Goal: Task Accomplishment & Management: Use online tool/utility

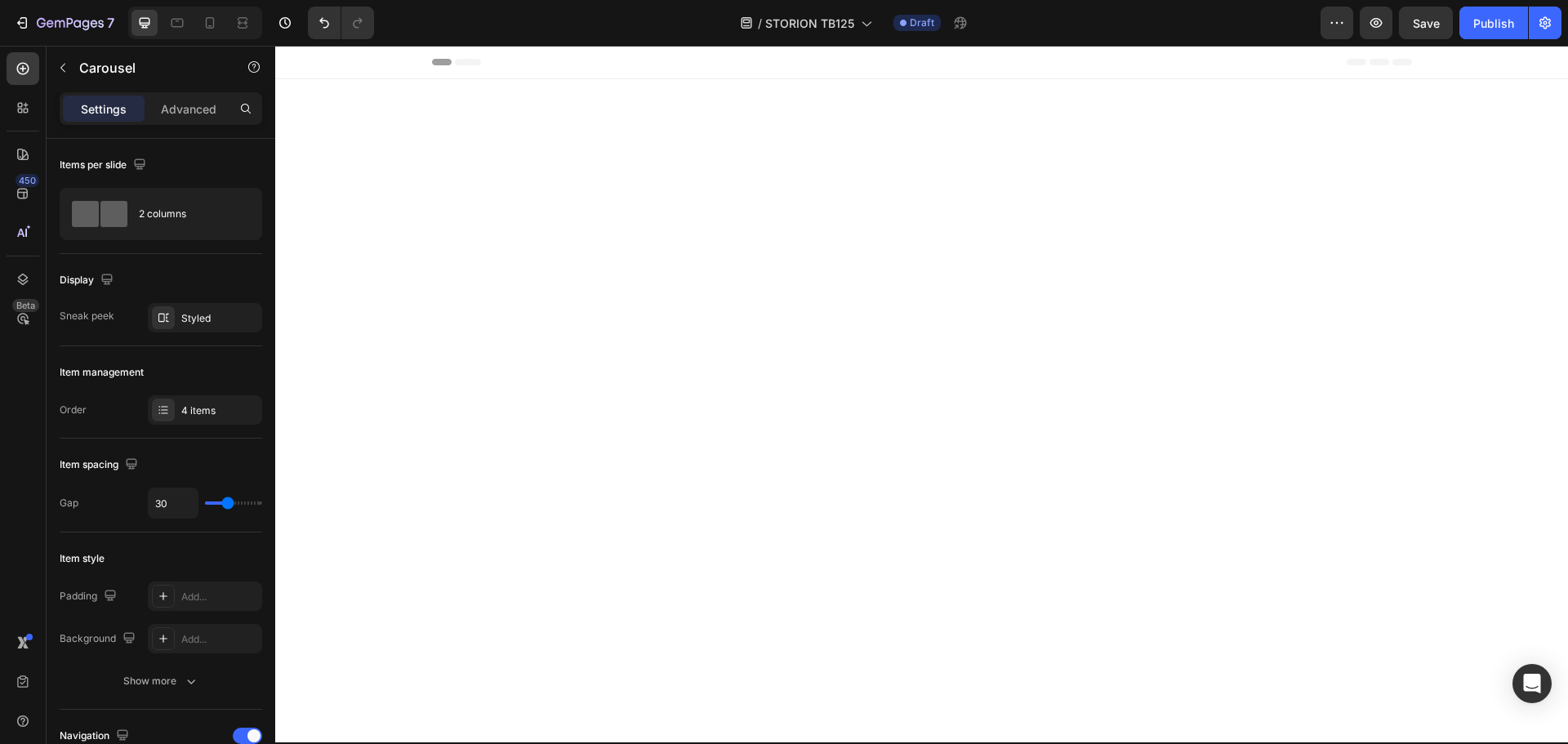
scroll to position [7201, 0]
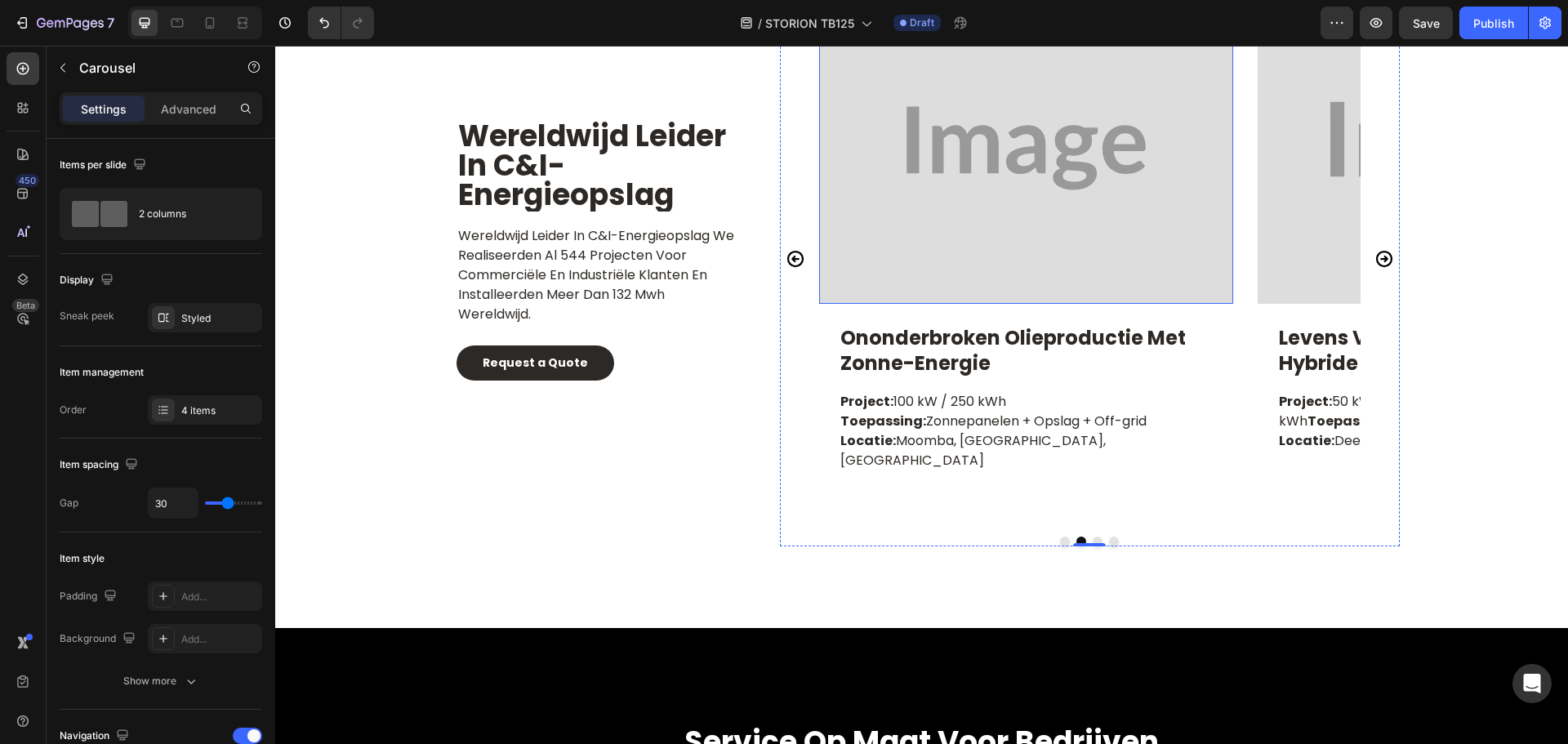
click at [1024, 182] on img at bounding box center [1025, 149] width 414 height 311
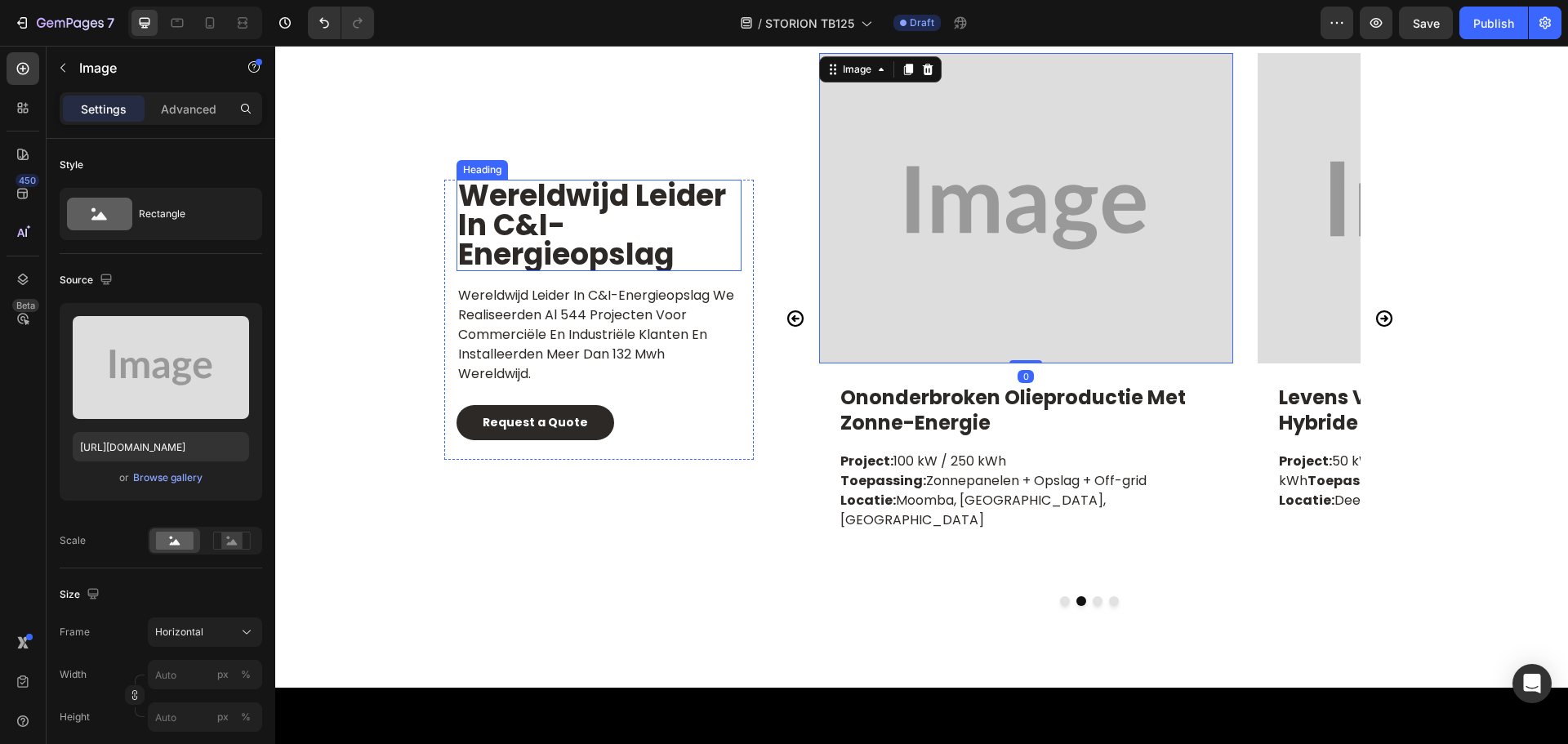
scroll to position [6956, 0]
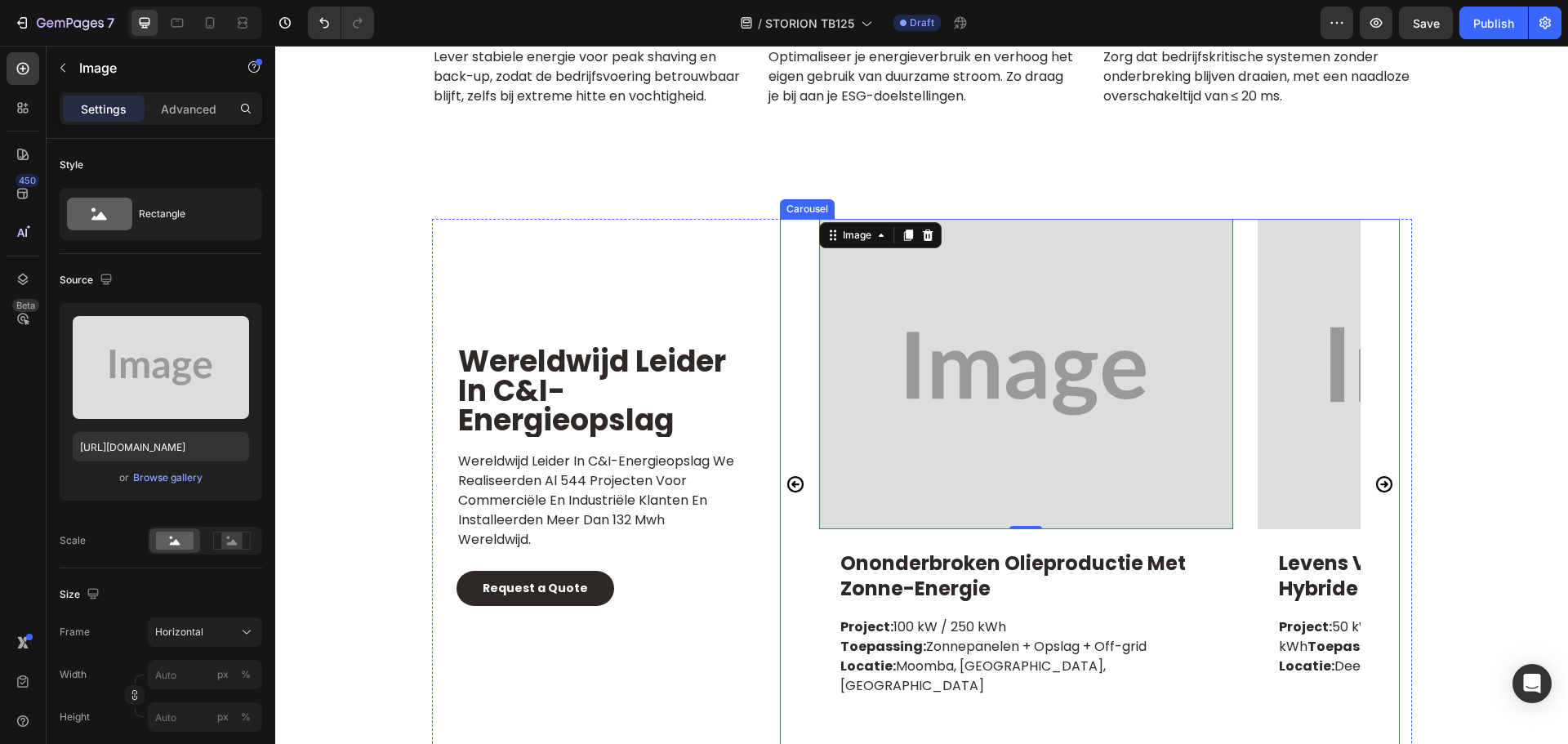
click at [792, 492] on icon "Carousel Back Arrow" at bounding box center [796, 484] width 20 height 20
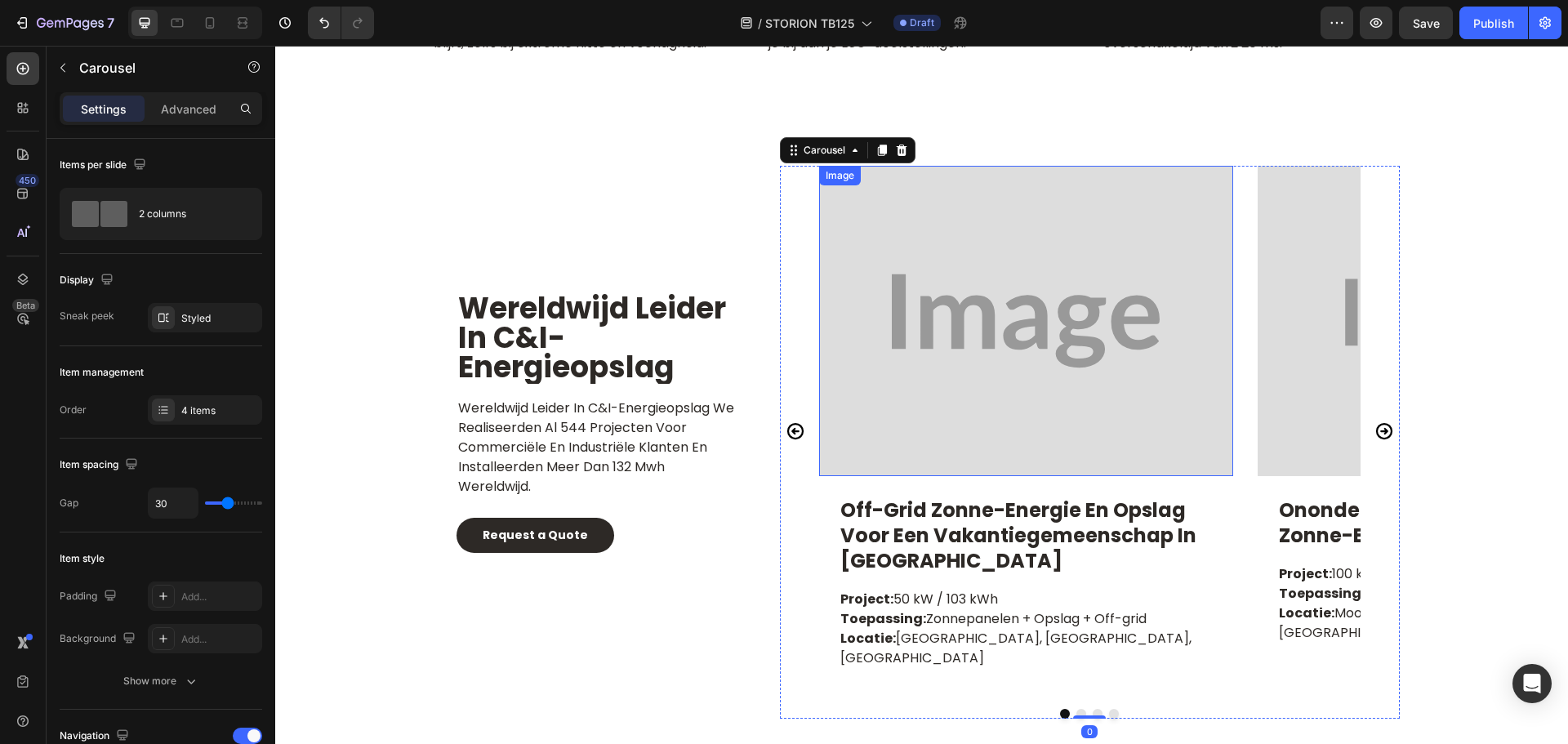
scroll to position [7037, 0]
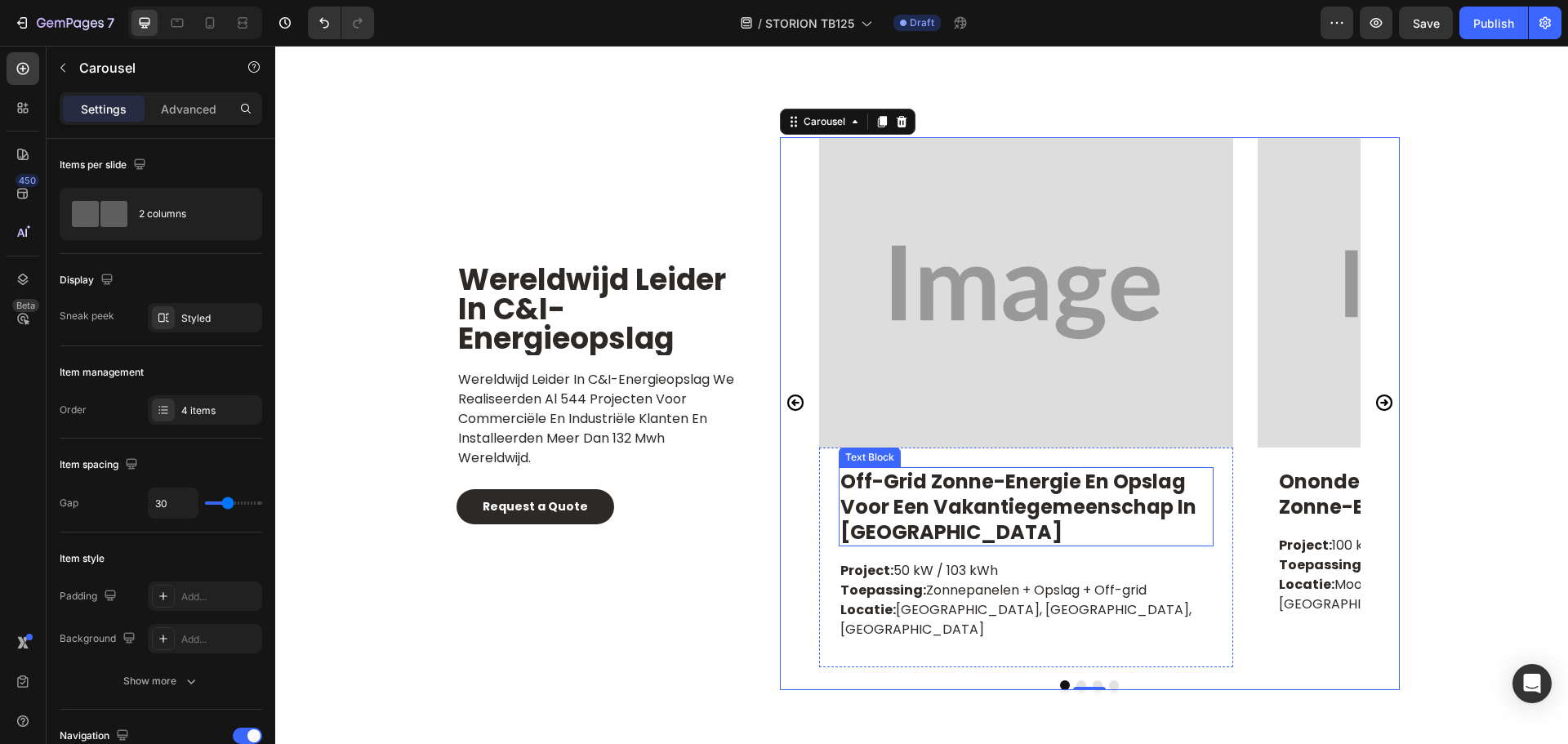
click at [978, 369] on img at bounding box center [1025, 293] width 414 height 311
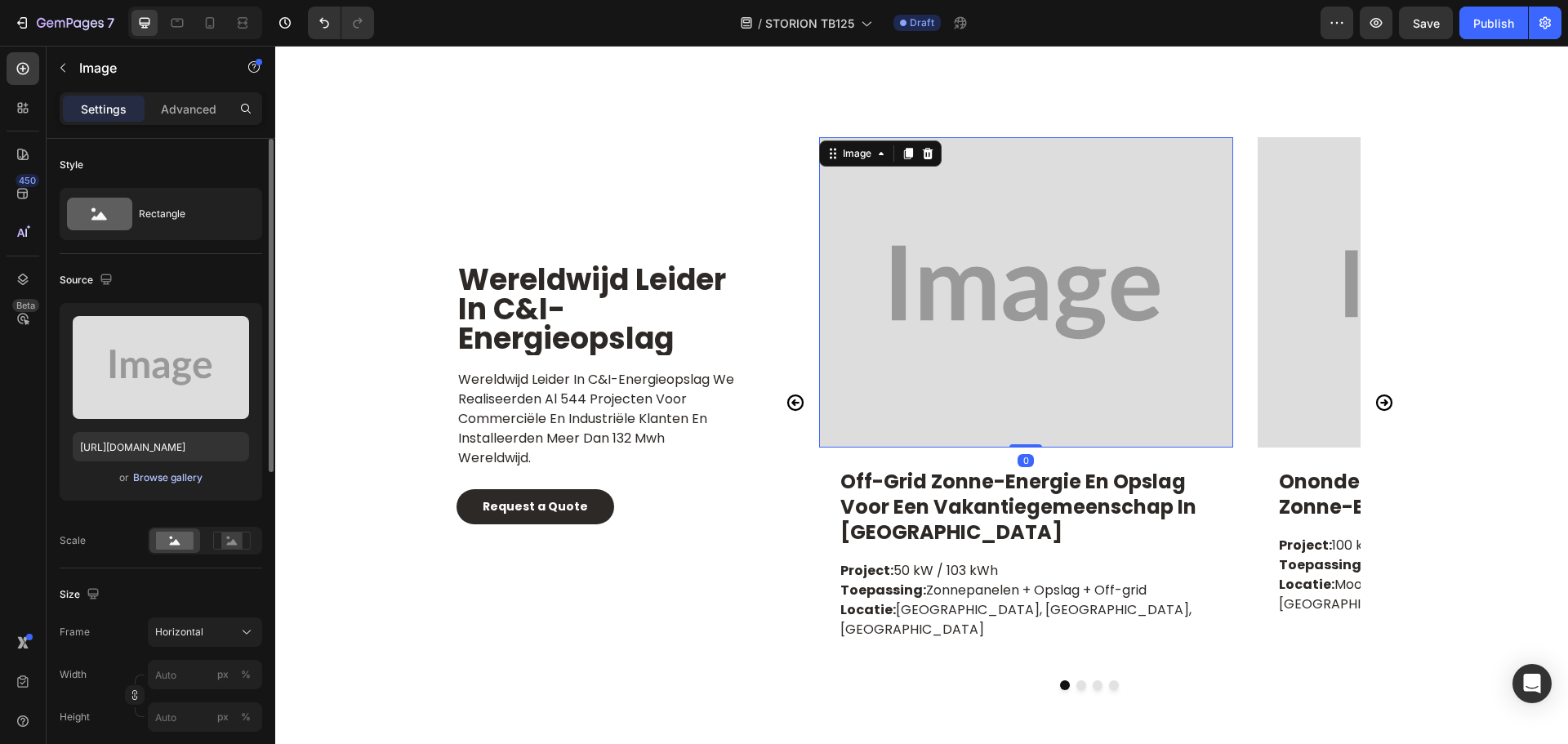
click at [170, 481] on div "Browse gallery" at bounding box center [168, 478] width 69 height 15
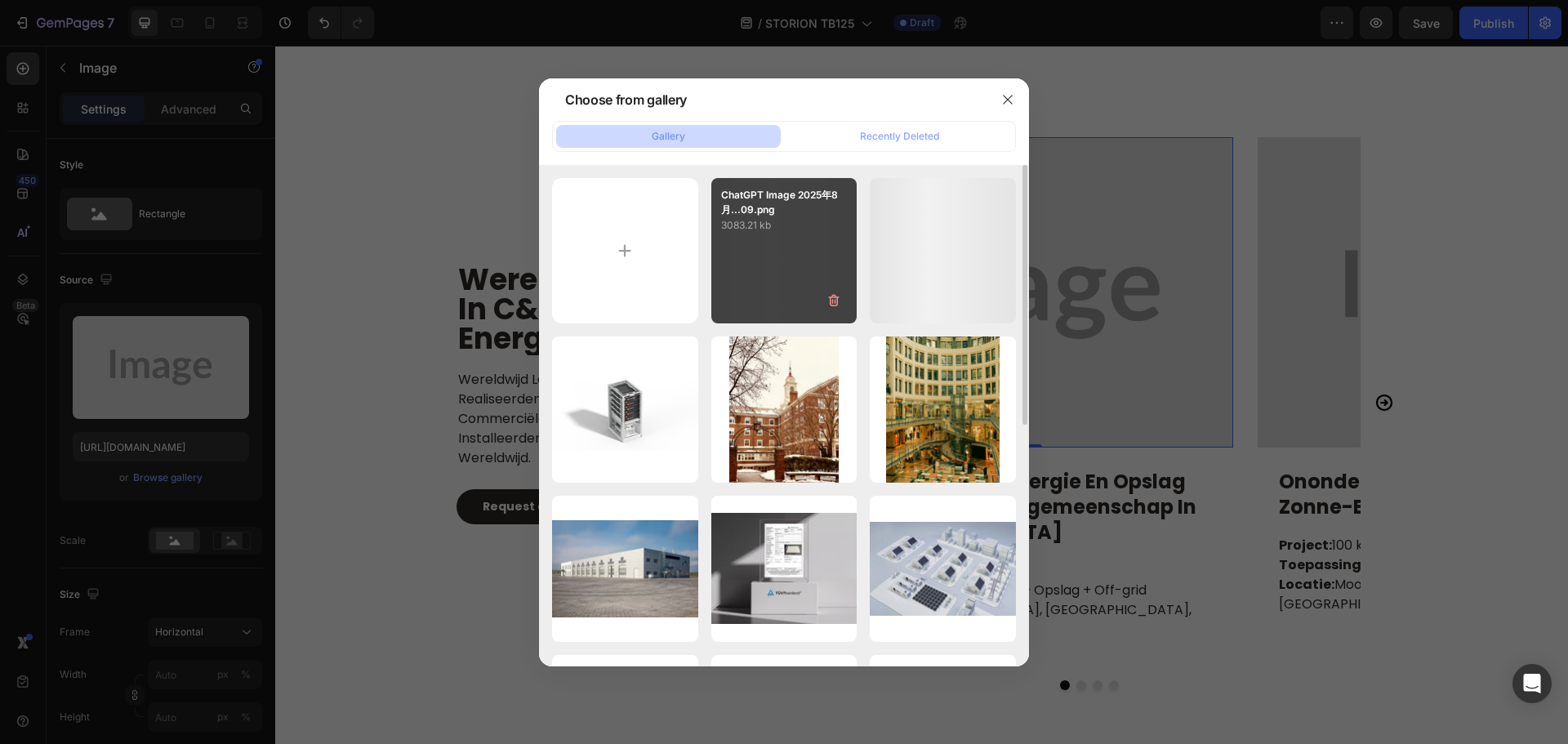
click at [799, 254] on div "ChatGPT Image 2025年8月...09.png 3083.21 kb" at bounding box center [784, 250] width 146 height 146
type input "https://cdn.shopify.com/s/files/1/0906/8163/9287/files/gempages_568389362417402…"
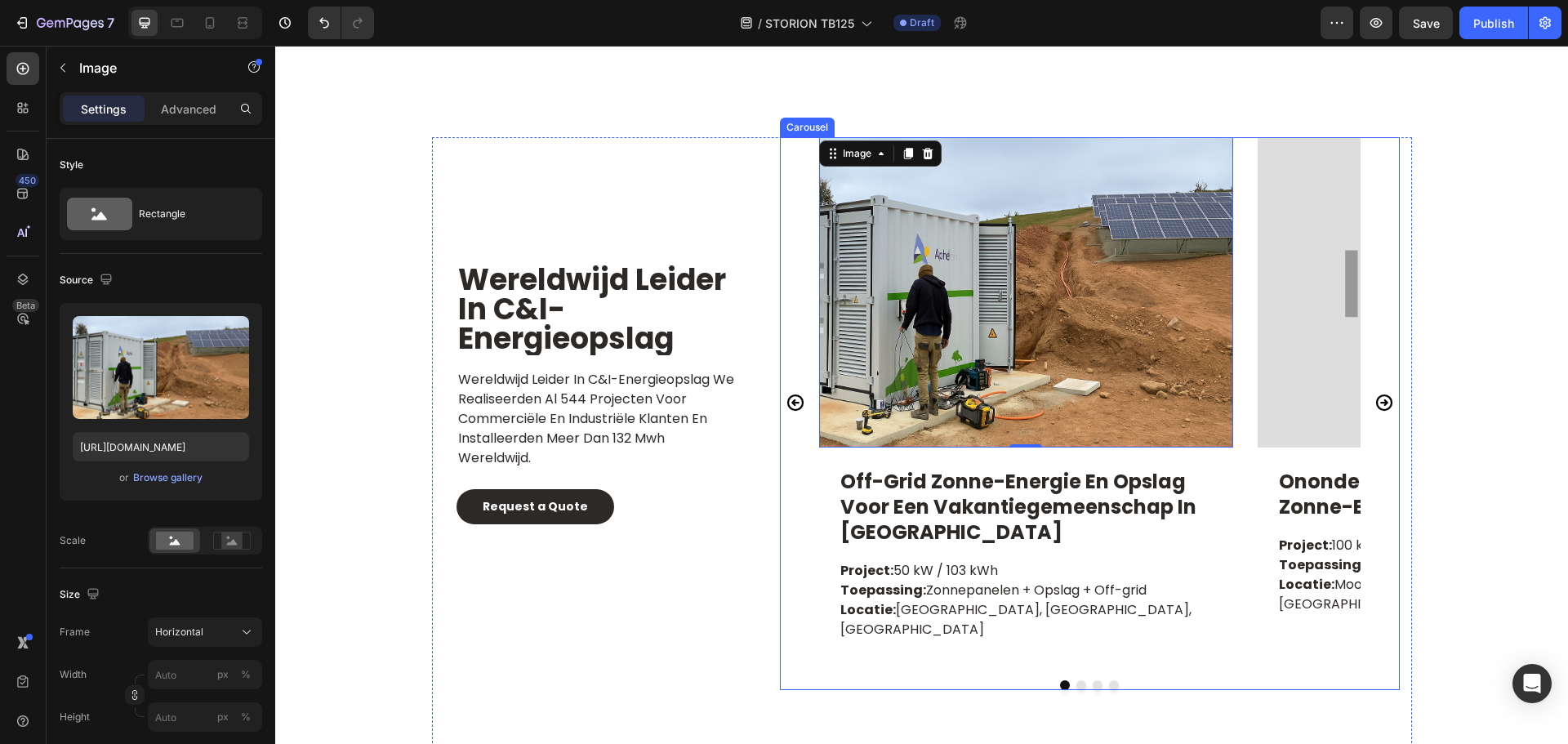
click at [1380, 408] on icon "Carousel Next Arrow" at bounding box center [1384, 403] width 20 height 20
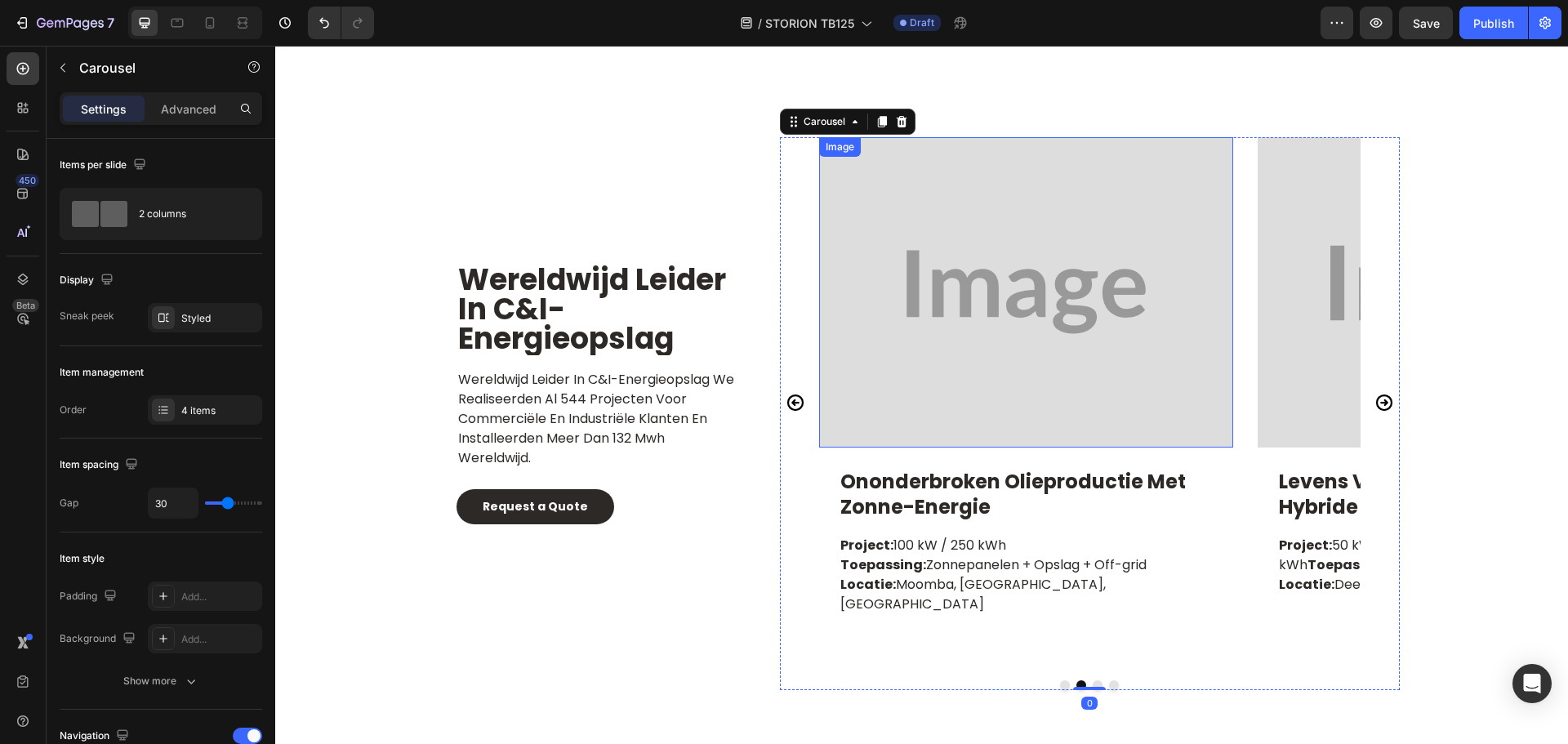
click at [1033, 356] on img at bounding box center [1025, 293] width 414 height 311
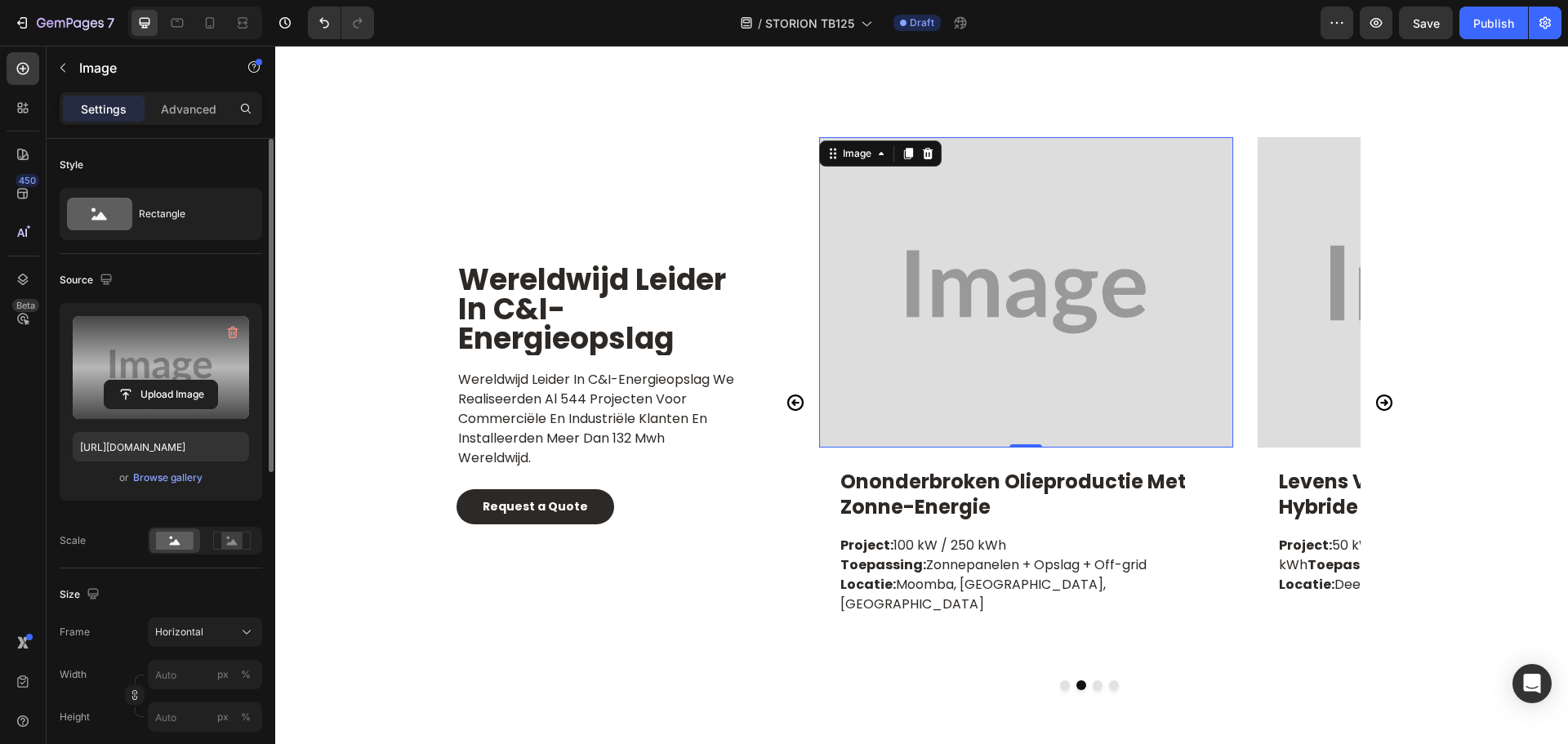
click at [160, 379] on label at bounding box center [160, 368] width 176 height 103
click at [160, 381] on input "file" at bounding box center [161, 395] width 112 height 28
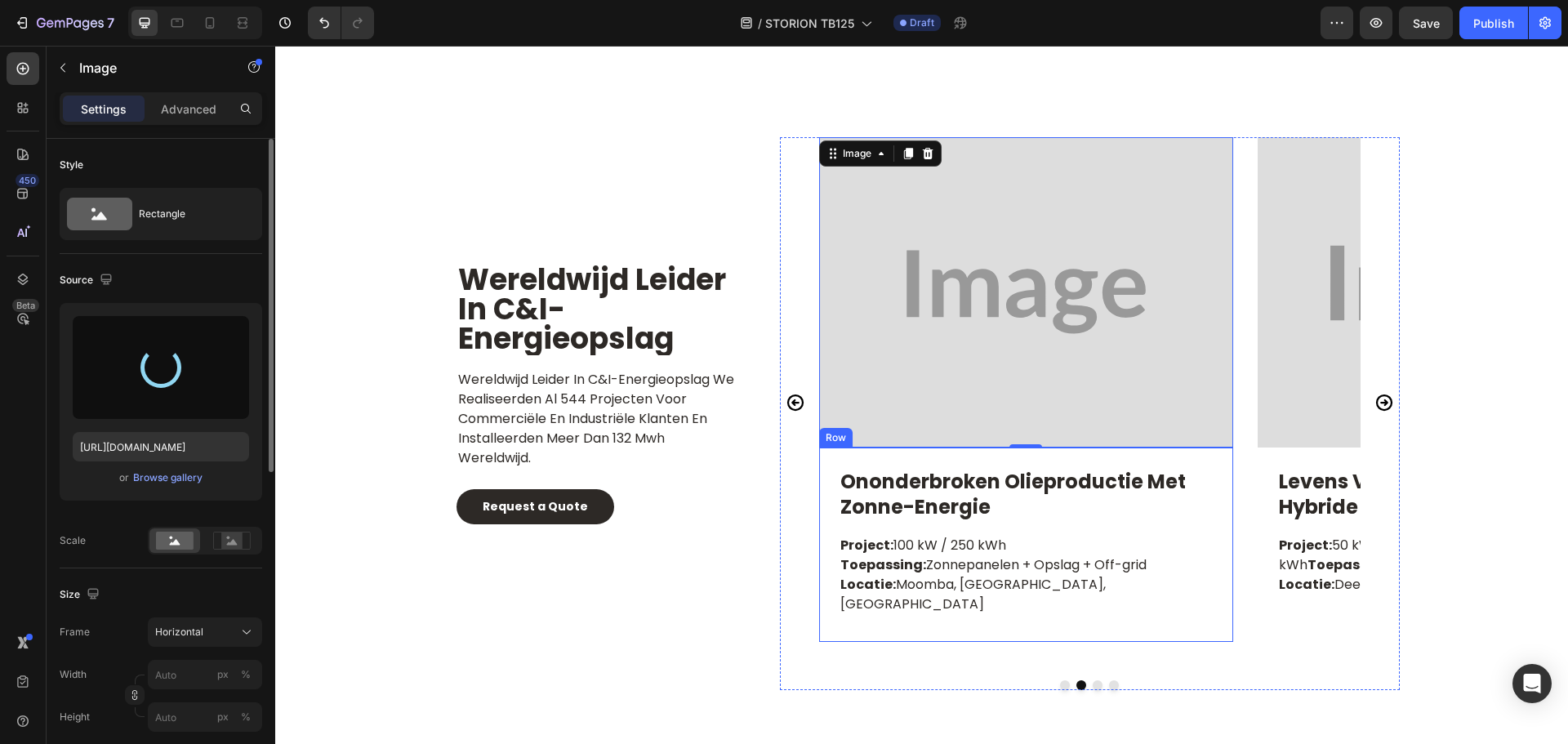
type input "https://cdn.shopify.com/s/files/1/0906/8163/9287/files/gempages_568389362417402…"
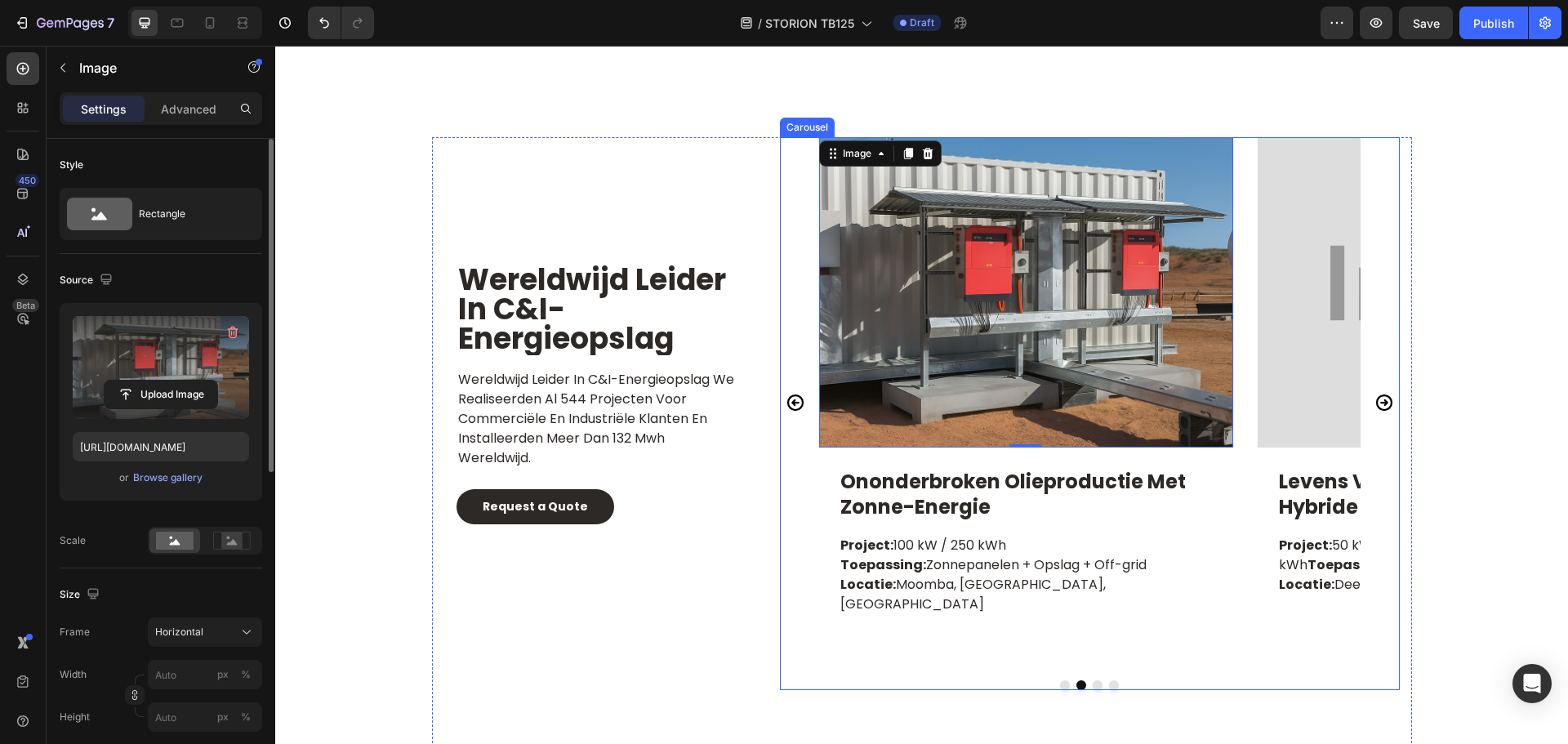
click at [1376, 410] on icon "Carousel Next Arrow" at bounding box center [1383, 402] width 17 height 17
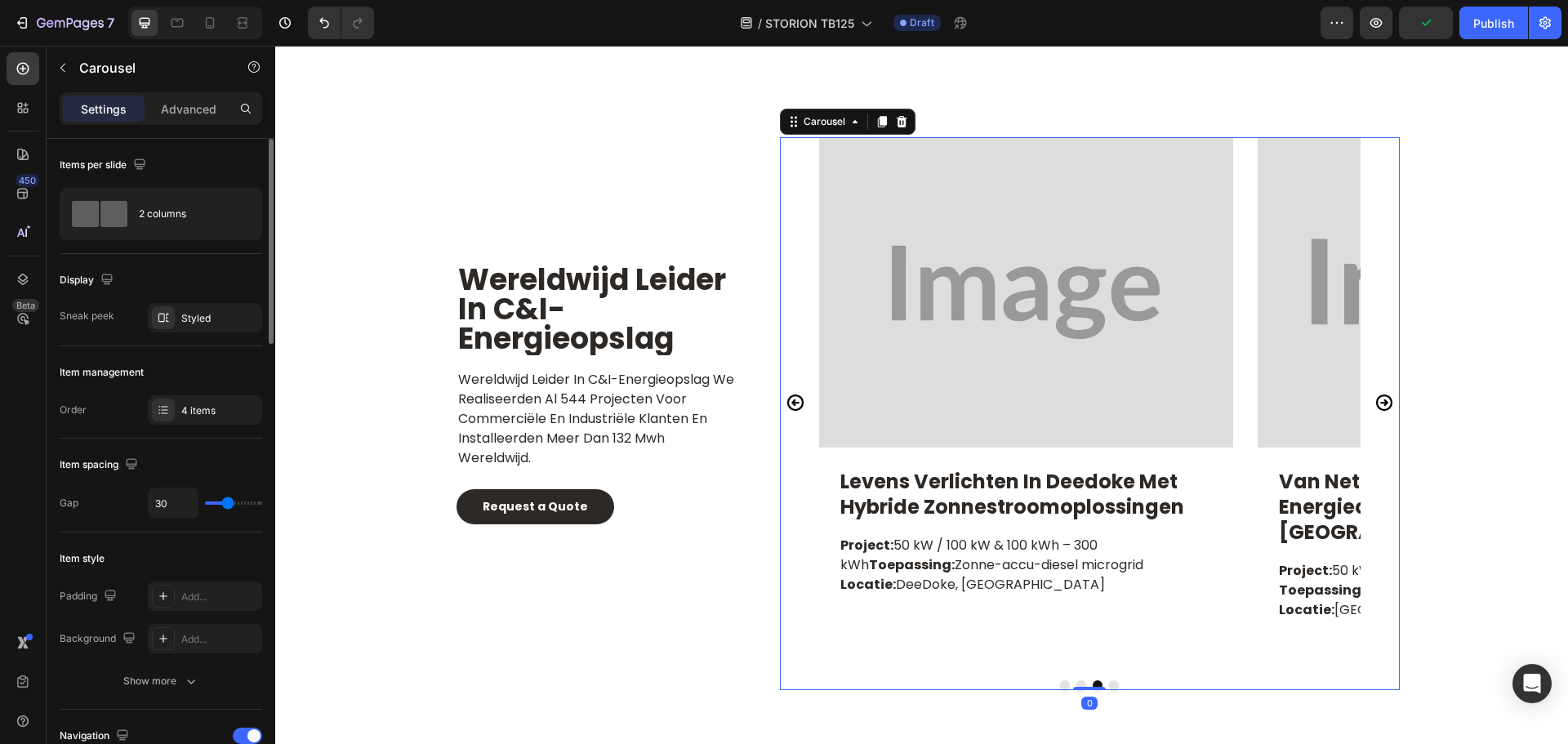
click at [787, 410] on icon "Carousel Back Arrow" at bounding box center [796, 402] width 17 height 17
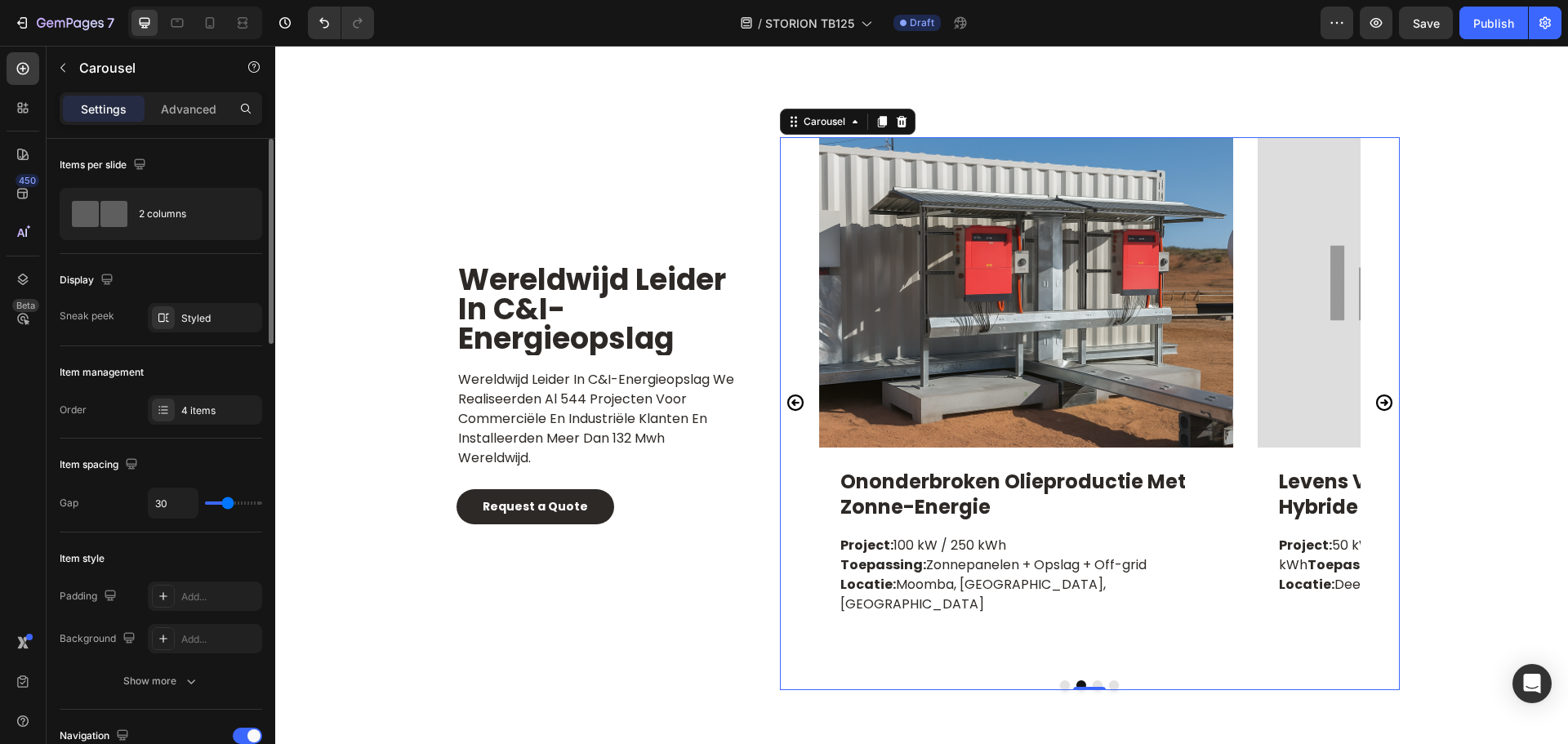
click at [792, 413] on icon "Carousel Back Arrow" at bounding box center [796, 403] width 20 height 20
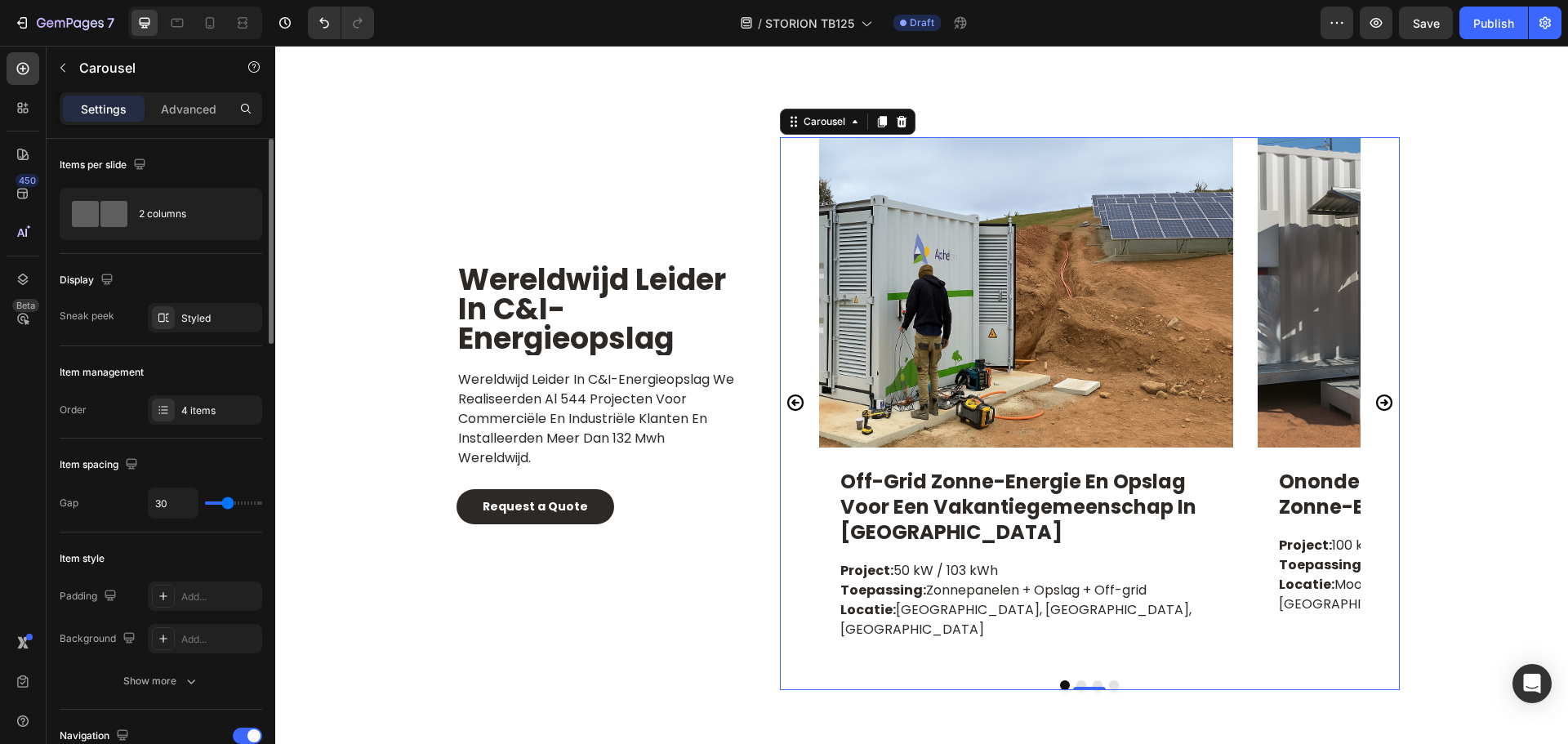
click at [1375, 413] on icon "Carousel Next Arrow" at bounding box center [1384, 403] width 20 height 20
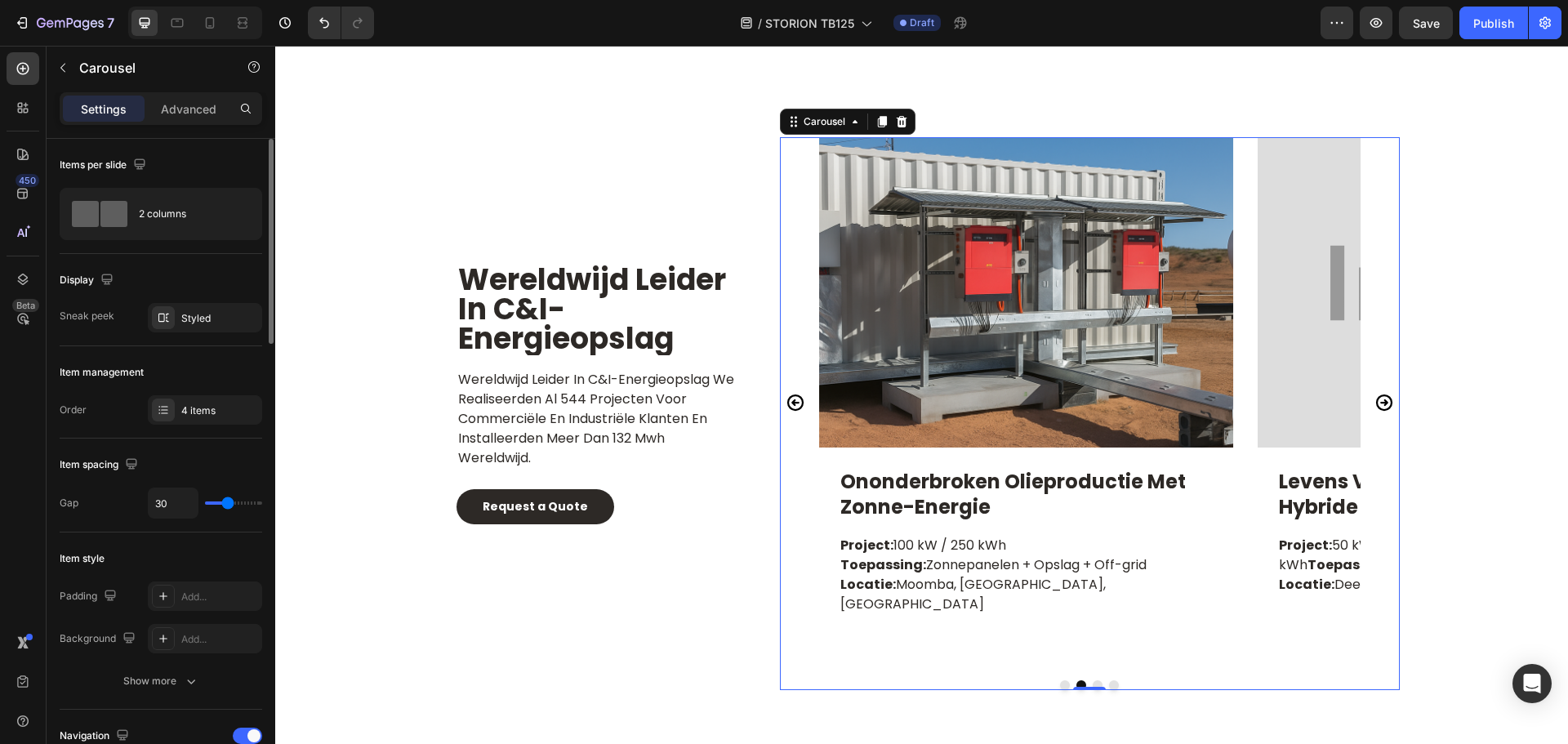
click at [1380, 413] on icon "Carousel Next Arrow" at bounding box center [1384, 403] width 20 height 20
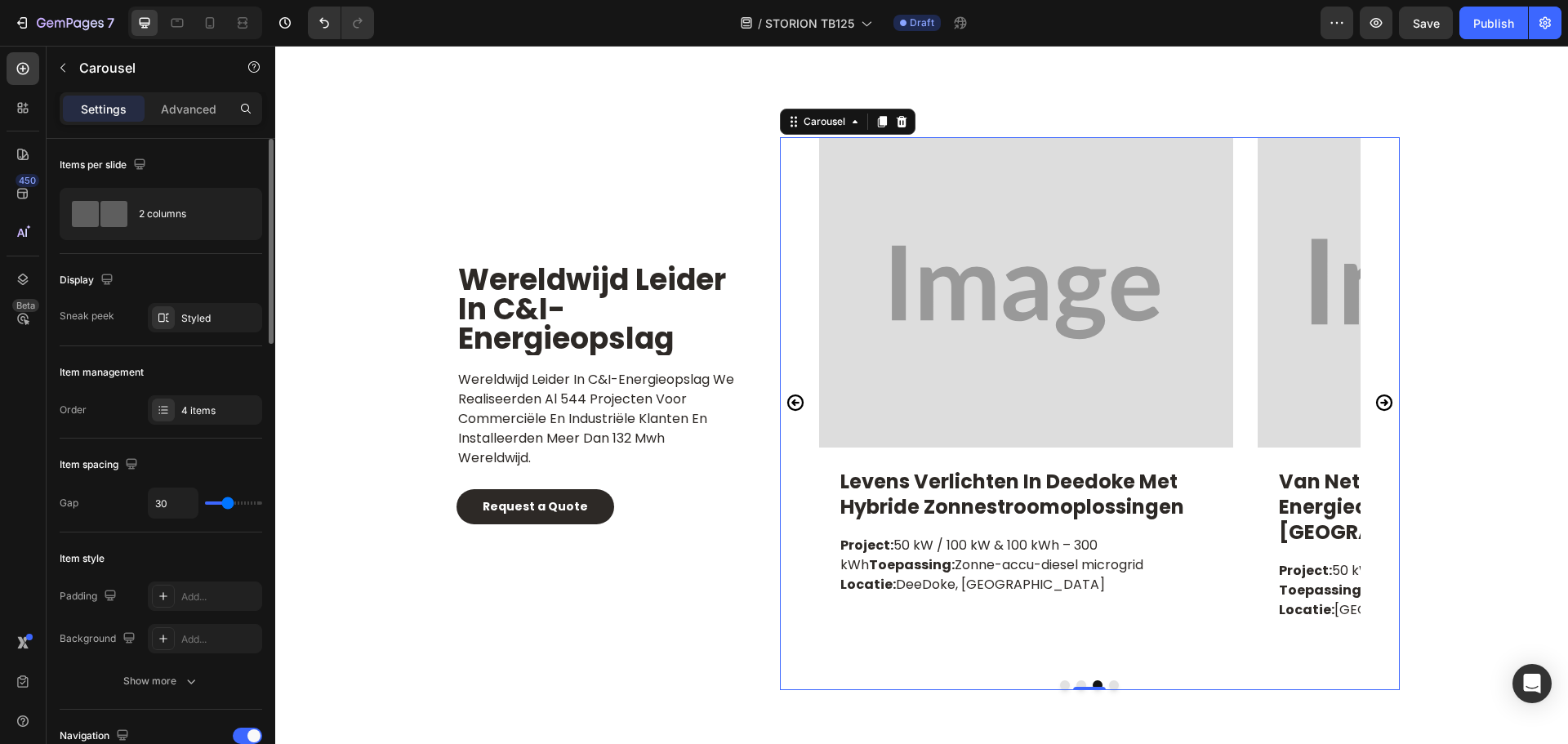
click at [792, 411] on icon "Carousel Back Arrow" at bounding box center [796, 403] width 20 height 20
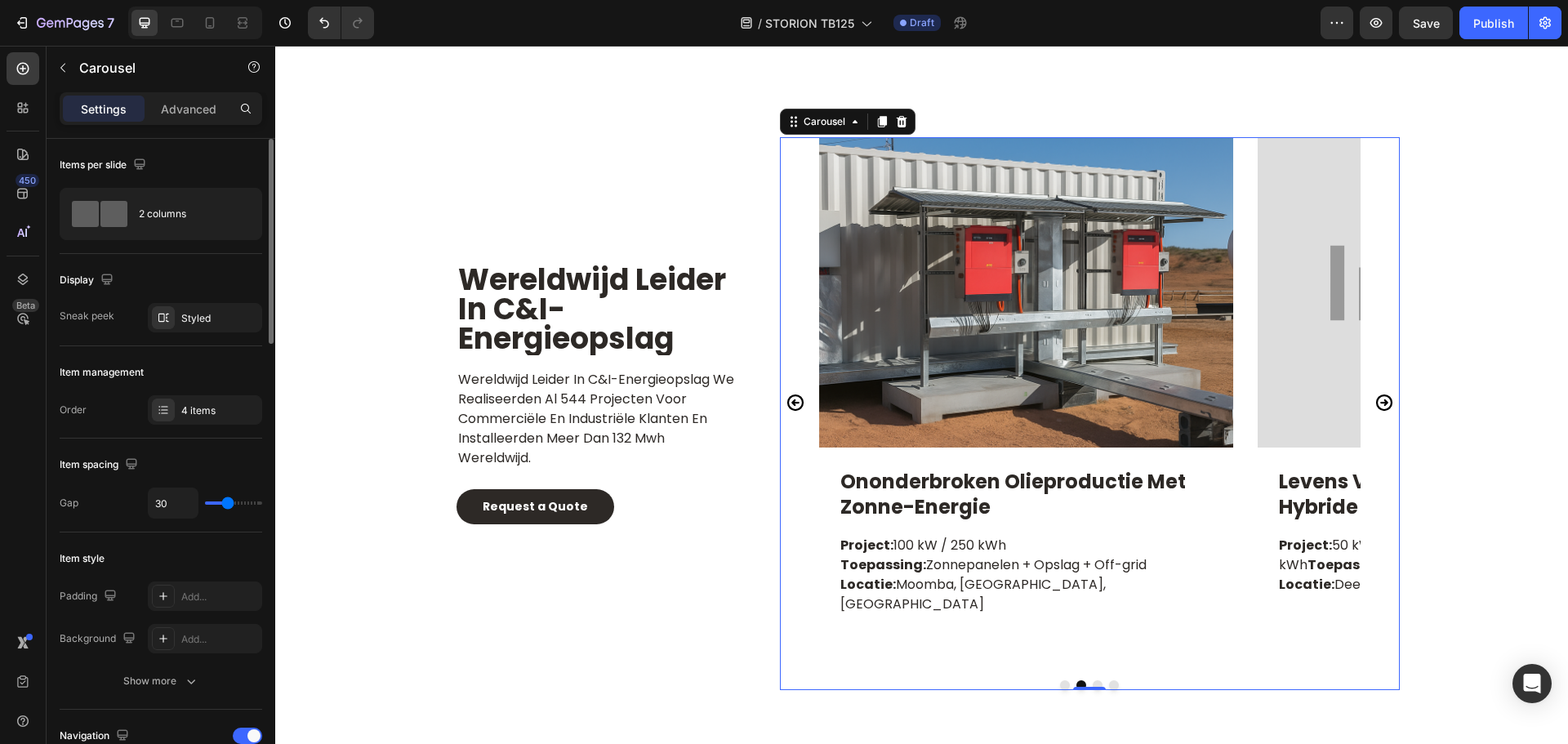
click at [1376, 407] on icon "Carousel Next Arrow" at bounding box center [1384, 403] width 20 height 20
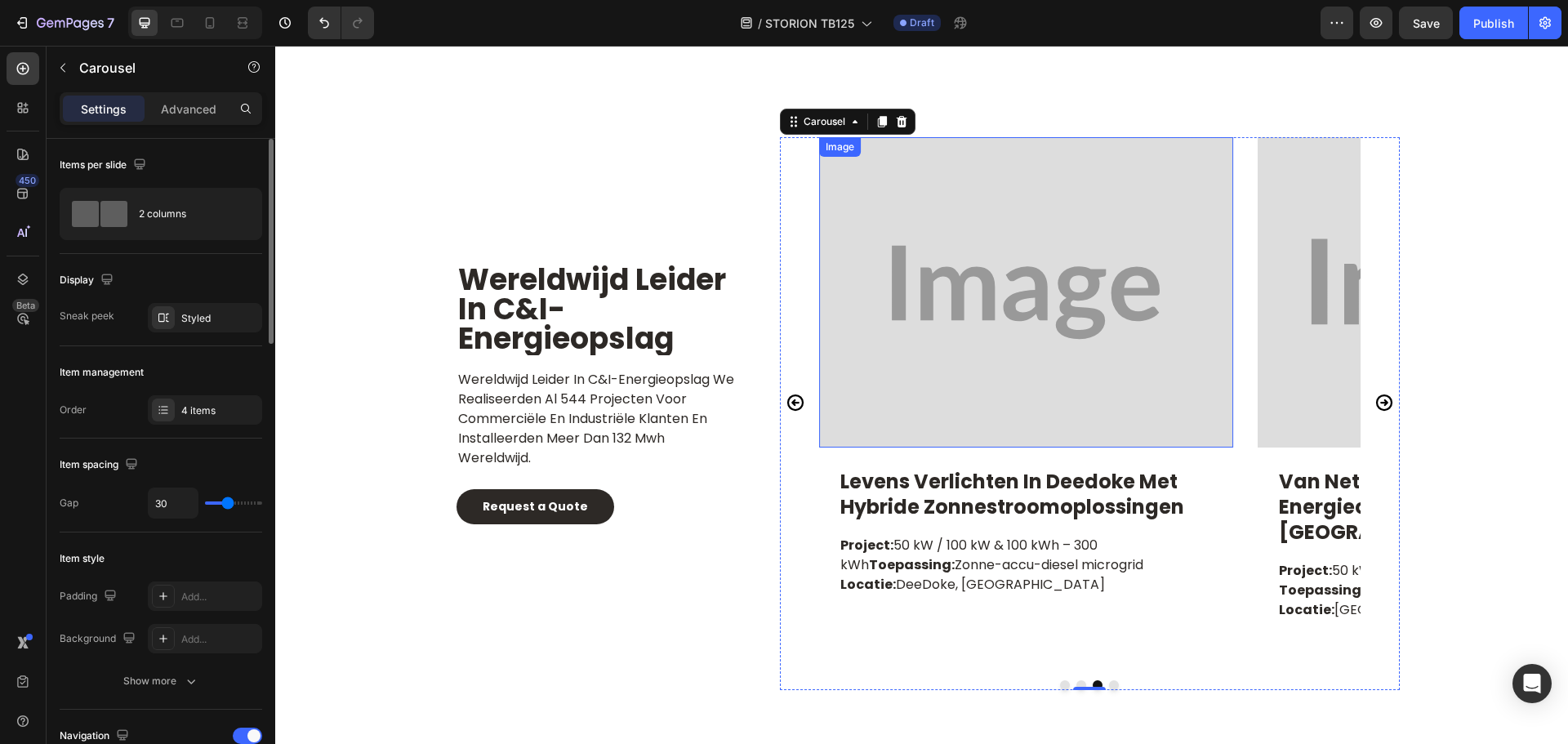
click at [1036, 320] on img at bounding box center [1025, 293] width 414 height 311
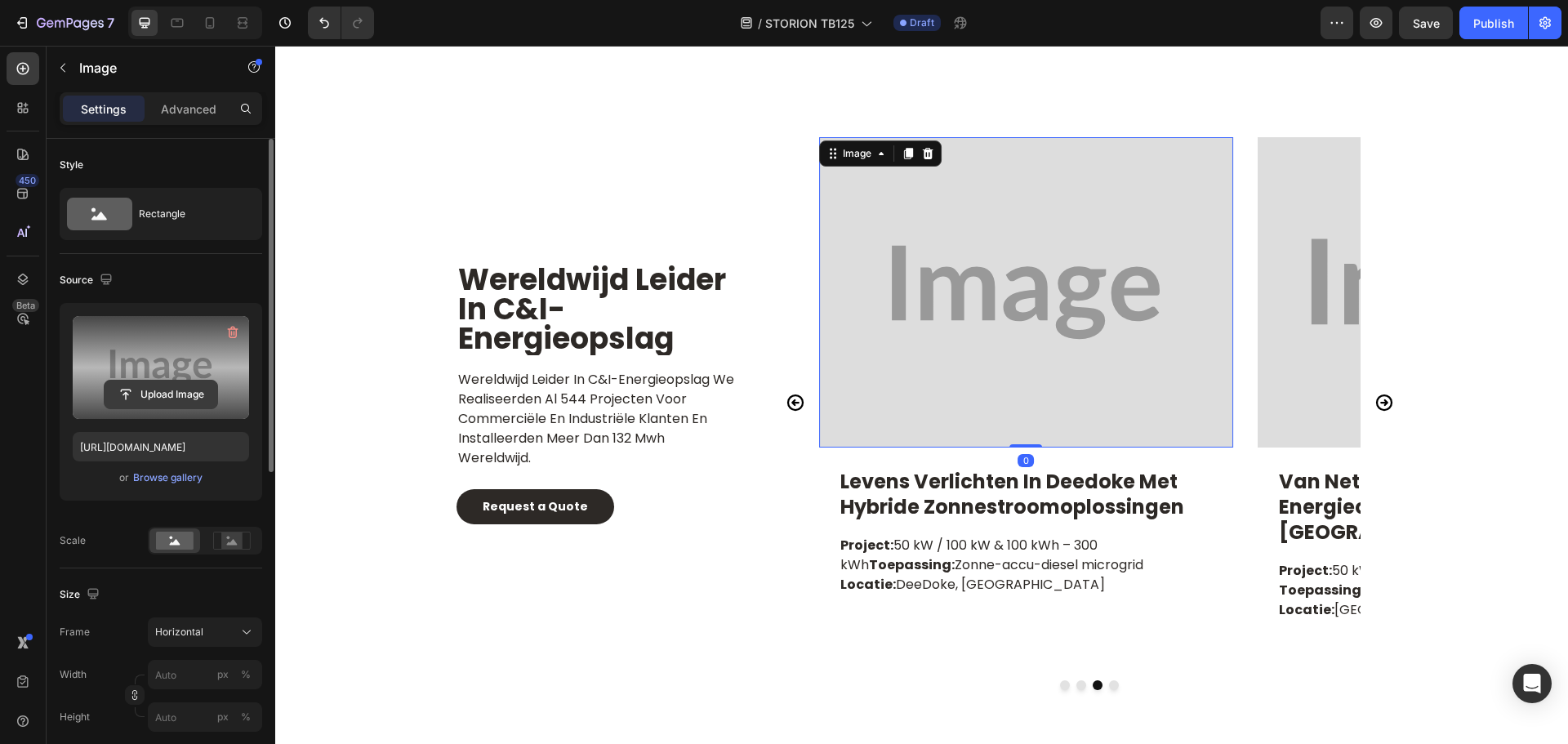
click at [166, 399] on input "file" at bounding box center [161, 395] width 112 height 28
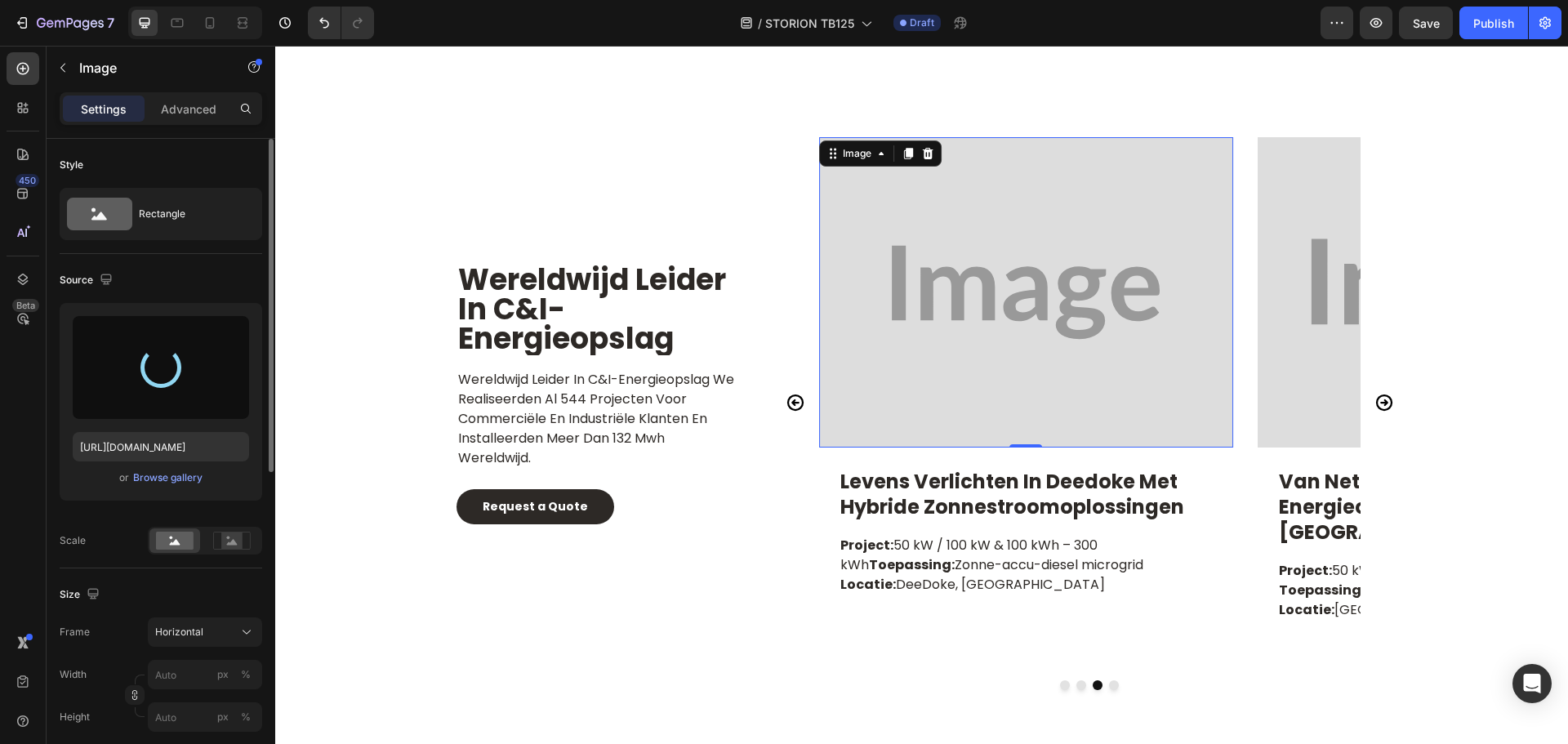
type input "https://cdn.shopify.com/s/files/1/0906/8163/9287/files/gempages_568389362417402…"
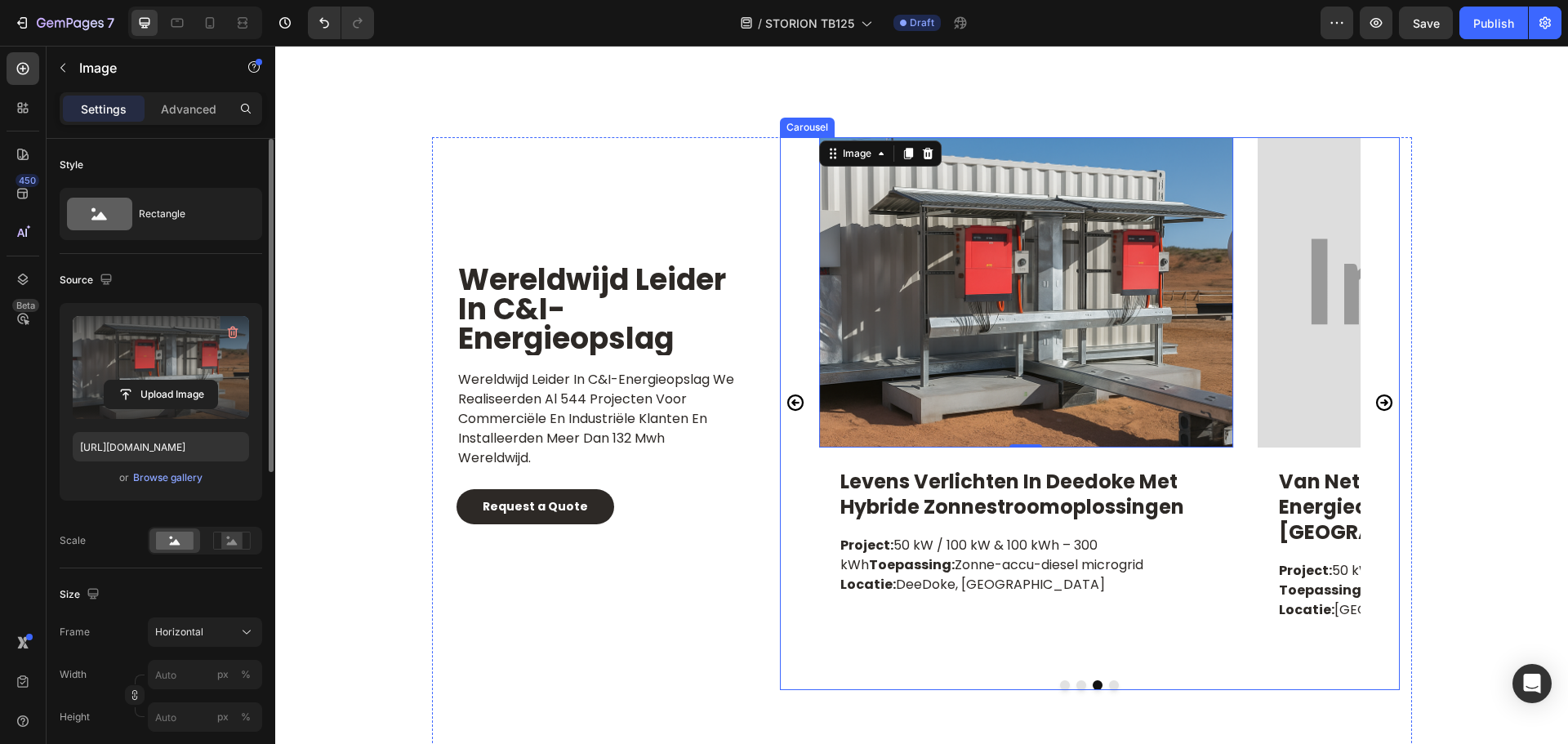
click at [1376, 407] on icon "Carousel Next Arrow" at bounding box center [1384, 403] width 20 height 20
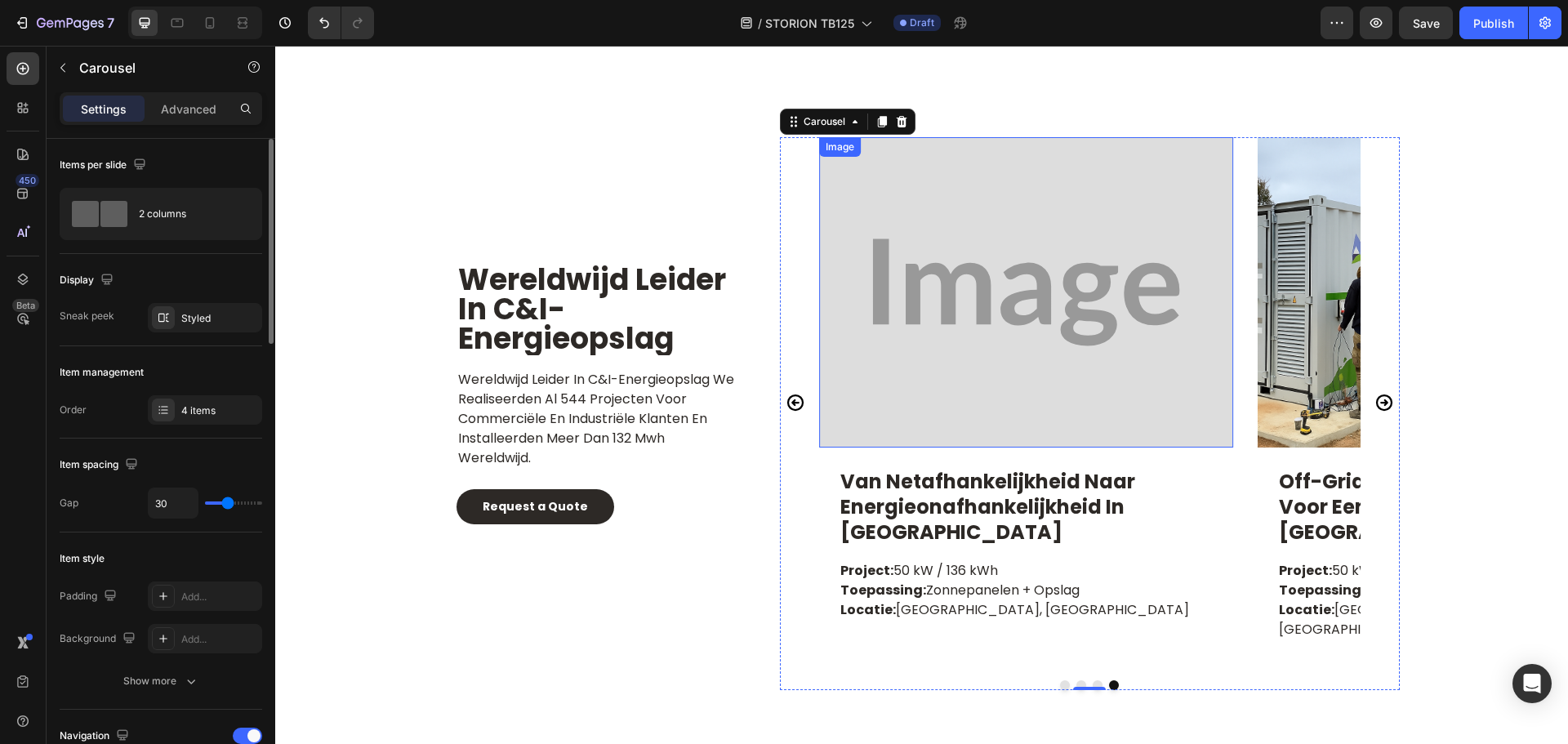
click at [1014, 311] on img at bounding box center [1025, 293] width 414 height 311
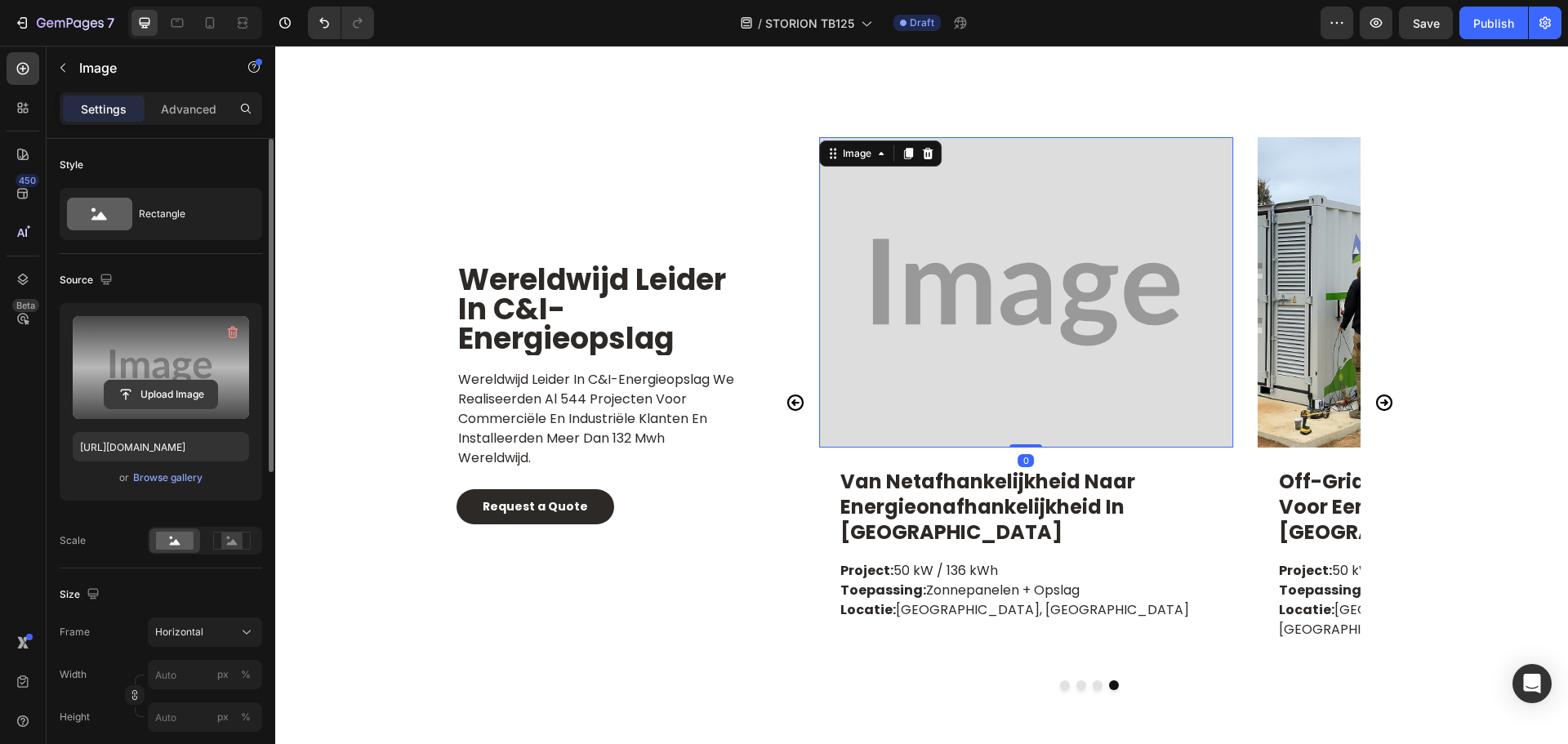
click at [173, 384] on input "file" at bounding box center [161, 395] width 112 height 28
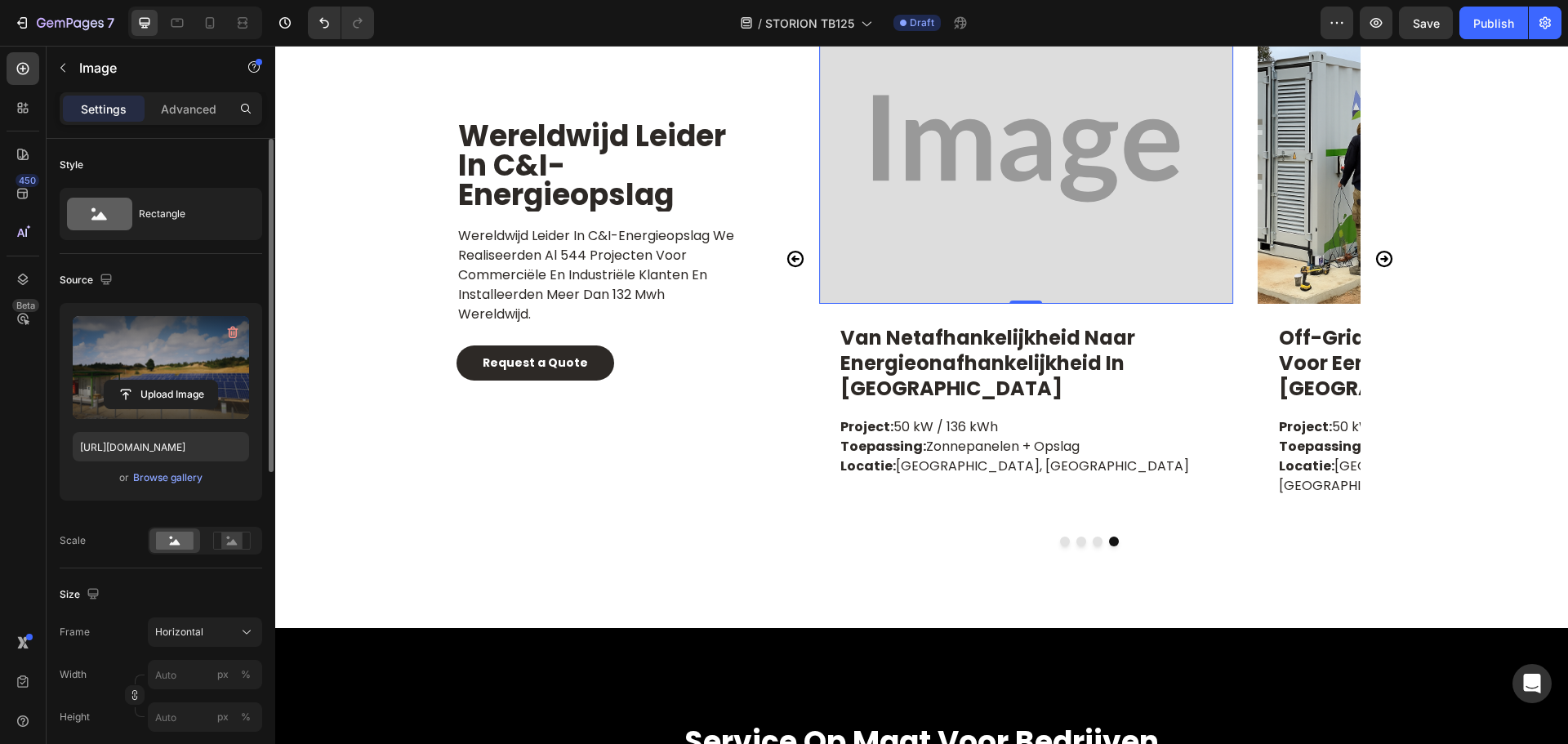
type input "https://cdn.shopify.com/s/files/1/0906/8163/9287/files/gempages_568389362417402…"
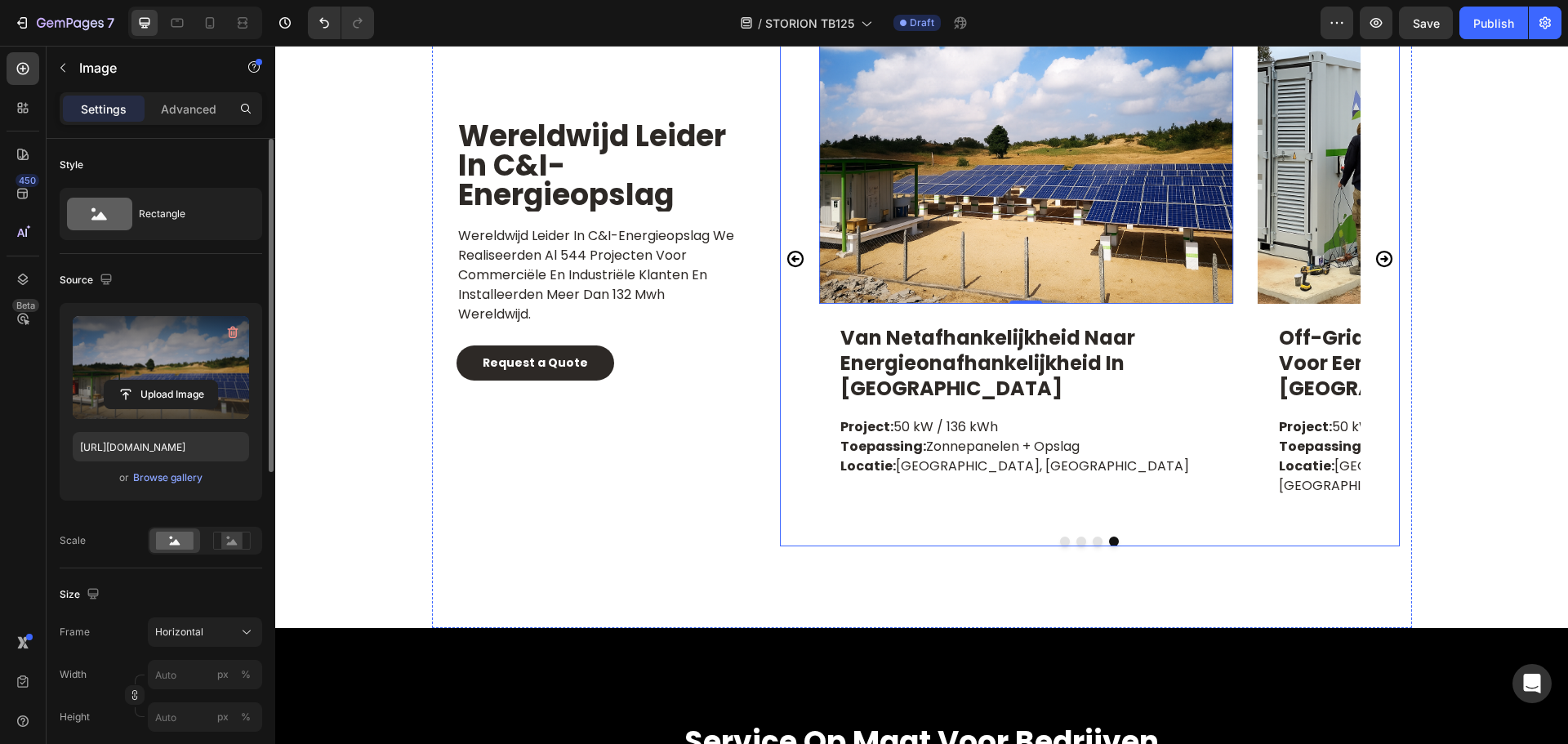
click at [1377, 250] on icon "Carousel Next Arrow" at bounding box center [1383, 258] width 17 height 17
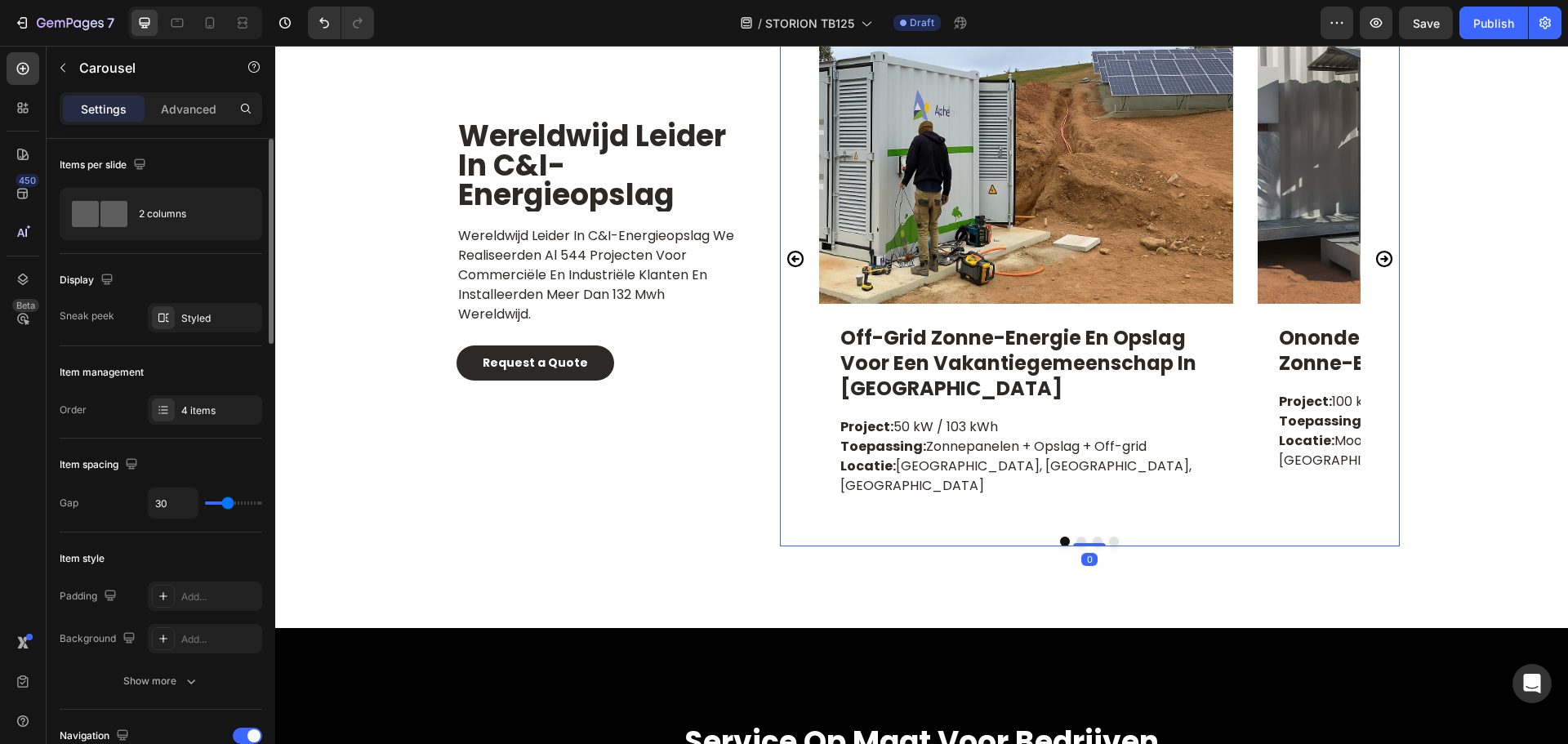
click at [1377, 250] on icon "Carousel Next Arrow" at bounding box center [1383, 258] width 17 height 17
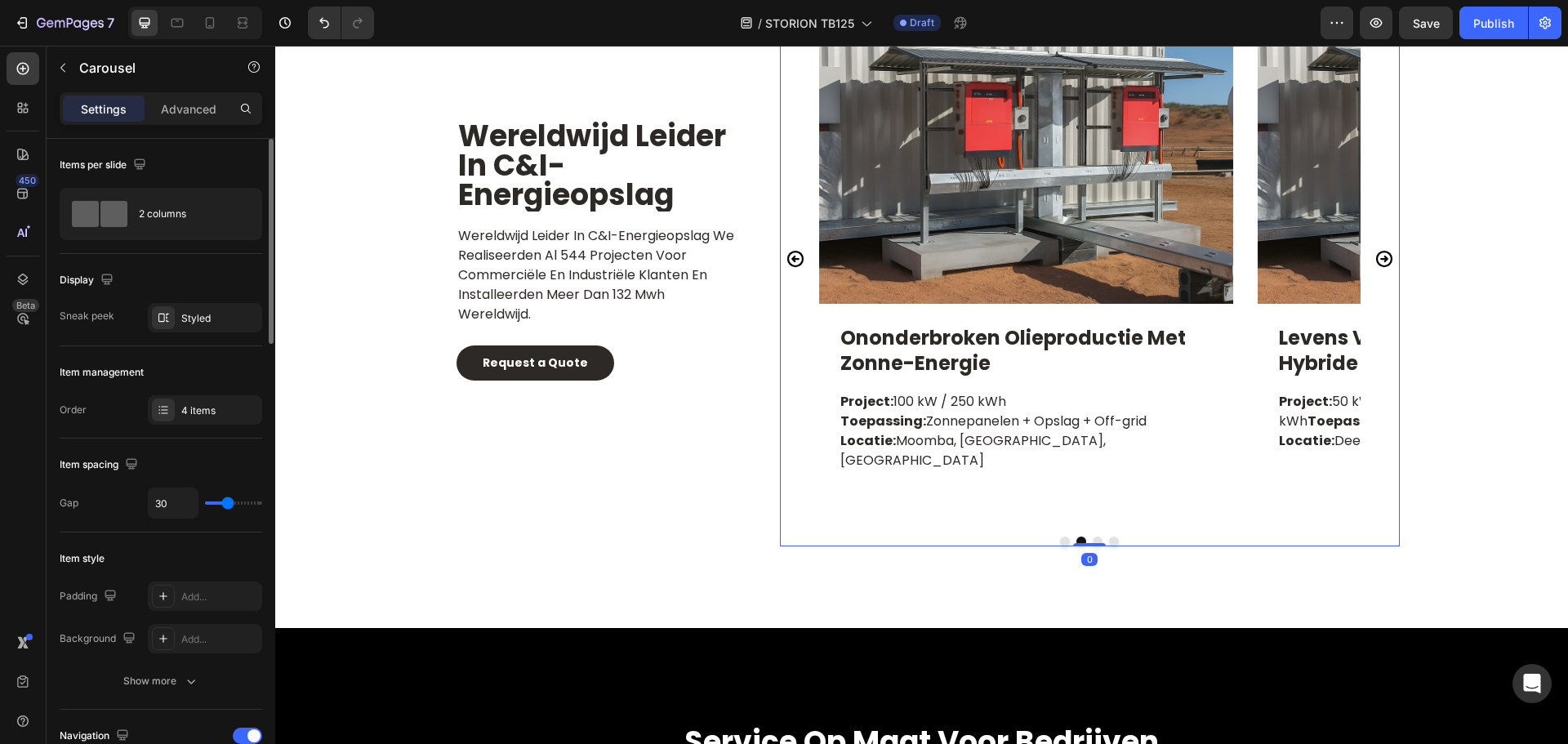
click at [1377, 250] on icon "Carousel Next Arrow" at bounding box center [1383, 258] width 17 height 17
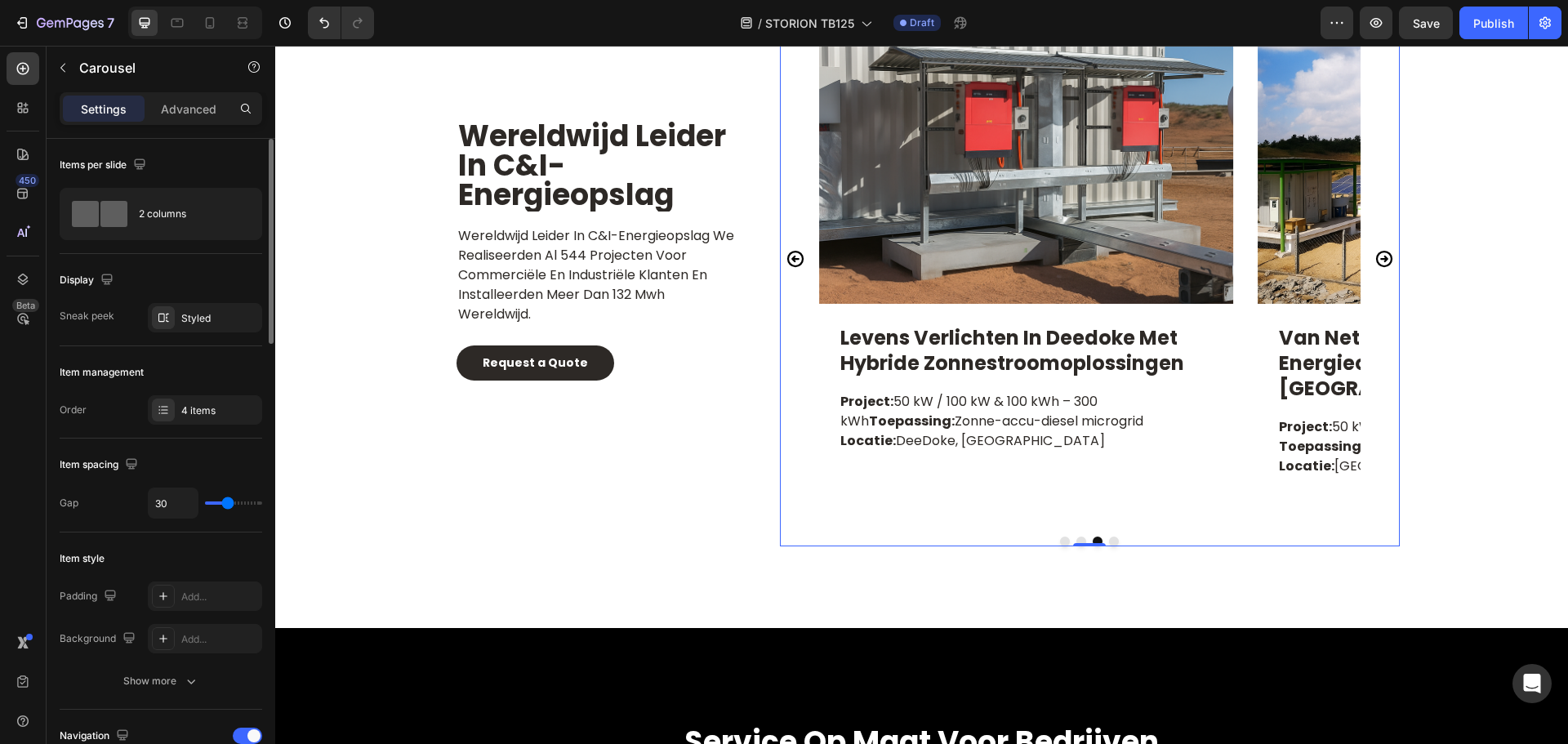
click at [786, 249] on icon "Carousel Back Arrow" at bounding box center [796, 259] width 20 height 20
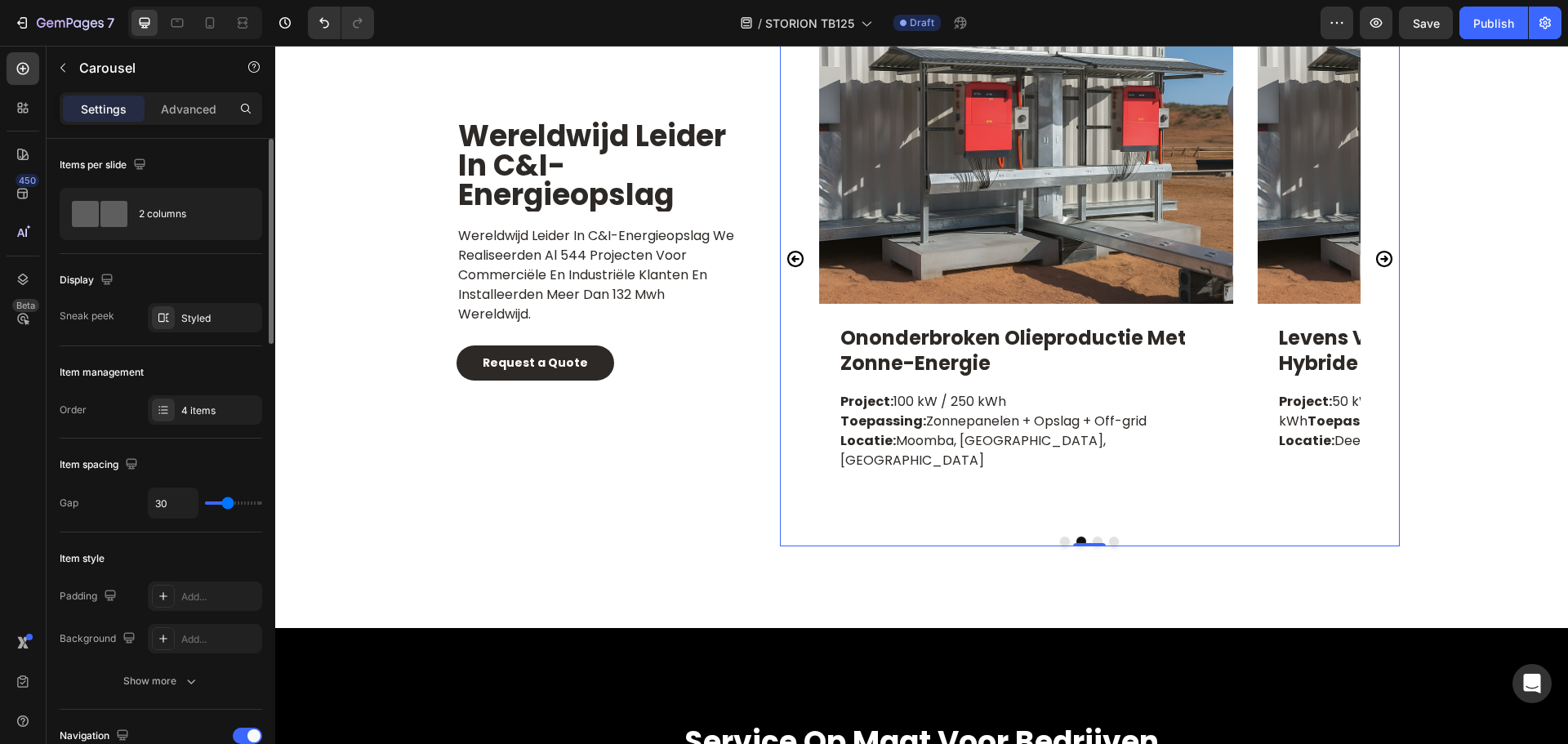
click at [786, 249] on icon "Carousel Back Arrow" at bounding box center [796, 259] width 20 height 20
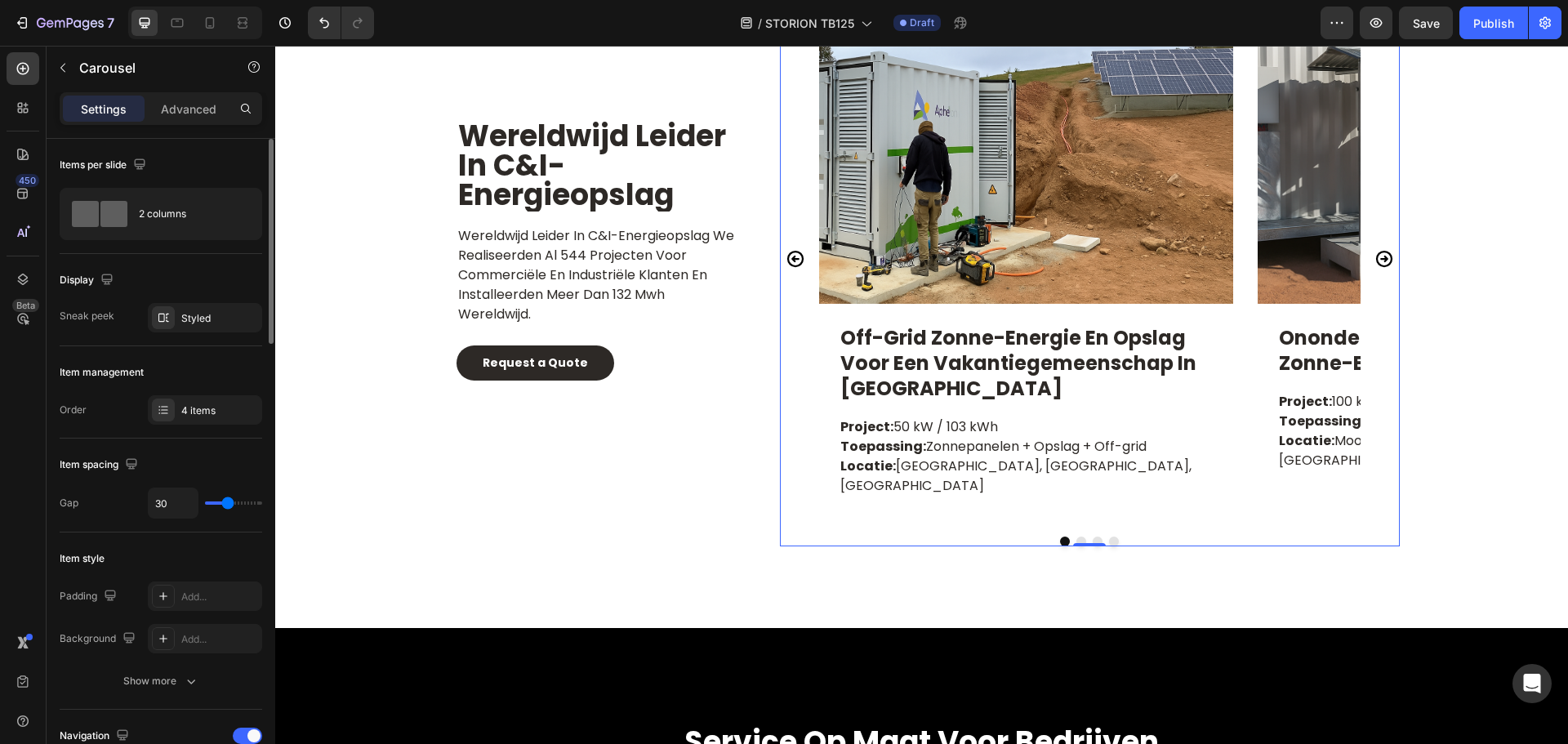
click at [1376, 249] on icon "Carousel Next Arrow" at bounding box center [1384, 259] width 20 height 20
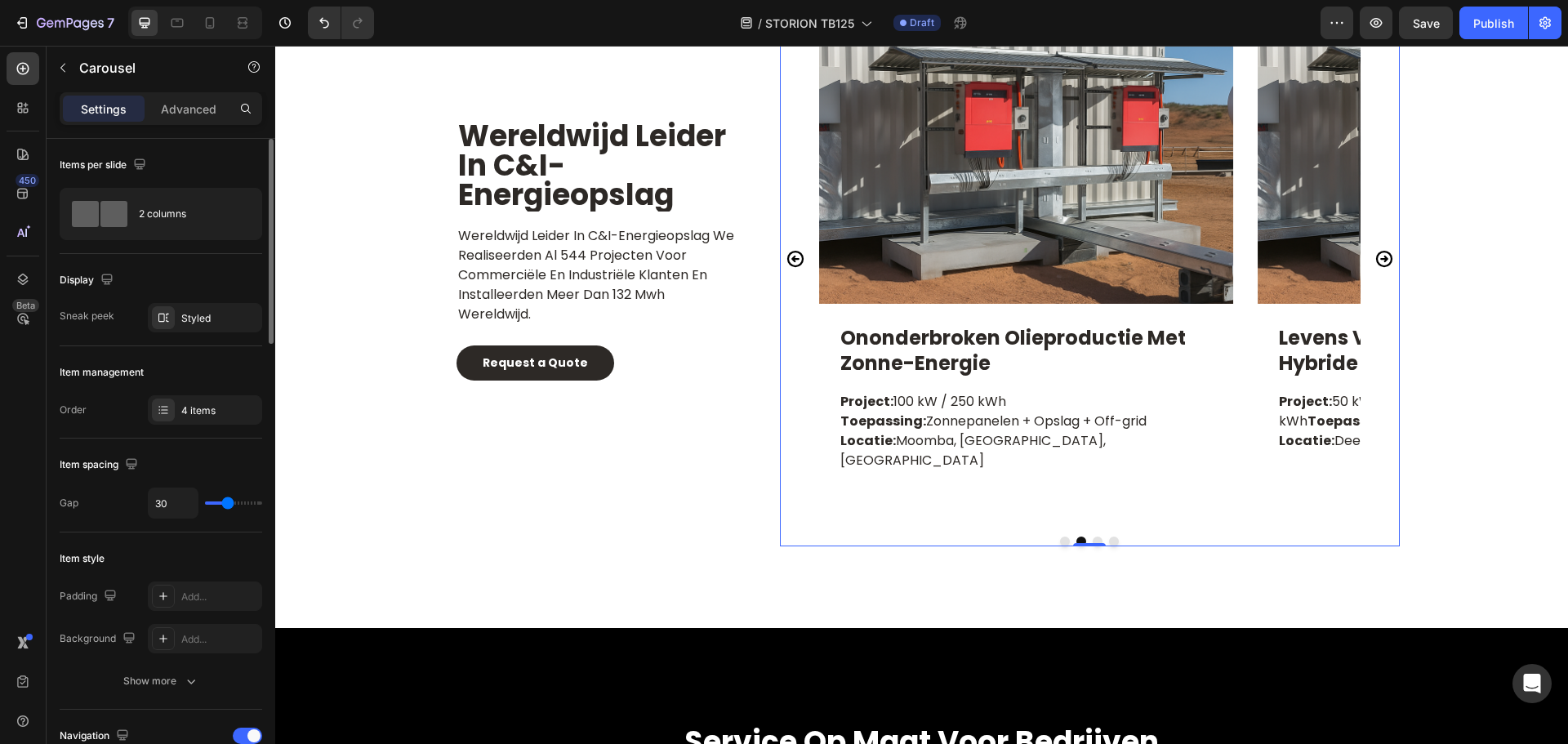
click at [1376, 249] on icon "Carousel Next Arrow" at bounding box center [1384, 259] width 20 height 20
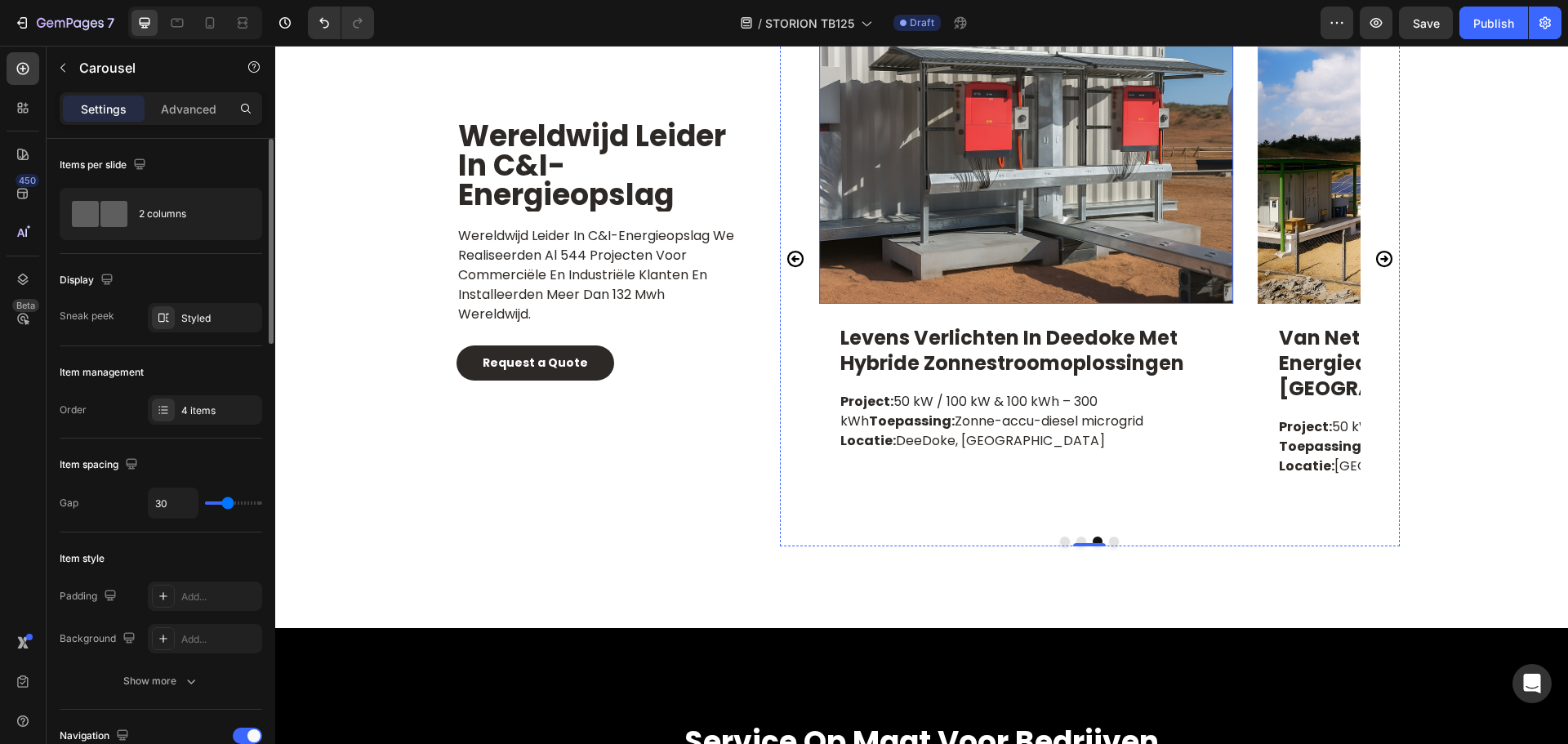
click at [1074, 228] on img at bounding box center [1025, 149] width 414 height 311
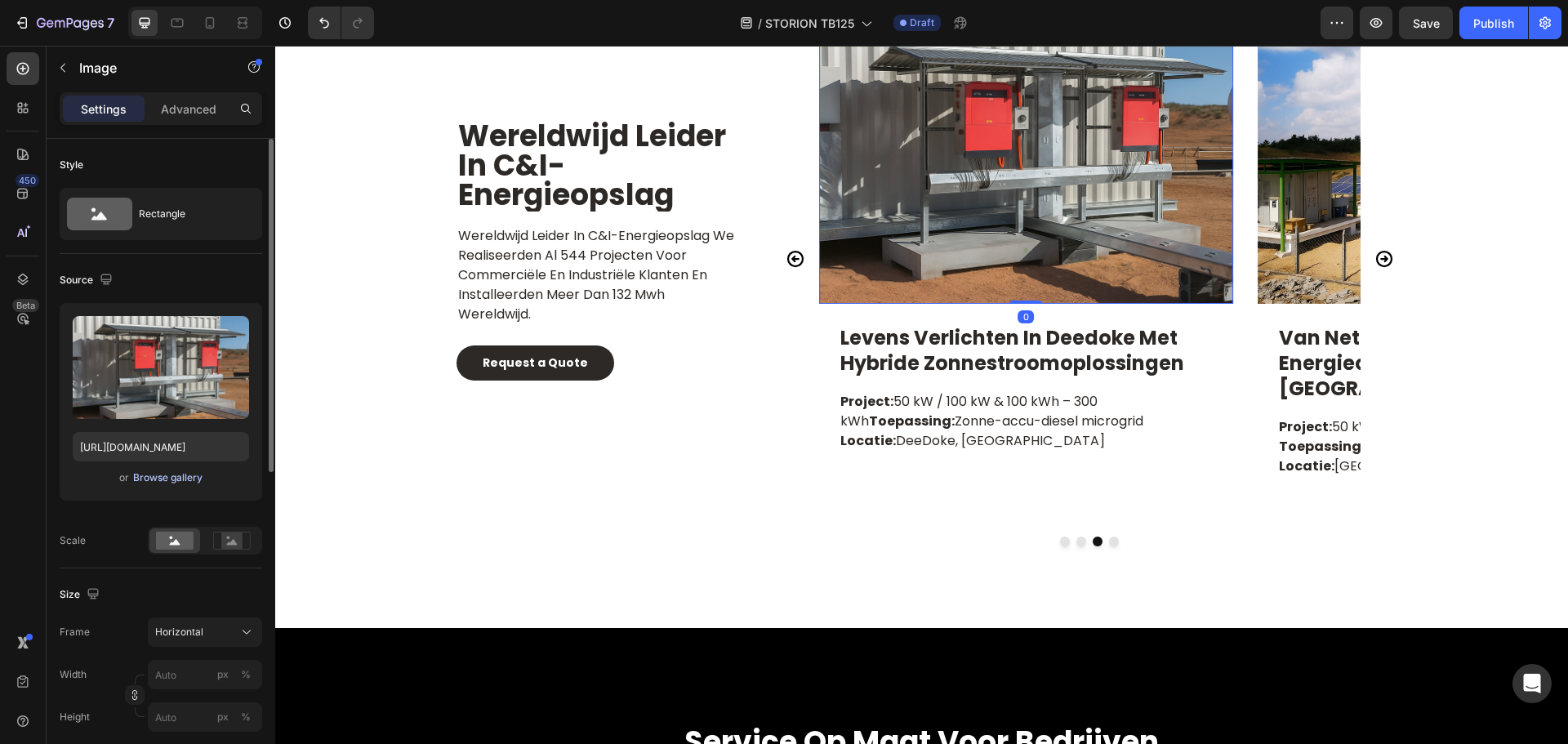
click at [164, 475] on div "Browse gallery" at bounding box center [168, 478] width 69 height 15
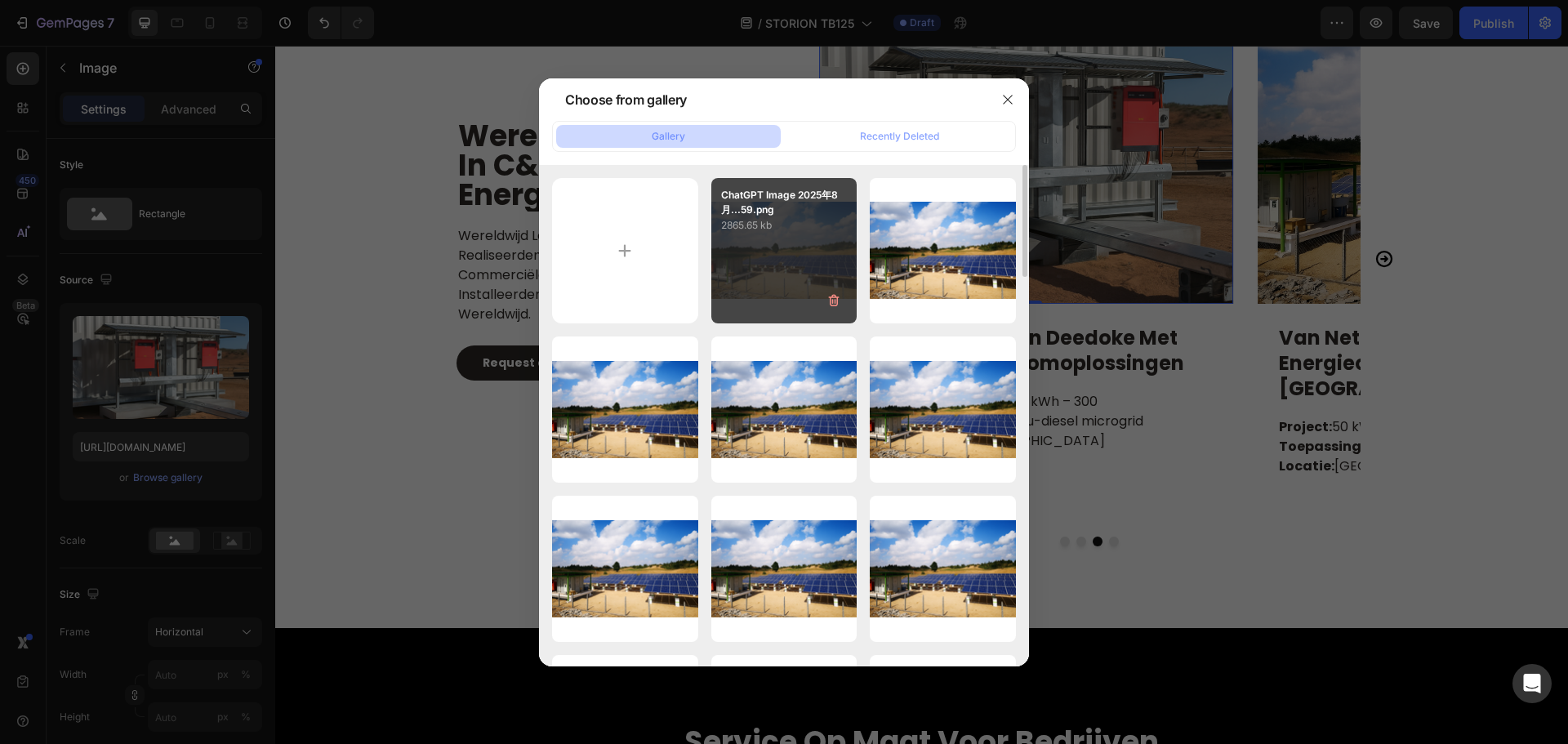
click at [750, 250] on div "ChatGPT Image 2025年8月...59.png 2865.65 kb" at bounding box center [784, 250] width 146 height 146
type input "https://cdn.shopify.com/s/files/1/0906/8163/9287/files/gempages_568389362417402…"
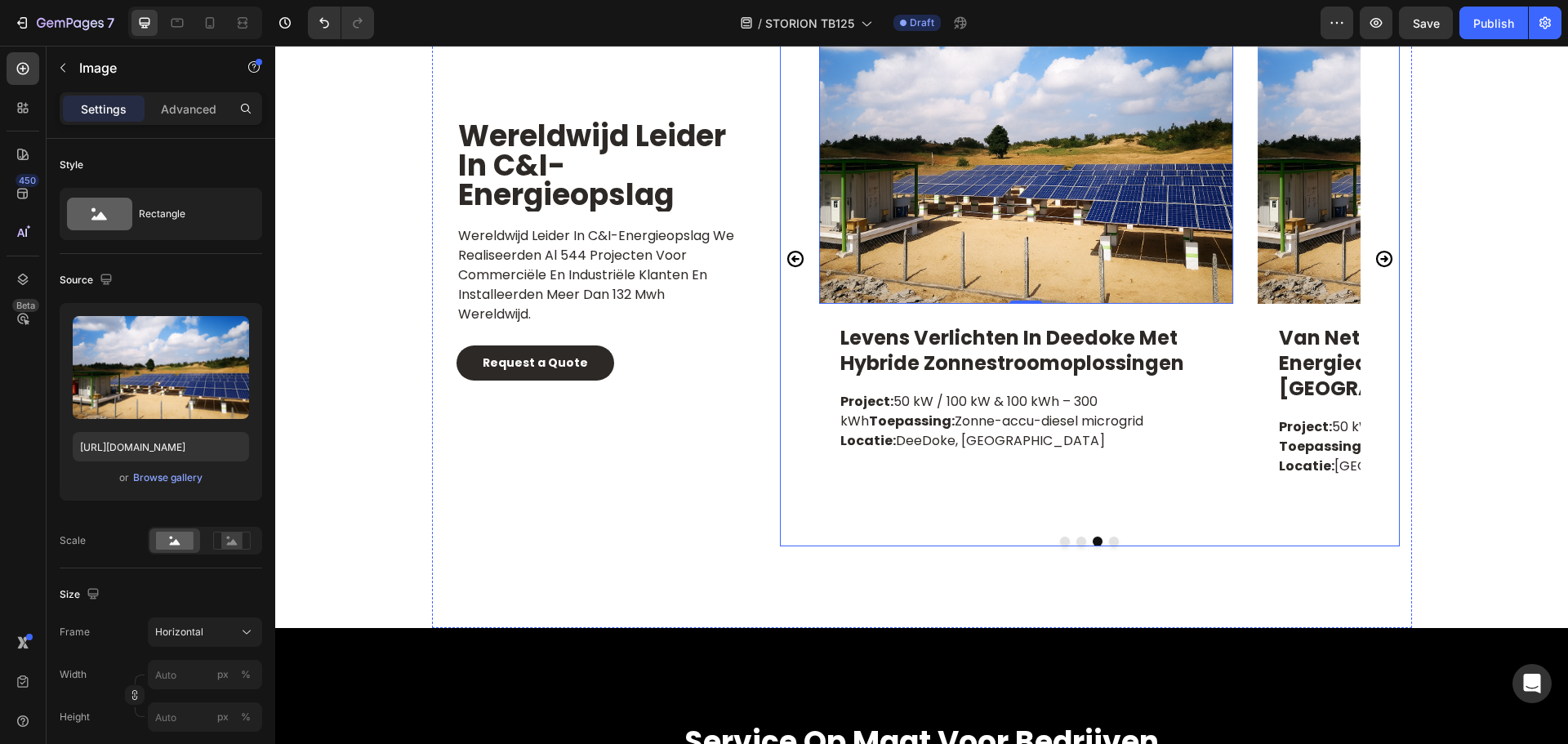
click at [1375, 253] on icon "Carousel Next Arrow" at bounding box center [1384, 259] width 20 height 20
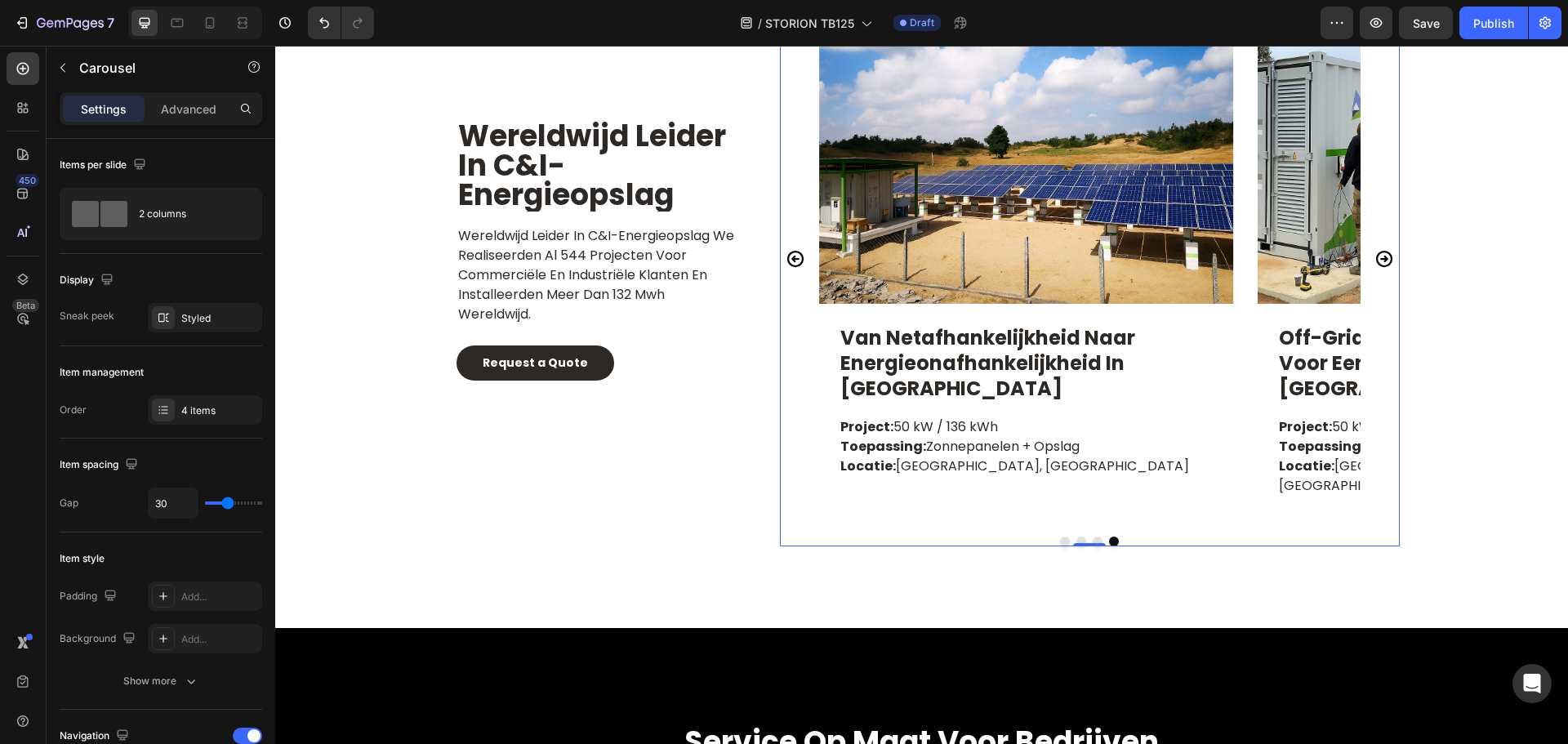
click at [795, 250] on icon "Carousel Back Arrow" at bounding box center [796, 258] width 17 height 17
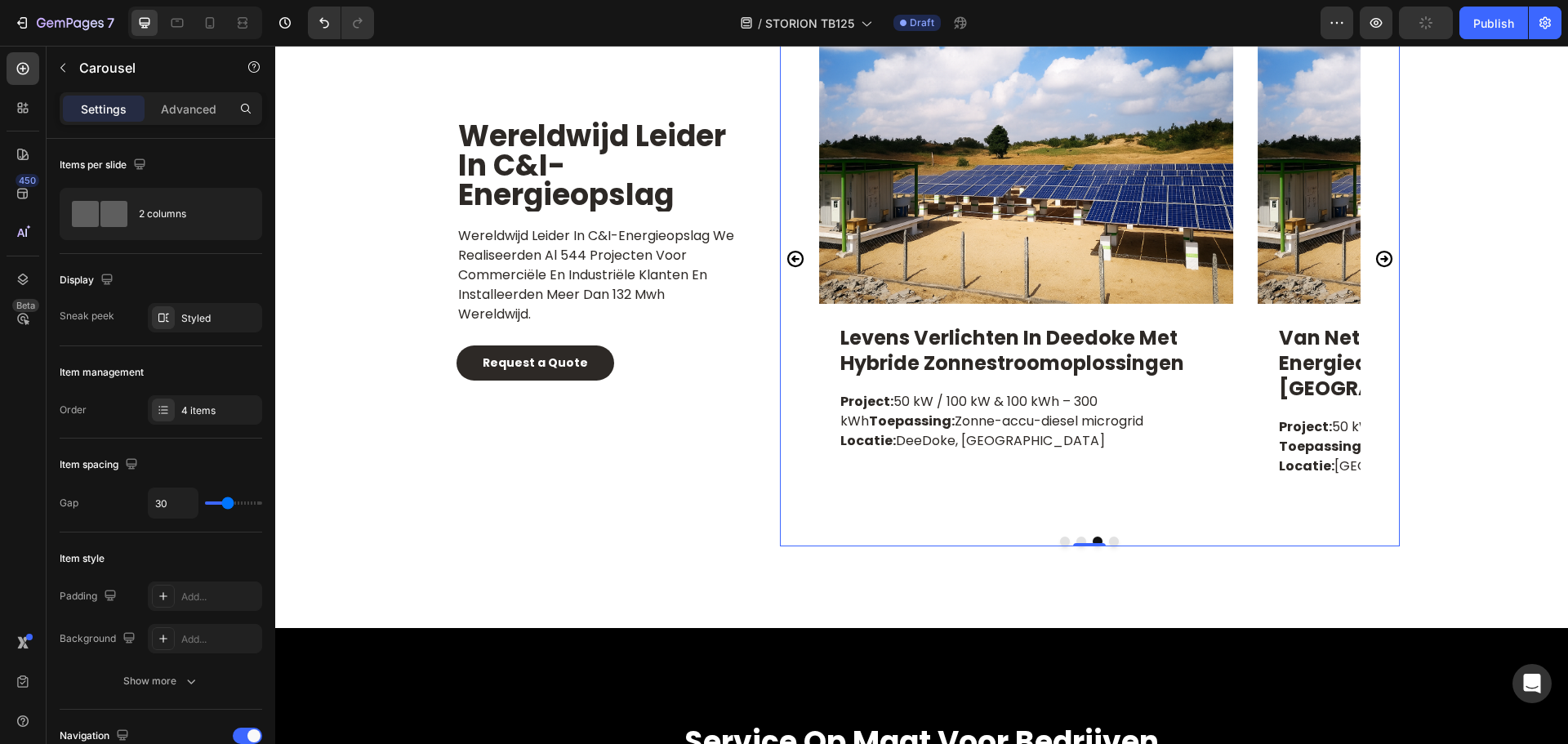
click at [1375, 250] on icon "Carousel Next Arrow" at bounding box center [1383, 258] width 17 height 17
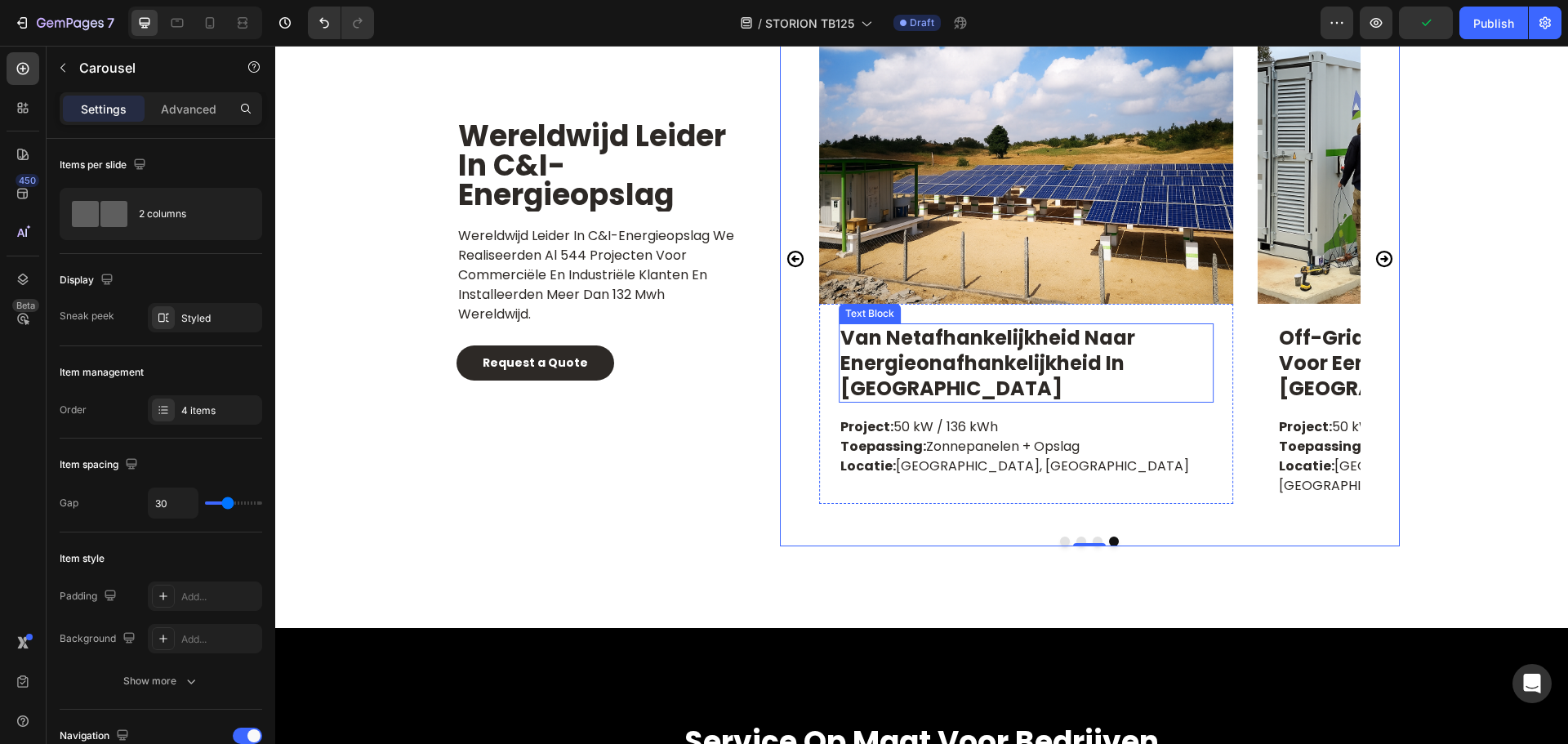
click at [1138, 326] on p "van netafhankelijkheid naar energieonafhankelijkheid in [GEOGRAPHIC_DATA]" at bounding box center [1026, 363] width 372 height 77
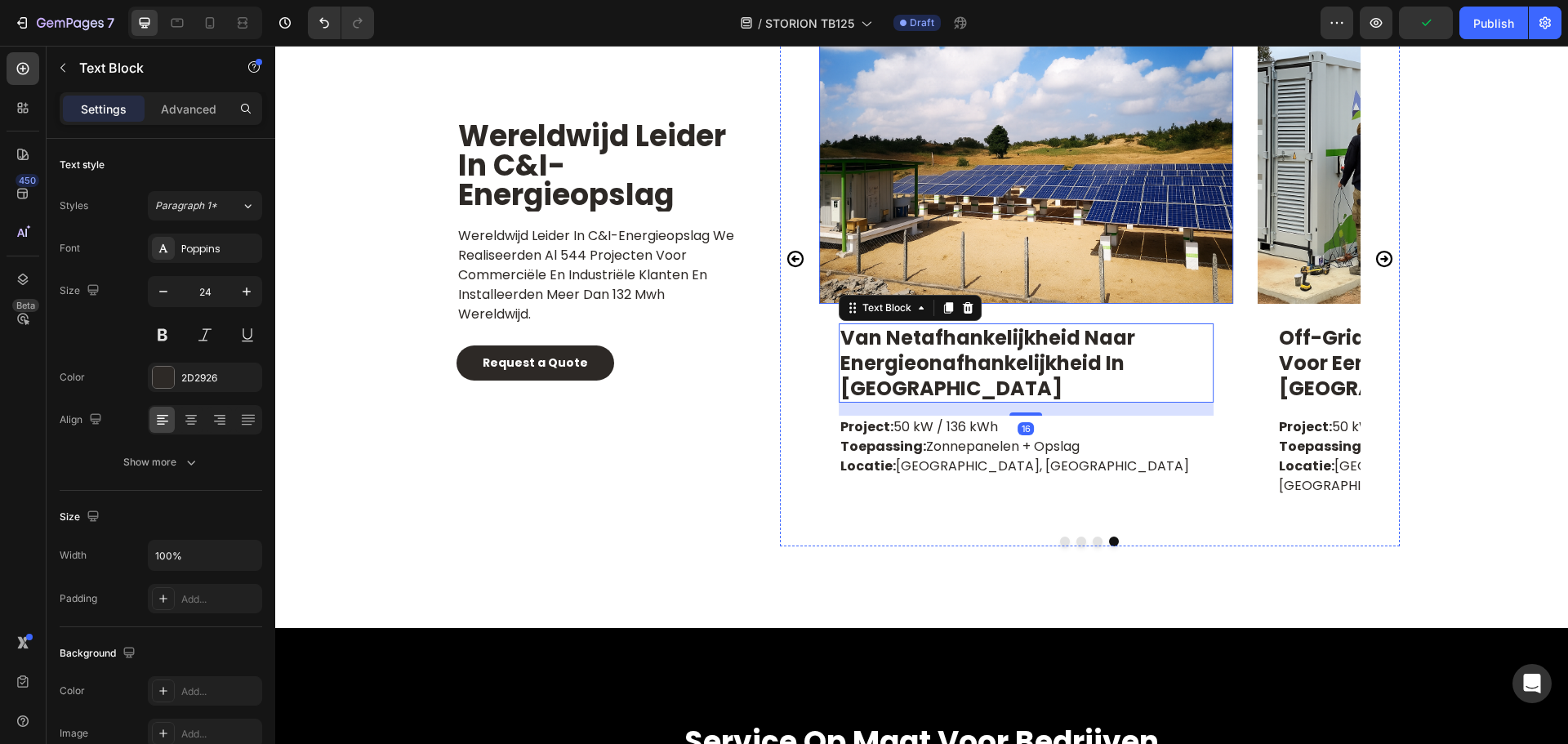
click at [1037, 205] on img at bounding box center [1025, 149] width 414 height 311
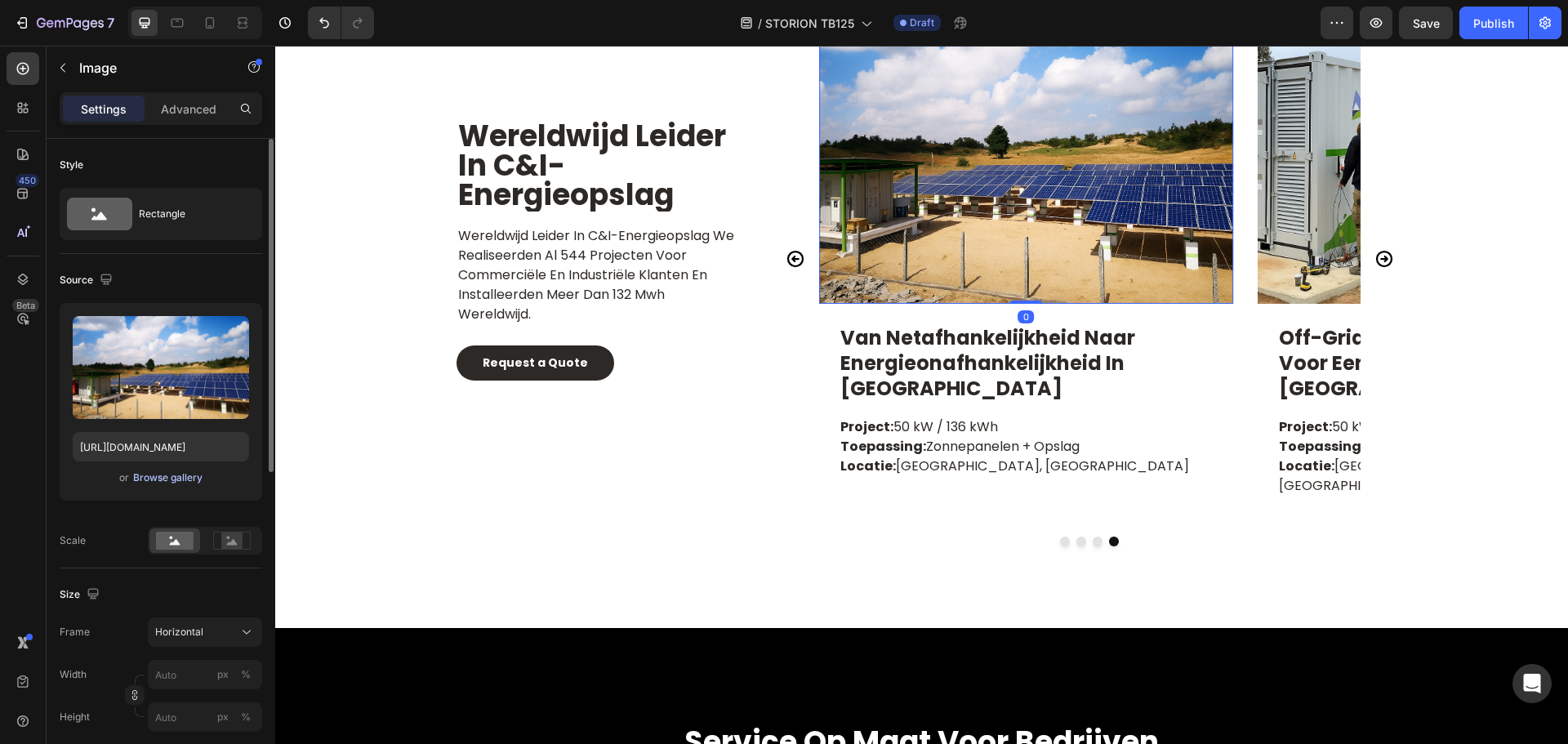
click at [170, 476] on div "Browse gallery" at bounding box center [168, 478] width 69 height 15
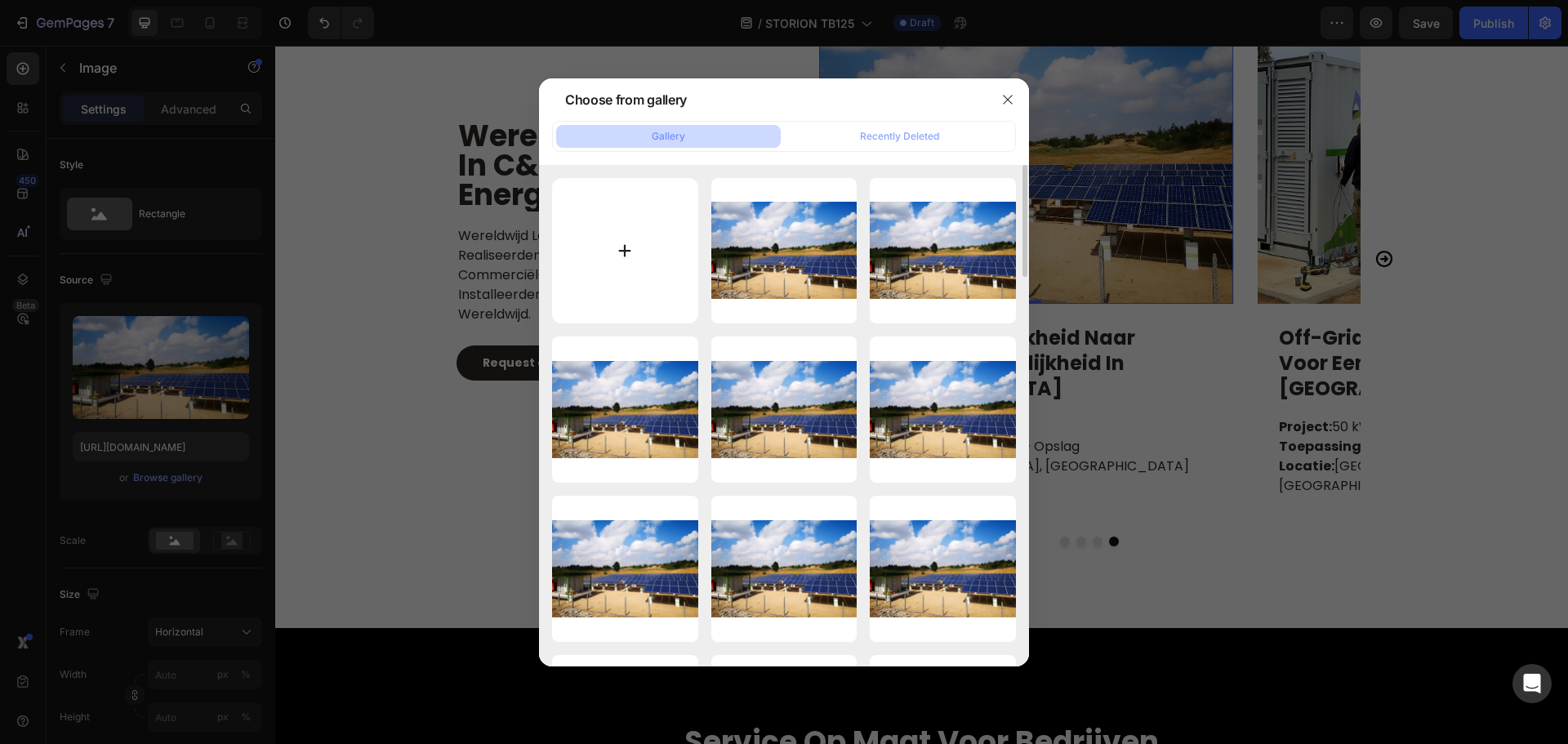
click at [638, 244] on input "file" at bounding box center [625, 250] width 146 height 146
click at [637, 247] on input "file" at bounding box center [625, 250] width 146 height 146
click at [635, 241] on input "file" at bounding box center [625, 250] width 146 height 146
type input "C:\fakepath\20250822-150628.jpg"
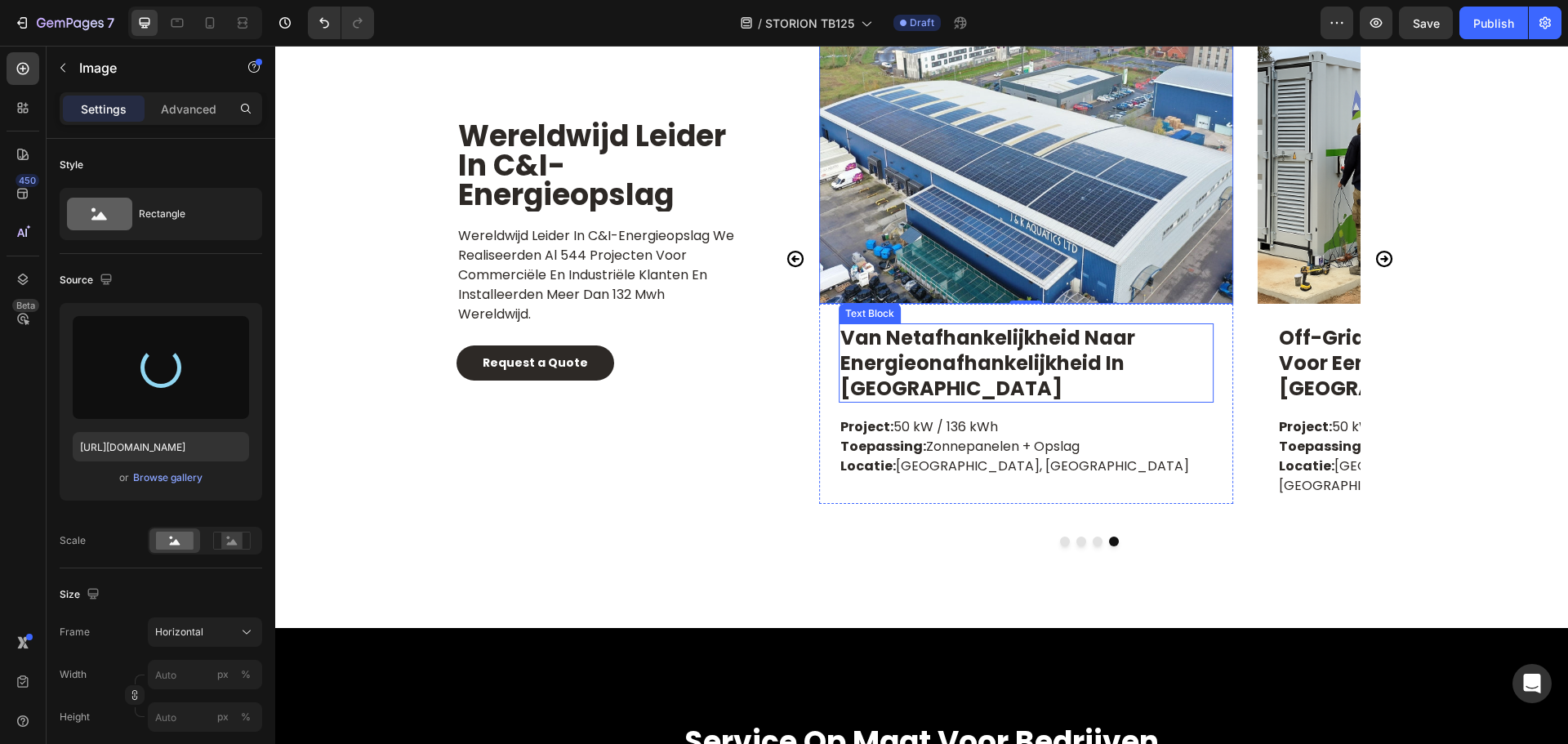
type input "https://cdn.shopify.com/s/files/1/0906/8163/9287/files/gempages_568389362417402…"
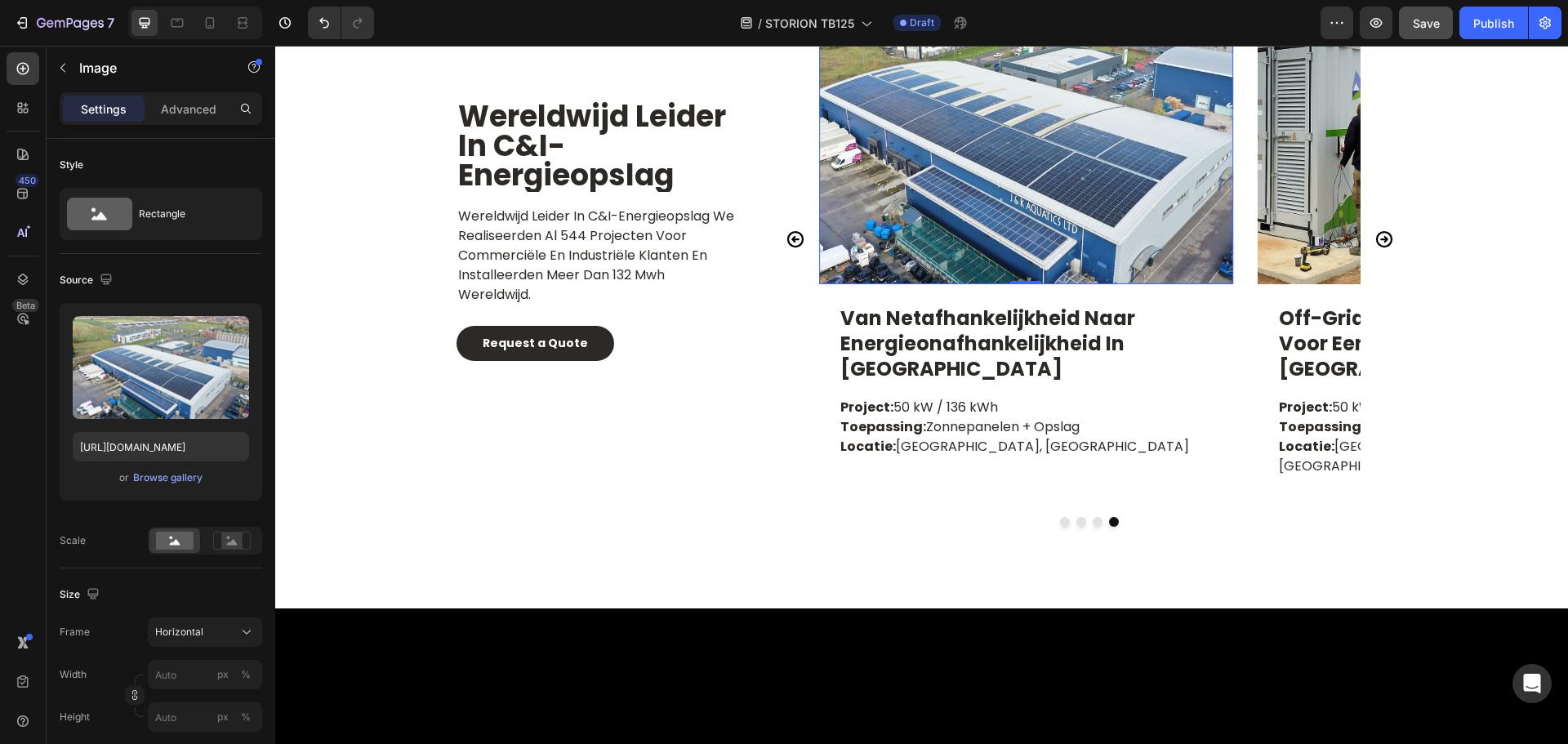
click at [1437, 21] on span "Save" at bounding box center [1426, 23] width 27 height 14
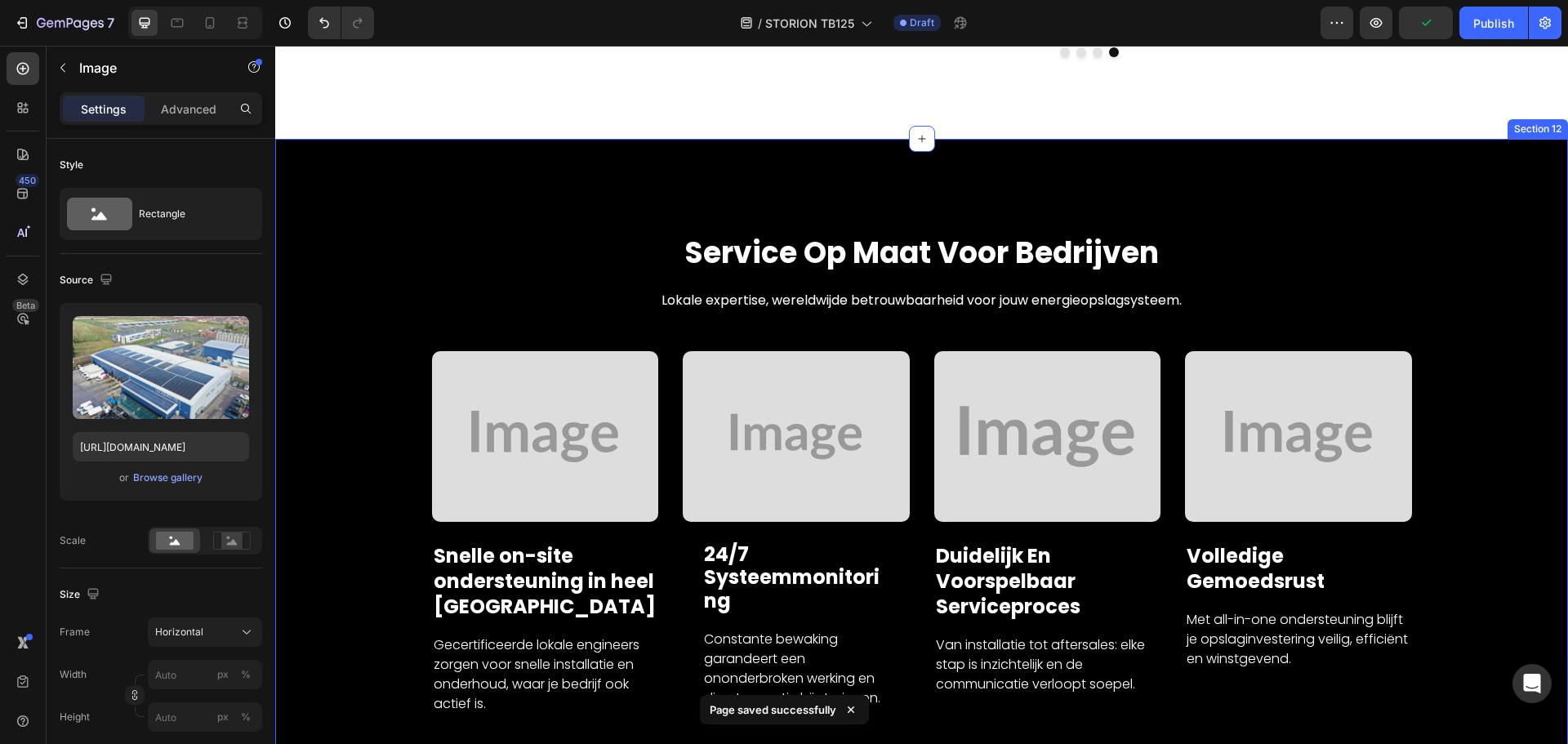
scroll to position [7691, 0]
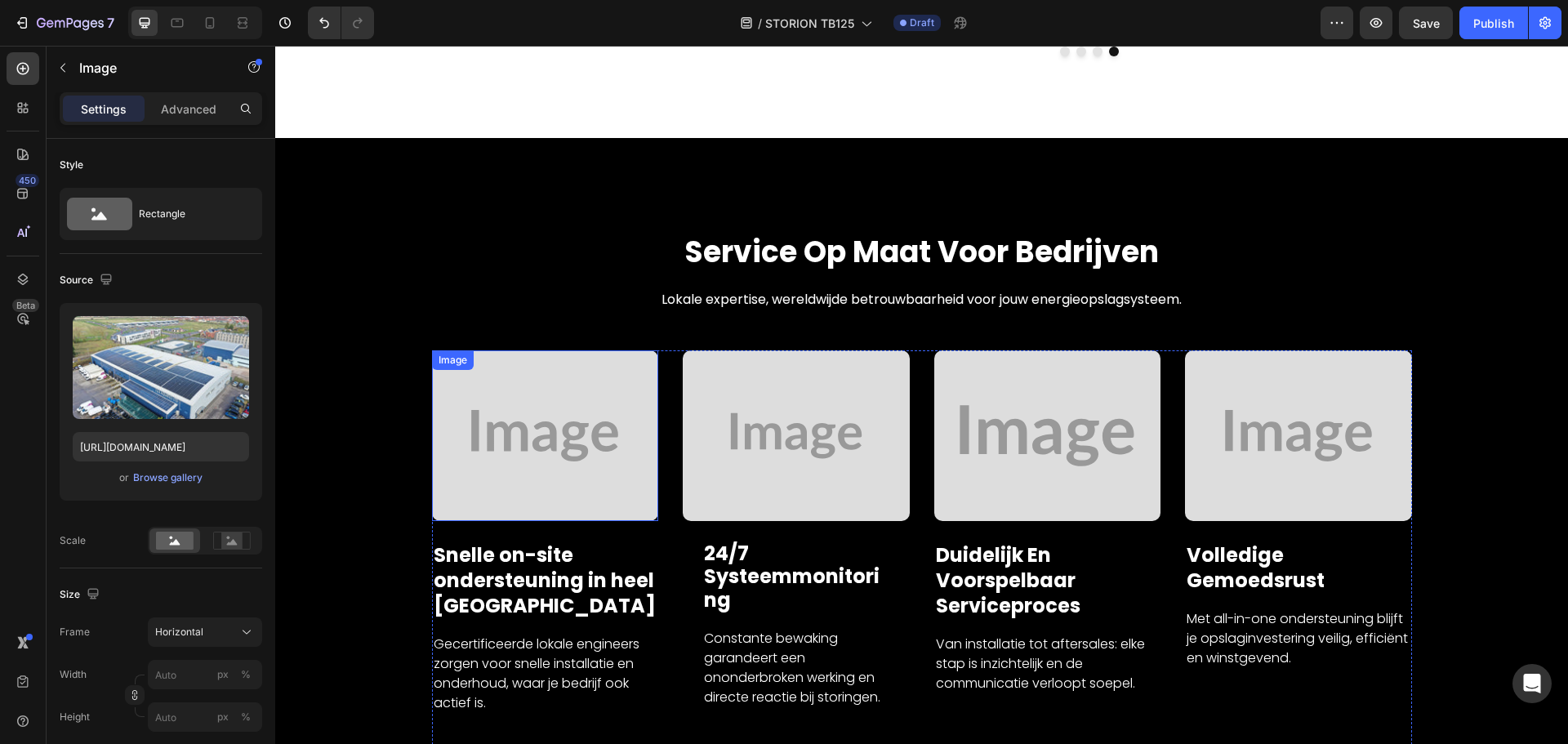
click at [487, 384] on img at bounding box center [545, 436] width 227 height 170
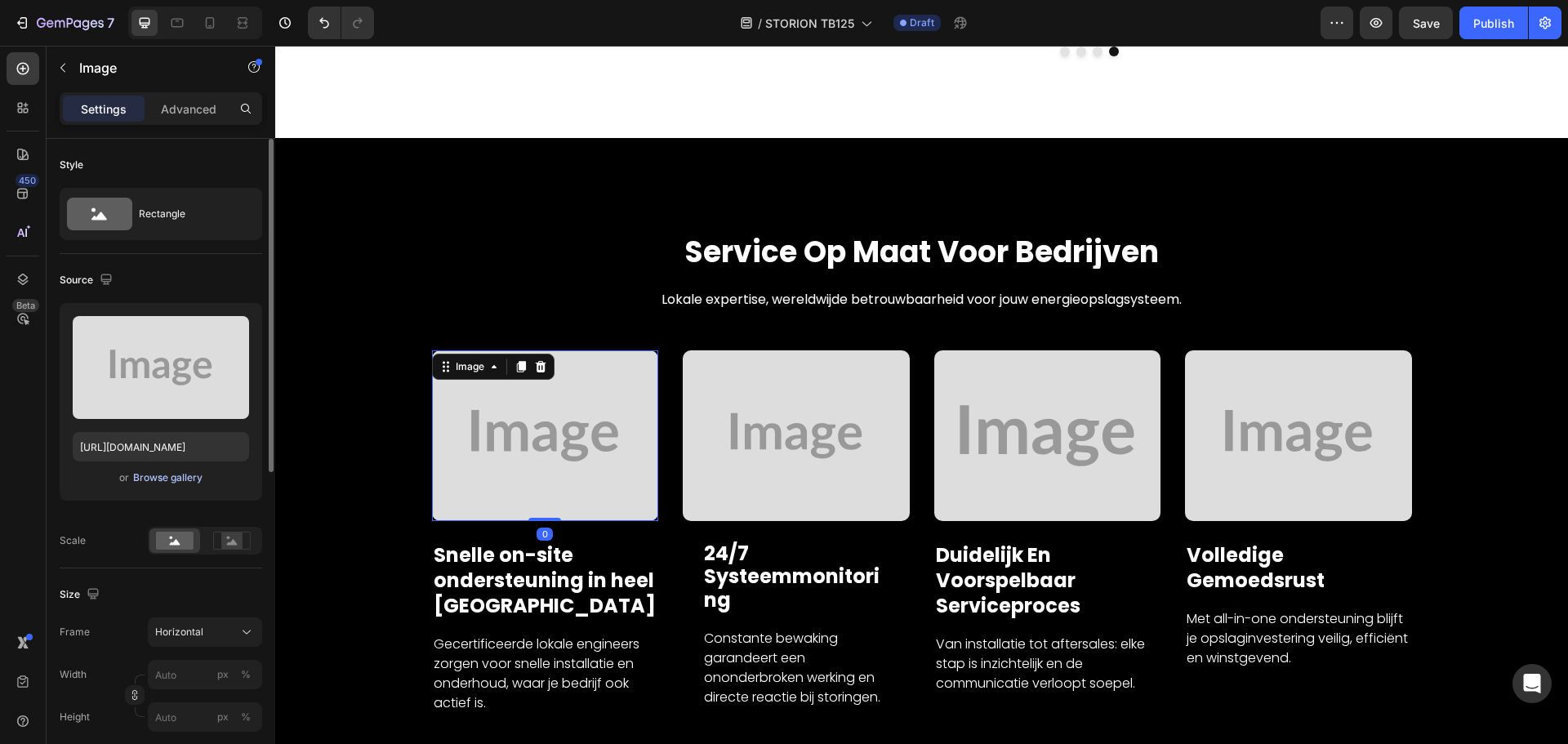
click at [179, 471] on div "Browse gallery" at bounding box center [168, 478] width 69 height 15
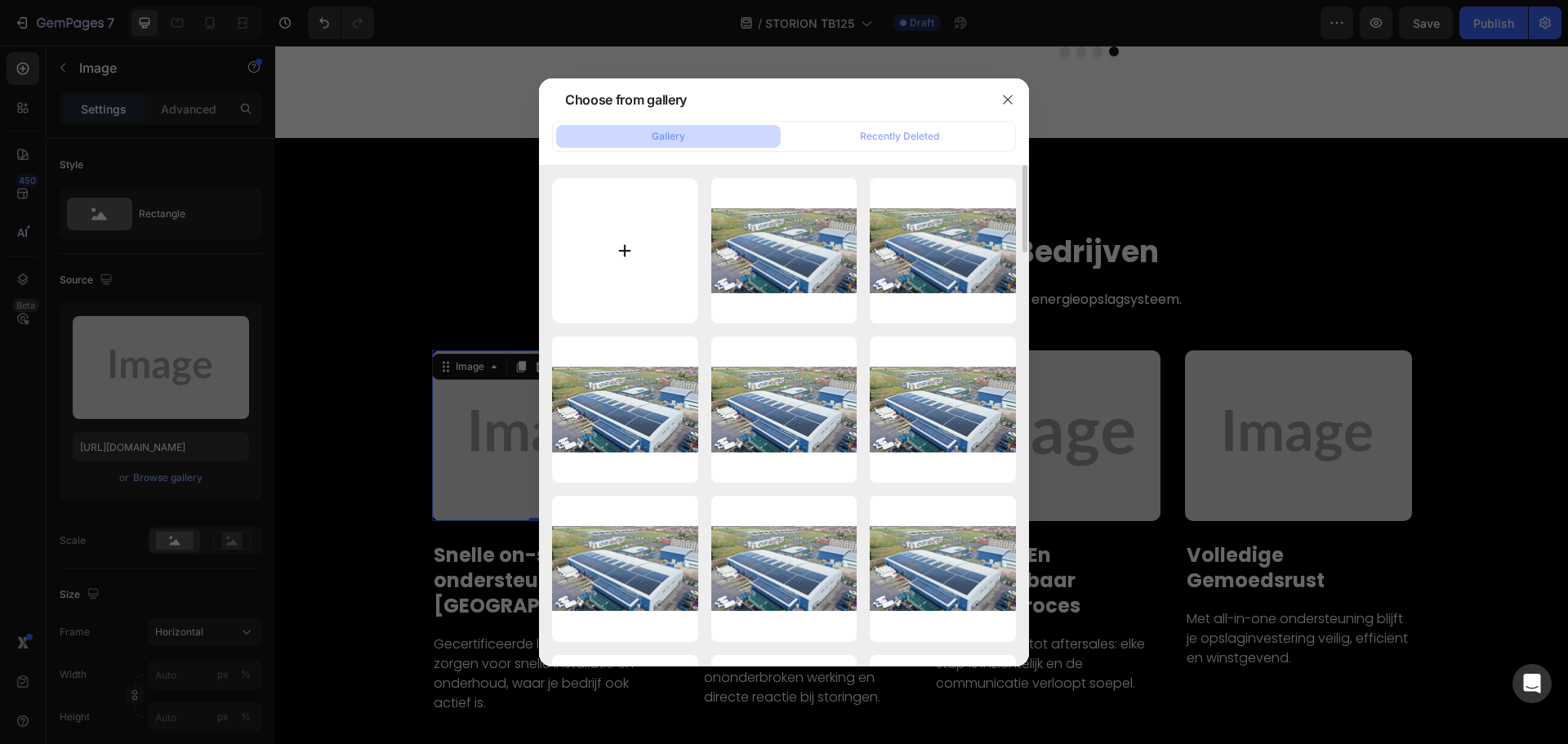
click at [646, 245] on input "file" at bounding box center [625, 250] width 146 height 146
type input "C:\fakepath\20250801-182703.jpg"
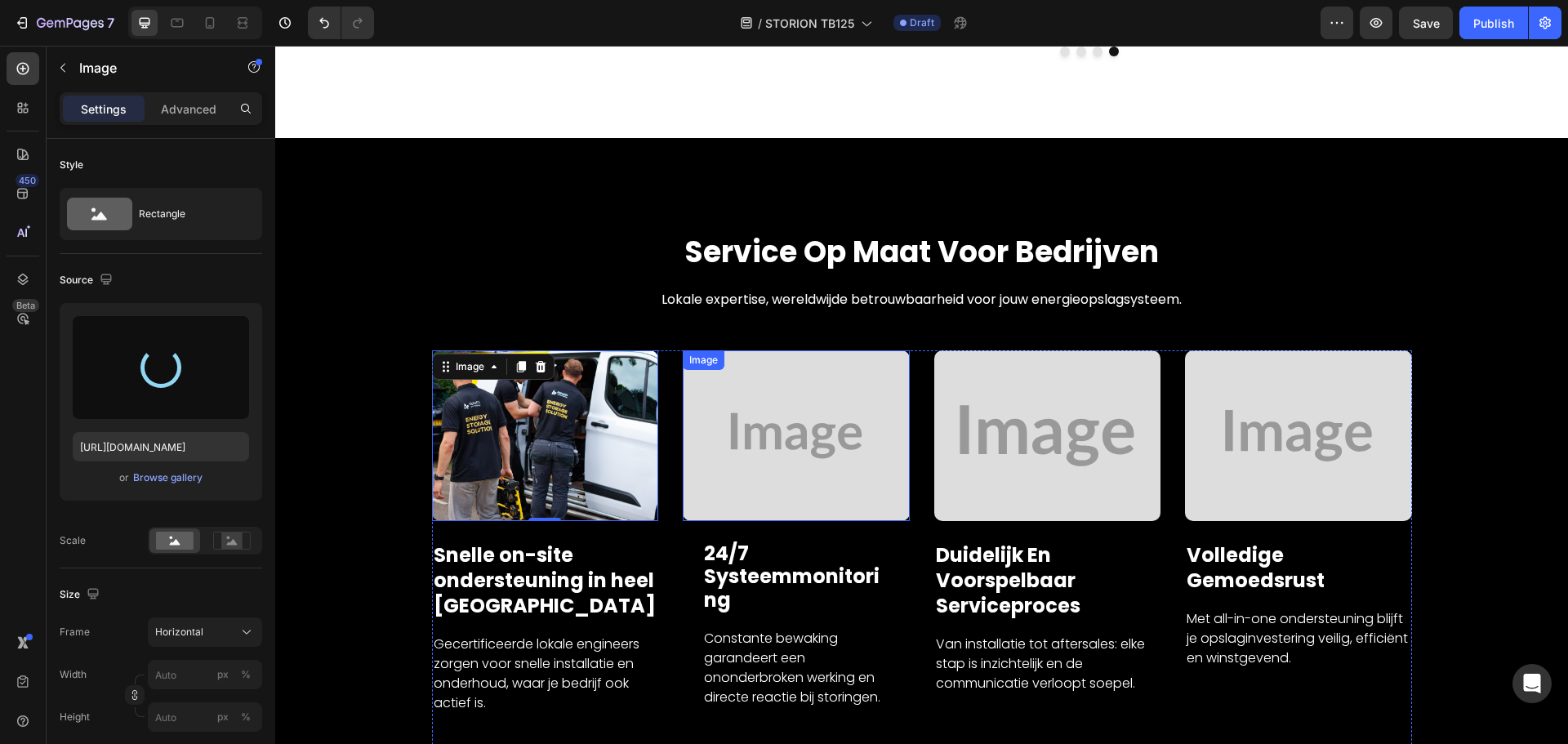
type input "https://cdn.shopify.com/s/files/1/0906/8163/9287/files/gempages_568389362417402…"
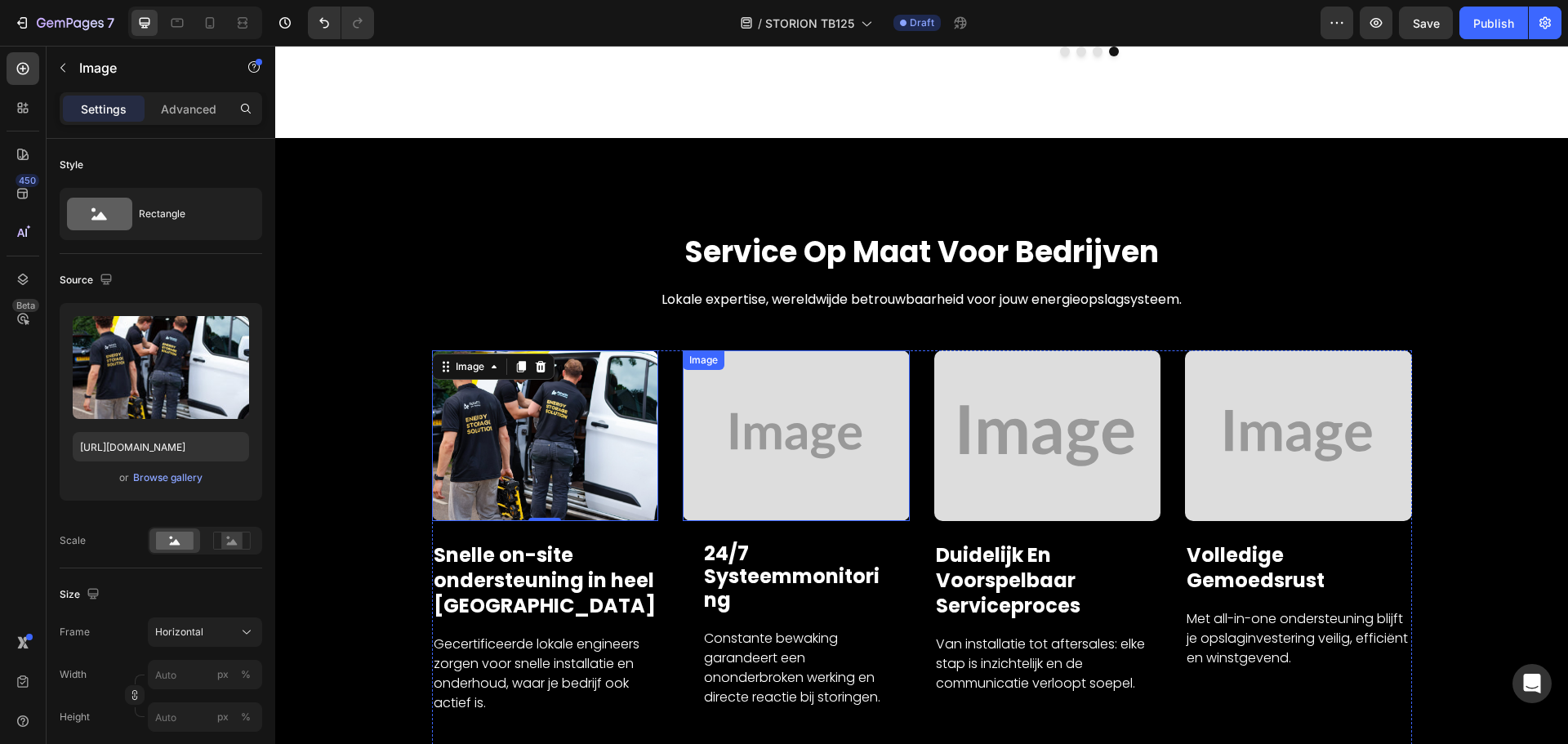
click at [786, 394] on img at bounding box center [796, 436] width 227 height 170
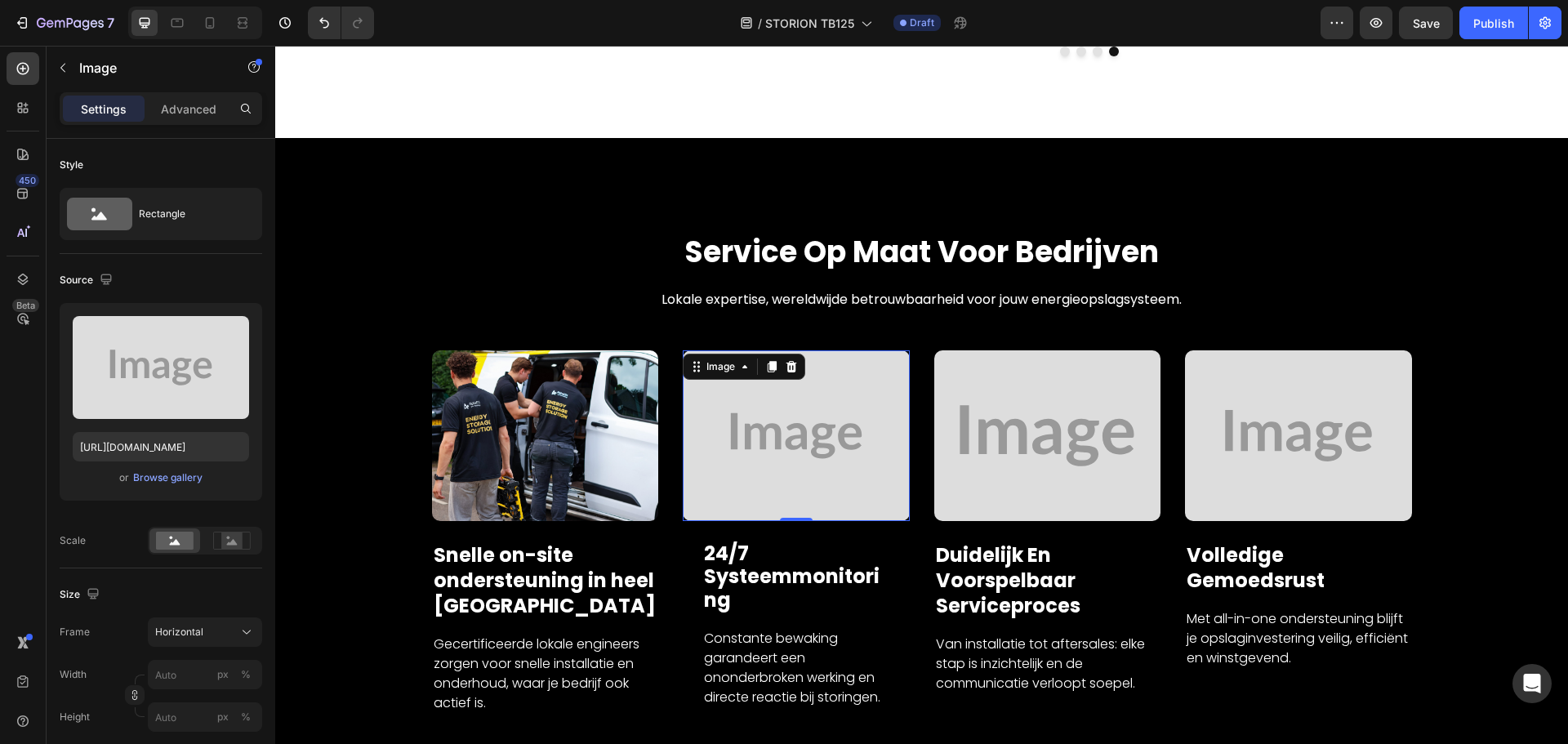
click at [772, 427] on img at bounding box center [796, 436] width 227 height 170
click at [159, 478] on div "Browse gallery" at bounding box center [168, 478] width 69 height 15
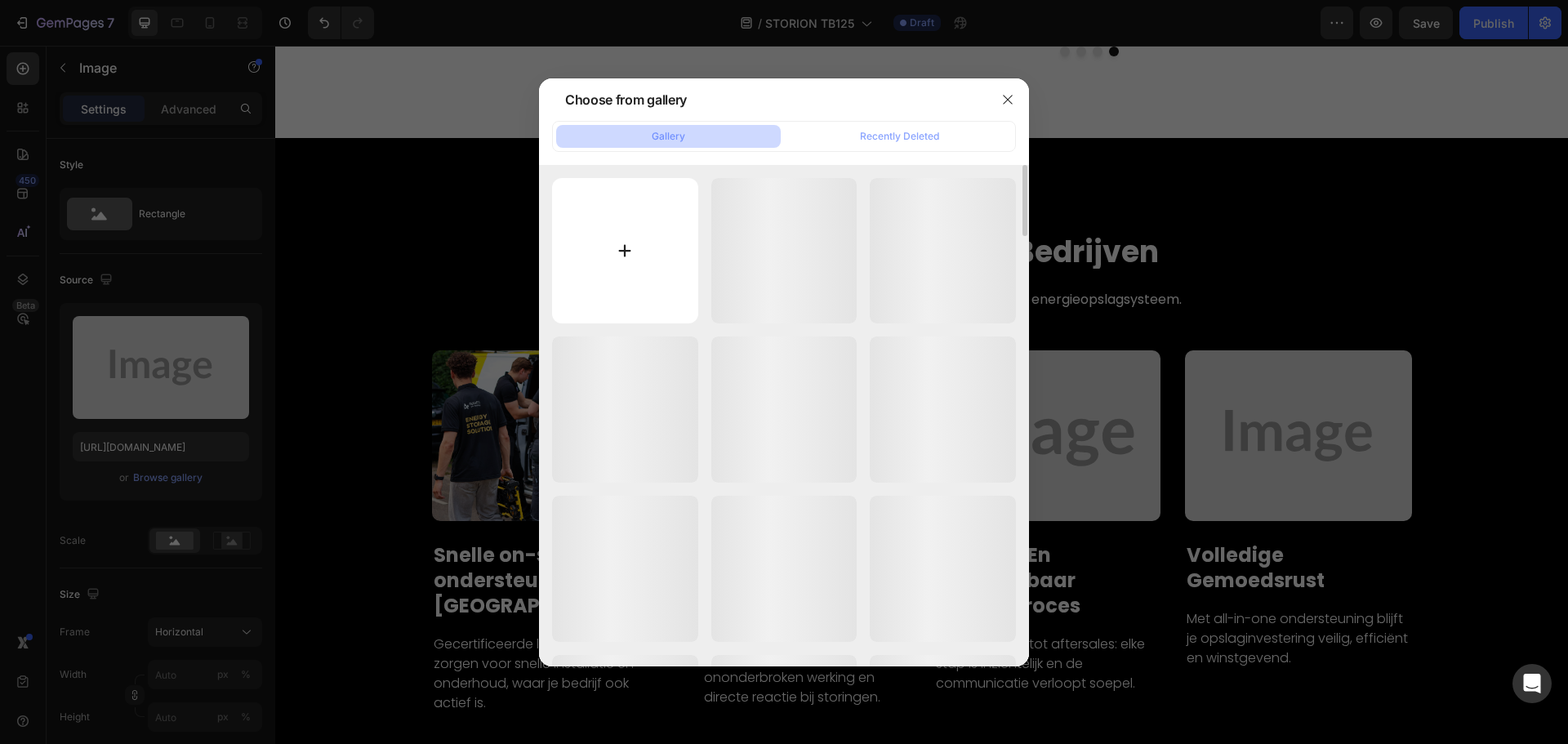
click at [642, 285] on input "file" at bounding box center [625, 250] width 146 height 146
type input "C:\fakepath\iStock-2140270884.jpg"
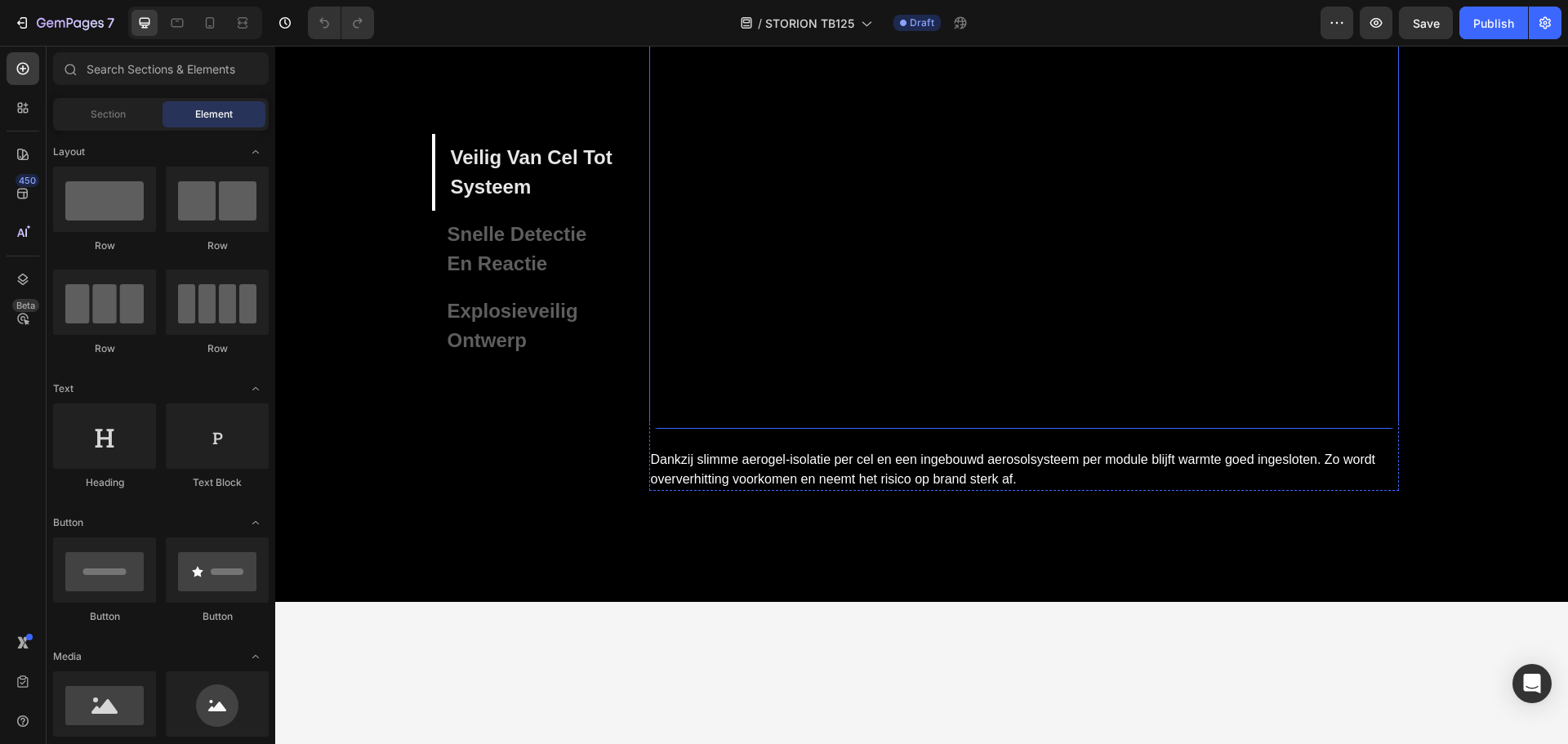
scroll to position [5229, 0]
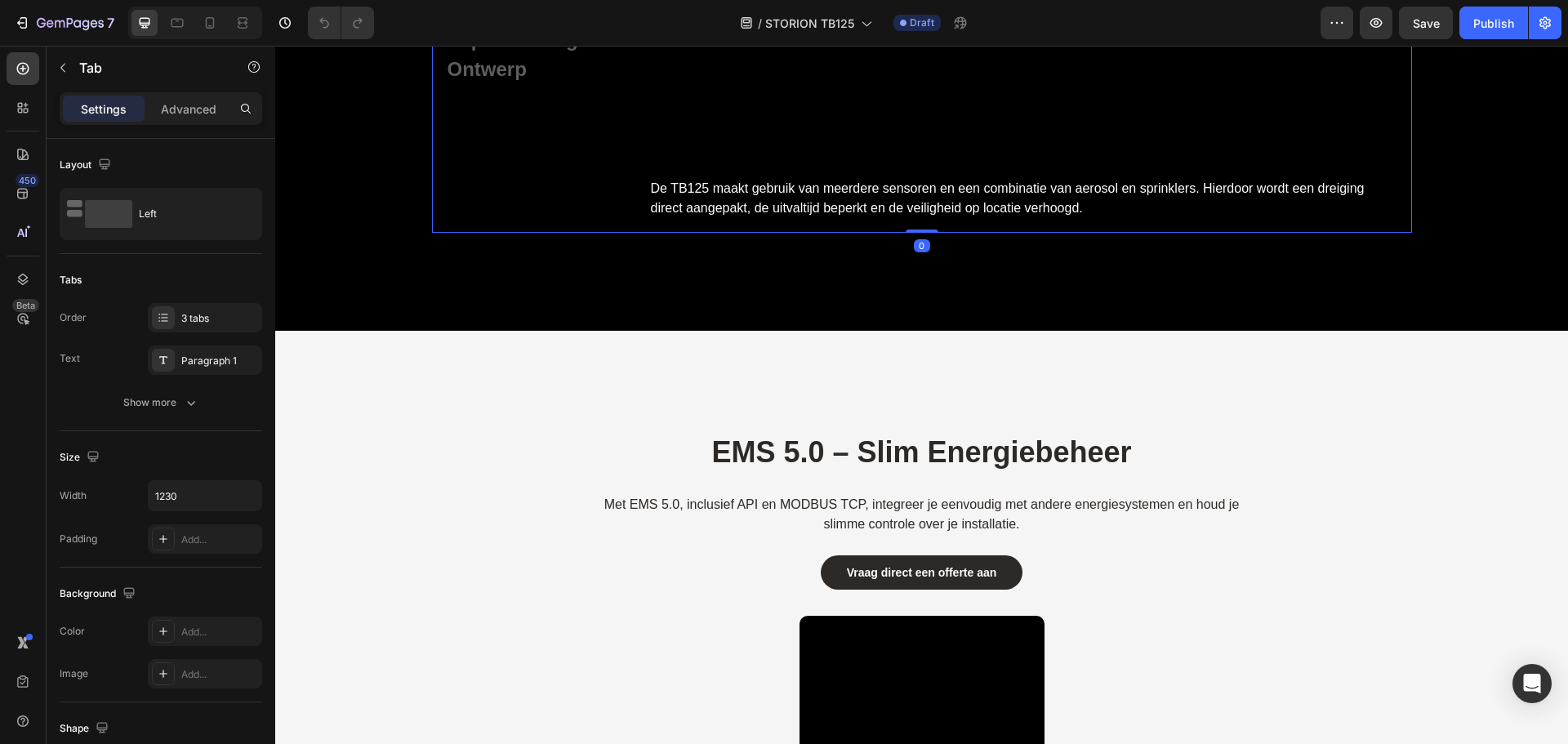
click at [541, 84] on p "explosieveilig ontwerp" at bounding box center [535, 55] width 173 height 59
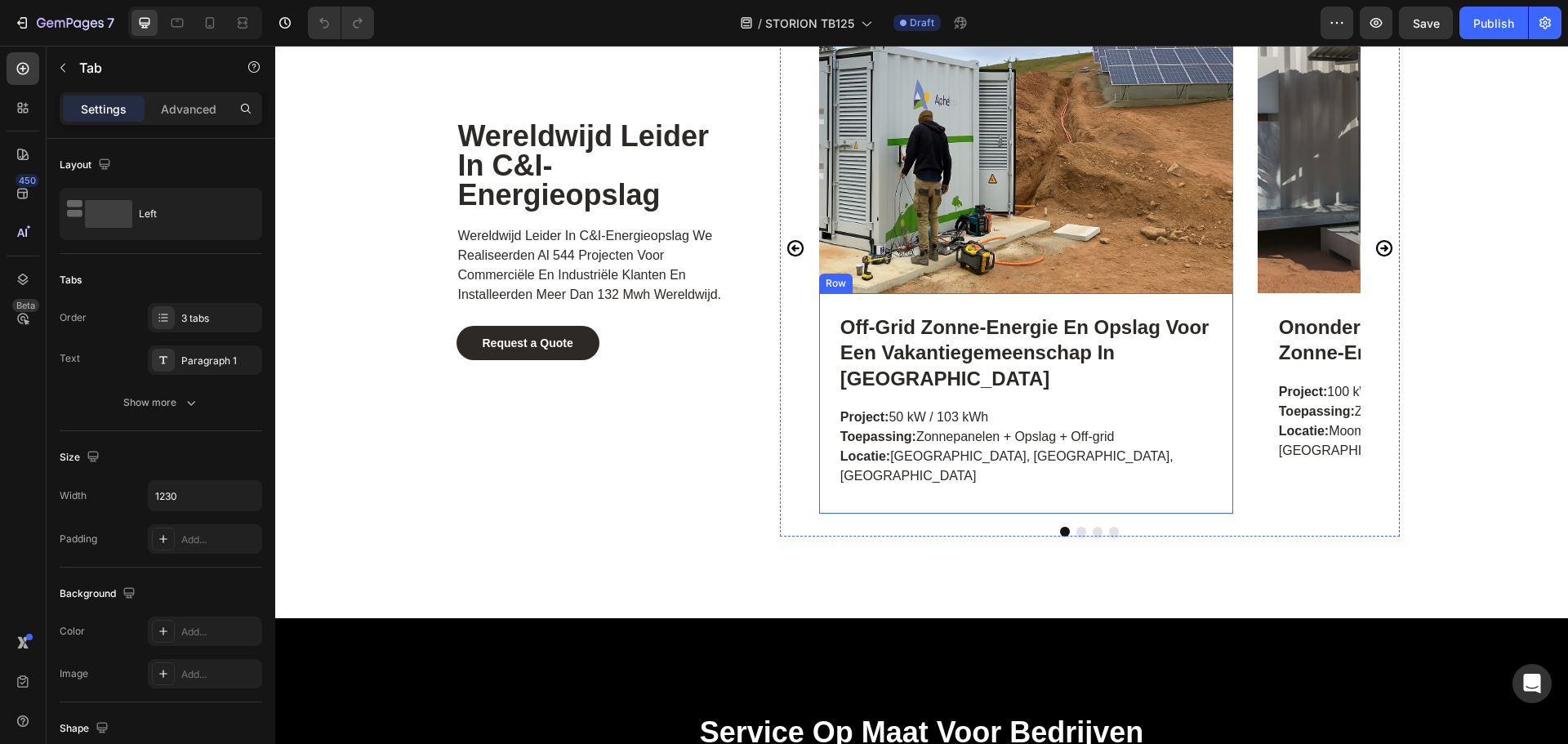
scroll to position [7527, 0]
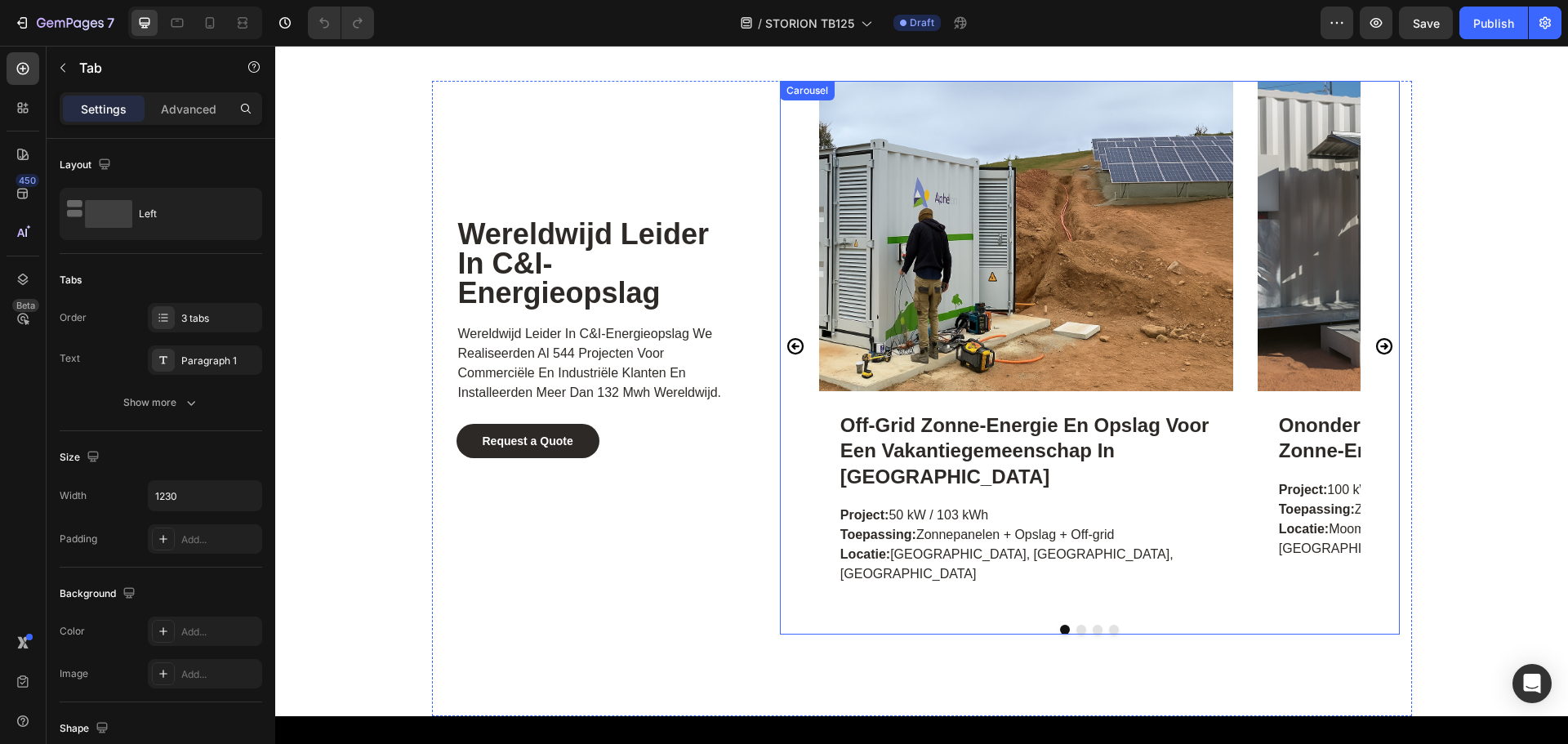
click at [1374, 336] on icon "Carousel Next Arrow" at bounding box center [1384, 346] width 20 height 20
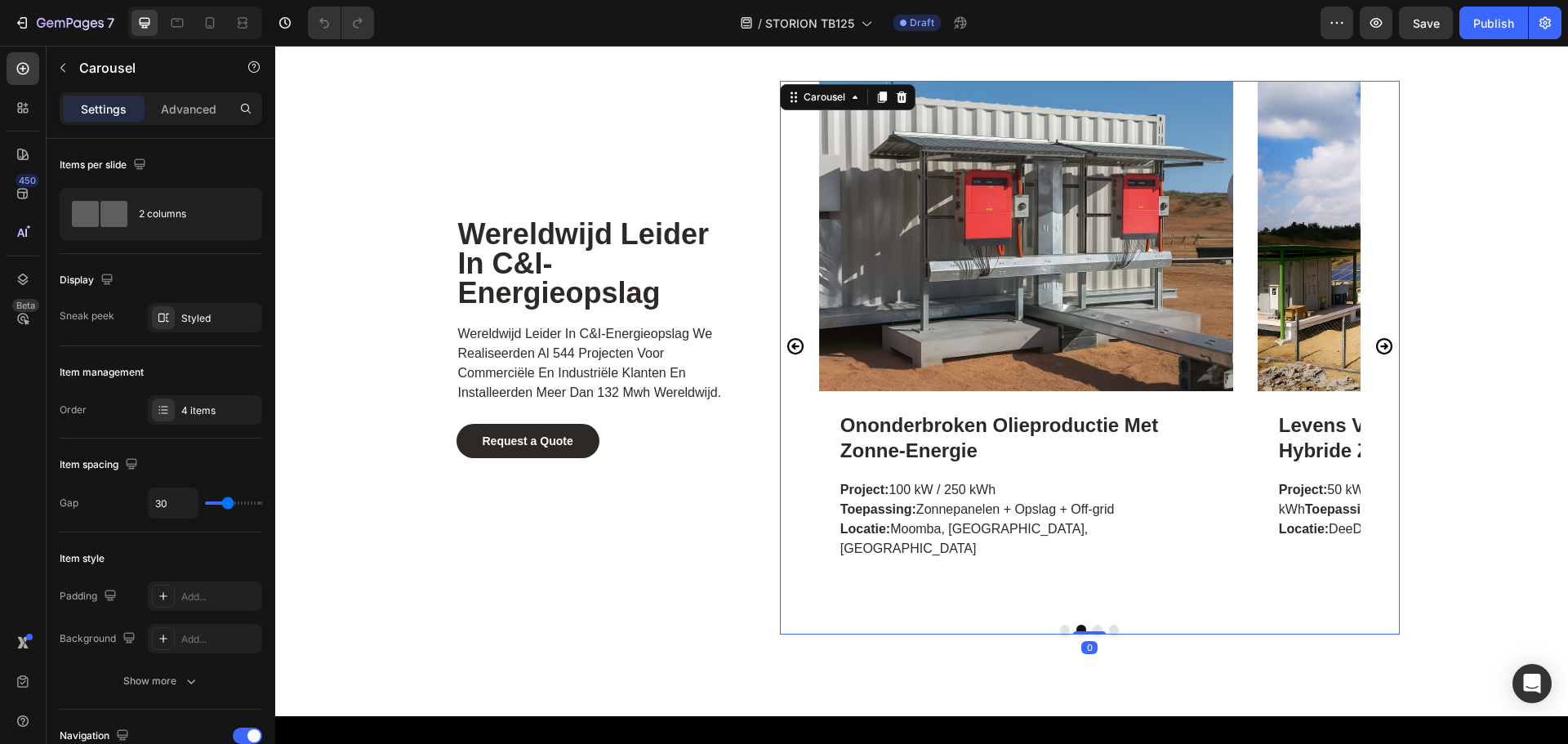
click at [1374, 336] on icon "Carousel Next Arrow" at bounding box center [1384, 346] width 20 height 20
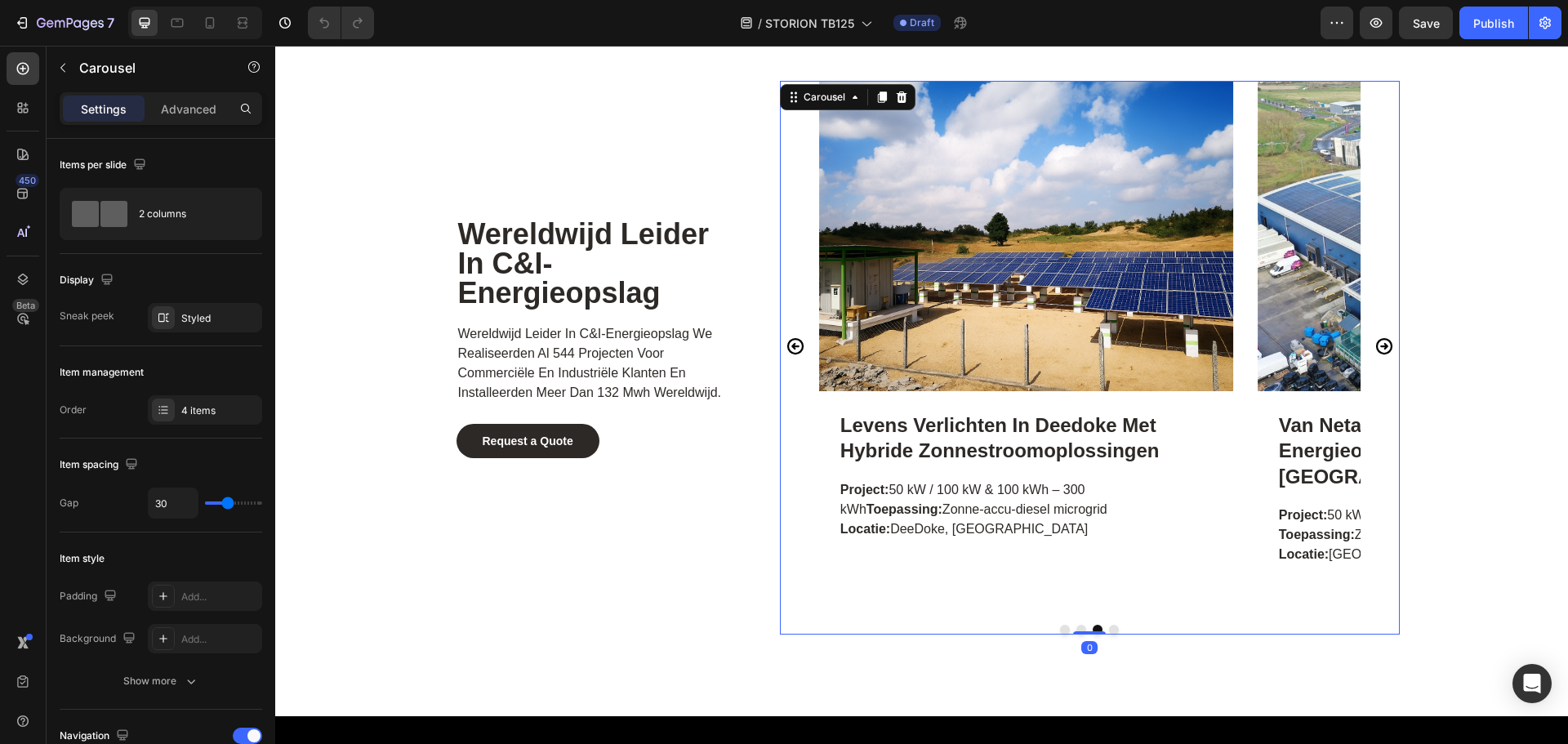
click at [1374, 336] on icon "Carousel Next Arrow" at bounding box center [1384, 346] width 20 height 20
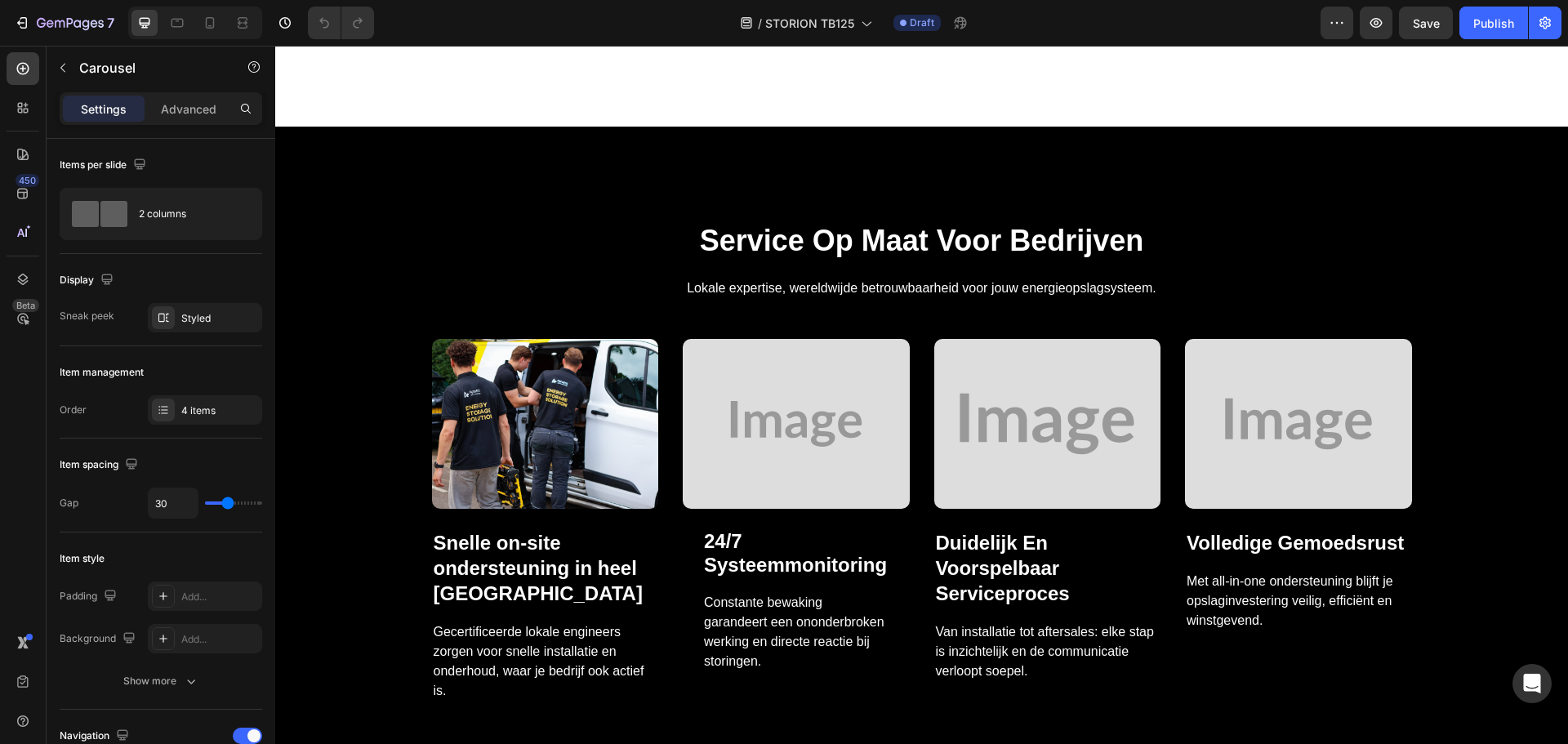
scroll to position [8263, 0]
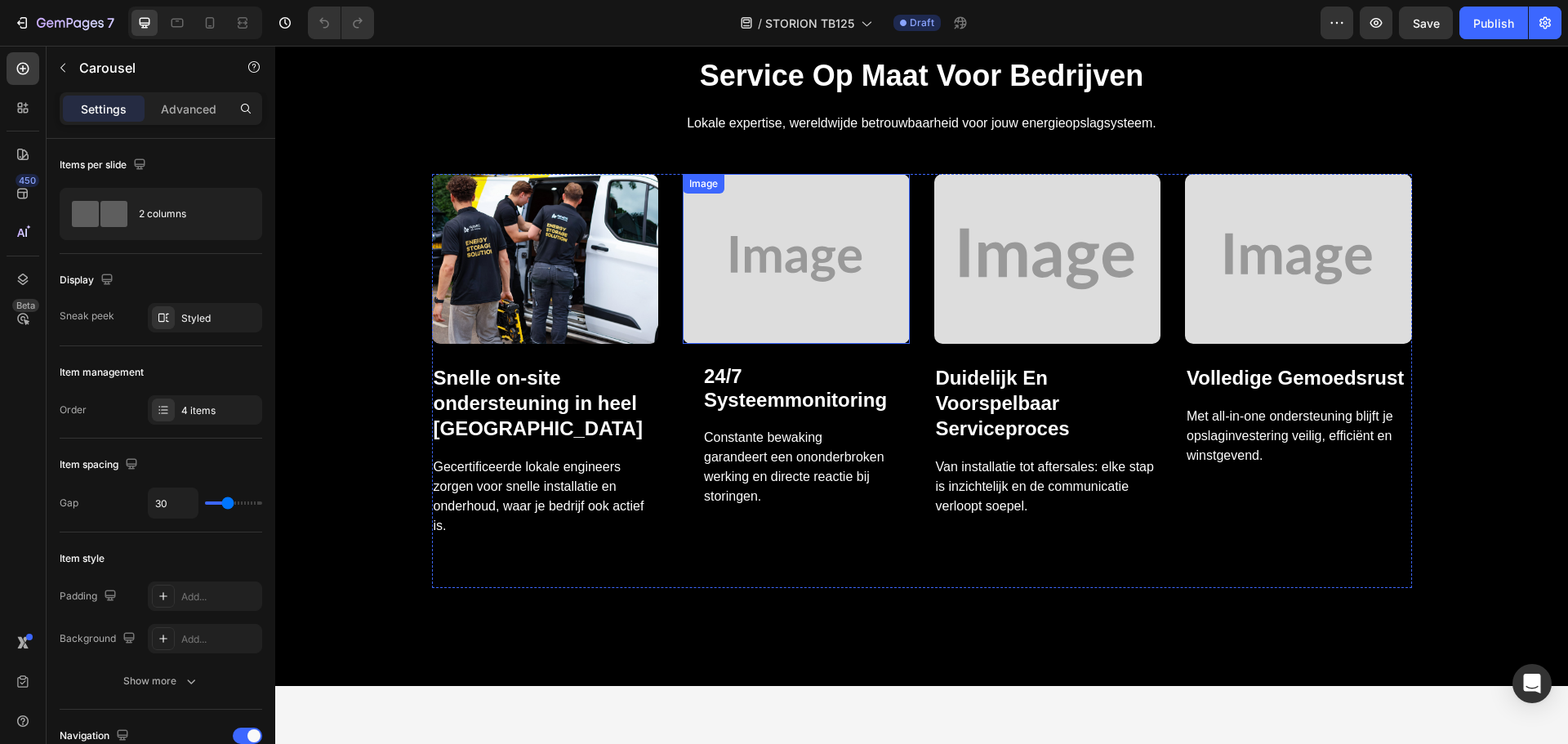
click at [817, 289] on img at bounding box center [796, 260] width 227 height 170
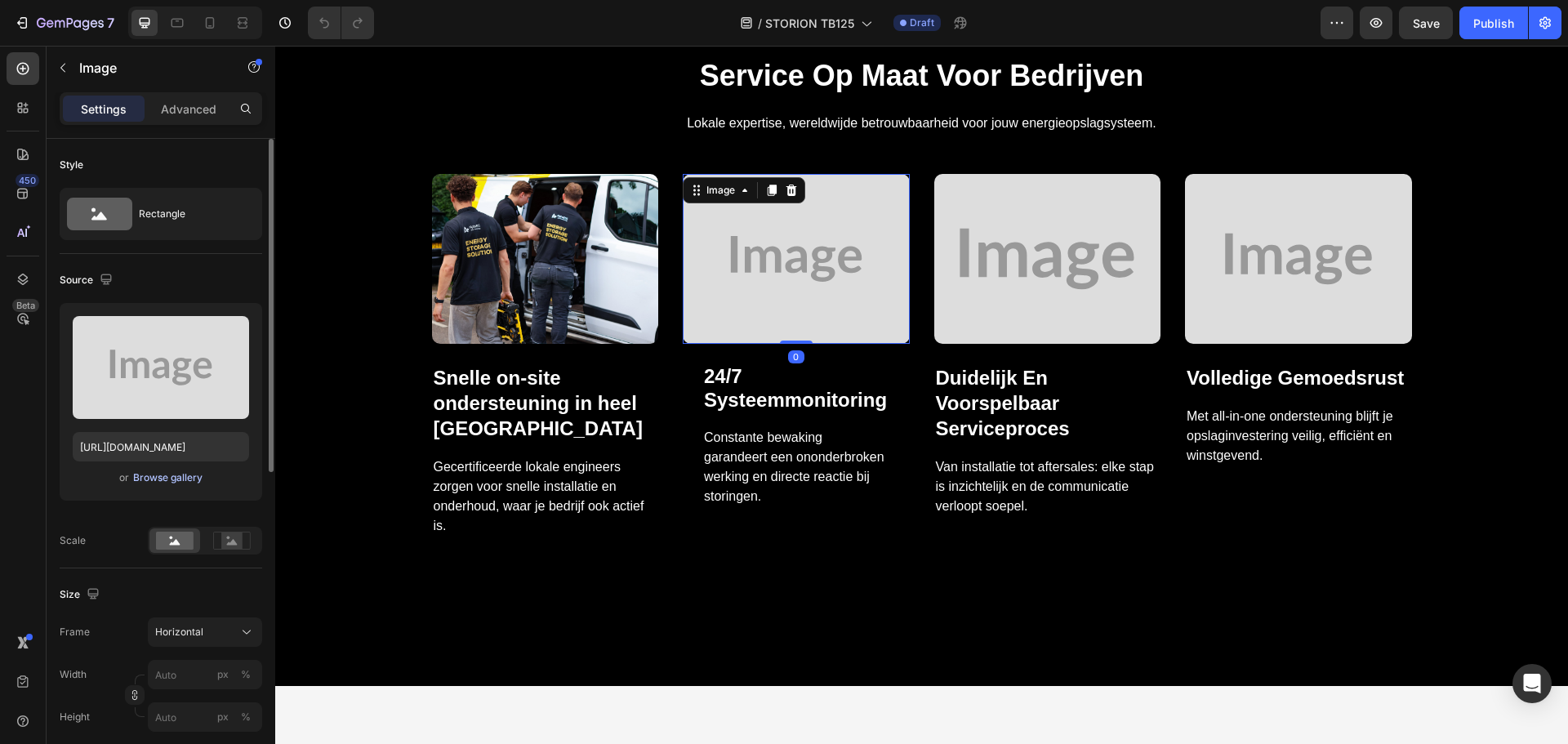
click at [161, 479] on div "Browse gallery" at bounding box center [168, 478] width 69 height 15
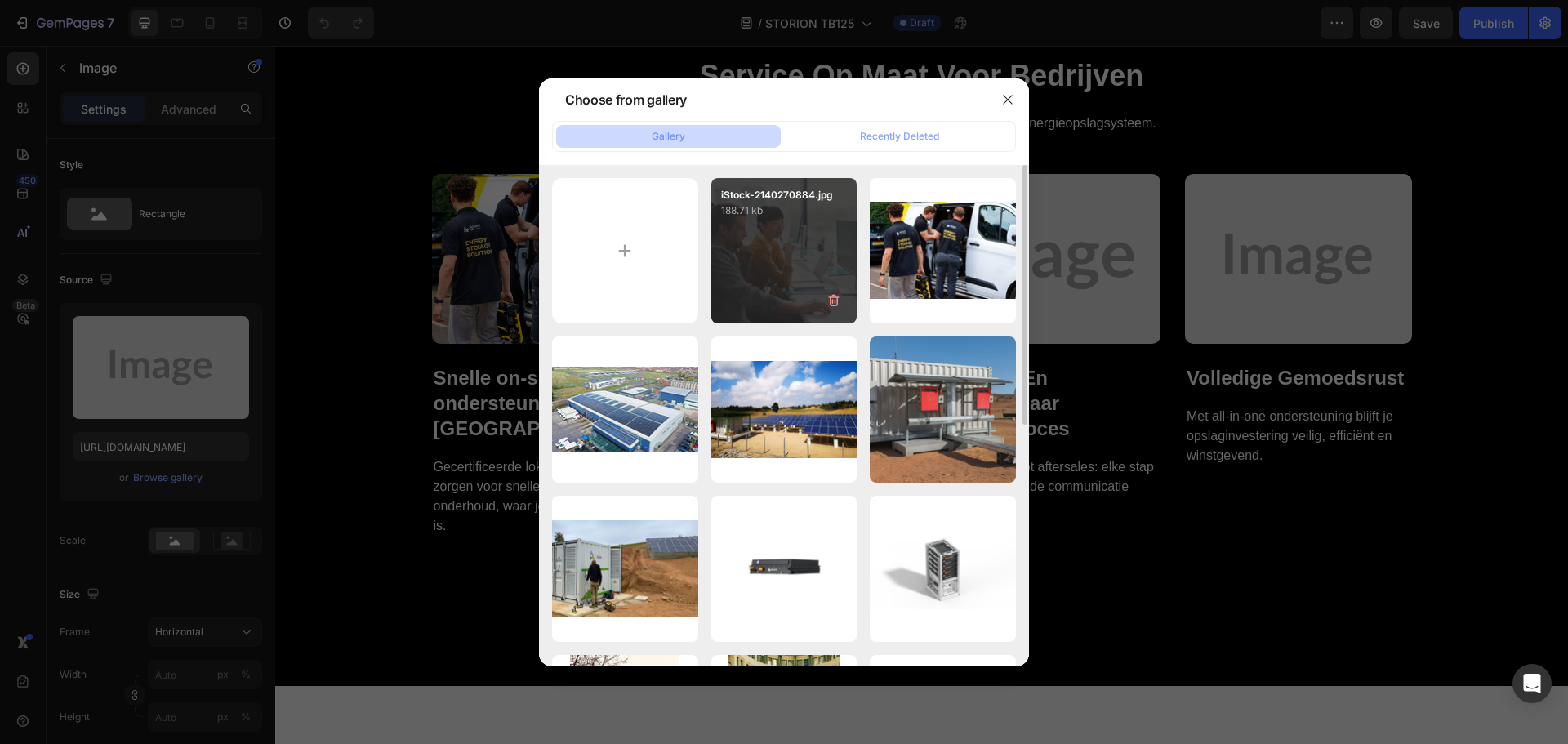
click at [780, 255] on div "iStock-2140270884.jpg 188.71 kb" at bounding box center [784, 250] width 146 height 146
type input "[URL][DOMAIN_NAME]"
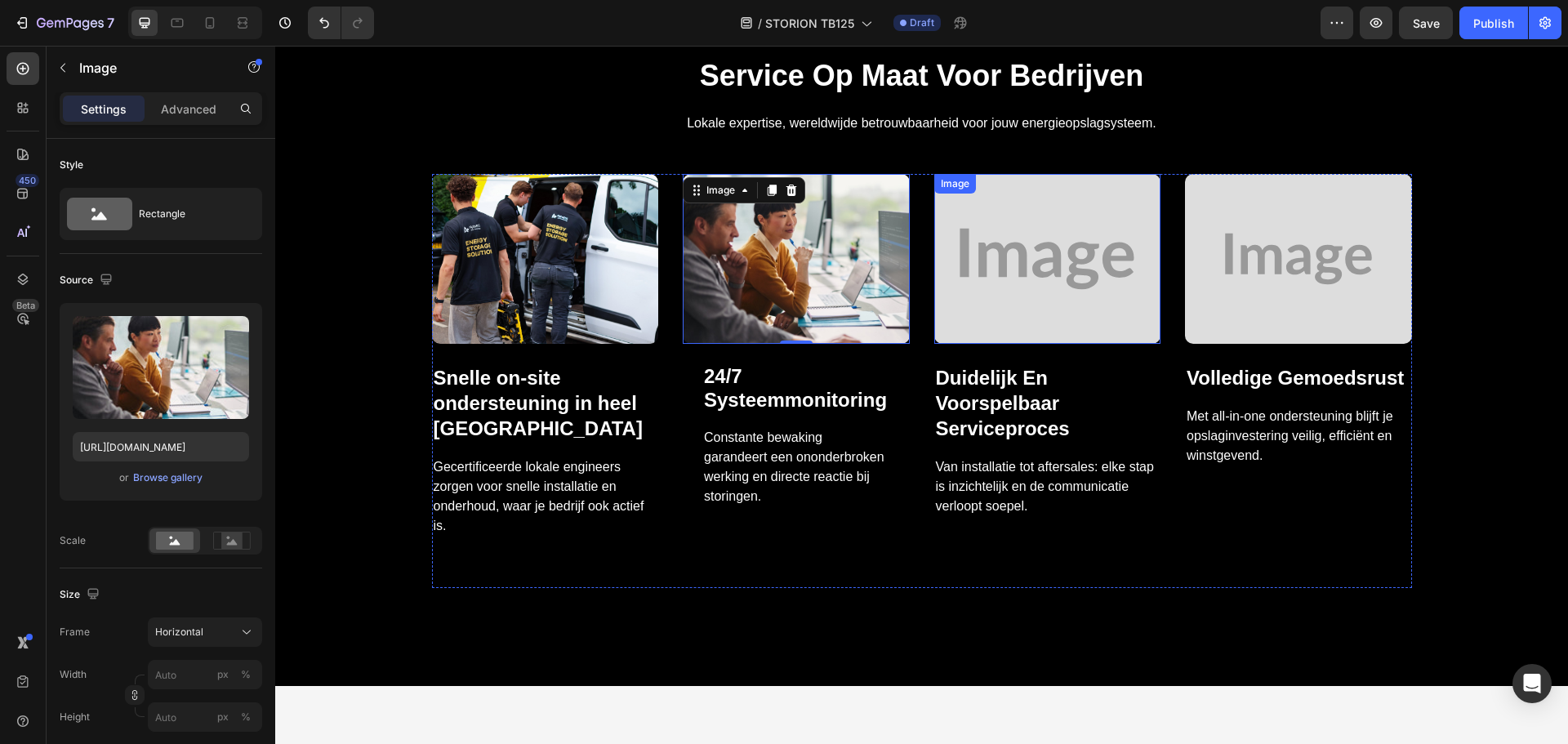
click at [1039, 230] on img at bounding box center [1048, 260] width 227 height 170
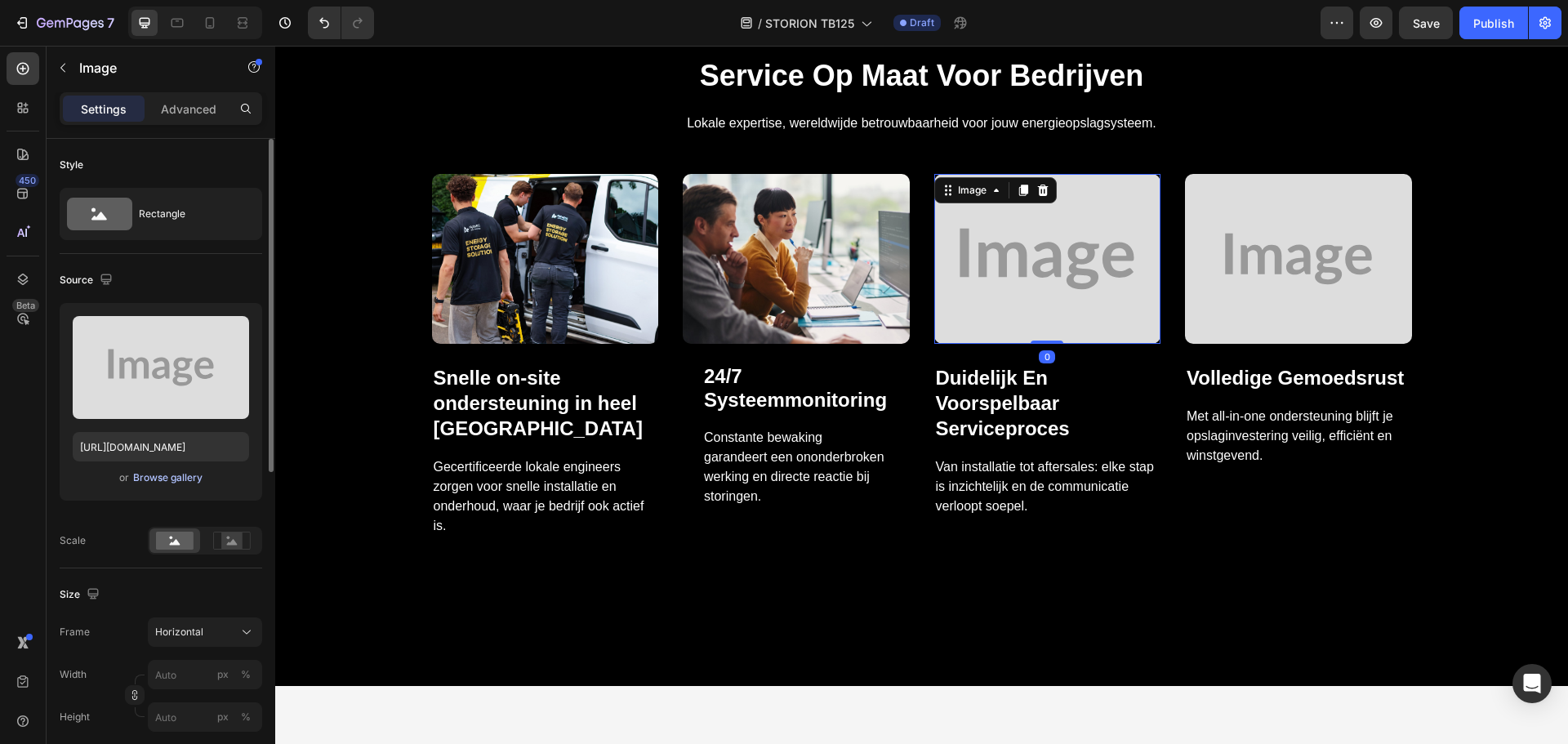
click at [166, 483] on div "Browse gallery" at bounding box center [168, 478] width 69 height 15
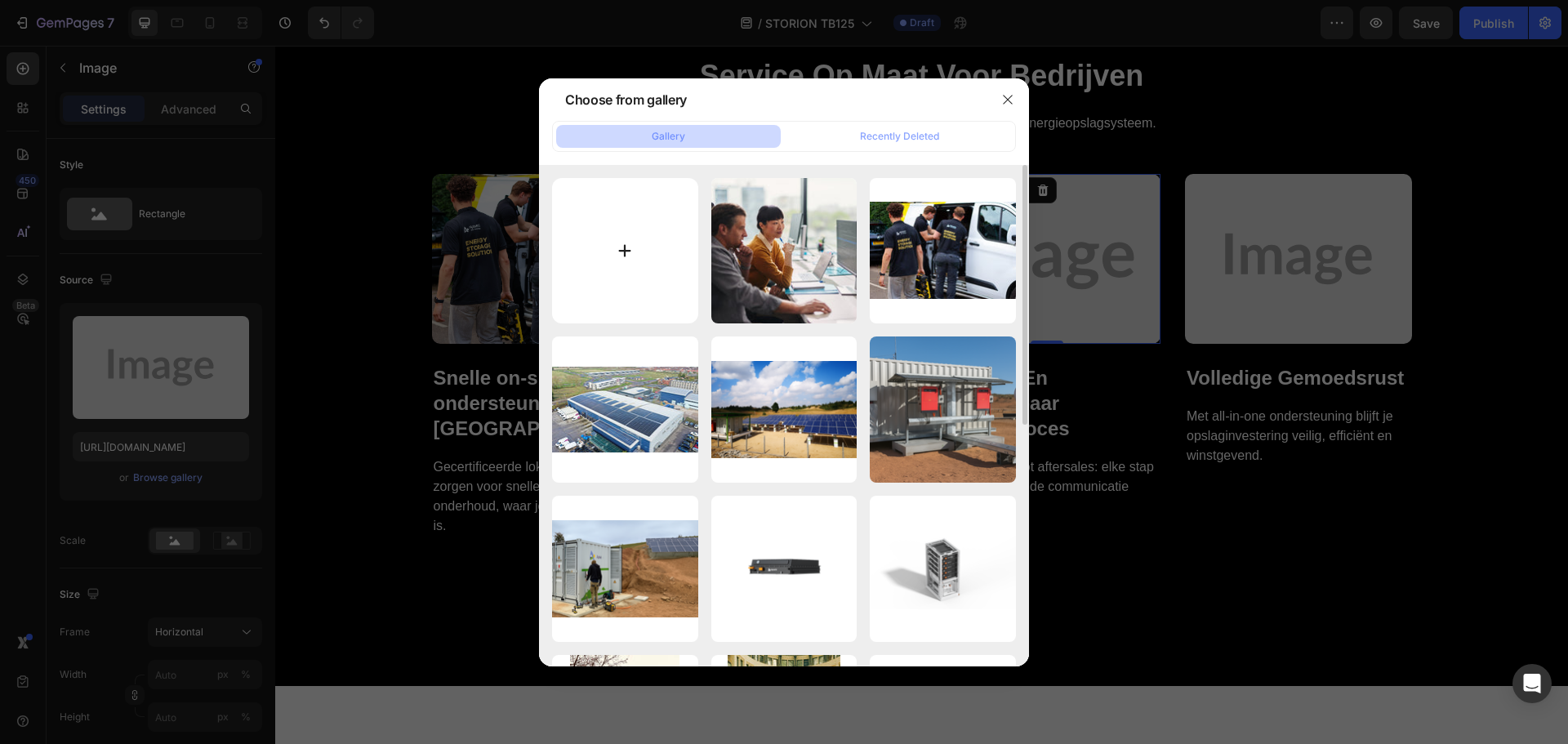
click at [570, 256] on input "file" at bounding box center [625, 250] width 146 height 146
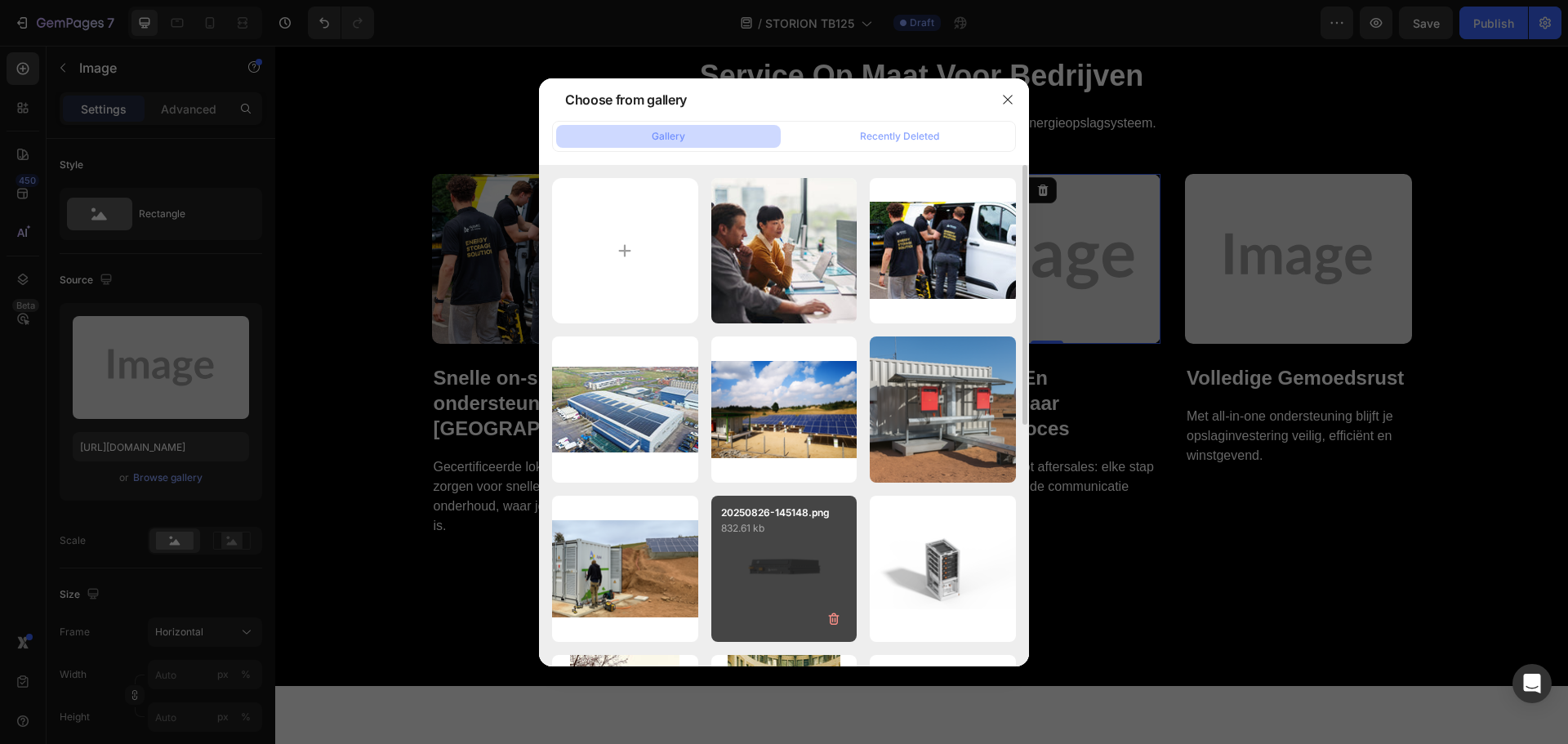
type input "C:\fakepath\iStock-2225375387.jpg"
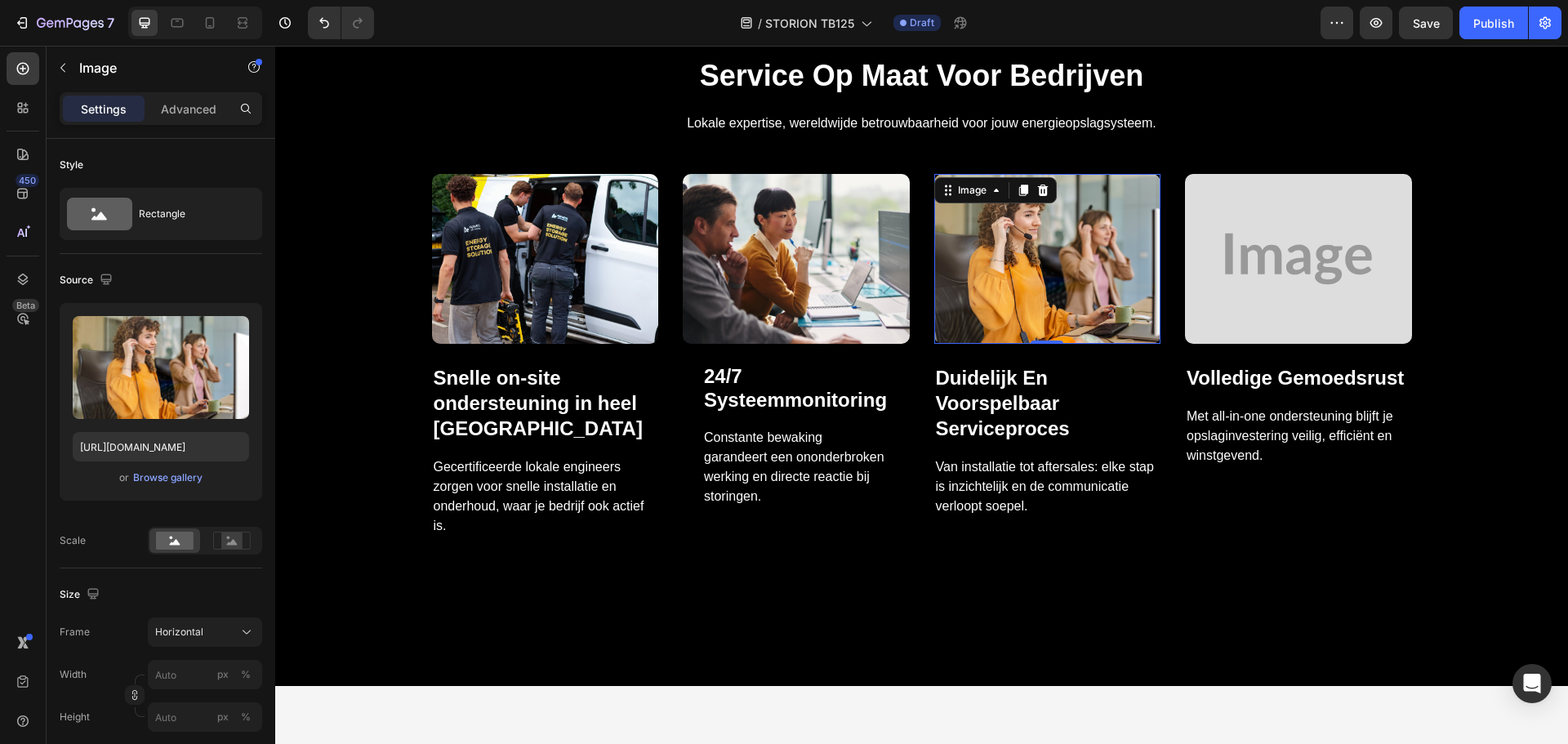
type input "[URL][DOMAIN_NAME]"
click at [1225, 238] on img at bounding box center [1298, 260] width 227 height 170
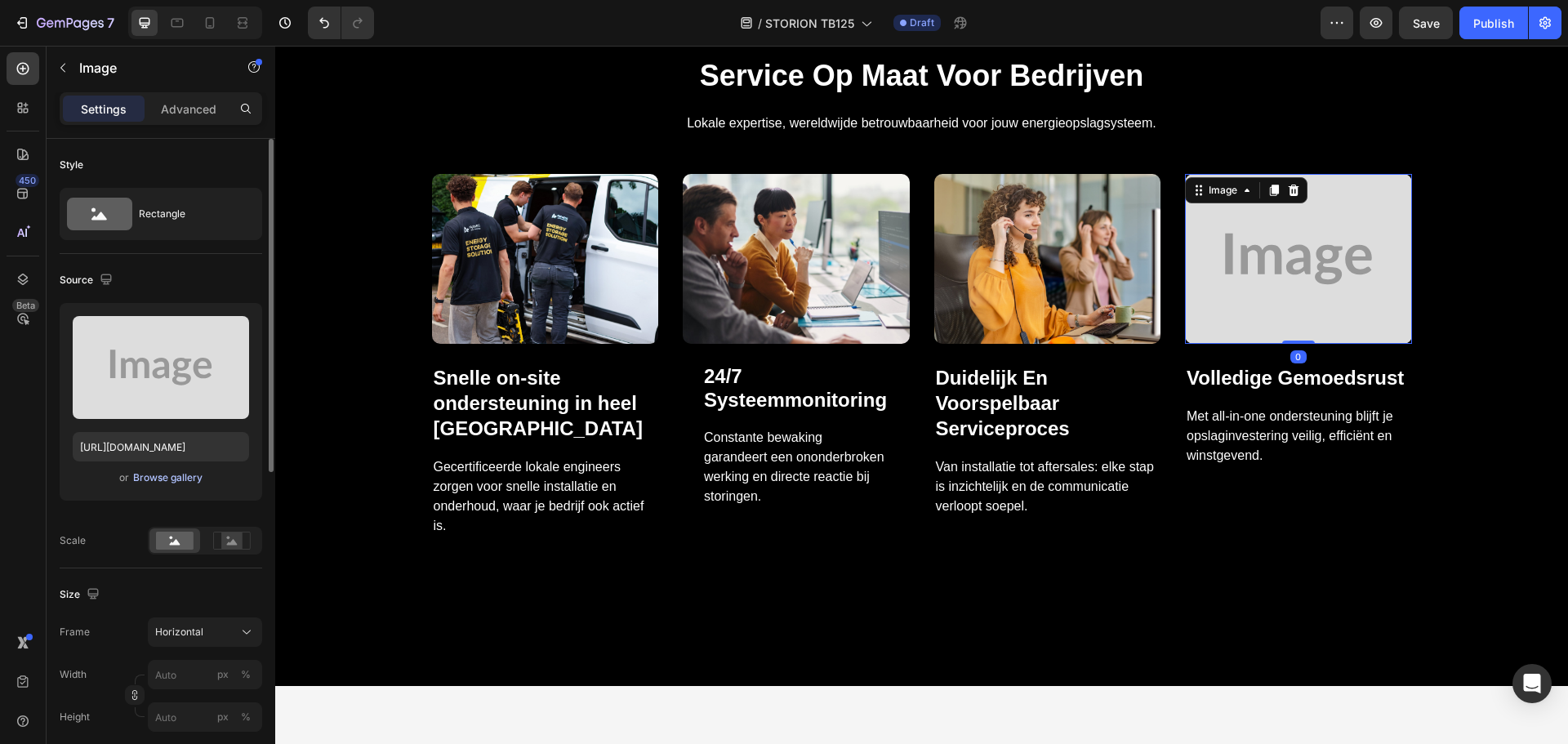
click at [174, 476] on div "Browse gallery" at bounding box center [168, 478] width 69 height 15
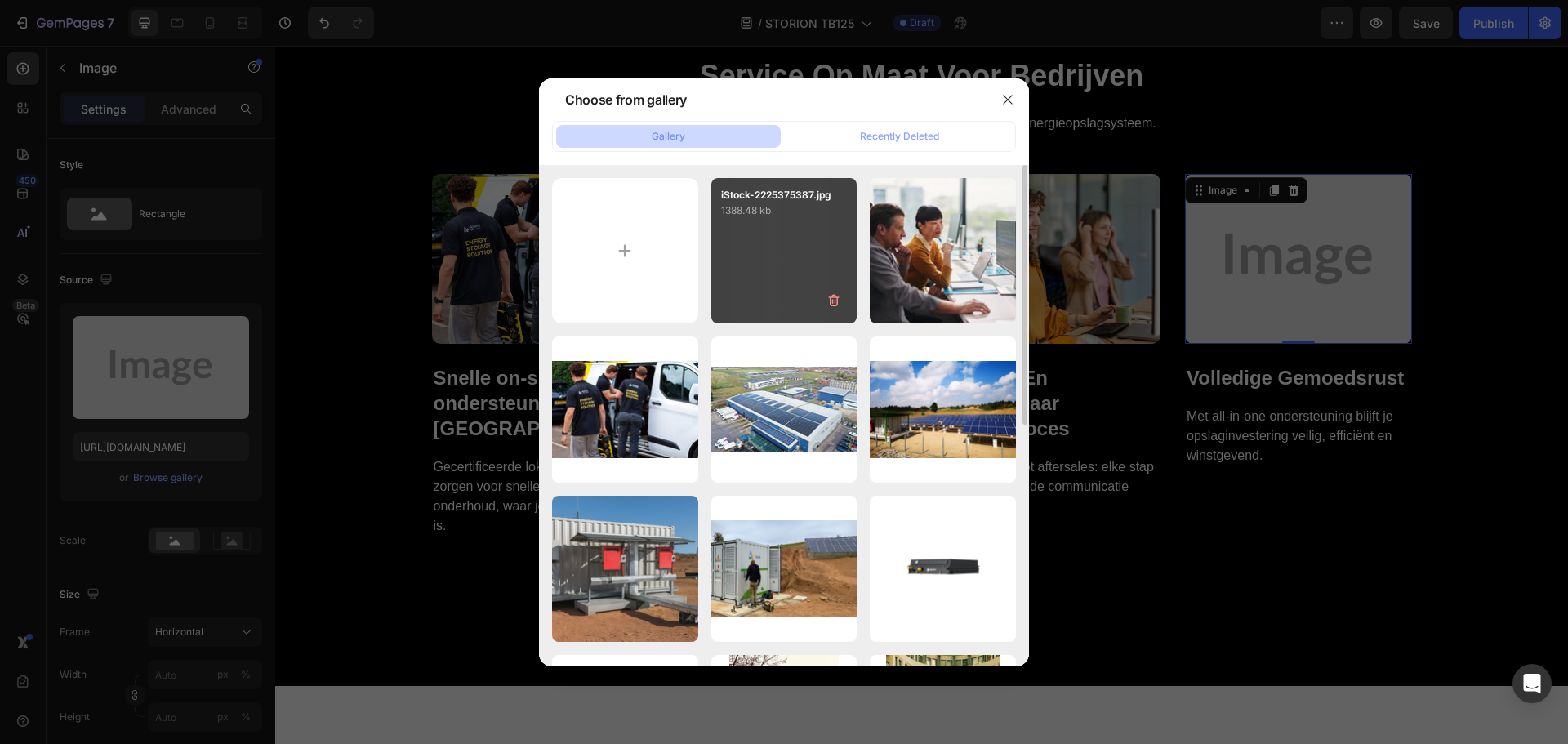
click at [780, 264] on div "iStock-2225375387.jpg 1388.48 kb" at bounding box center [784, 250] width 146 height 146
type input "[URL][DOMAIN_NAME]"
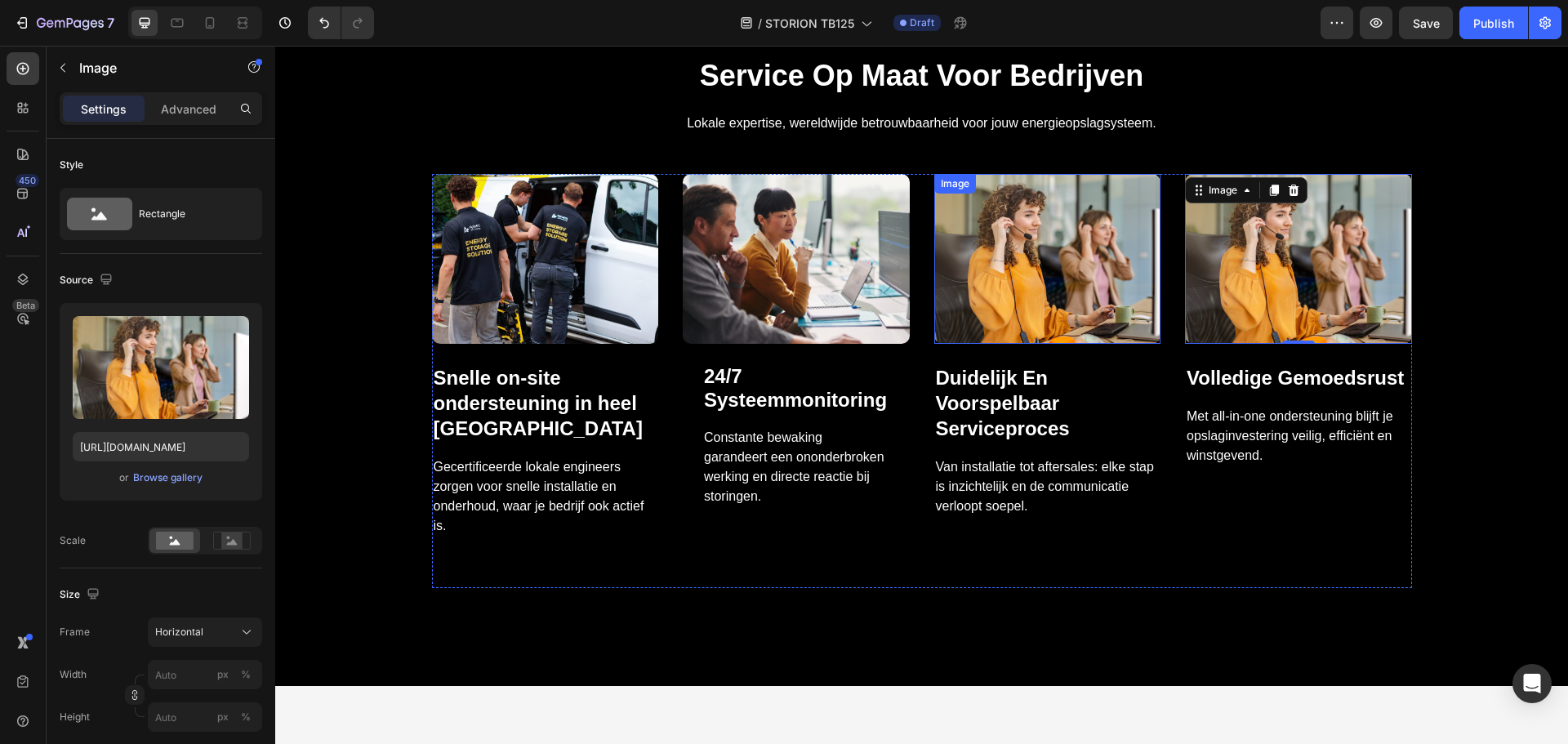
click at [1064, 250] on img at bounding box center [1048, 260] width 227 height 170
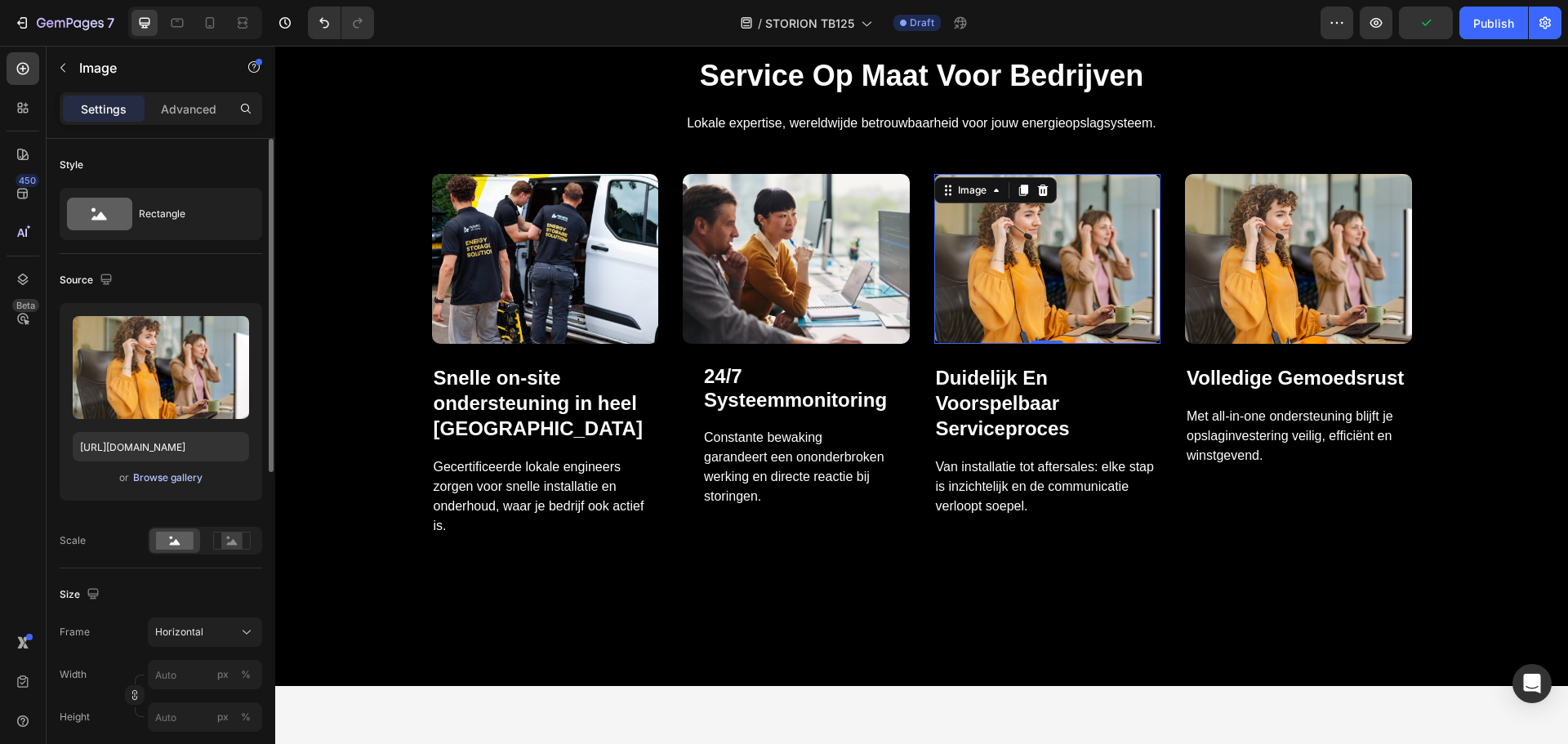
click at [183, 470] on button "Browse gallery" at bounding box center [168, 478] width 71 height 17
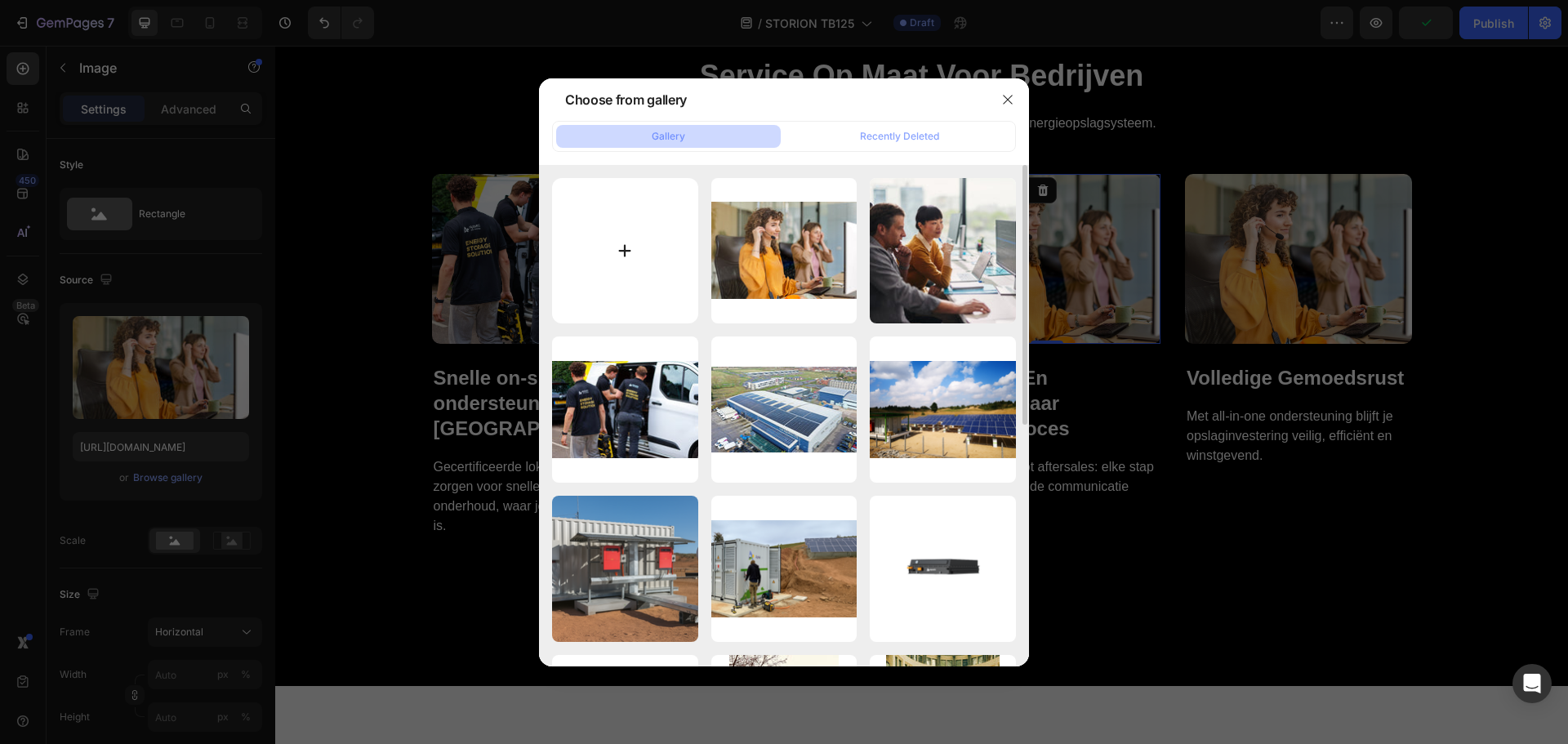
click at [643, 249] on input "file" at bounding box center [625, 250] width 146 height 146
type input "C:\fakepath\20250822-143020.jpg"
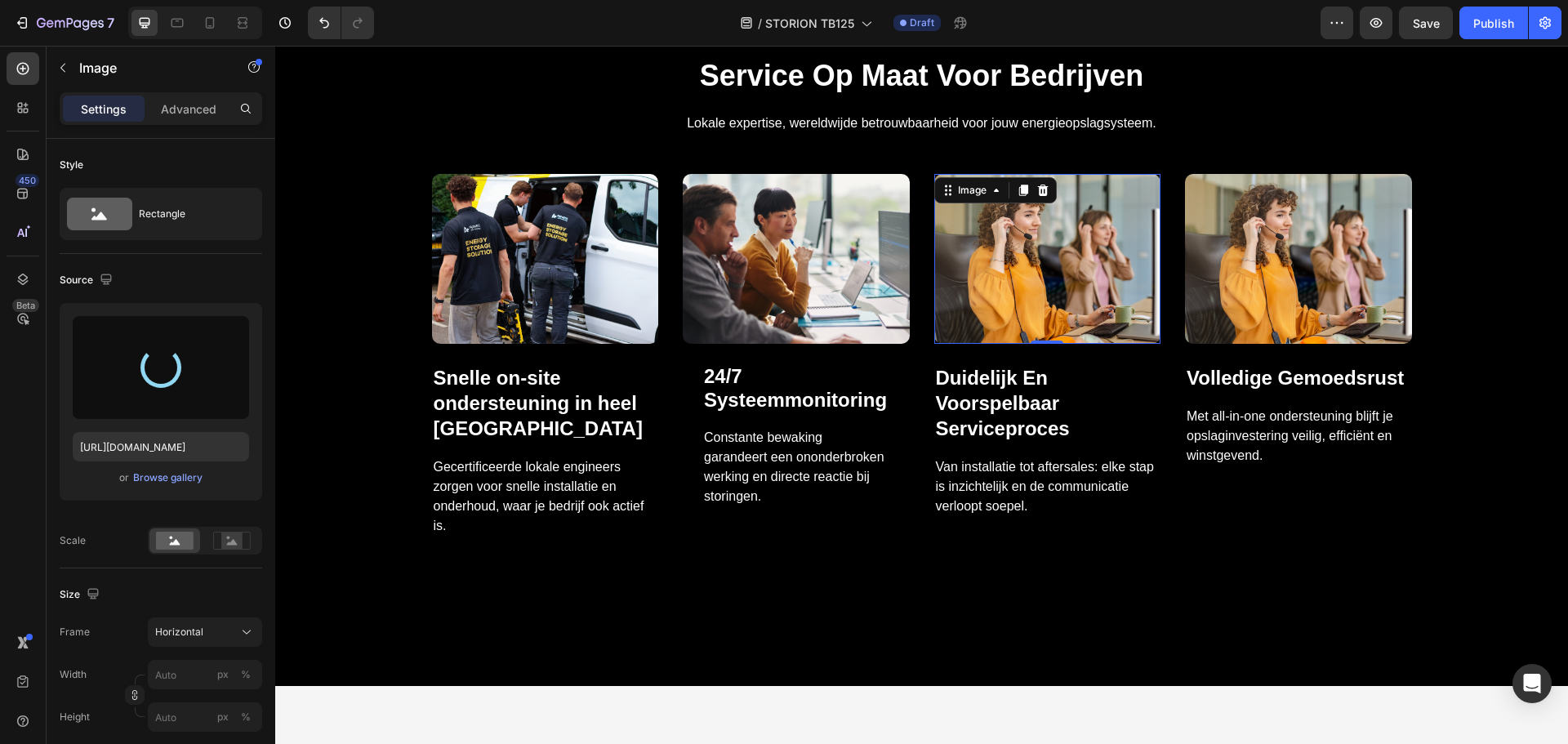
type input "[URL][DOMAIN_NAME]"
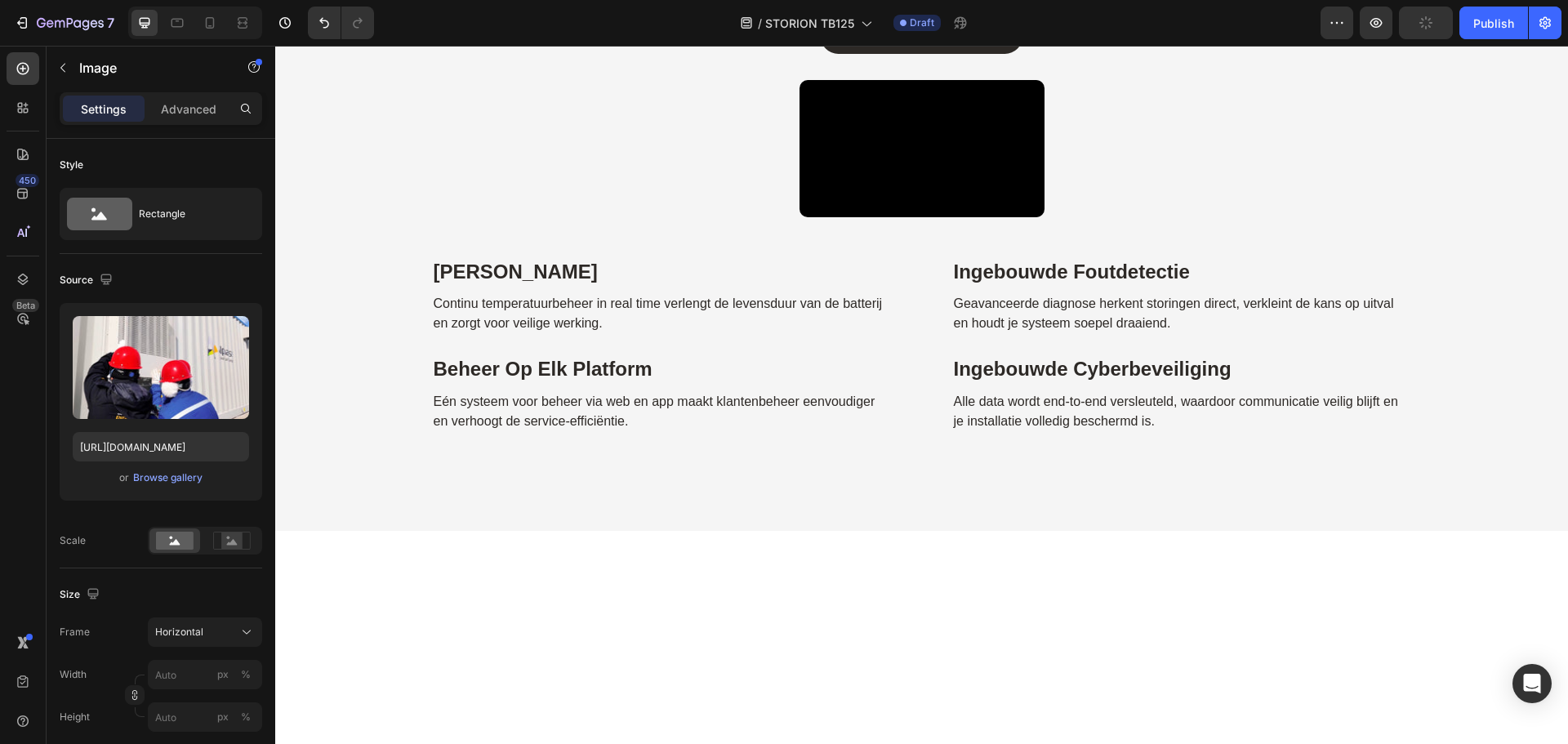
scroll to position [5964, 0]
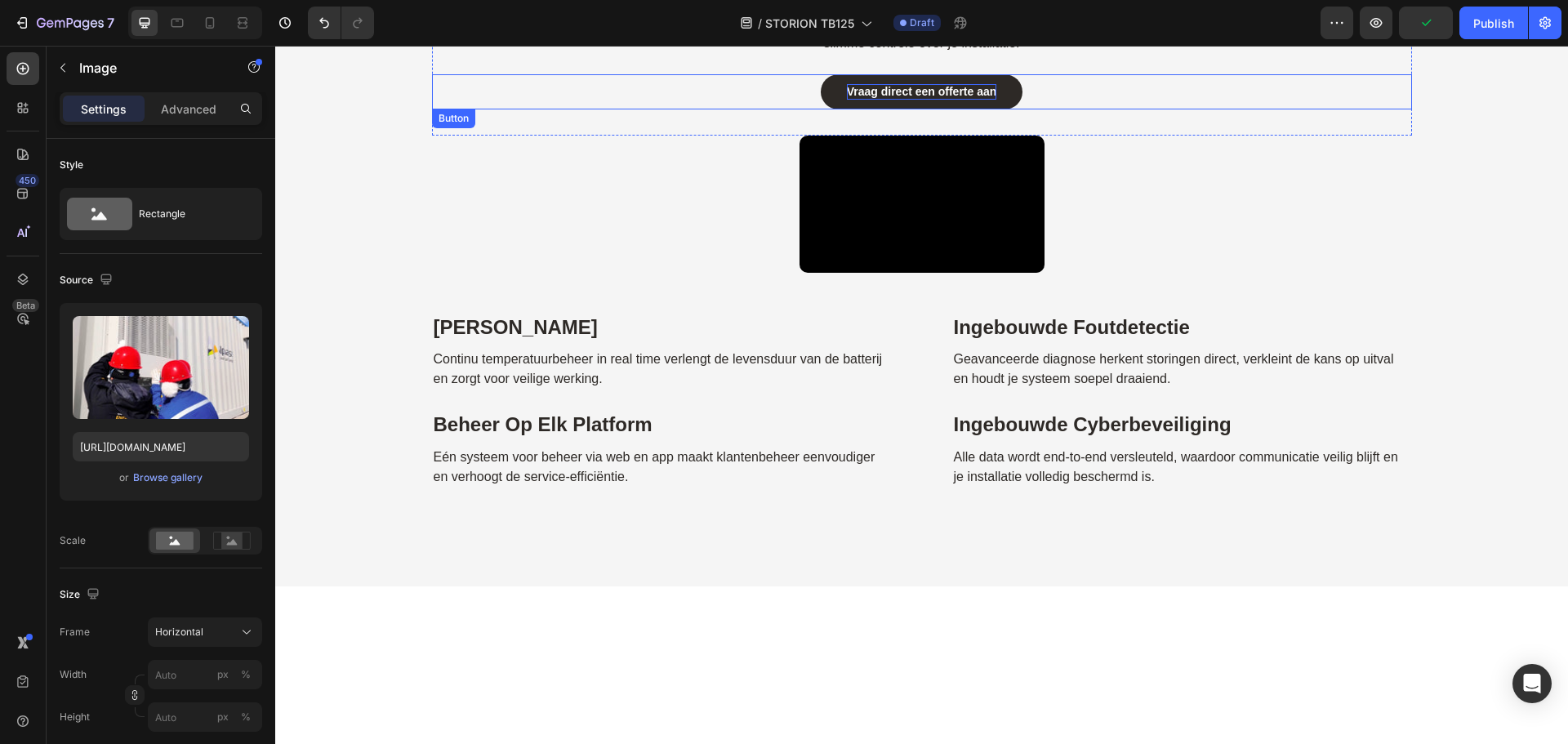
click at [883, 96] on strong "Vraag direct een offerte aan" at bounding box center [922, 92] width 150 height 13
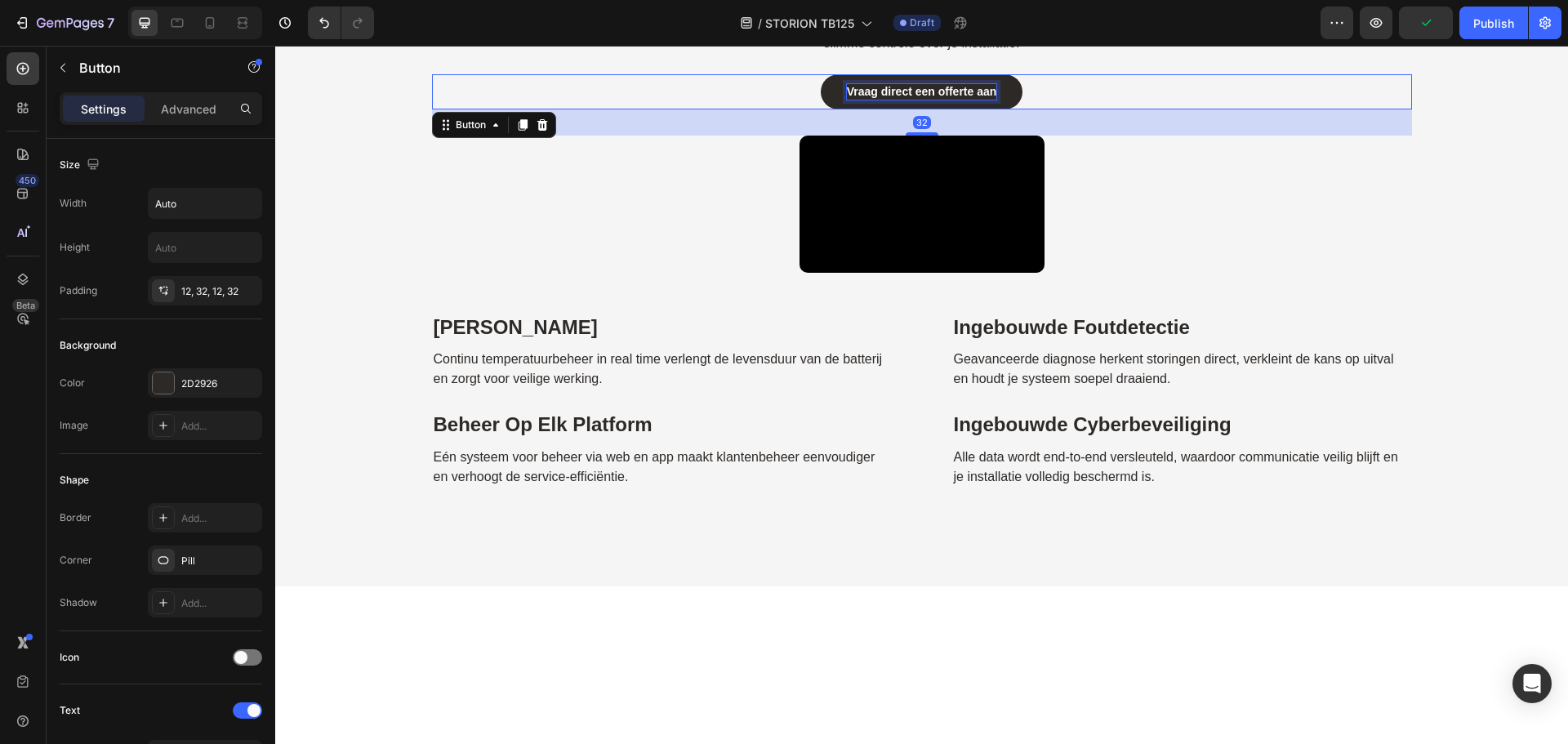
click at [883, 96] on strong "Vraag direct een offerte aan" at bounding box center [922, 92] width 150 height 13
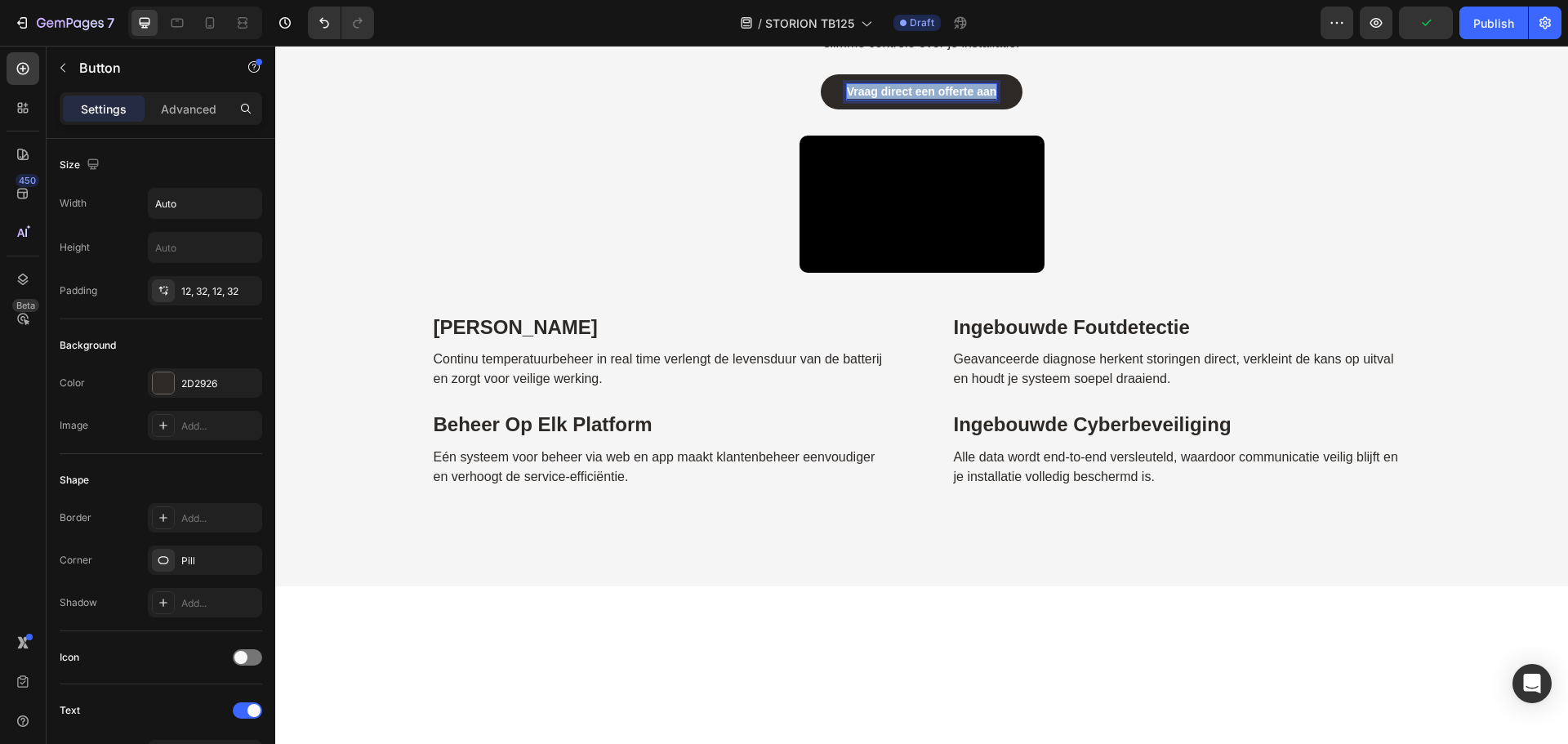
click at [883, 96] on strong "Vraag direct een offerte aan" at bounding box center [922, 92] width 150 height 13
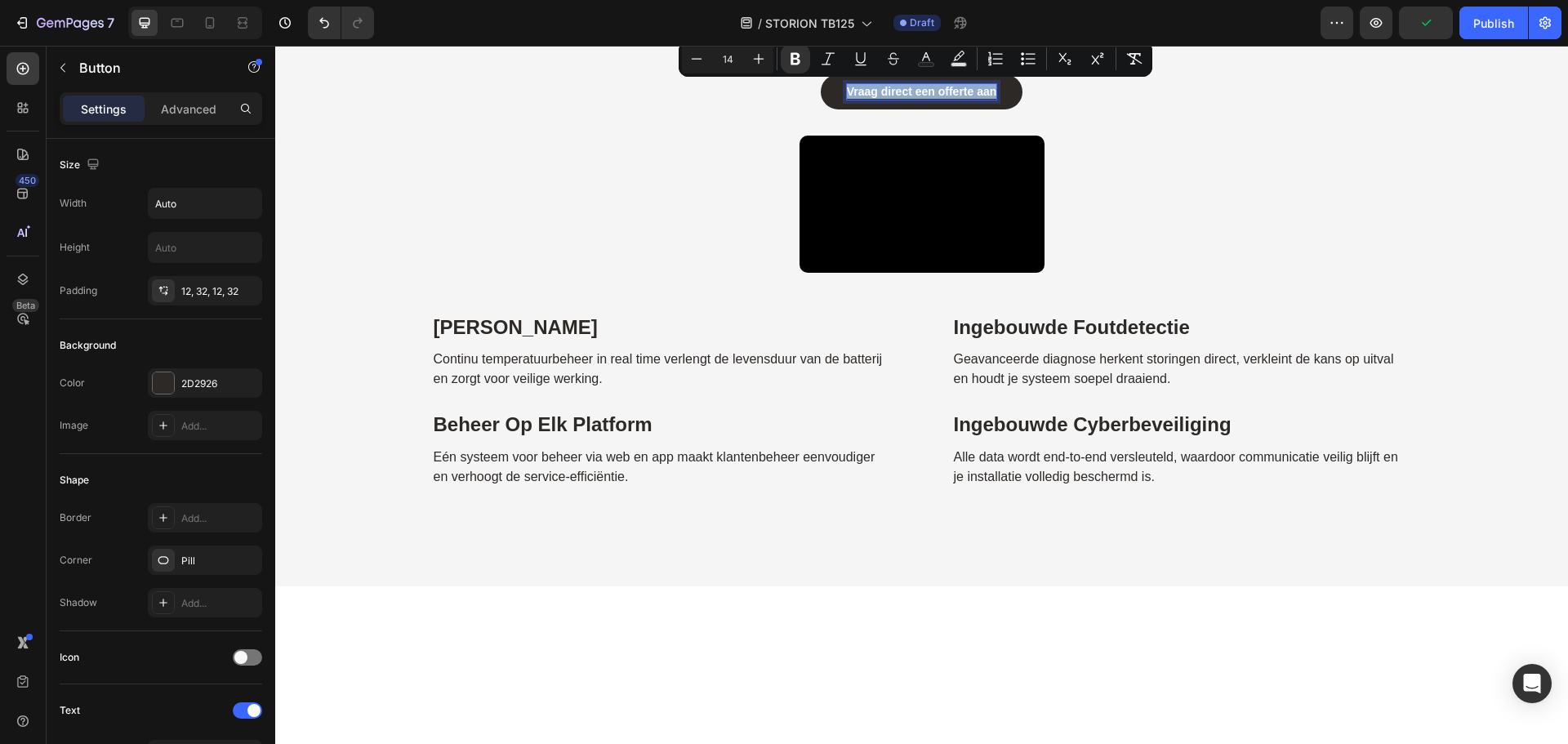
copy strong "Vraag direct een offerte aan"
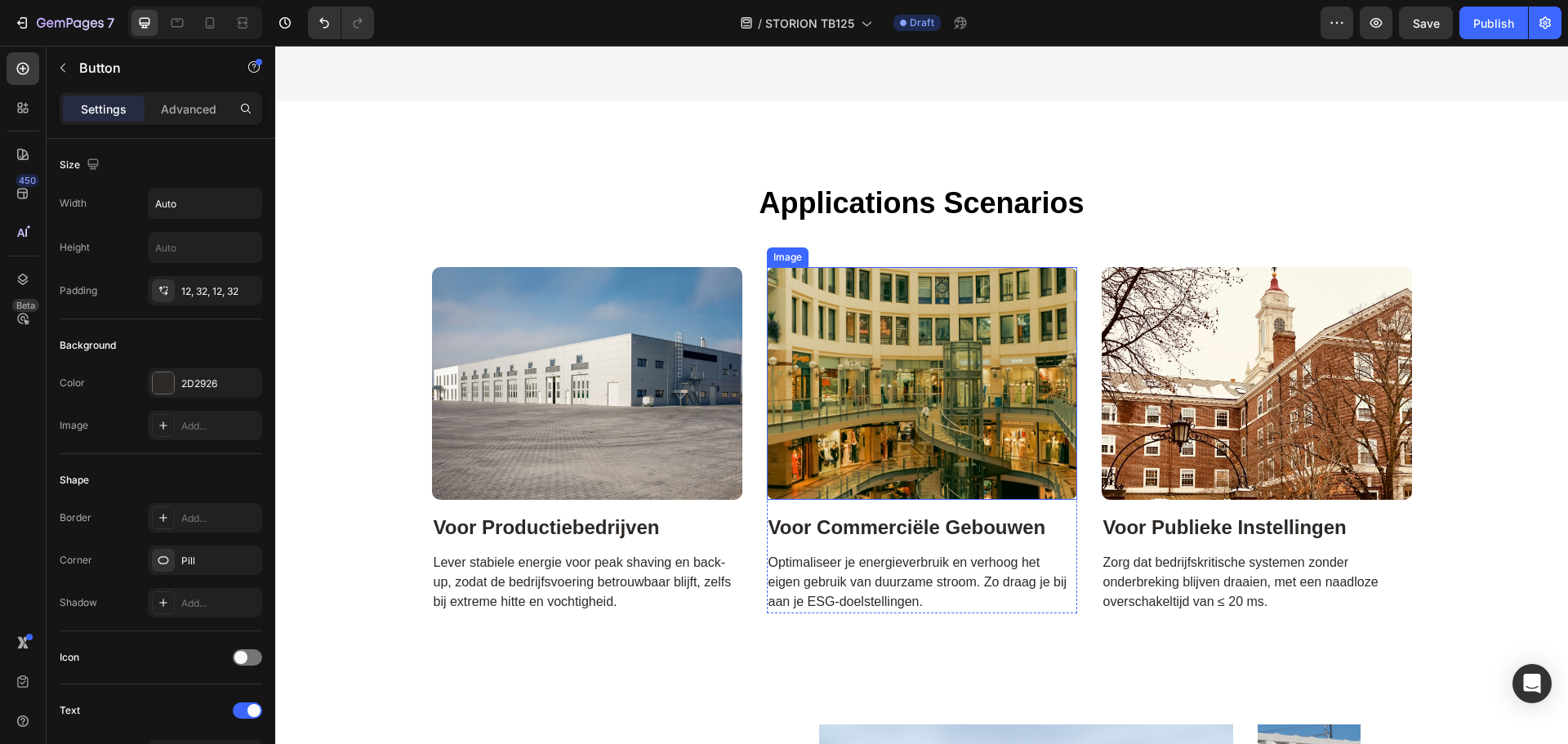
type input "16"
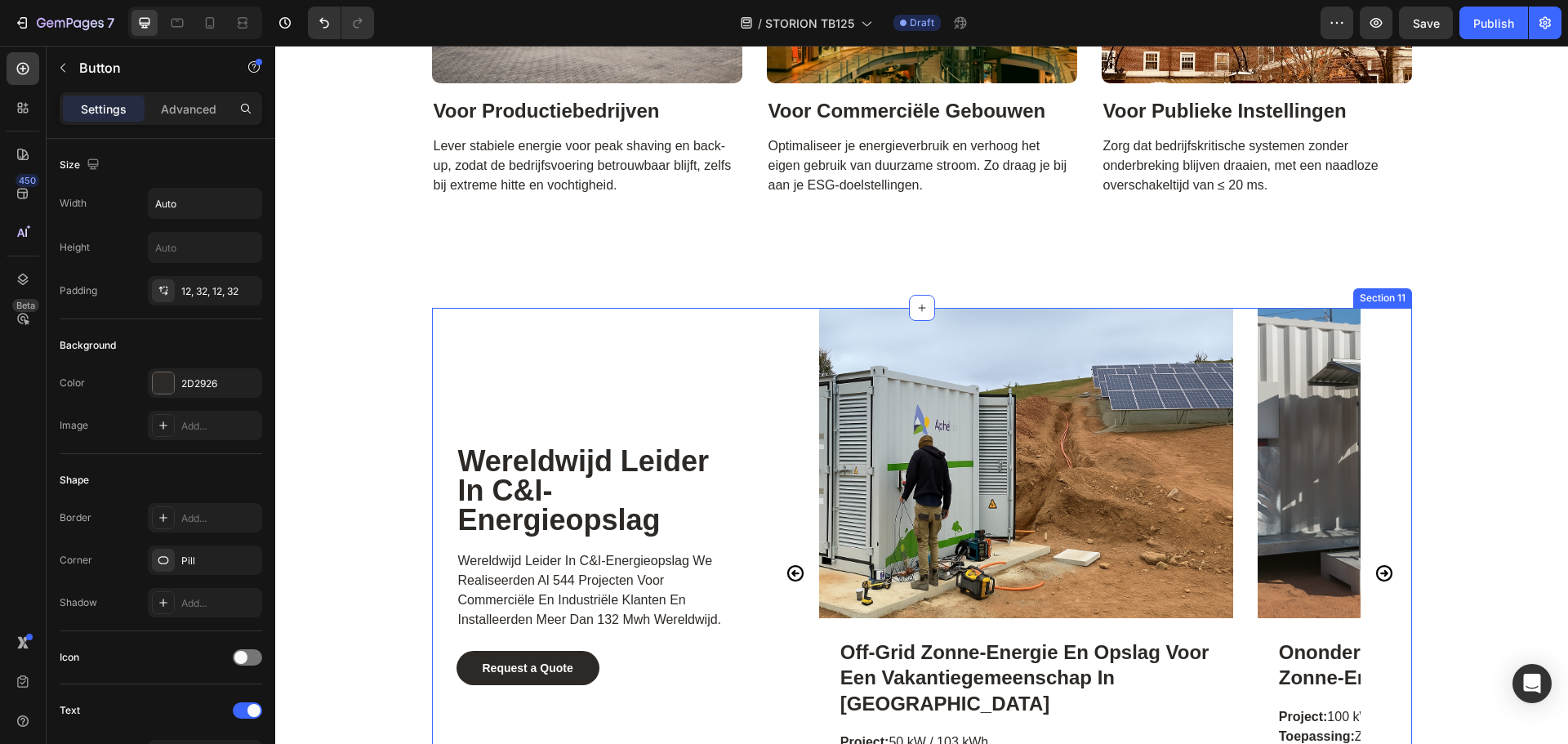
scroll to position [7435, 0]
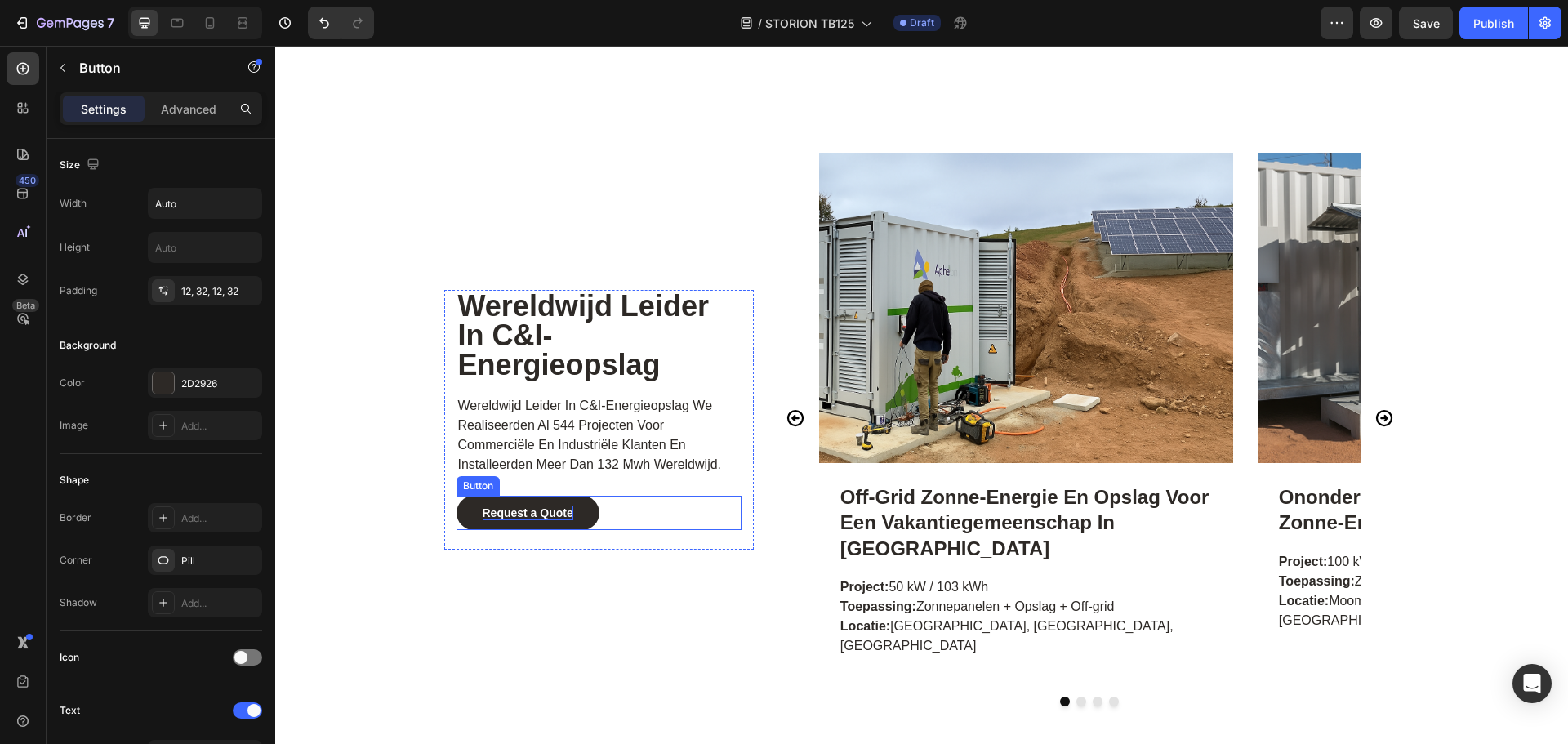
click at [511, 520] on strong "Request a Quote" at bounding box center [528, 513] width 91 height 13
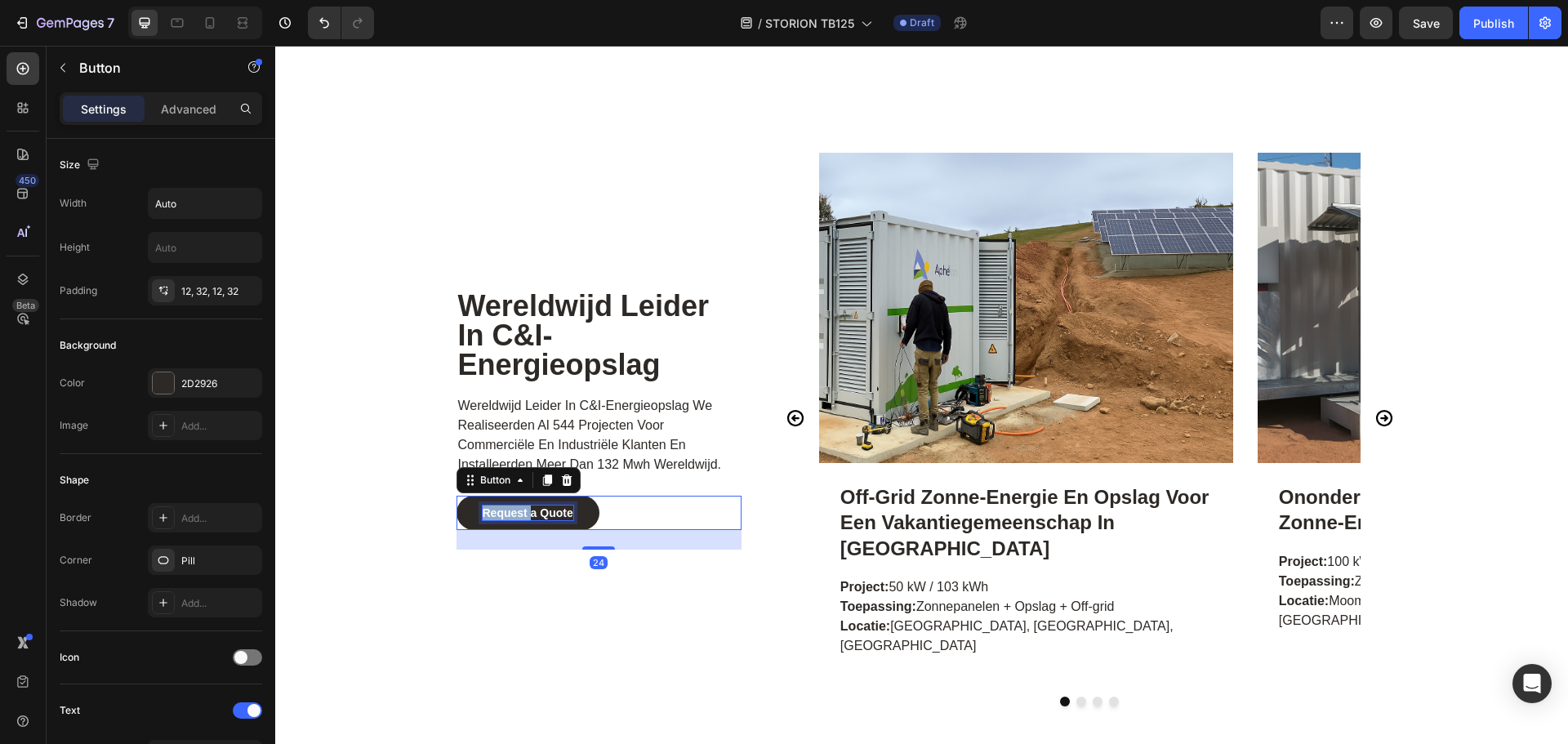
click at [511, 520] on strong "Request a Quote" at bounding box center [528, 513] width 91 height 13
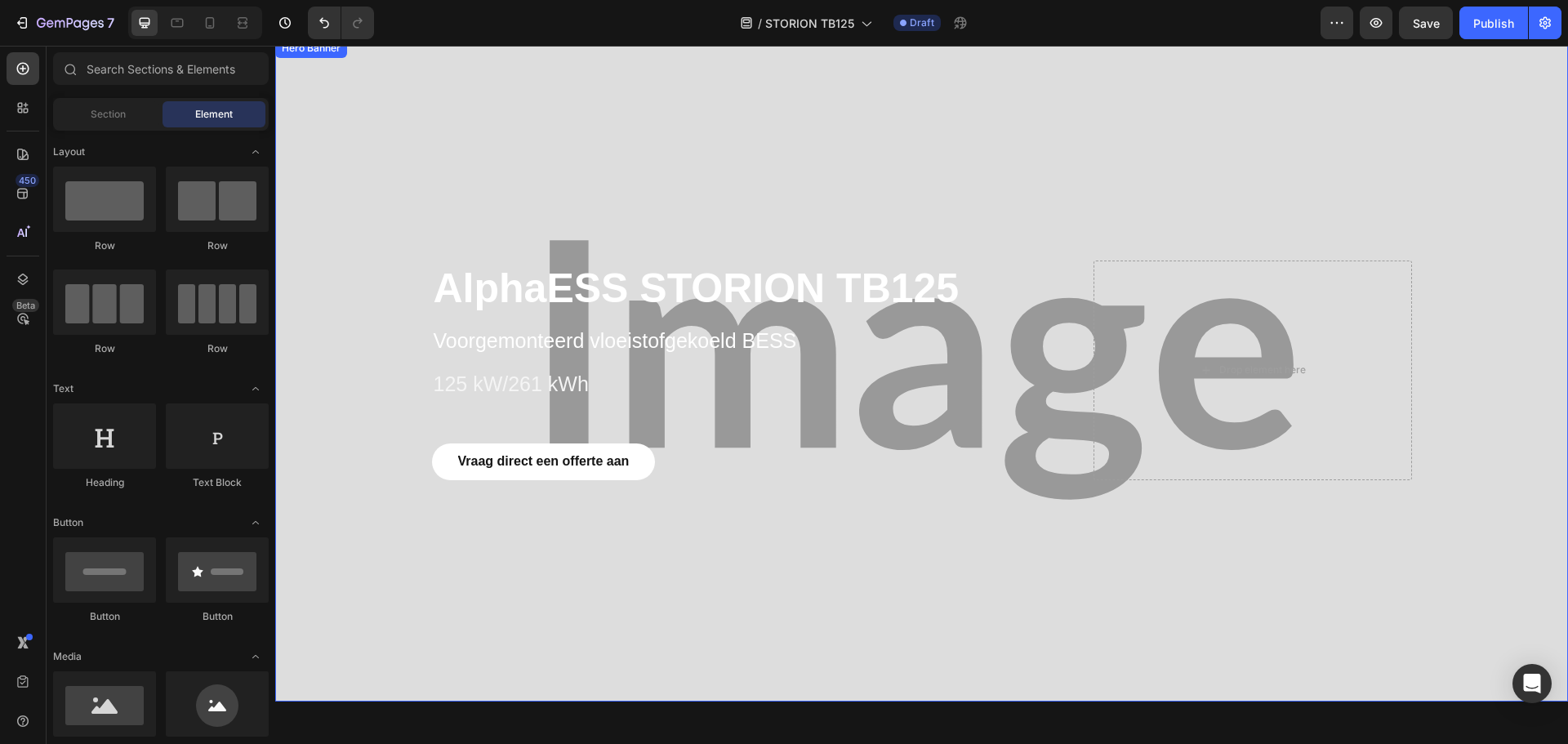
scroll to position [82, 0]
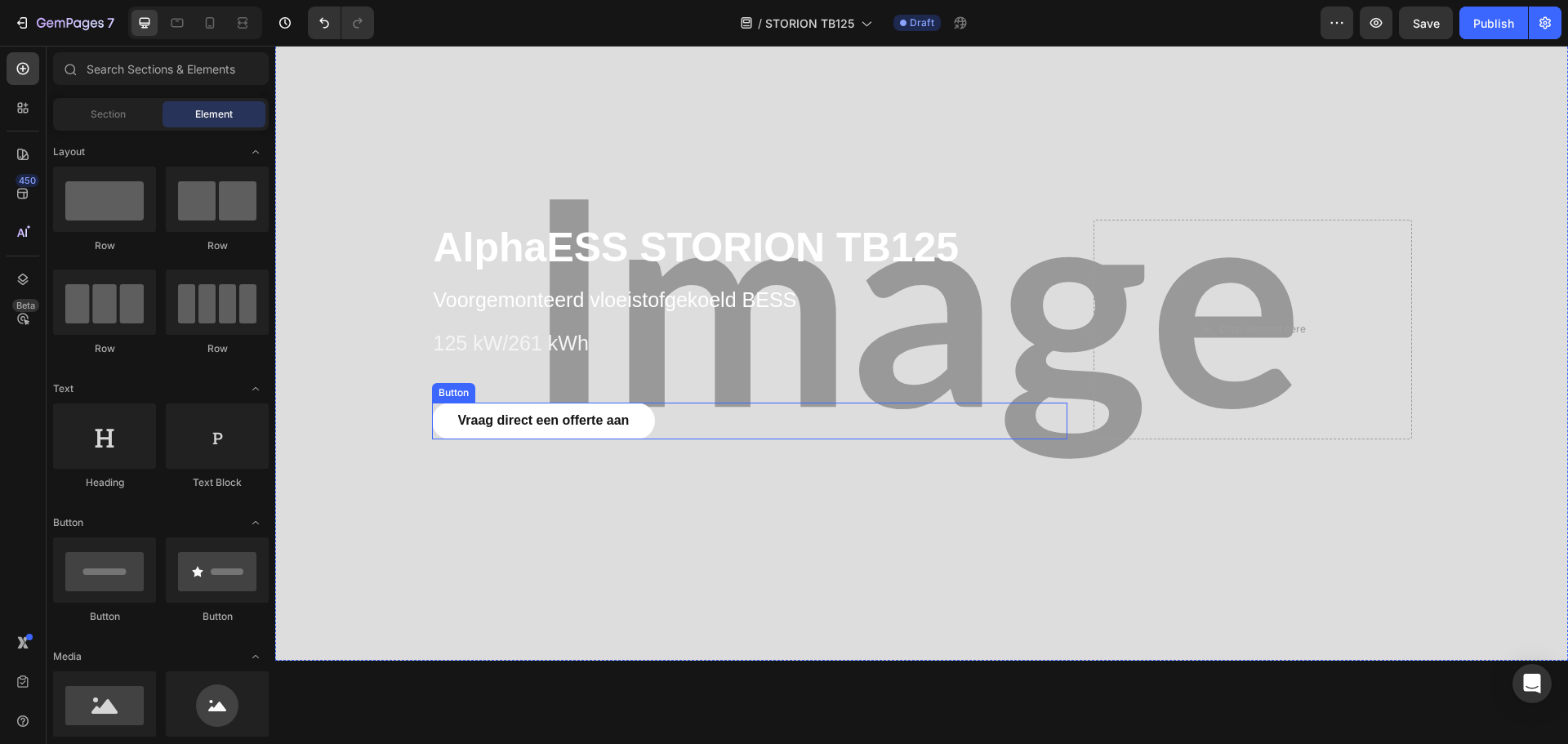
click at [582, 431] on link "Vraag direct een offerte aan" at bounding box center [544, 421] width 224 height 36
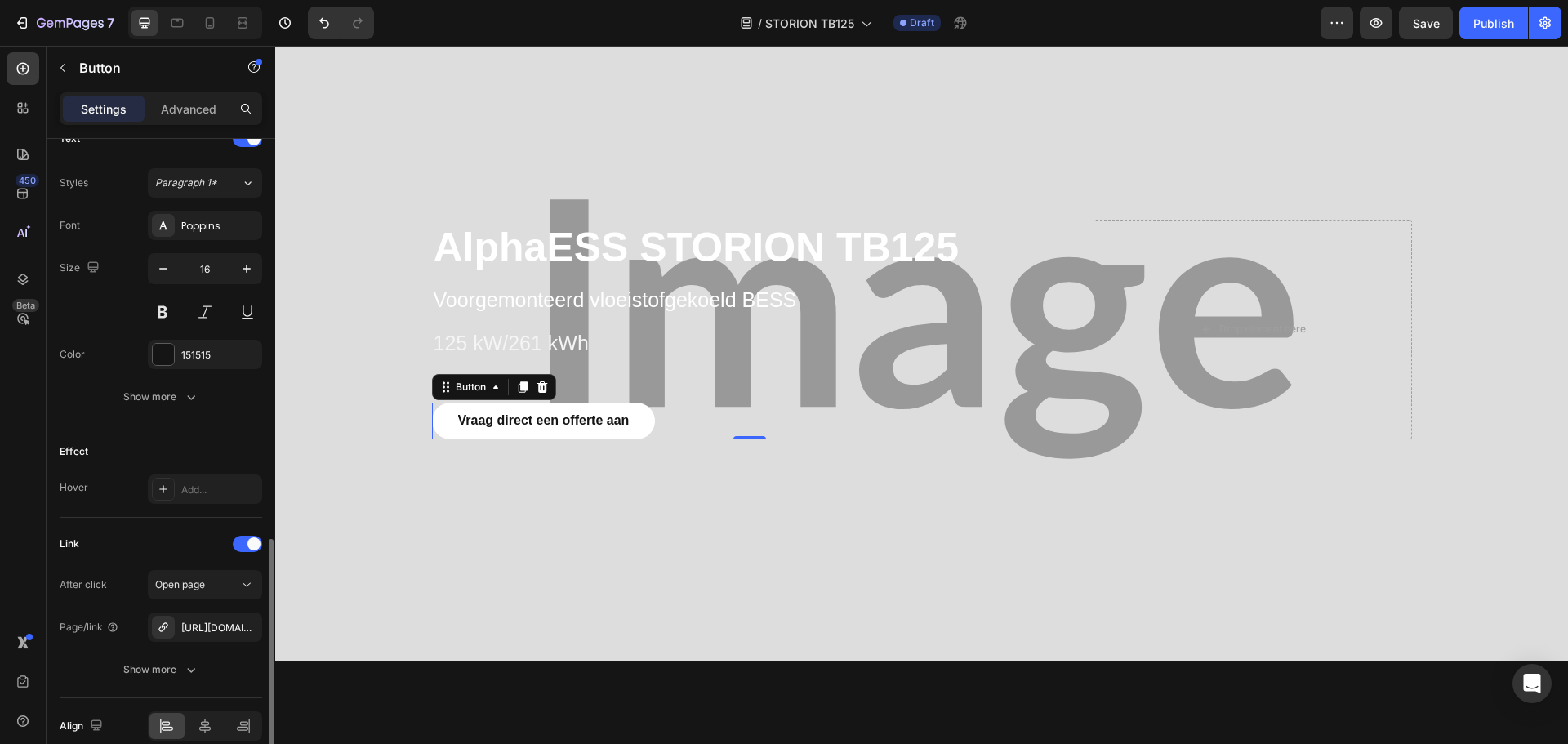
scroll to position [647, 0]
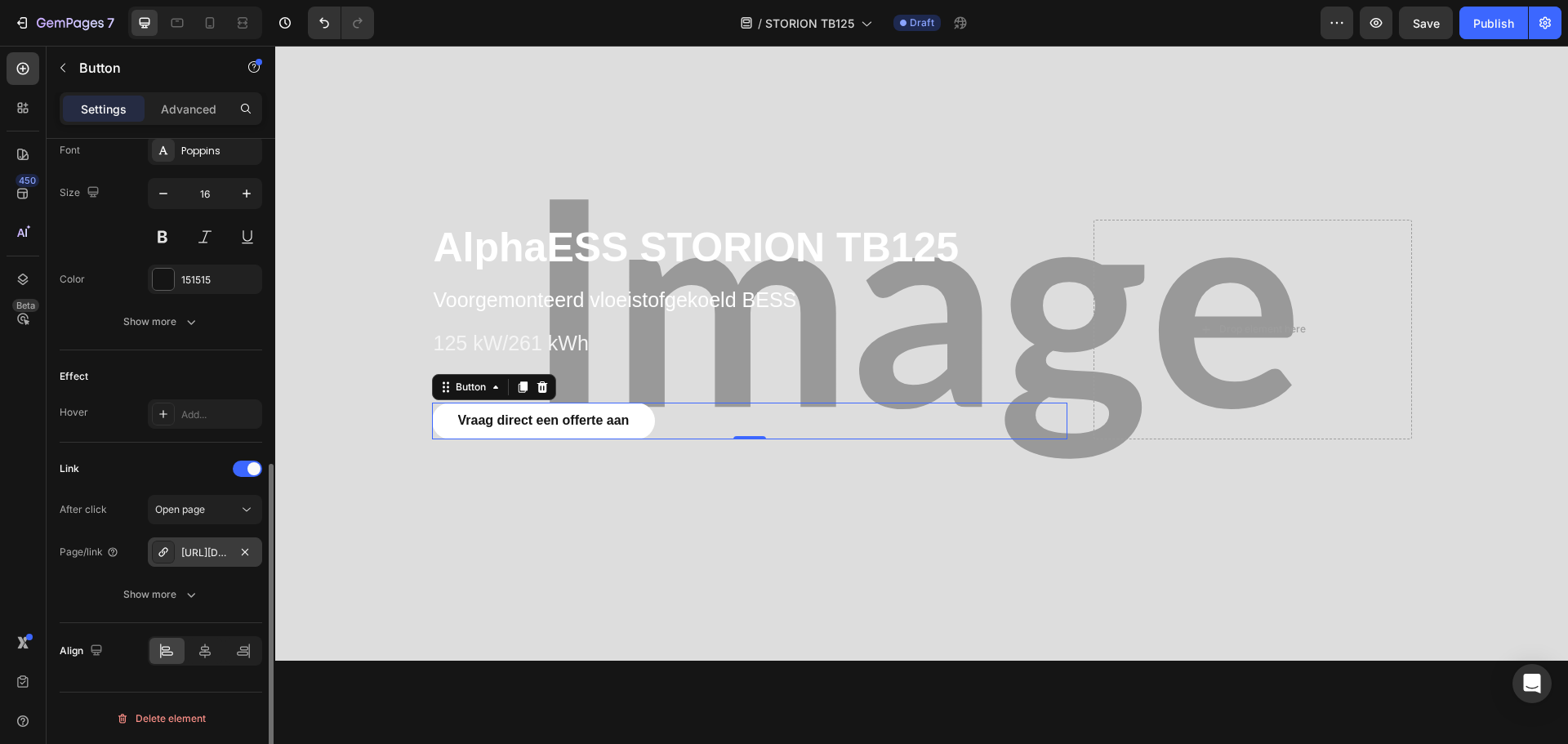
click at [206, 551] on div "[URL][DOMAIN_NAME]" at bounding box center [204, 553] width 47 height 15
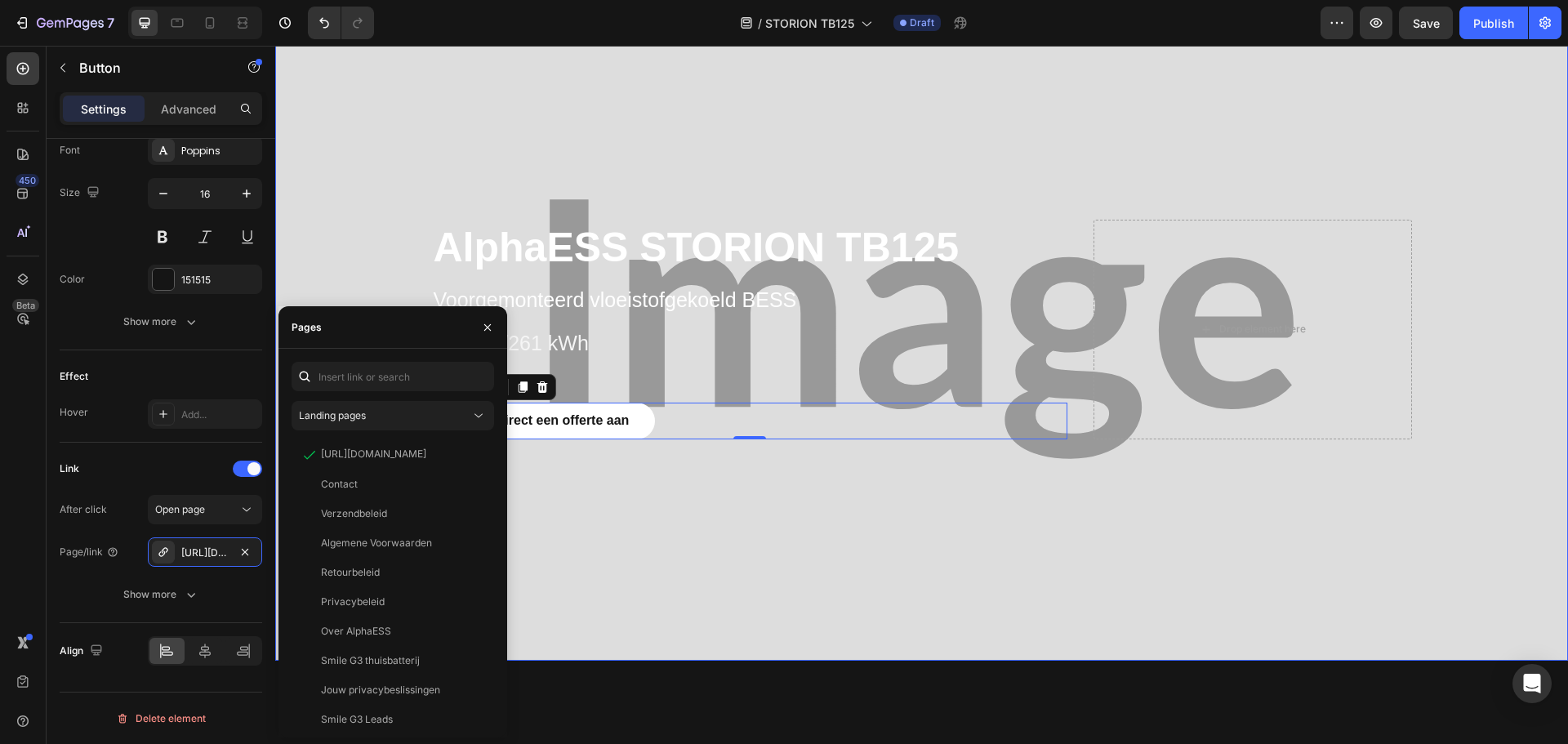
click at [898, 538] on div "Overlay" at bounding box center [921, 329] width 1293 height 664
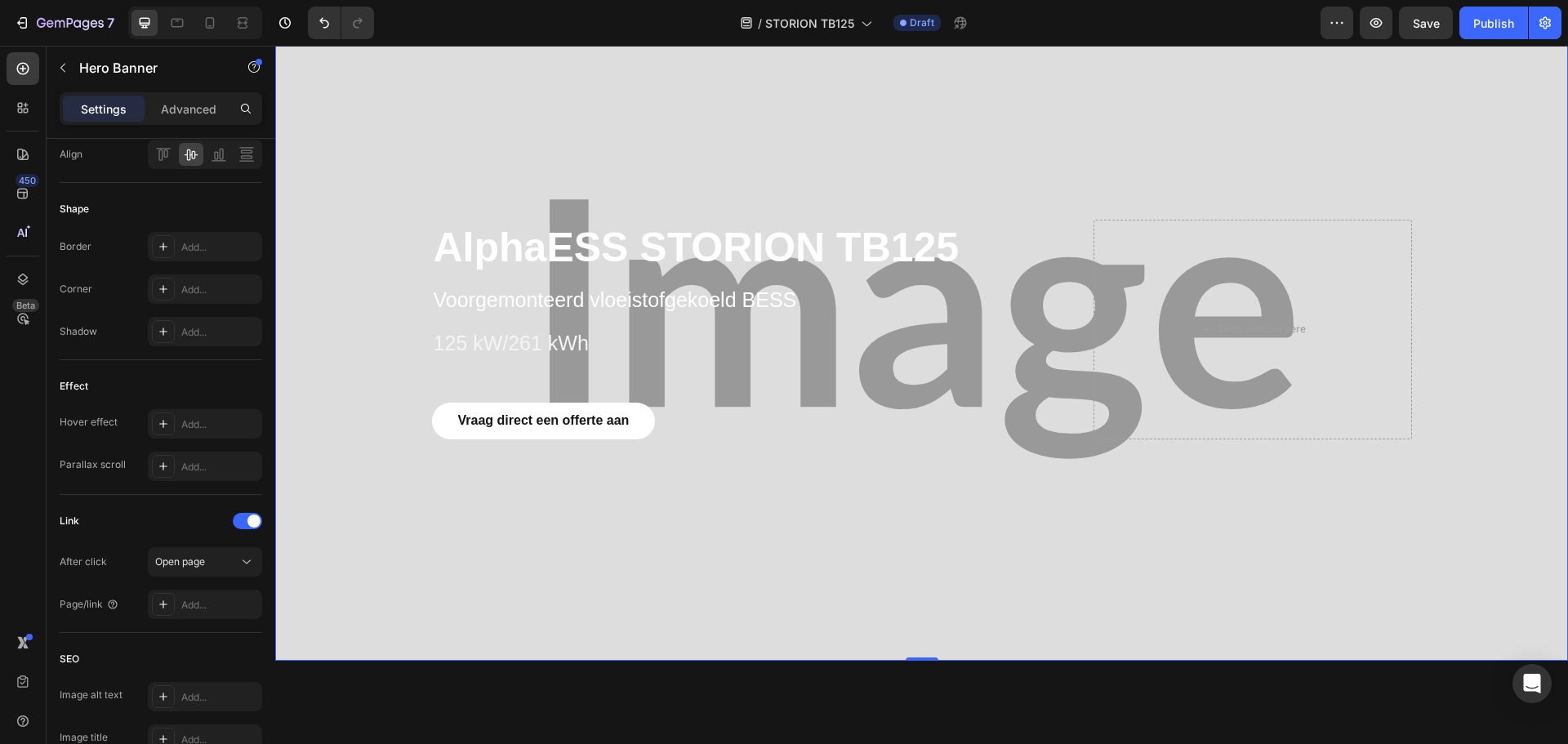
scroll to position [0, 0]
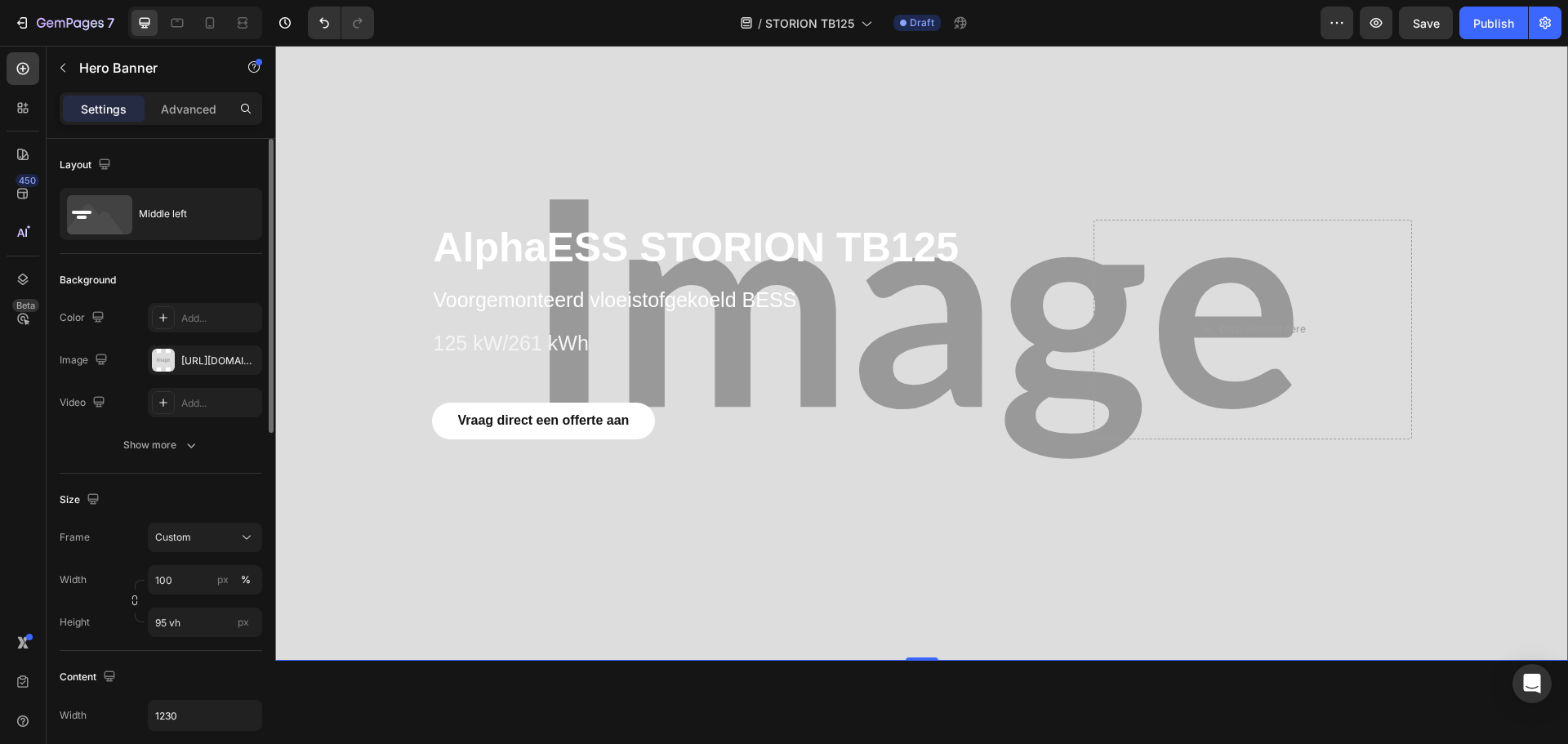
click at [416, 523] on div "Overlay" at bounding box center [921, 329] width 1293 height 664
click at [166, 363] on div at bounding box center [164, 360] width 23 height 23
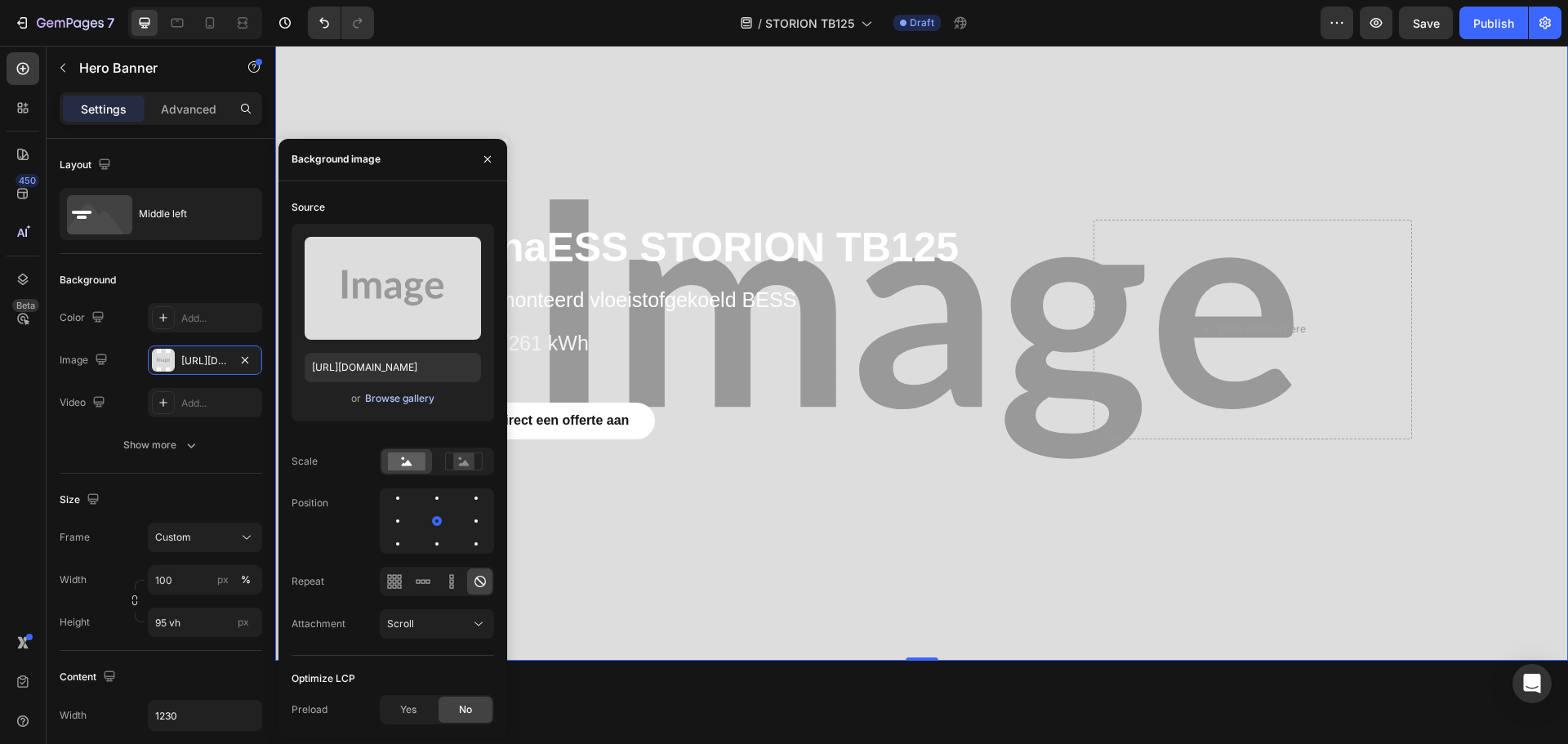
click at [405, 393] on div "Browse gallery" at bounding box center [400, 398] width 69 height 15
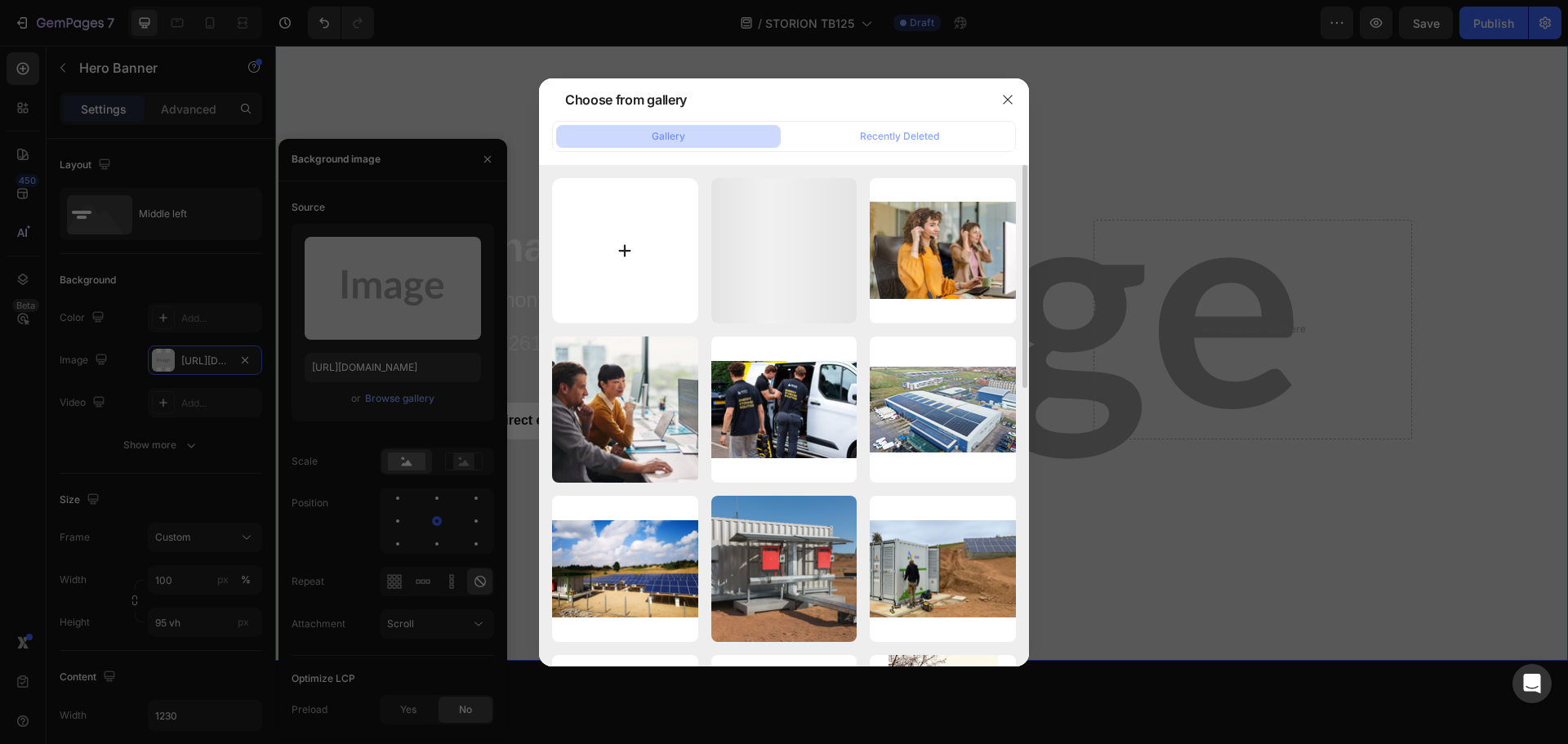
click at [623, 246] on input "file" at bounding box center [625, 250] width 146 height 146
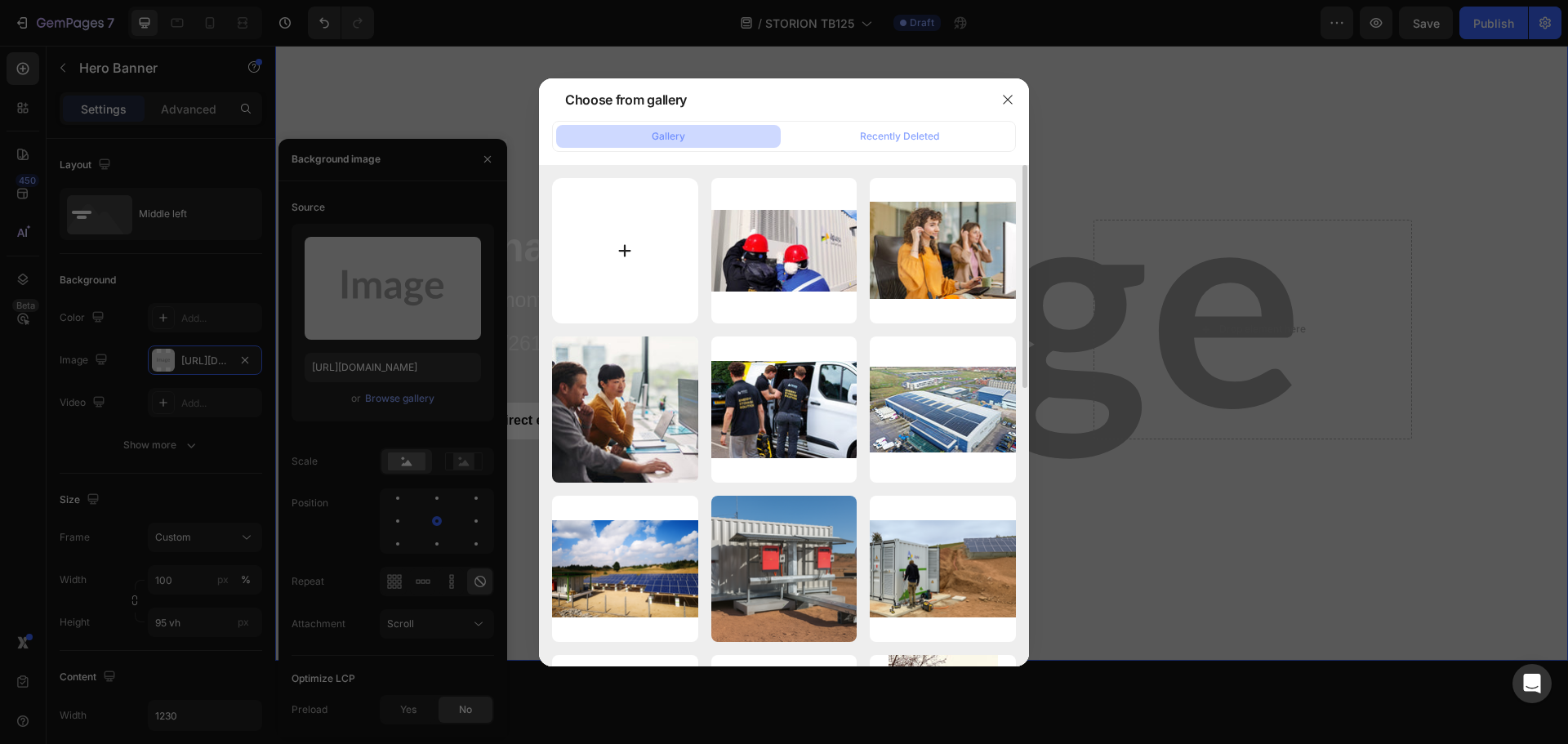
type input "C:\fakepath\20250814-135448.png"
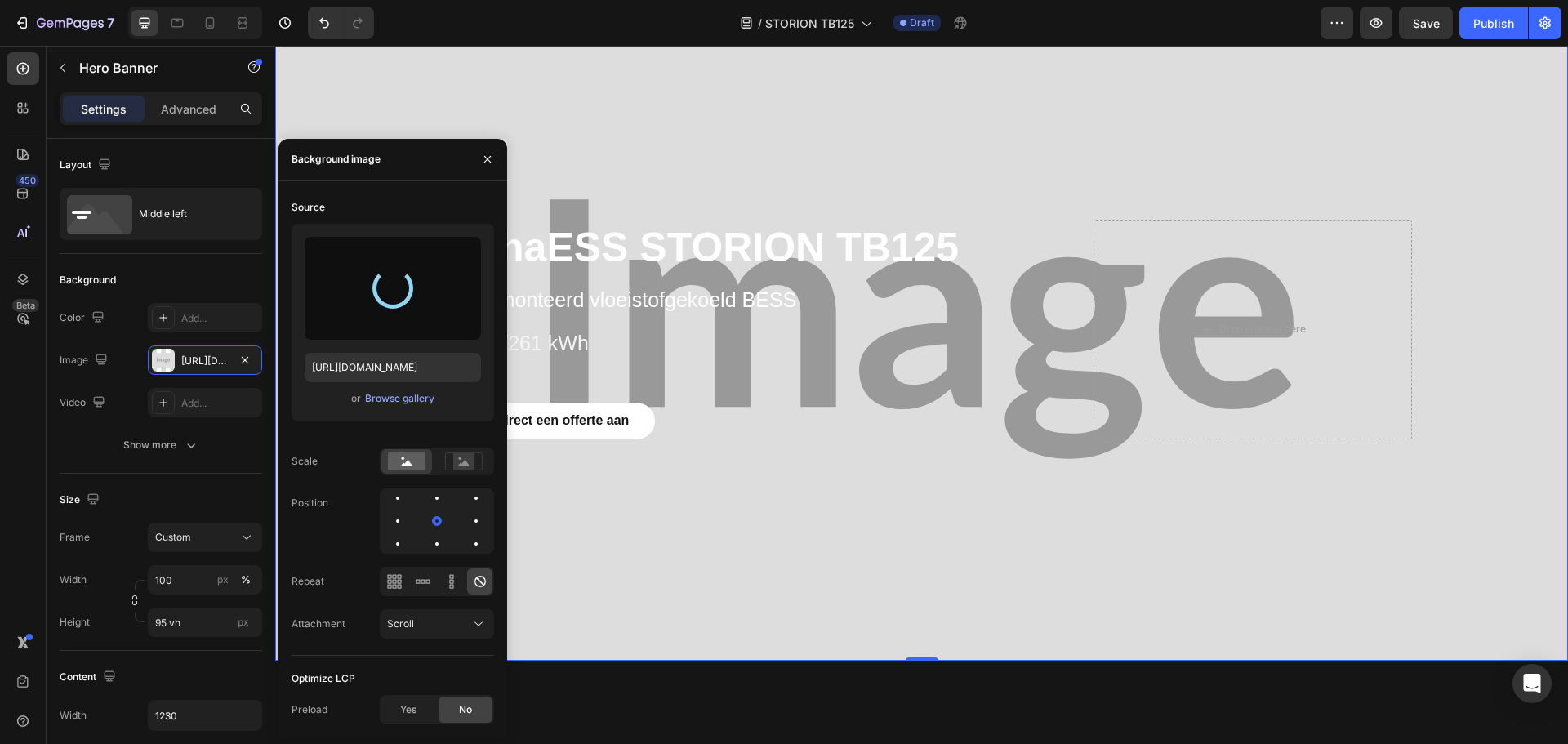
type input "[URL][DOMAIN_NAME]"
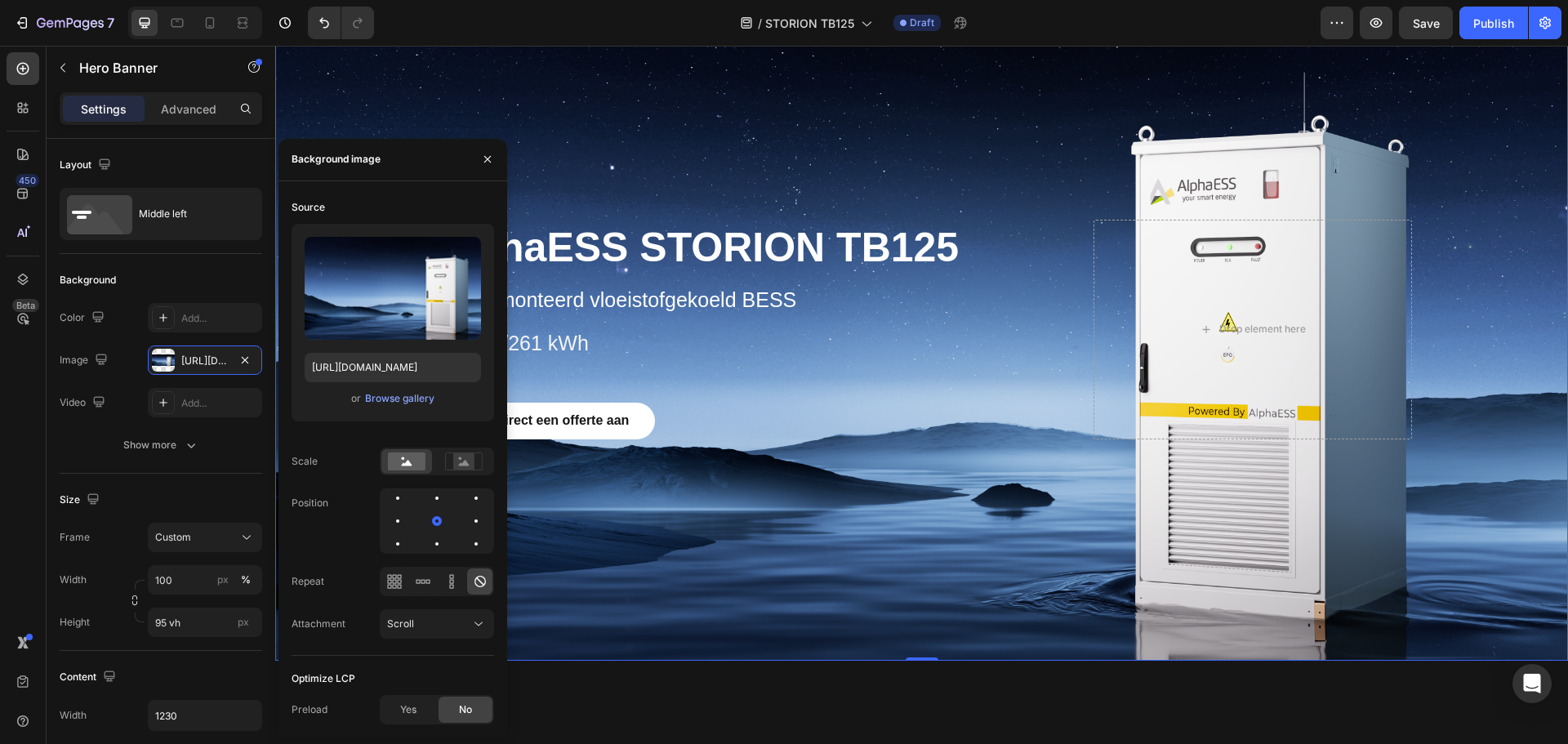
click at [1047, 7] on div "/ STORION TB125 Draft" at bounding box center [853, 23] width 934 height 33
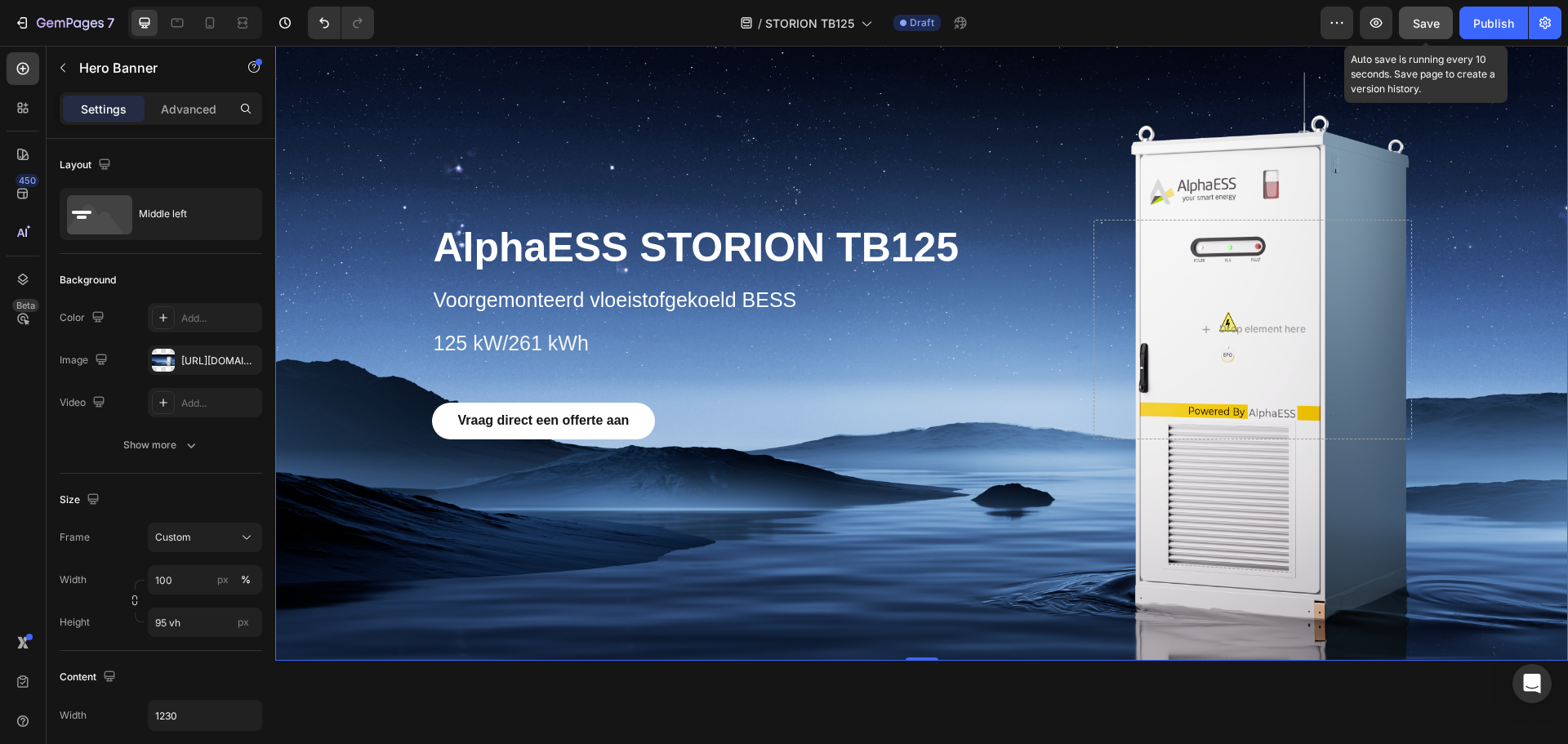
click at [1428, 25] on span "Save" at bounding box center [1426, 23] width 27 height 14
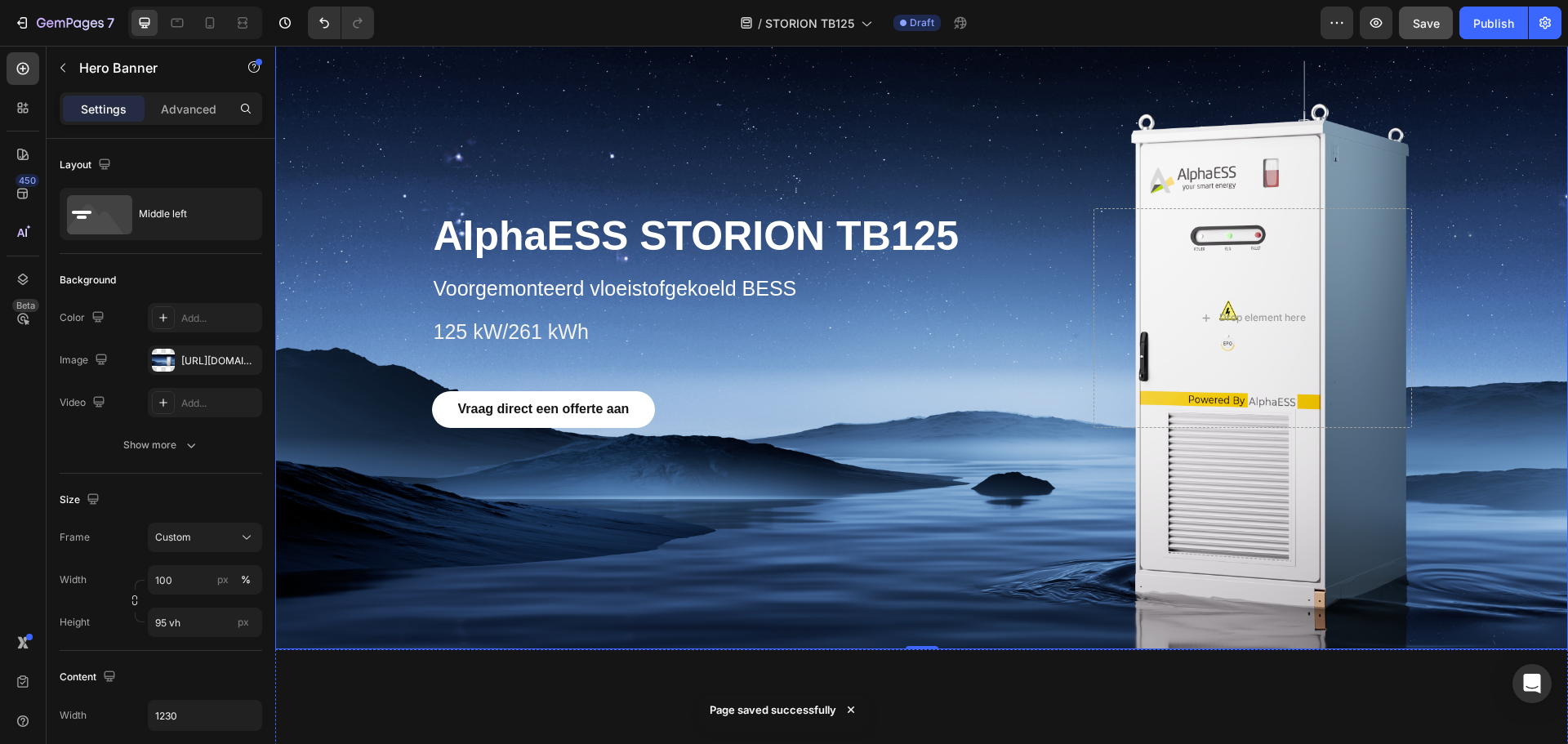
scroll to position [246, 0]
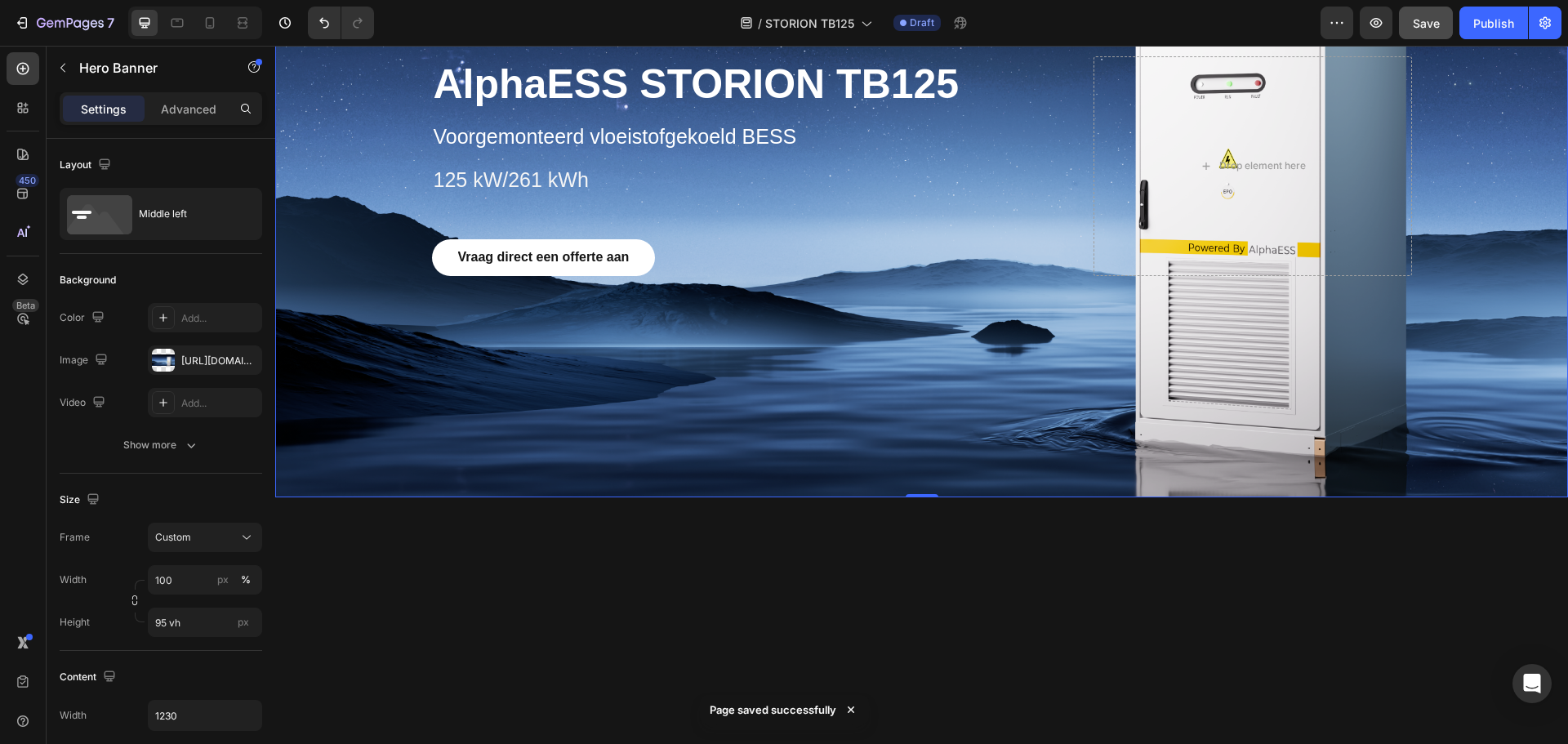
click at [477, 298] on div "AlphaESS STORION TB125 Heading Voorgemonteerd vloeistofgekoeld BESS Text Block …" at bounding box center [922, 166] width 1005 height 315
click at [435, 259] on link "Vraag direct een offerte aan" at bounding box center [544, 258] width 224 height 36
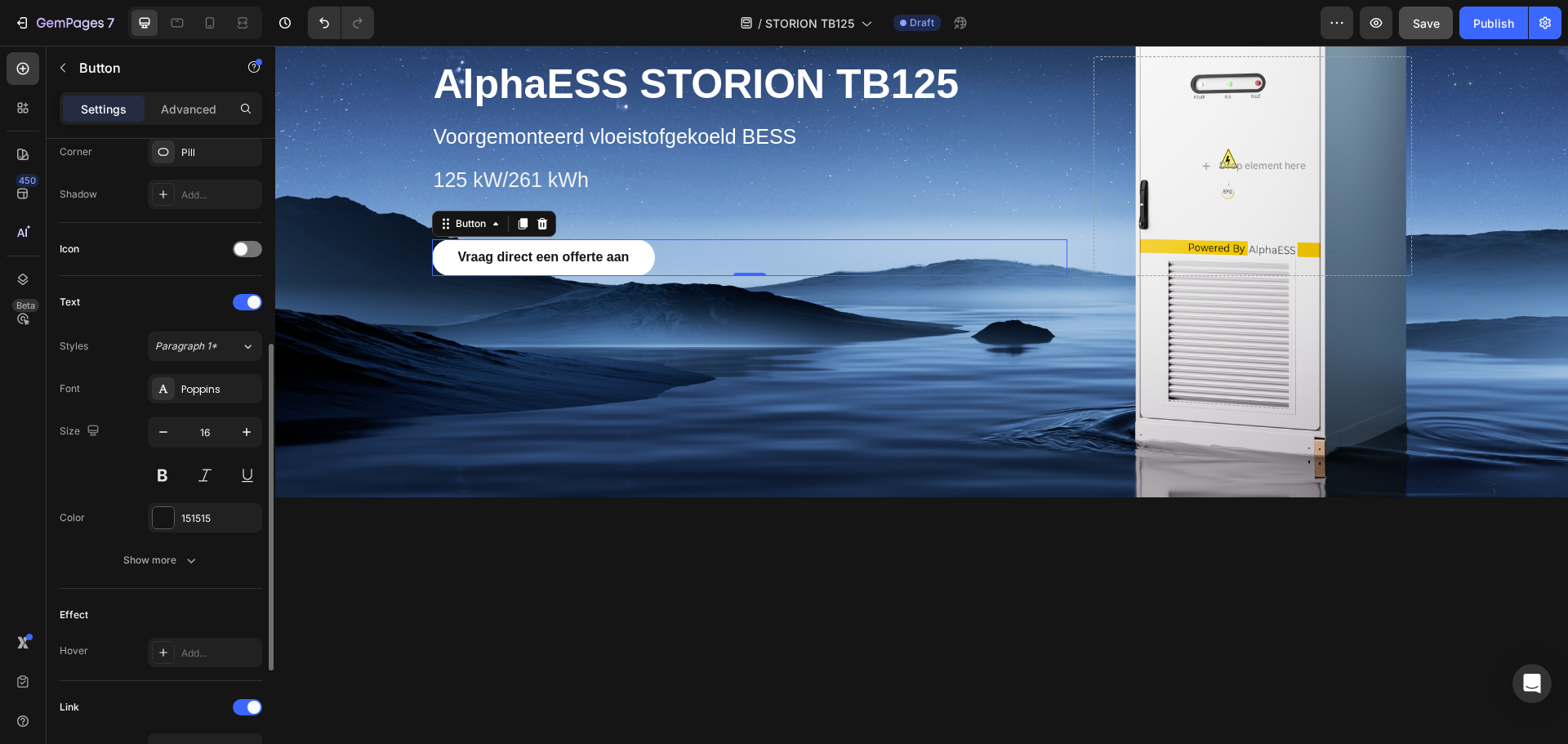
scroll to position [647, 0]
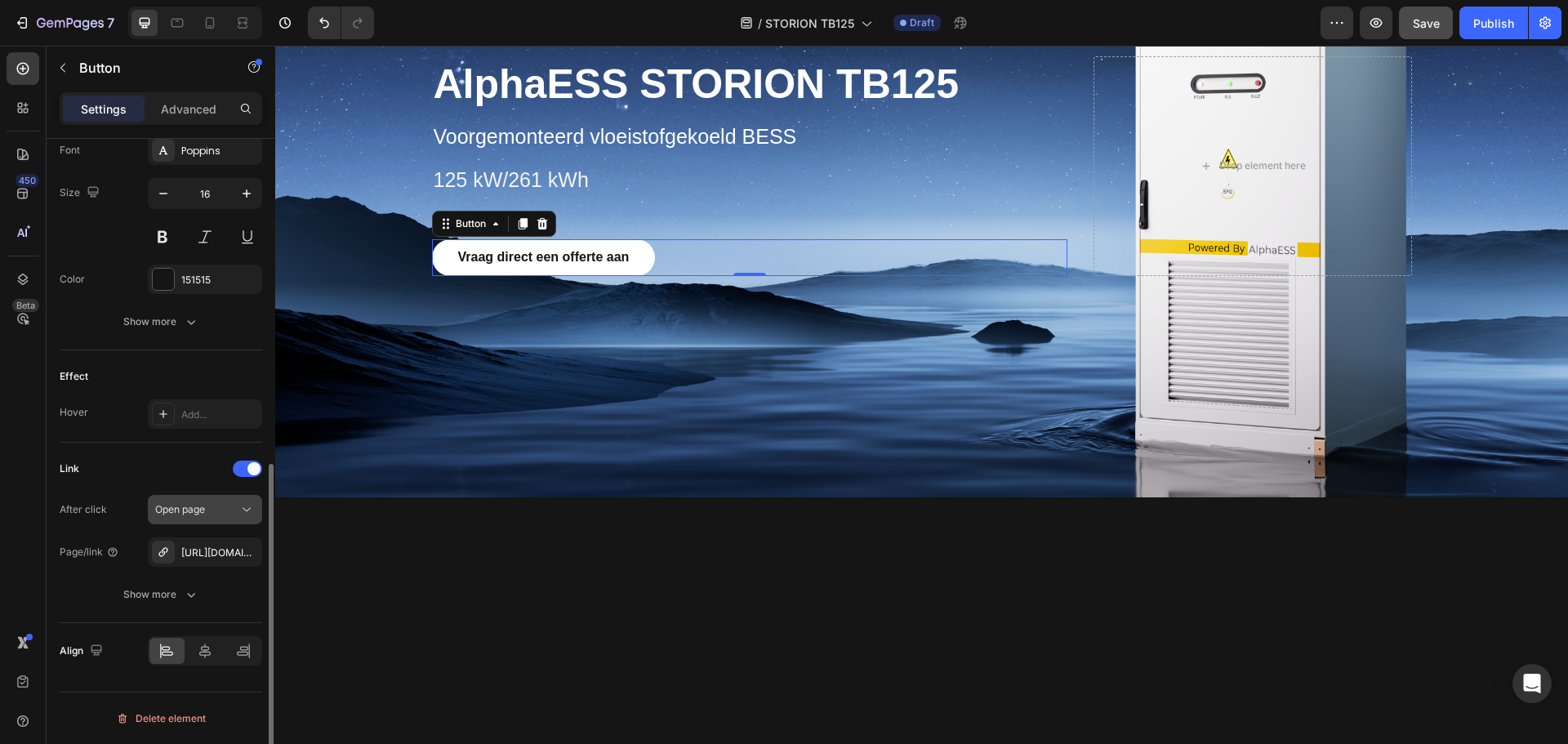
click at [248, 507] on icon at bounding box center [247, 510] width 17 height 17
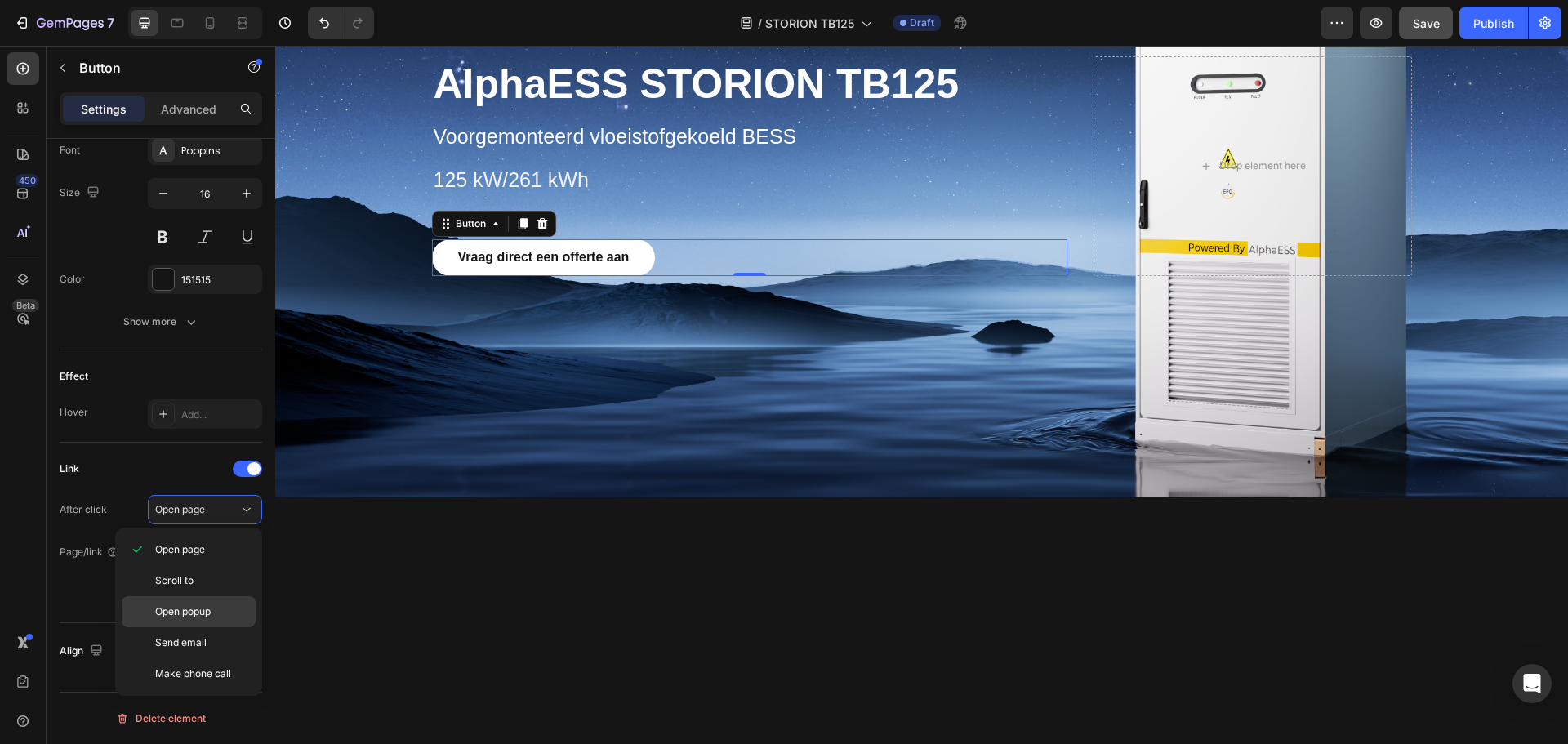
click at [217, 609] on p "Open popup" at bounding box center [202, 612] width 93 height 15
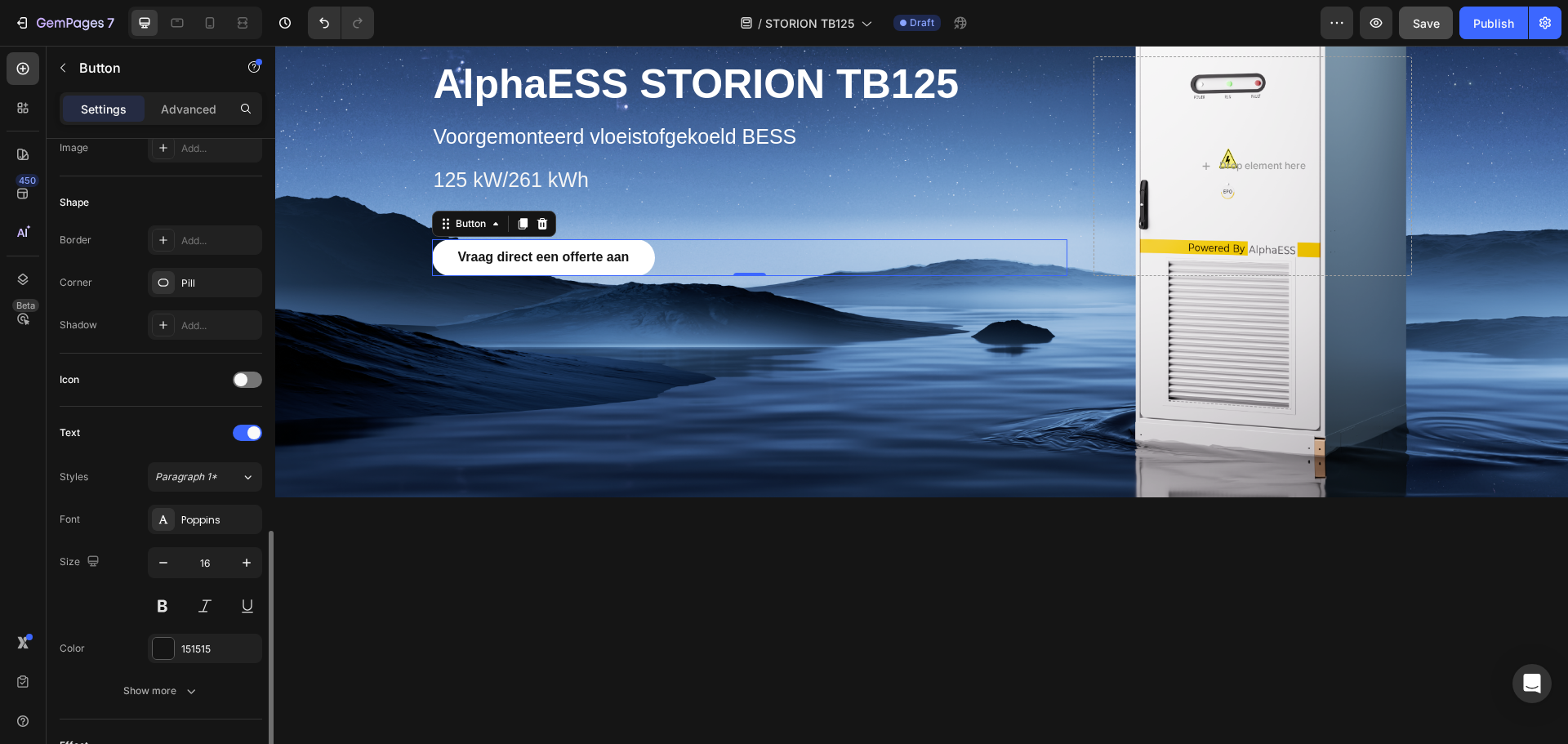
scroll to position [604, 0]
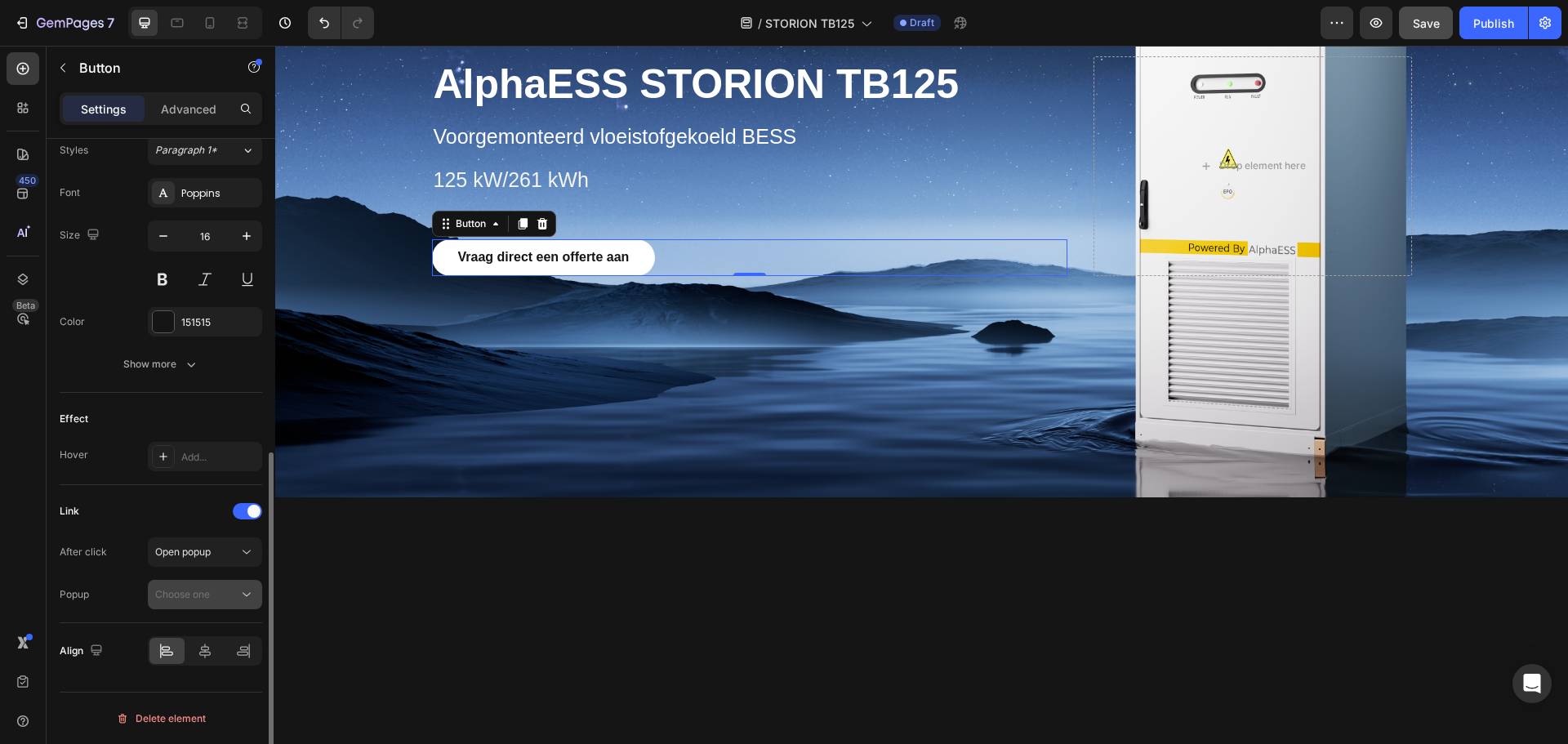
click at [236, 594] on div "Choose one" at bounding box center [197, 595] width 83 height 15
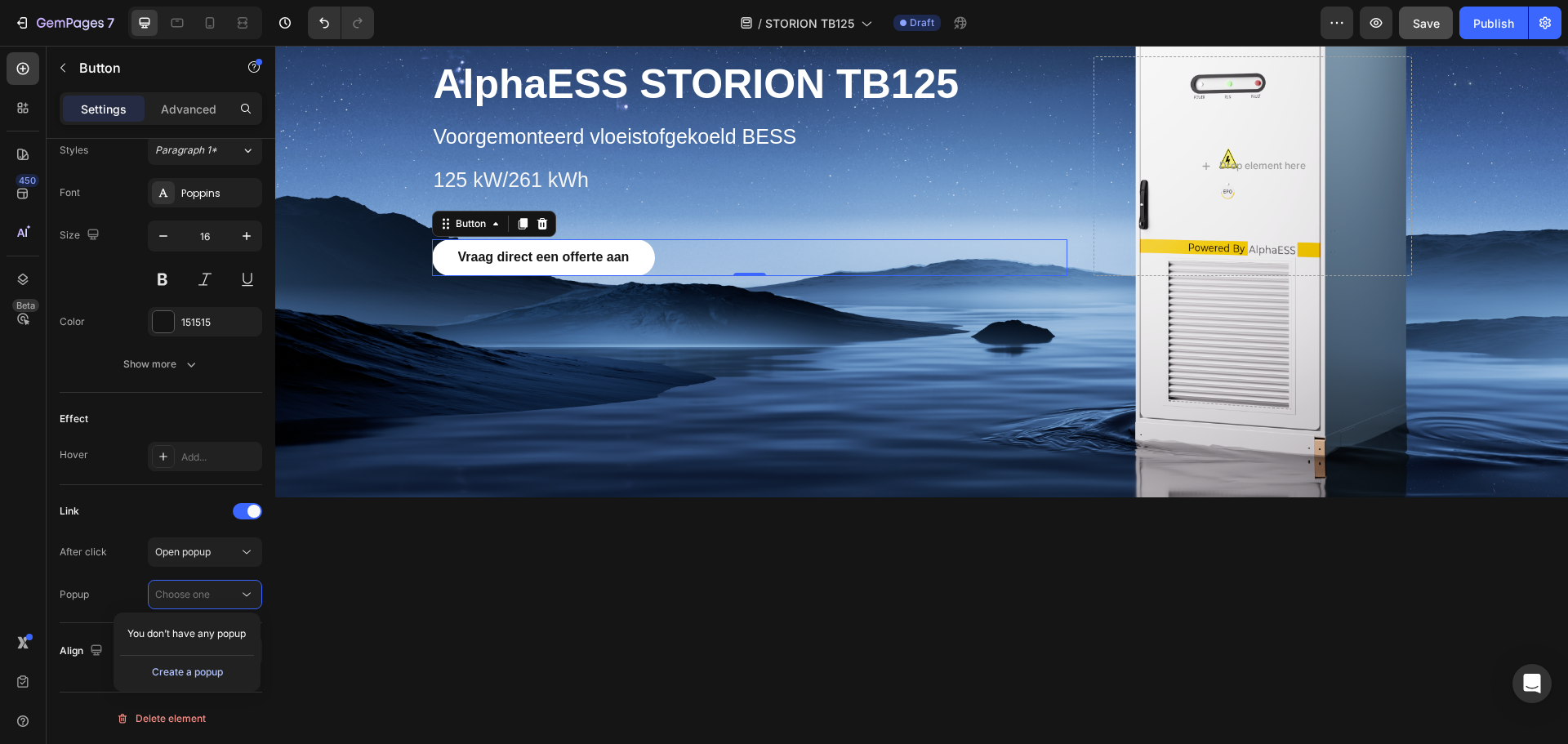
click at [202, 671] on div "Create a popup" at bounding box center [188, 673] width 71 height 15
click at [178, 633] on span "Popup 1" at bounding box center [173, 635] width 36 height 15
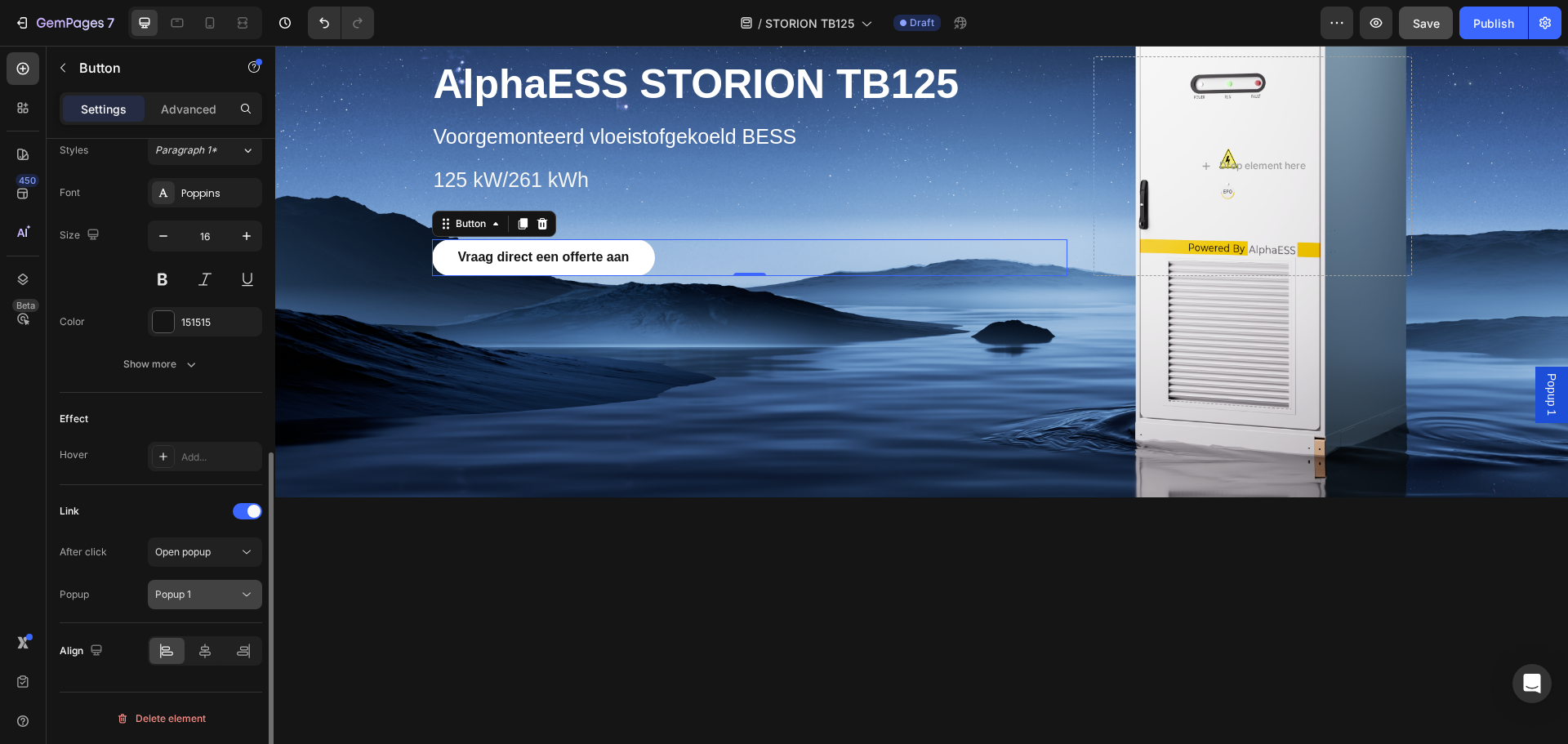
click at [248, 600] on icon at bounding box center [247, 595] width 17 height 17
click at [172, 601] on span "Popup 1" at bounding box center [173, 595] width 36 height 15
click at [174, 592] on span "Popup 1" at bounding box center [173, 594] width 36 height 12
click at [26, 534] on div "450 Beta" at bounding box center [23, 339] width 33 height 575
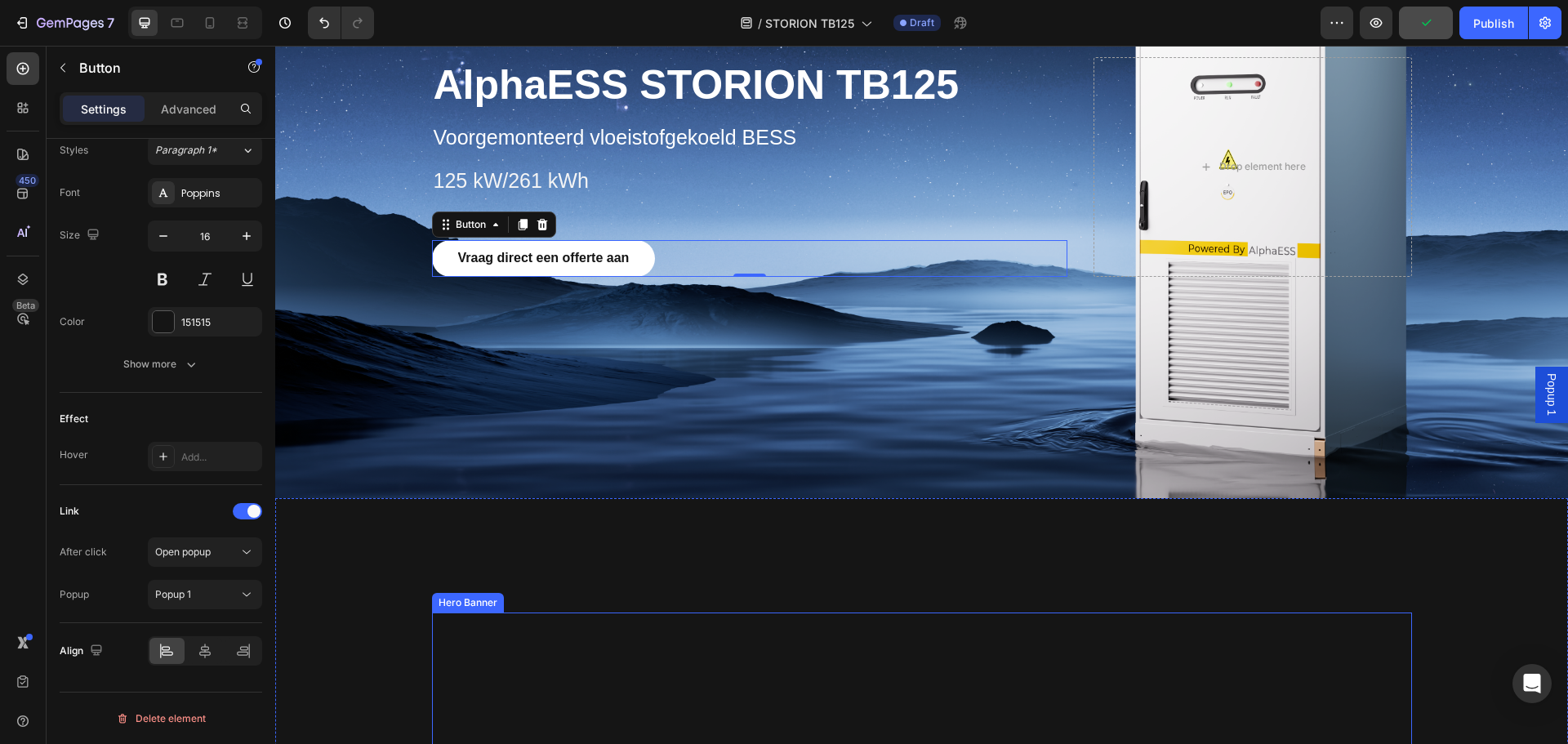
scroll to position [490, 0]
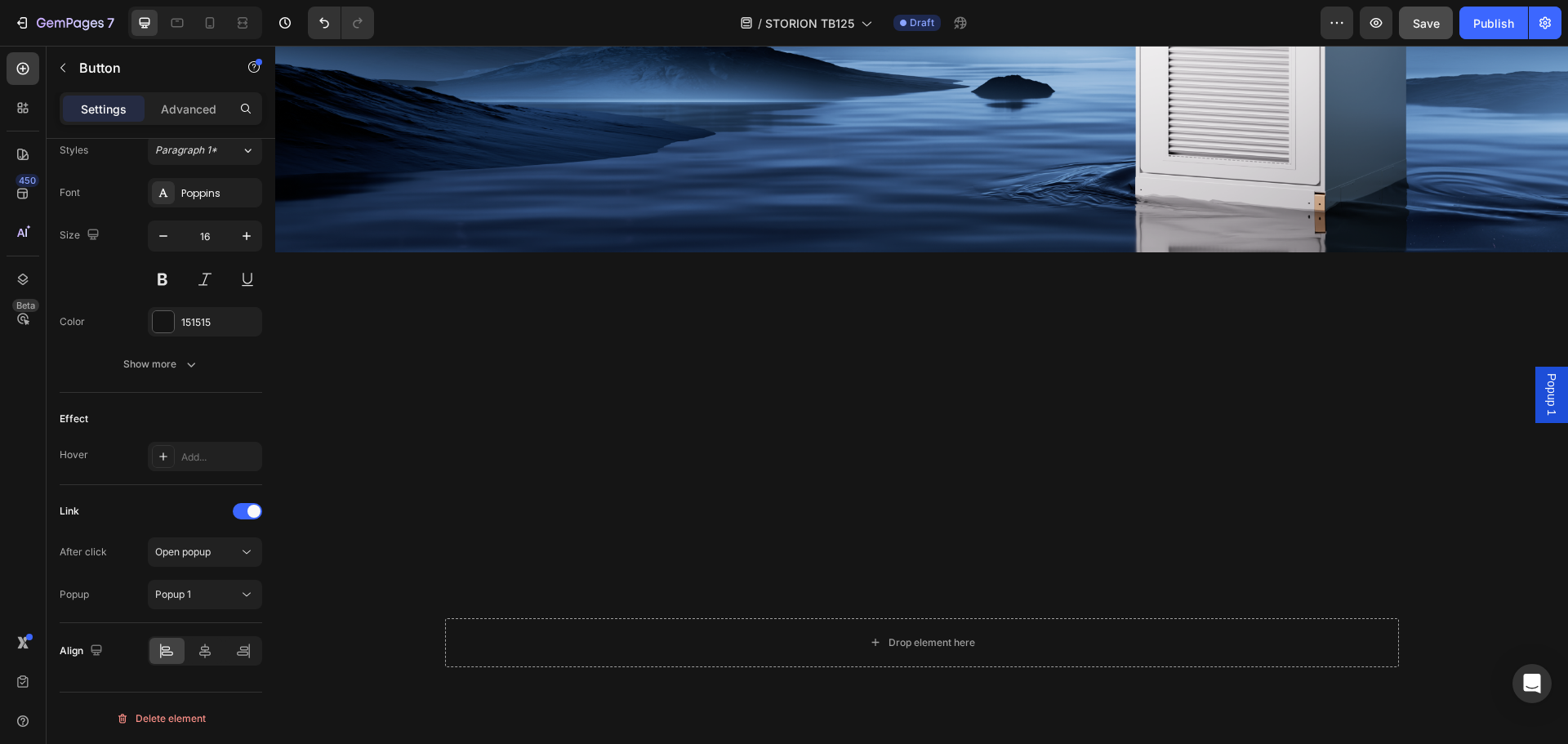
click at [1543, 387] on span "Popup 1" at bounding box center [1551, 394] width 17 height 42
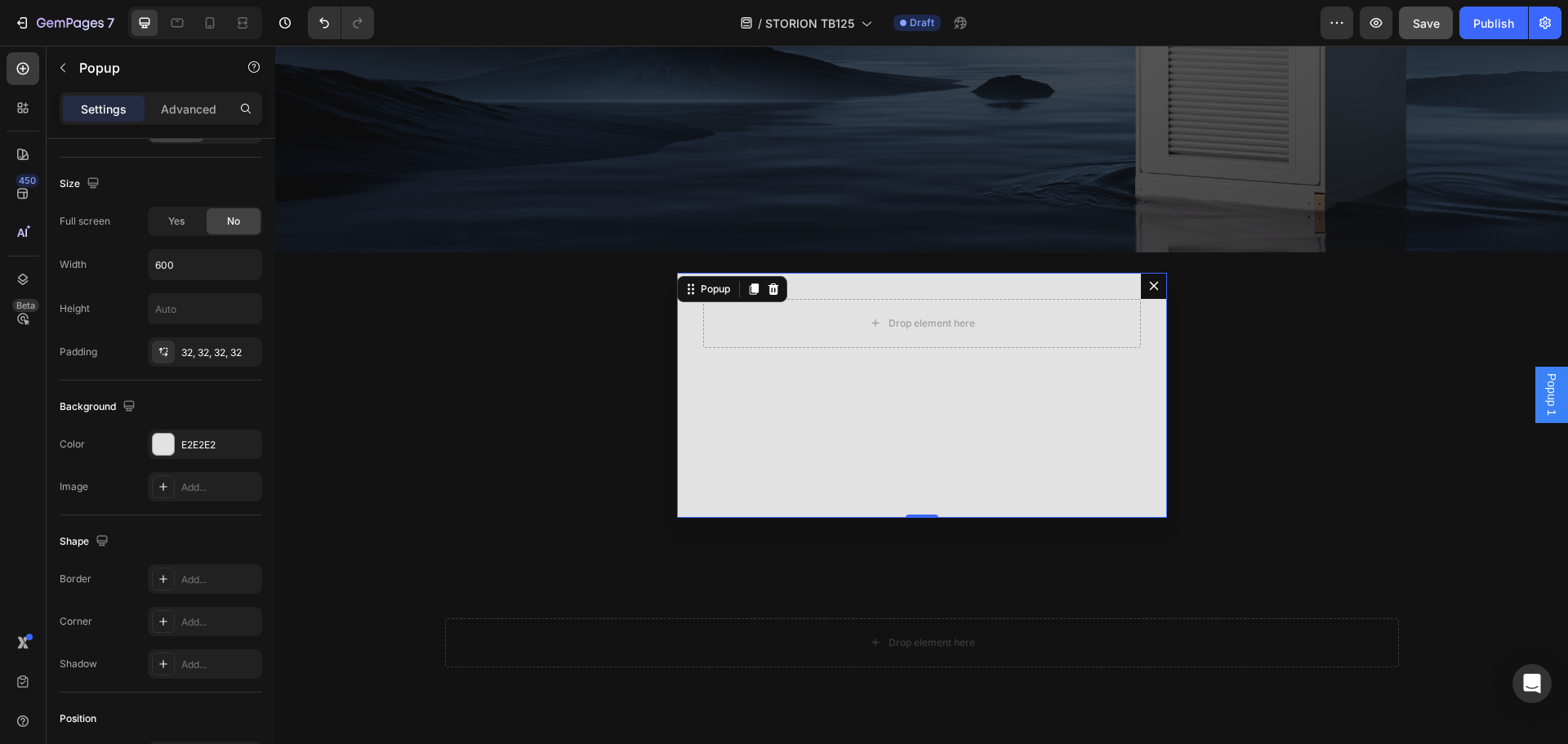
scroll to position [0, 0]
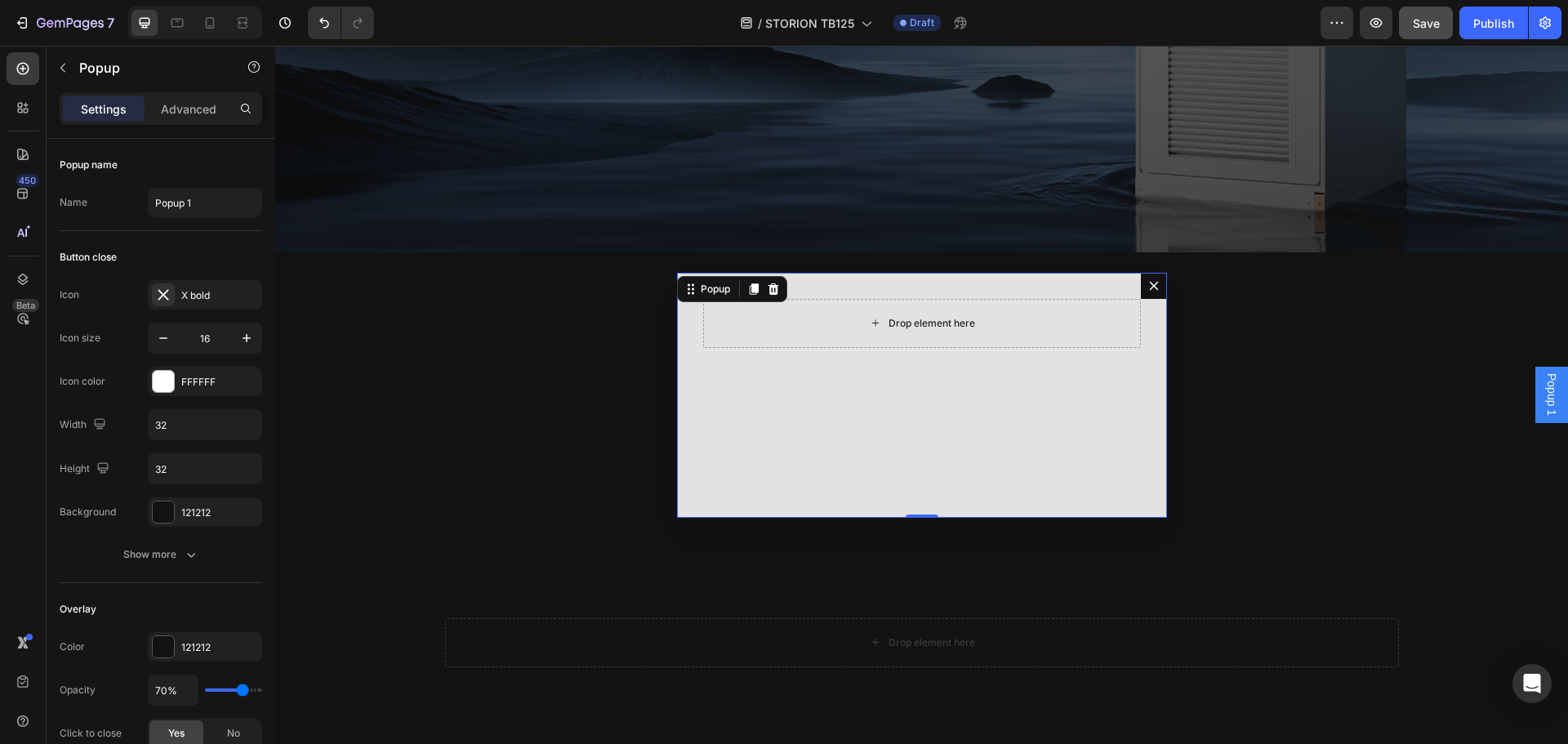
click at [766, 329] on div "Drop element here" at bounding box center [922, 323] width 438 height 49
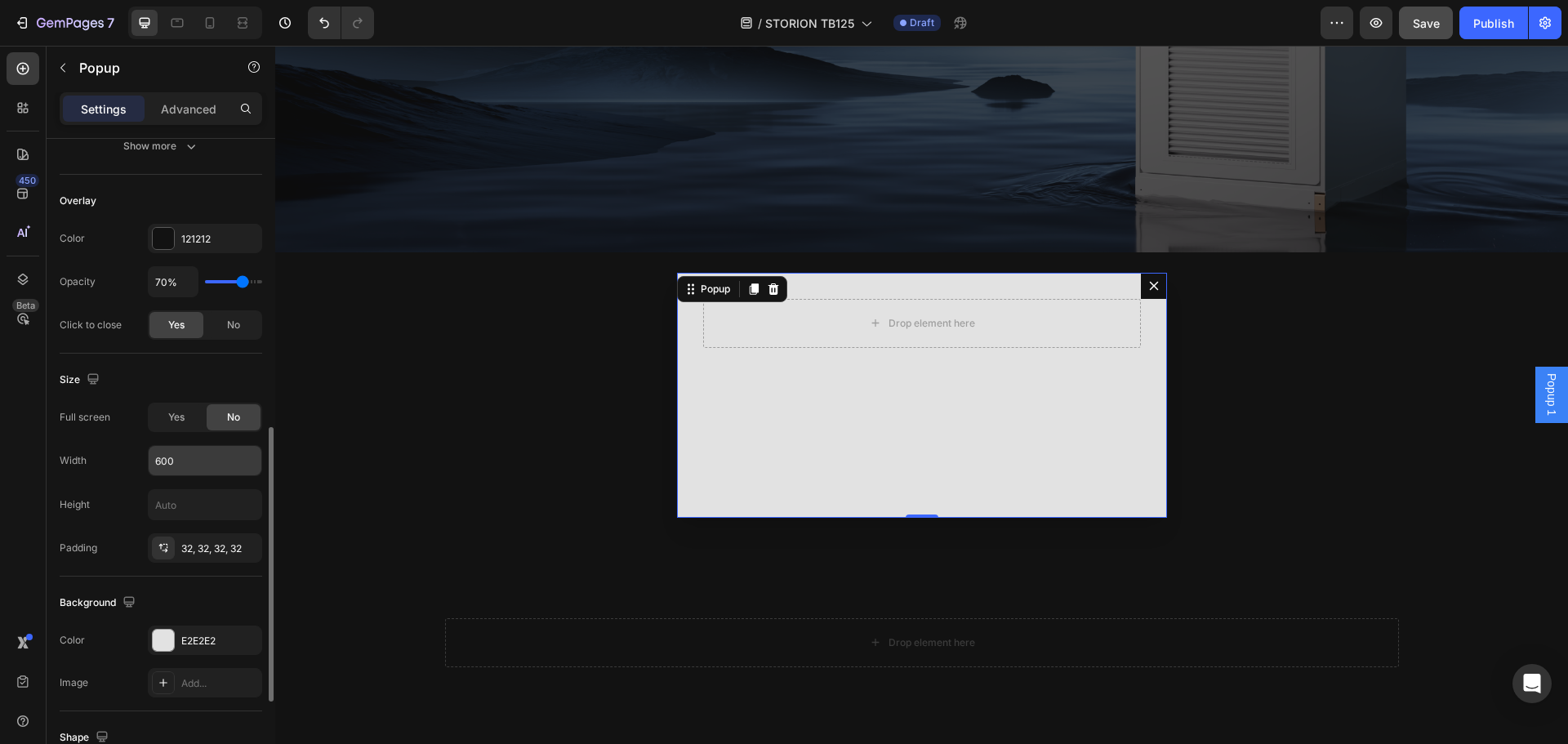
scroll to position [572, 0]
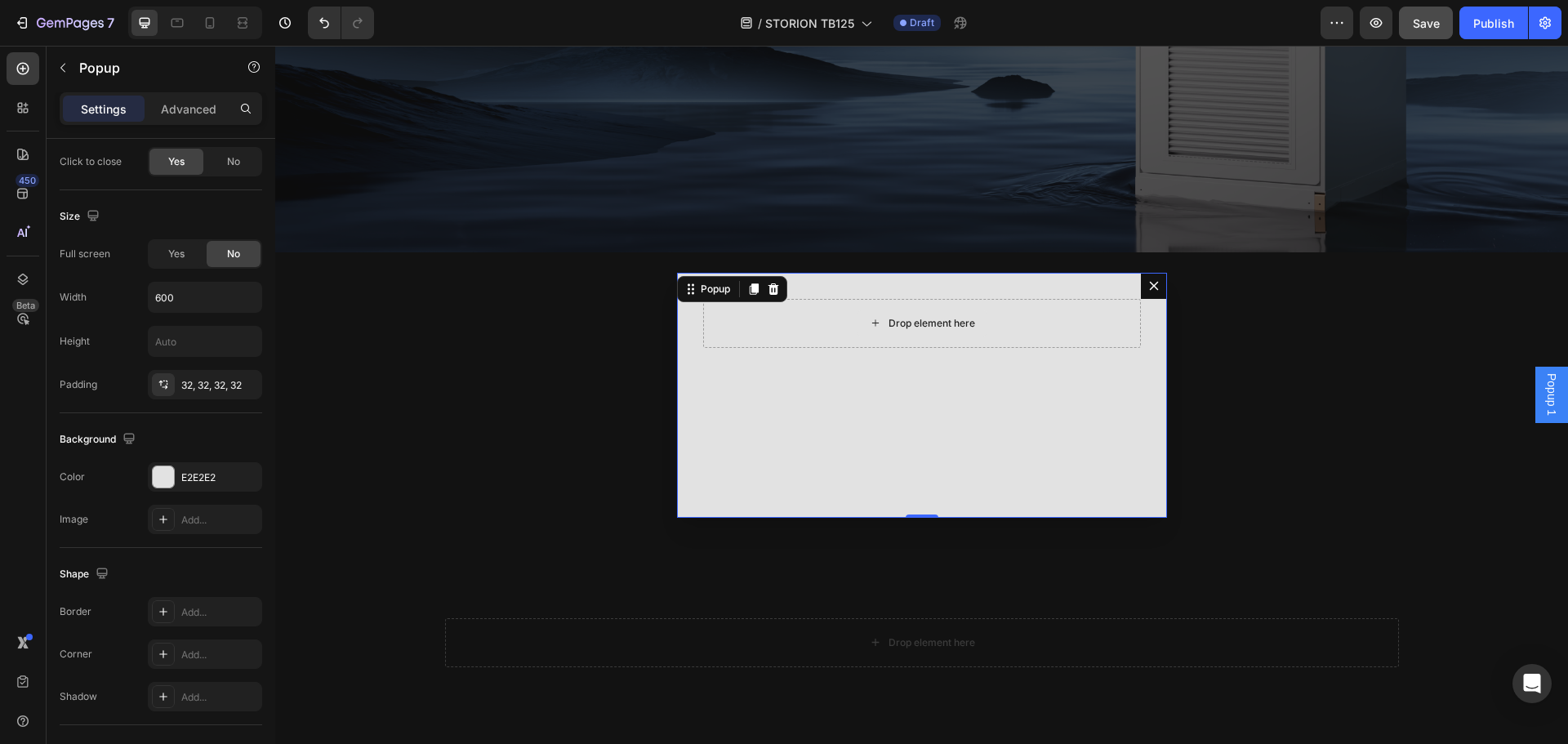
click at [829, 315] on div "Drop element here" at bounding box center [922, 323] width 438 height 49
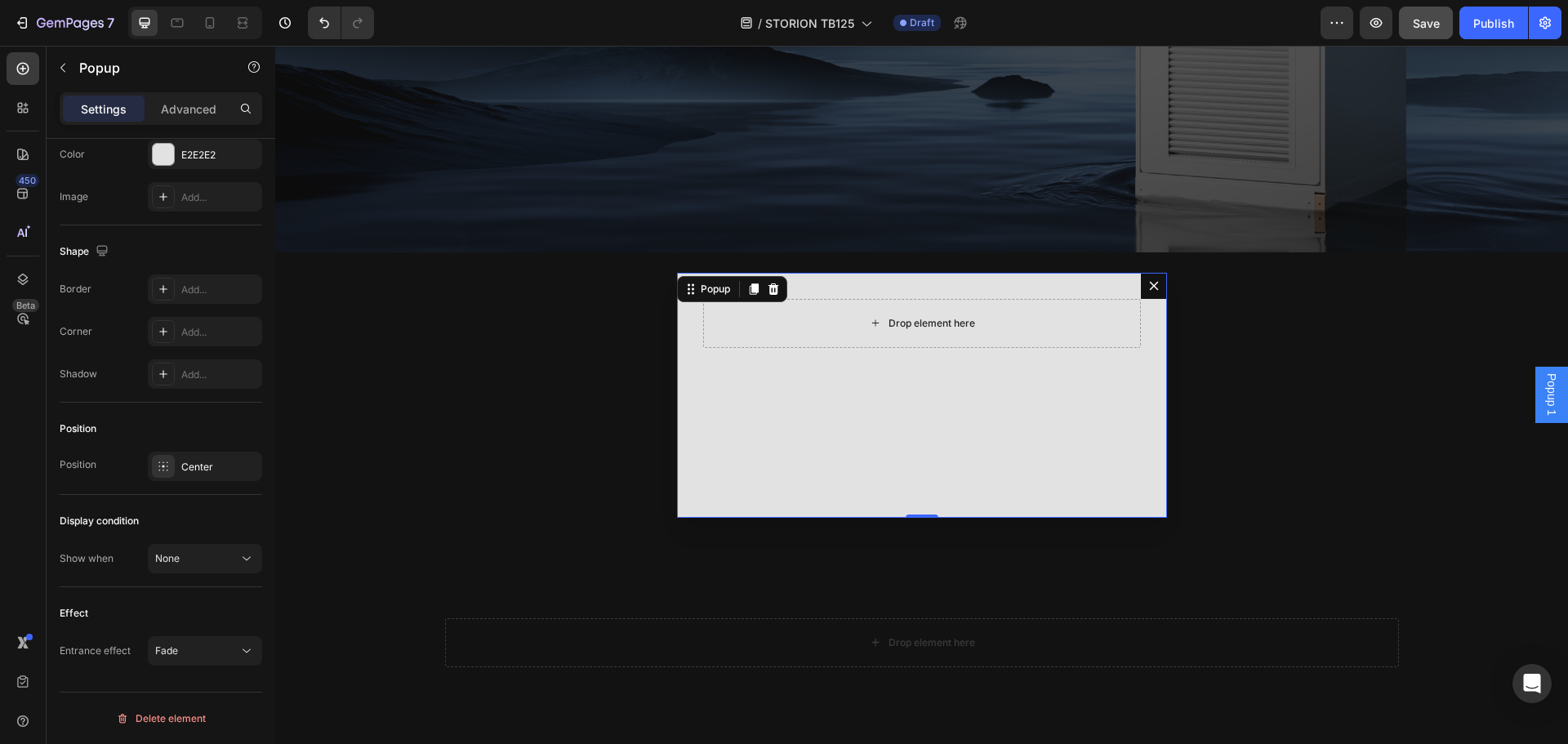
click at [780, 319] on div "Drop element here" at bounding box center [922, 323] width 438 height 49
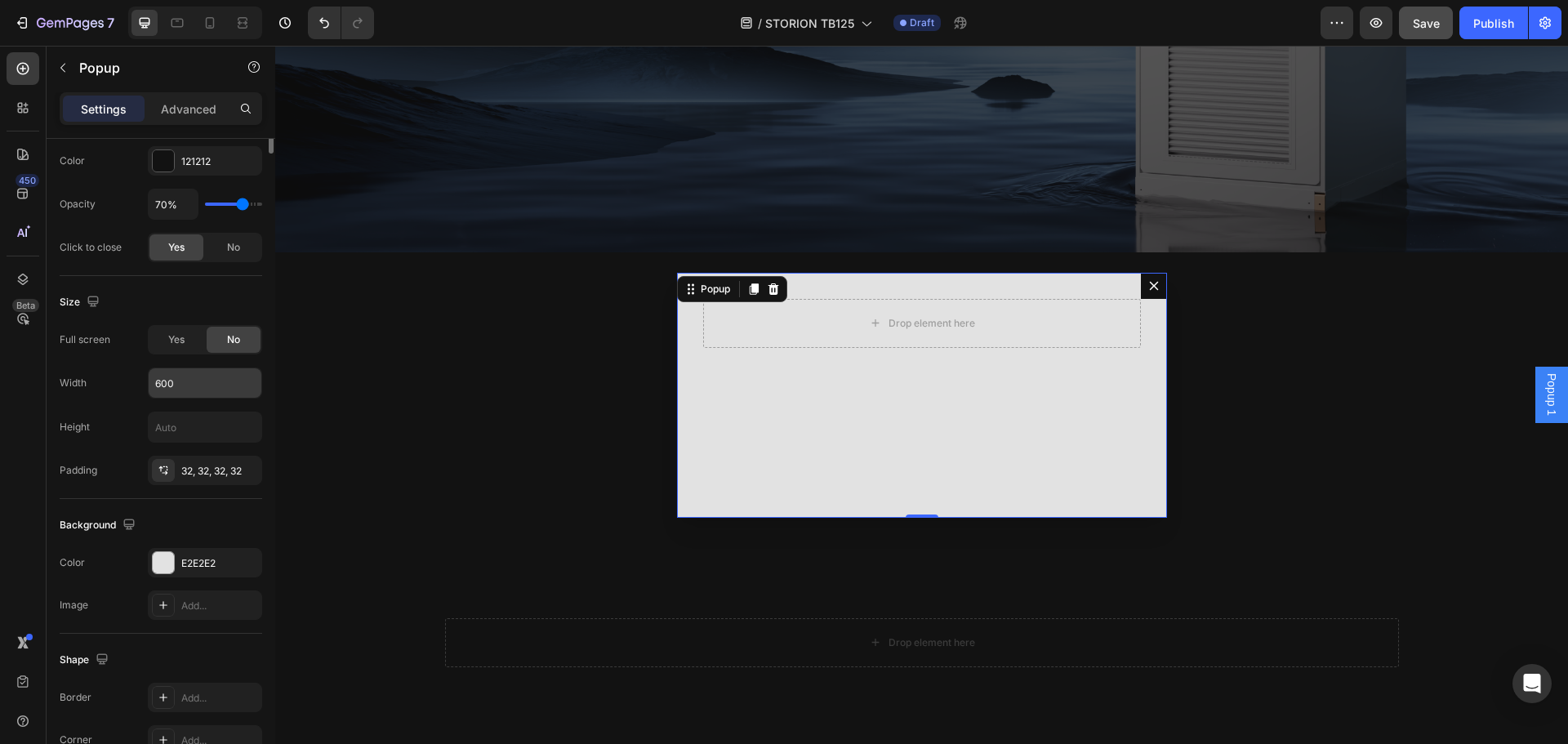
scroll to position [0, 0]
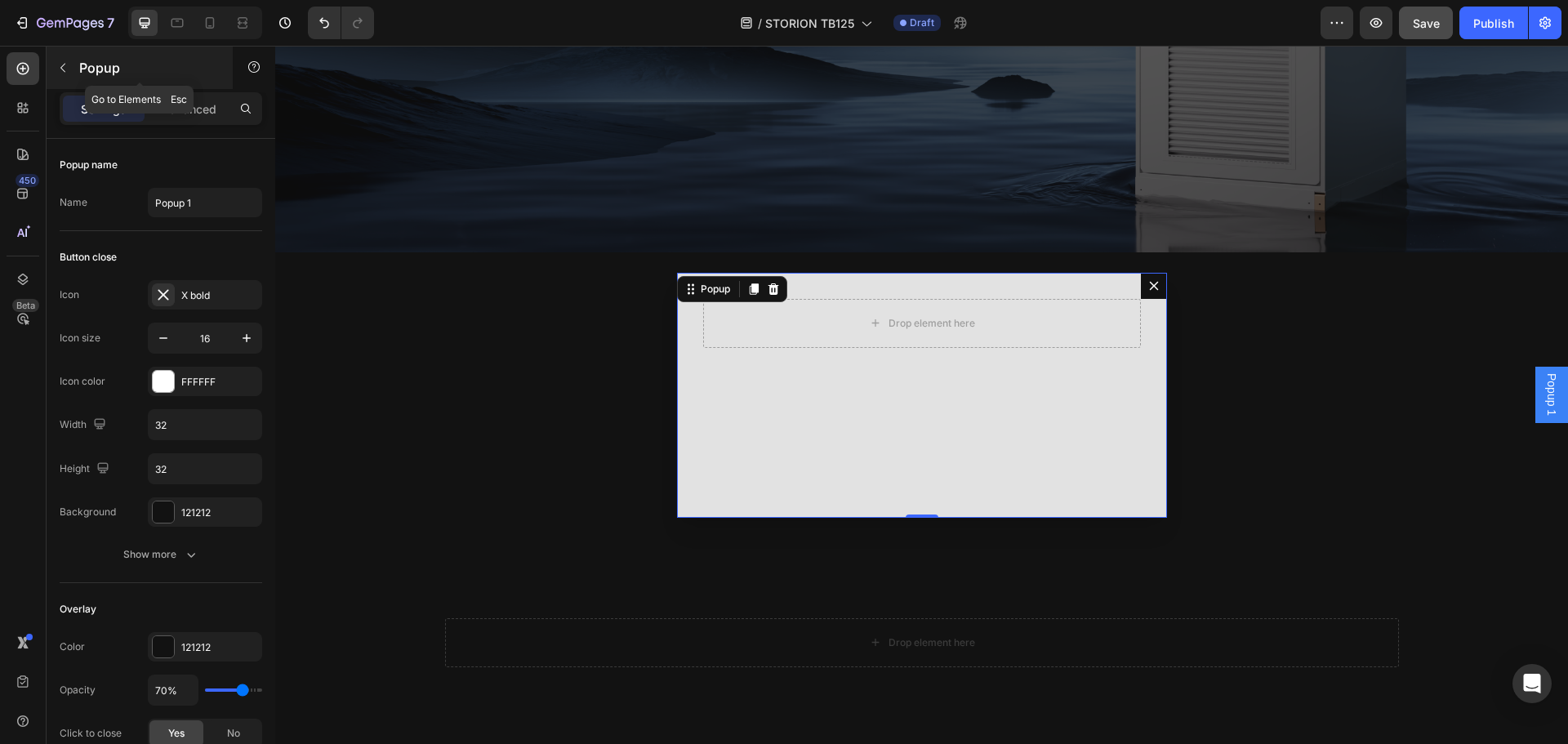
click at [58, 62] on icon "button" at bounding box center [63, 68] width 13 height 13
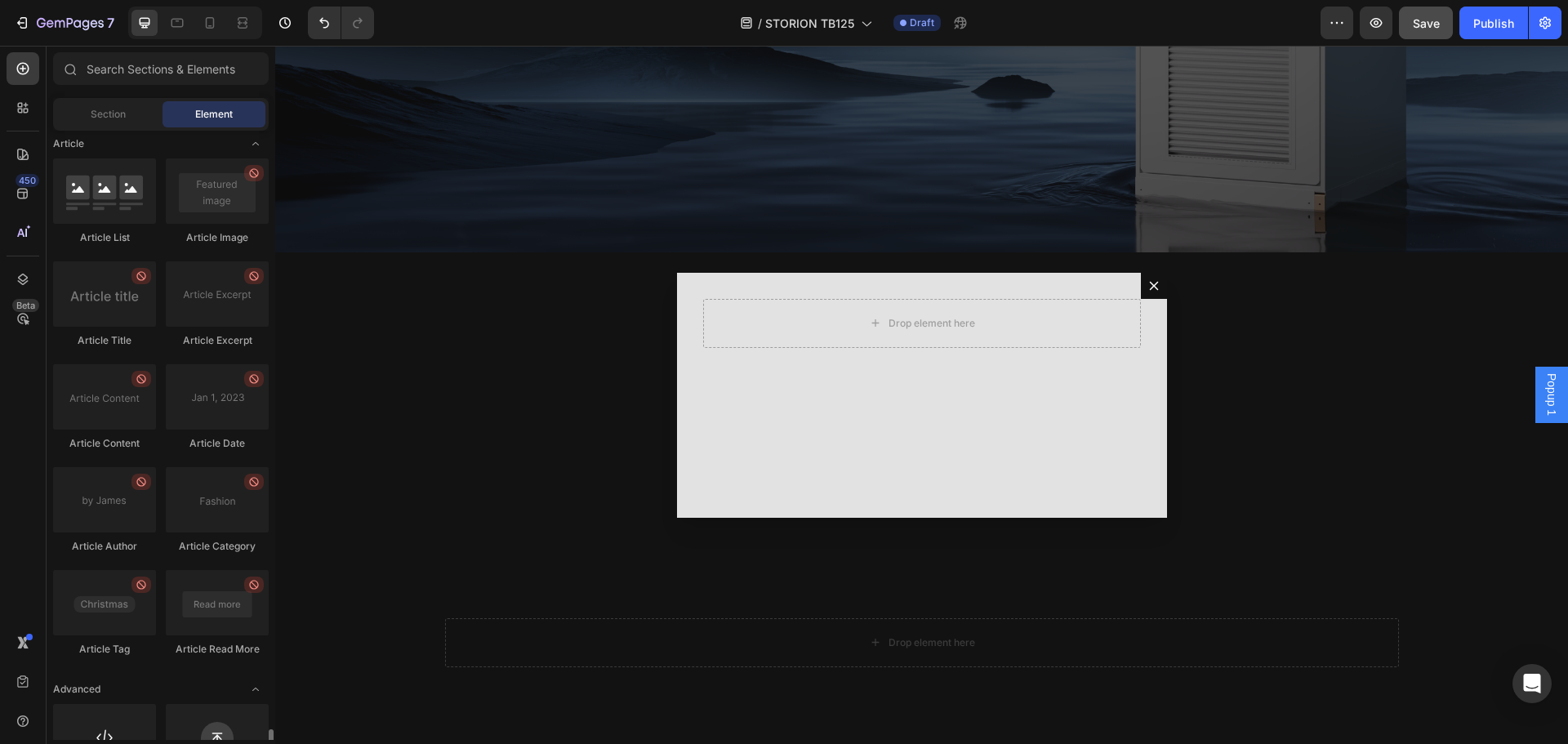
scroll to position [4233, 0]
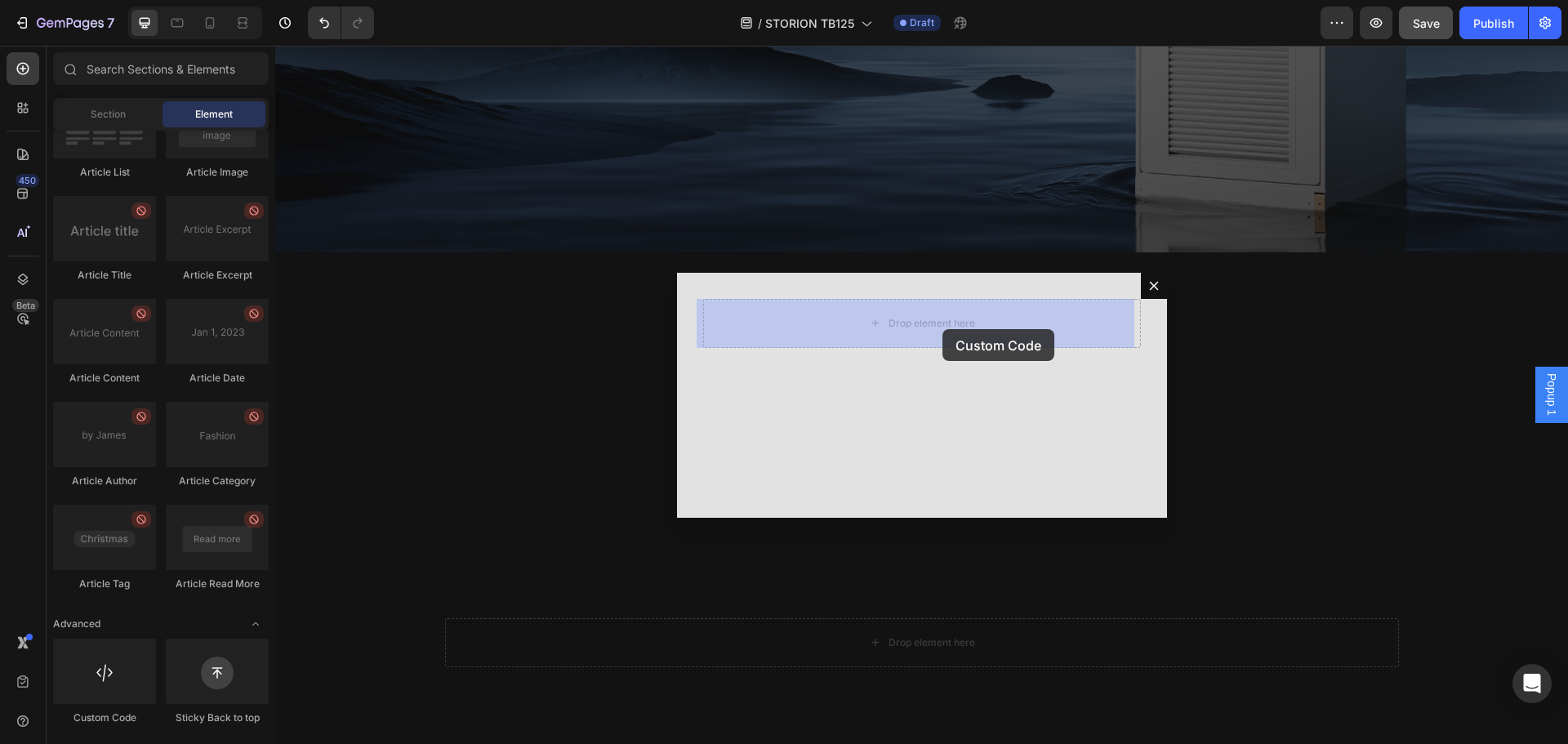
drag, startPoint x: 378, startPoint y: 727, endPoint x: 976, endPoint y: 571, distance: 618.0
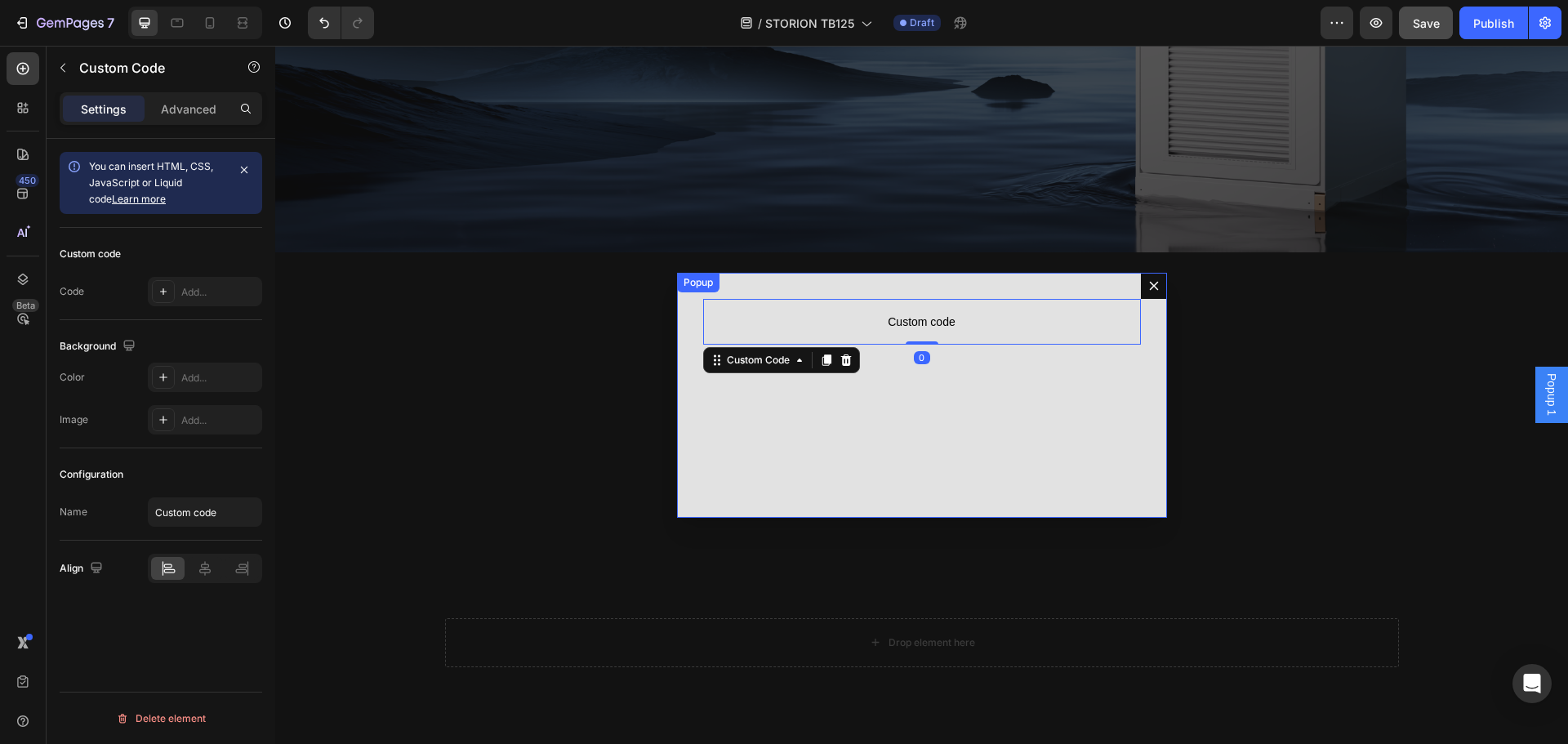
click at [995, 416] on div "Custom code Custom Code 0" at bounding box center [921, 395] width 490 height 246
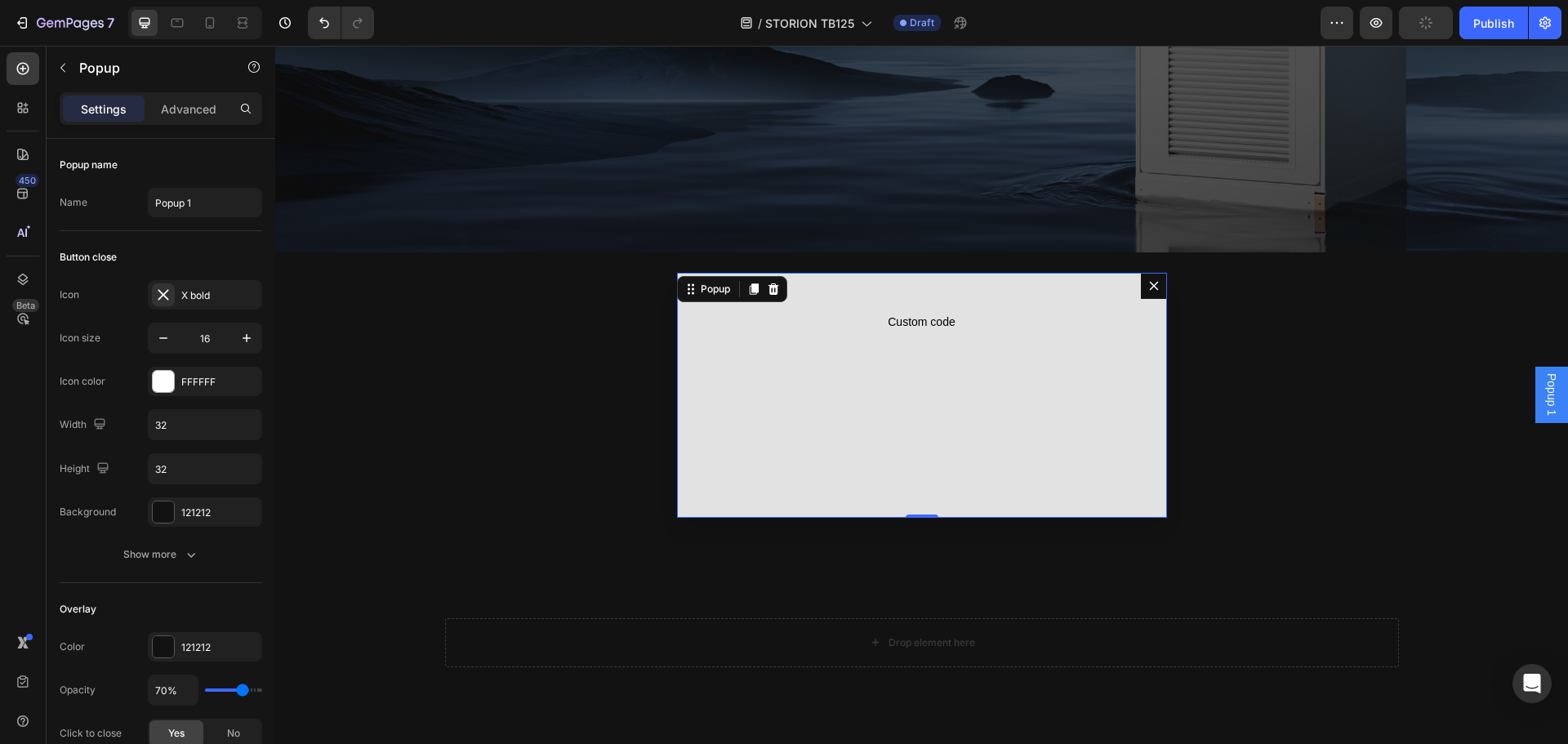
click at [934, 367] on div "Custom code Custom Code" at bounding box center [921, 395] width 490 height 246
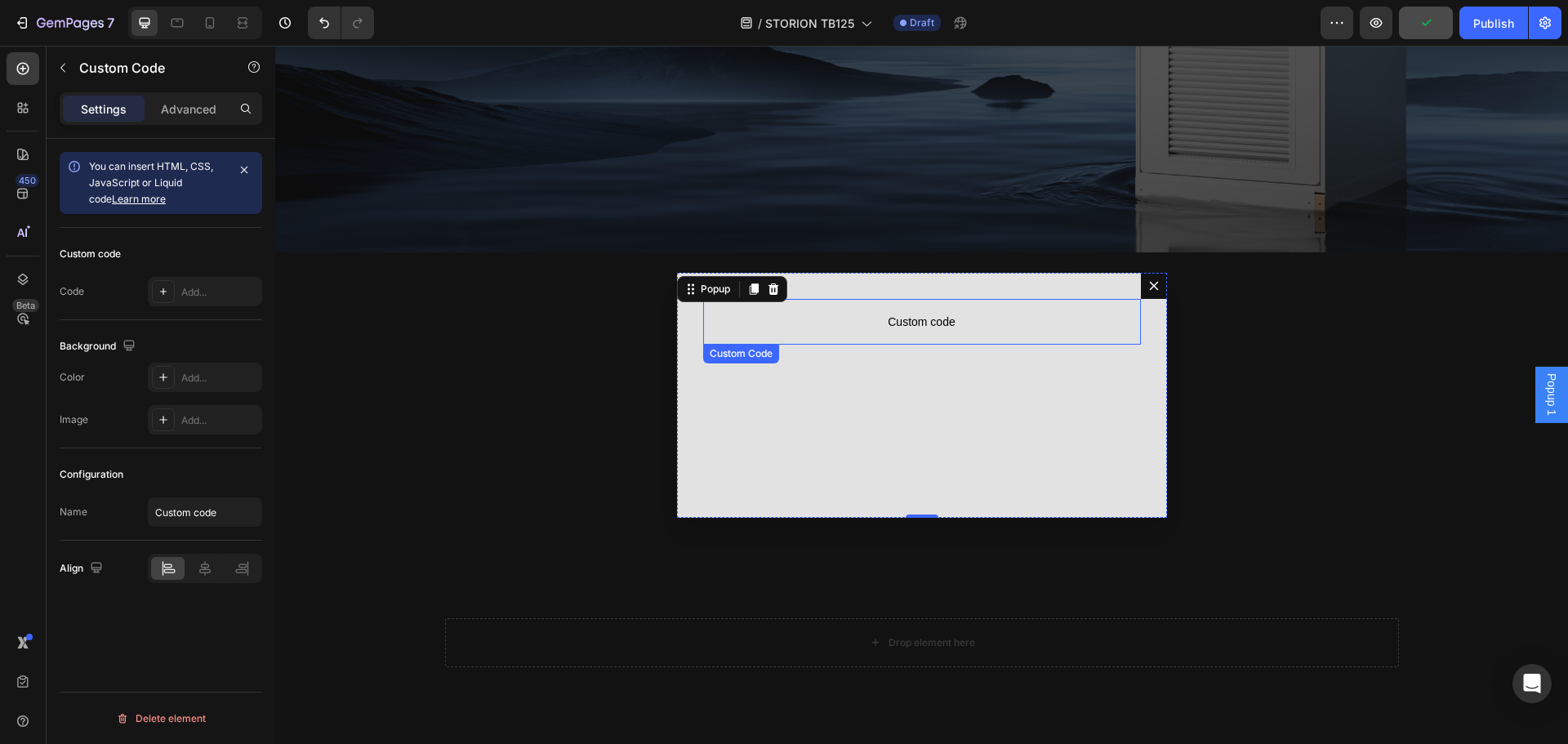
click at [921, 317] on span "Custom code" at bounding box center [922, 322] width 438 height 20
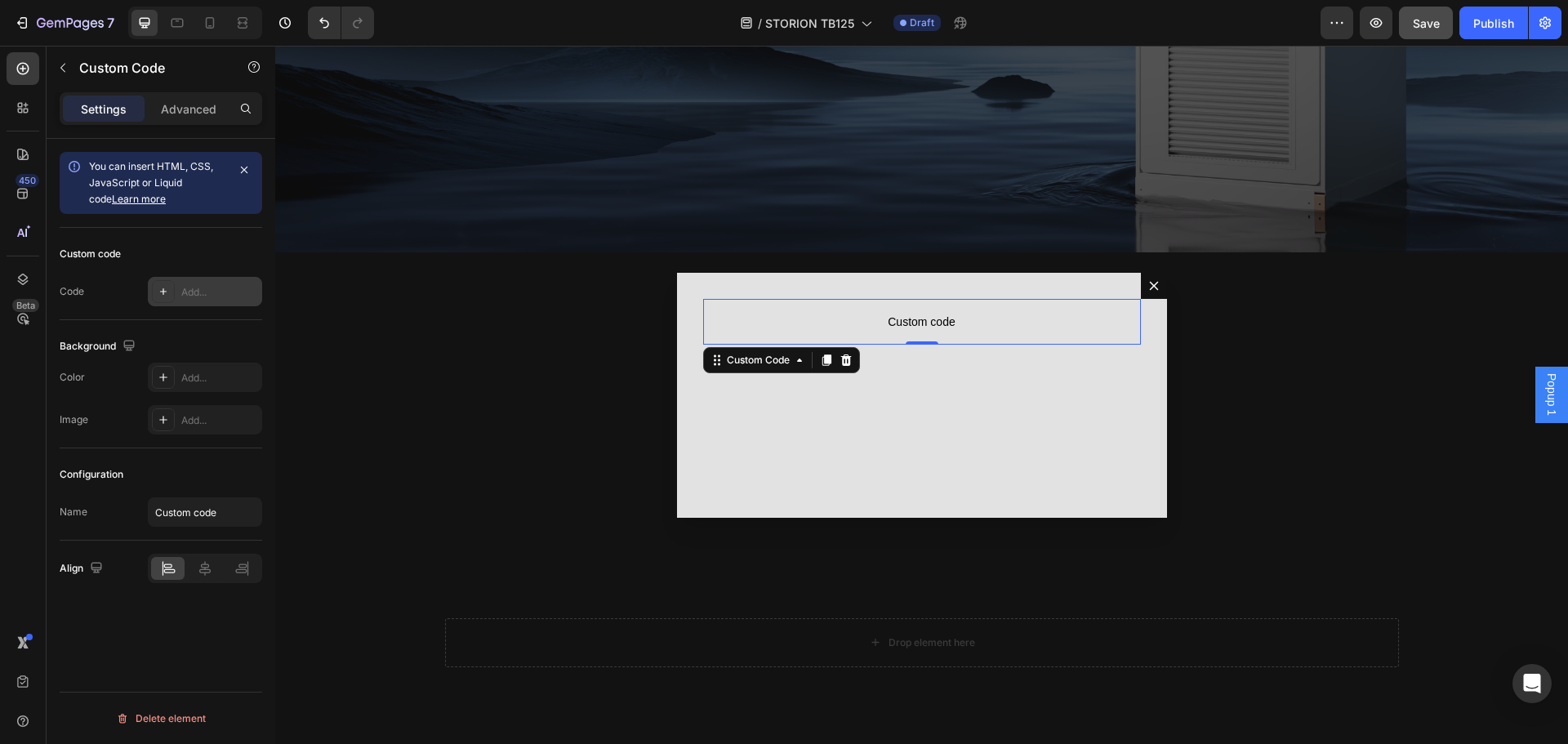
click at [224, 292] on div "Add..." at bounding box center [219, 293] width 77 height 15
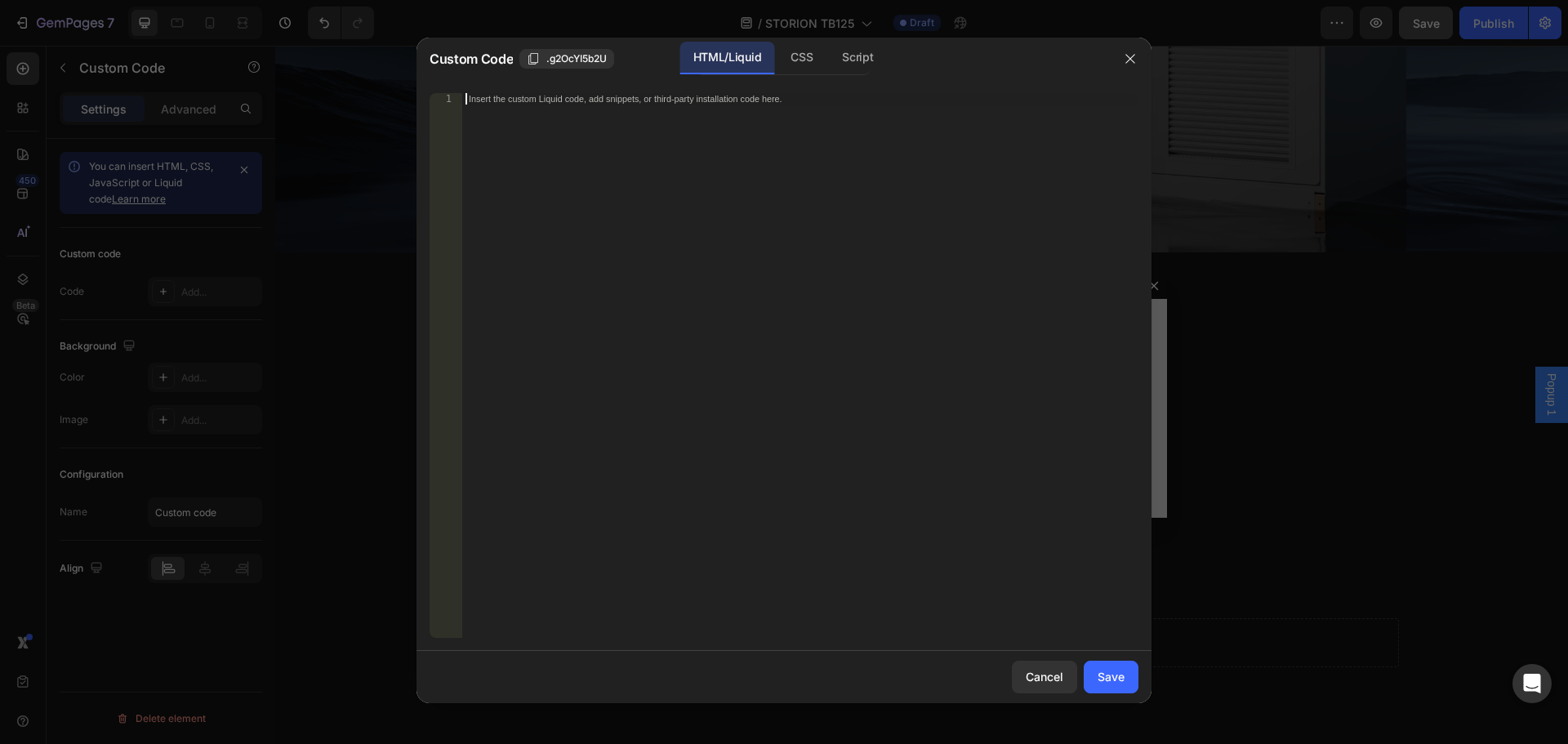
click at [589, 106] on div "Insert the custom Liquid code, add snippets, or third-party installation code h…" at bounding box center [800, 377] width 676 height 568
click at [636, 112] on div "Insert the custom Liquid code, add snippets, or third-party installation code h…" at bounding box center [800, 377] width 676 height 568
click at [629, 93] on div "Insert the custom Liquid code, add snippets, or third-party installation code h…" at bounding box center [800, 365] width 676 height 545
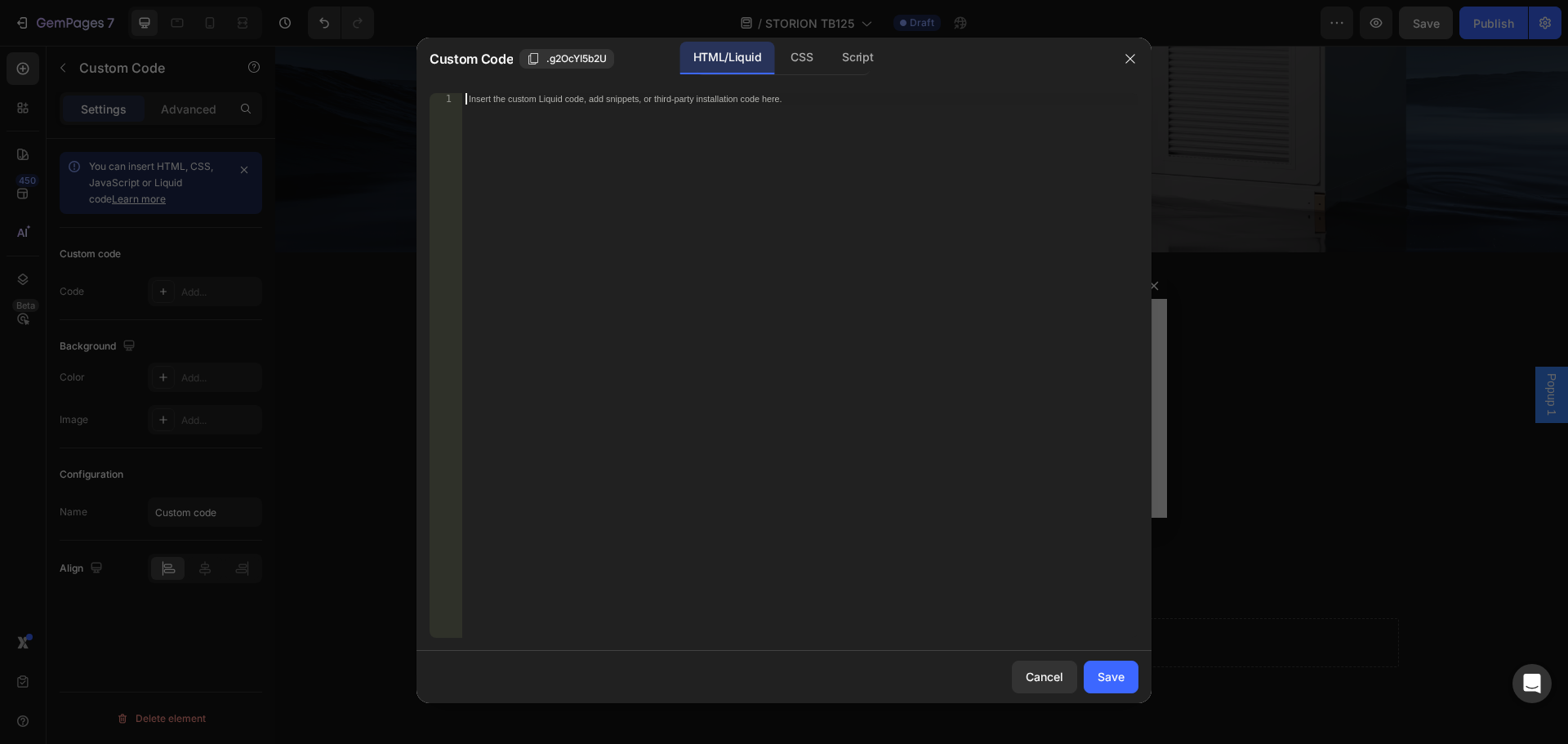
click at [629, 93] on div "Insert the custom Liquid code, add snippets, or third-party installation code h…" at bounding box center [800, 365] width 676 height 545
paste textarea "<div class="globo-formbuilder" data-id="OTcwMDc="></div>"
type textarea "<div class="globo-formbuilder" data-id="OTcwMDc="></div>"
click at [888, 191] on div "< div class = "globo-formbuilder" data-id = "OTcwMDc=" > </ div >" at bounding box center [800, 377] width 676 height 568
click at [1109, 685] on div "Save" at bounding box center [1110, 676] width 27 height 17
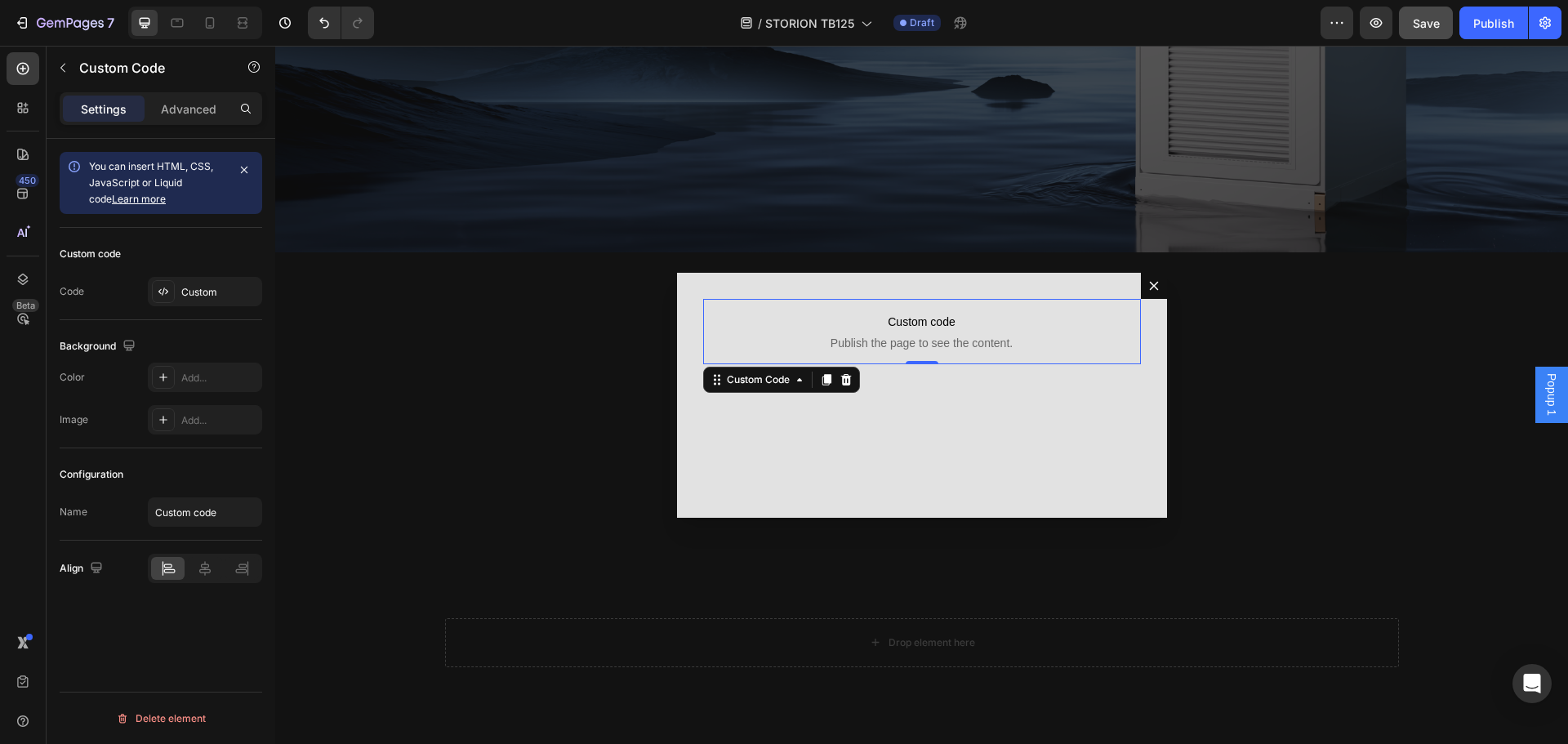
click at [1543, 400] on span "Popup 1" at bounding box center [1551, 394] width 17 height 42
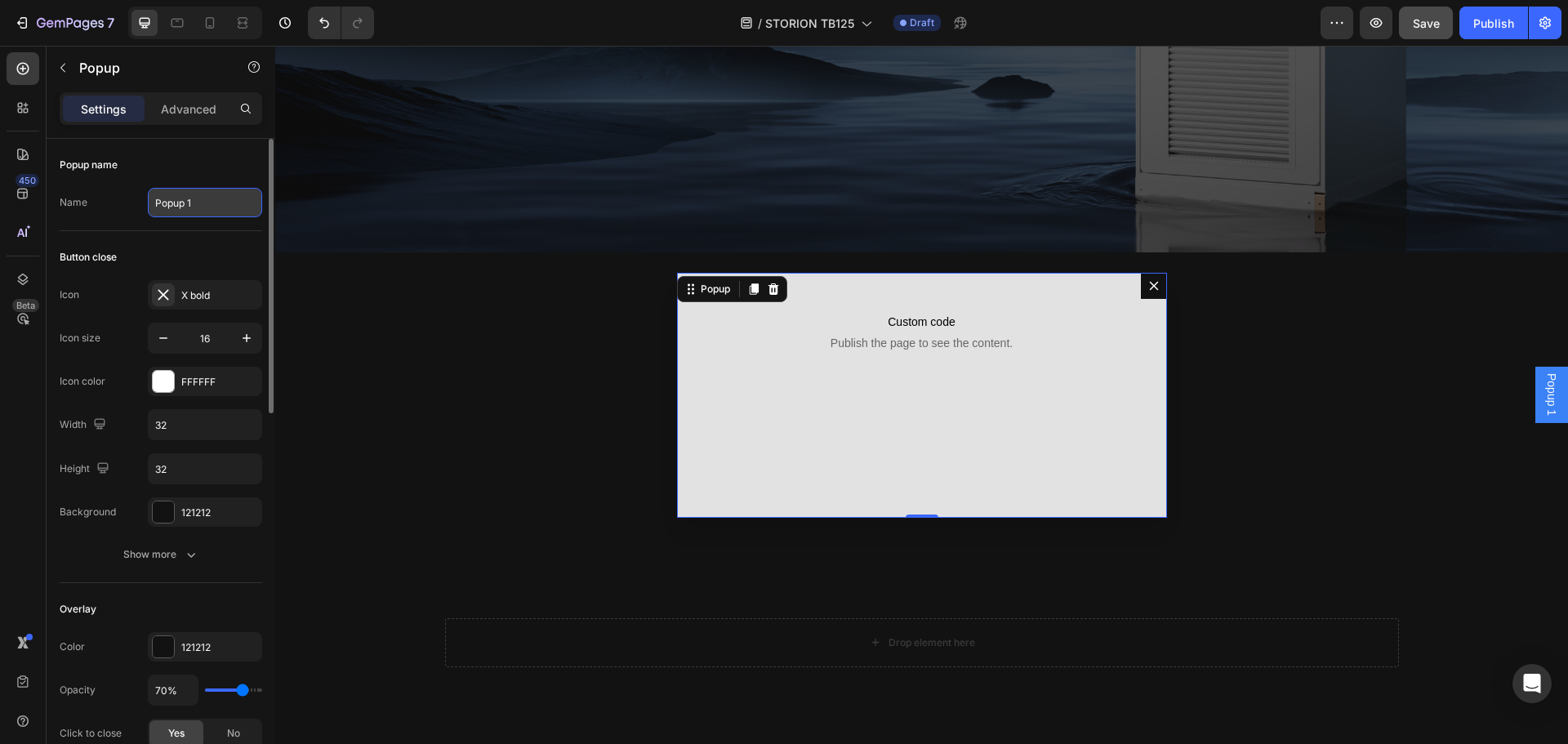
click at [190, 197] on input "Popup 1" at bounding box center [205, 203] width 114 height 30
click at [203, 204] on input "Popup 1" at bounding box center [205, 203] width 114 height 30
type input "Popup Leads"
click at [411, 222] on div "Backdrop" at bounding box center [921, 394] width 1293 height 699
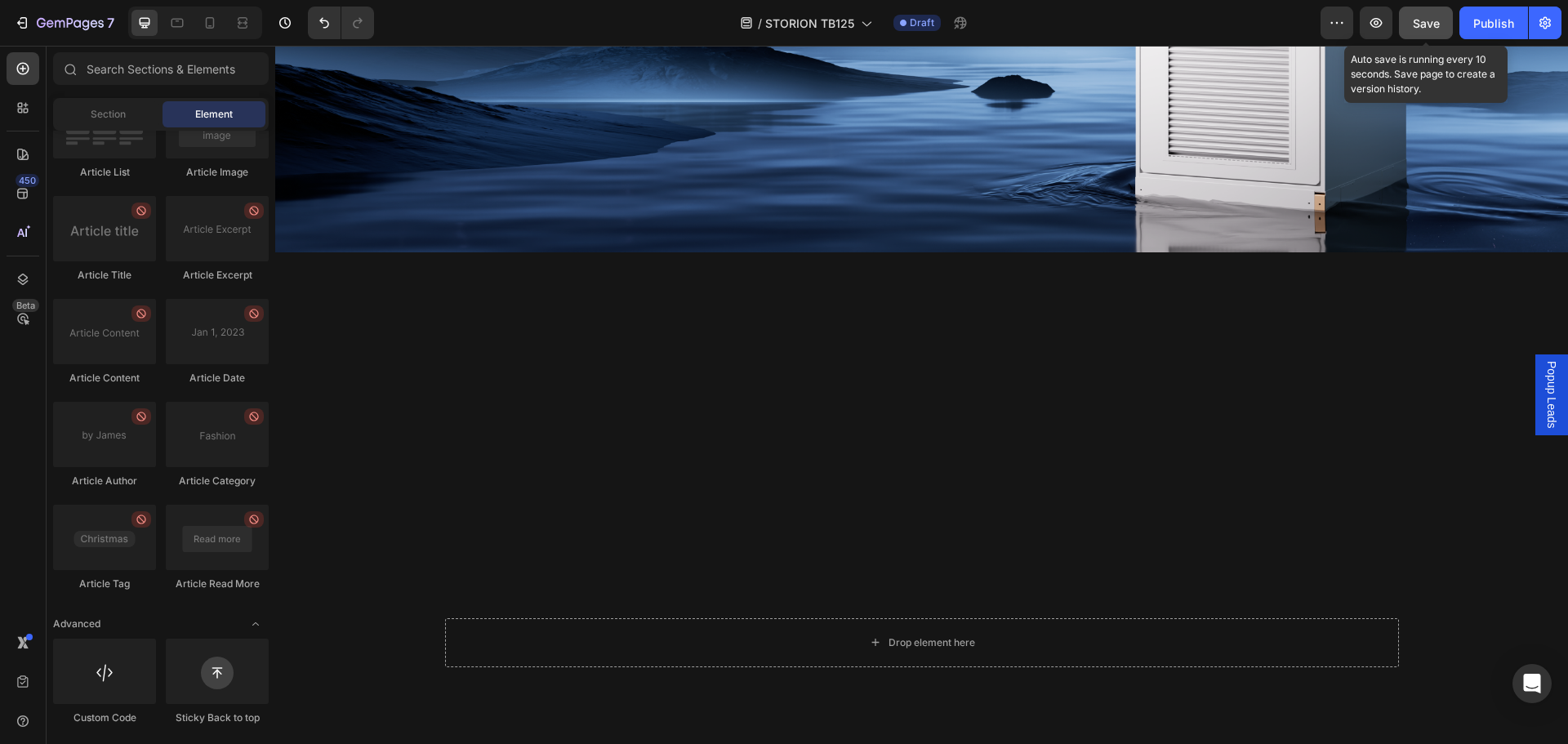
click at [1428, 17] on span "Save" at bounding box center [1426, 23] width 27 height 14
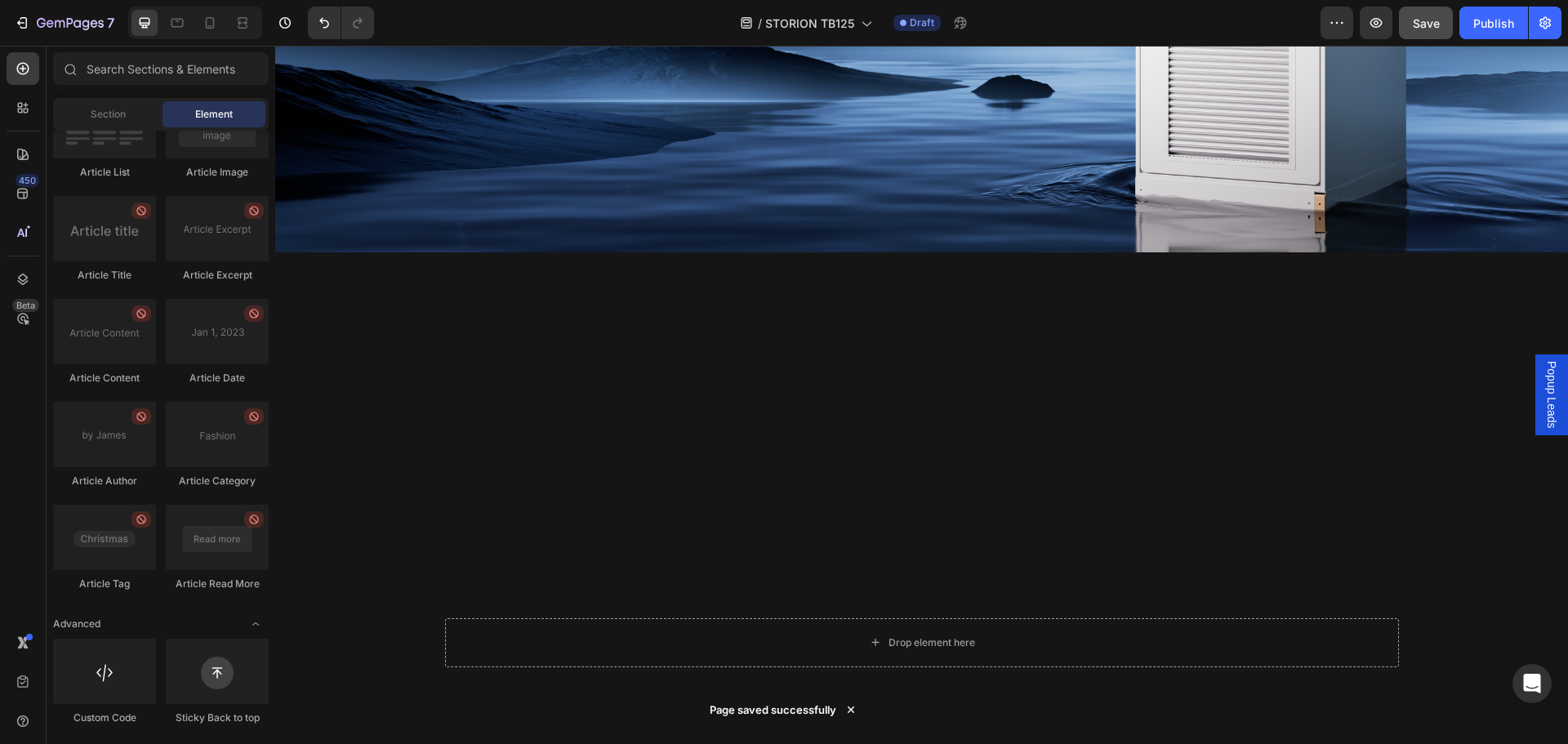
scroll to position [0, 0]
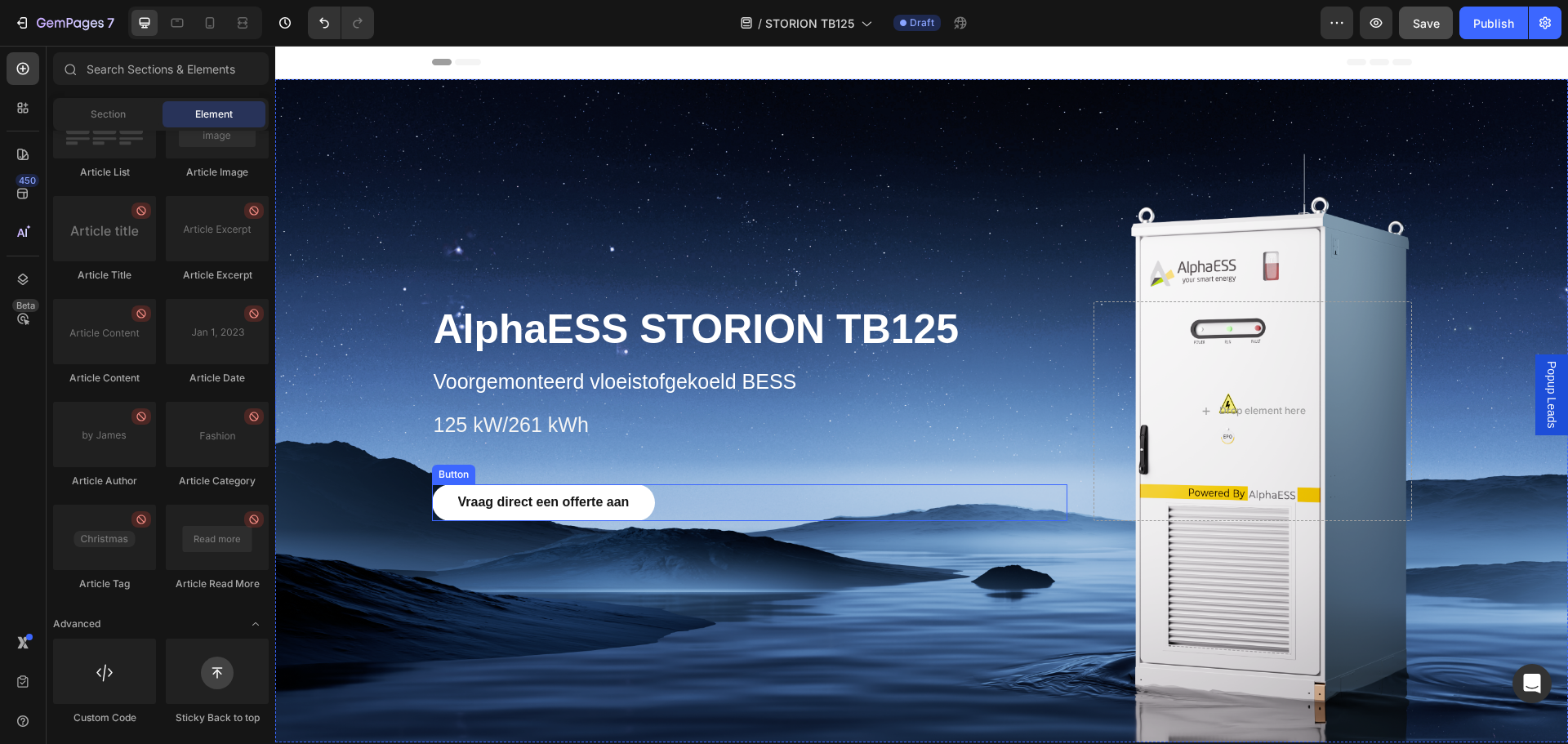
click at [440, 503] on link "Vraag direct een offerte aan" at bounding box center [544, 503] width 224 height 36
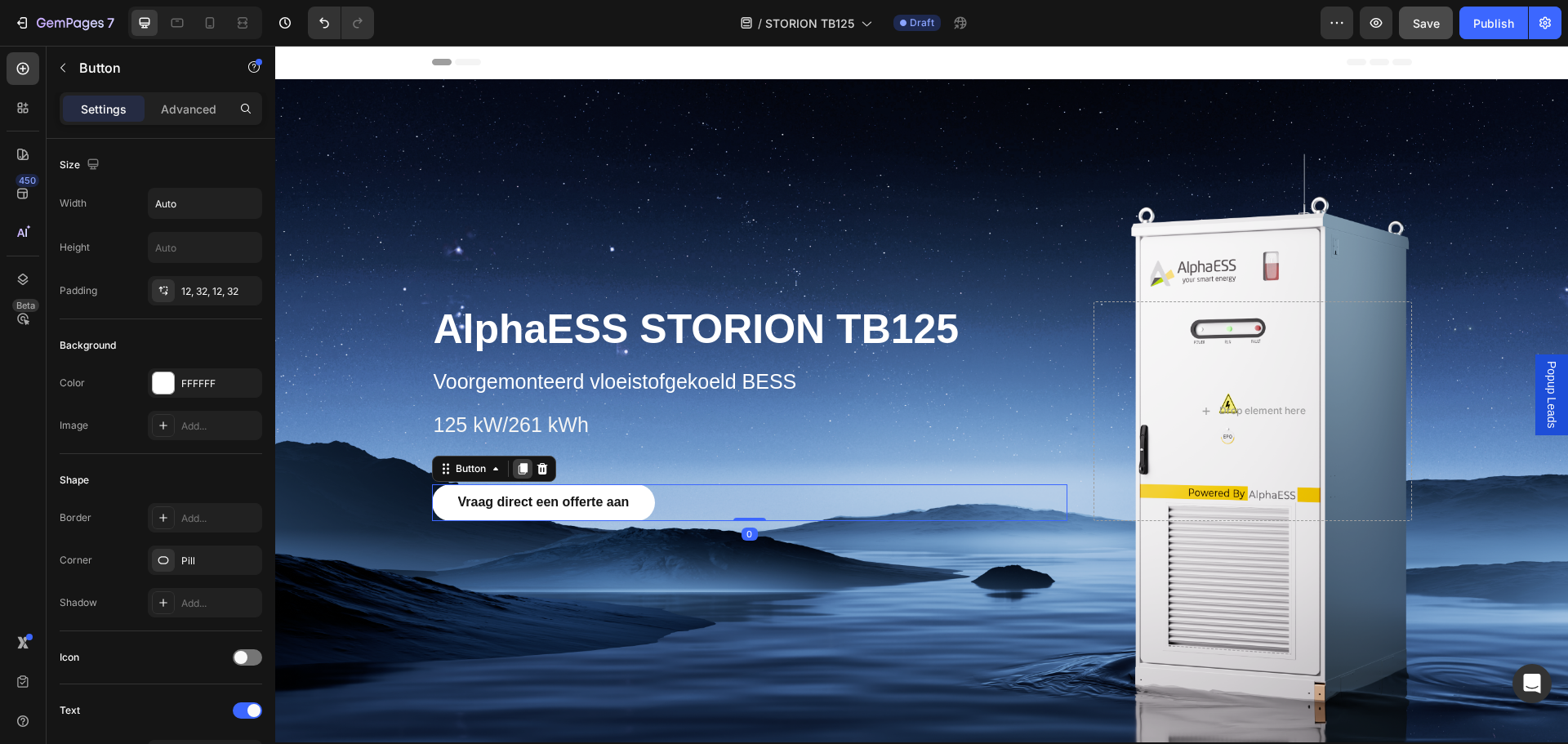
click at [518, 471] on icon at bounding box center [522, 469] width 9 height 12
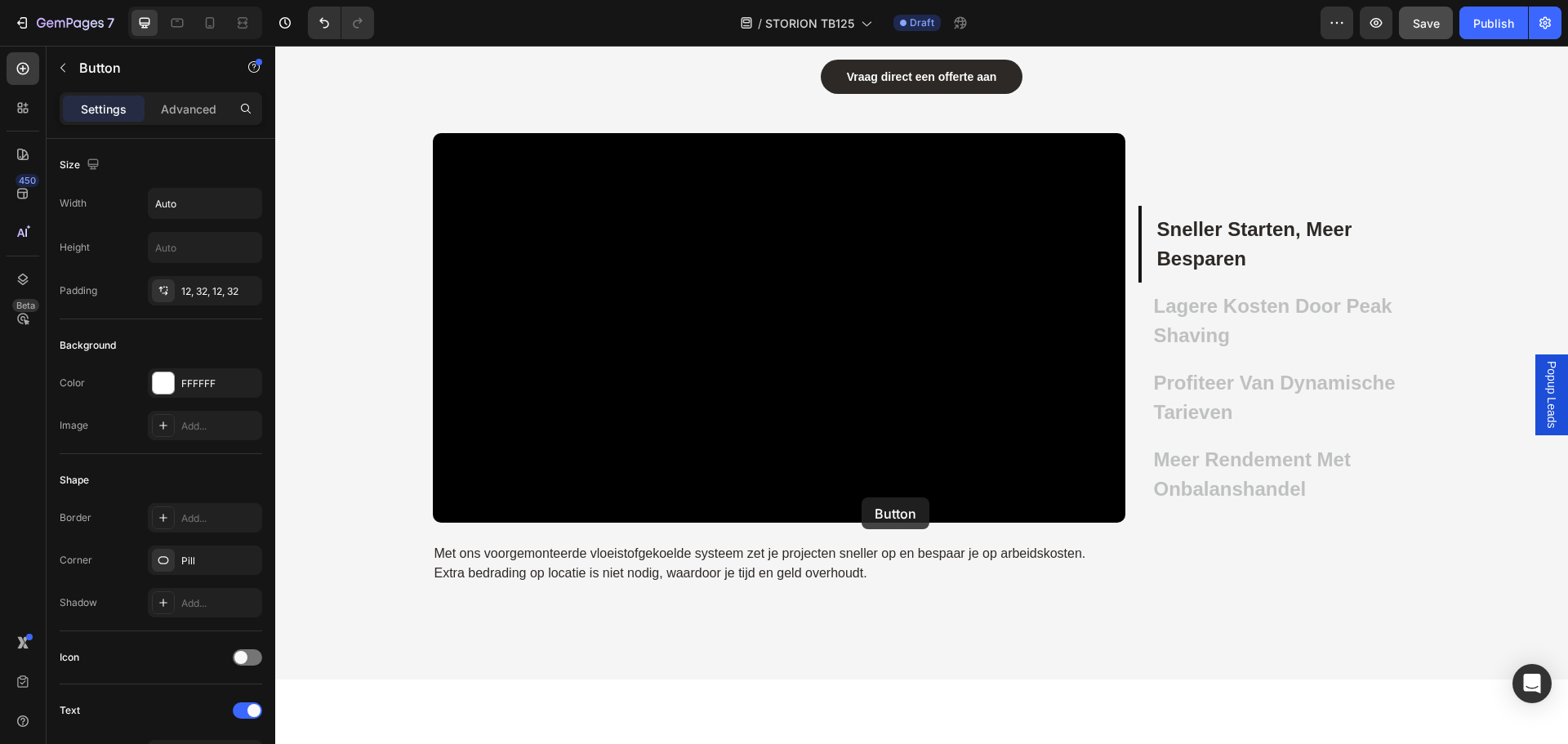
scroll to position [2287, 0]
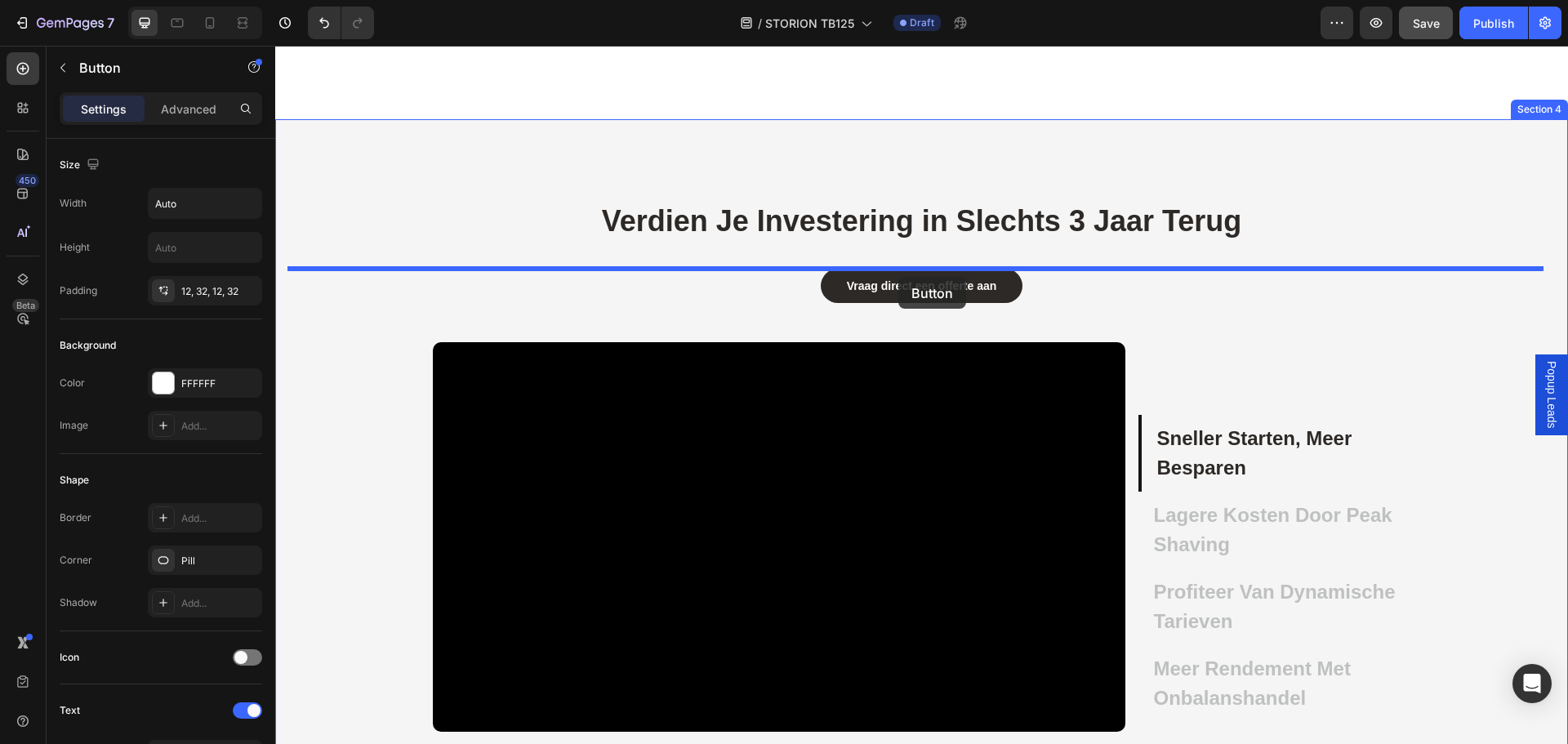
drag, startPoint x: 449, startPoint y: 501, endPoint x: 898, endPoint y: 277, distance: 501.8
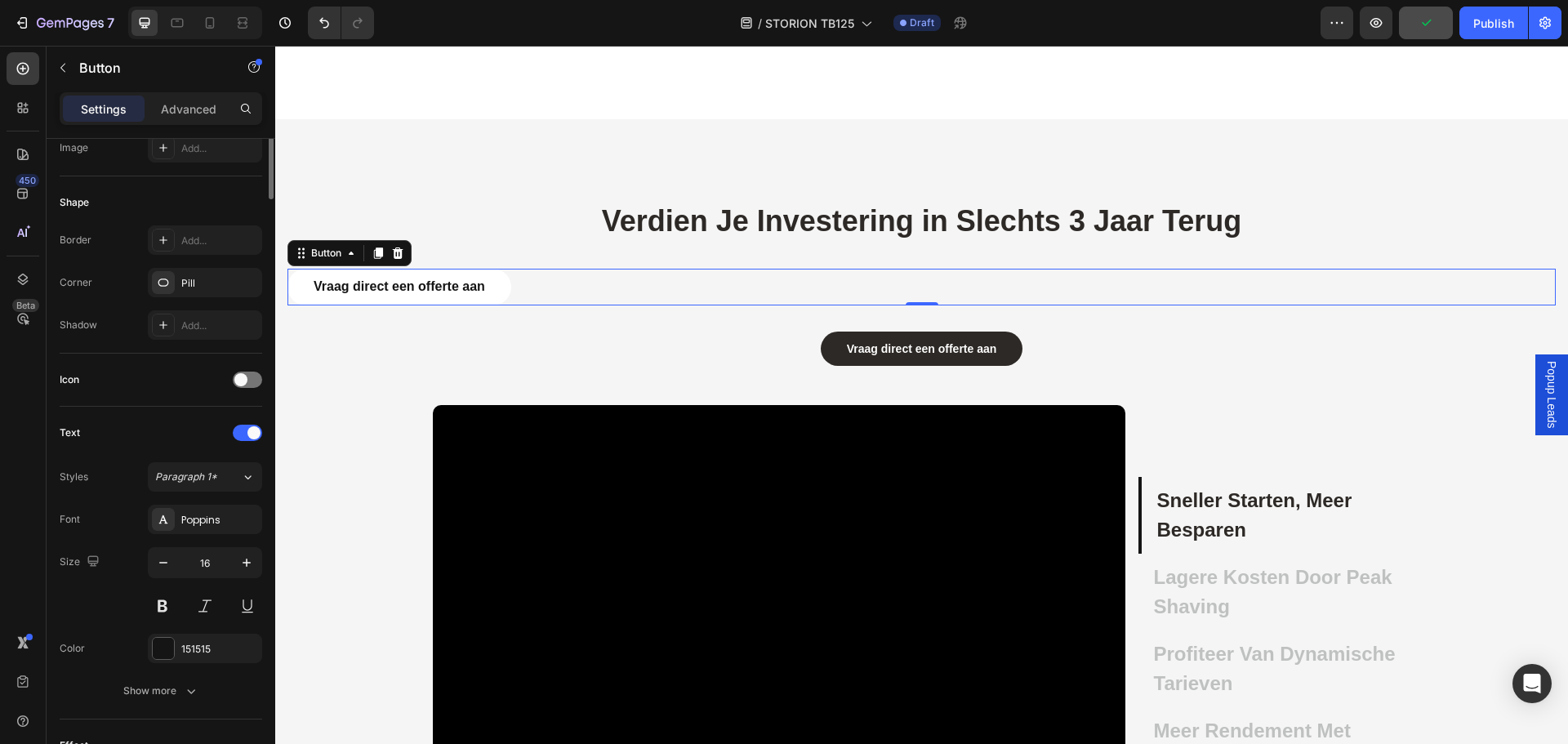
scroll to position [0, 0]
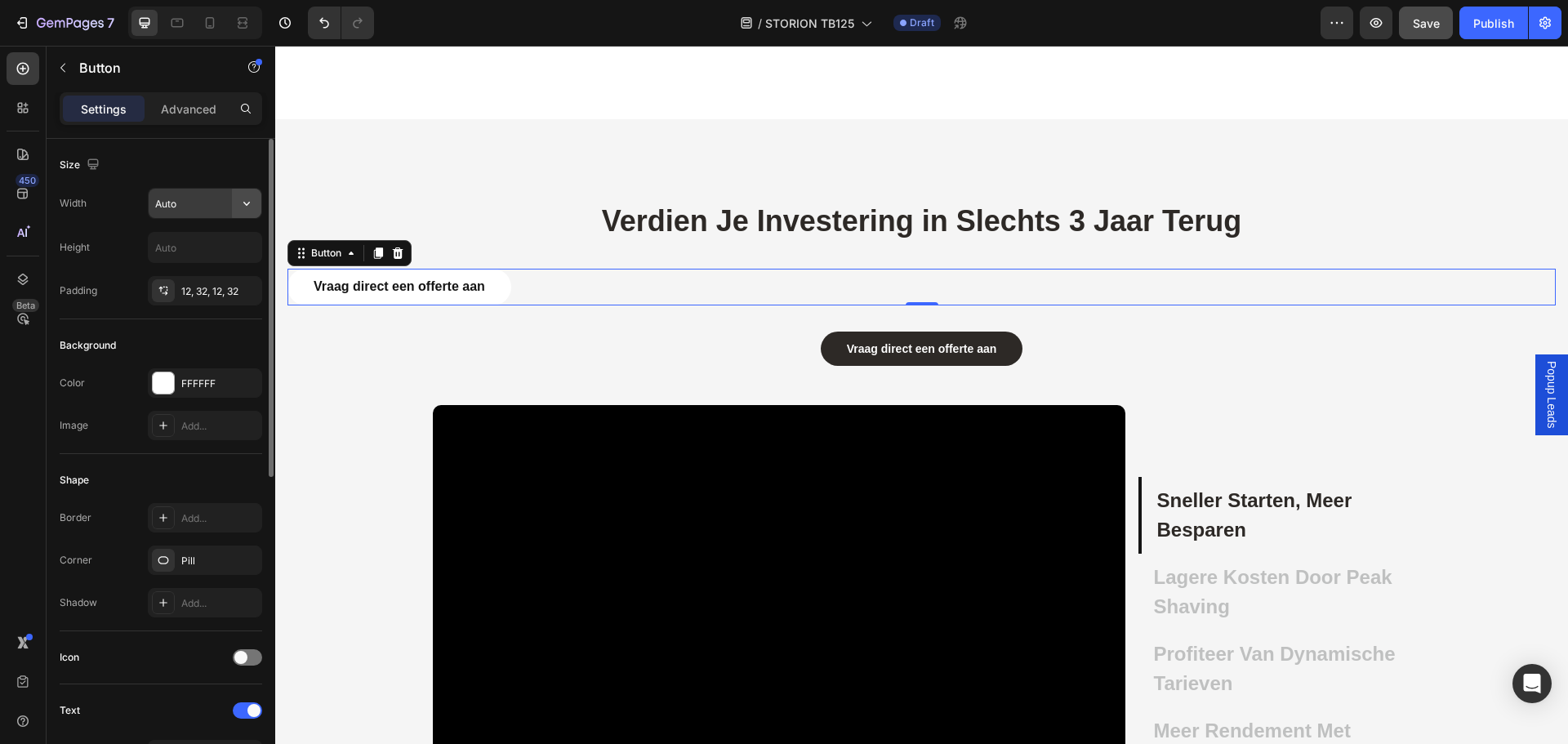
click at [246, 207] on icon "button" at bounding box center [247, 203] width 17 height 17
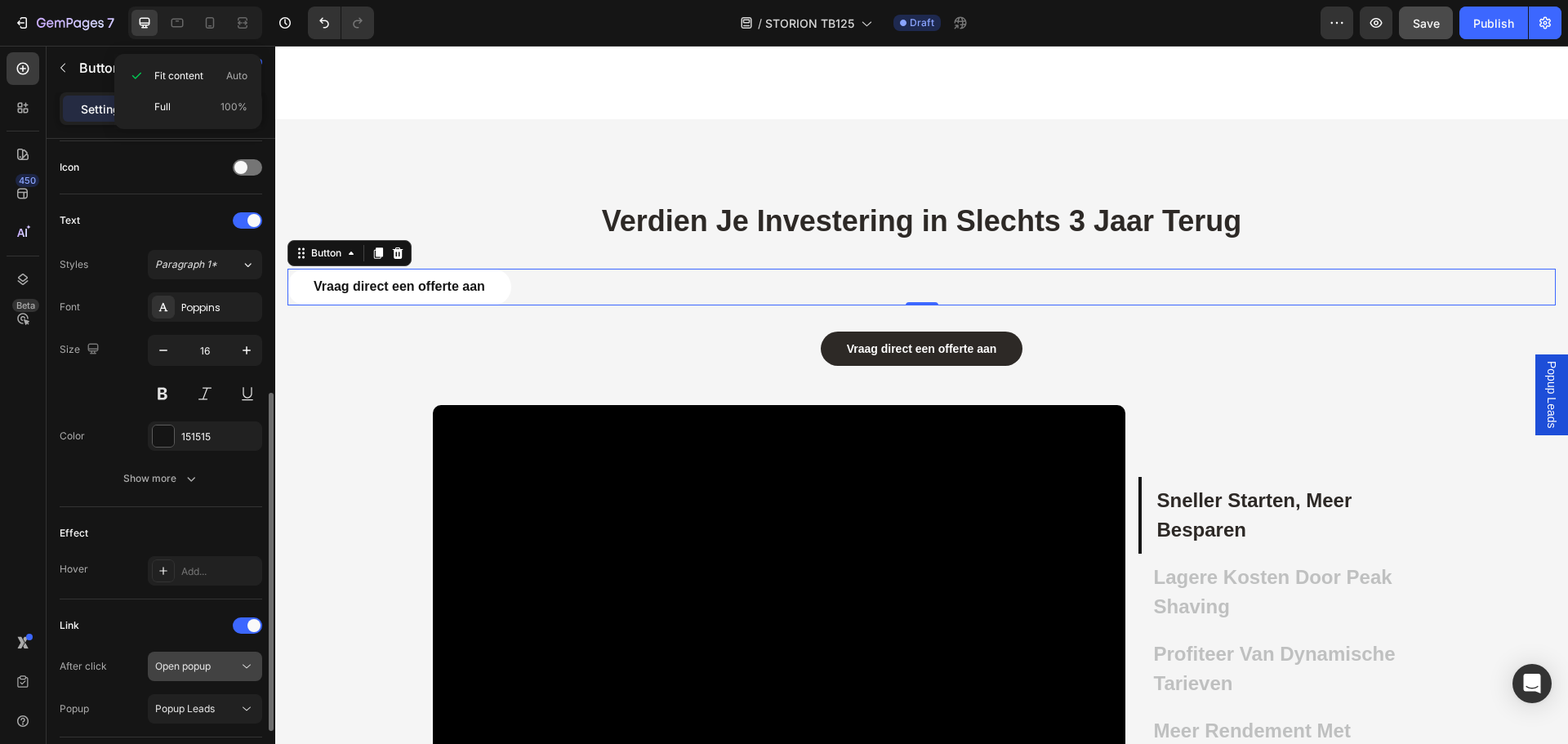
scroll to position [604, 0]
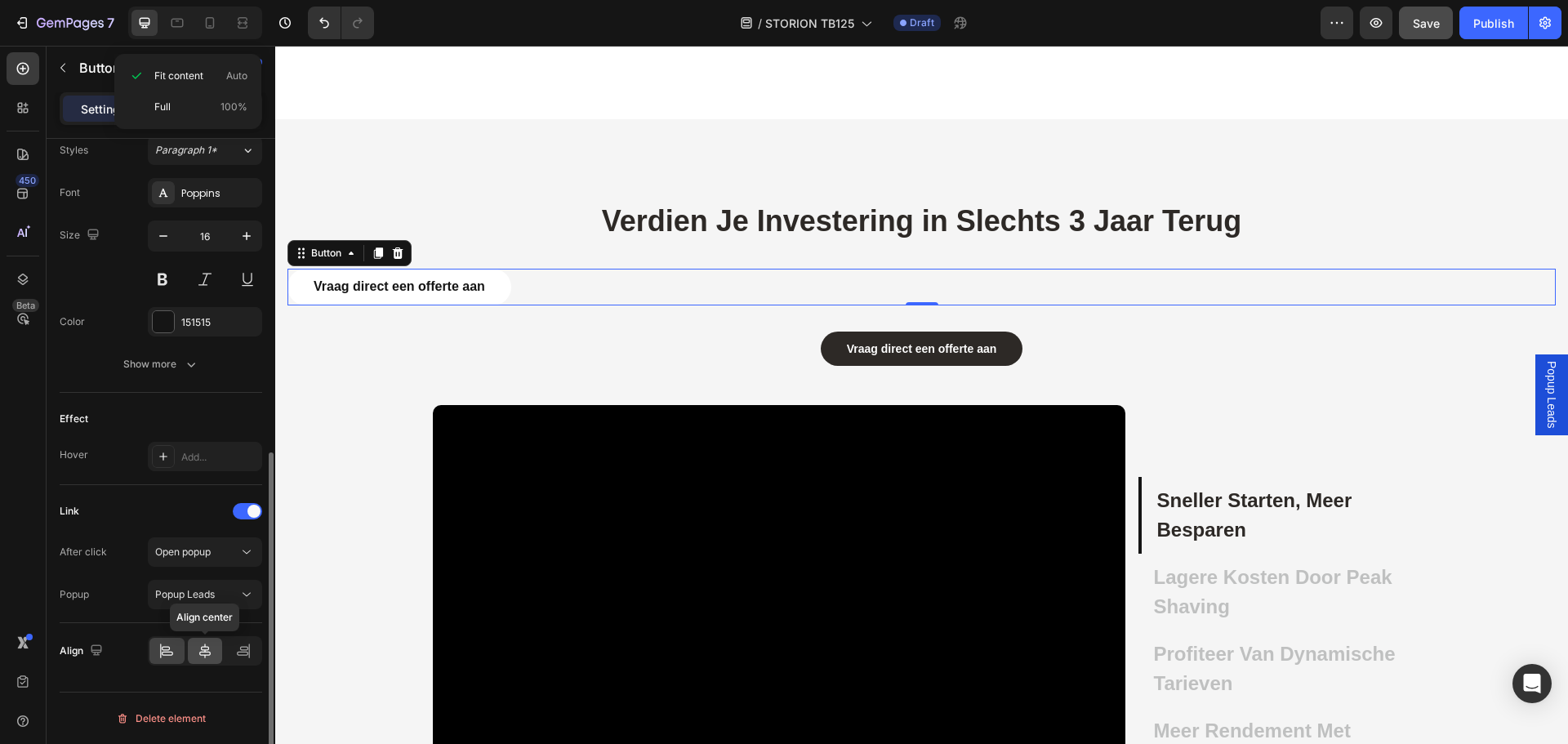
click at [203, 661] on div at bounding box center [205, 651] width 36 height 26
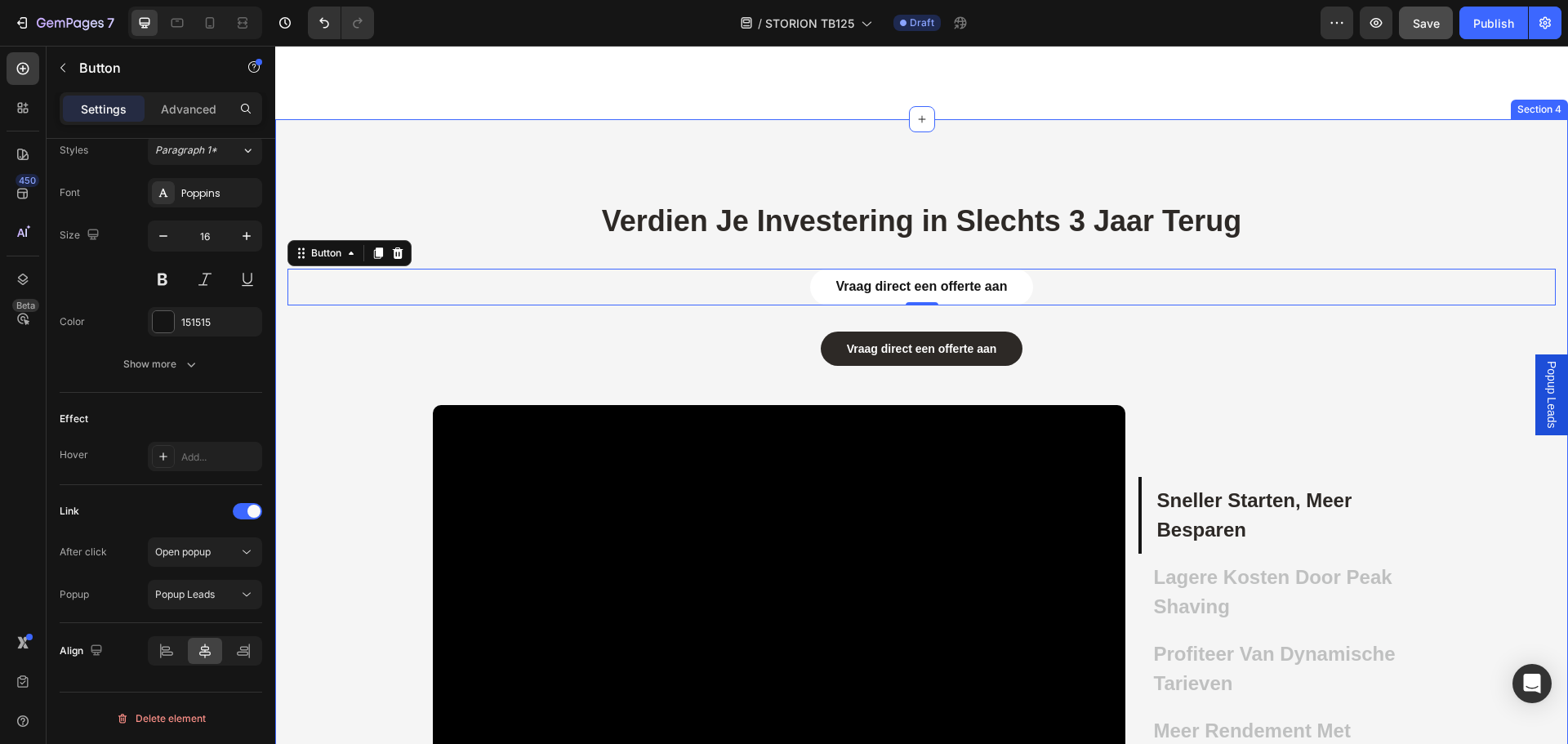
click at [864, 176] on div "Verdien Je Investering in Slechts 3 Jaar Terug Heading Vraag direct een offerte…" at bounding box center [921, 535] width 1293 height 832
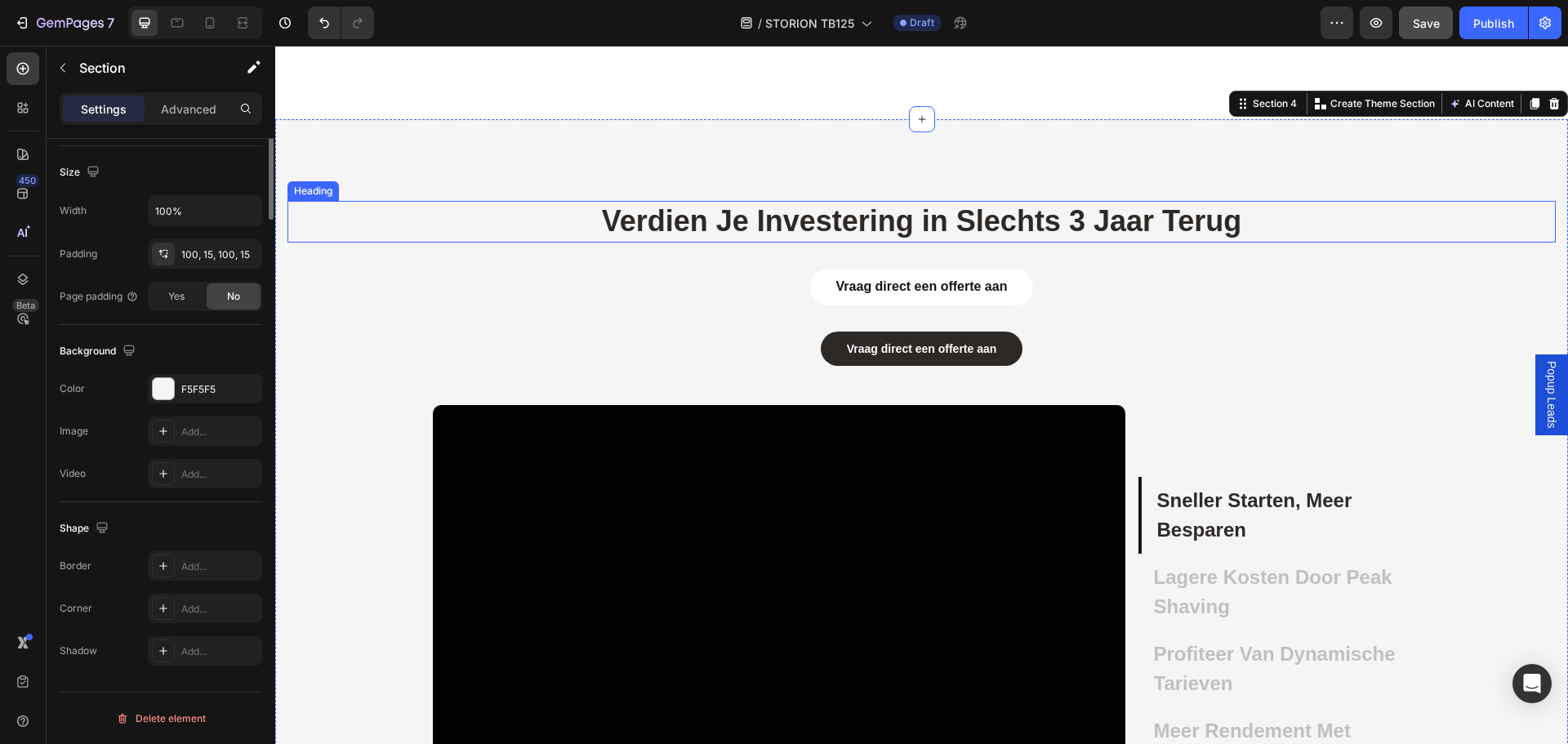
scroll to position [0, 0]
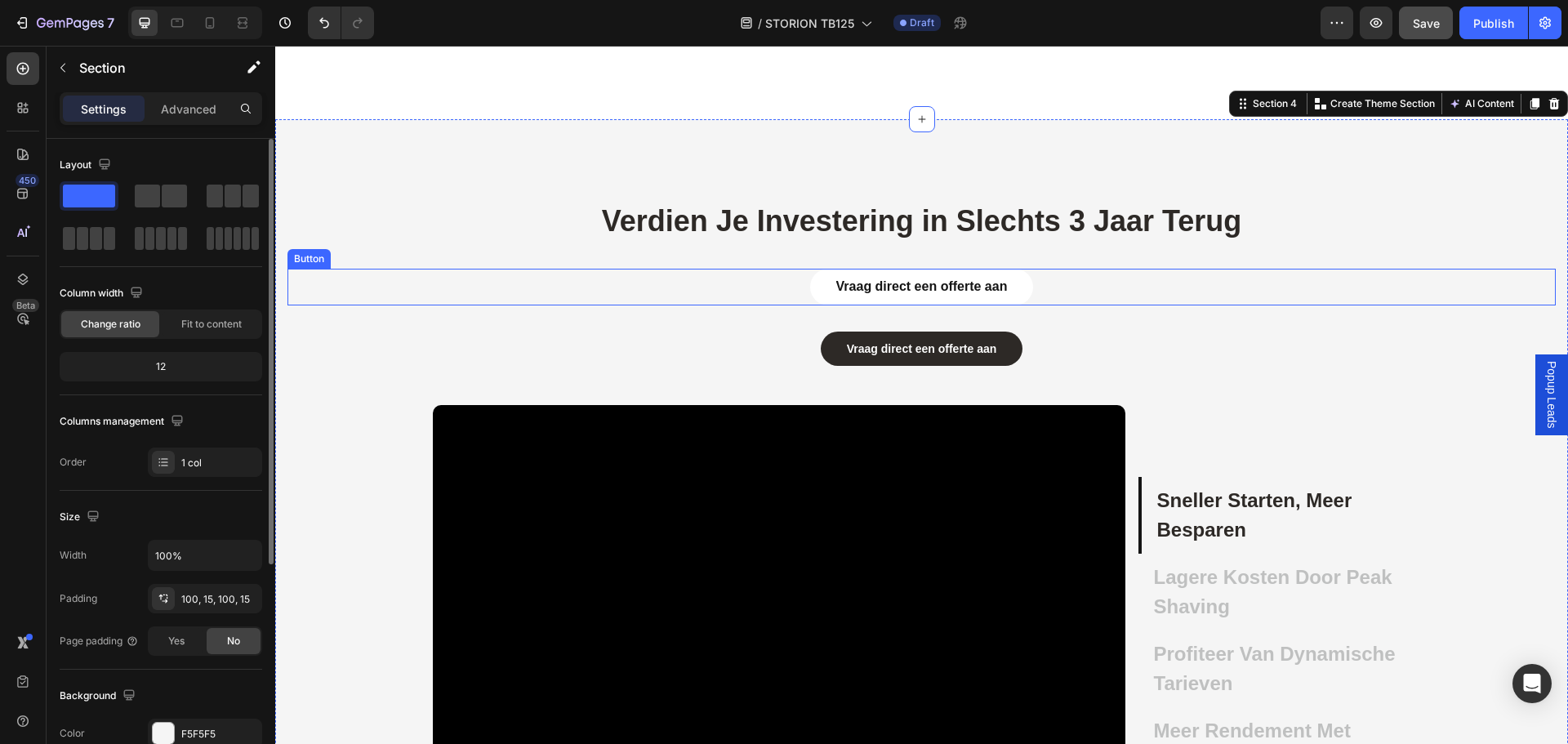
click at [1031, 288] on link "Vraag direct een offerte aan" at bounding box center [921, 287] width 224 height 36
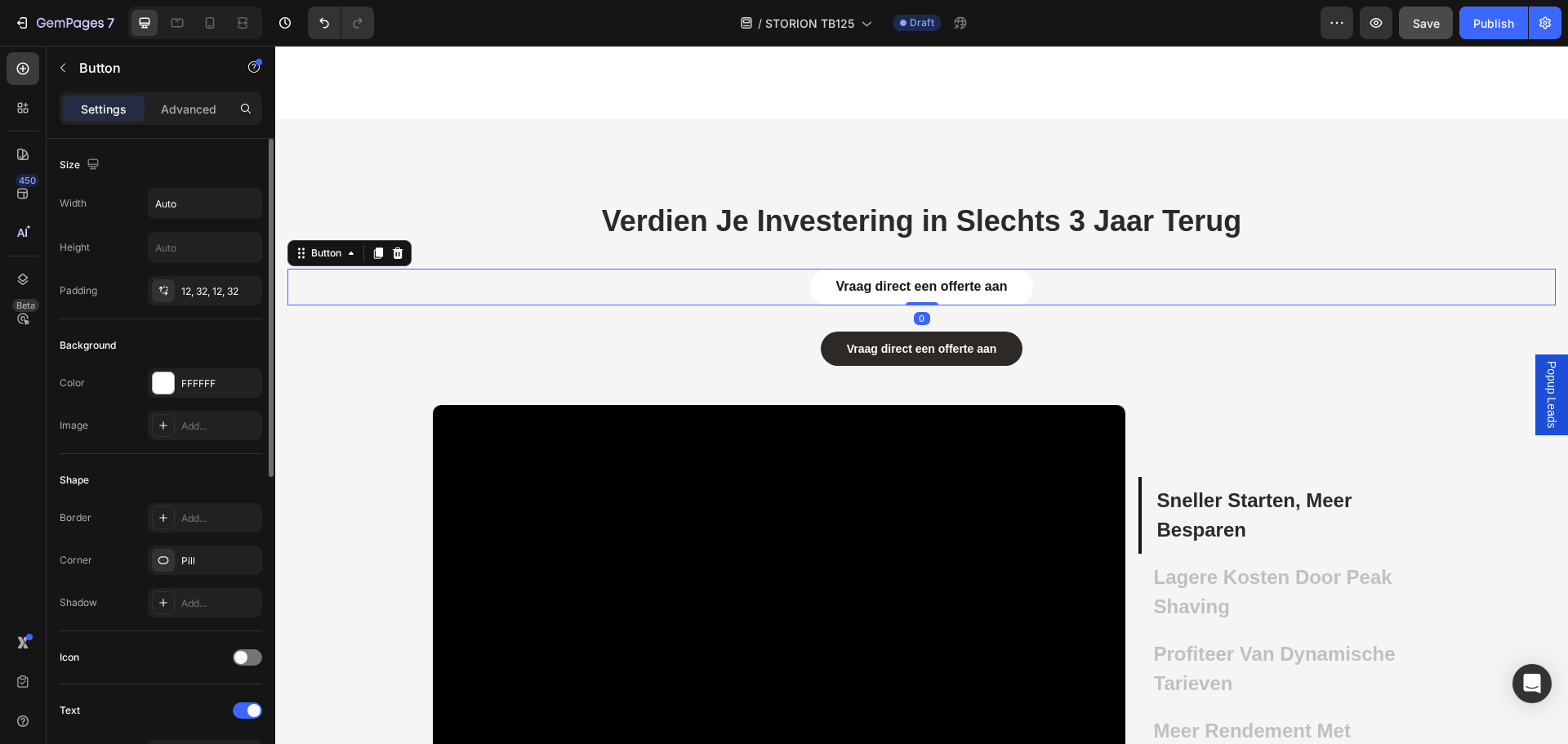
click at [165, 398] on div "Color FFFFFF Image Add..." at bounding box center [160, 404] width 202 height 72
click at [165, 387] on div at bounding box center [164, 384] width 21 height 21
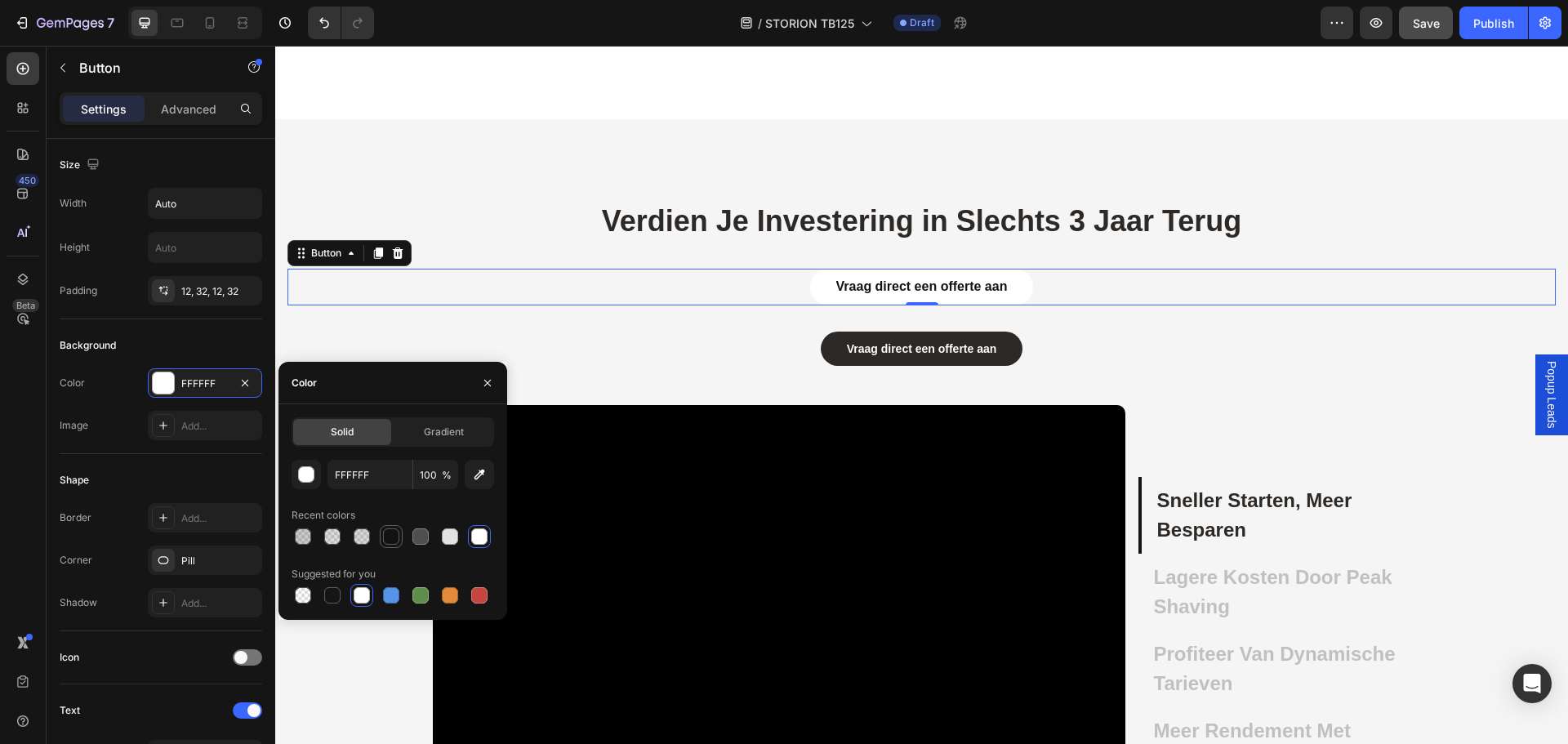
click at [385, 542] on div at bounding box center [392, 537] width 17 height 17
type input "121212"
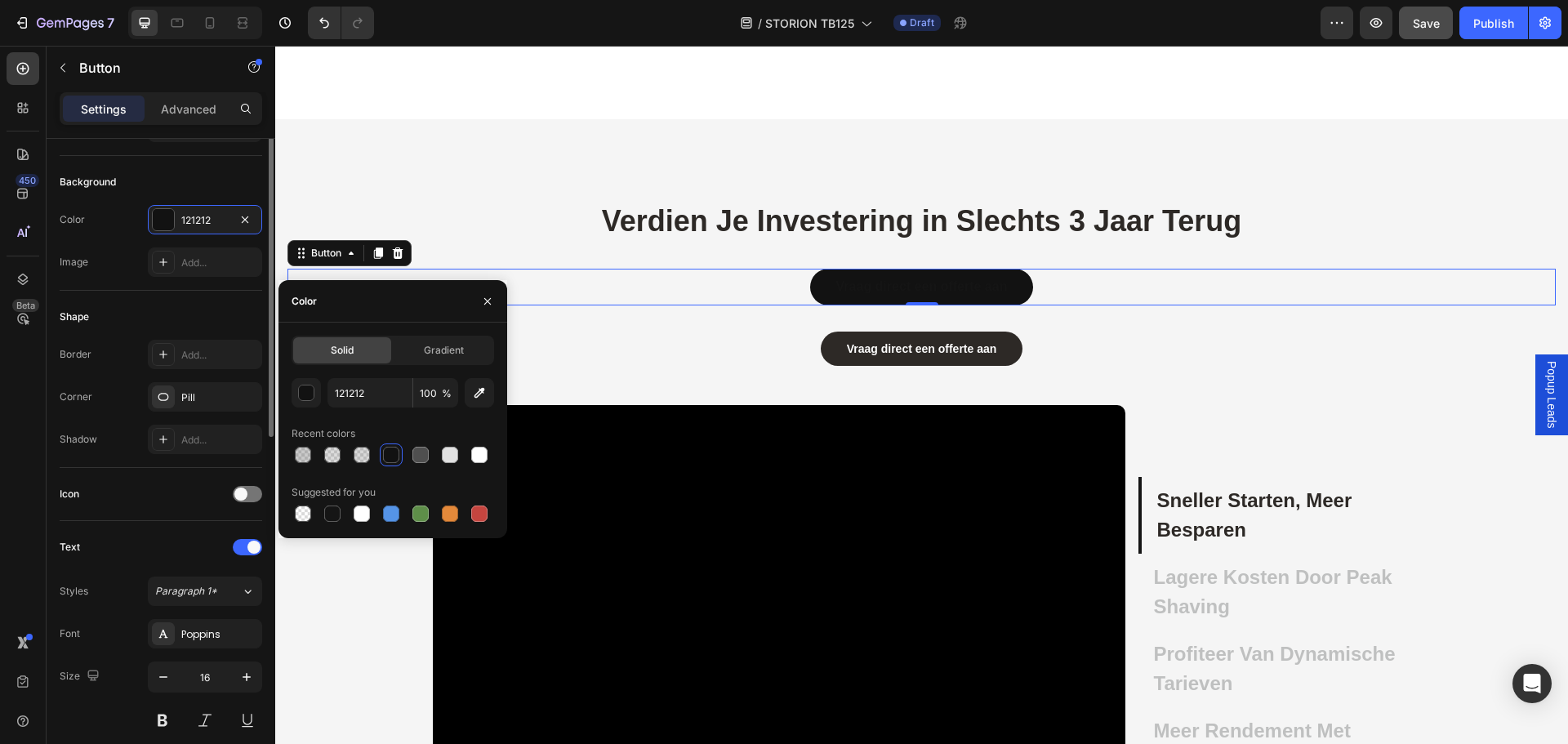
scroll to position [327, 0]
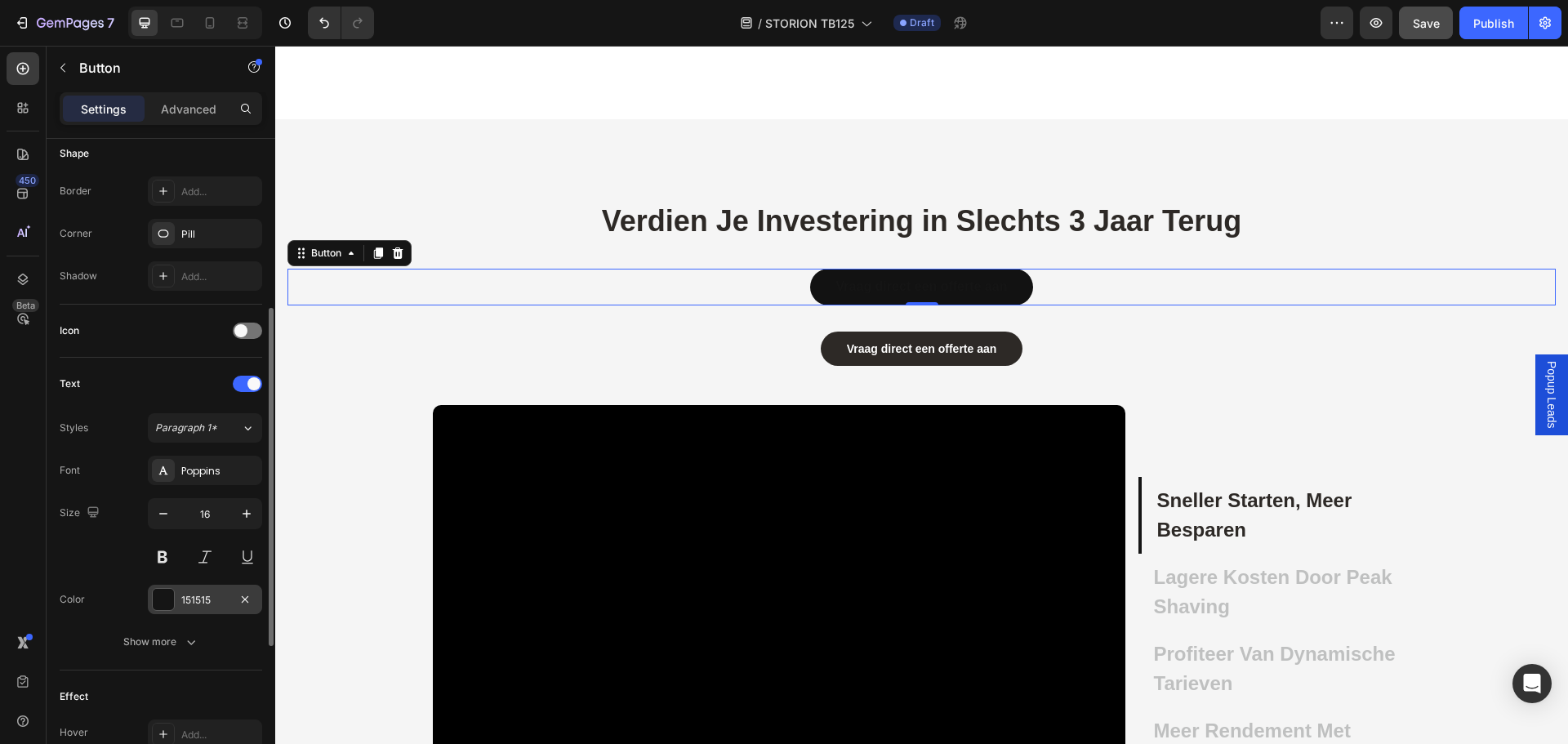
click at [164, 598] on div at bounding box center [164, 600] width 21 height 21
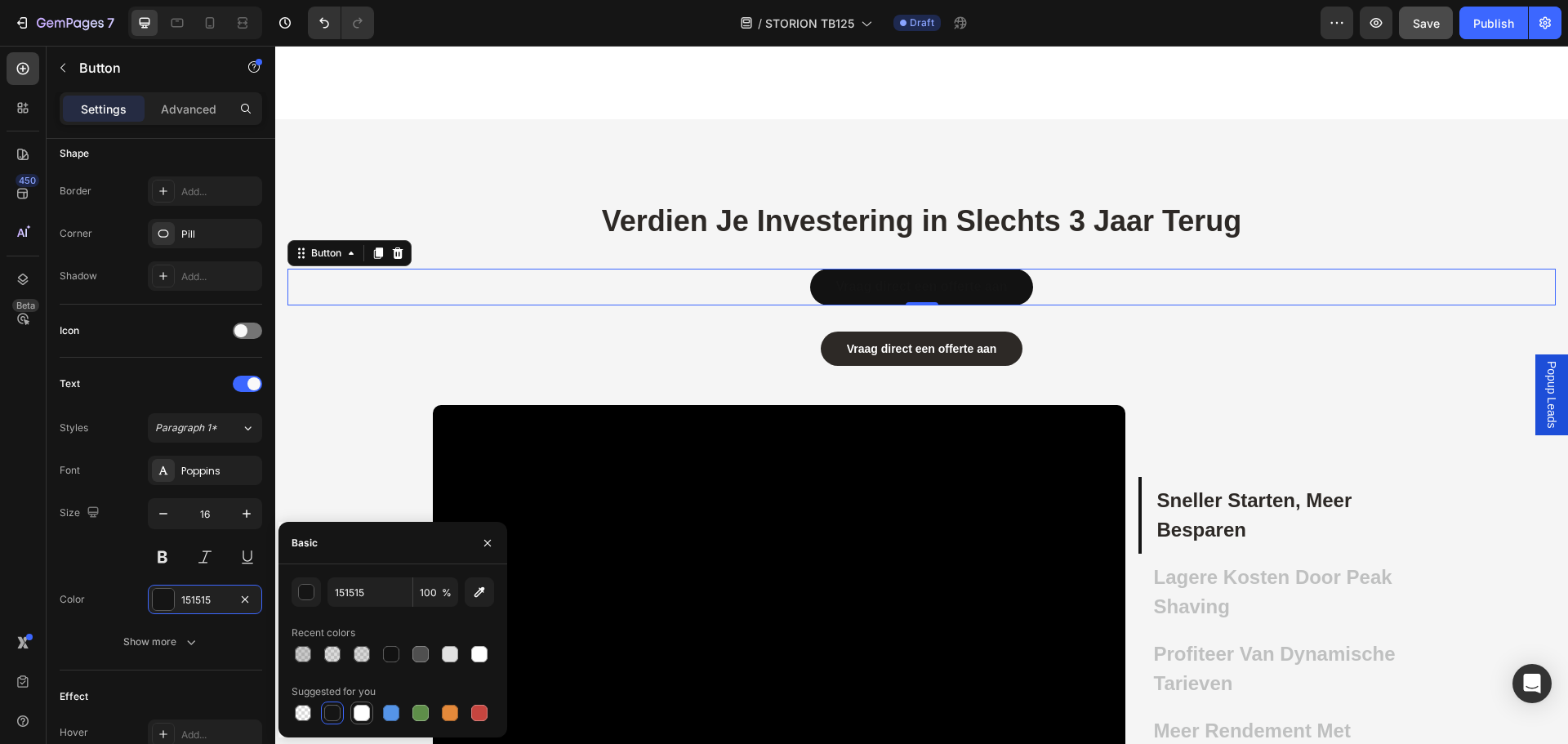
click at [362, 717] on div at bounding box center [362, 713] width 17 height 17
type input "FFFFFF"
click at [810, 298] on link "Vraag direct een offerte aan" at bounding box center [921, 287] width 224 height 36
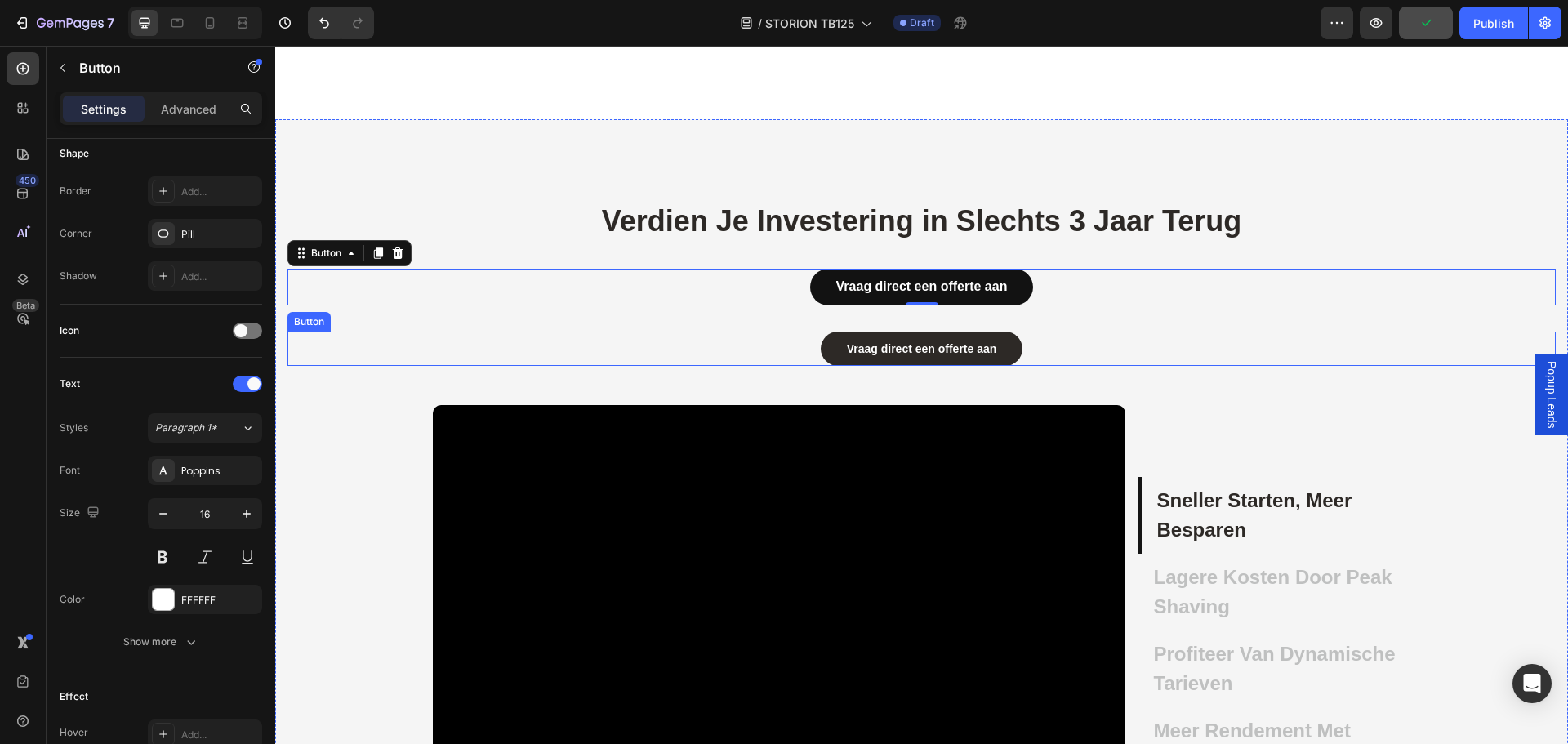
click at [820, 347] on link "Vraag direct een offerte aan" at bounding box center [921, 349] width 202 height 35
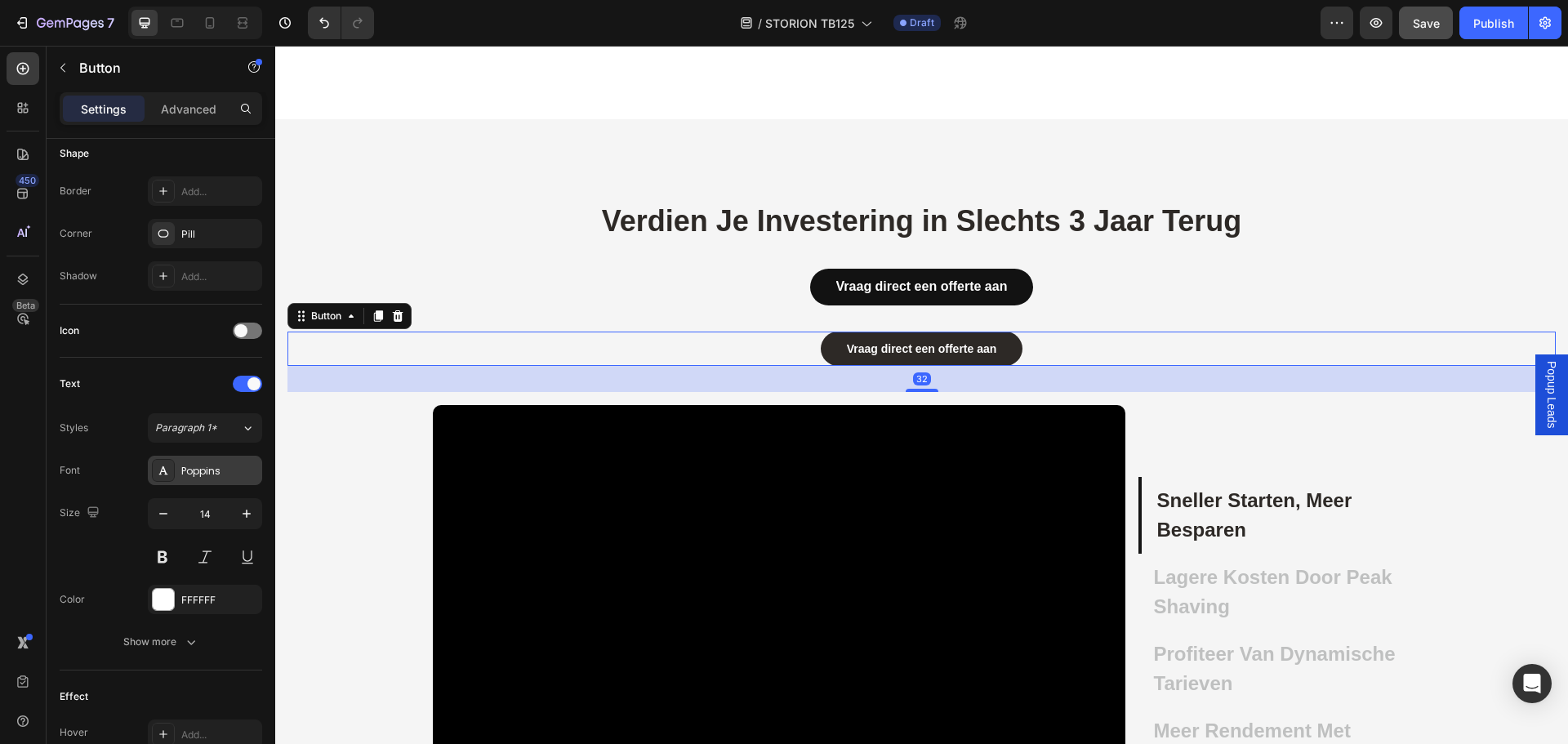
scroll to position [0, 0]
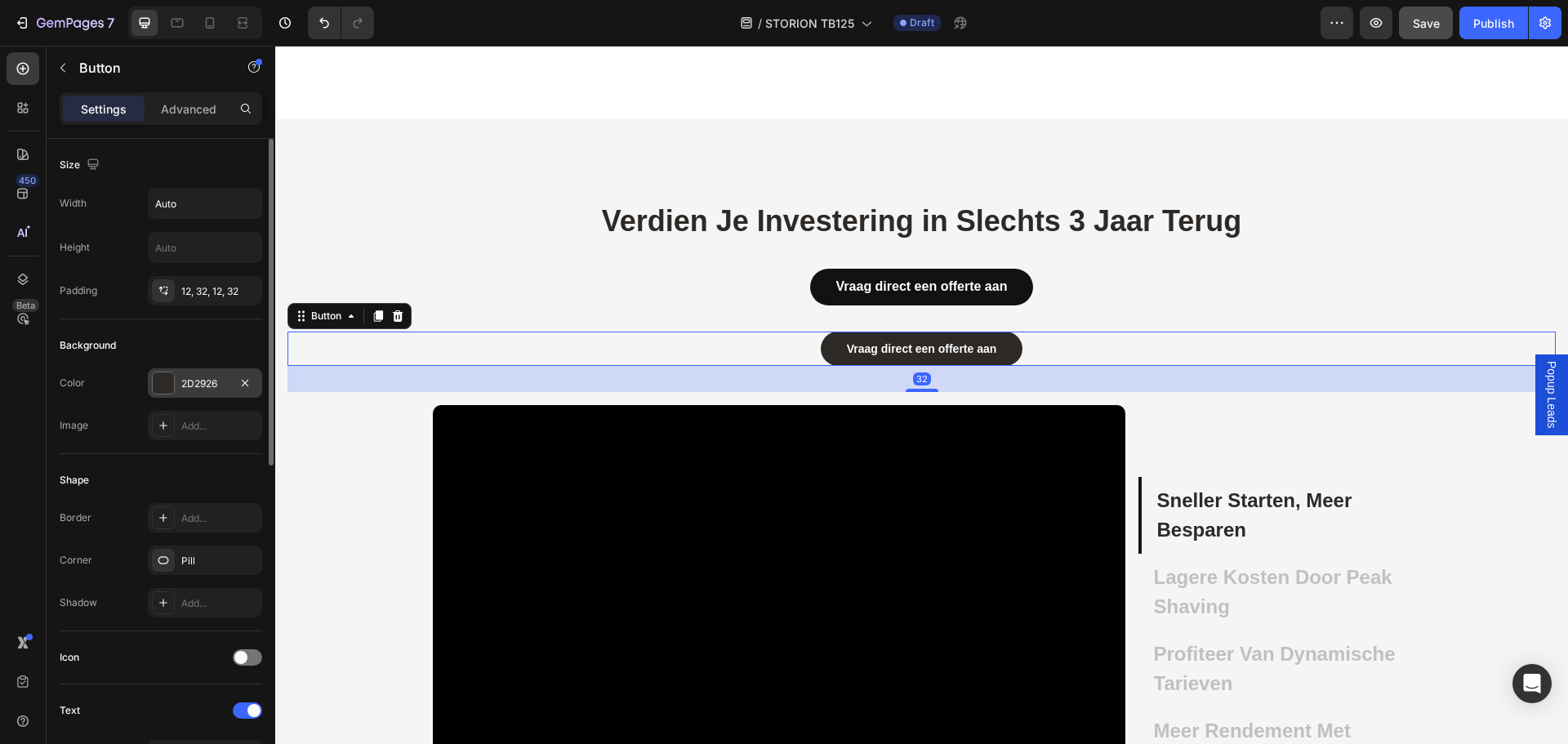
click at [162, 391] on div at bounding box center [164, 384] width 21 height 21
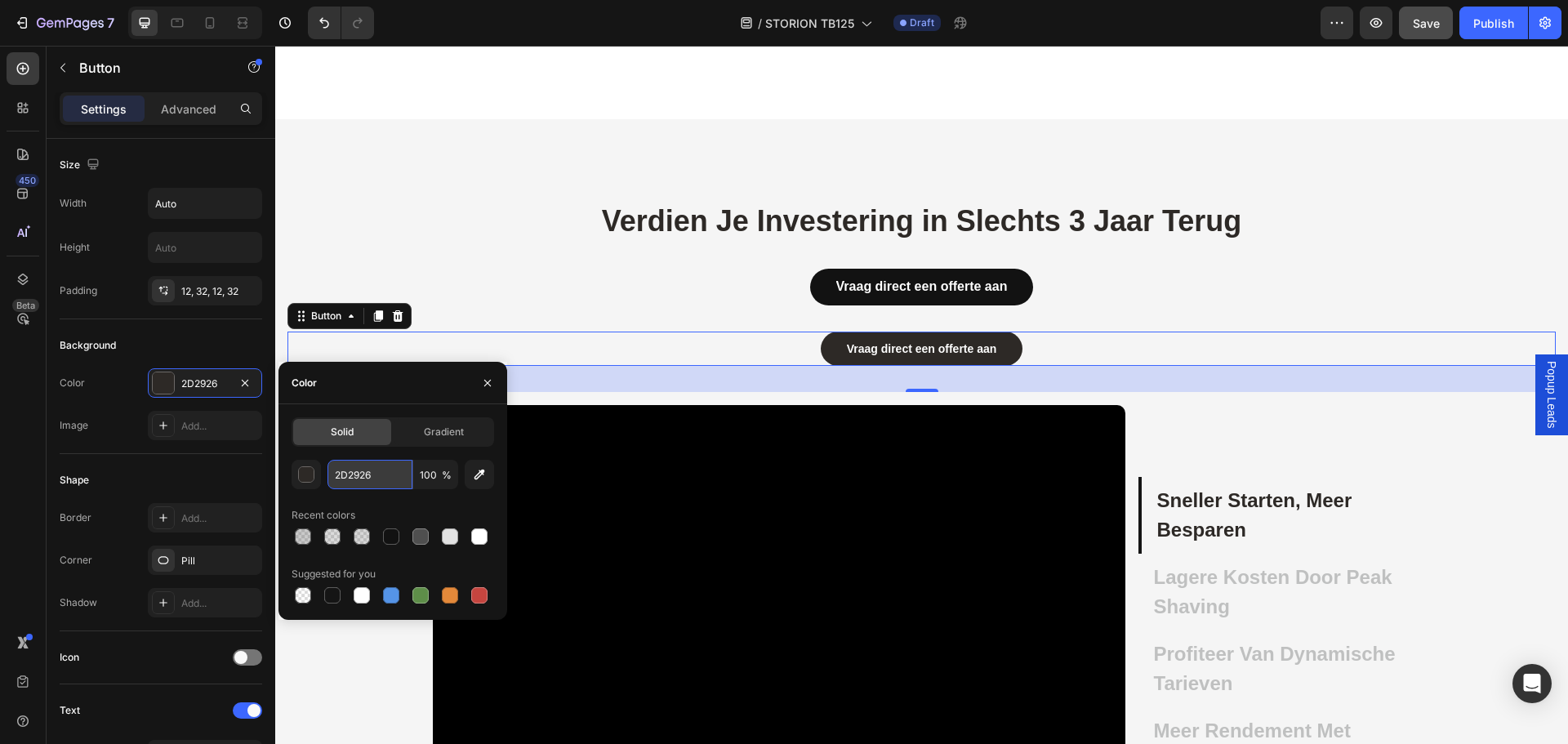
click at [377, 464] on input "2D2926" at bounding box center [369, 475] width 85 height 30
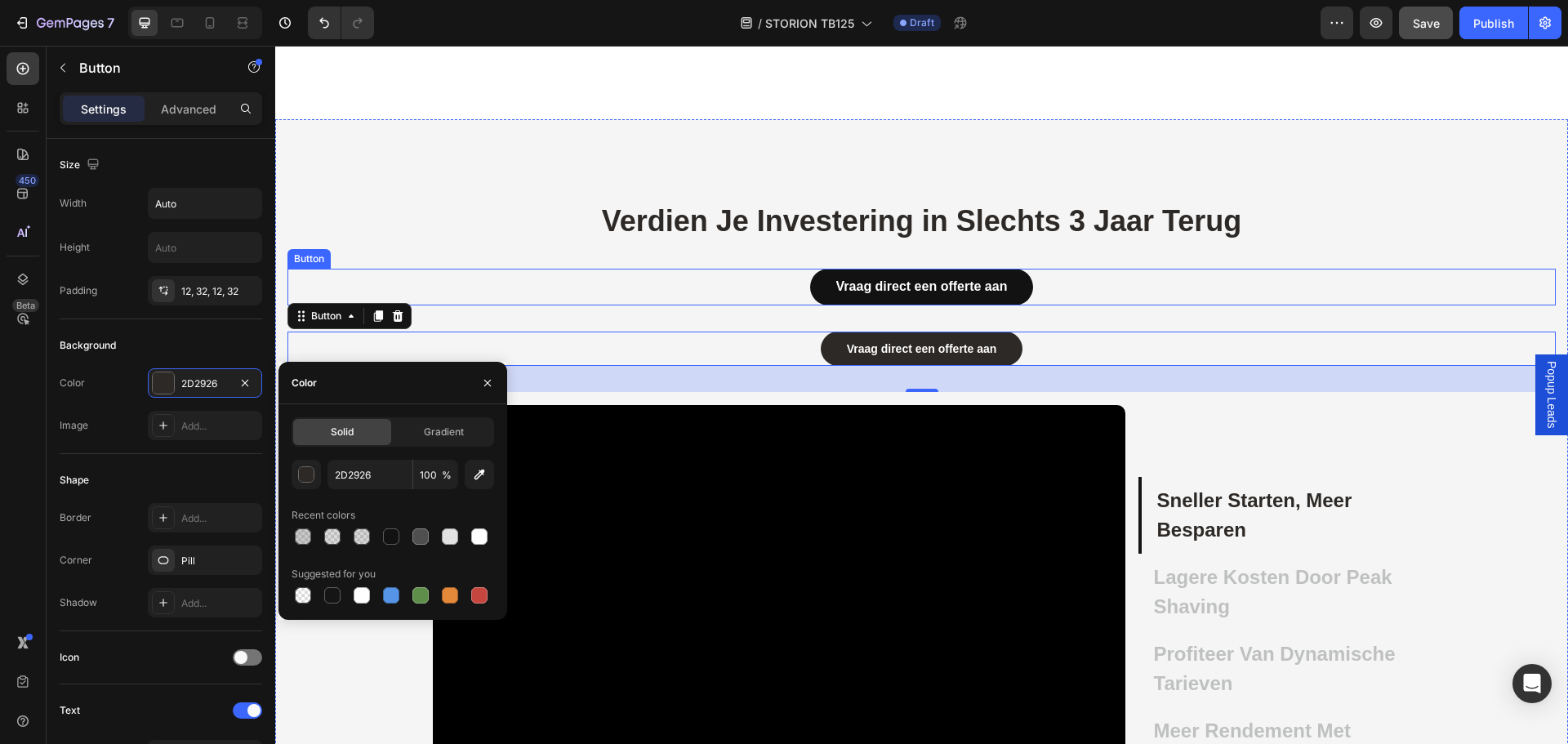
click at [780, 279] on div "Vraag direct een offerte aan Button" at bounding box center [921, 287] width 1268 height 36
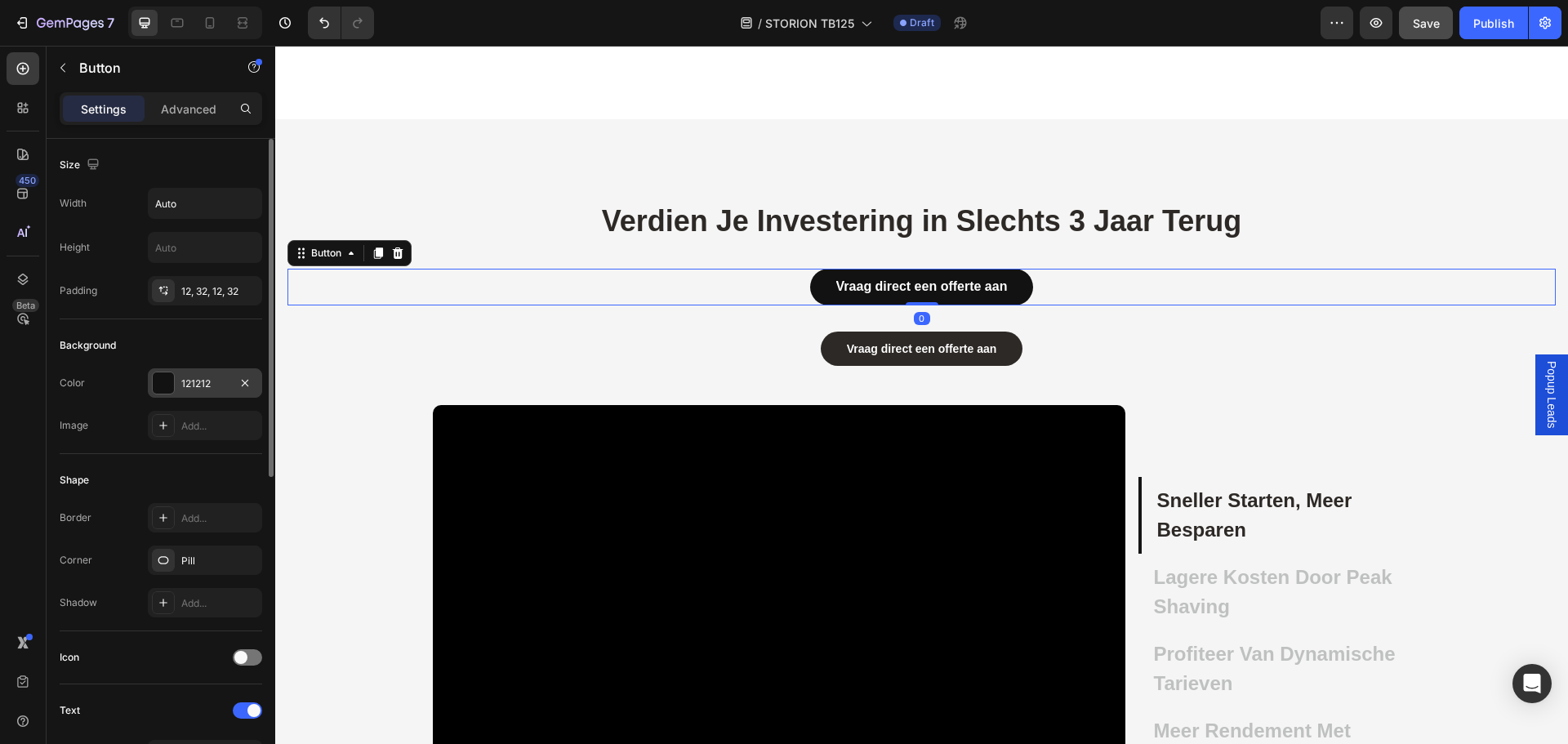
click at [158, 384] on div at bounding box center [164, 384] width 21 height 21
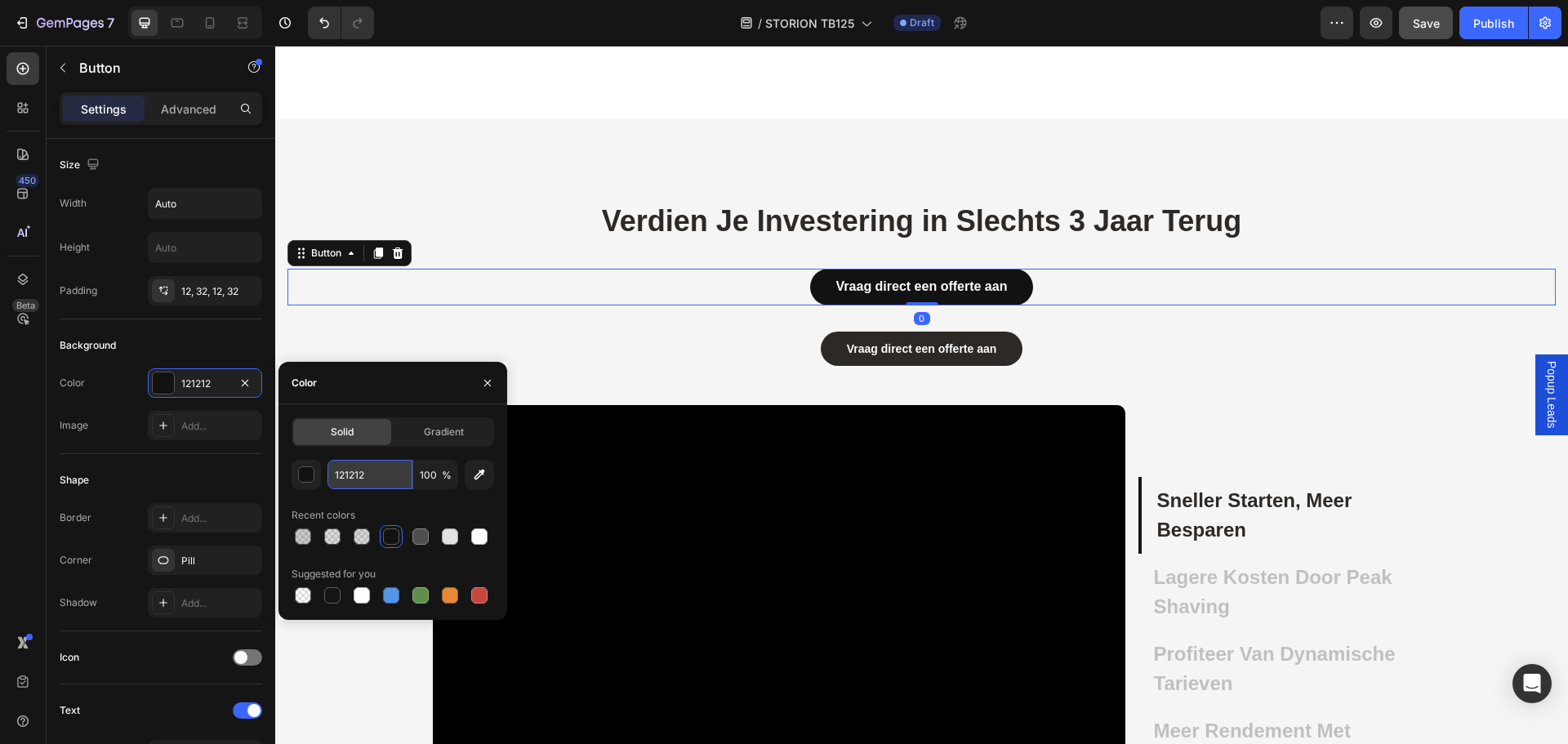
click at [386, 467] on input "121212" at bounding box center [369, 475] width 85 height 30
paste input "2D2926"
type input "2D2926"
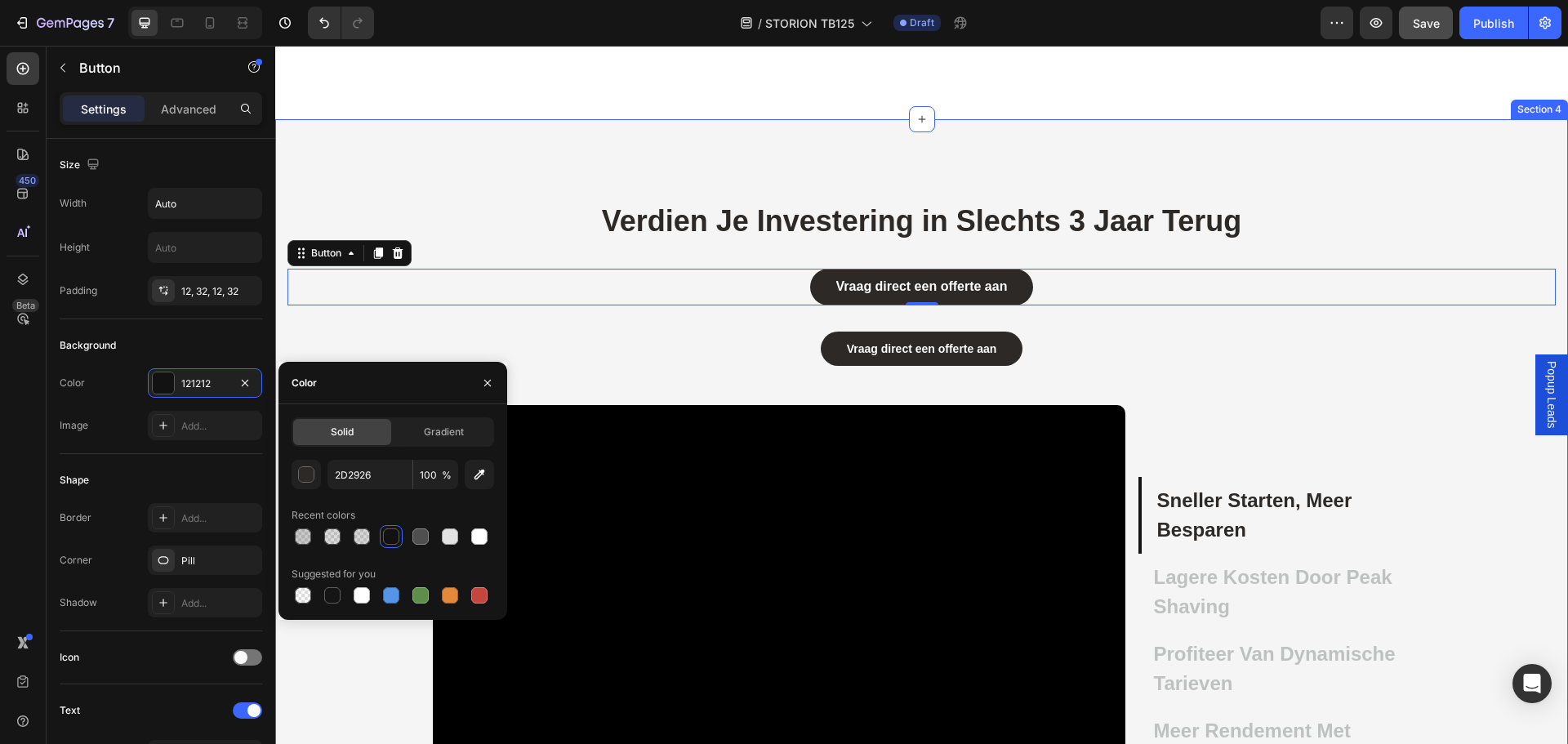
click at [467, 180] on div "Verdien Je Investering in Slechts 3 Jaar Terug Heading Vraag direct een offerte…" at bounding box center [921, 535] width 1293 height 832
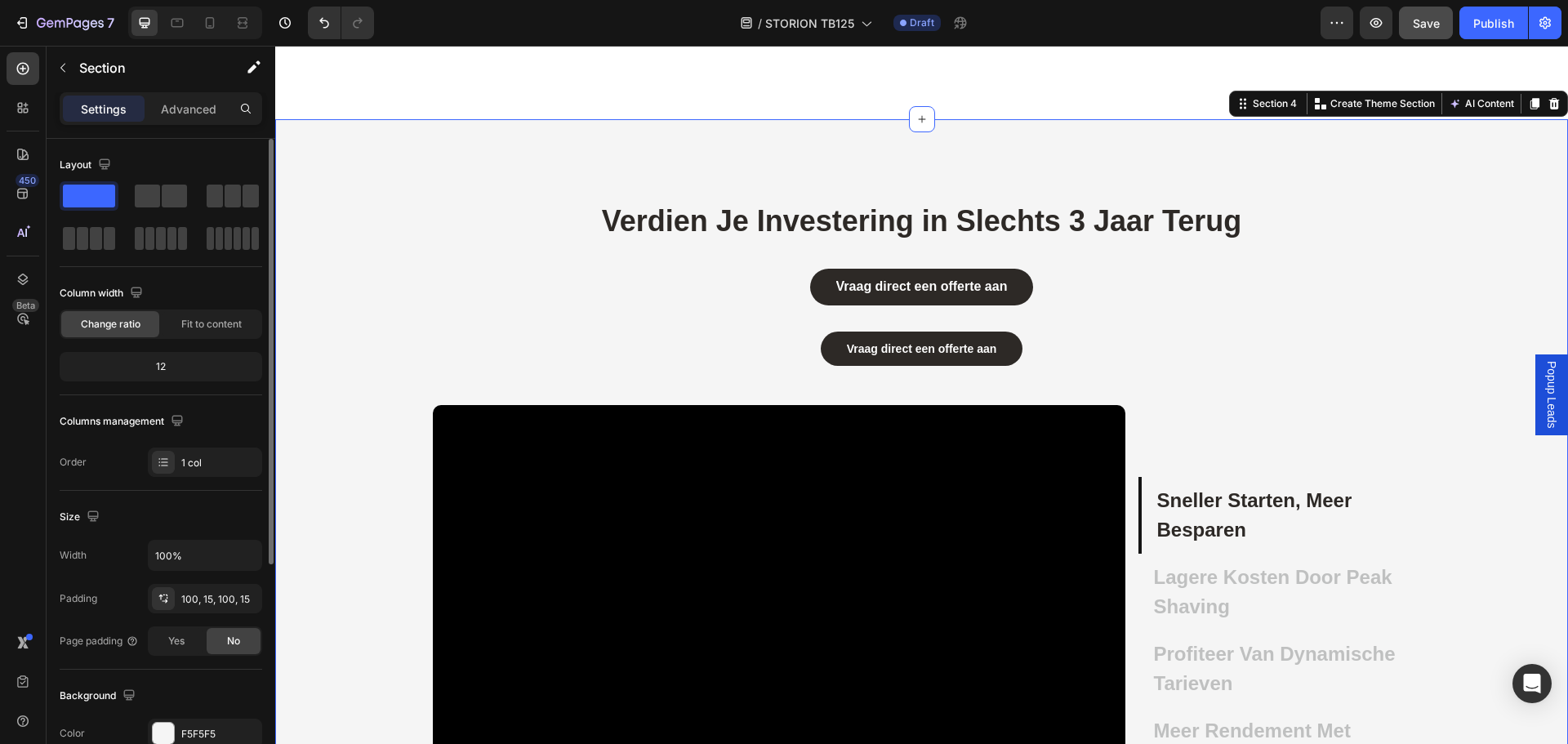
scroll to position [345, 0]
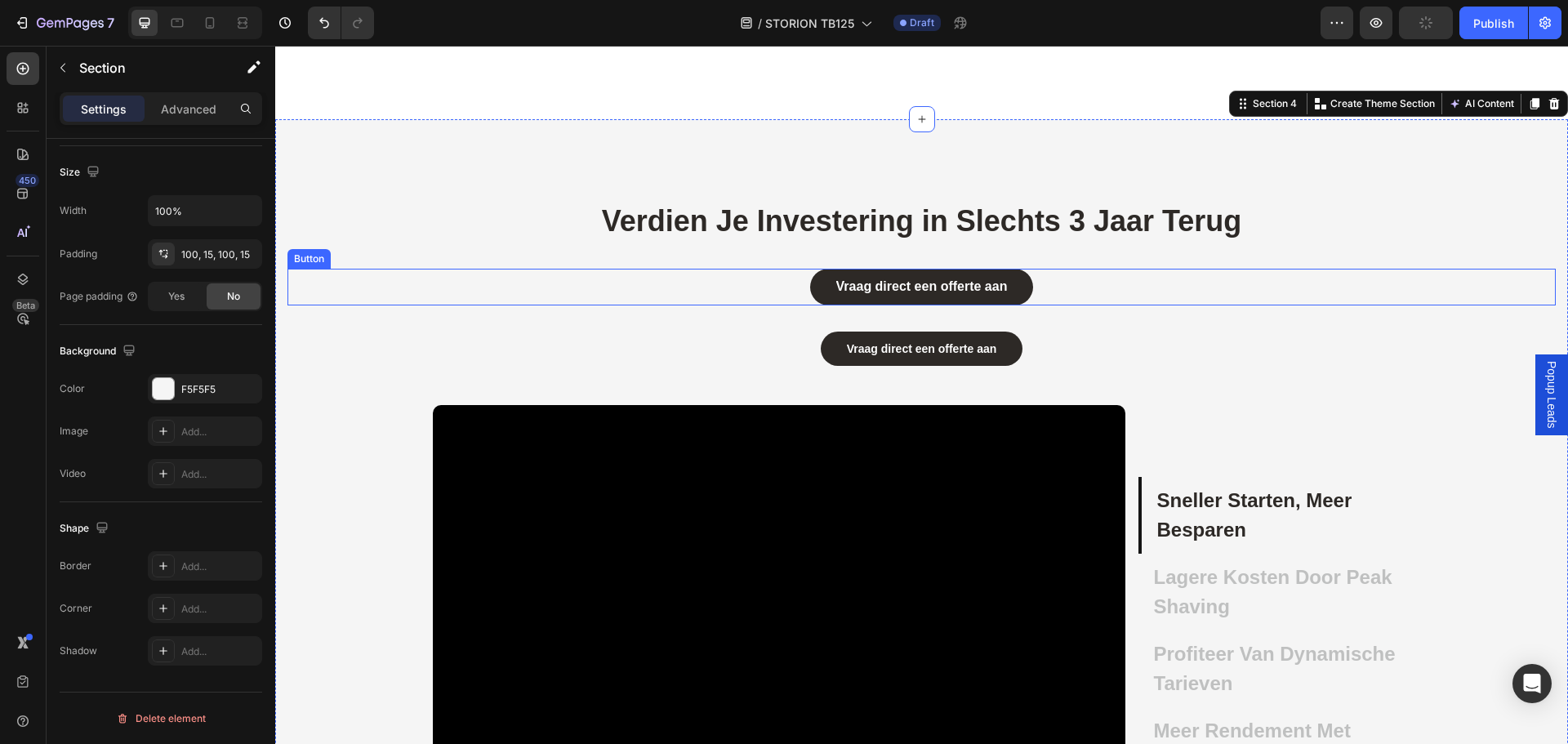
click at [810, 289] on link "Vraag direct een offerte aan" at bounding box center [921, 287] width 224 height 36
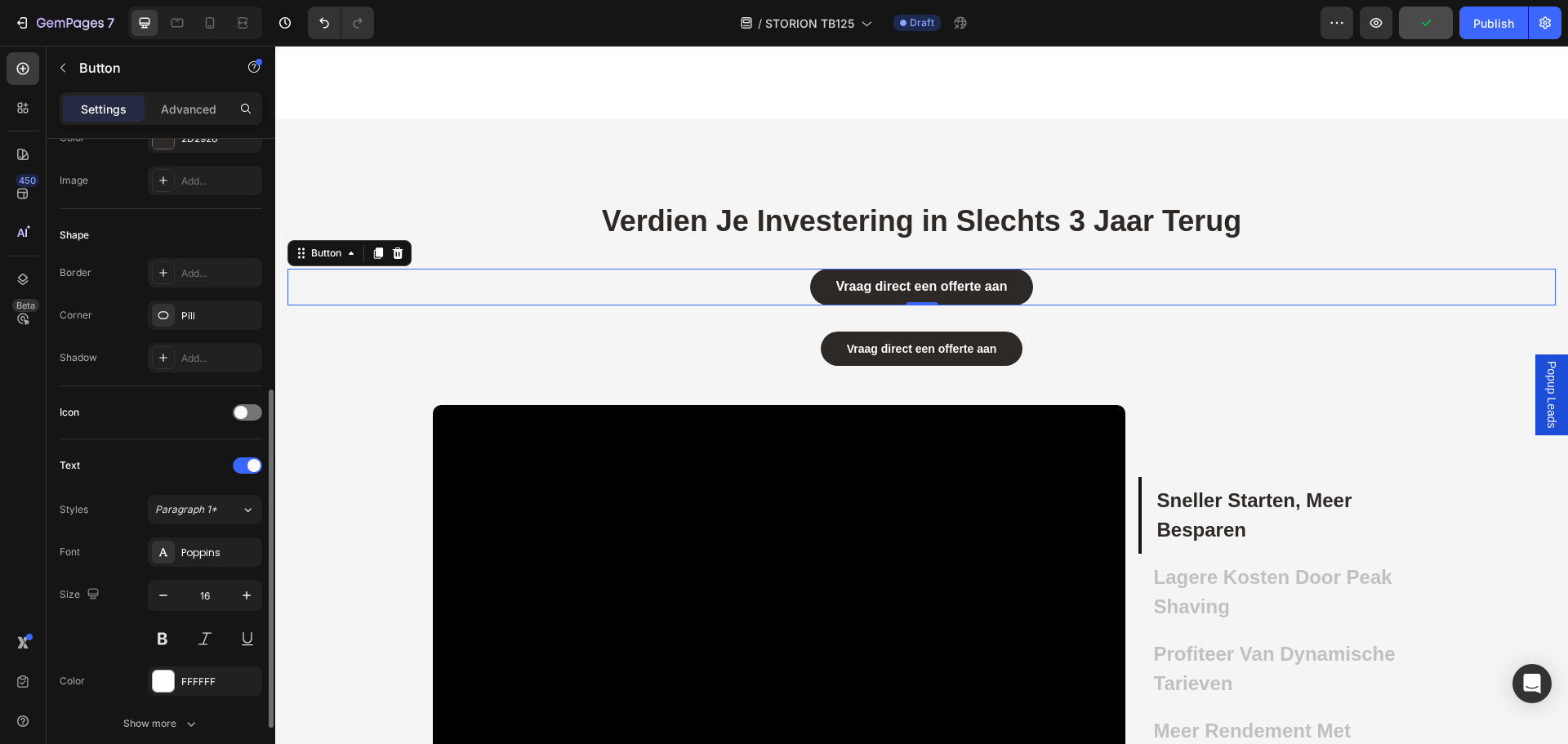
scroll to position [327, 0]
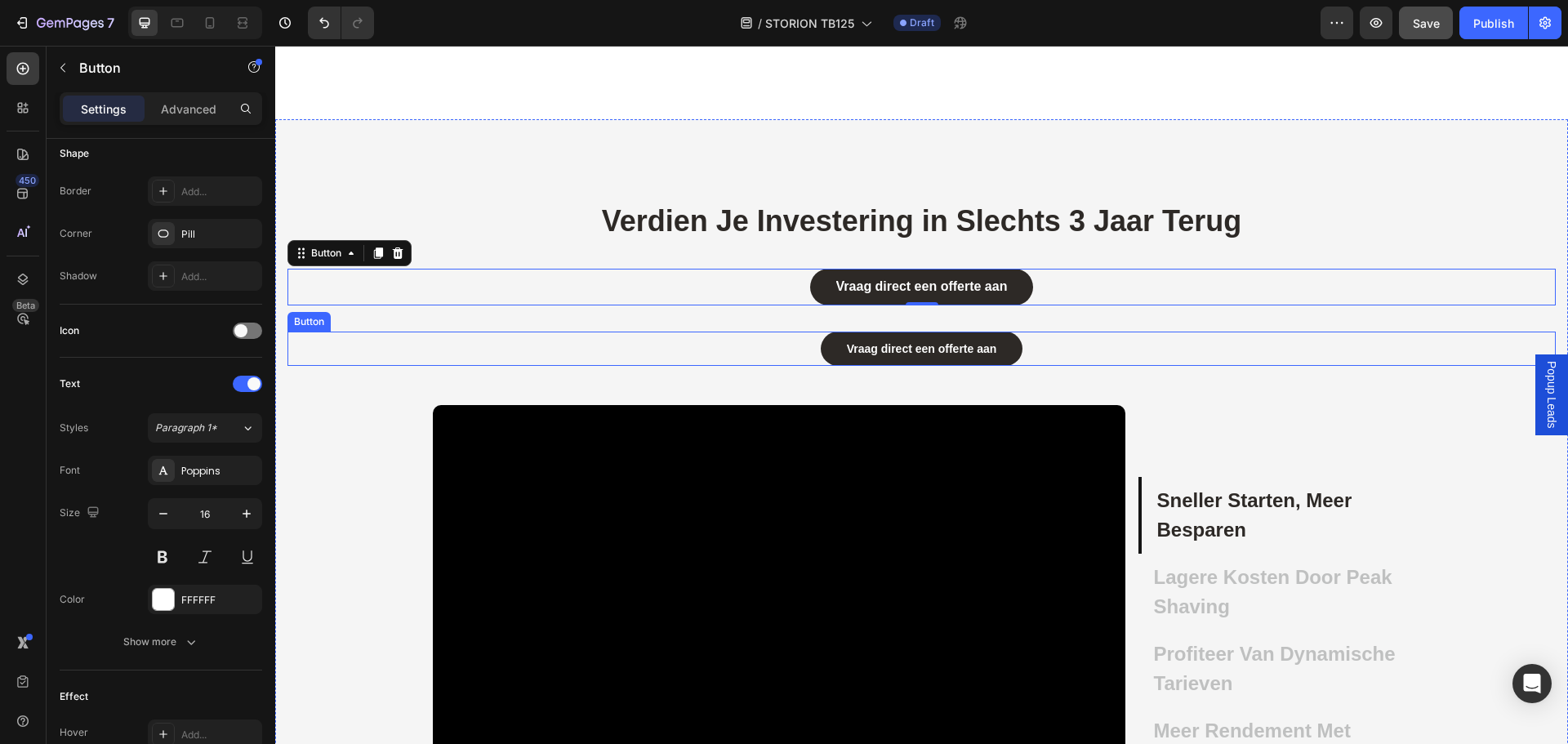
click at [803, 351] on div "Vraag direct een offerte aan Button" at bounding box center [921, 349] width 1268 height 35
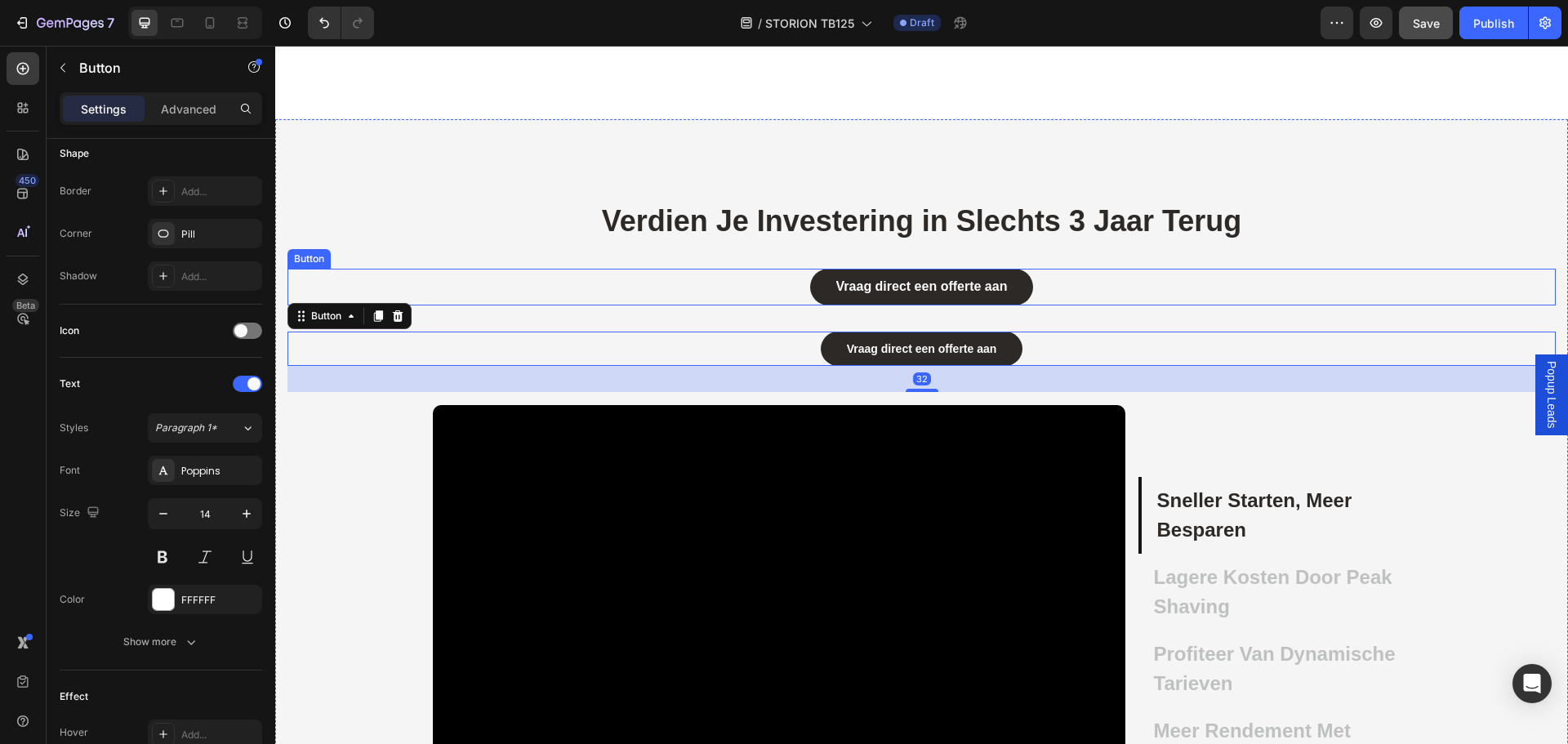
click at [753, 280] on div "Vraag direct een offerte aan Button" at bounding box center [921, 287] width 1268 height 36
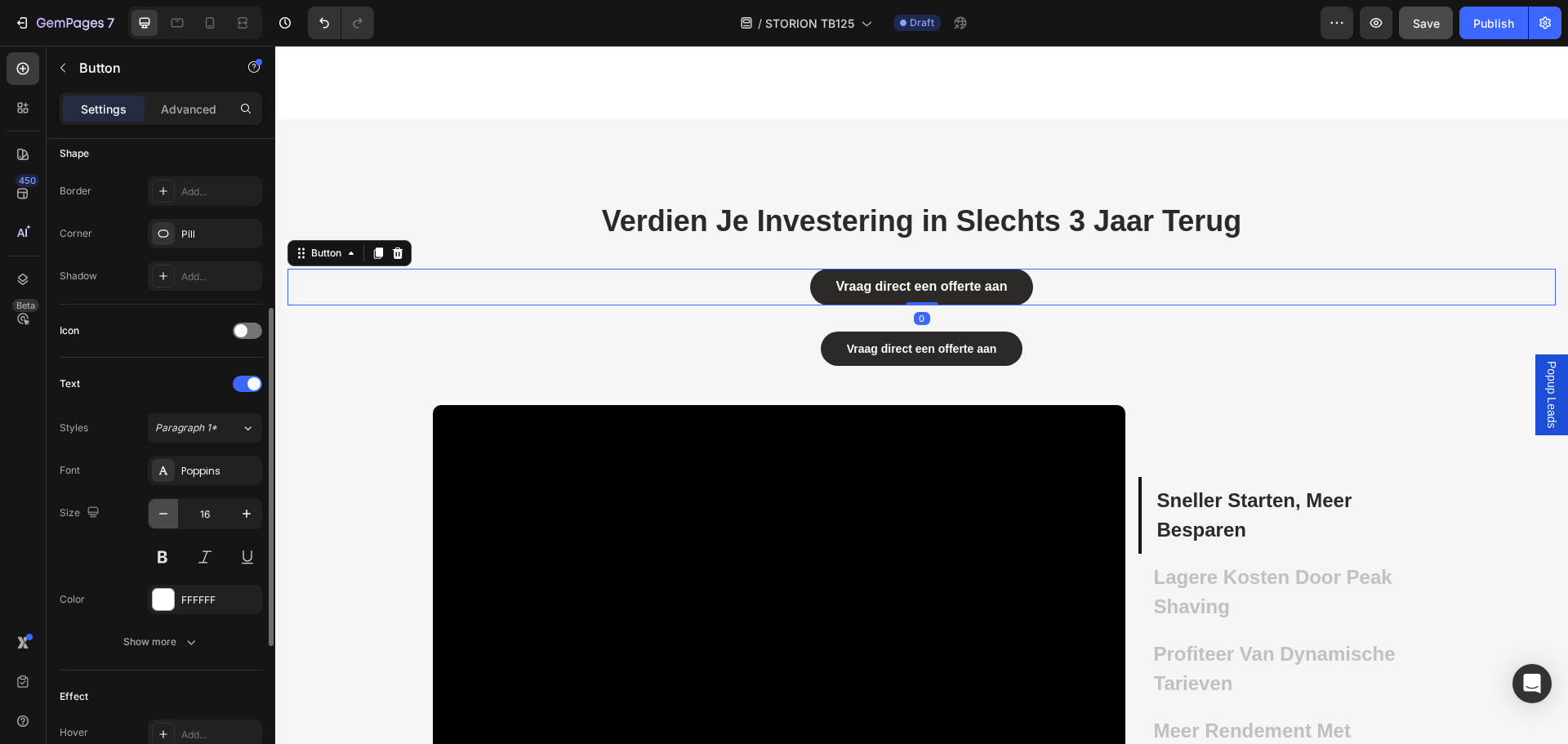
click at [167, 521] on icon "button" at bounding box center [164, 514] width 17 height 17
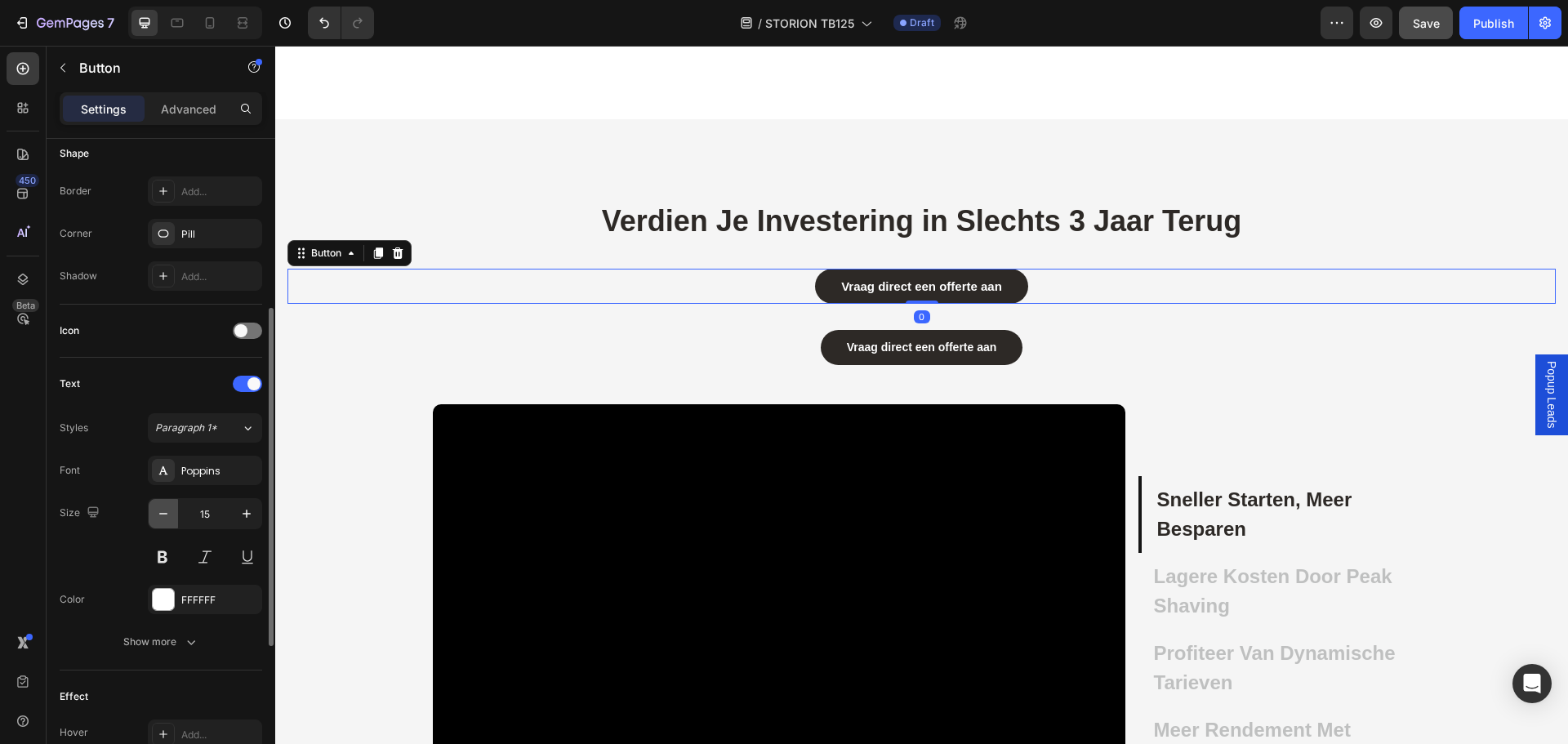
type input "14"
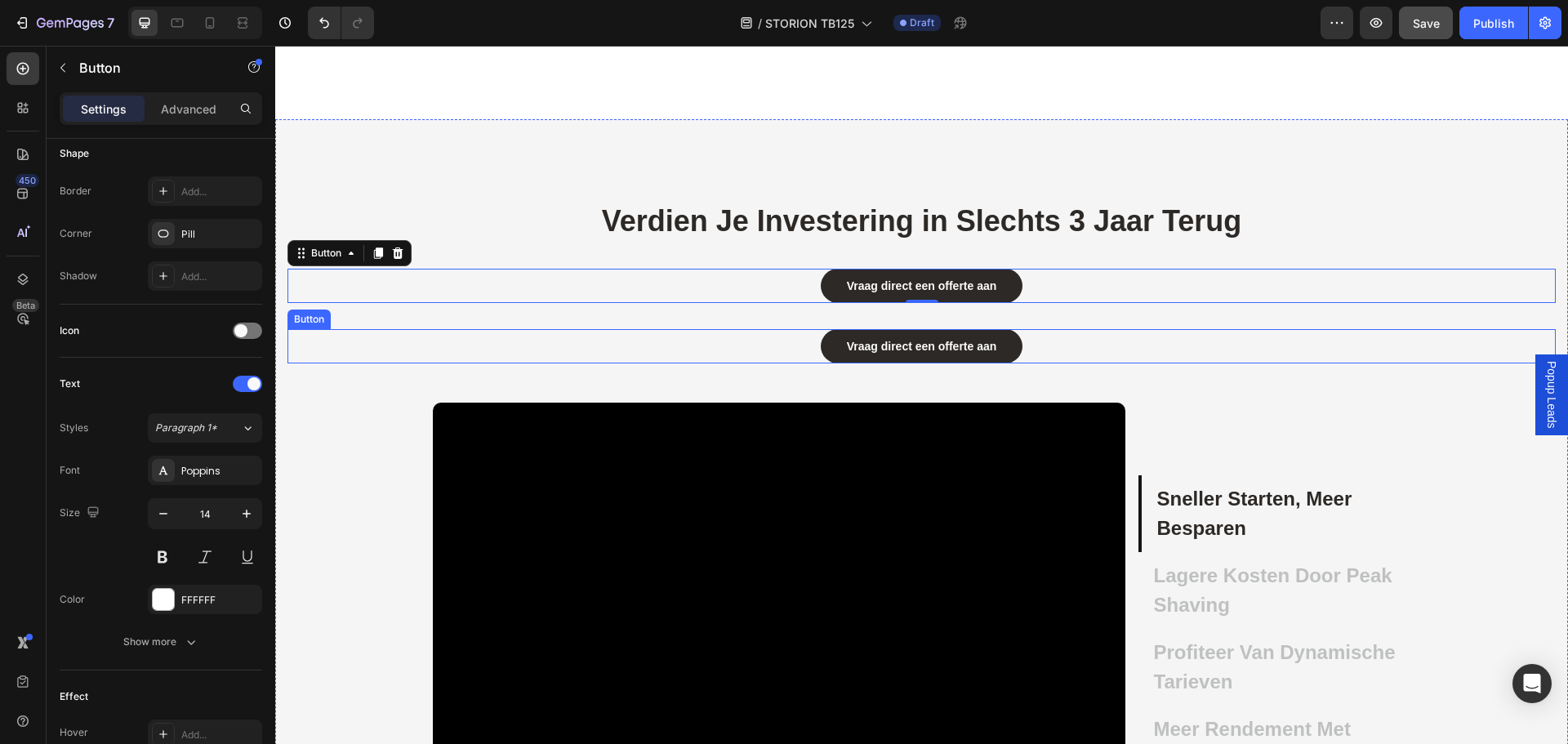
click at [778, 346] on div "Vraag direct een offerte aan Button" at bounding box center [921, 346] width 1268 height 35
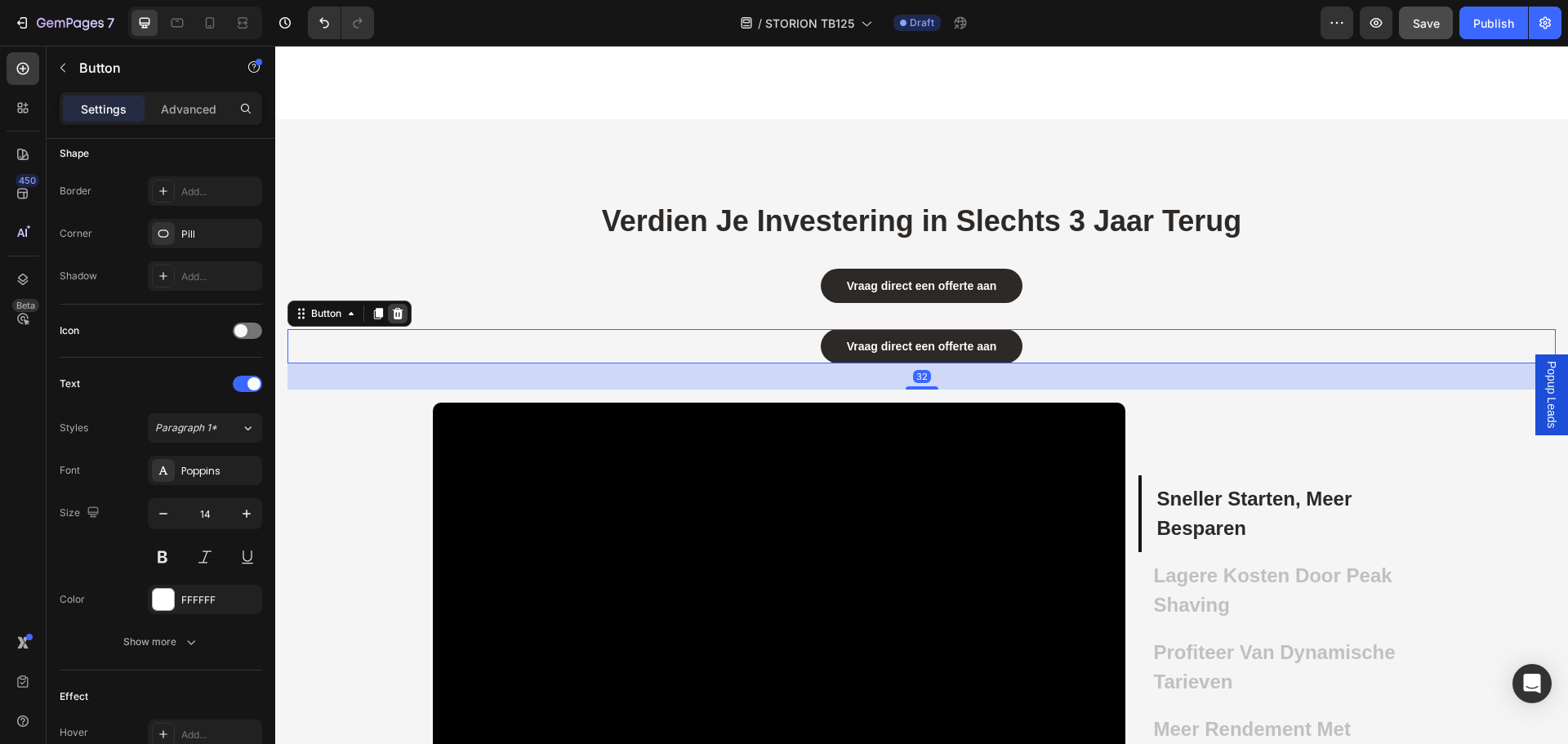
click at [399, 318] on icon at bounding box center [397, 314] width 11 height 12
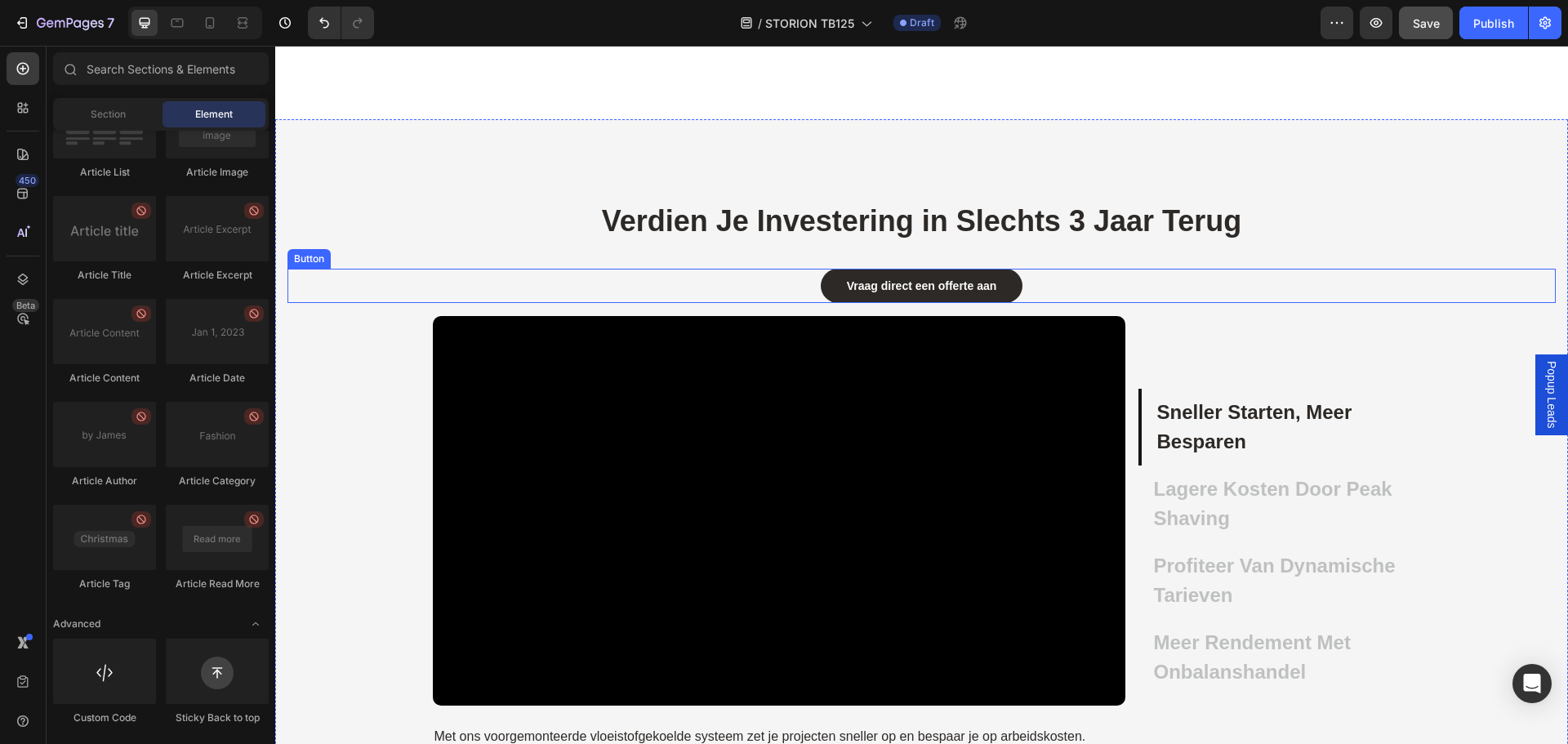
click at [1128, 283] on div "Vraag direct een offerte aan Button" at bounding box center [921, 286] width 1268 height 35
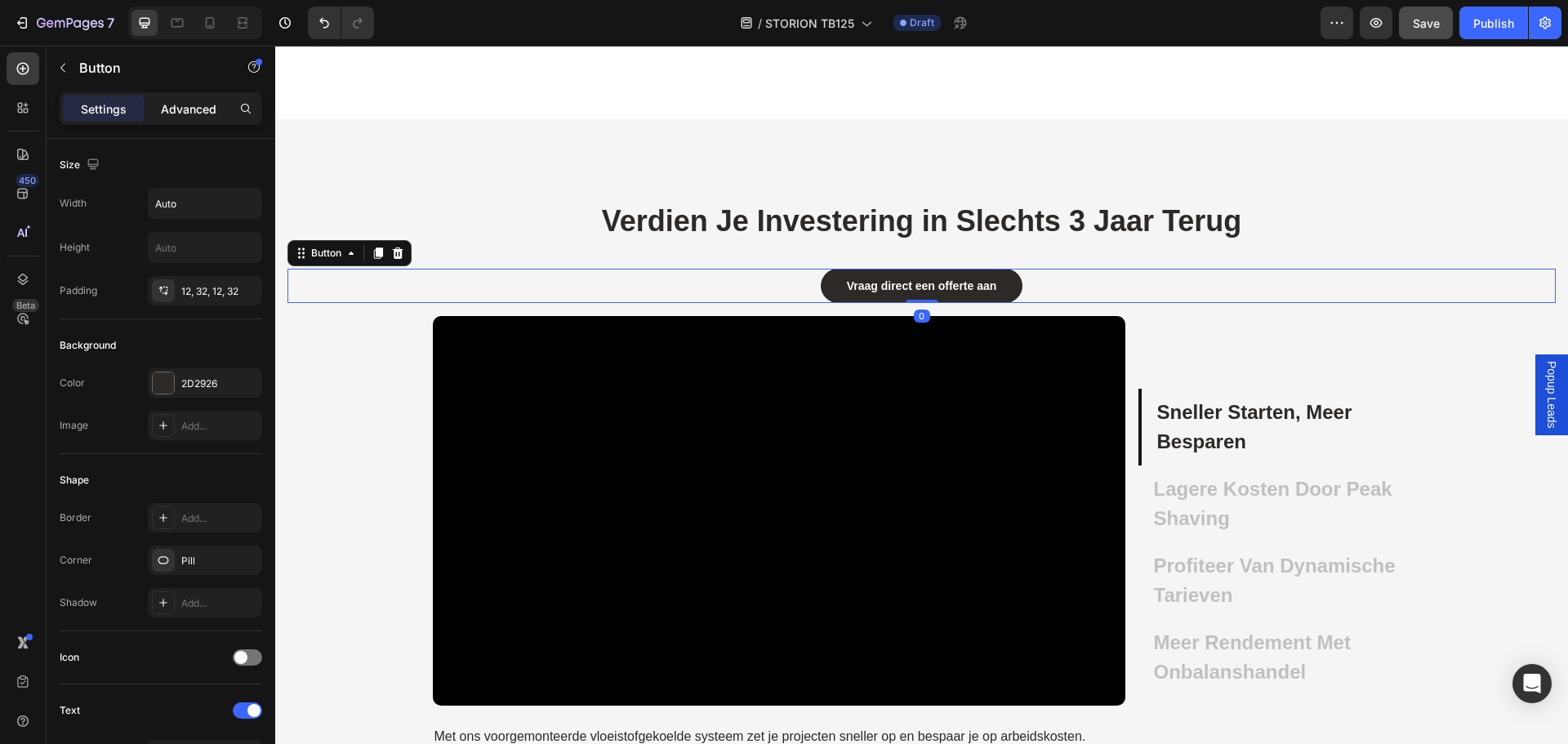
click at [188, 108] on p "Advanced" at bounding box center [188, 109] width 55 height 17
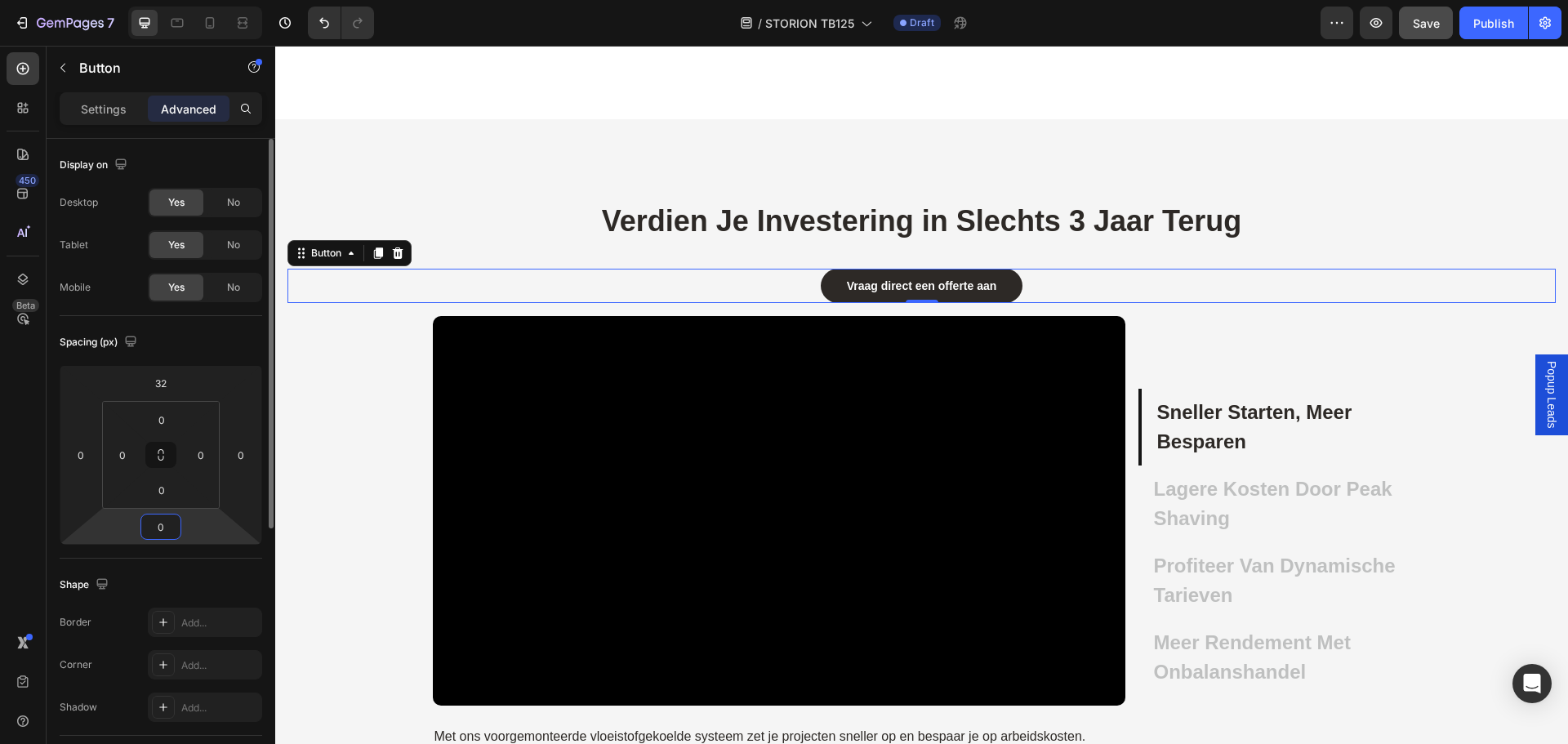
click at [166, 523] on input "0" at bounding box center [161, 527] width 33 height 25
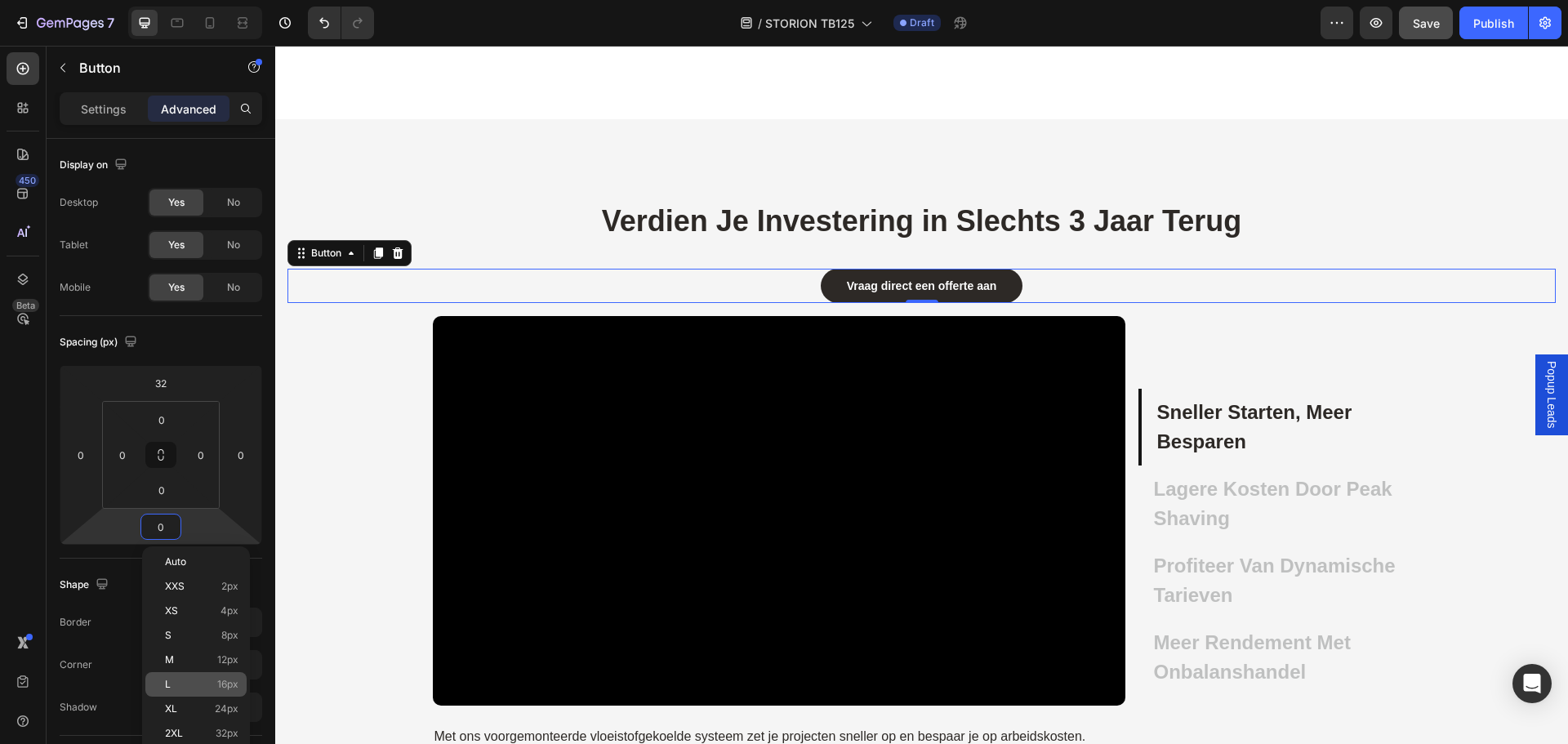
click at [206, 685] on p "L 16px" at bounding box center [202, 684] width 74 height 12
type input "16"
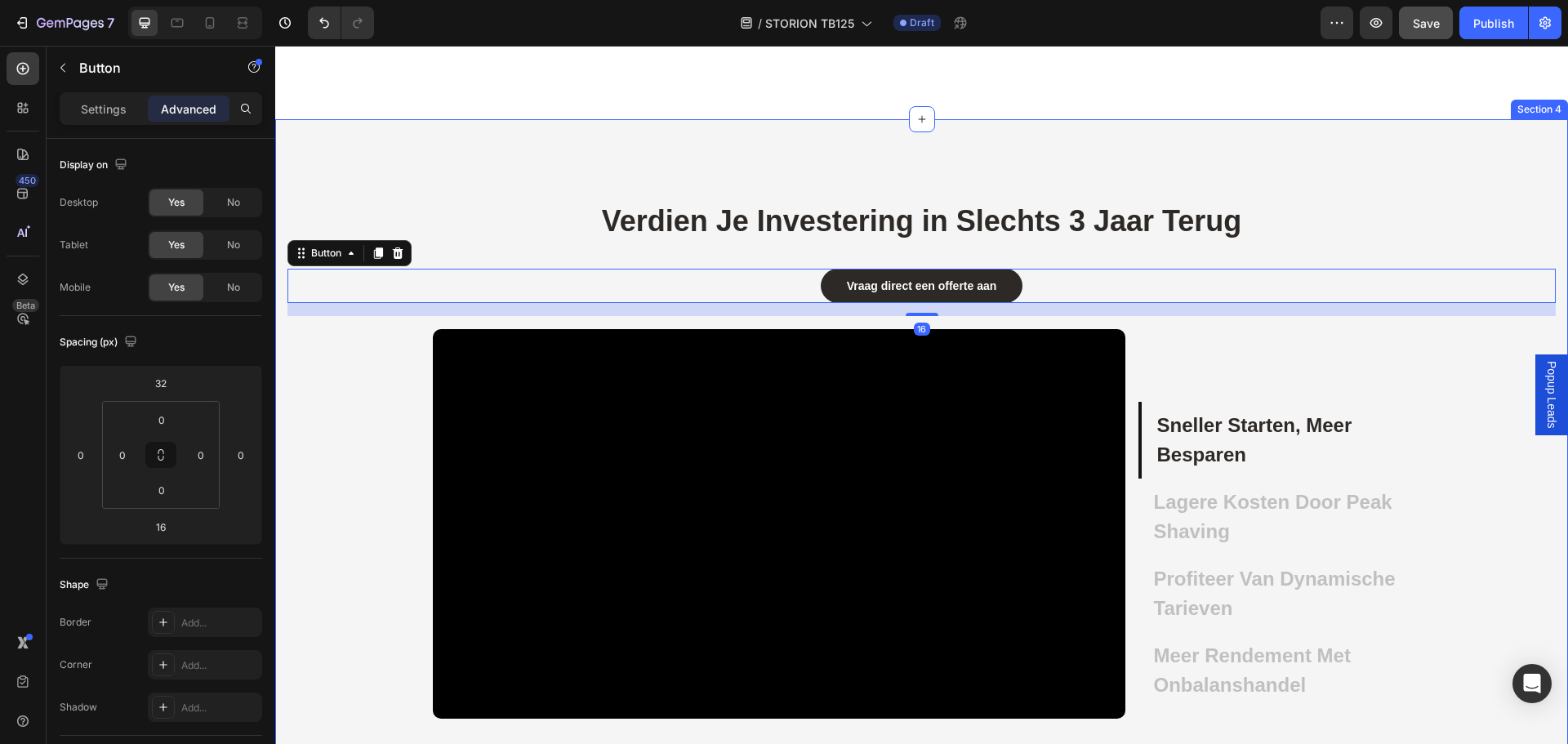
click at [519, 173] on div "Verdien Je Investering in Slechts 3 Jaar Terug Heading Vraag direct een offerte…" at bounding box center [921, 497] width 1293 height 756
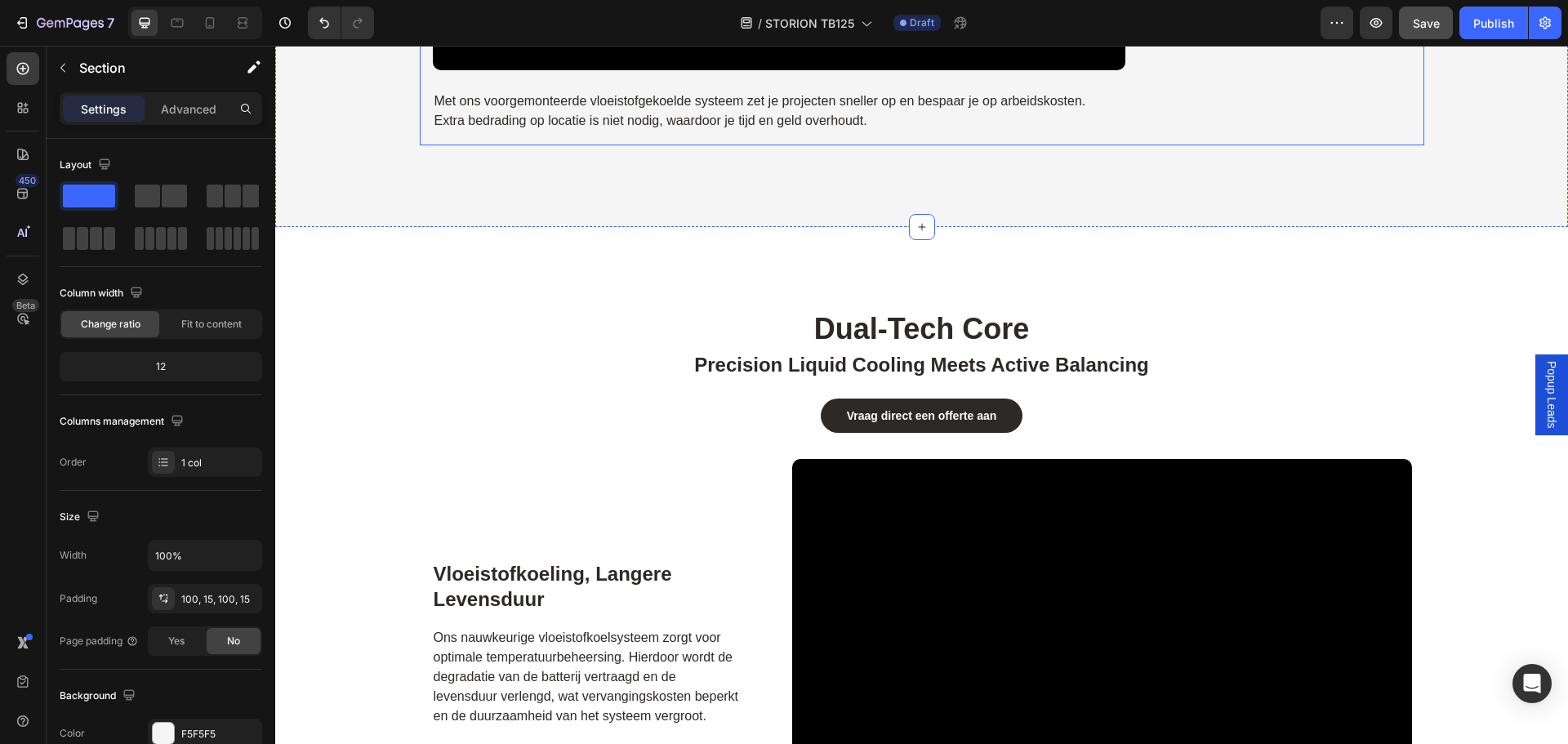
scroll to position [2941, 0]
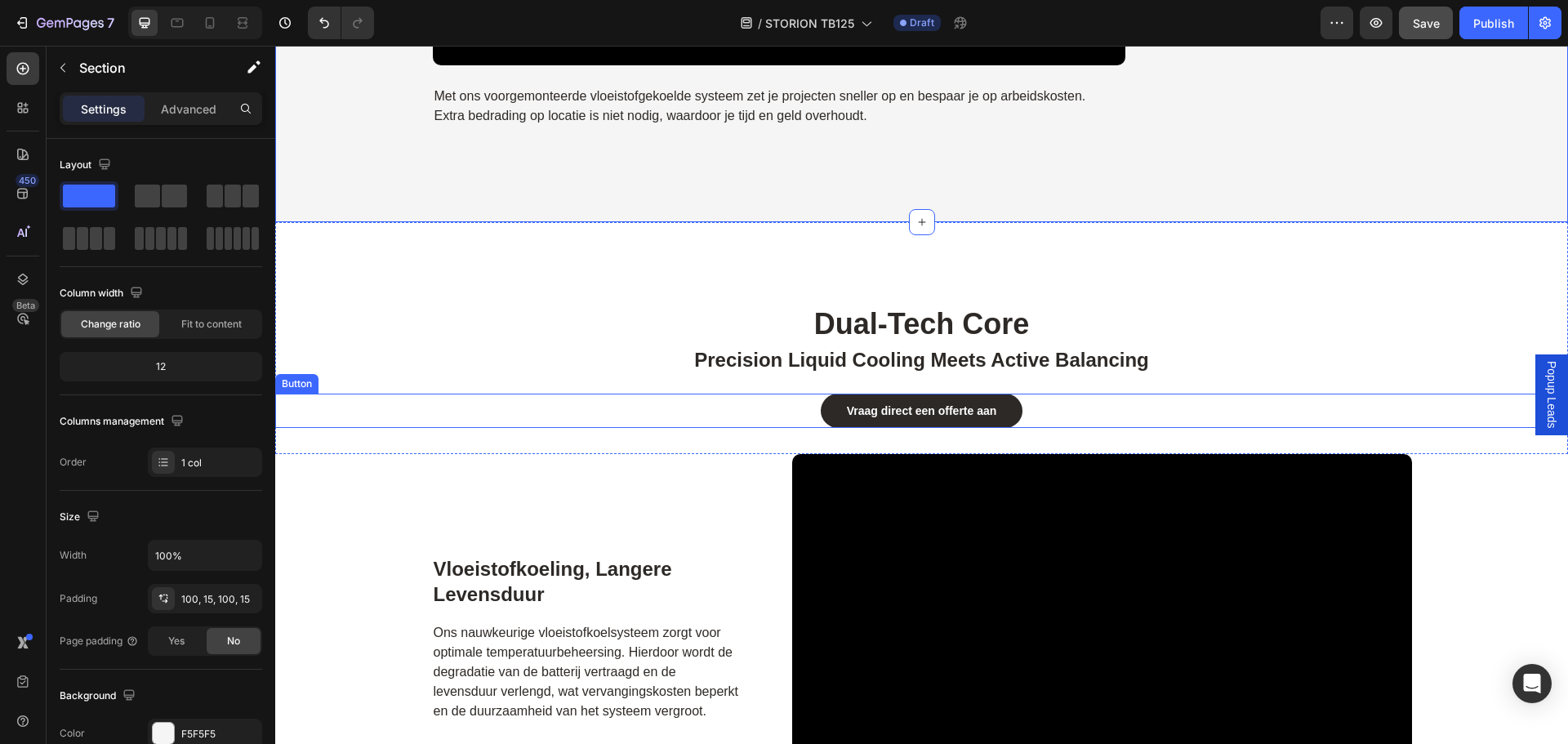
click at [1059, 406] on div "Vraag direct een offerte aan Button" at bounding box center [921, 411] width 1293 height 35
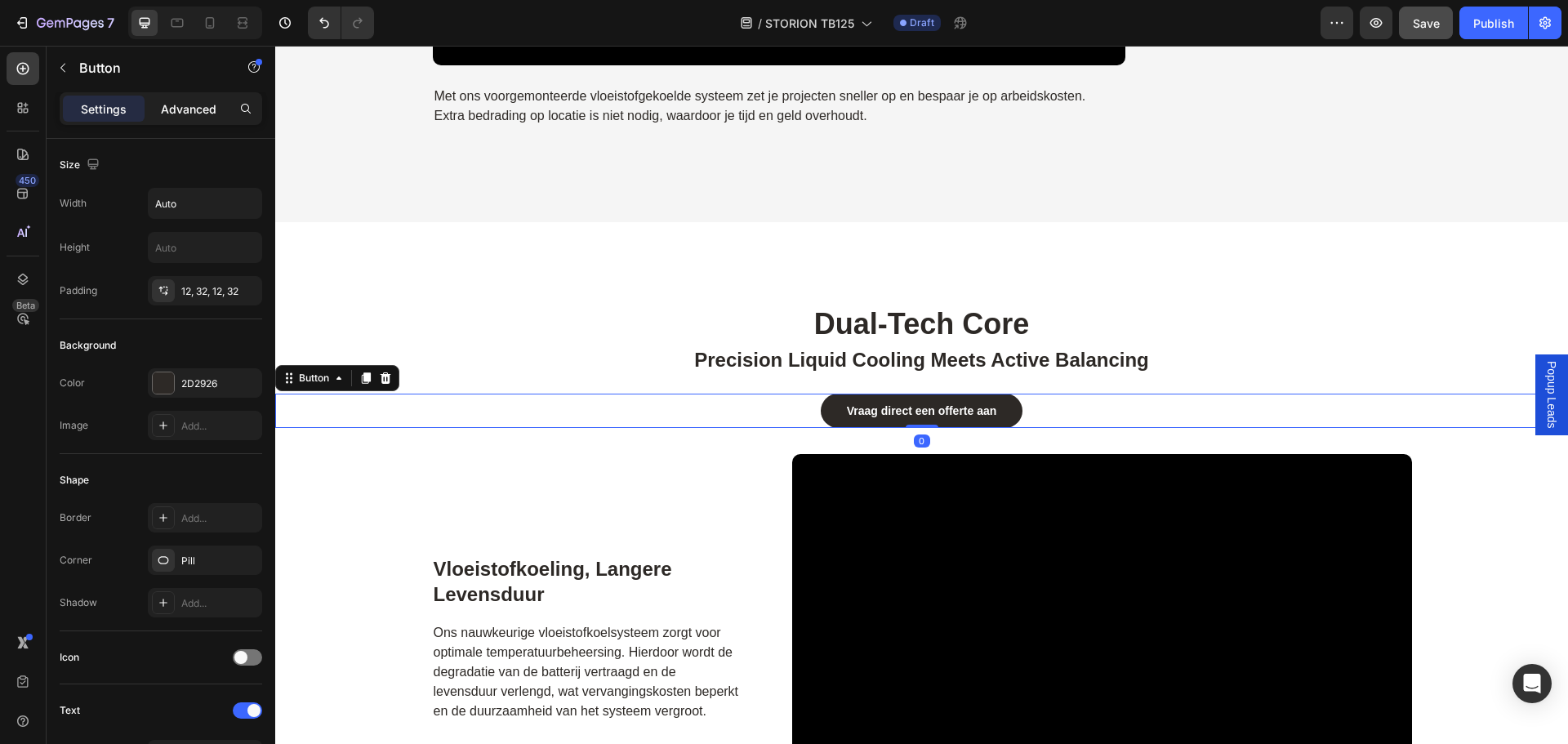
click at [220, 117] on div "Advanced" at bounding box center [188, 109] width 82 height 26
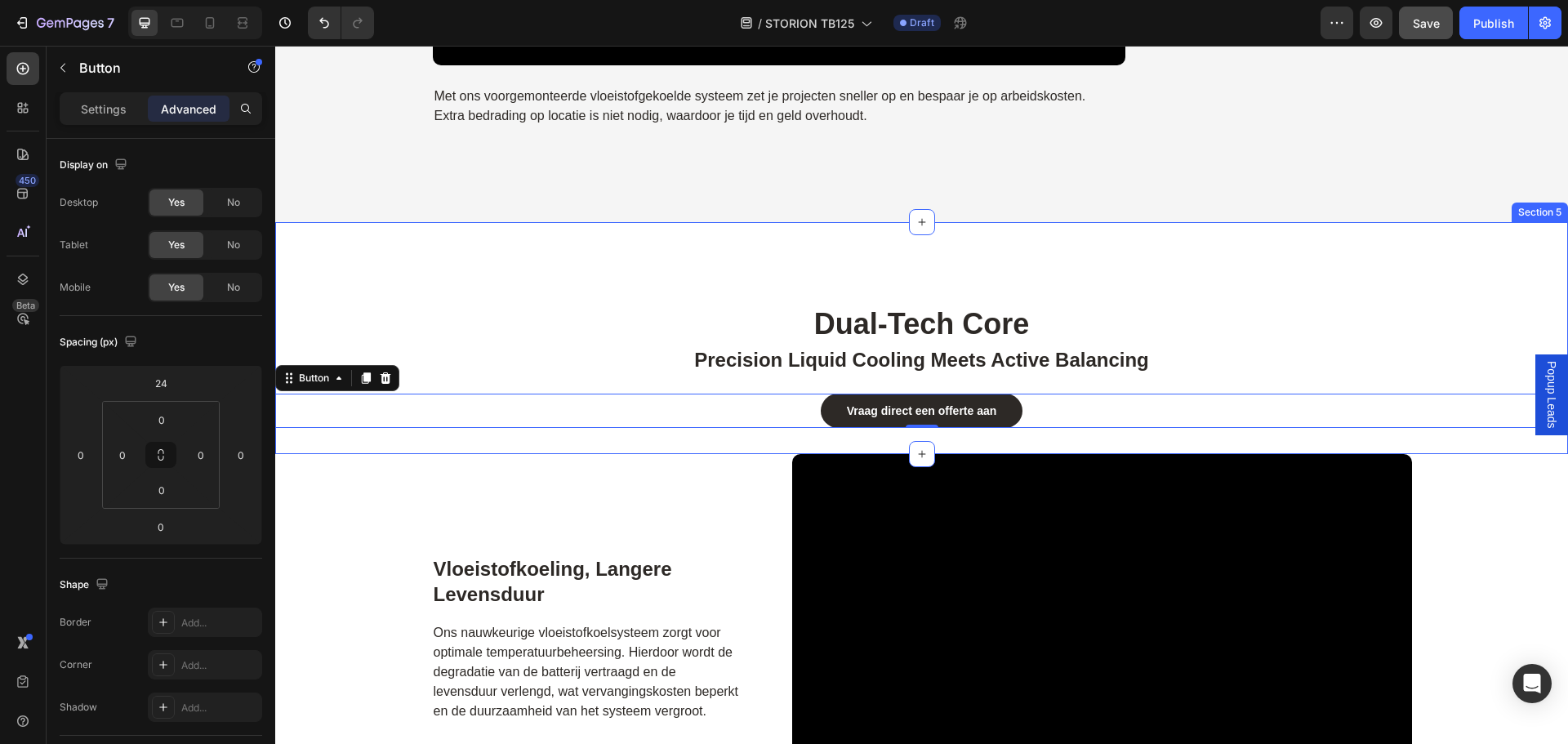
click at [961, 451] on div "dual-tech core Heading precision liquid cooling meets active balancing Heading …" at bounding box center [921, 338] width 1293 height 232
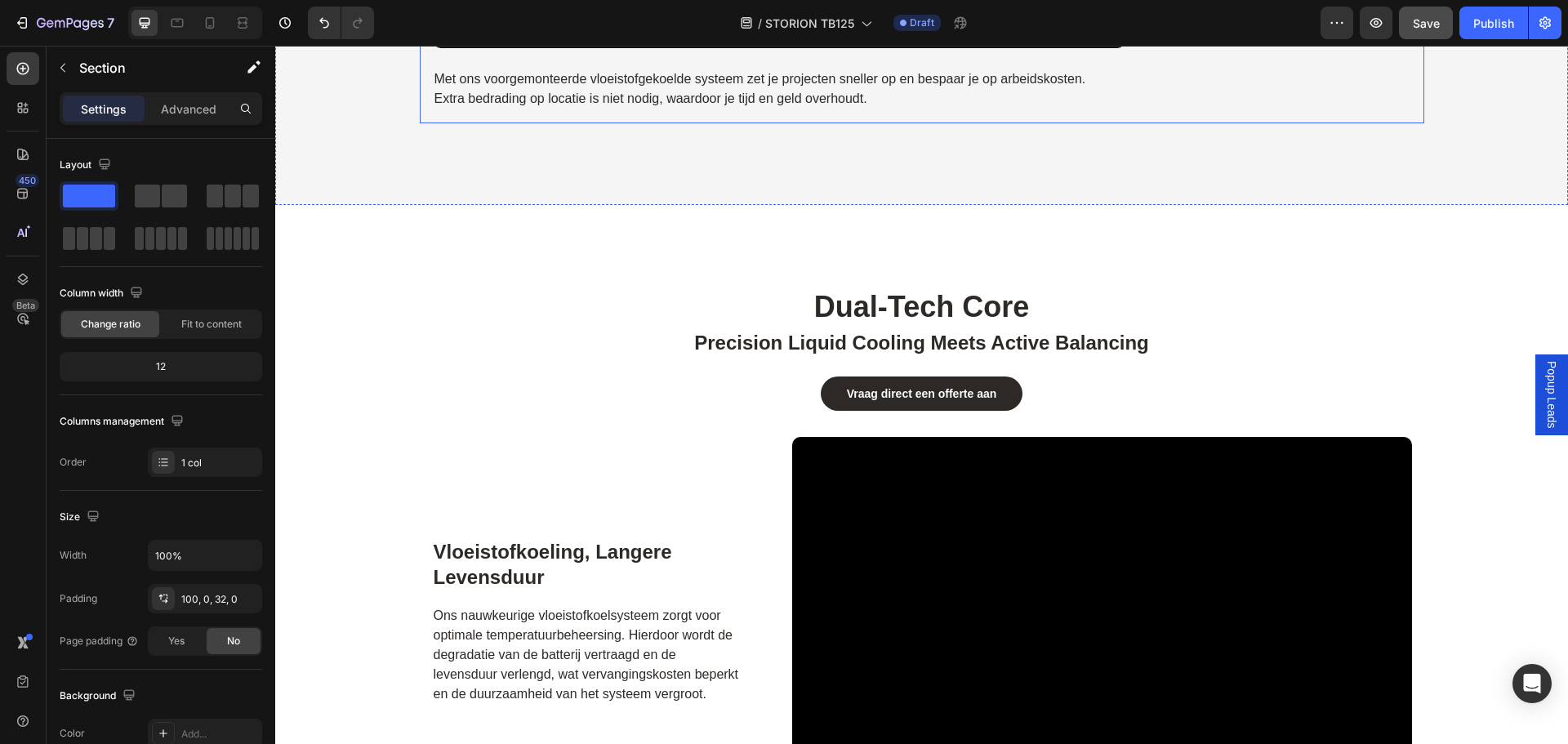
scroll to position [3126, 0]
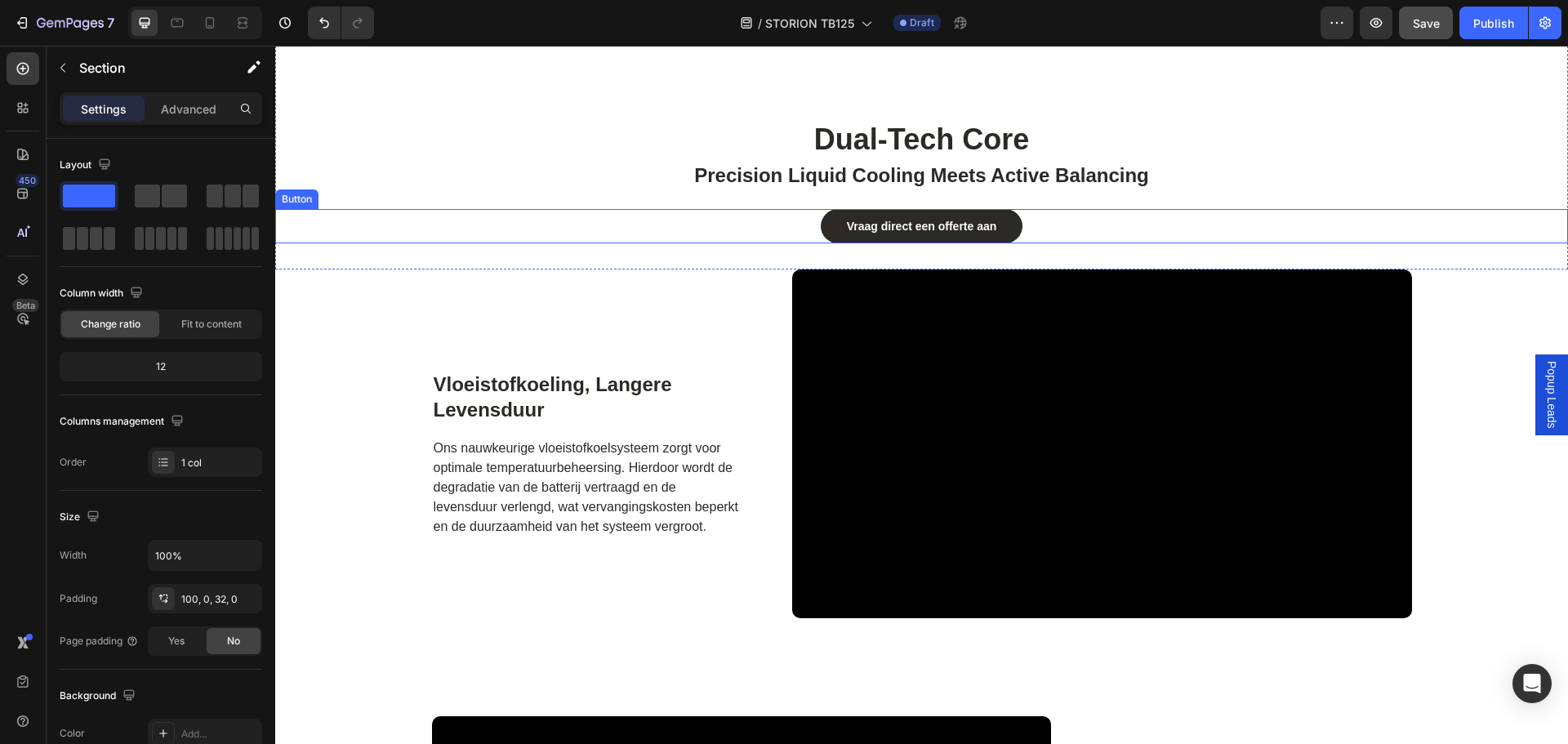
click at [501, 170] on h2 "precision liquid cooling meets active balancing" at bounding box center [922, 175] width 980 height 29
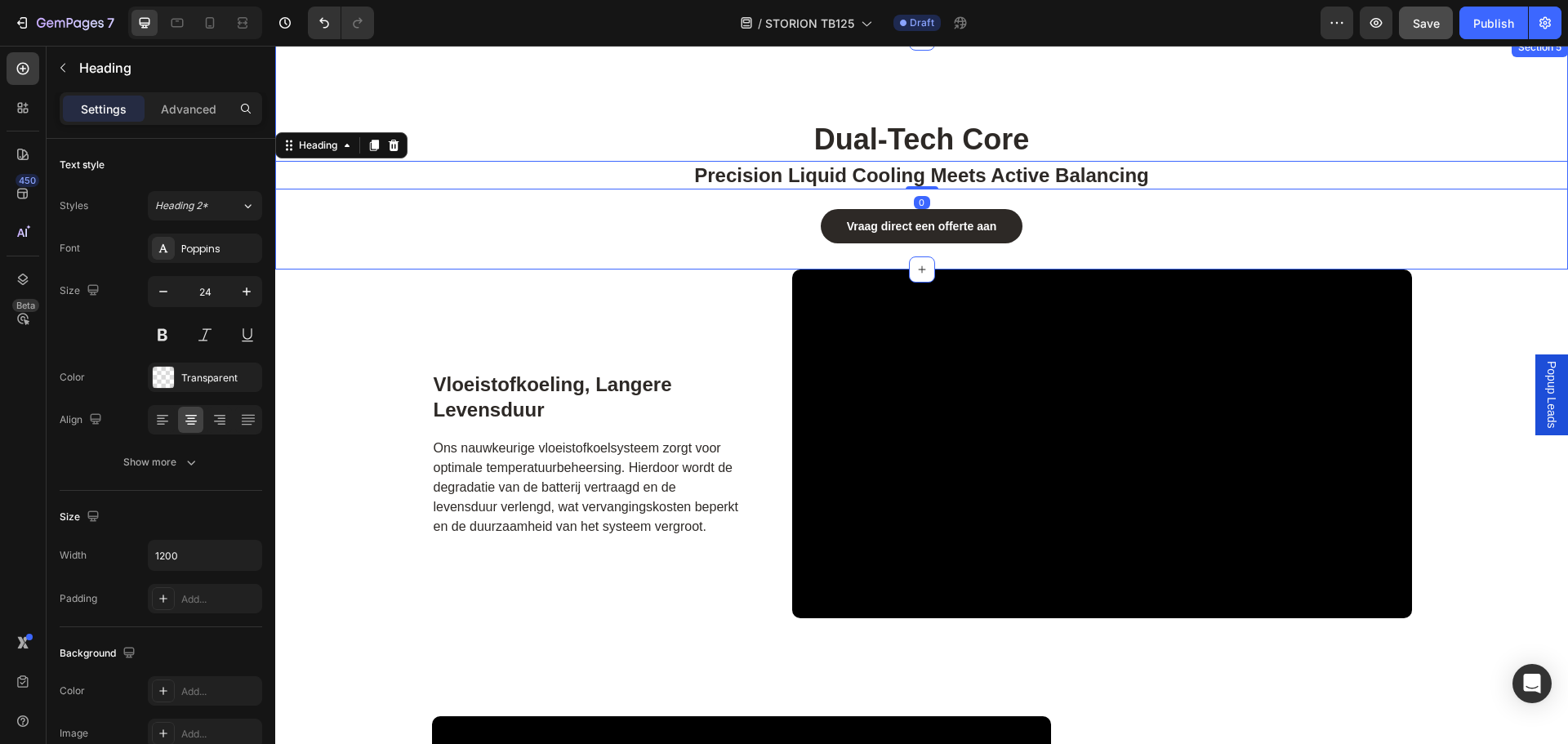
click at [581, 101] on div "dual-tech core Heading precision liquid cooling meets active balancing Heading …" at bounding box center [921, 153] width 1293 height 232
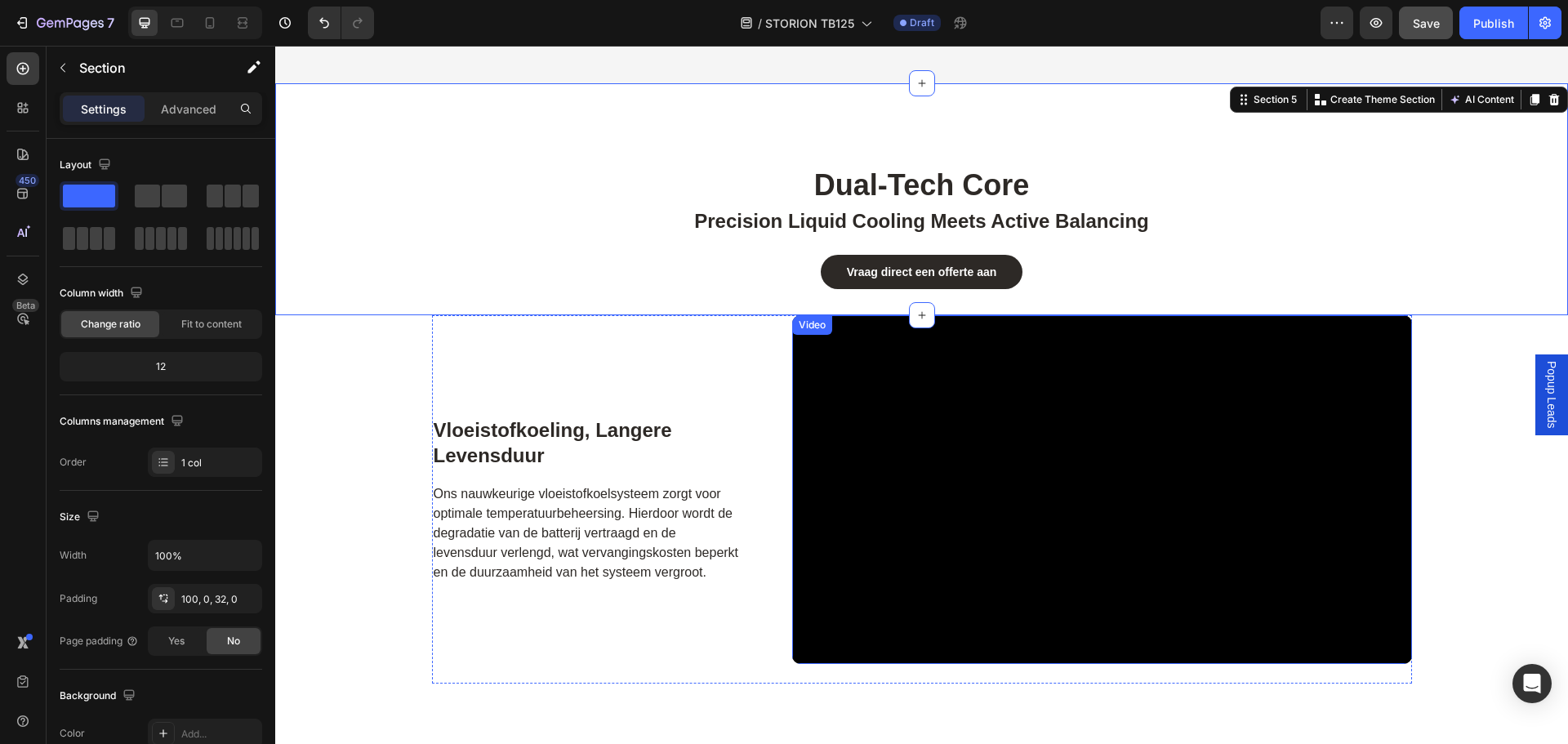
scroll to position [3045, 0]
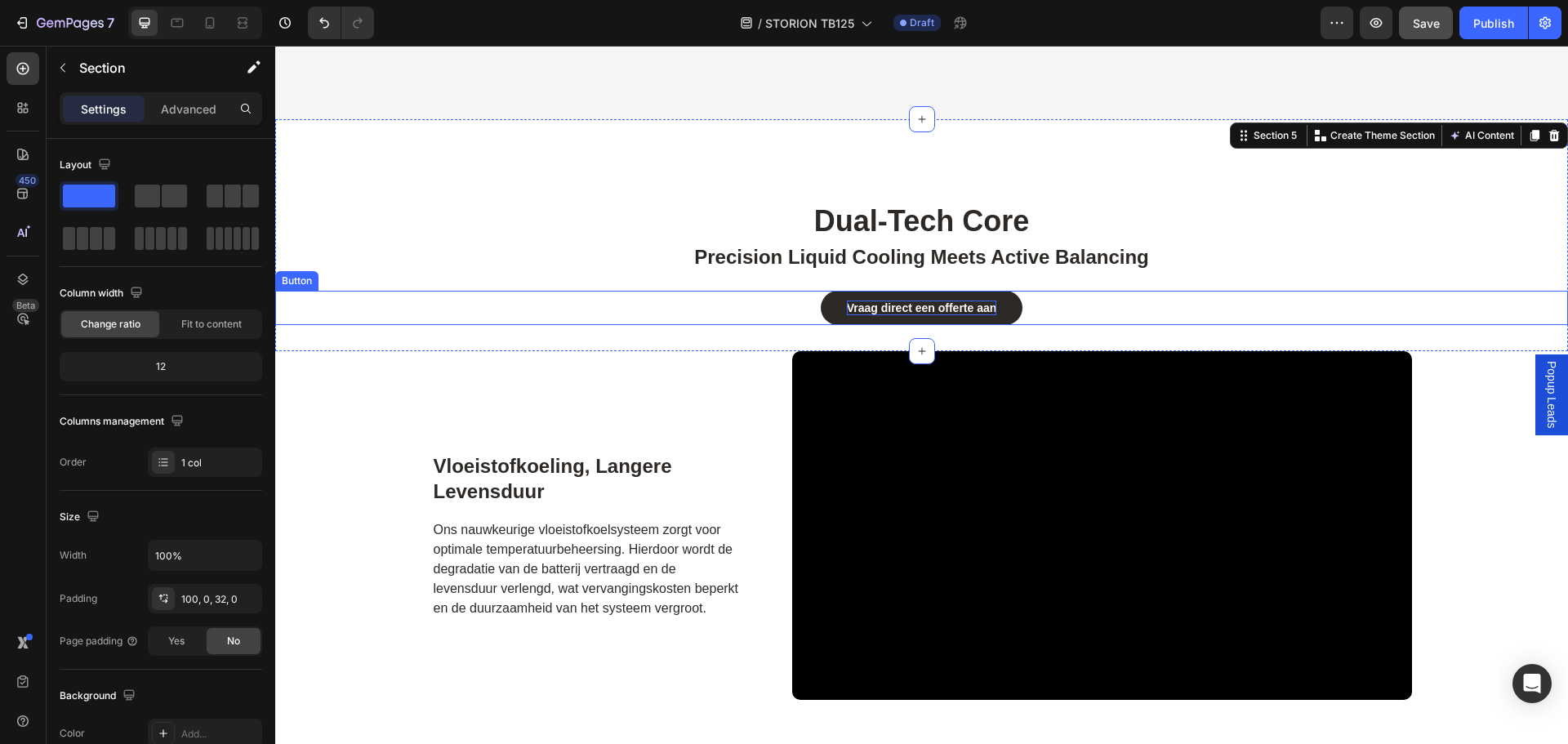
click at [927, 312] on strong "Vraag direct een offerte aan" at bounding box center [922, 308] width 150 height 13
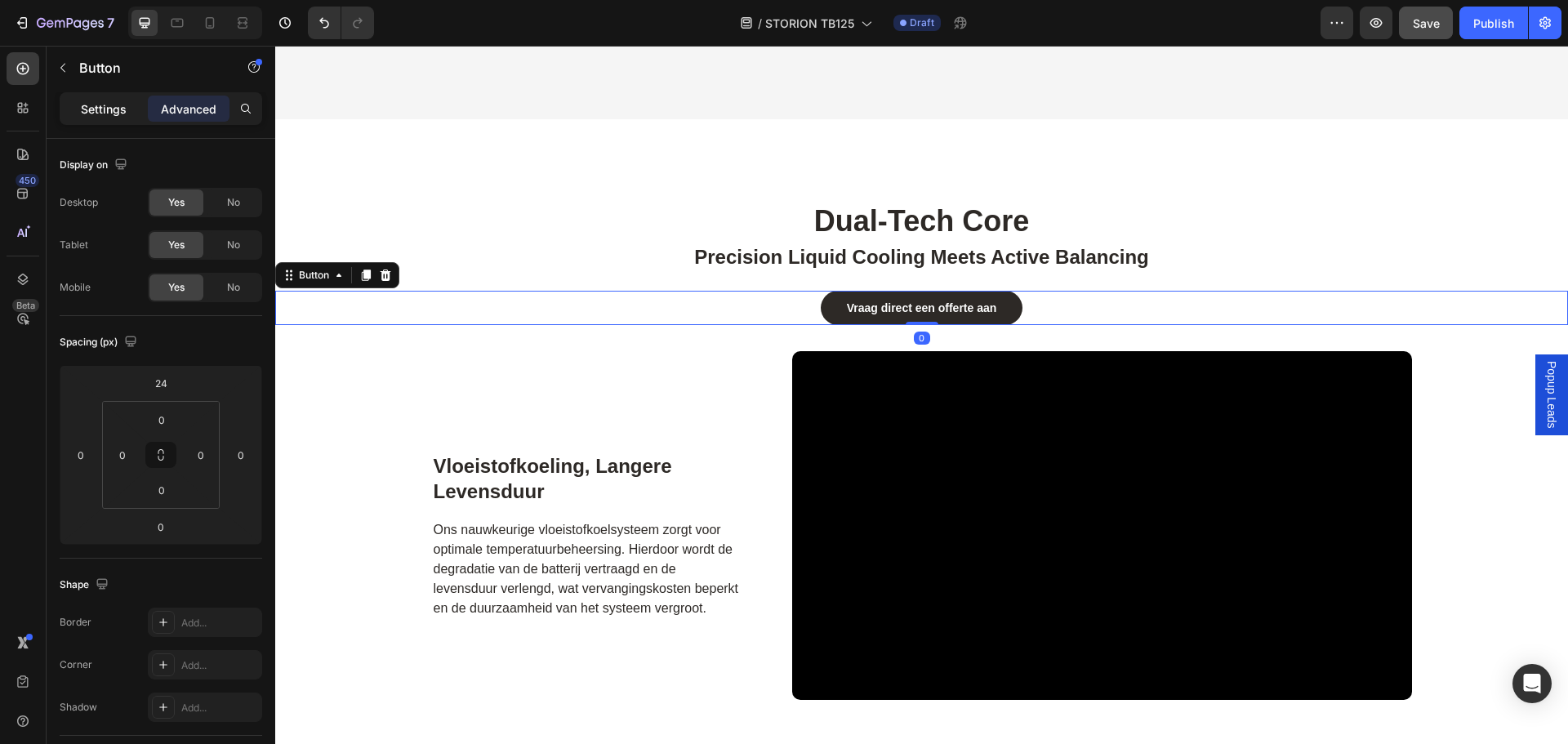
click at [111, 112] on p "Settings" at bounding box center [103, 109] width 45 height 17
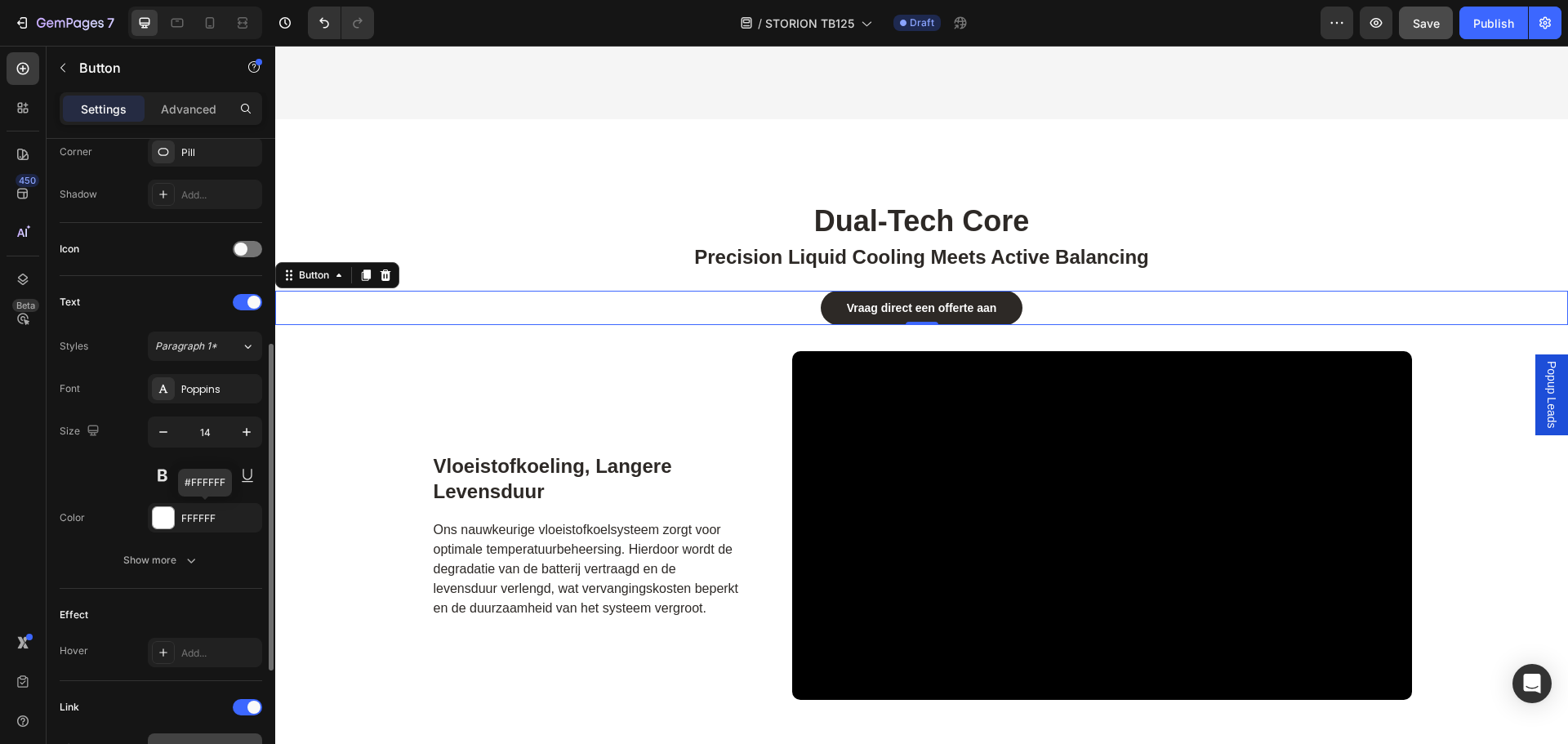
scroll to position [647, 0]
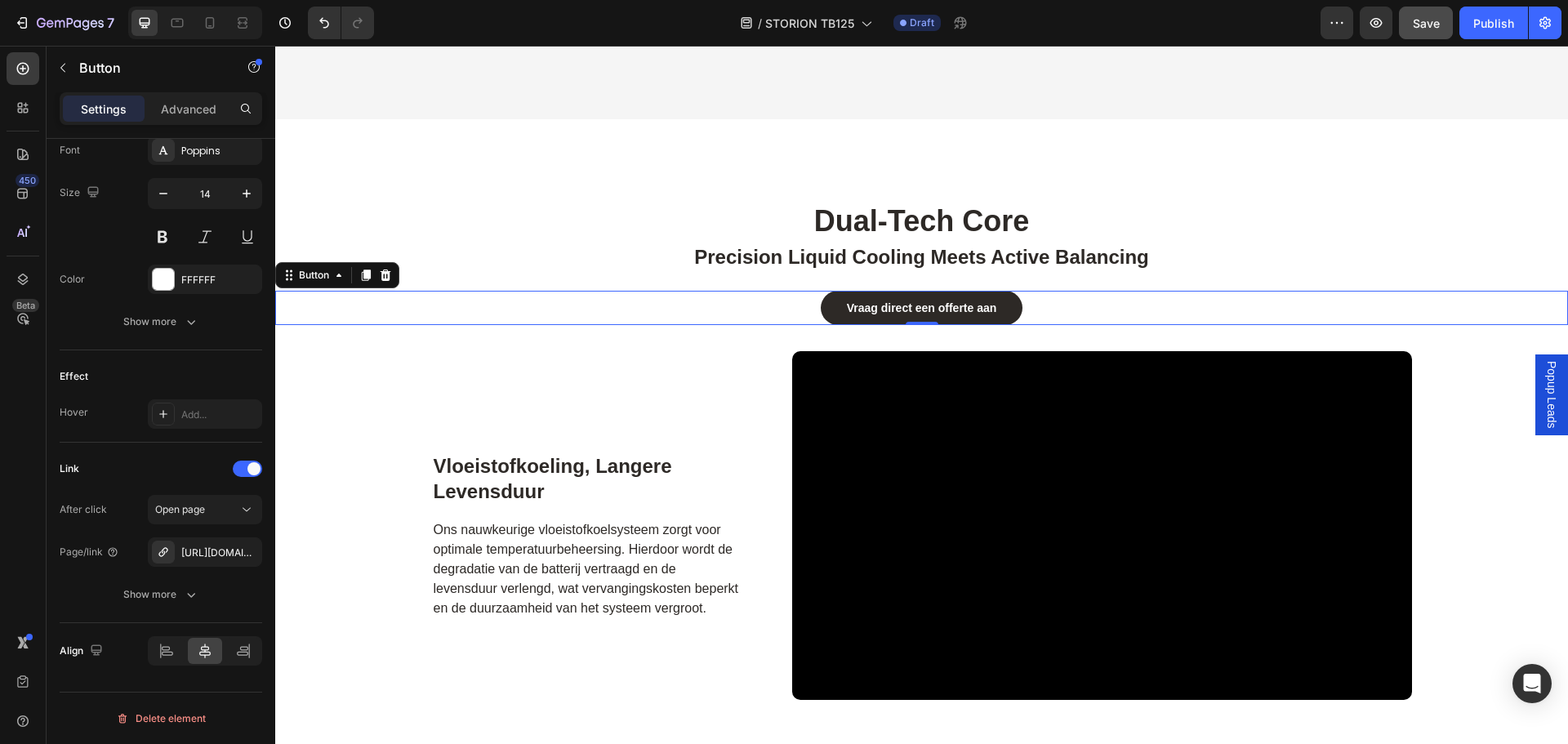
click at [748, 301] on div "Vraag direct een offerte aan Button 0" at bounding box center [921, 308] width 1293 height 35
click at [213, 20] on icon at bounding box center [210, 23] width 9 height 12
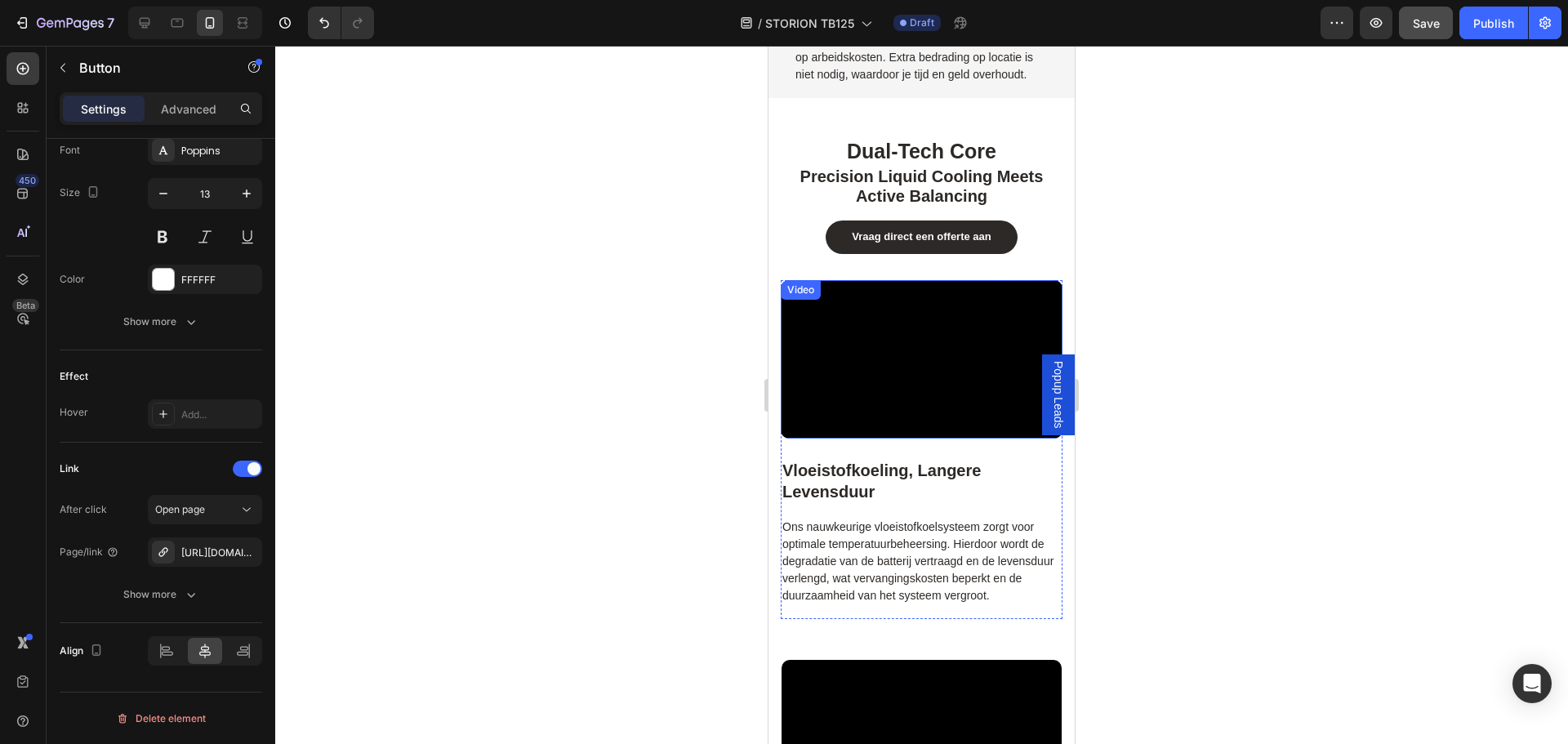
scroll to position [2309, 0]
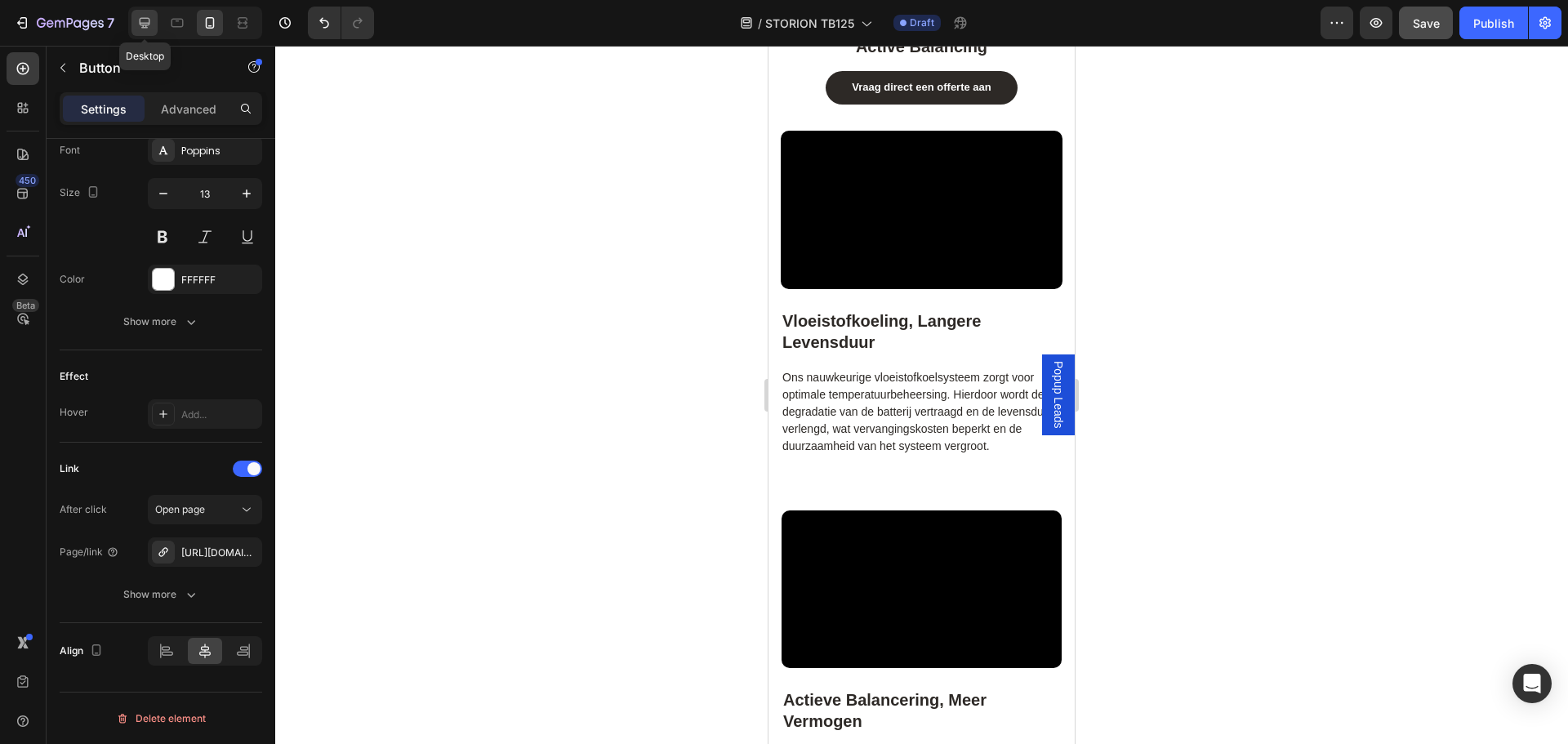
click at [146, 19] on icon at bounding box center [145, 23] width 11 height 11
type input "14"
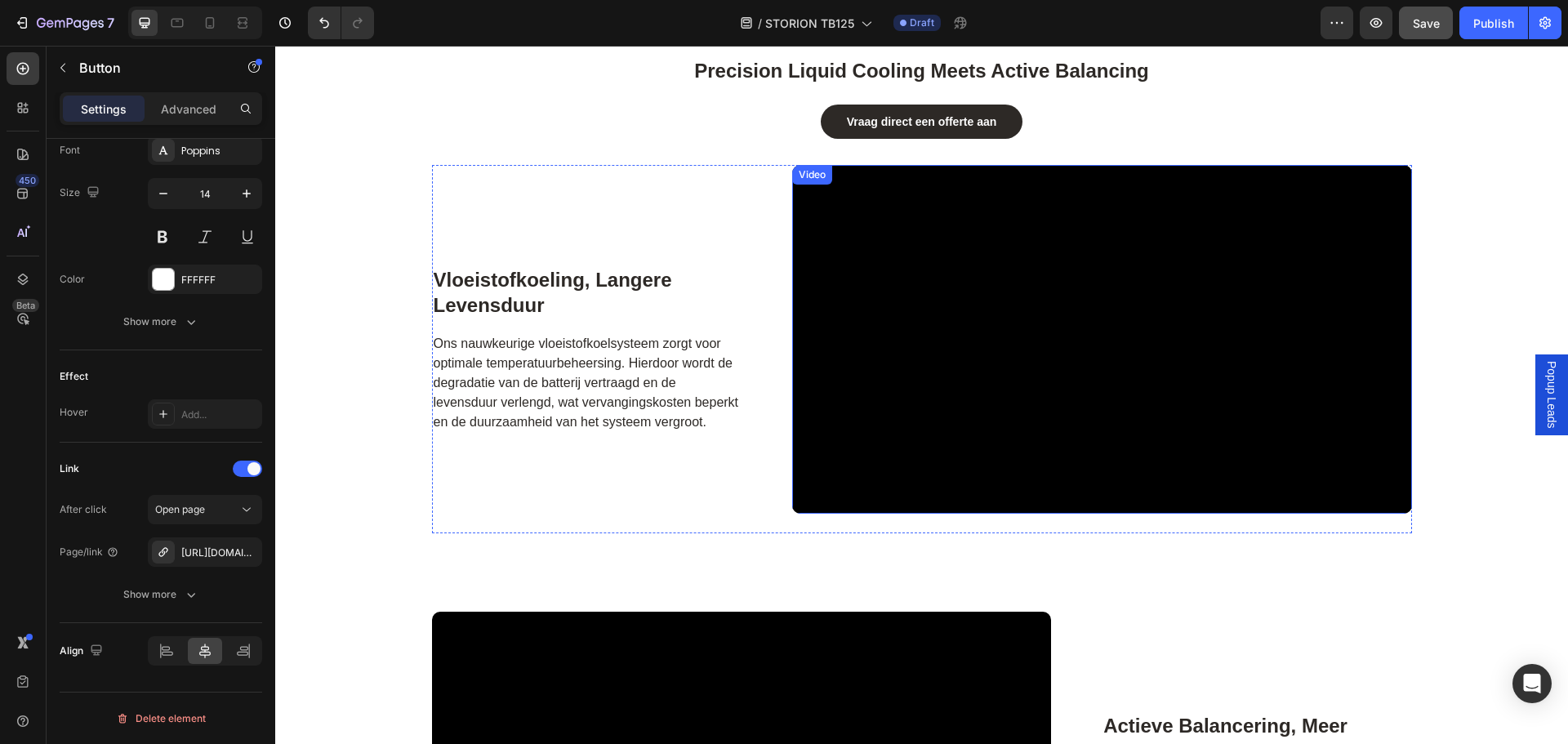
scroll to position [2583, 0]
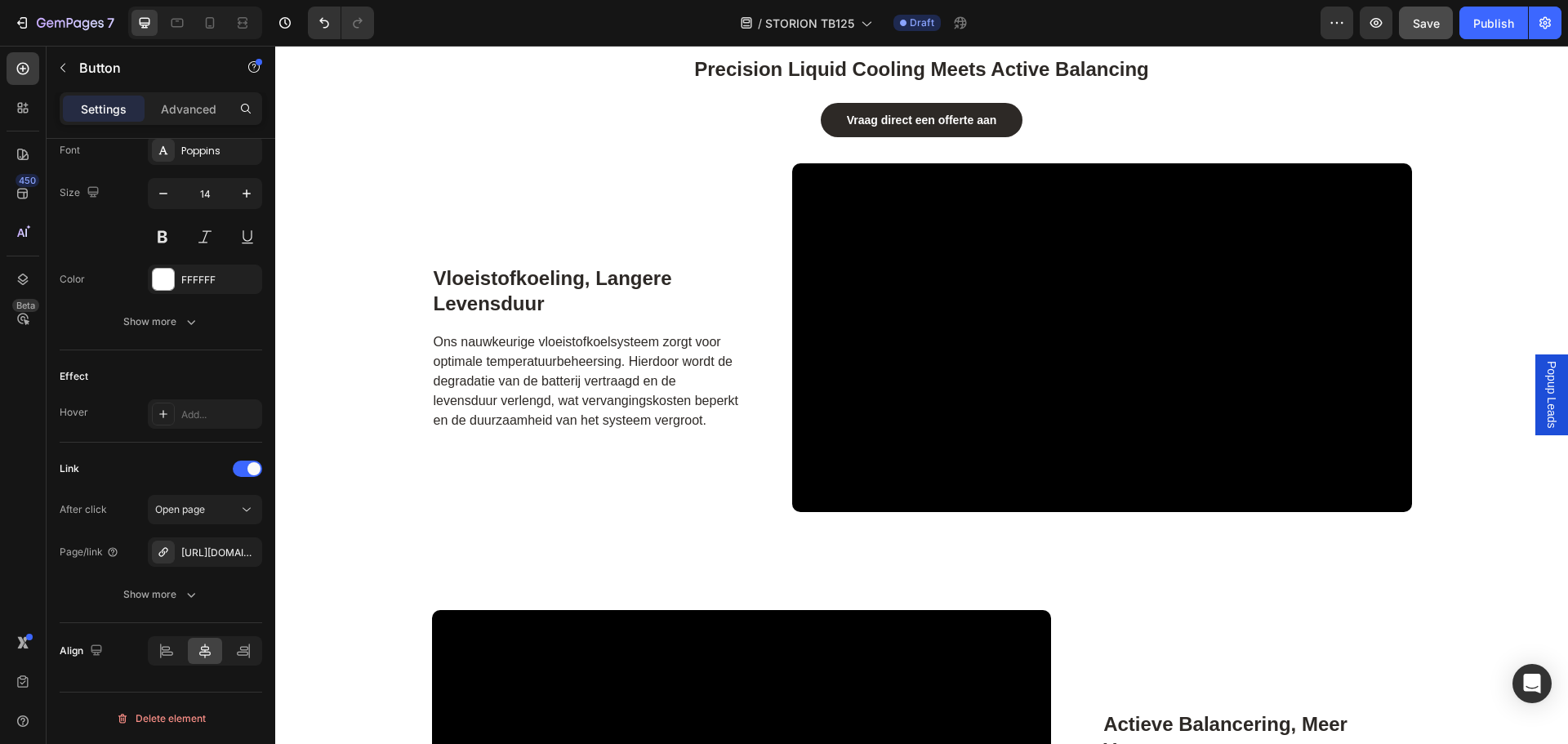
click at [775, 110] on div "Vraag direct een offerte aan Button" at bounding box center [921, 121] width 1293 height 35
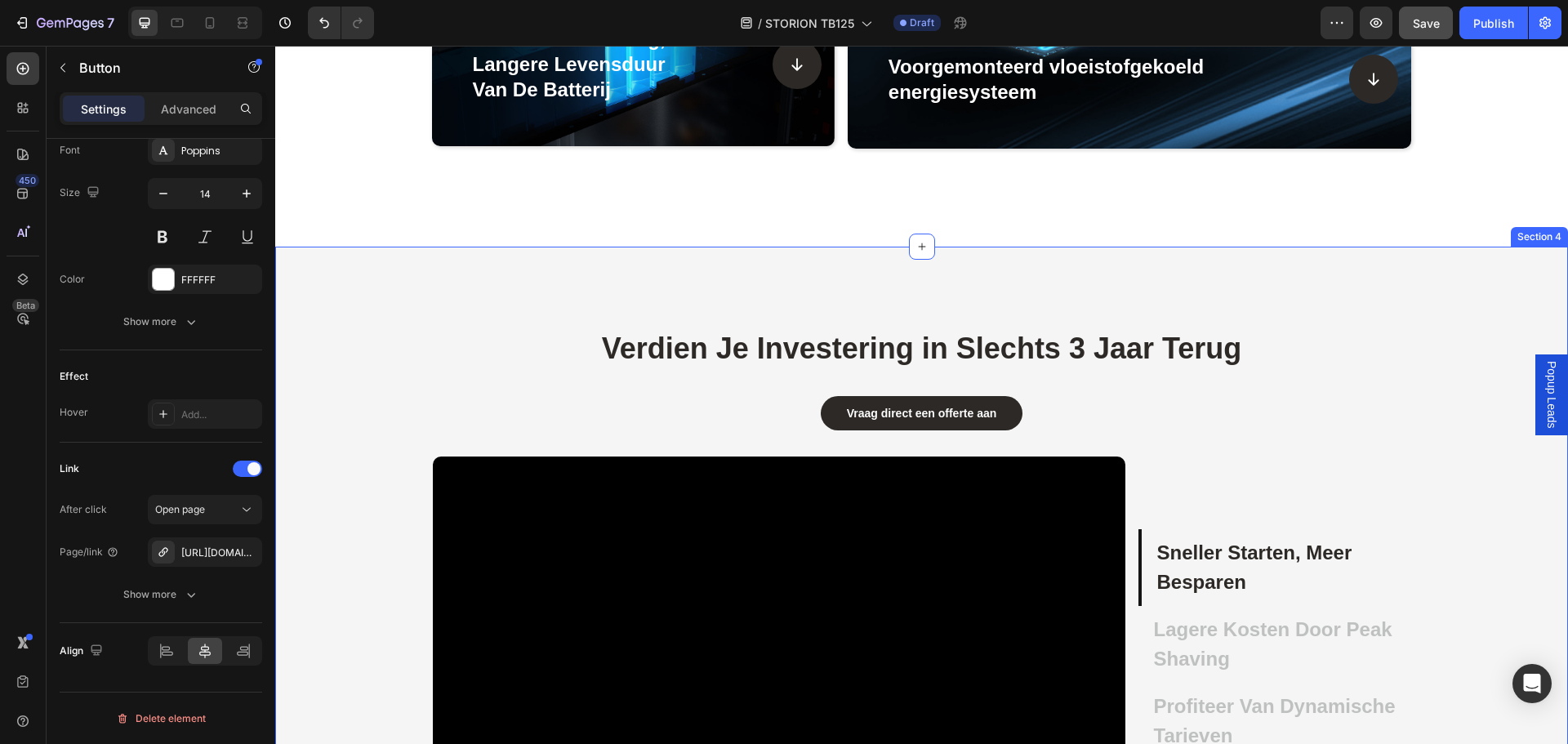
scroll to position [2175, 0]
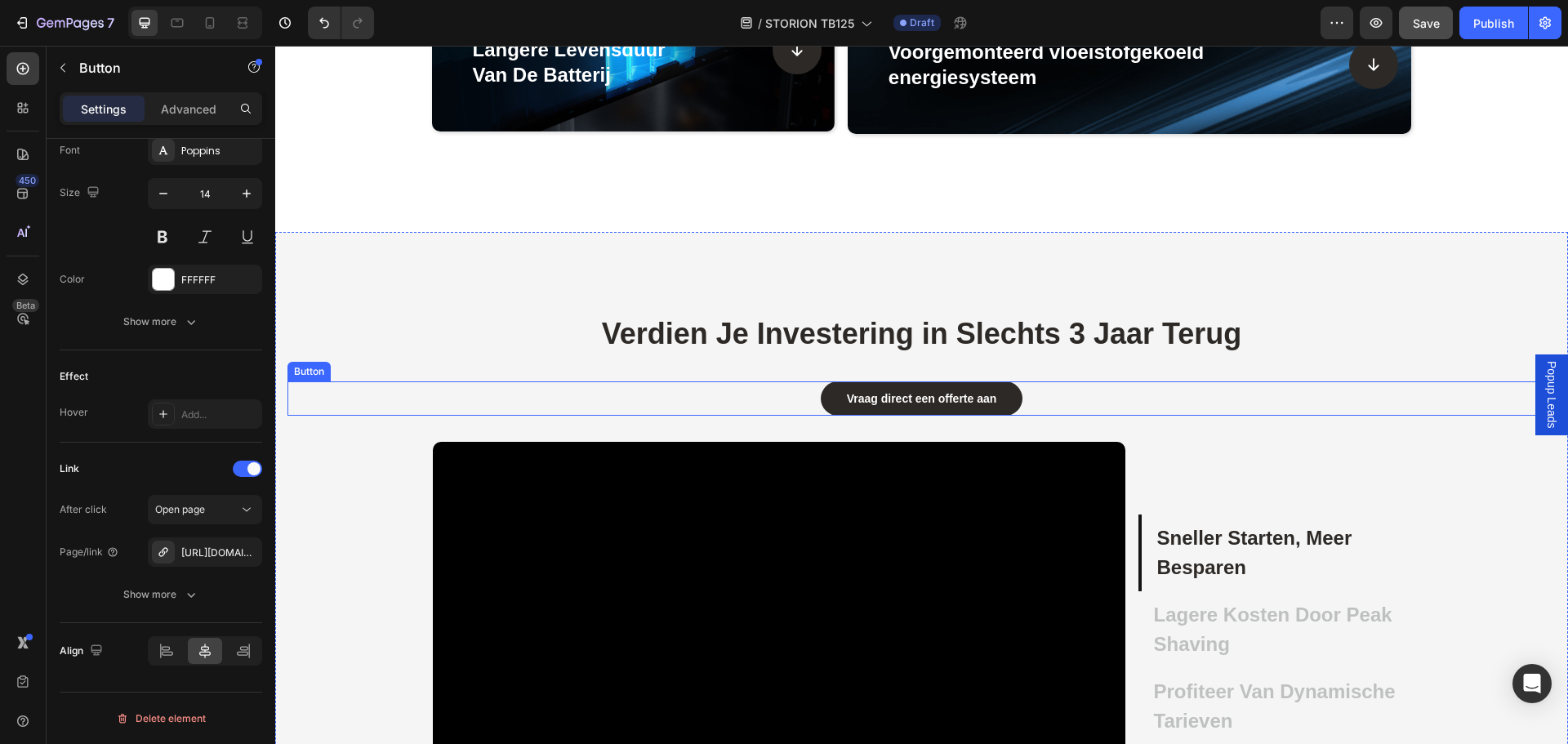
click at [1057, 393] on div "Vraag direct een offerte aan Button" at bounding box center [921, 399] width 1268 height 35
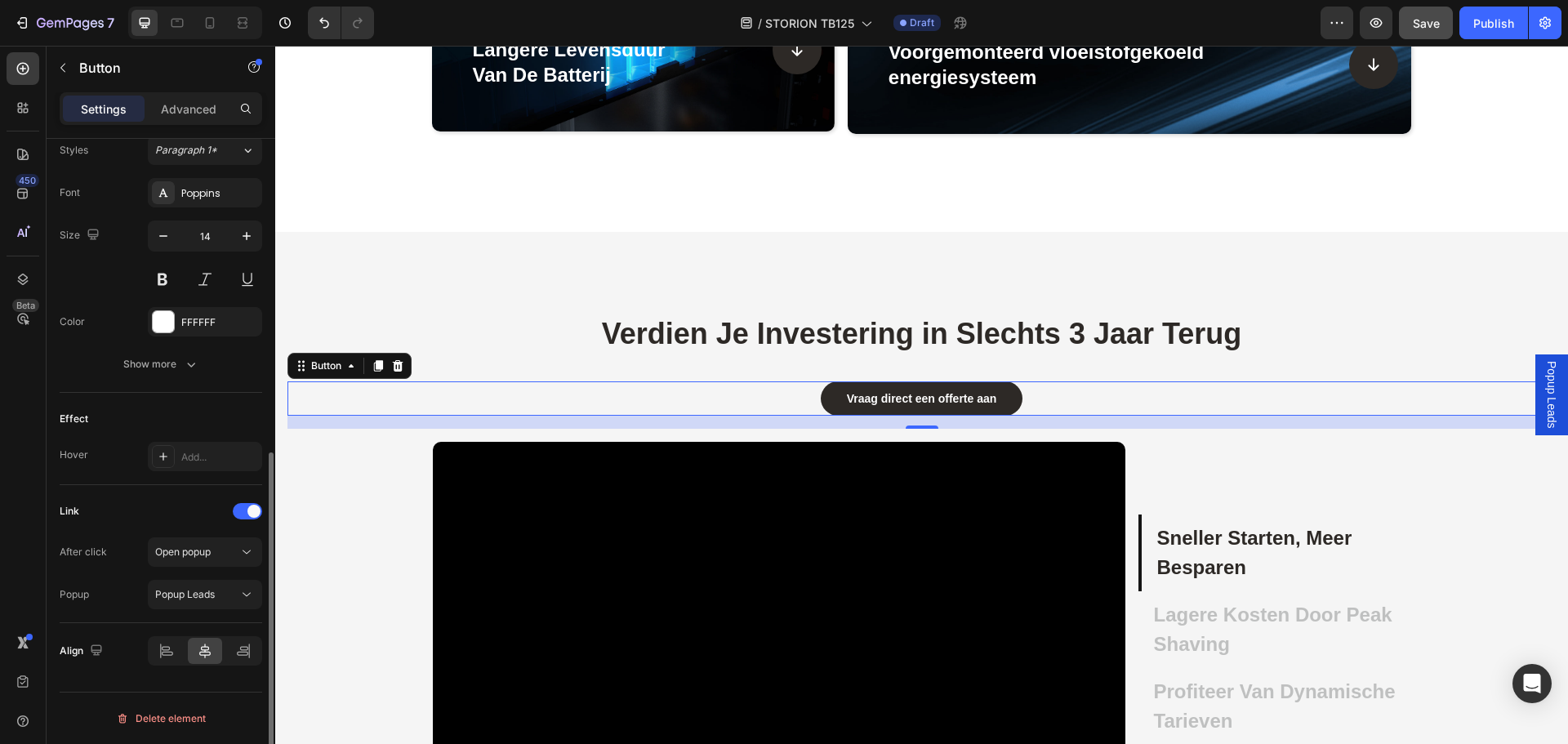
scroll to position [604, 0]
click at [379, 360] on icon at bounding box center [378, 366] width 13 height 13
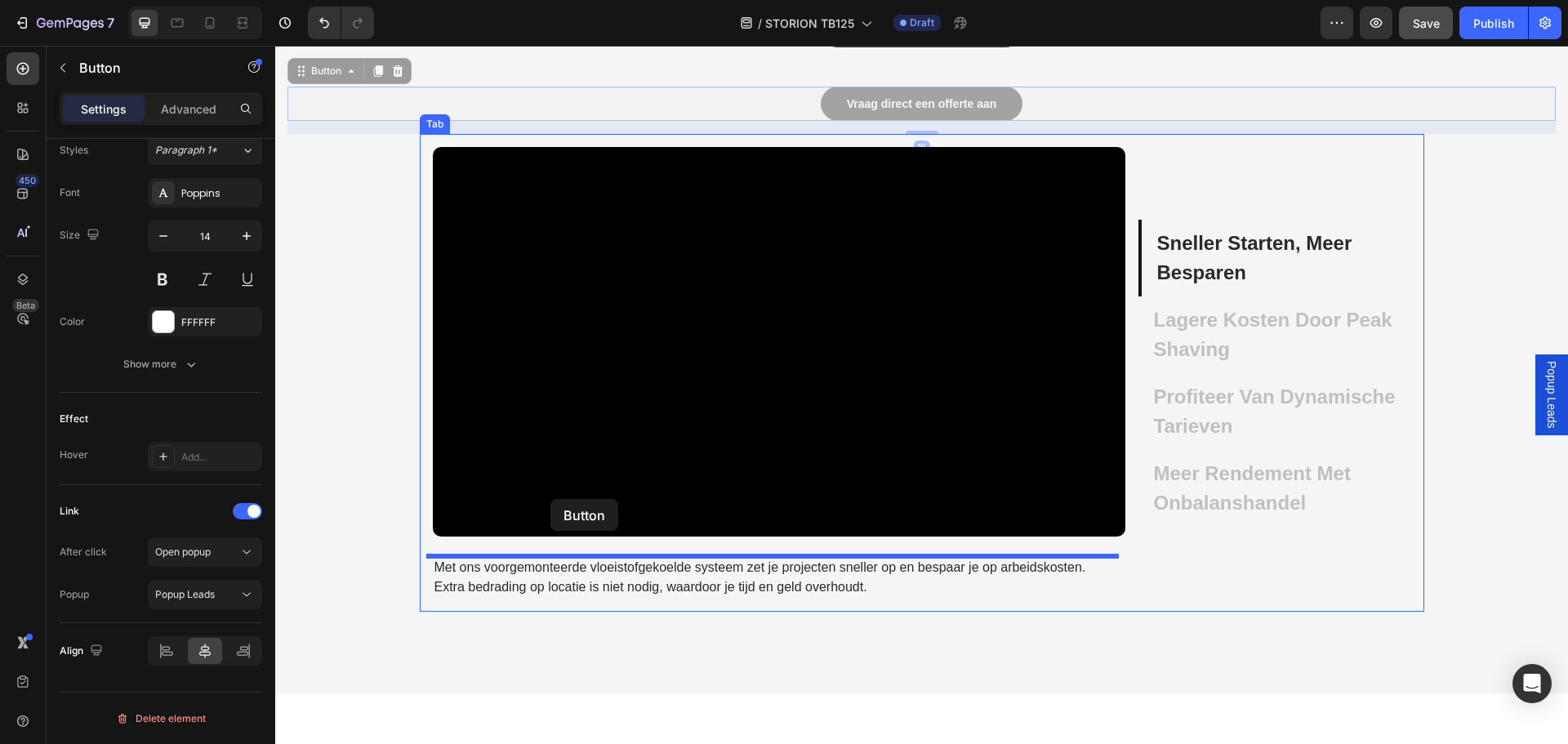
scroll to position [2992, 0]
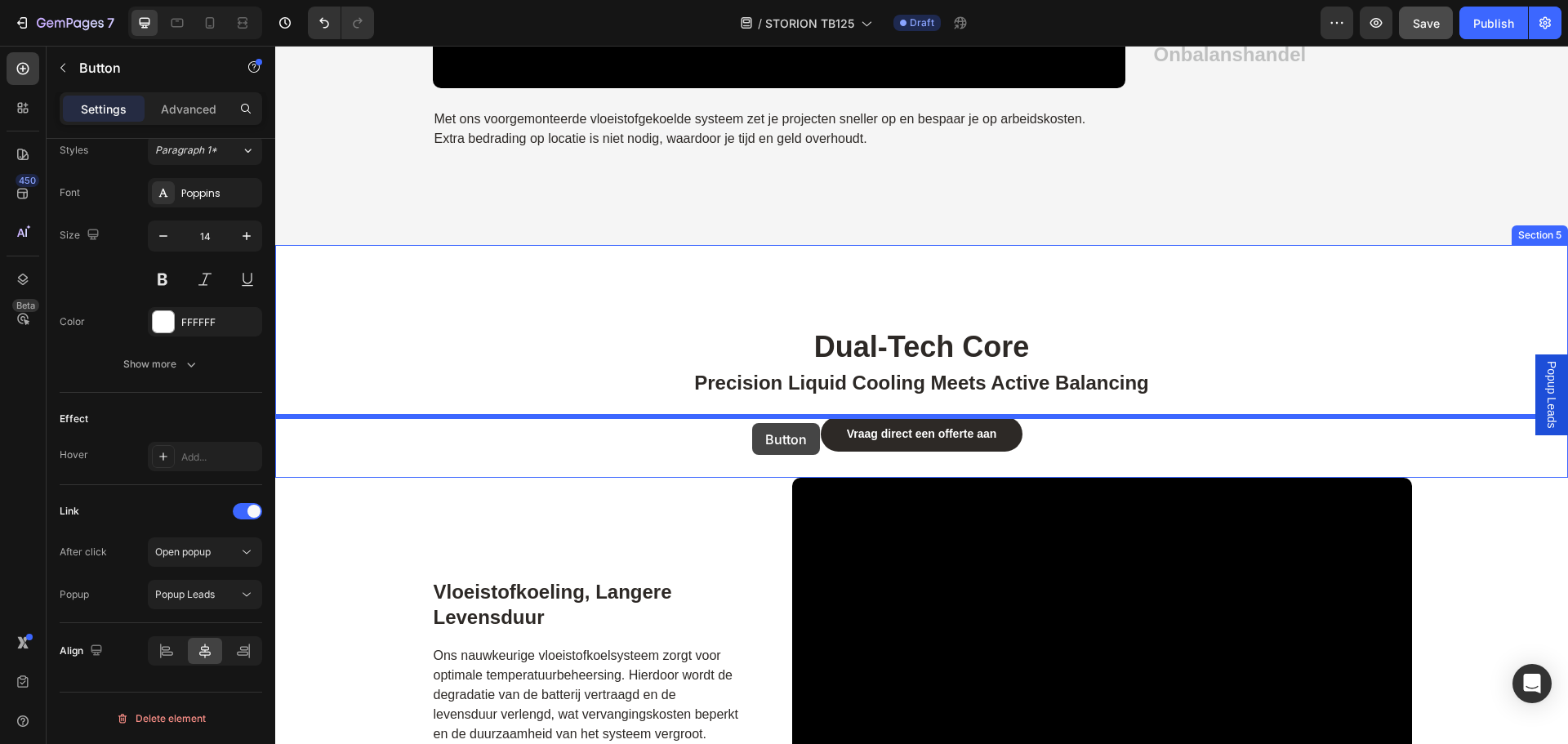
drag, startPoint x: 298, startPoint y: 198, endPoint x: 752, endPoint y: 423, distance: 506.7
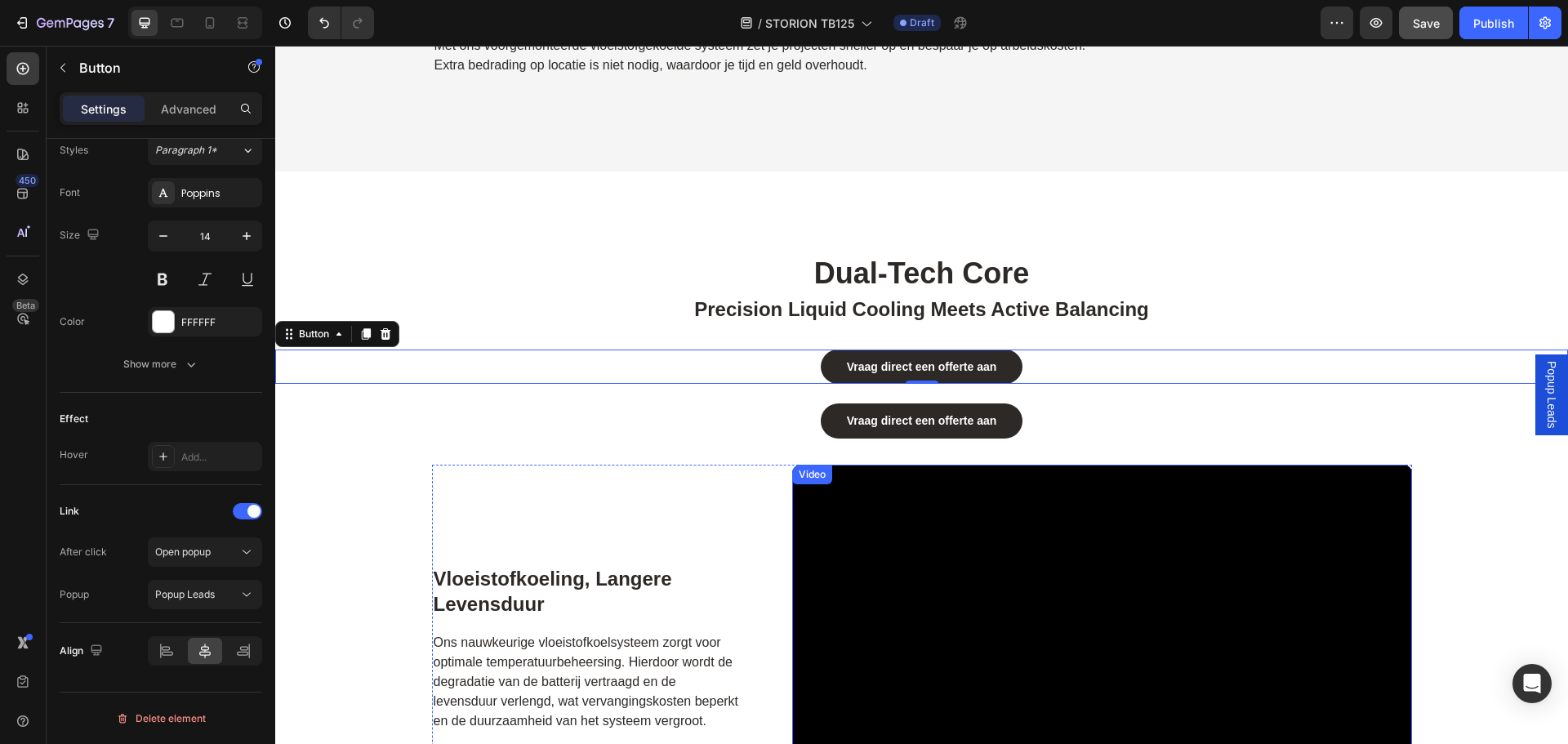
scroll to position [2919, 0]
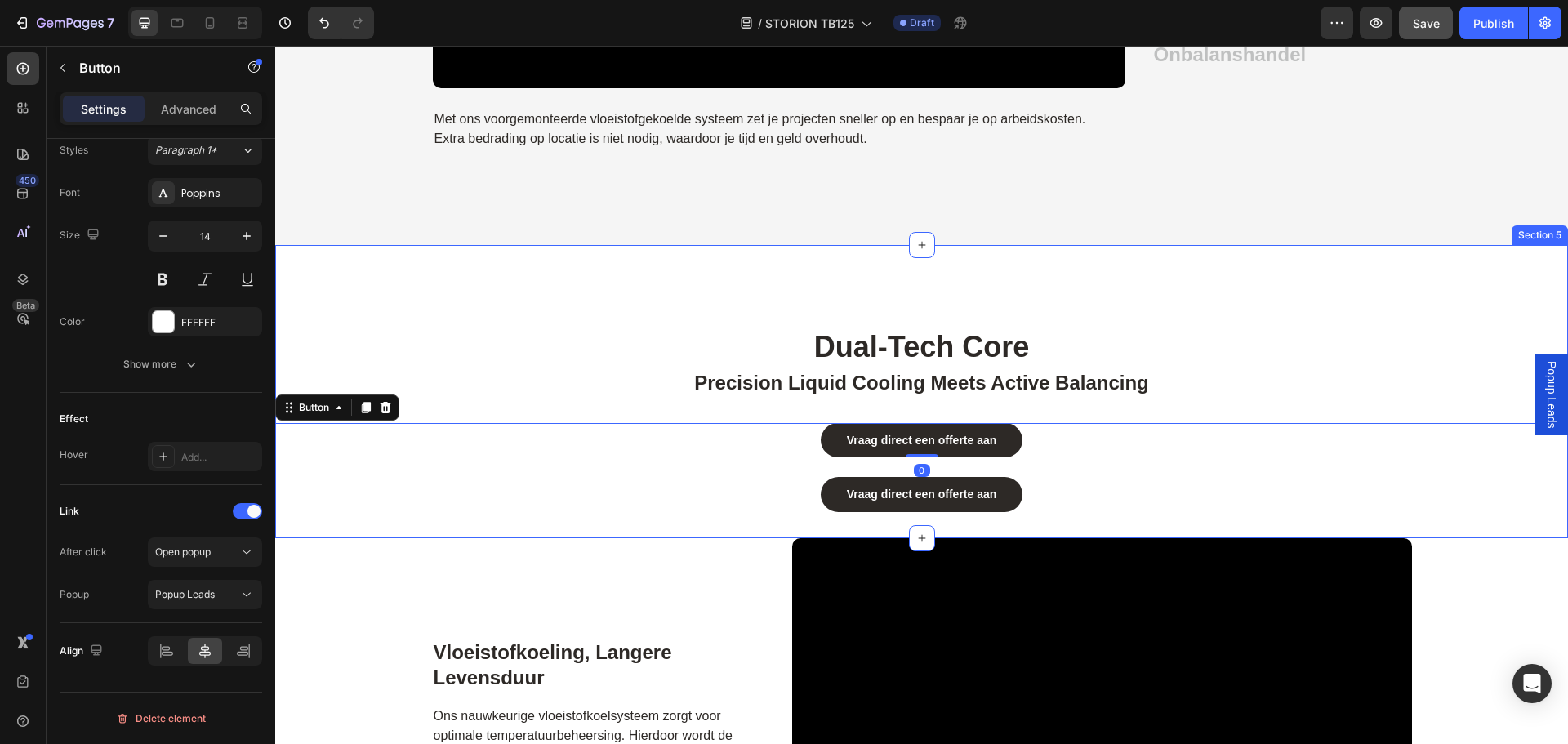
click at [1003, 488] on link "Vraag direct een offerte aan" at bounding box center [921, 494] width 202 height 35
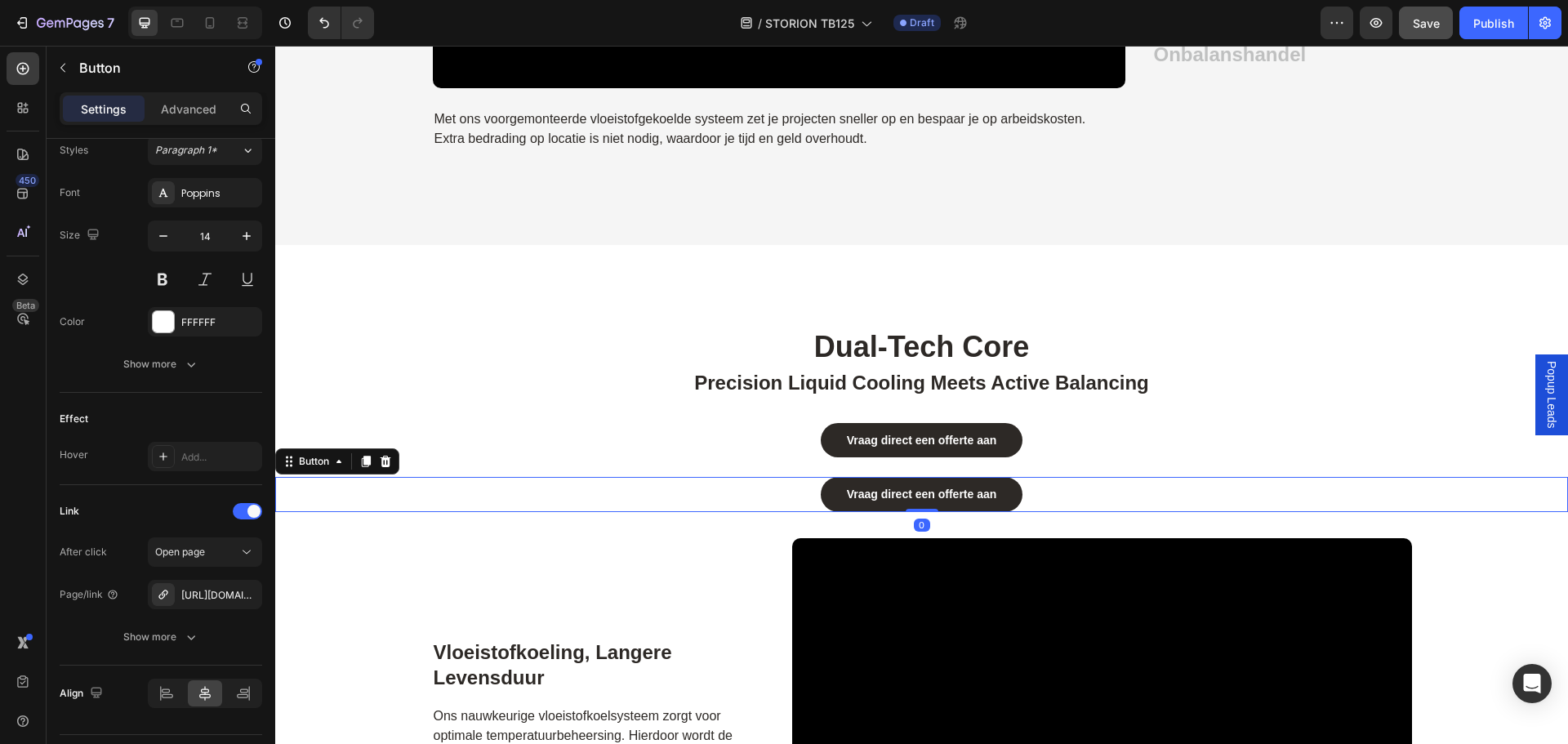
click at [388, 457] on icon at bounding box center [386, 462] width 13 height 13
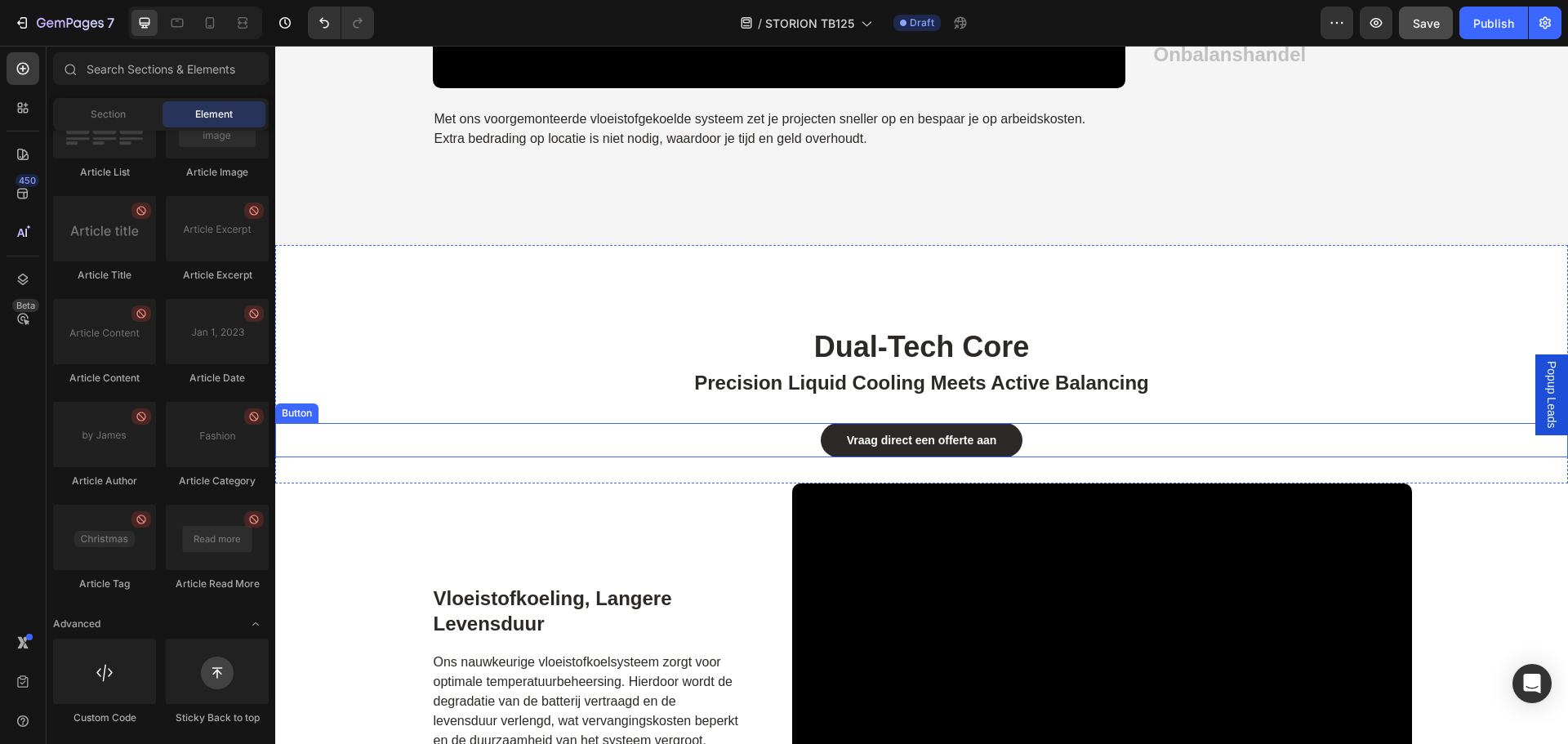
click at [750, 439] on div "Vraag direct een offerte aan Button" at bounding box center [921, 441] width 1293 height 35
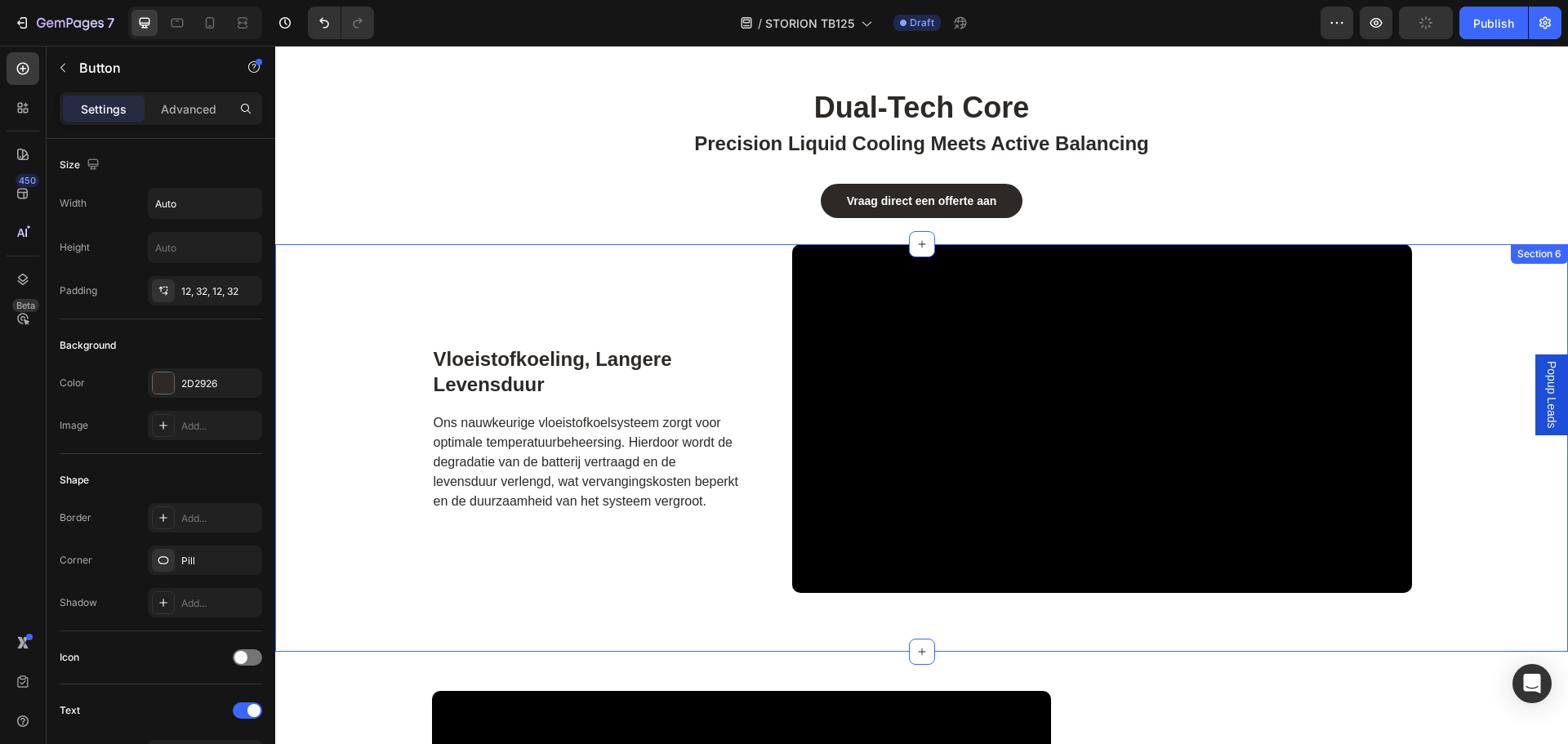
scroll to position [3082, 0]
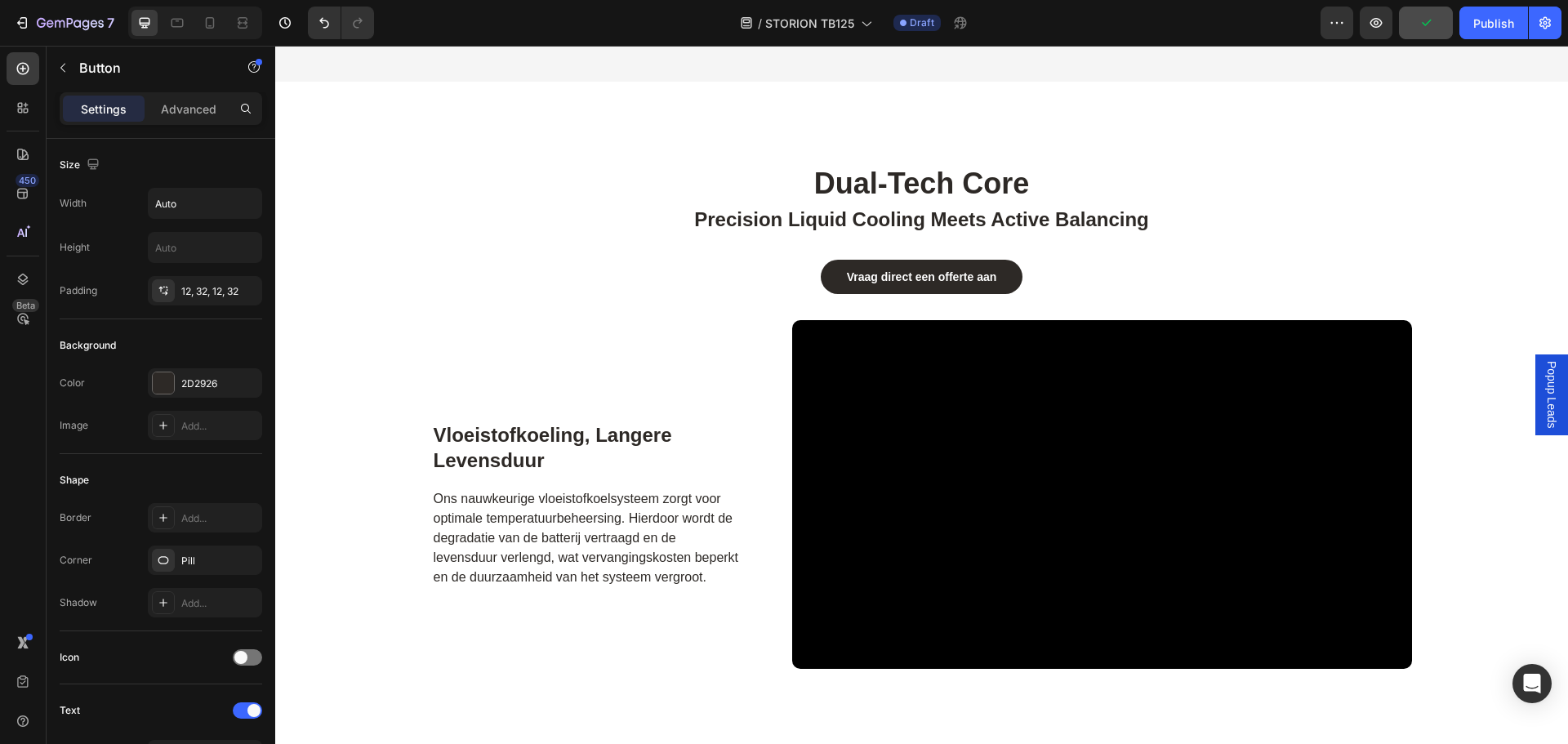
click at [780, 284] on div "Vraag direct een offerte aan Button" at bounding box center [921, 277] width 1293 height 35
click at [1145, 282] on div "Vraag direct een offerte aan Button" at bounding box center [921, 277] width 1293 height 35
click at [1014, 270] on link "Vraag direct een offerte aan" at bounding box center [921, 277] width 202 height 35
click at [1099, 256] on div "Vraag direct een offerte aan Button" at bounding box center [921, 264] width 1293 height 60
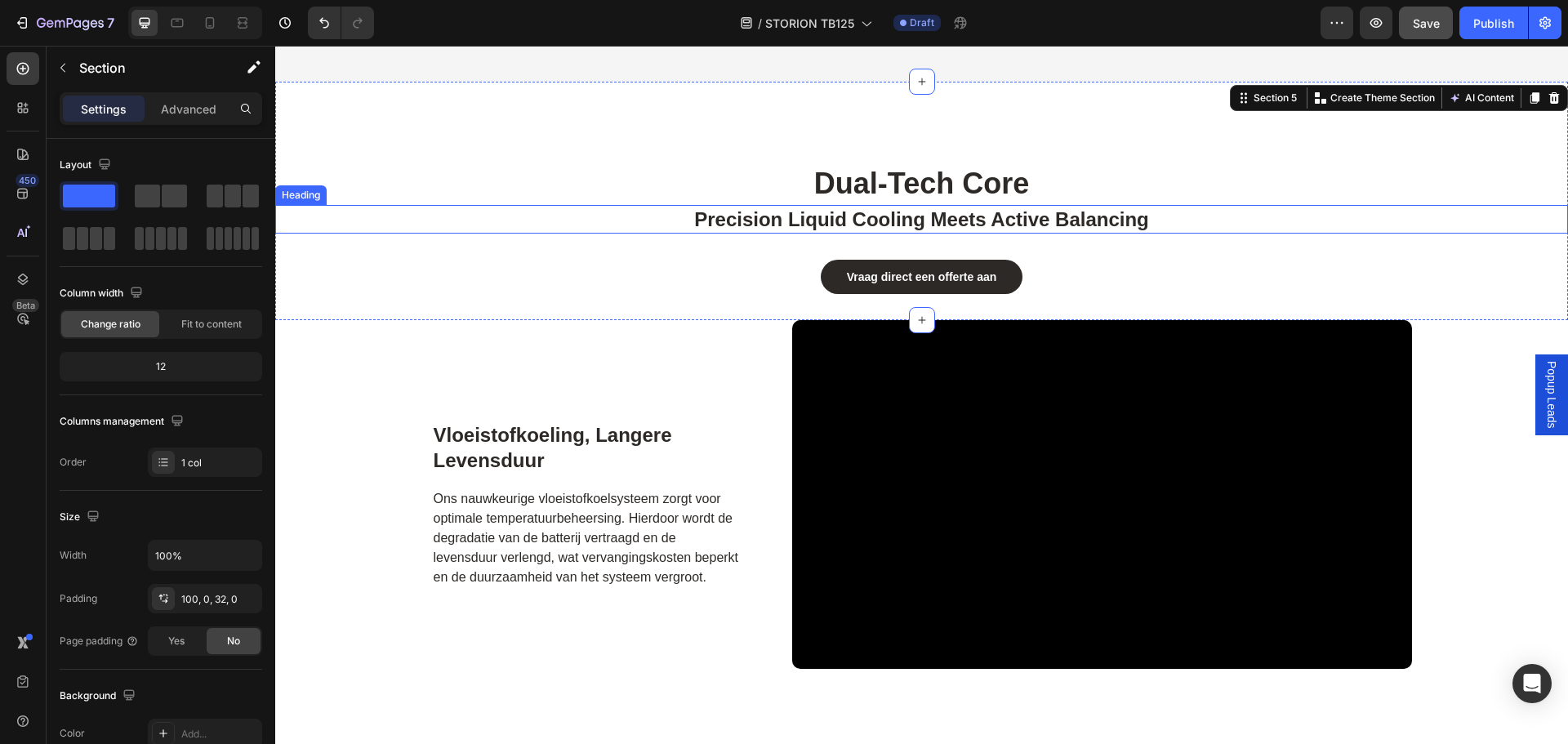
click at [1039, 224] on span "precision liquid cooling meets active balancing" at bounding box center [921, 219] width 455 height 22
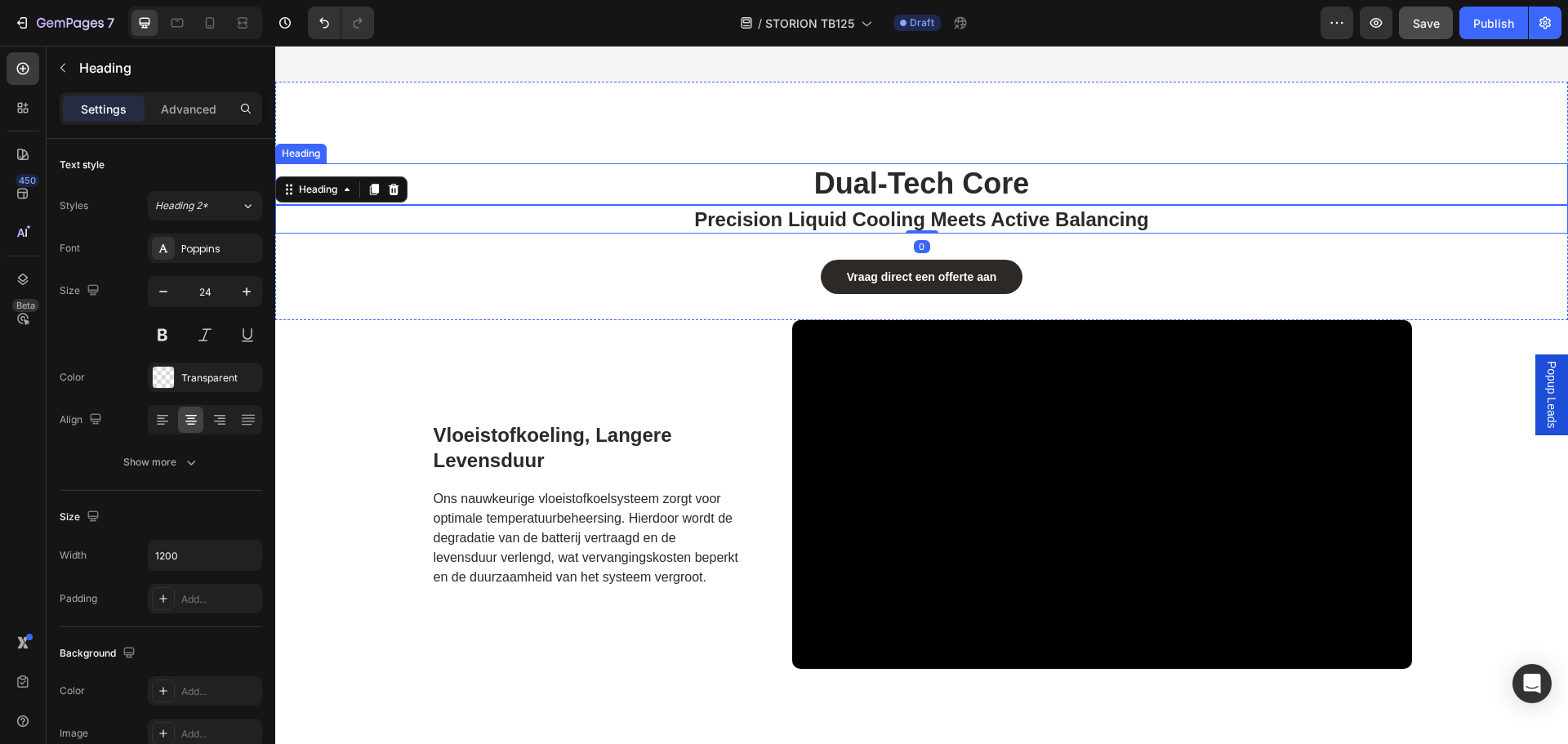
click at [887, 191] on span "dual-tech core" at bounding box center [921, 184] width 215 height 34
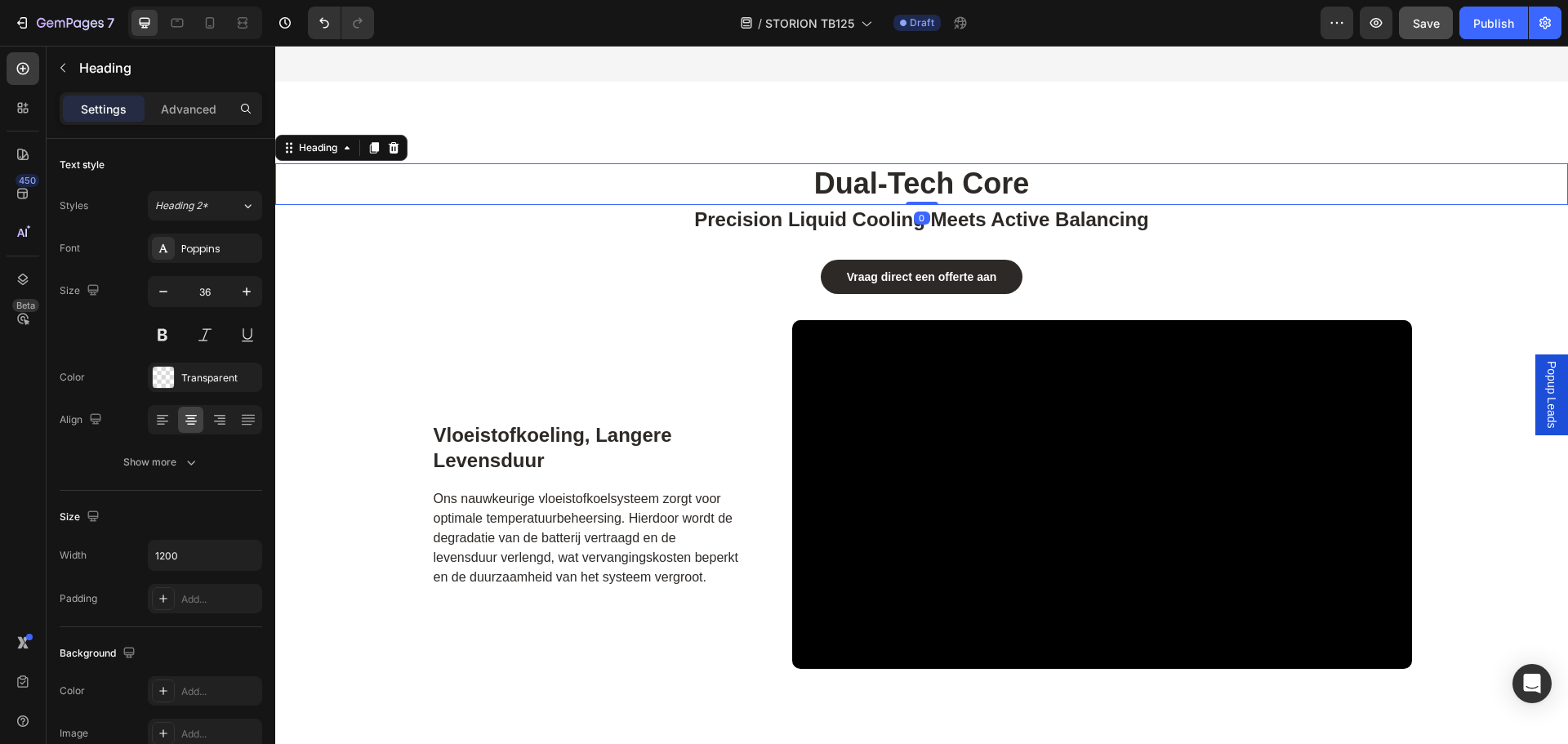
scroll to position [408, 0]
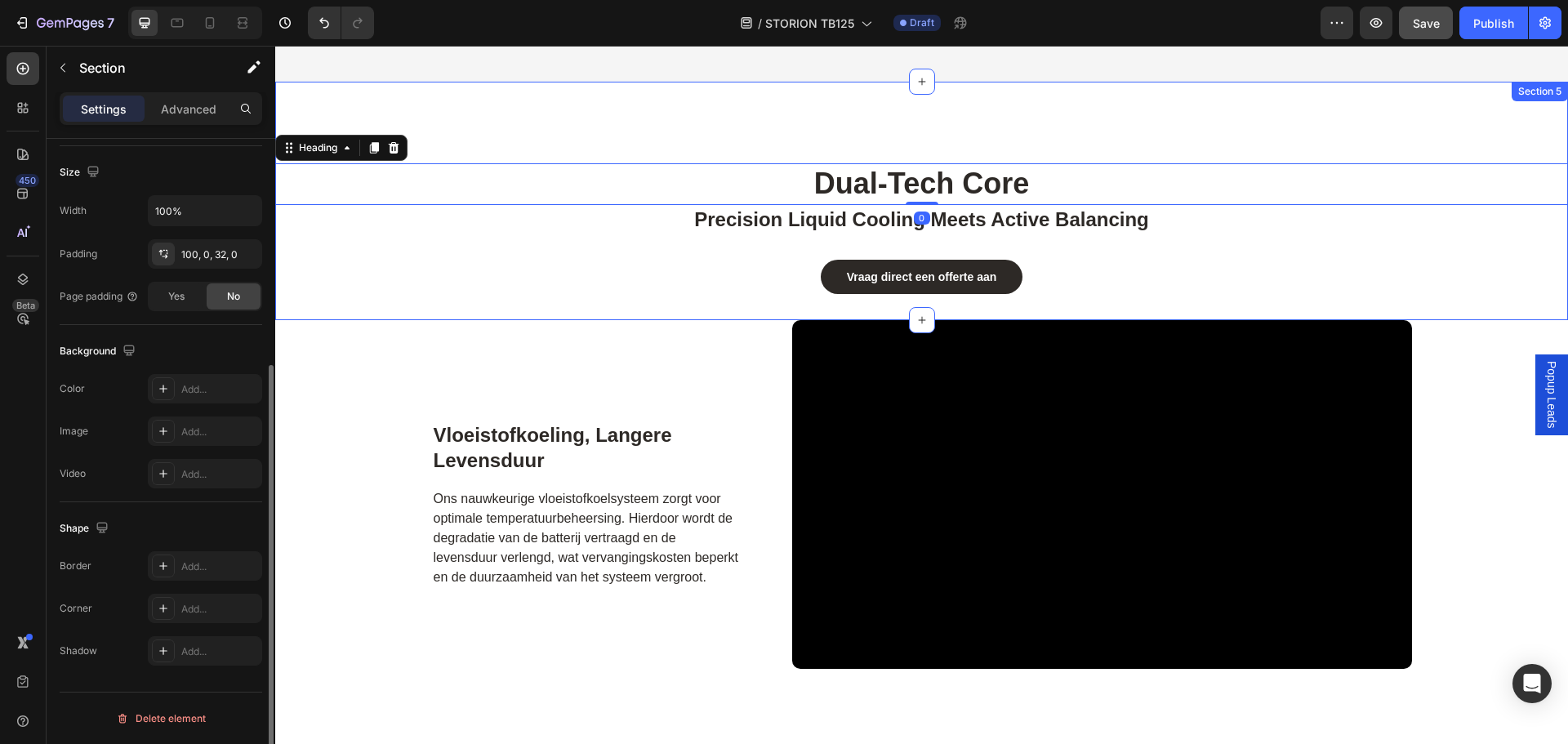
click at [756, 243] on div "Vraag direct een offerte aan Button" at bounding box center [921, 264] width 1293 height 60
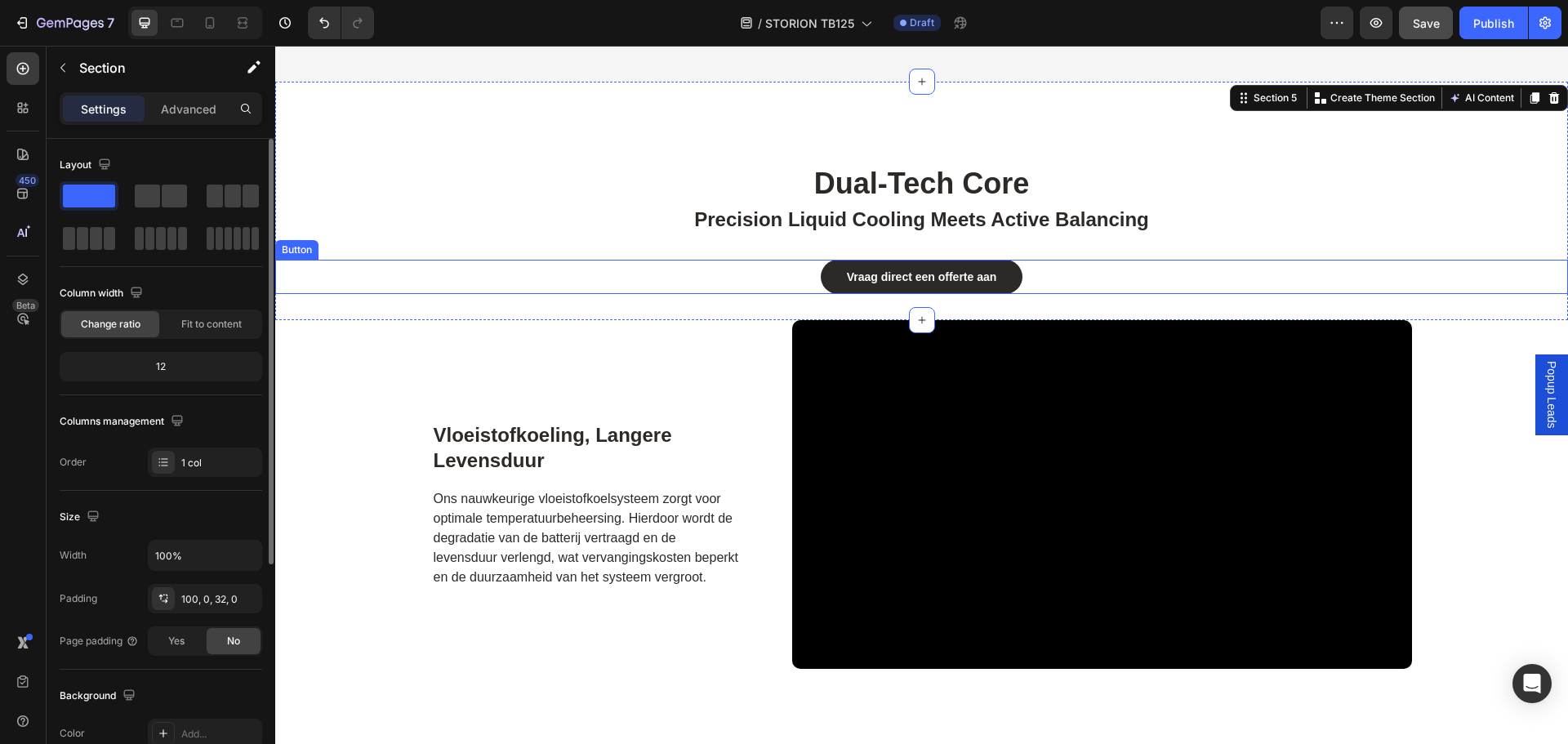
click at [805, 279] on div "Vraag direct een offerte aan Button" at bounding box center [921, 277] width 1293 height 35
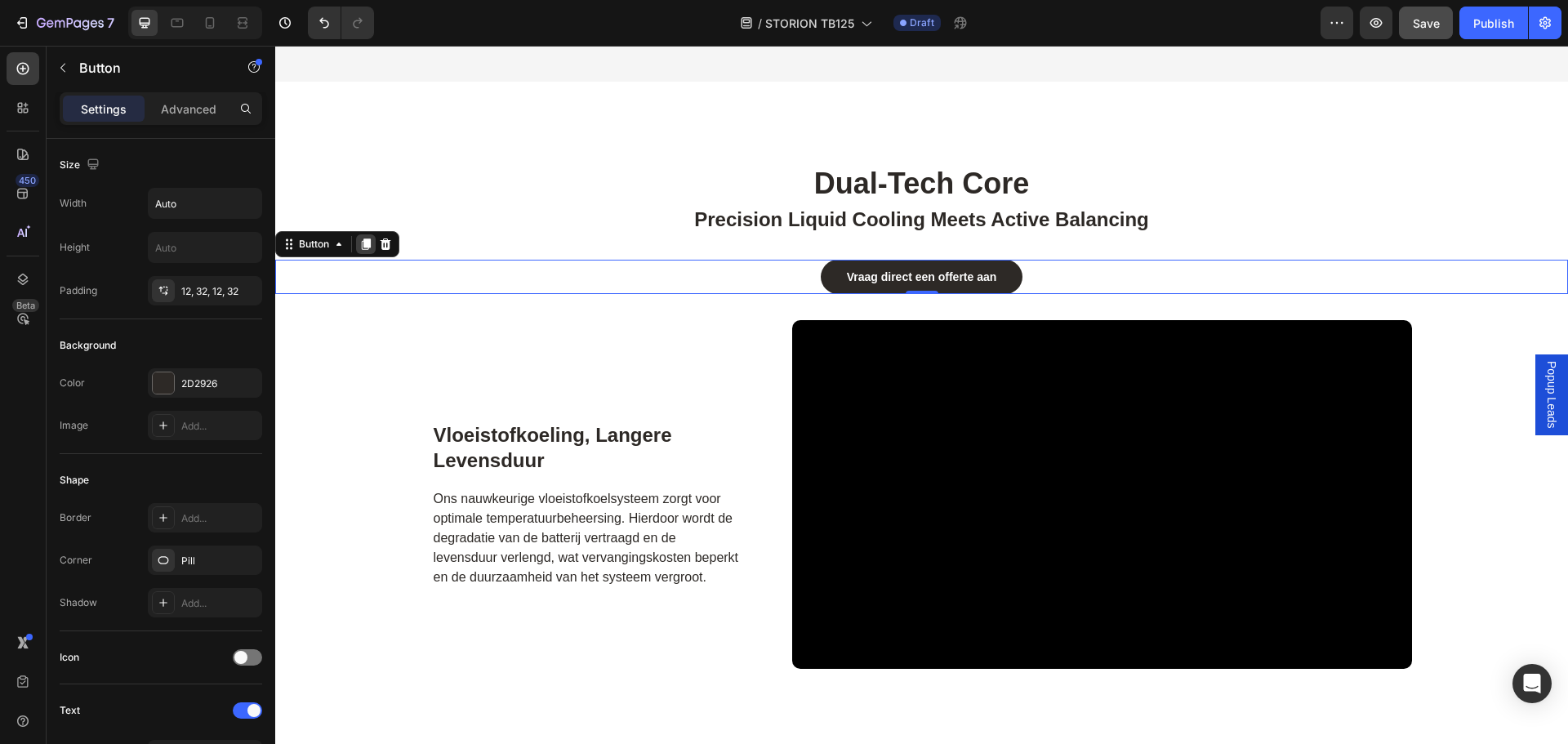
click at [364, 246] on icon at bounding box center [366, 245] width 9 height 12
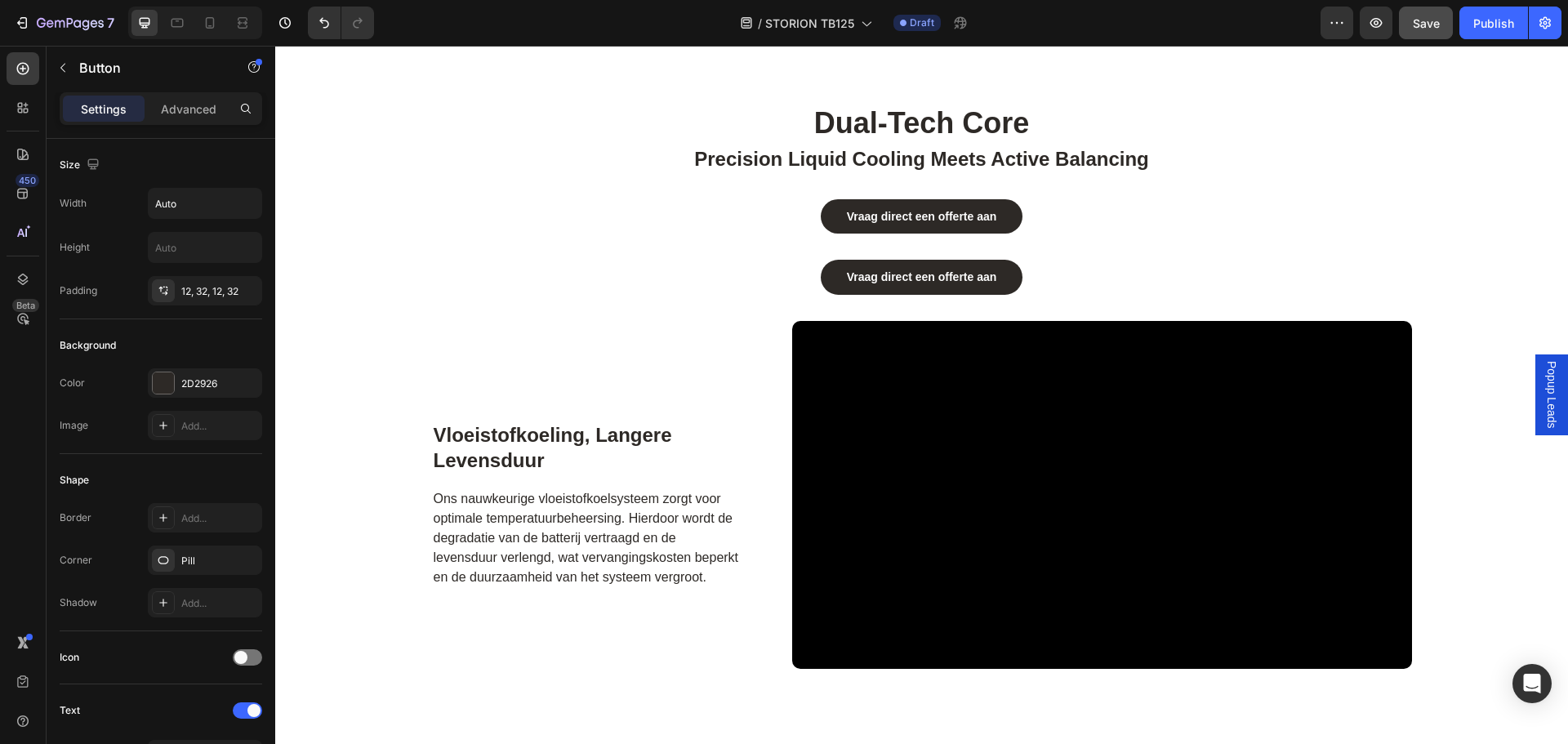
scroll to position [2919, 0]
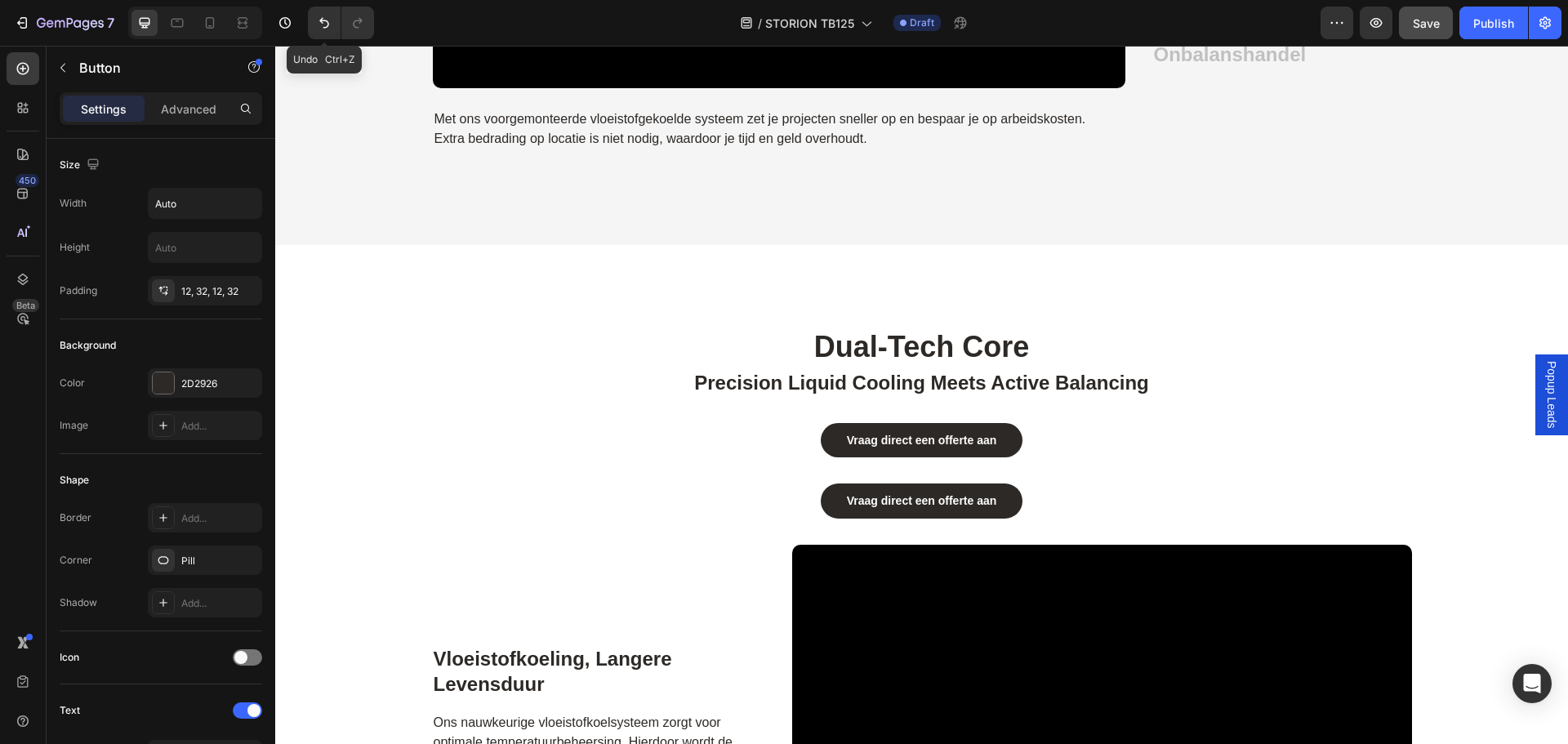
click at [330, 24] on icon "Undo/Redo" at bounding box center [325, 23] width 17 height 17
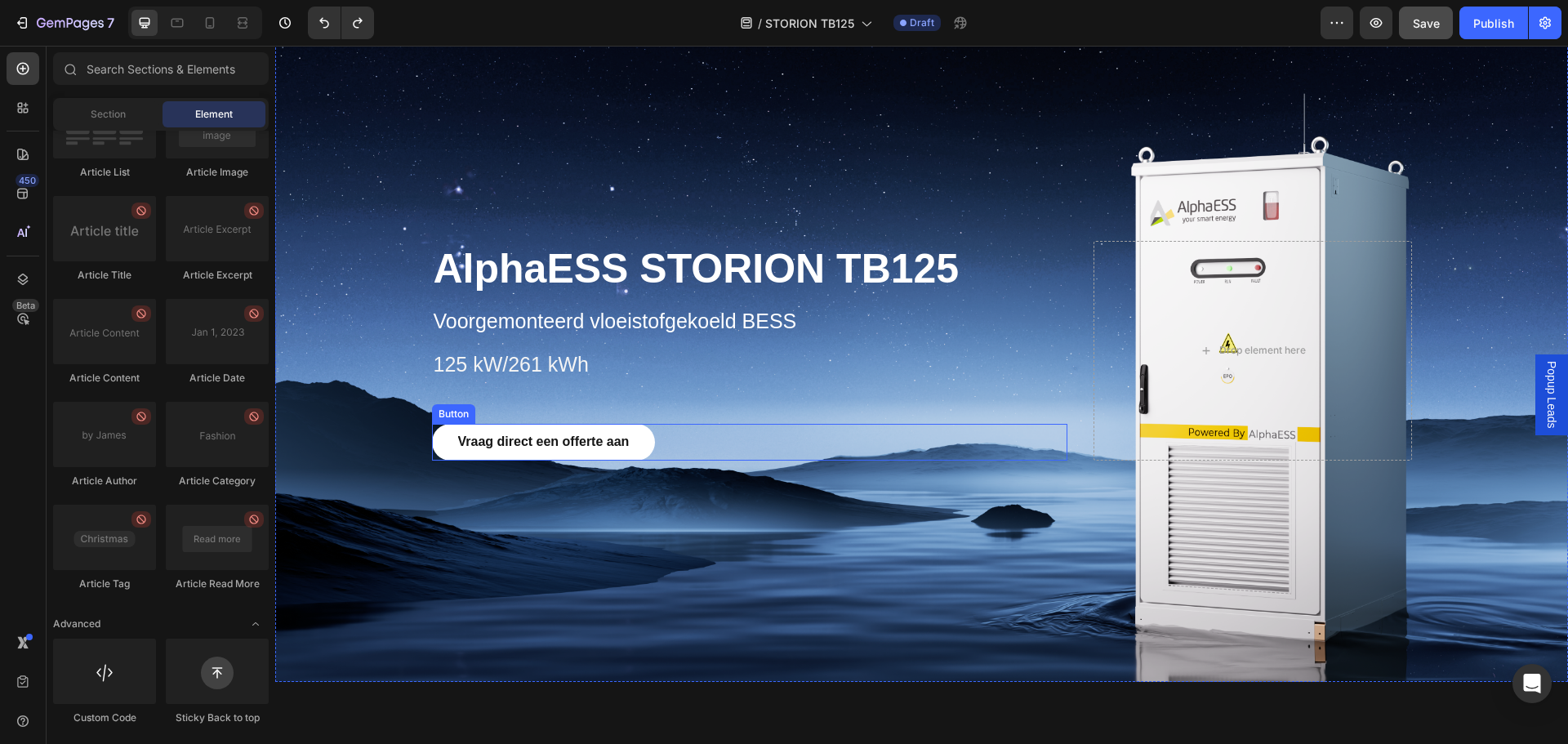
scroll to position [0, 0]
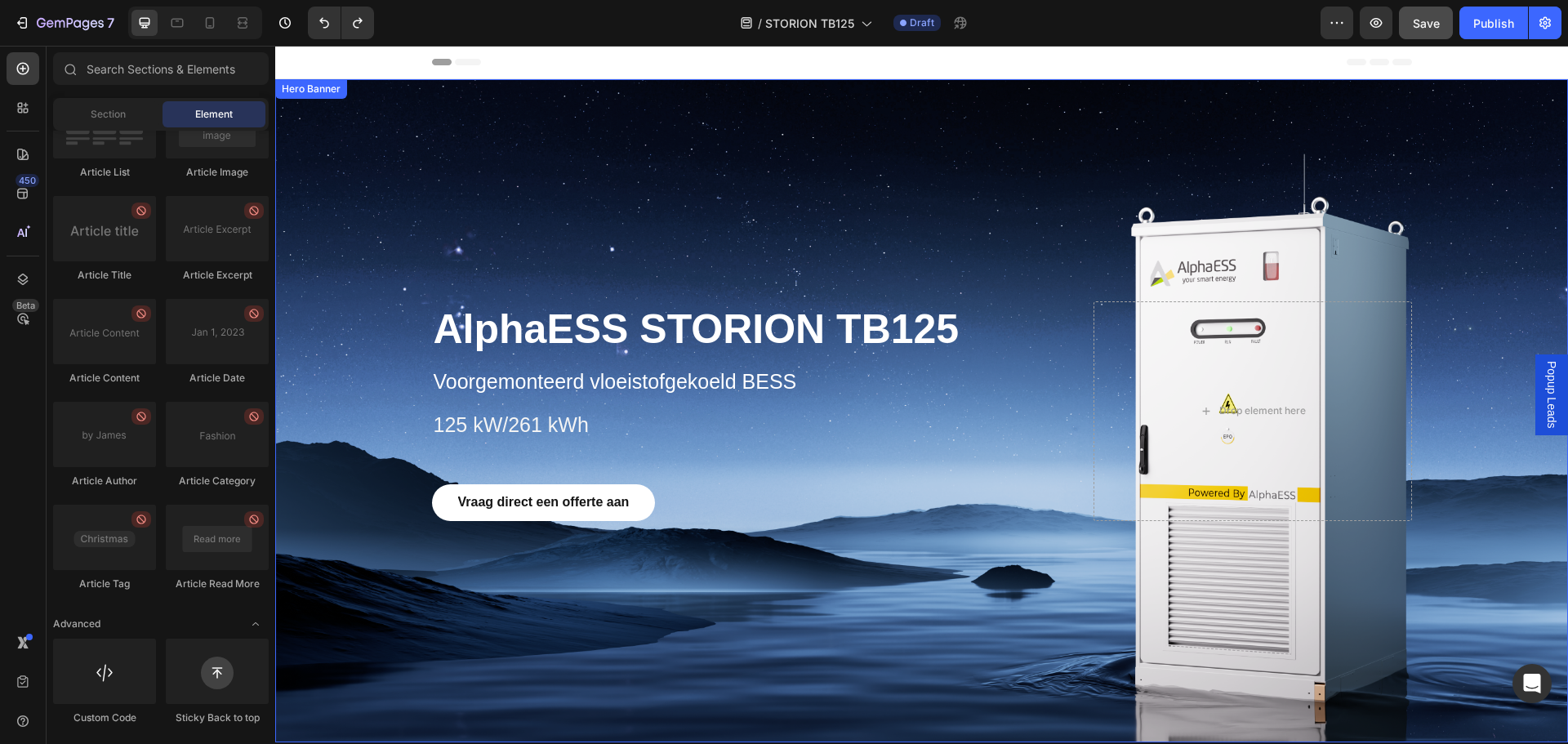
click at [778, 470] on div "Vraag direct een offerte aan Button" at bounding box center [750, 489] width 636 height 63
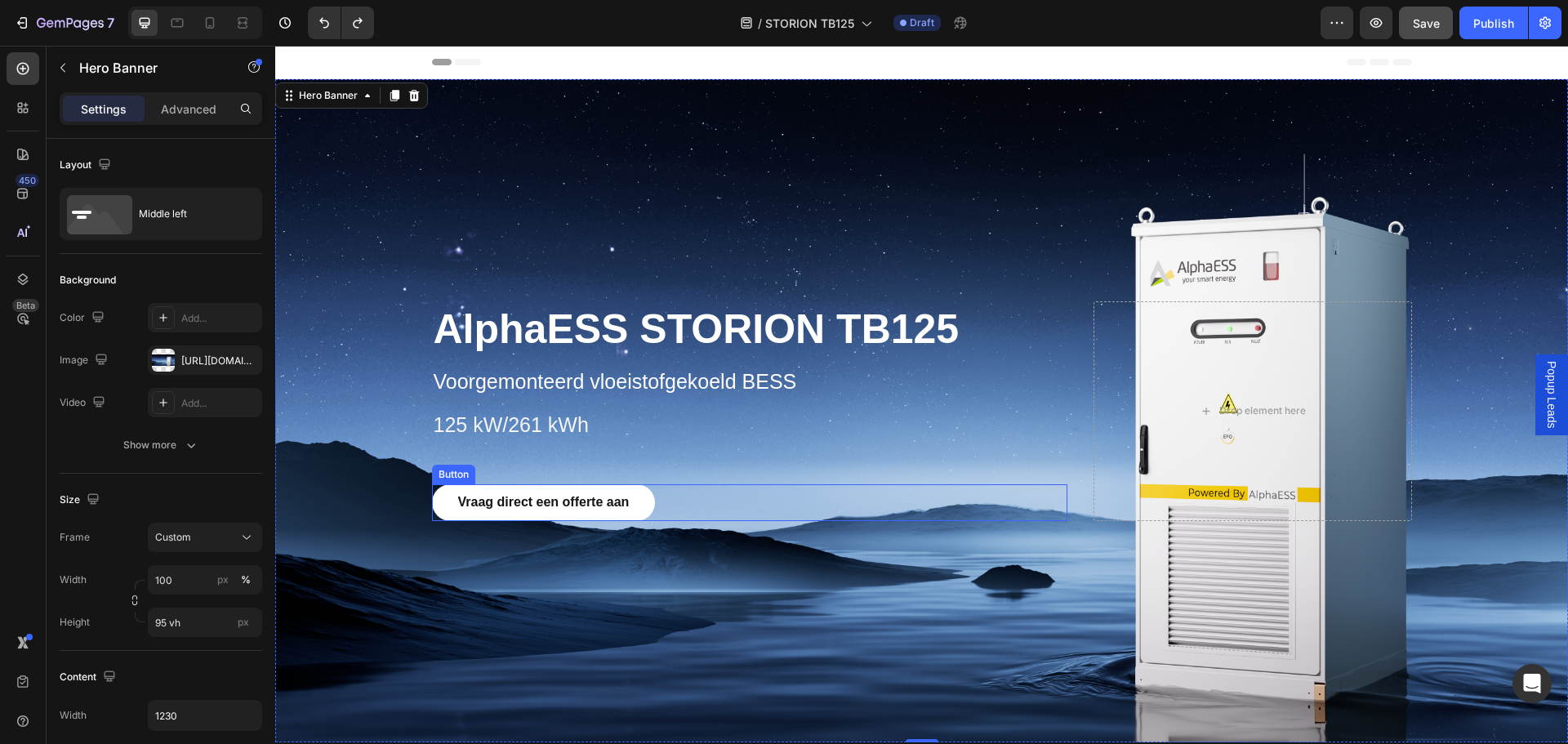
click at [713, 498] on div "Vraag direct een offerte aan Button" at bounding box center [750, 503] width 636 height 36
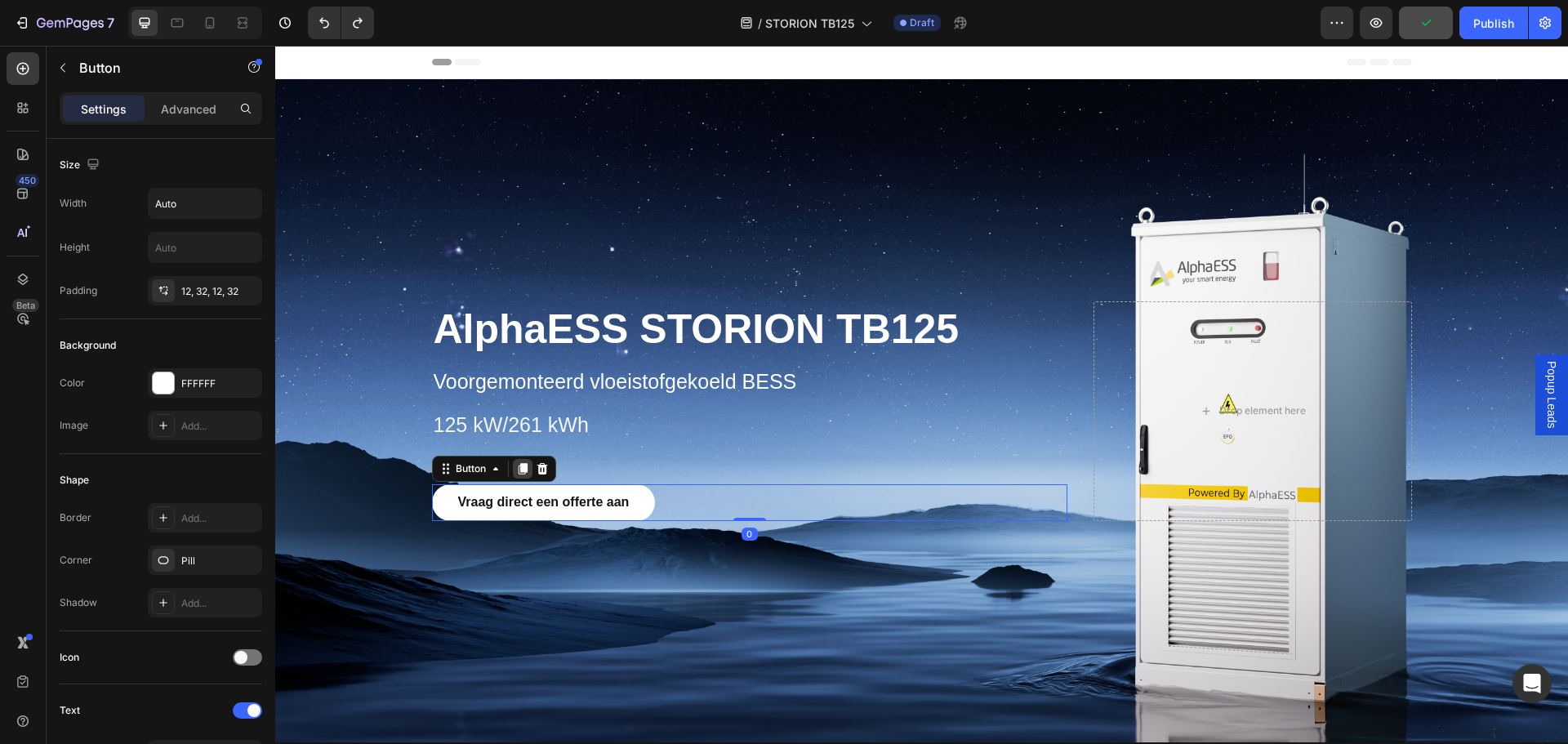
click at [517, 475] on icon at bounding box center [523, 469] width 13 height 13
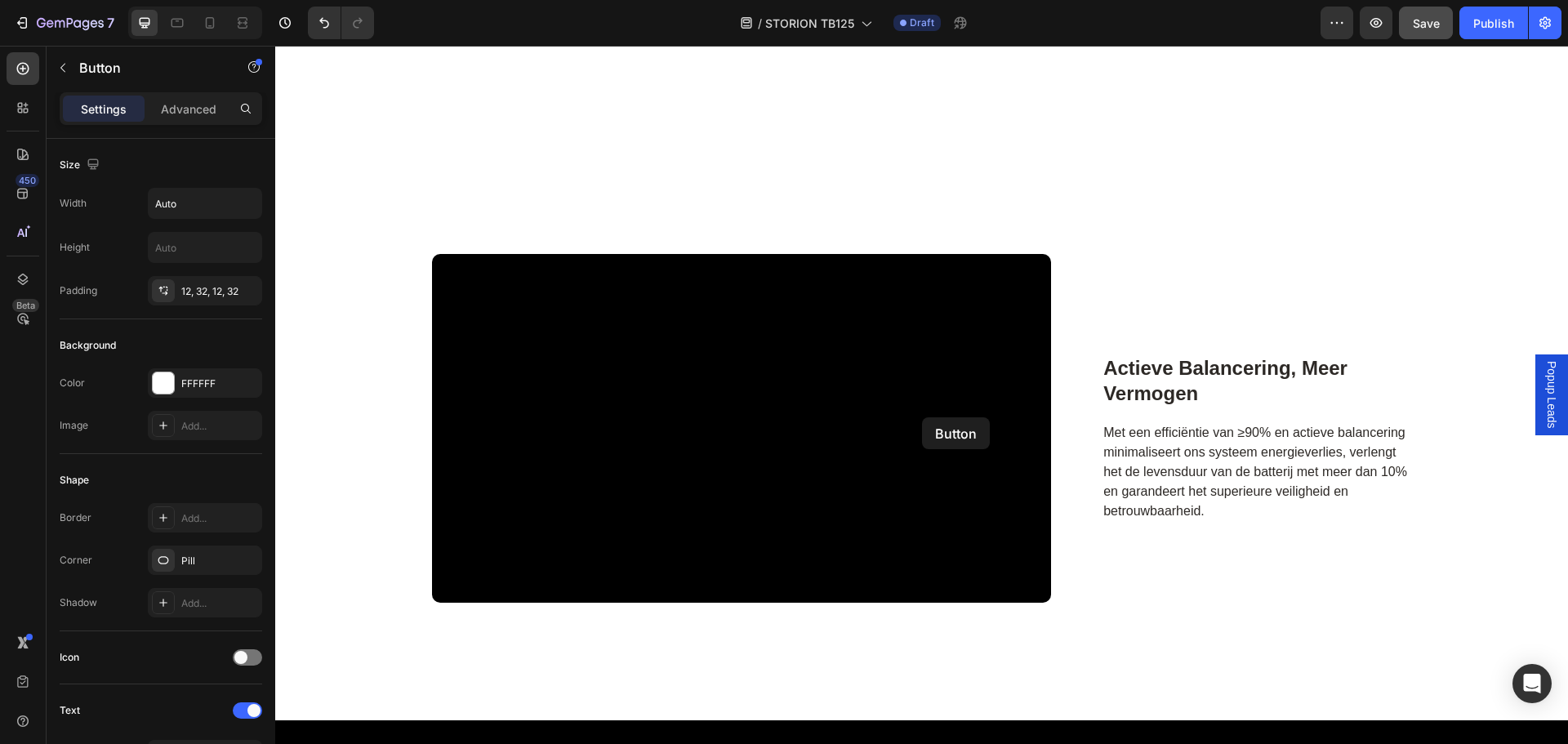
scroll to position [4085, 0]
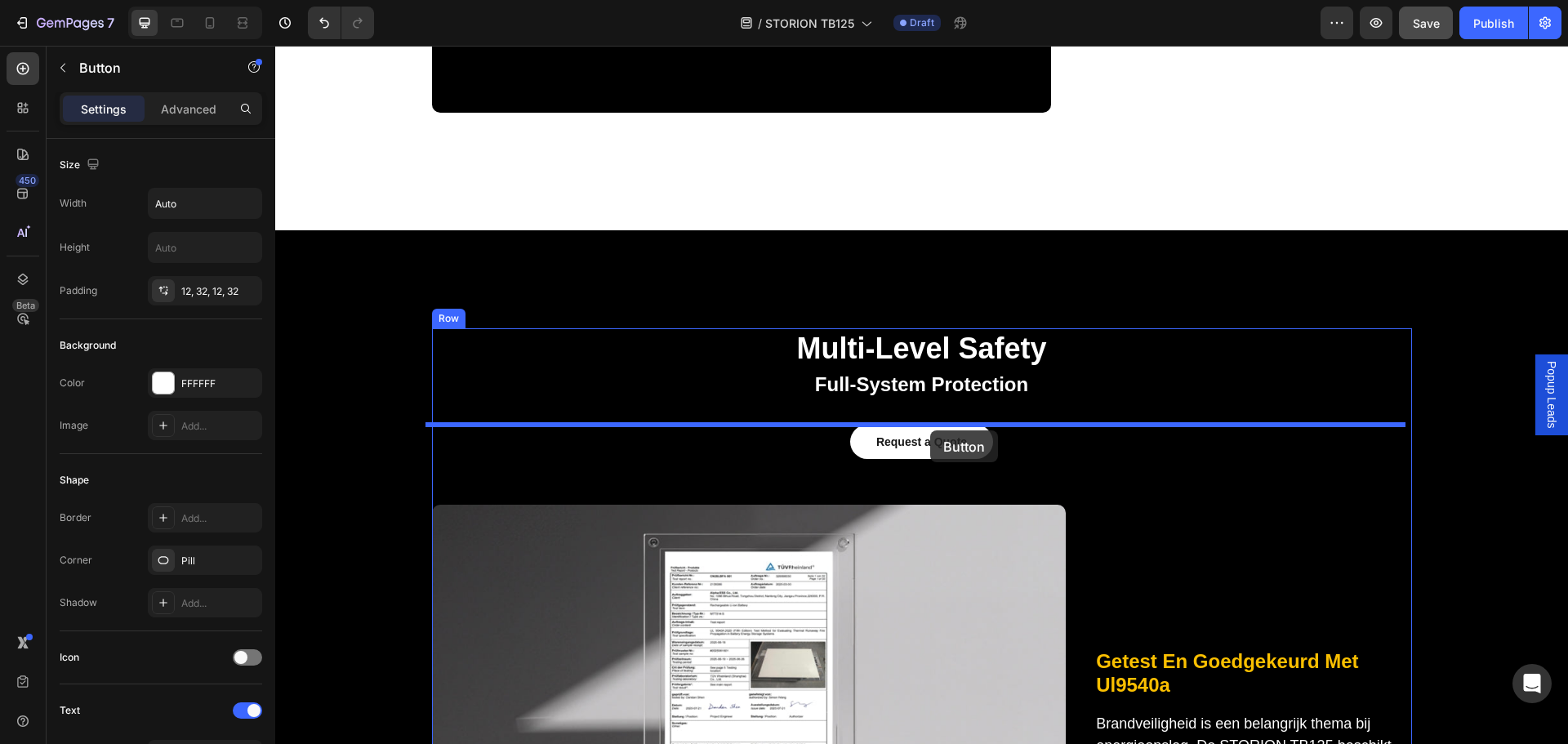
drag, startPoint x: 449, startPoint y: 502, endPoint x: 930, endPoint y: 431, distance: 486.2
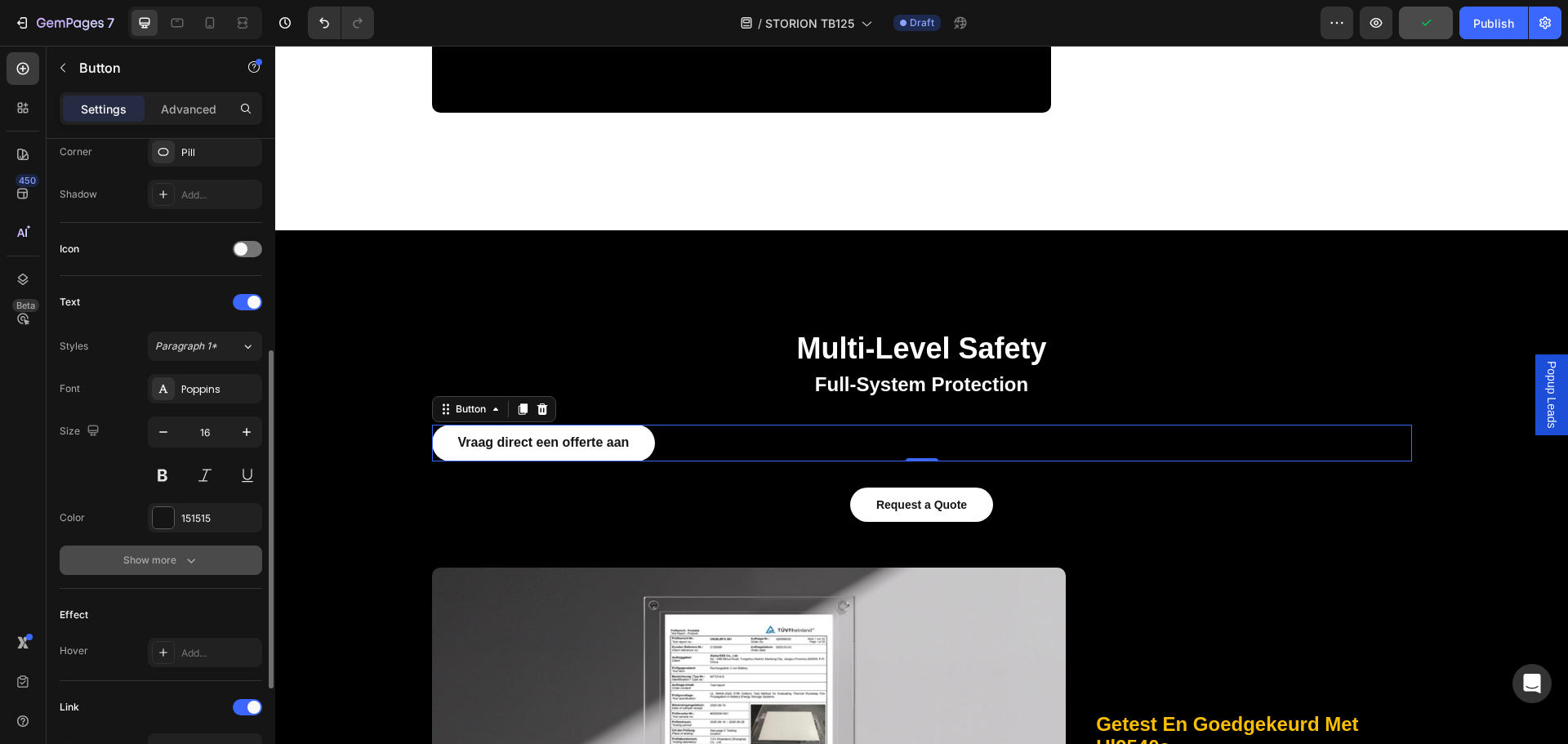
scroll to position [604, 0]
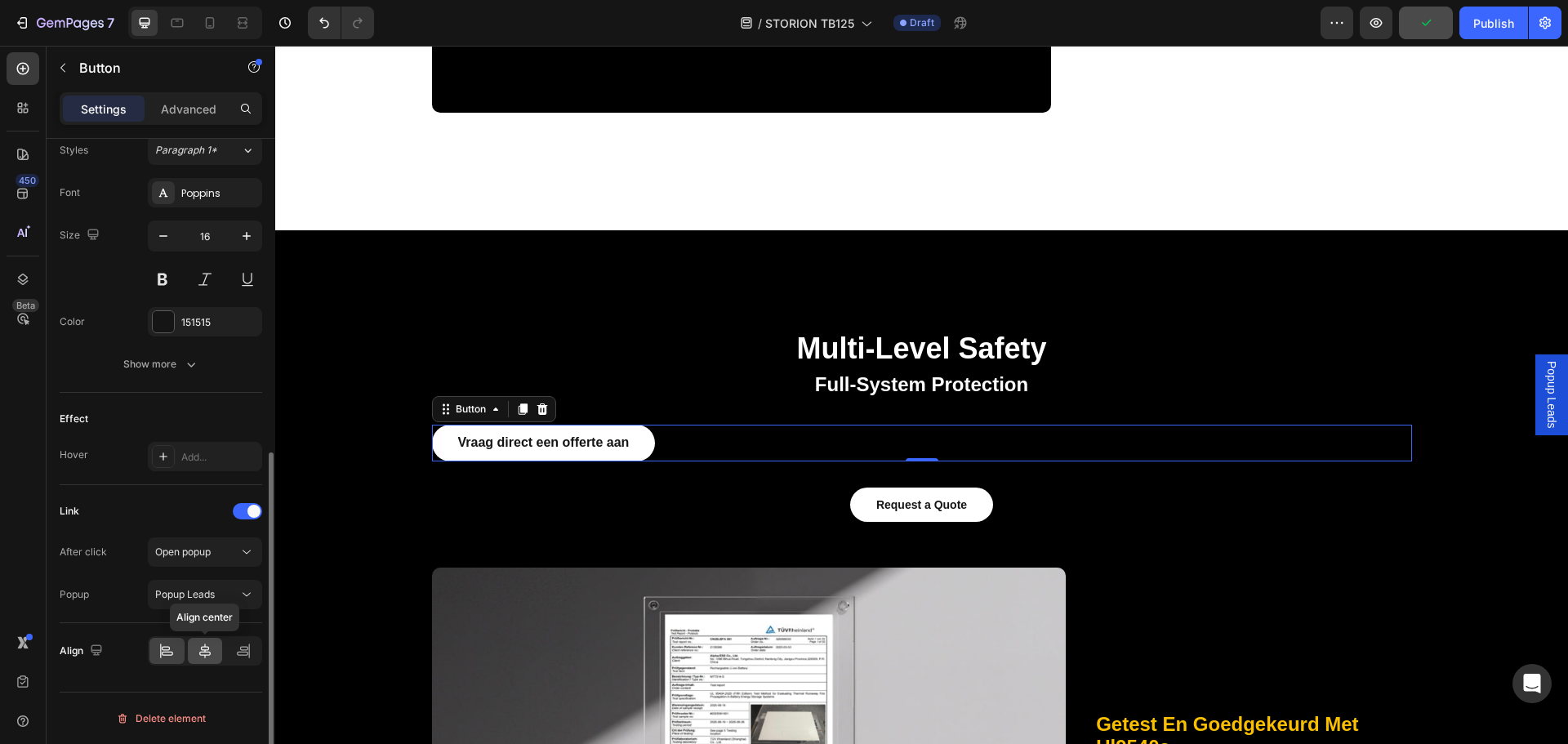
click at [199, 649] on icon at bounding box center [205, 651] width 17 height 17
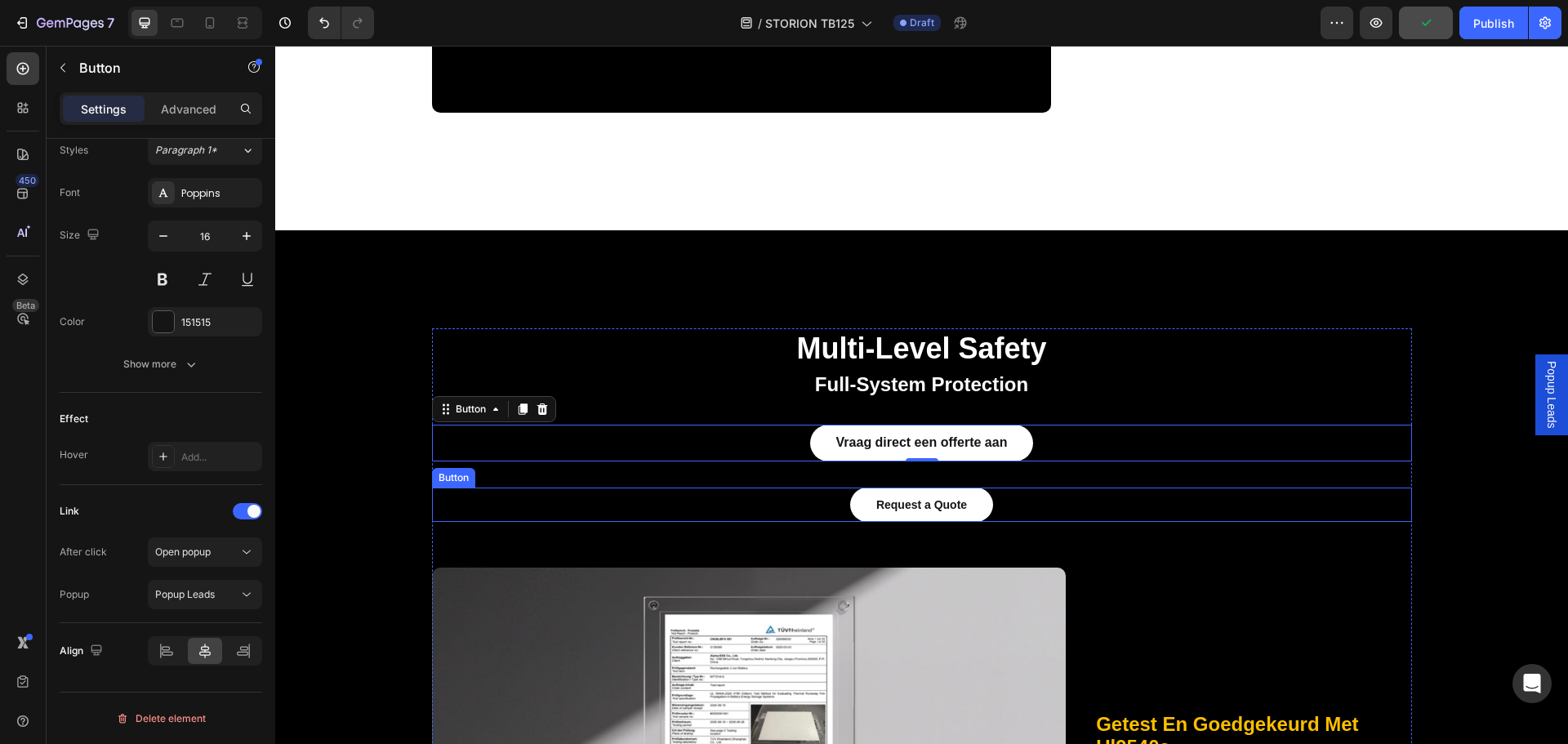
click at [1069, 499] on div "Request a Quote Button" at bounding box center [922, 505] width 980 height 35
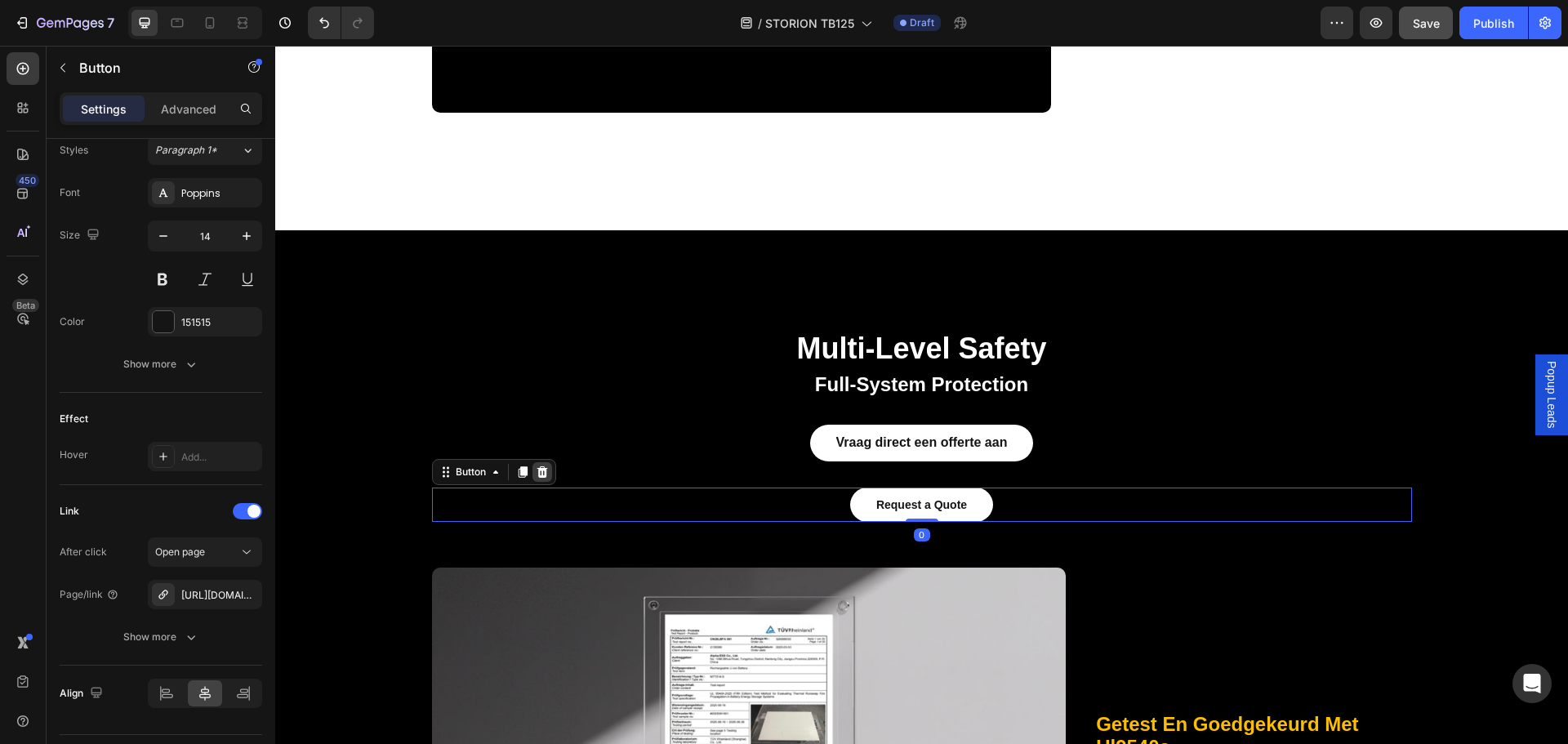
click at [535, 470] on icon at bounding box center [542, 472] width 13 height 13
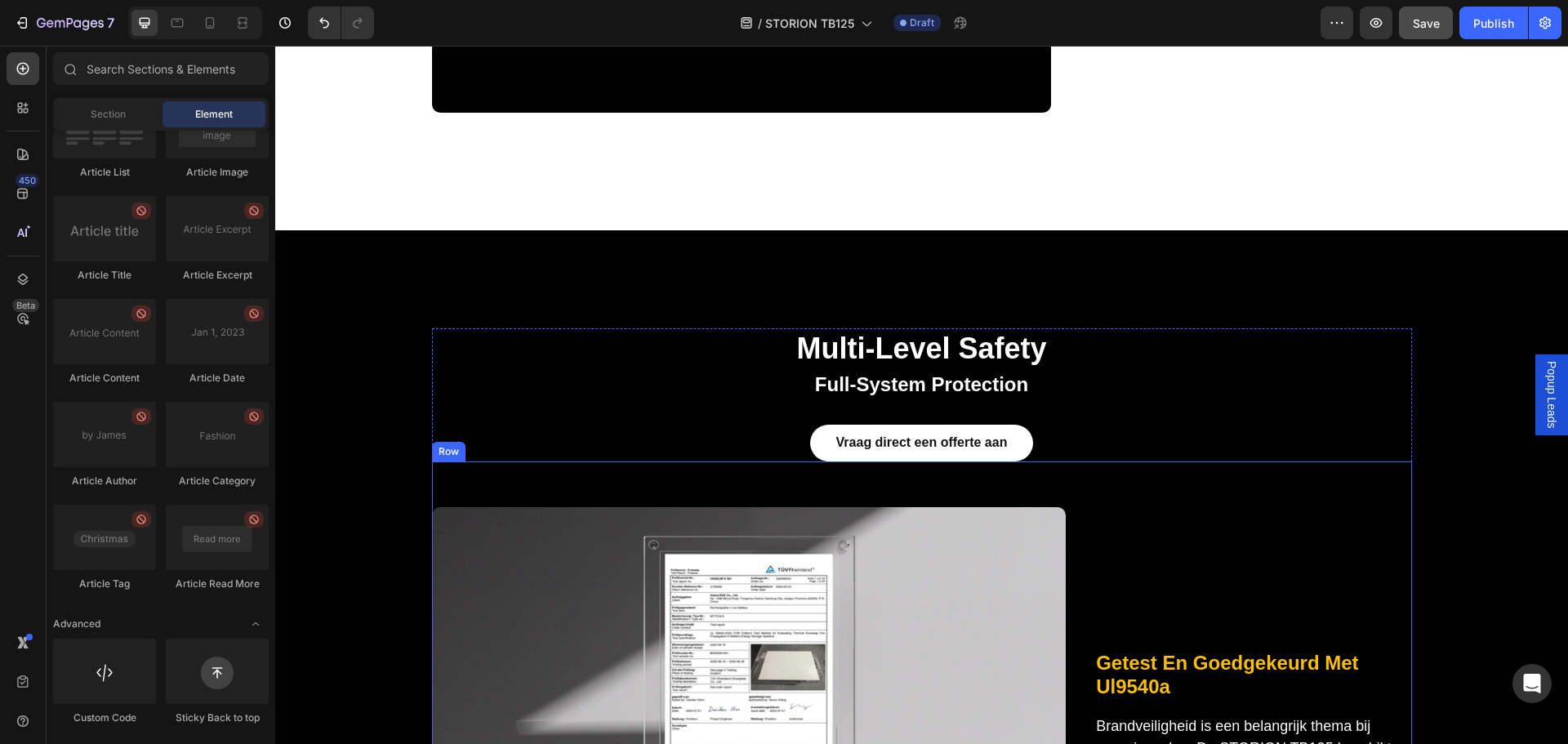
click at [1129, 447] on div "Vraag direct een offerte aan Button" at bounding box center [922, 443] width 980 height 36
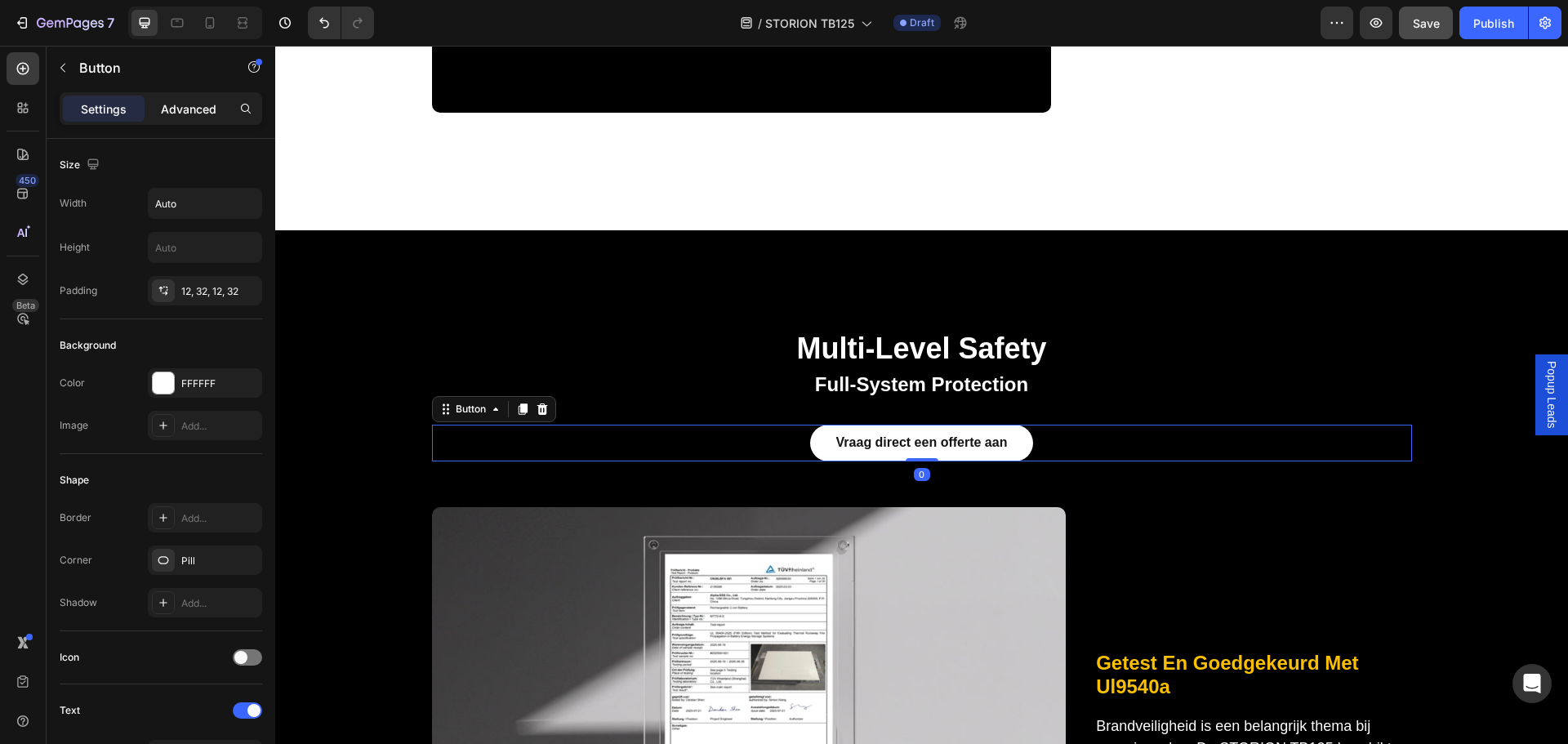
click at [216, 107] on p "Advanced" at bounding box center [188, 109] width 55 height 17
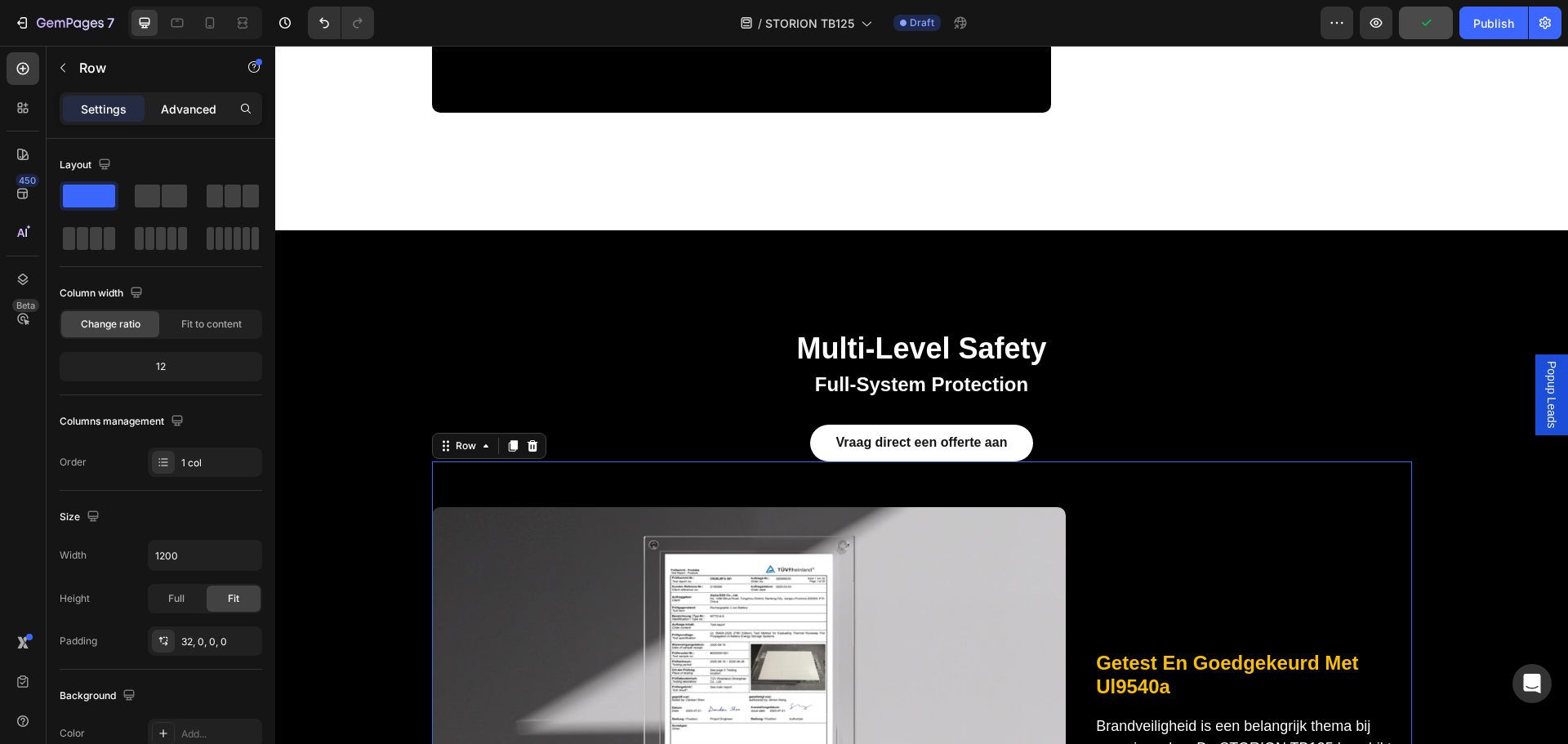
click at [174, 111] on p "Advanced" at bounding box center [188, 109] width 55 height 17
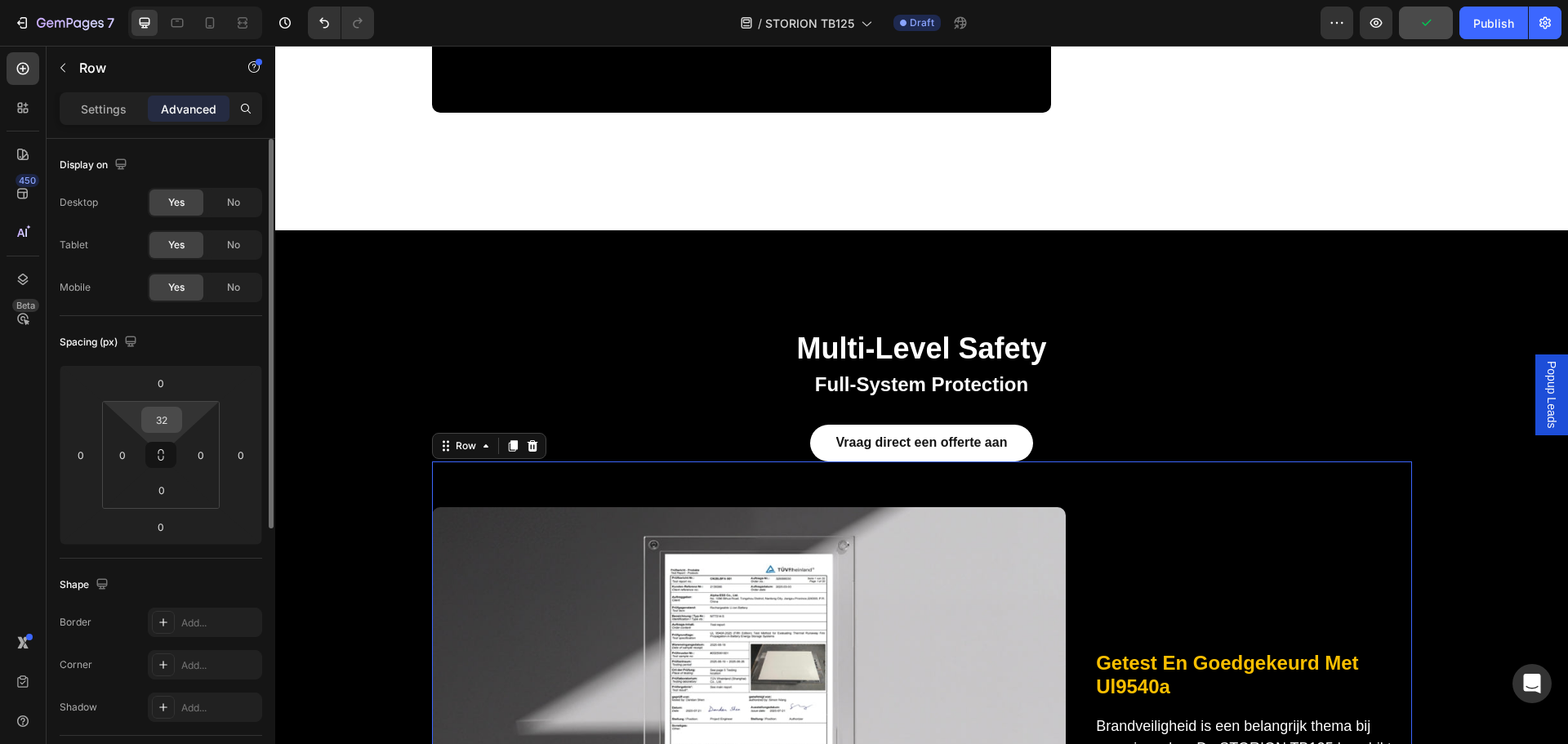
click at [177, 420] on input "32" at bounding box center [162, 420] width 33 height 25
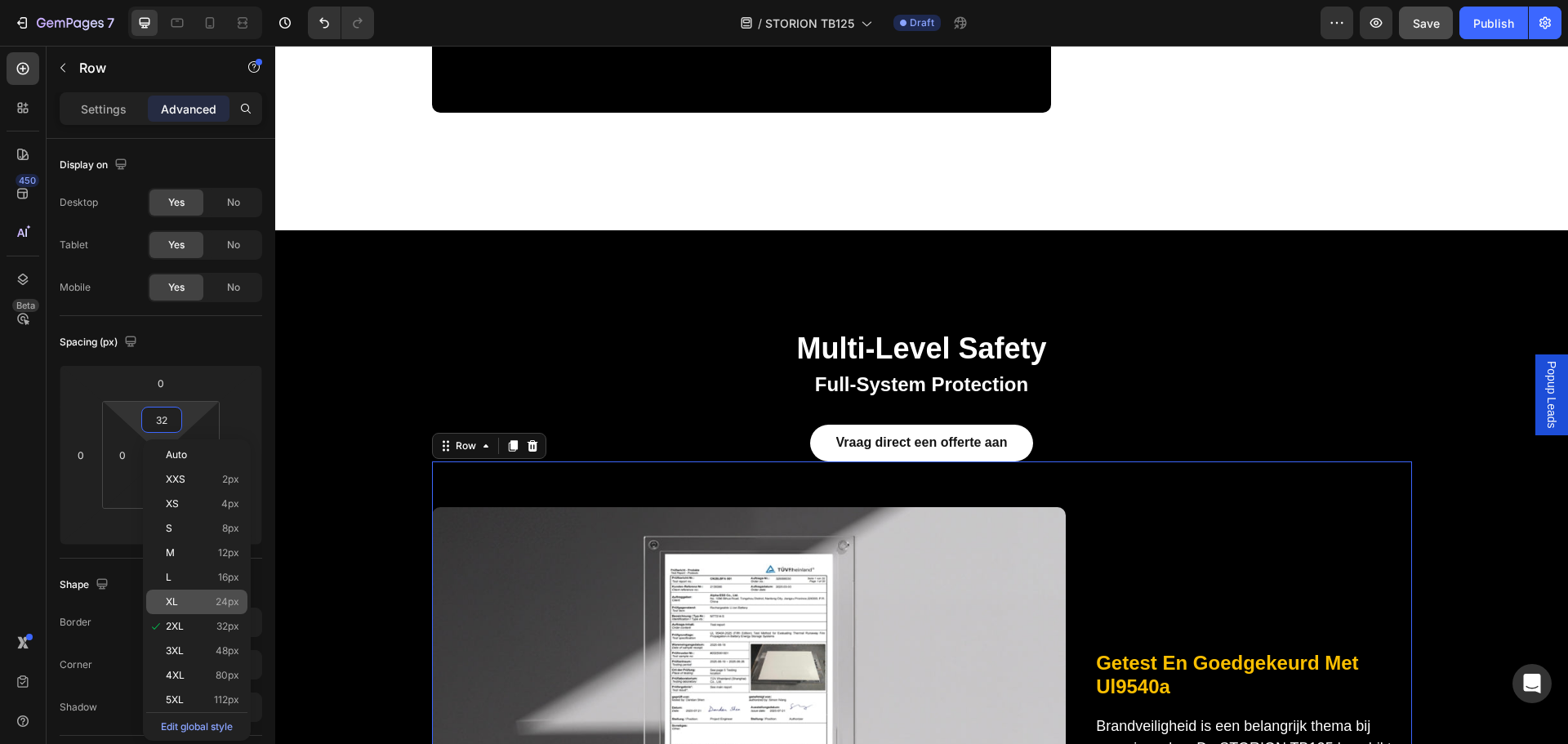
click at [209, 608] on div "XL 24px" at bounding box center [197, 603] width 102 height 25
type input "24"
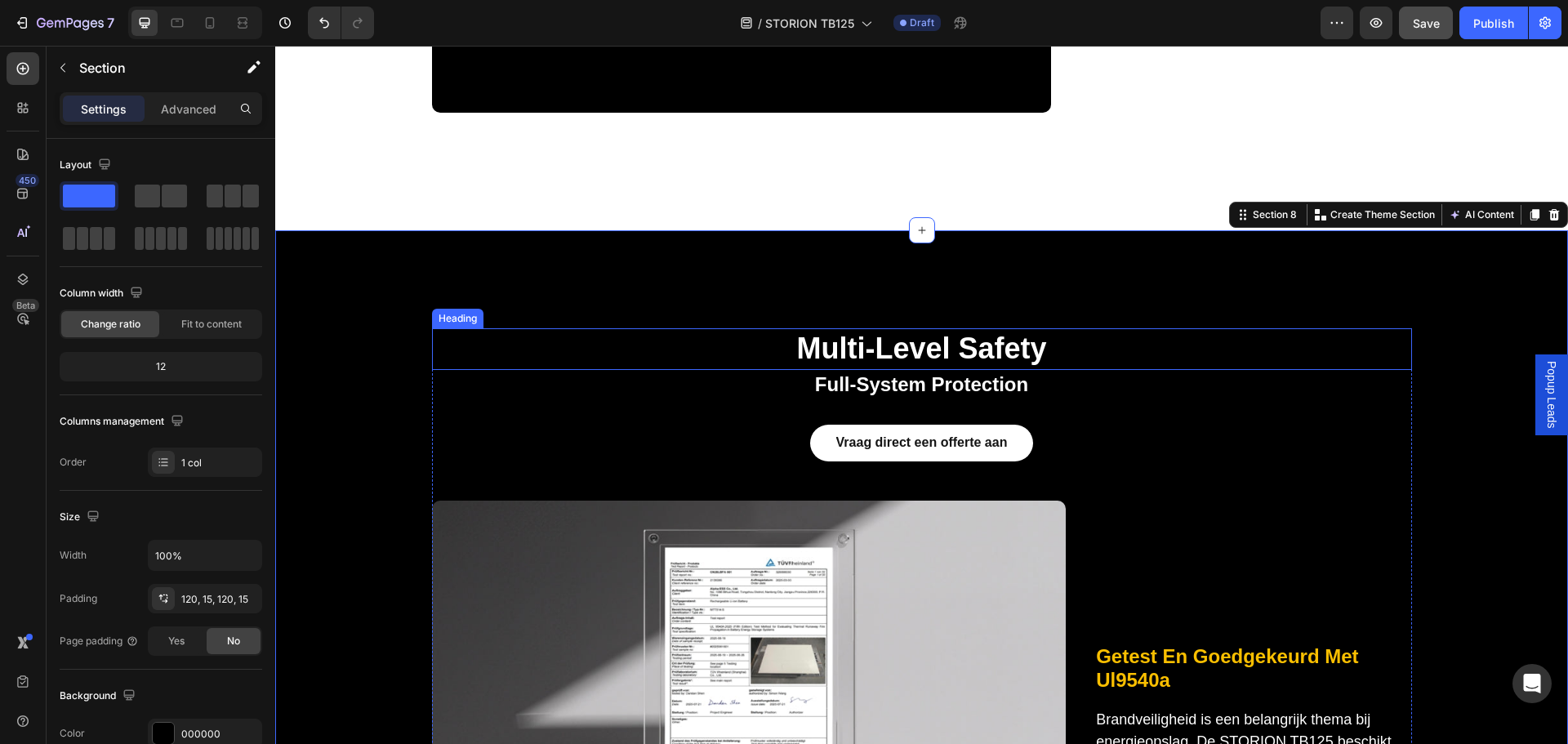
click at [1212, 359] on h2 "multi-level safety" at bounding box center [922, 349] width 980 height 41
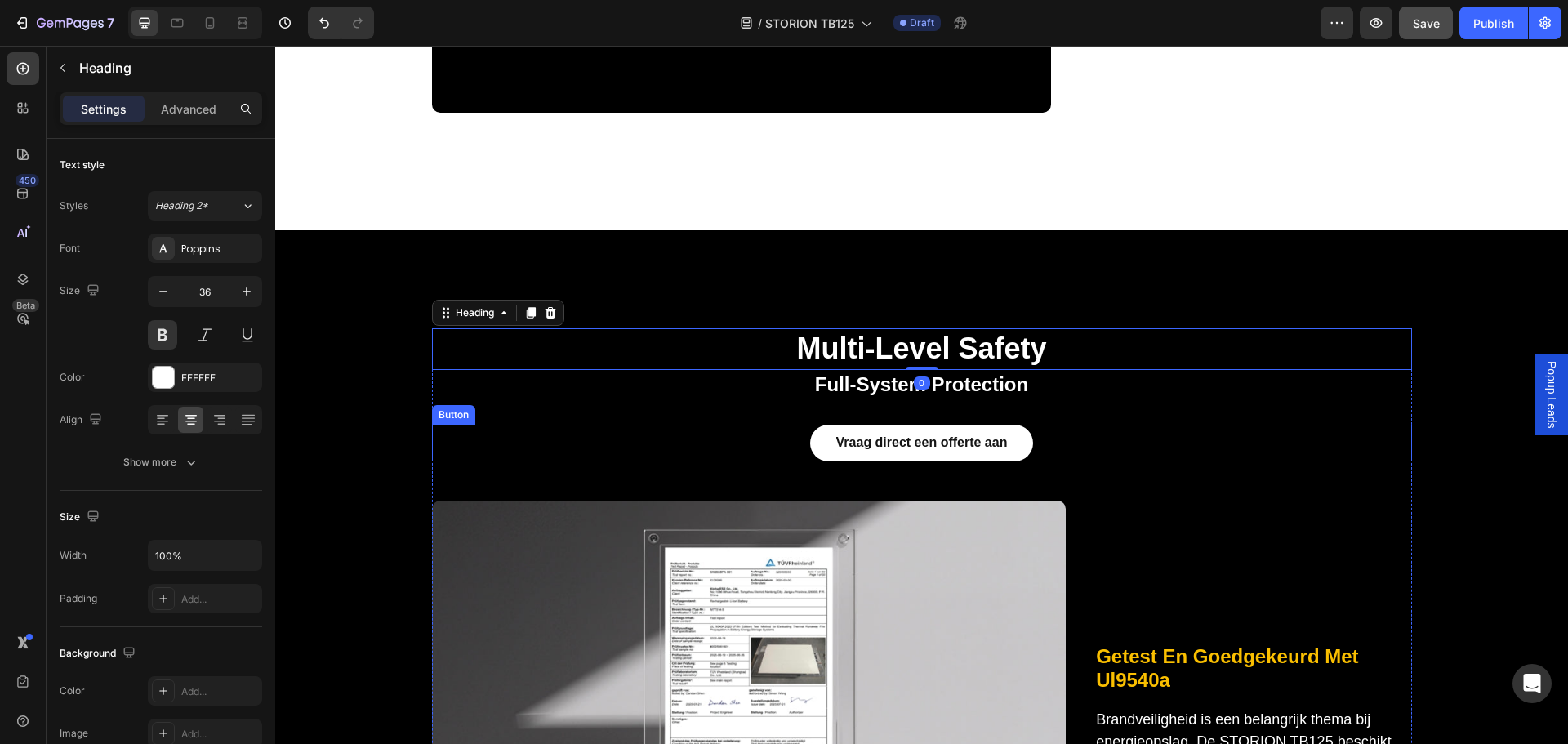
click at [1128, 437] on div "Vraag direct een offerte aan Button" at bounding box center [922, 443] width 980 height 36
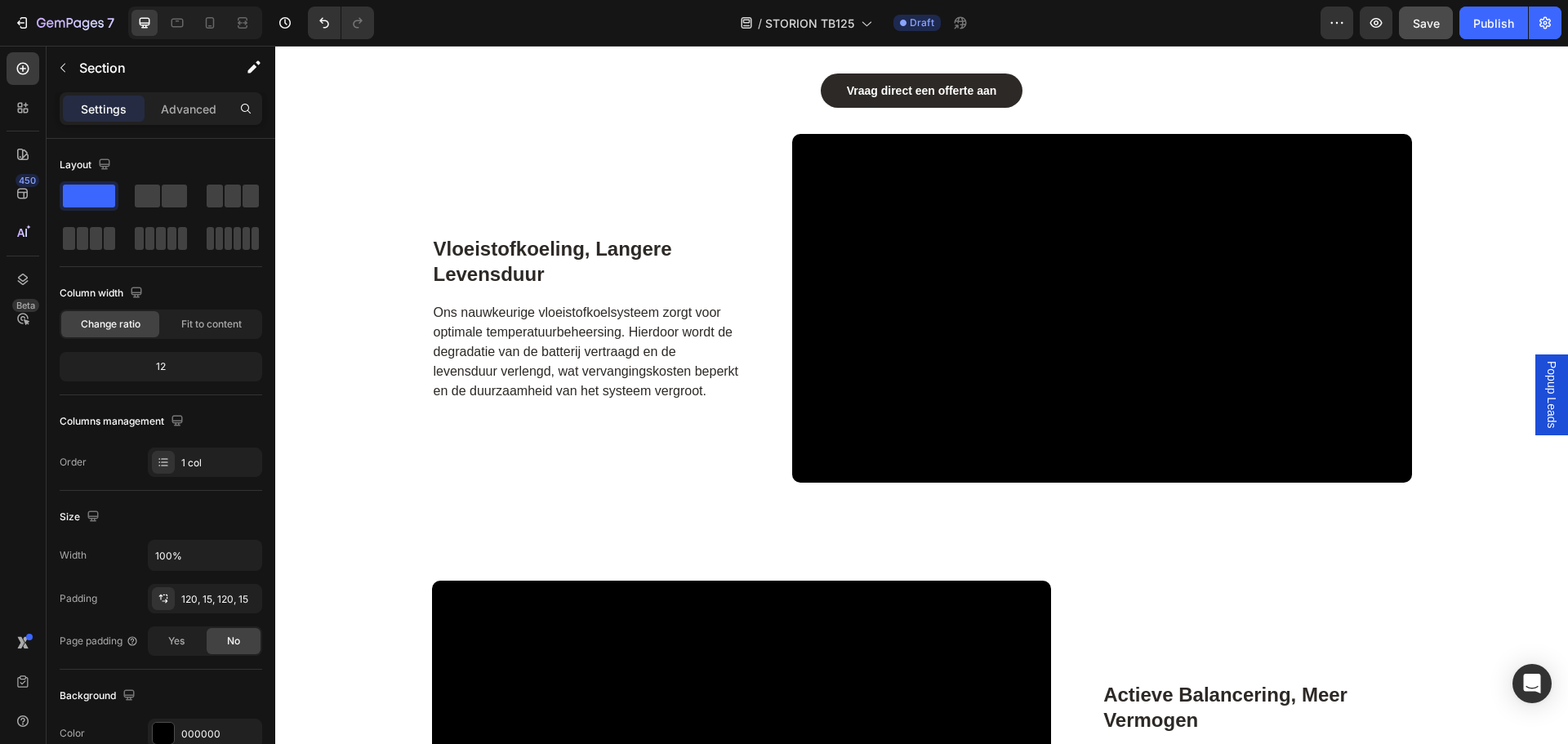
scroll to position [2859, 0]
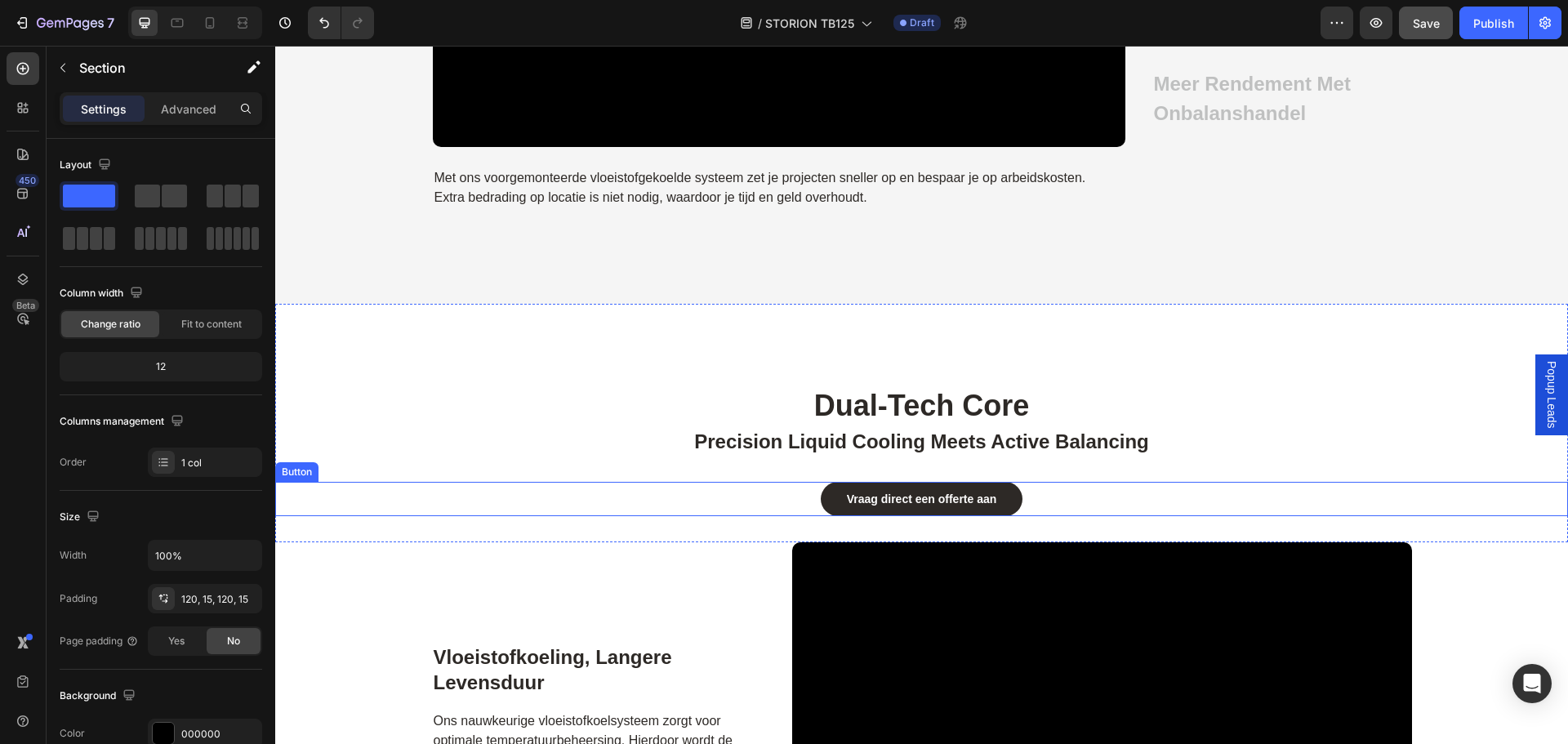
click at [1068, 494] on div "Vraag direct een offerte aan Button" at bounding box center [921, 499] width 1293 height 35
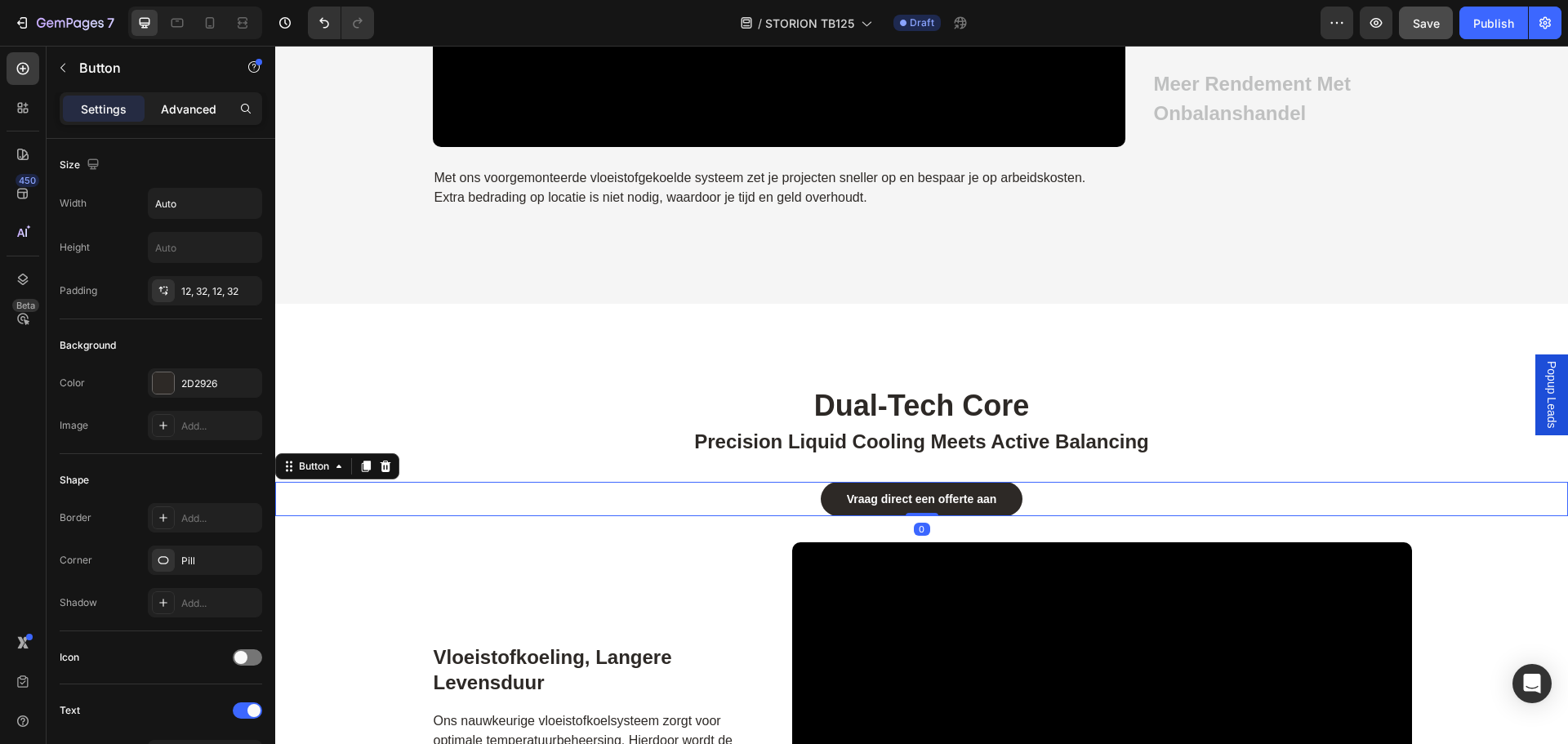
click at [176, 118] on div "Advanced" at bounding box center [188, 109] width 82 height 26
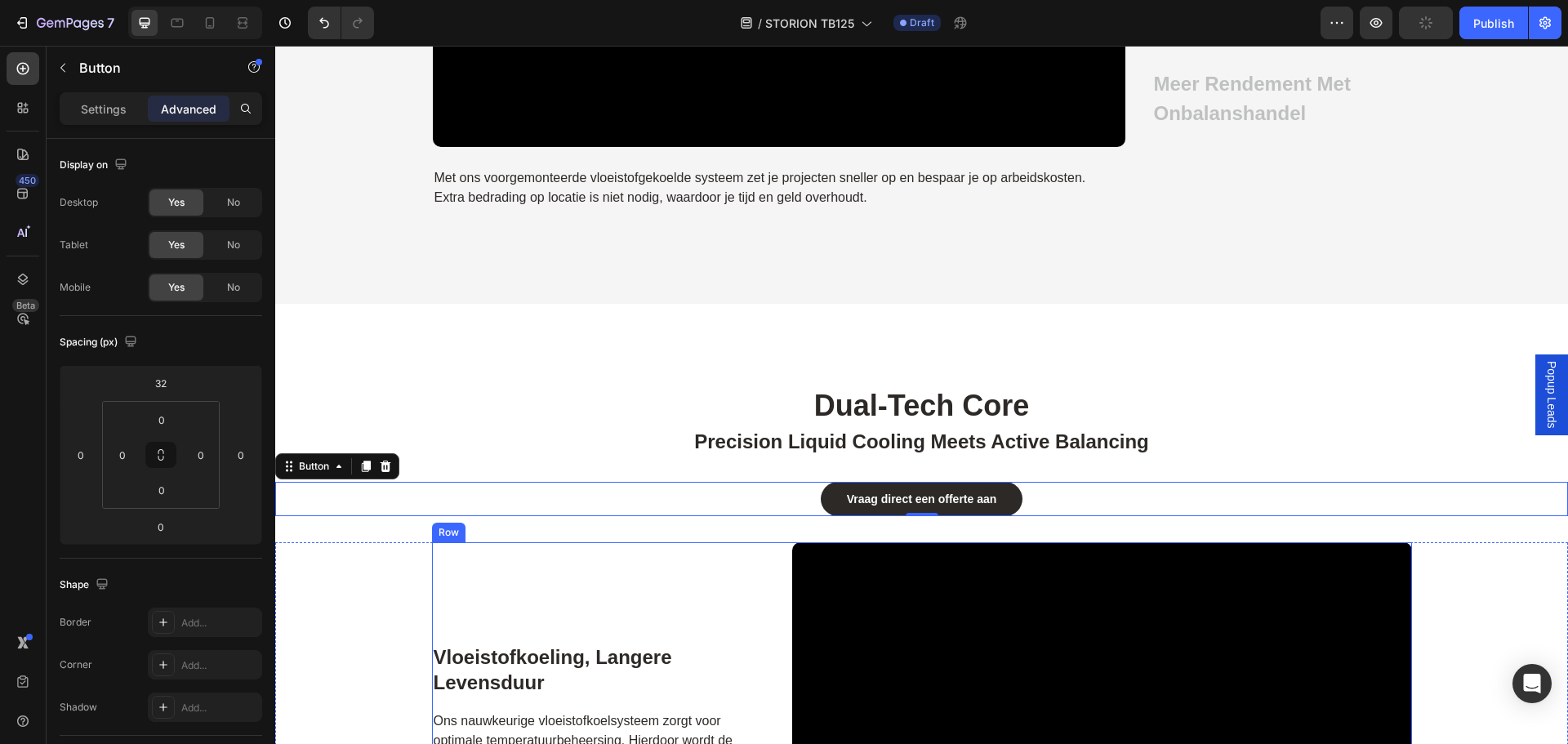
click at [753, 571] on div "Video vloeistofkoeling, langere levensduur Heading Ons nauwkeurige vloeistofkoe…" at bounding box center [922, 727] width 980 height 369
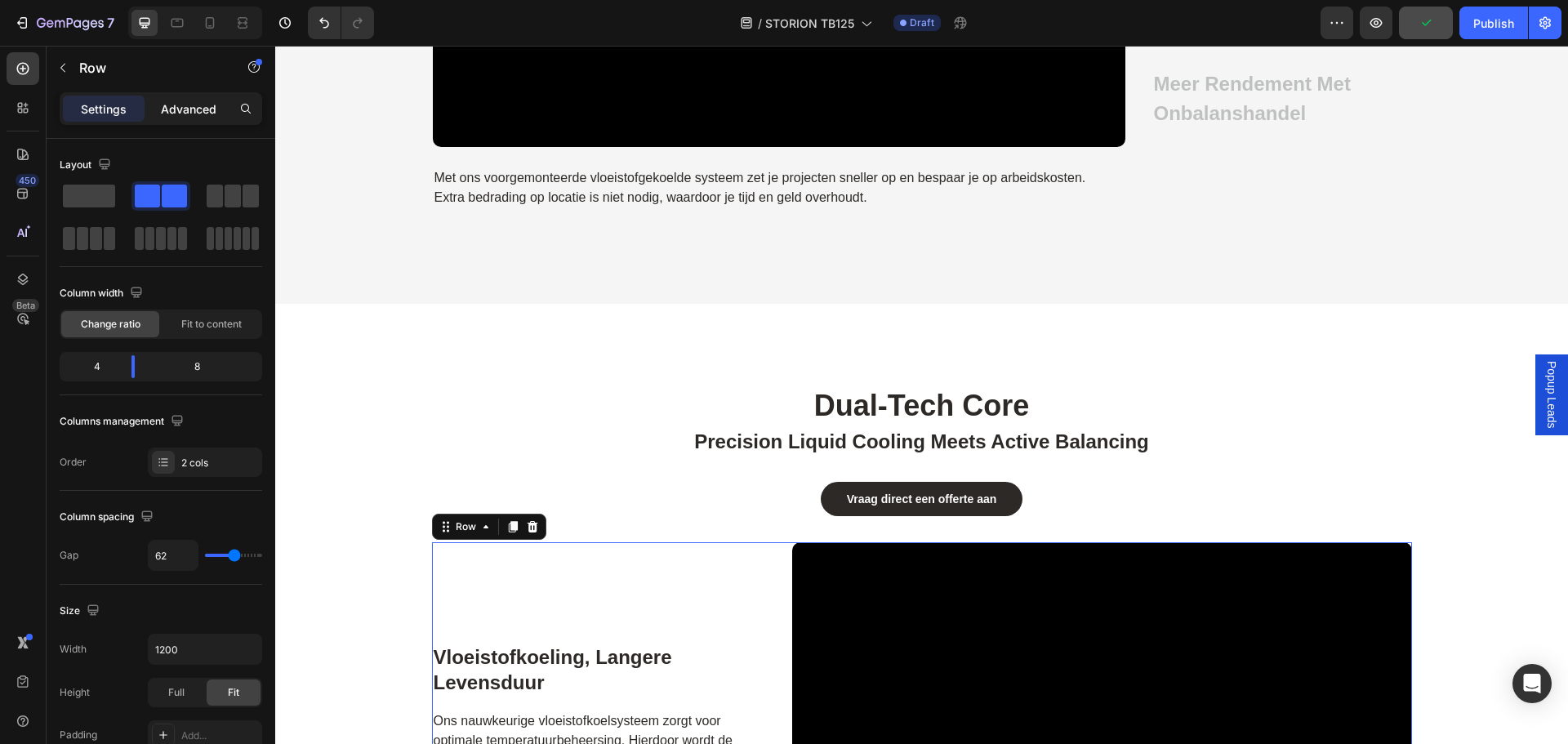
click at [178, 113] on p "Advanced" at bounding box center [188, 109] width 55 height 17
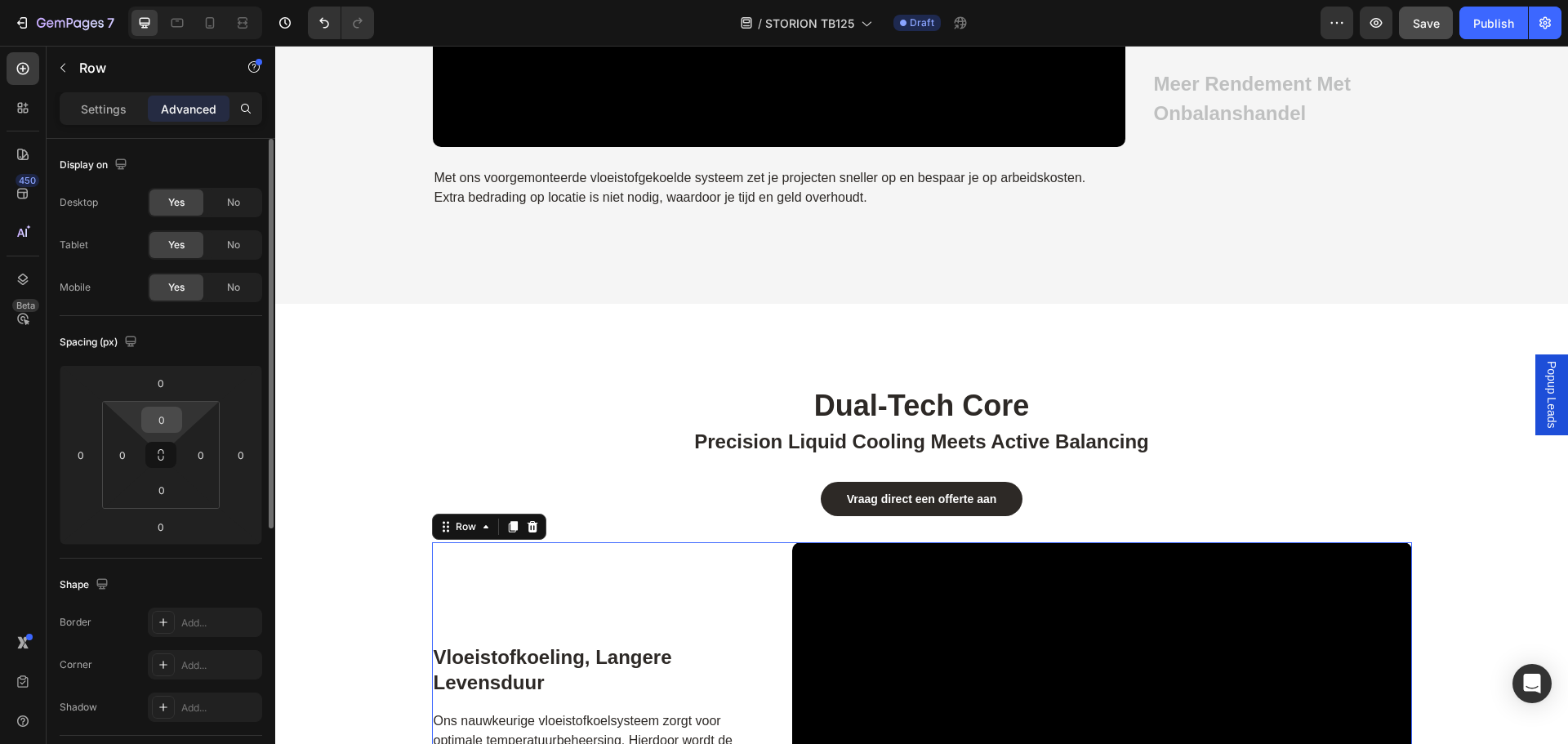
click at [174, 423] on input "0" at bounding box center [162, 420] width 33 height 25
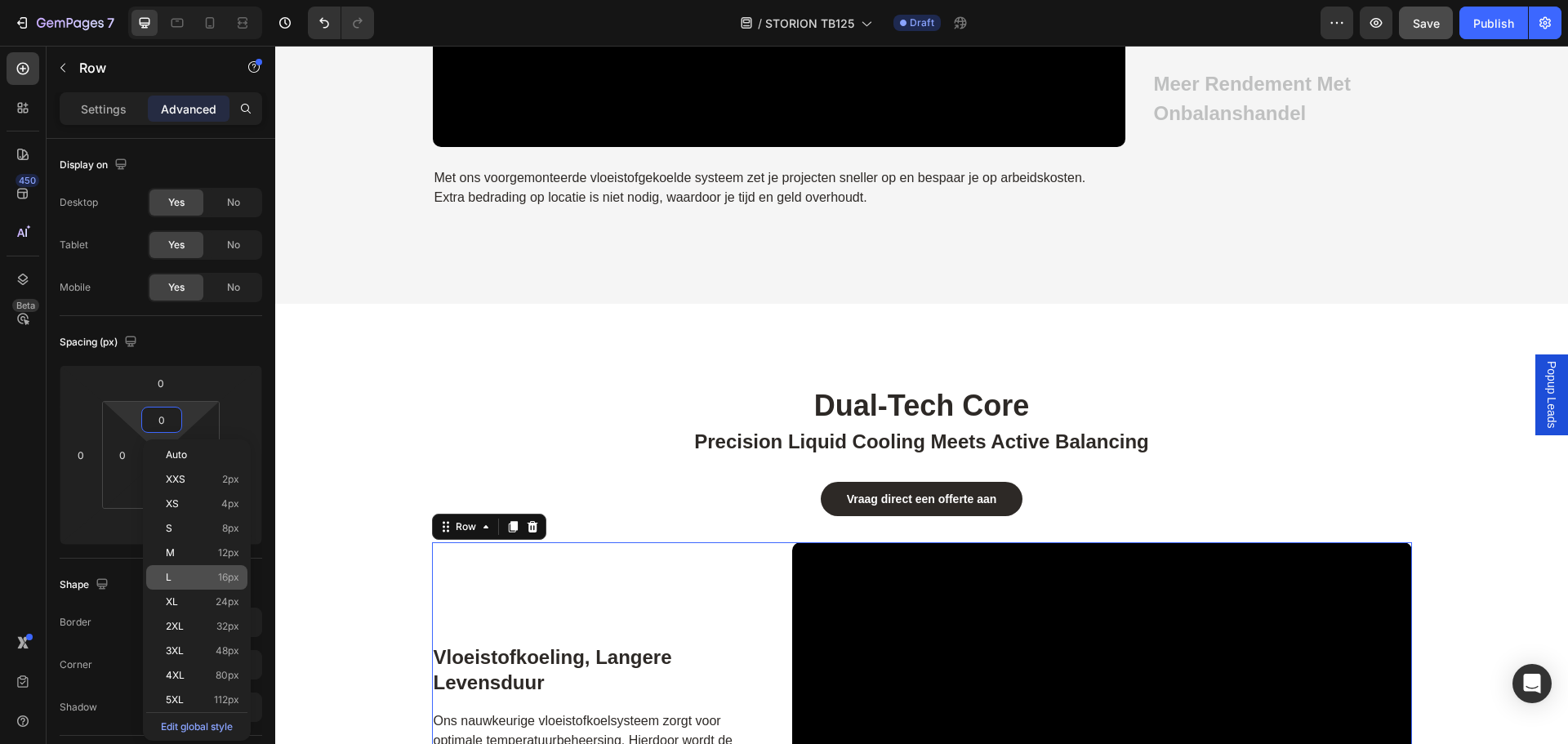
drag, startPoint x: 102, startPoint y: 397, endPoint x: 261, endPoint y: 522, distance: 202.3
click at [209, 575] on p "L 16px" at bounding box center [202, 578] width 74 height 12
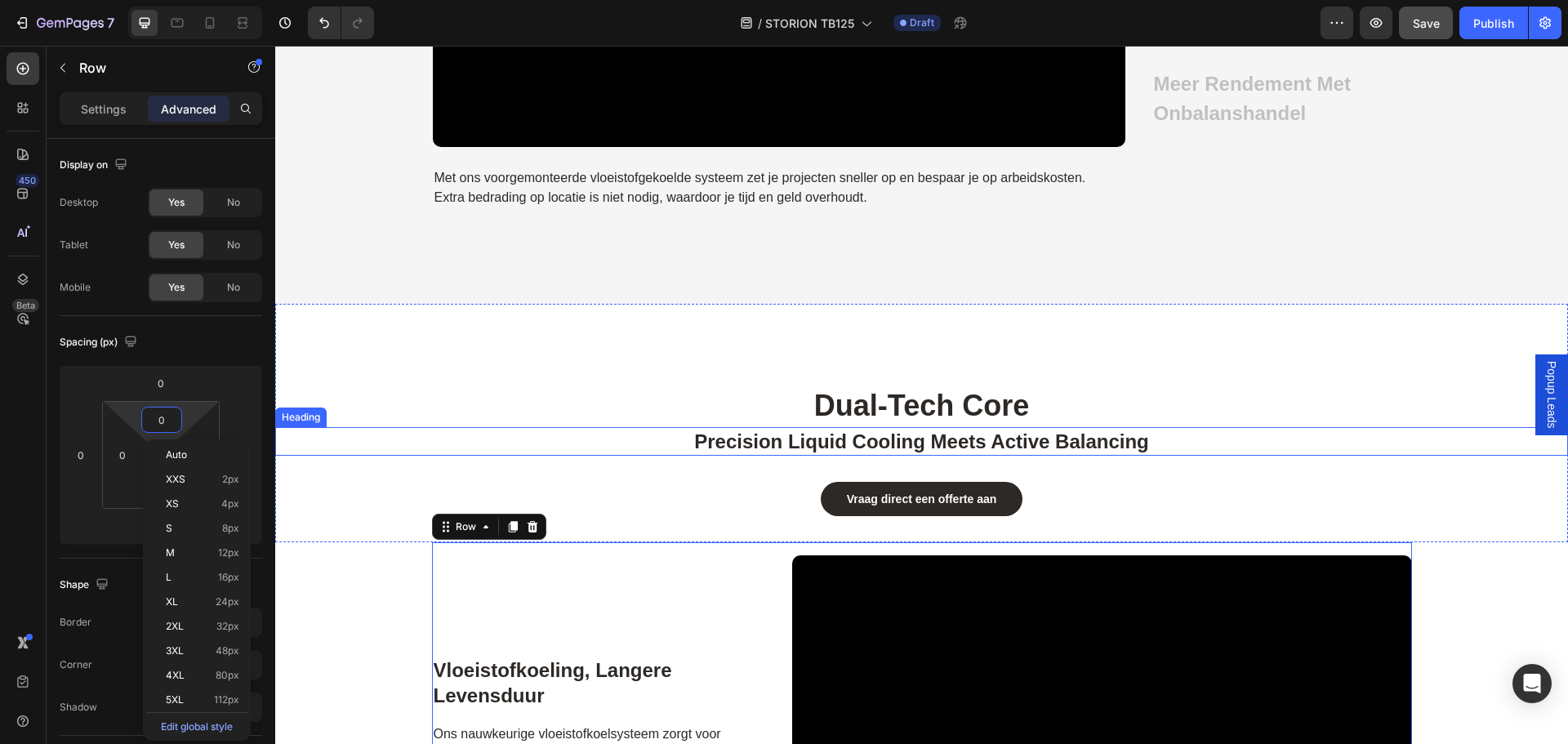
type input "16"
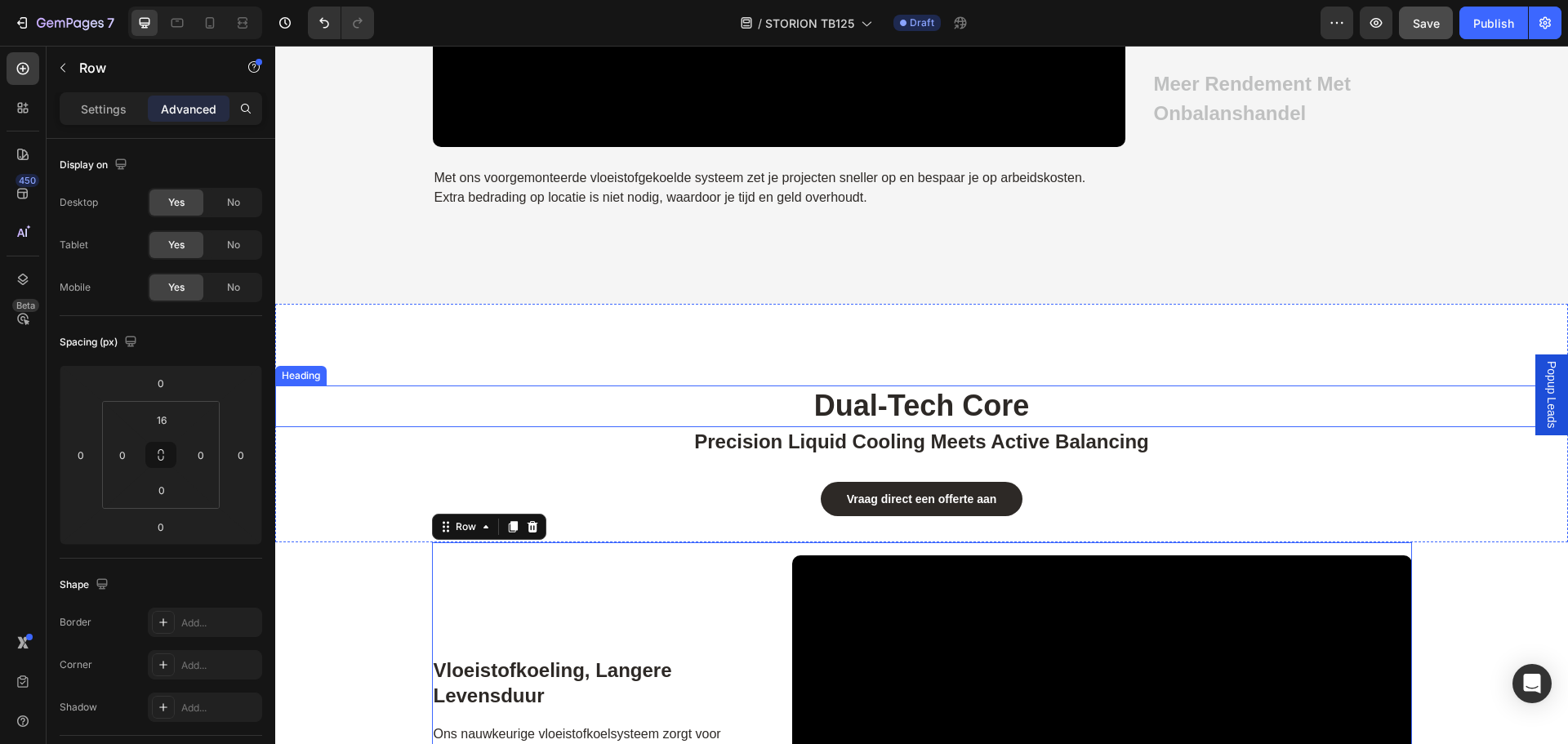
click at [477, 407] on h2 "dual-tech core" at bounding box center [922, 407] width 980 height 41
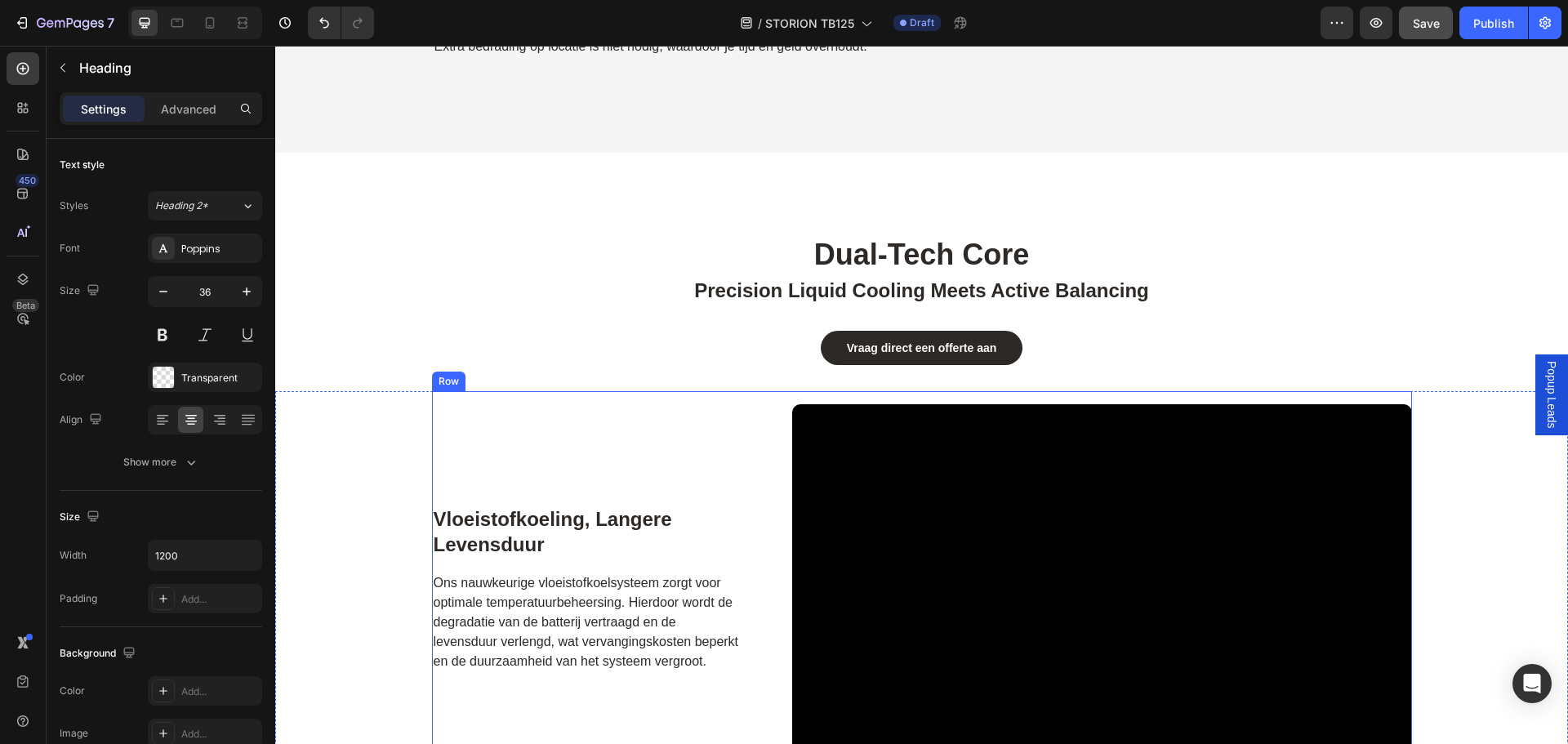
scroll to position [3045, 0]
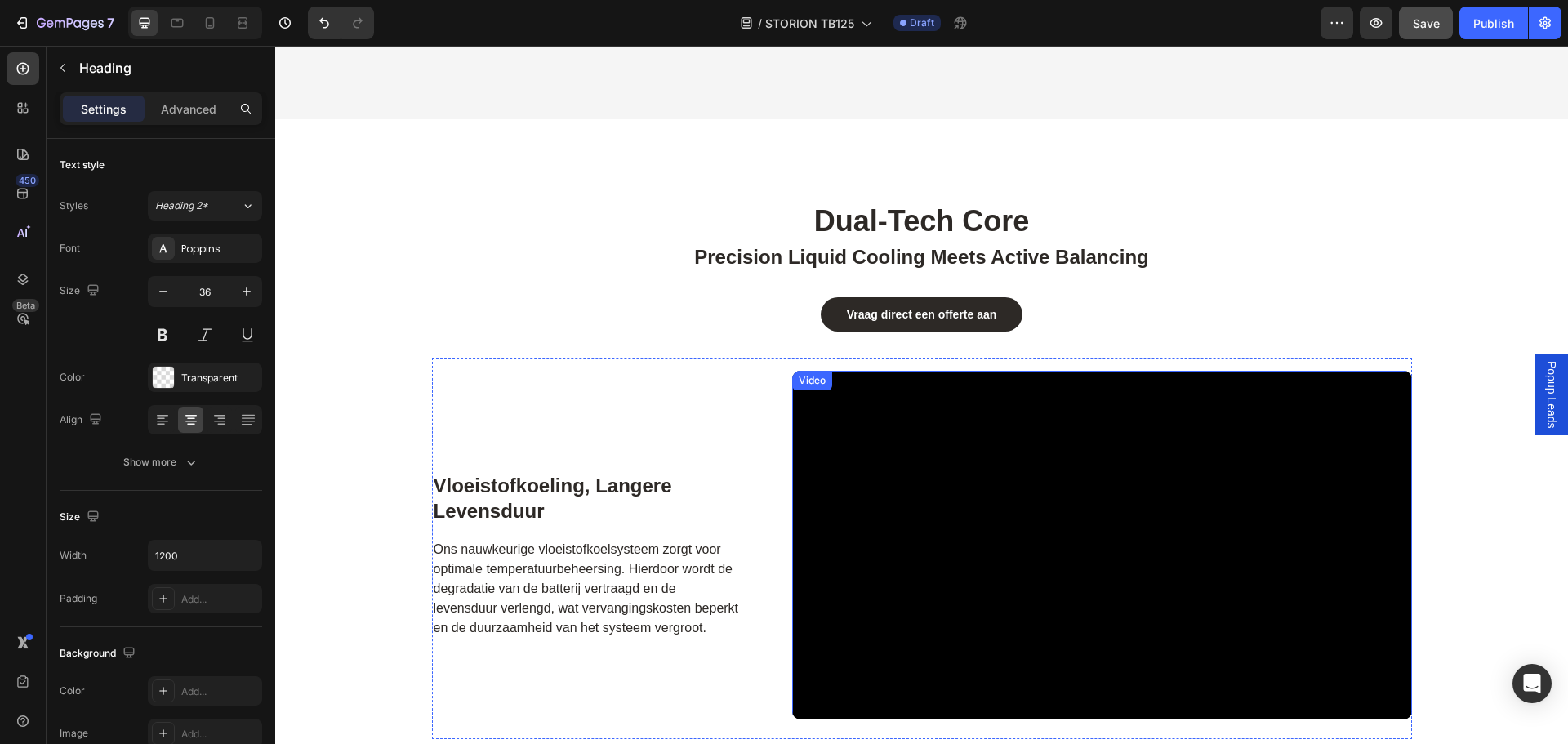
click at [1081, 309] on div "Vraag direct een offerte aan Button" at bounding box center [921, 315] width 1293 height 35
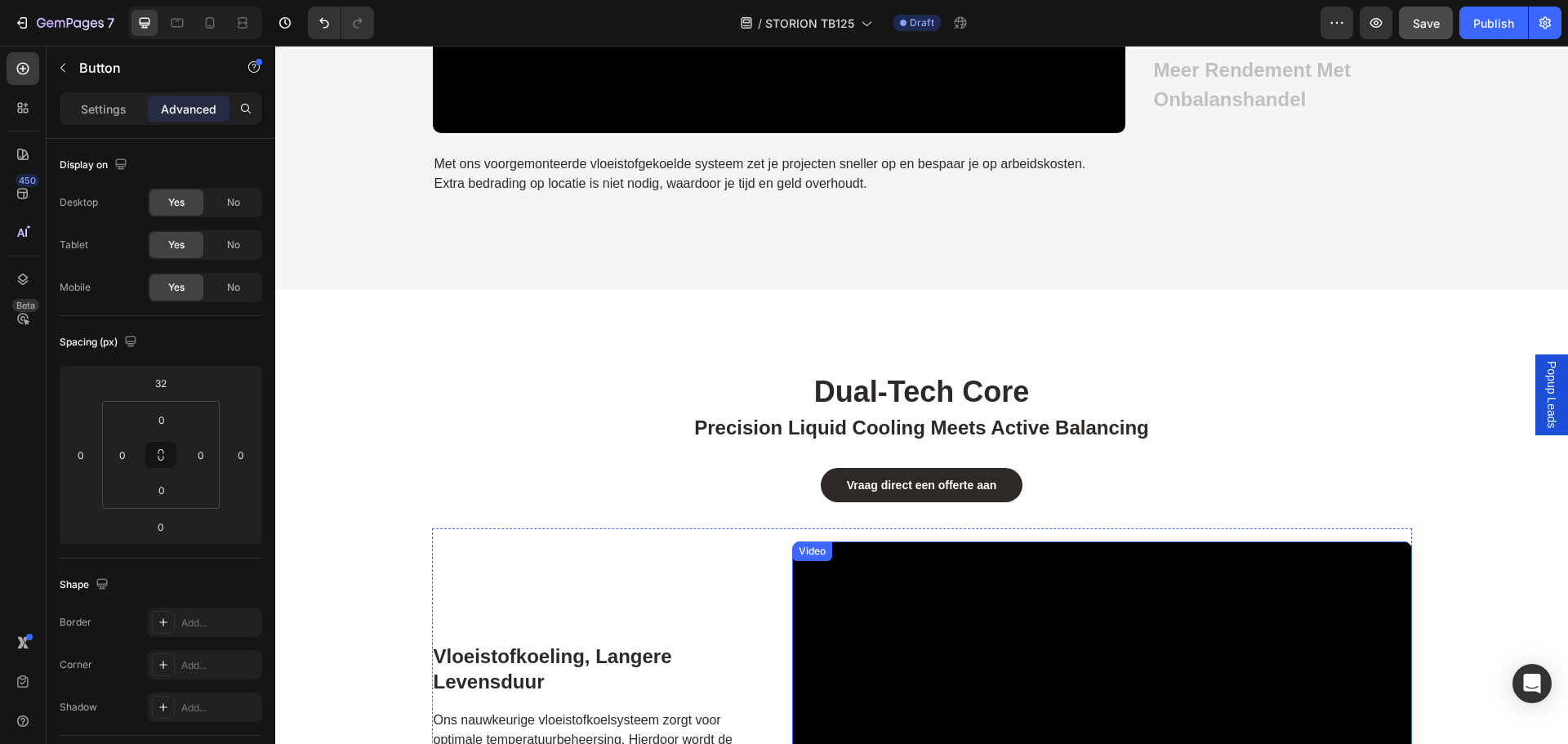
scroll to position [2984, 0]
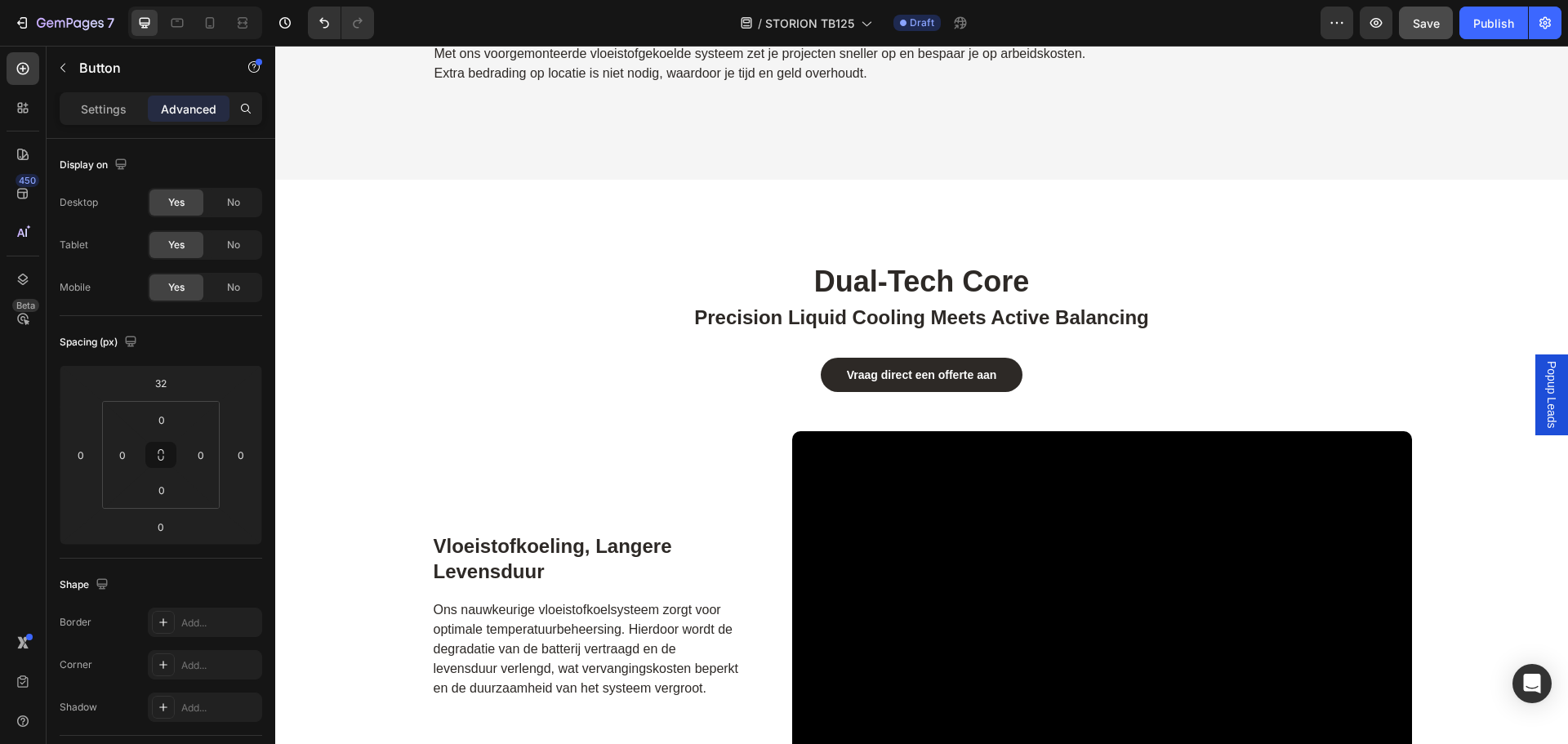
click at [1097, 368] on div "Vraag direct een offerte aan Button" at bounding box center [921, 375] width 1293 height 35
click at [737, 370] on div "Vraag direct een offerte aan Button" at bounding box center [921, 375] width 1293 height 35
click at [820, 374] on link "Vraag direct een offerte aan" at bounding box center [921, 375] width 202 height 35
click at [1088, 374] on div "Vraag direct een offerte aan Button" at bounding box center [921, 375] width 1293 height 35
click at [1120, 281] on h2 "dual-tech core" at bounding box center [922, 282] width 980 height 41
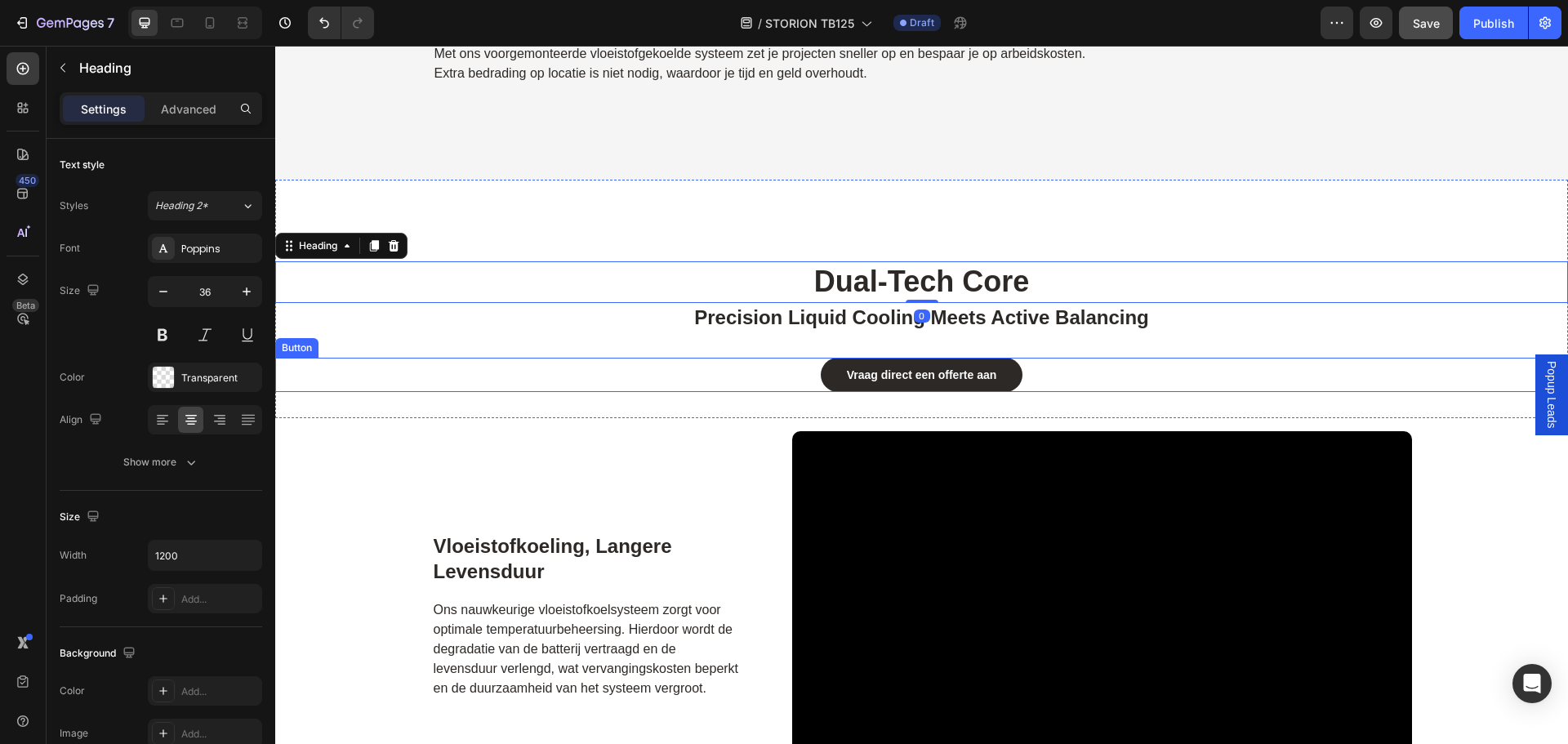
click at [1081, 367] on div "Vraag direct een offerte aan Button" at bounding box center [921, 375] width 1293 height 35
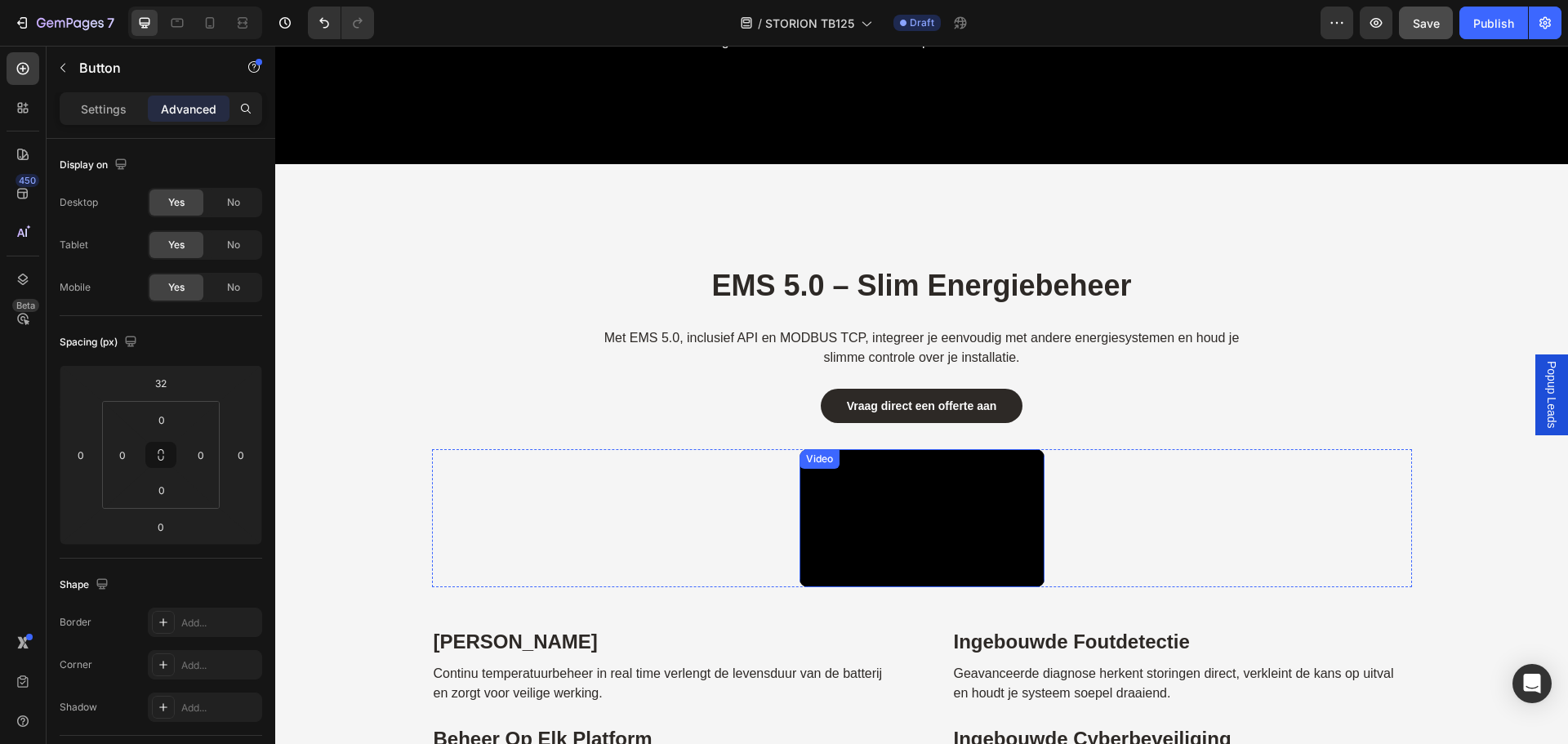
scroll to position [5517, 0]
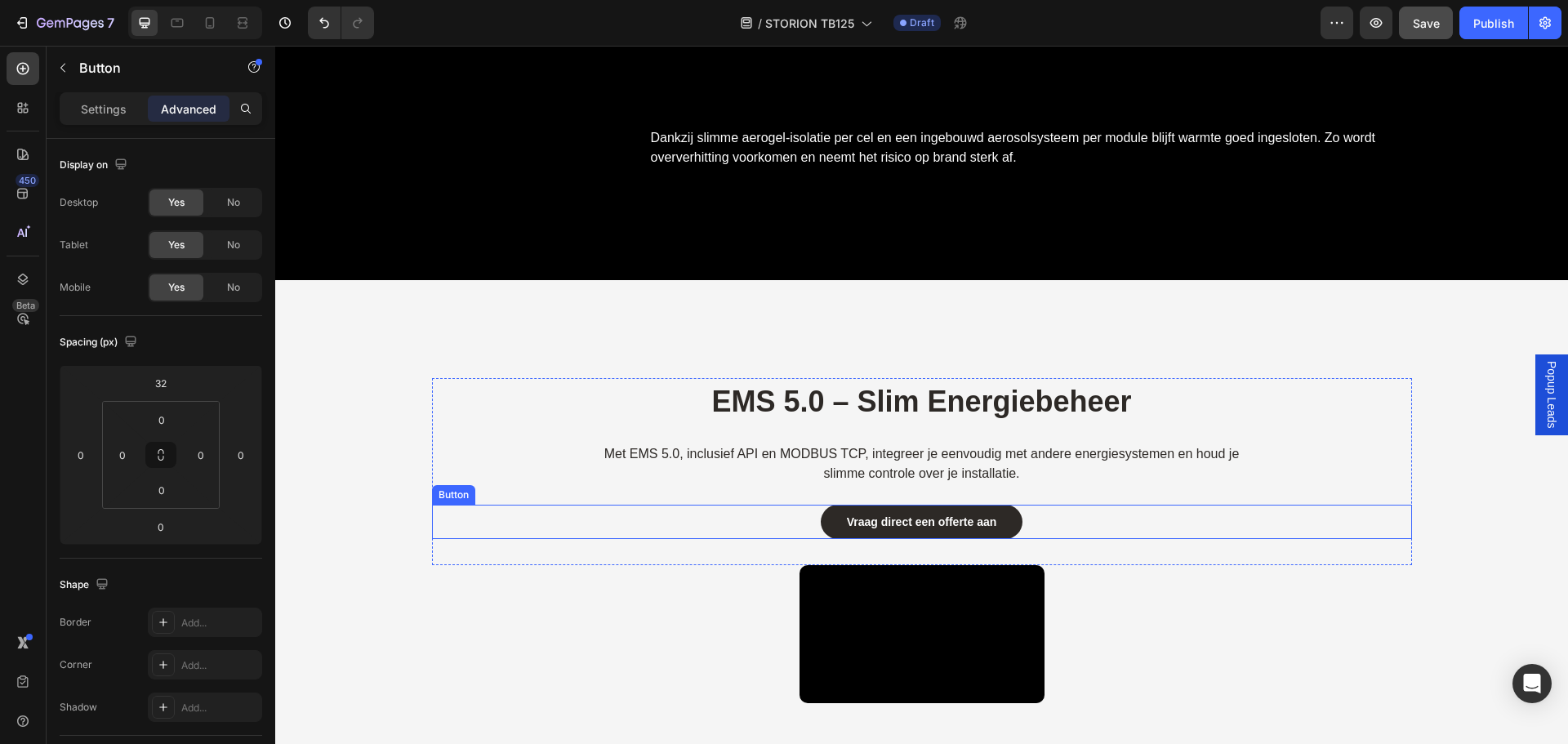
click at [796, 527] on div "Vraag direct een offerte aan Button" at bounding box center [922, 522] width 980 height 35
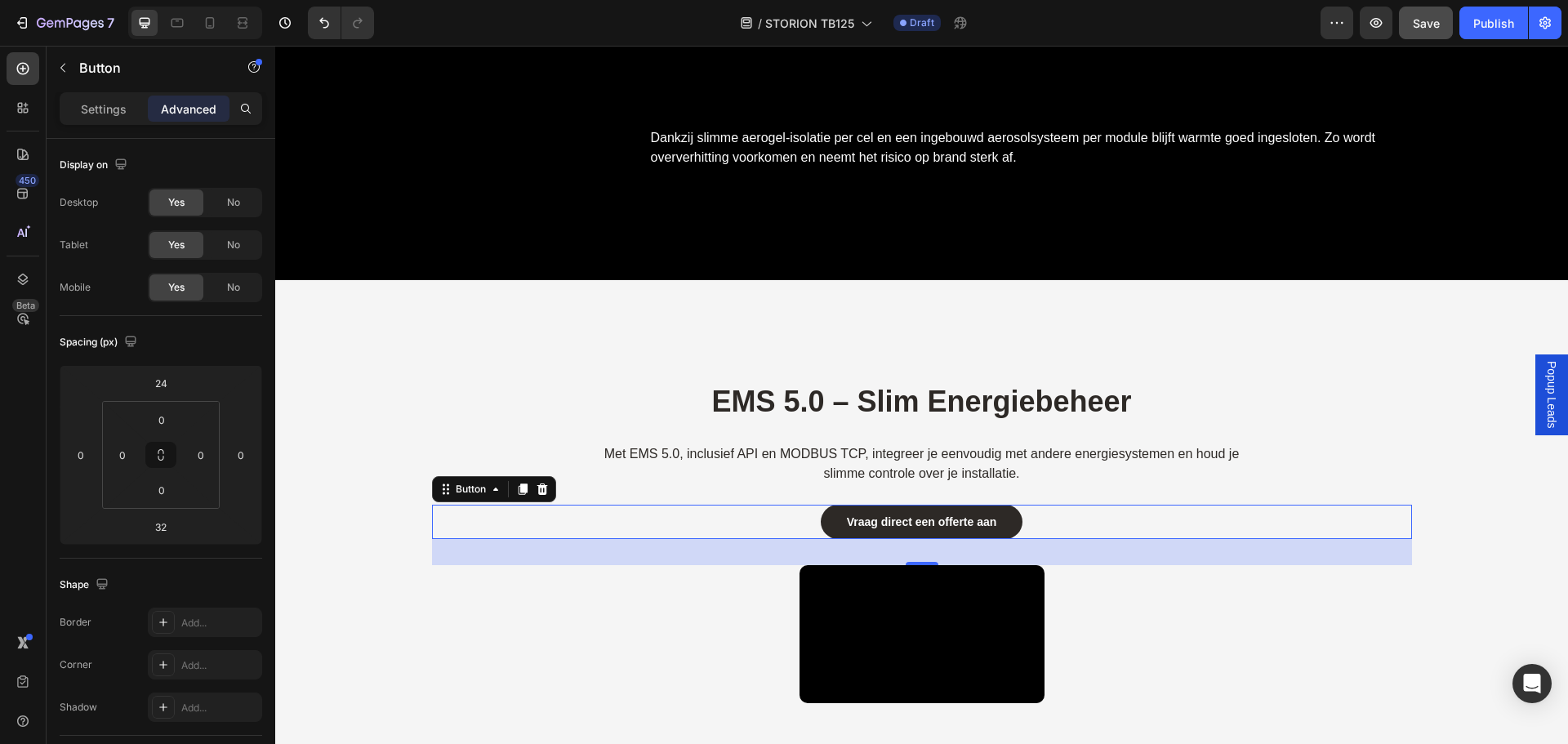
scroll to position [438, 0]
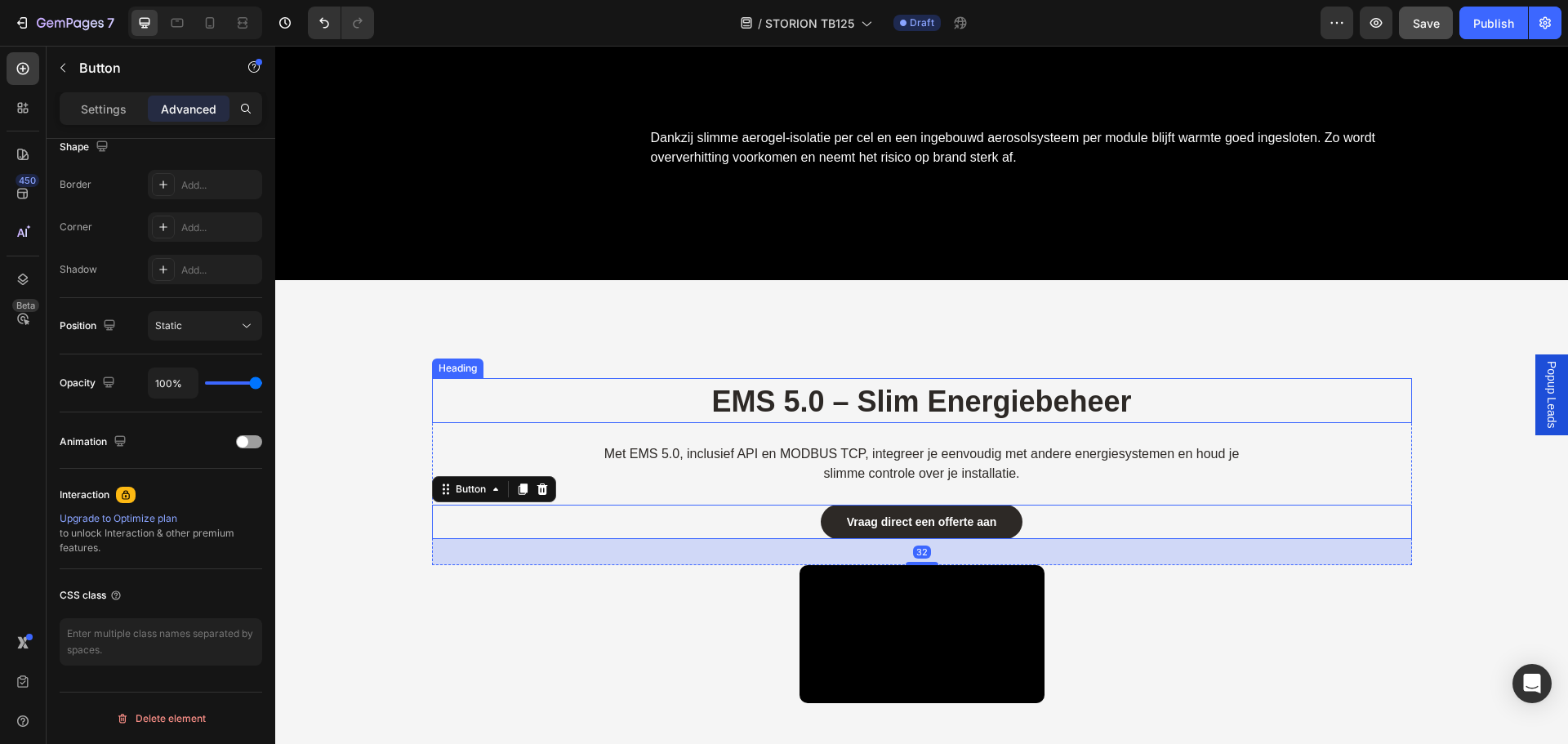
click at [1231, 381] on div "EMS 5.0 – Slim Energiebeheer Heading" at bounding box center [922, 401] width 980 height 45
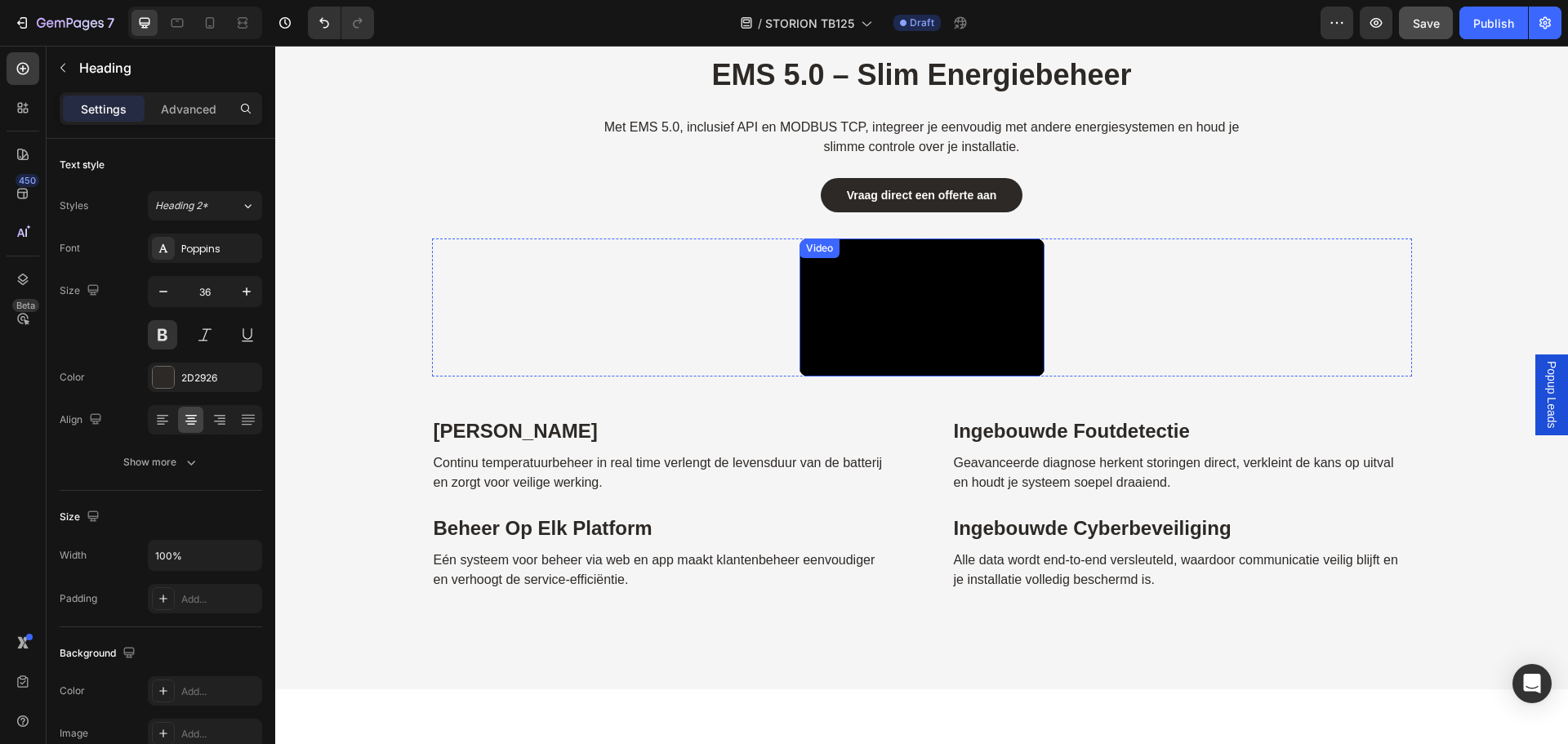
scroll to position [5598, 0]
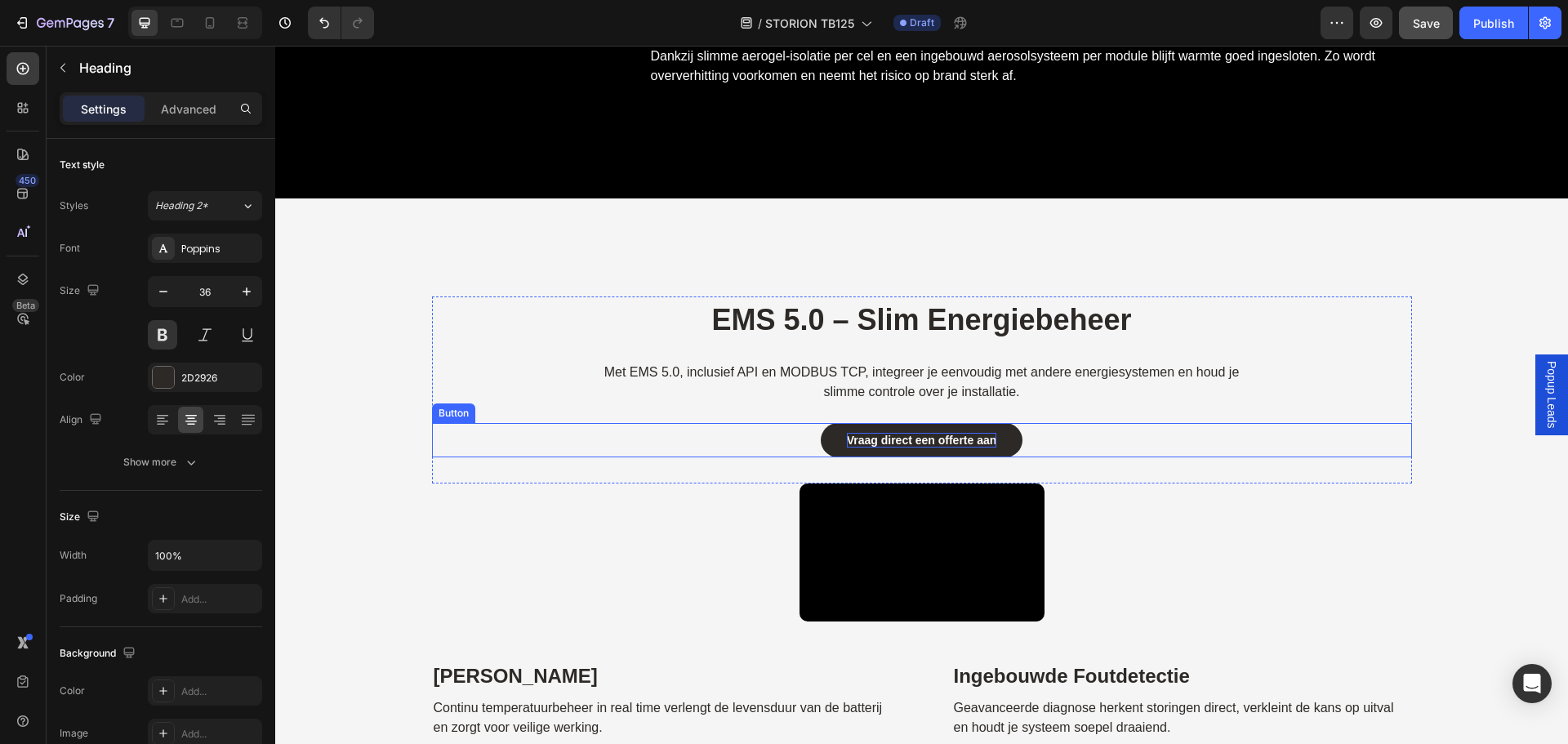
click at [858, 434] on strong "Vraag direct een offerte aan" at bounding box center [922, 441] width 150 height 13
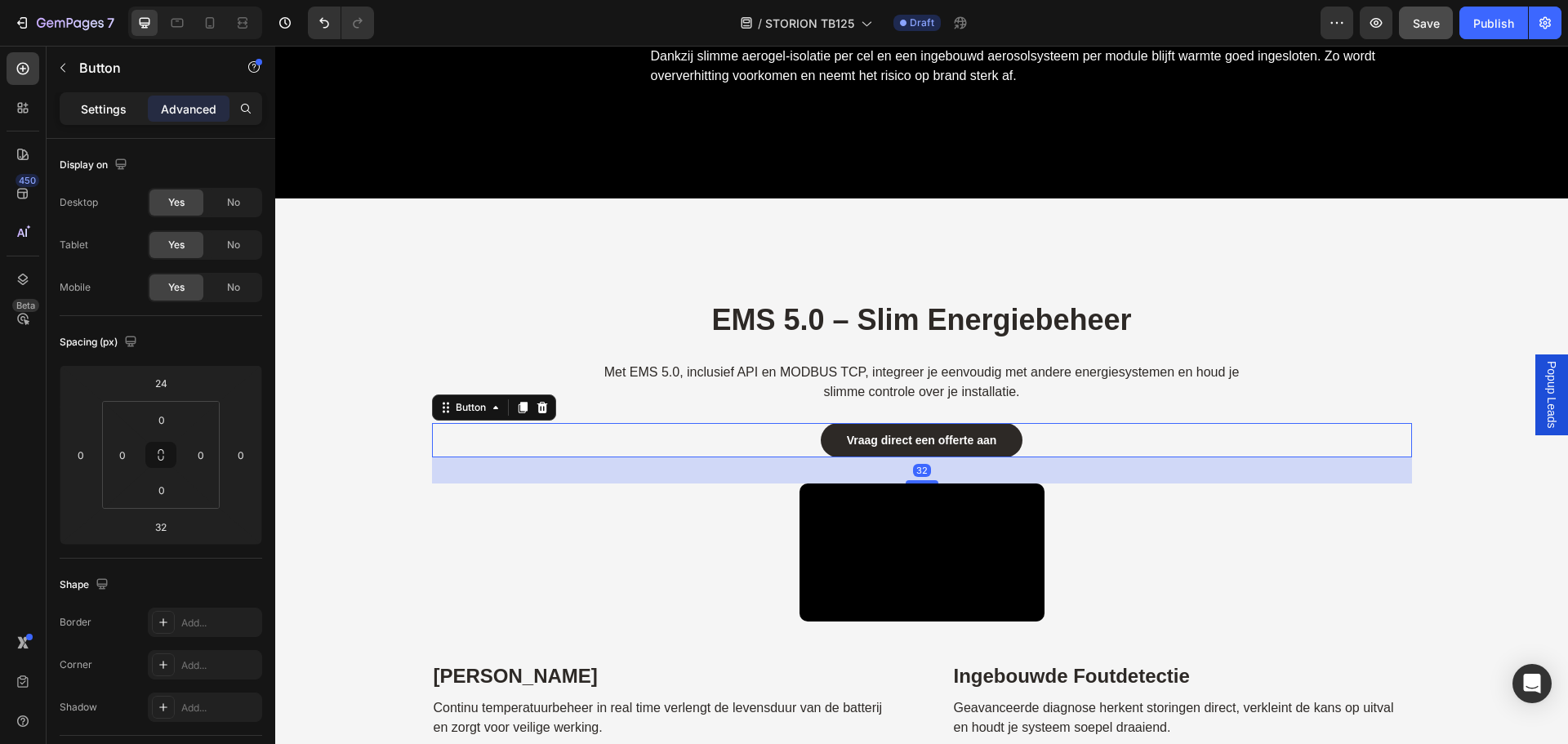
click at [93, 111] on p "Settings" at bounding box center [103, 109] width 45 height 17
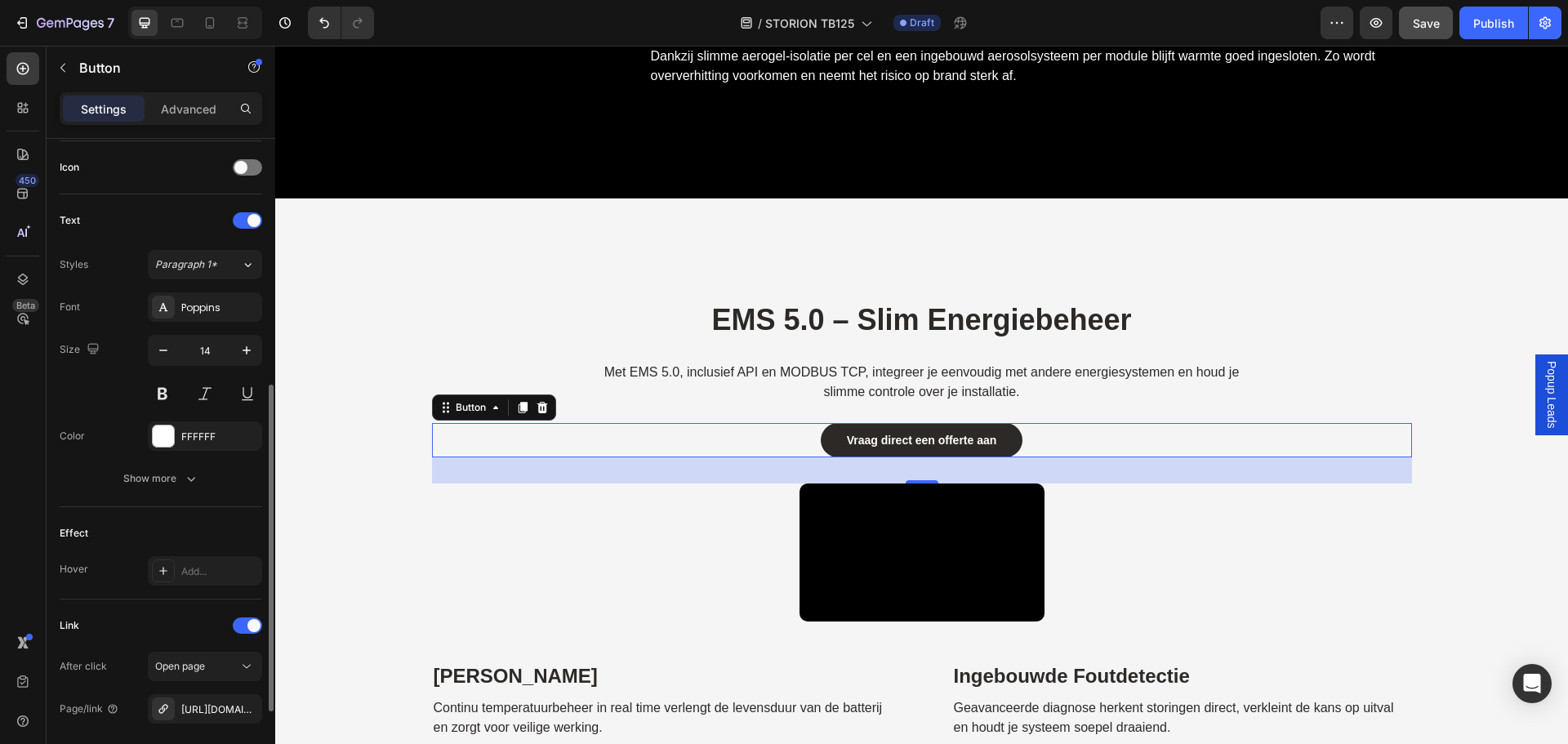
scroll to position [647, 0]
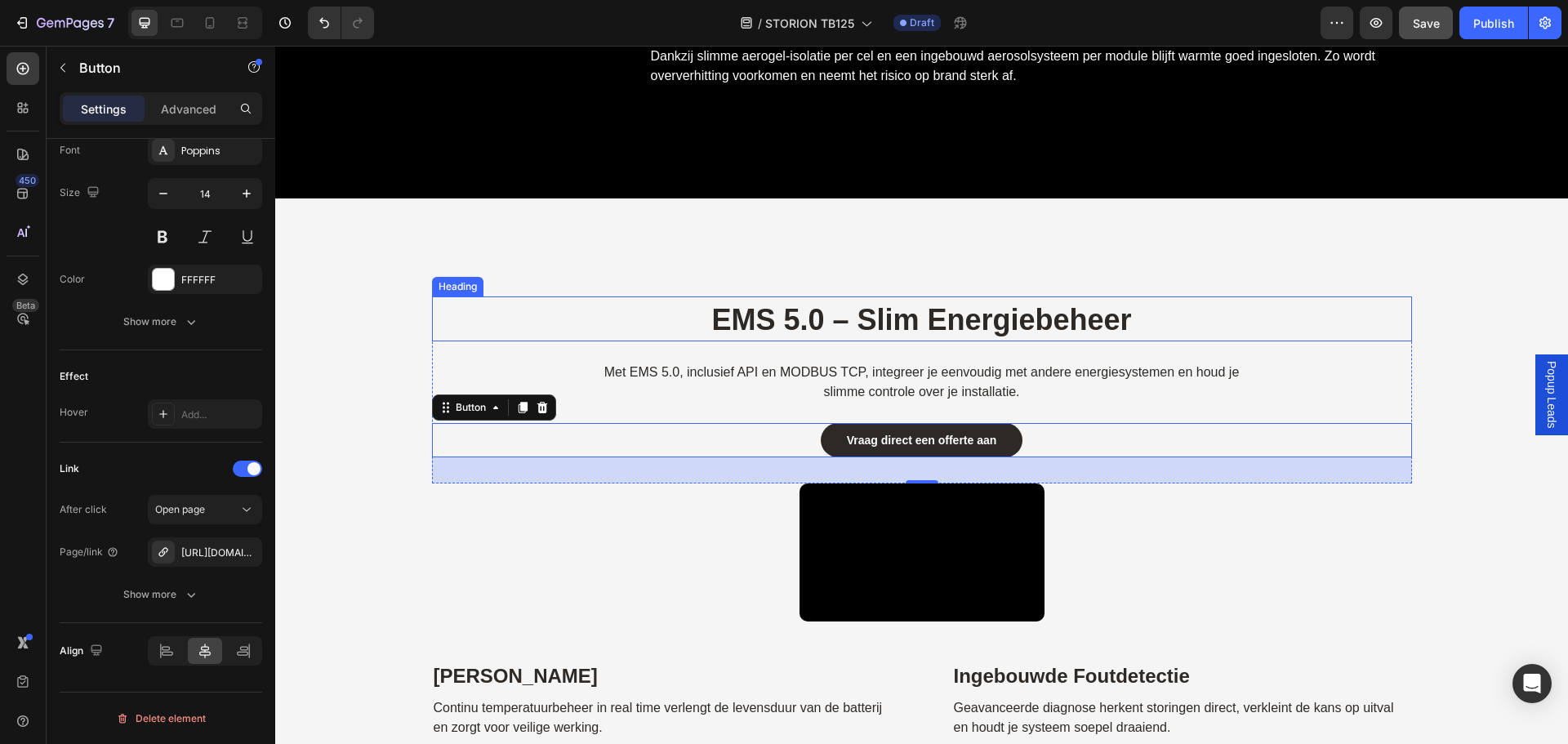
click at [564, 300] on h2 "EMS 5.0 – Slim Energiebeheer" at bounding box center [922, 321] width 980 height 41
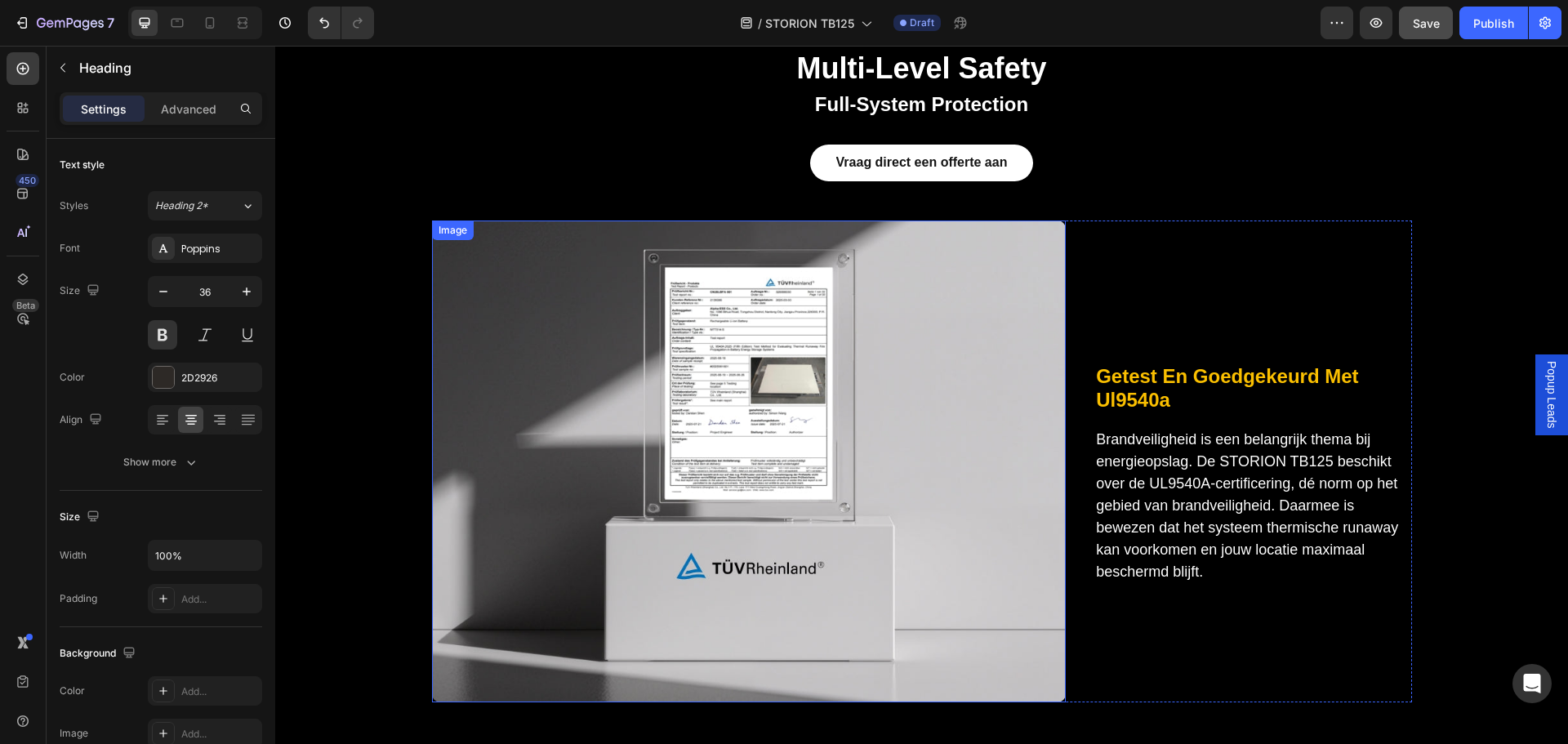
scroll to position [4209, 0]
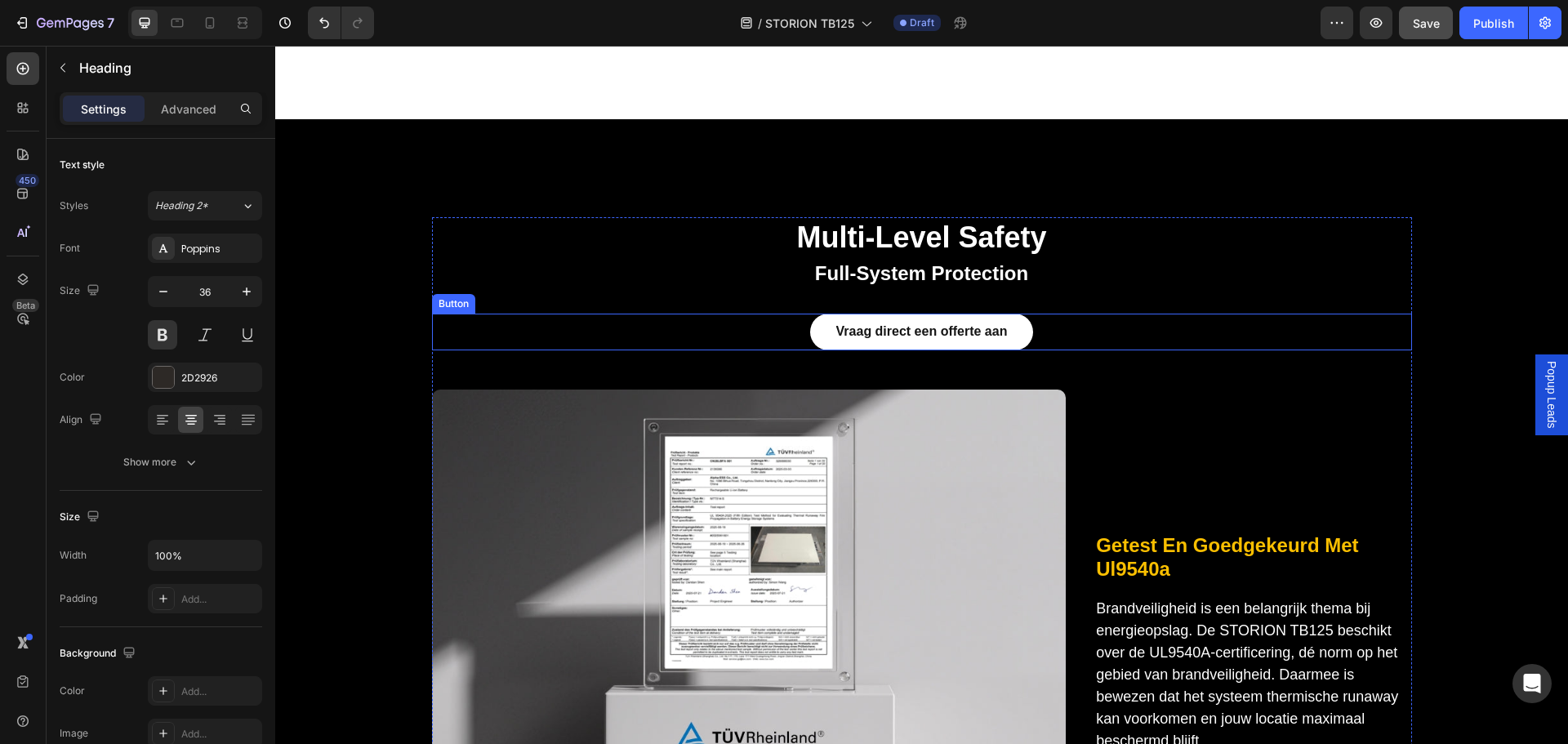
click at [1062, 334] on div "Vraag direct een offerte aan Button" at bounding box center [922, 332] width 980 height 36
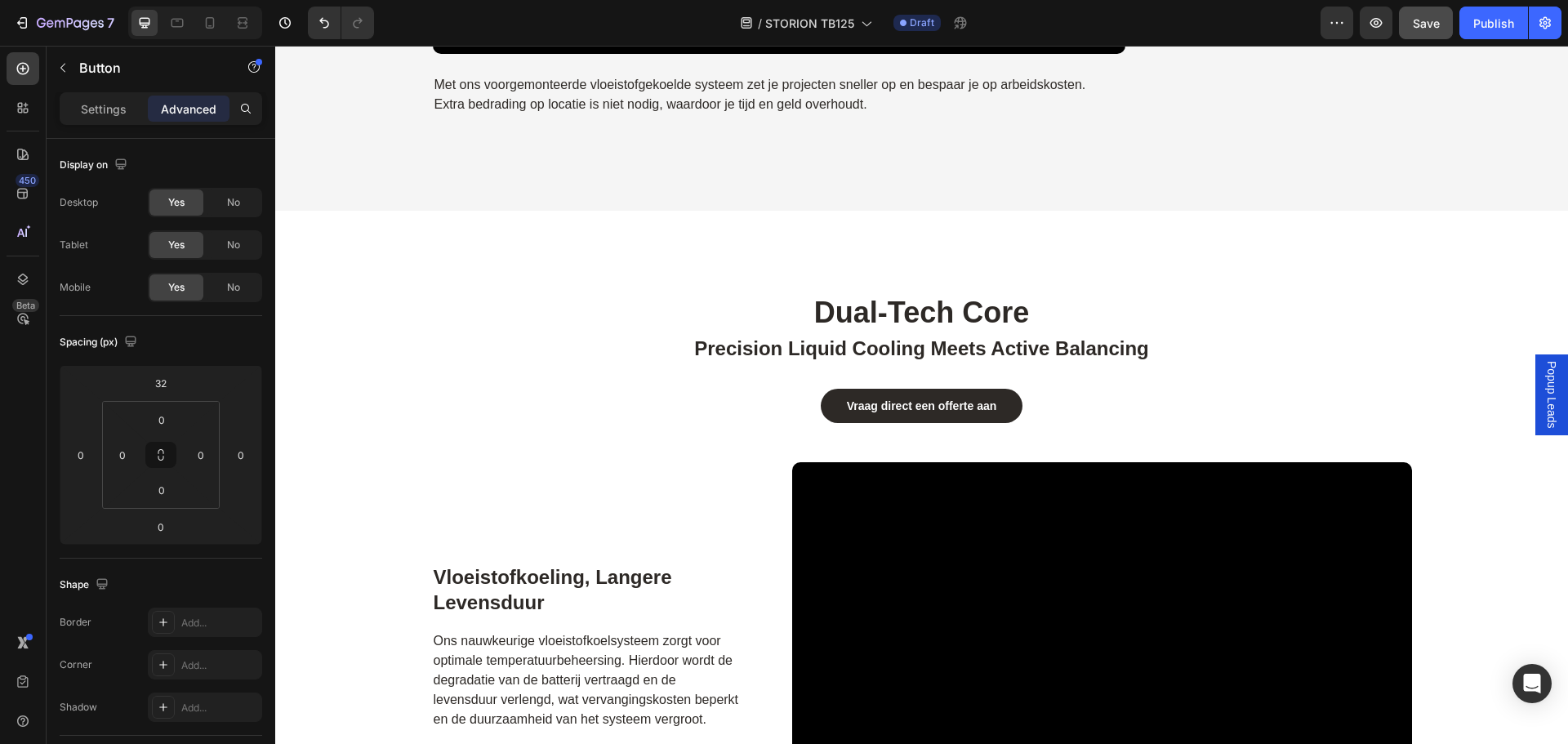
scroll to position [2902, 0]
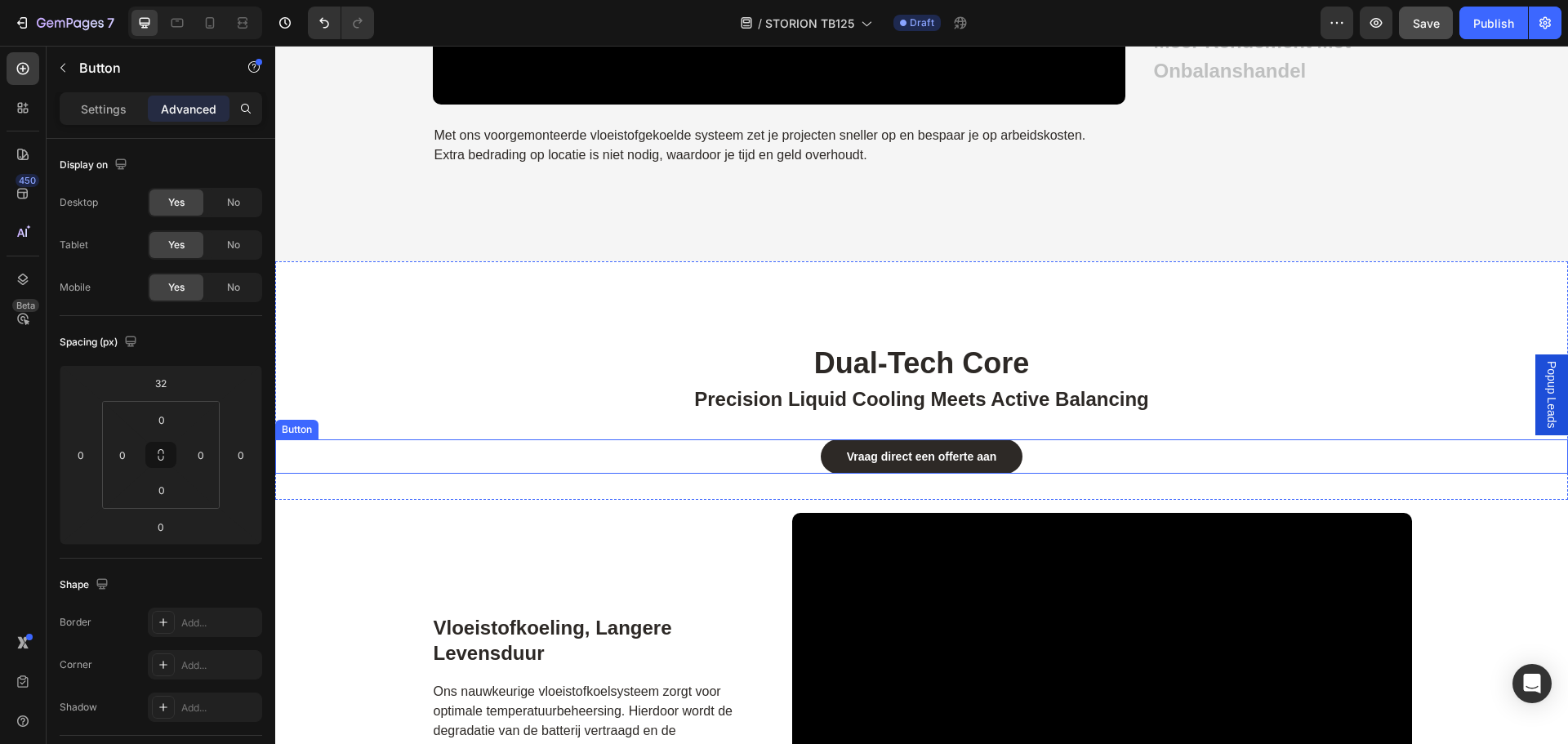
click at [1043, 455] on div "Vraag direct een offerte aan Button" at bounding box center [921, 457] width 1293 height 35
click at [883, 458] on strong "Vraag direct een offerte aan" at bounding box center [922, 457] width 150 height 13
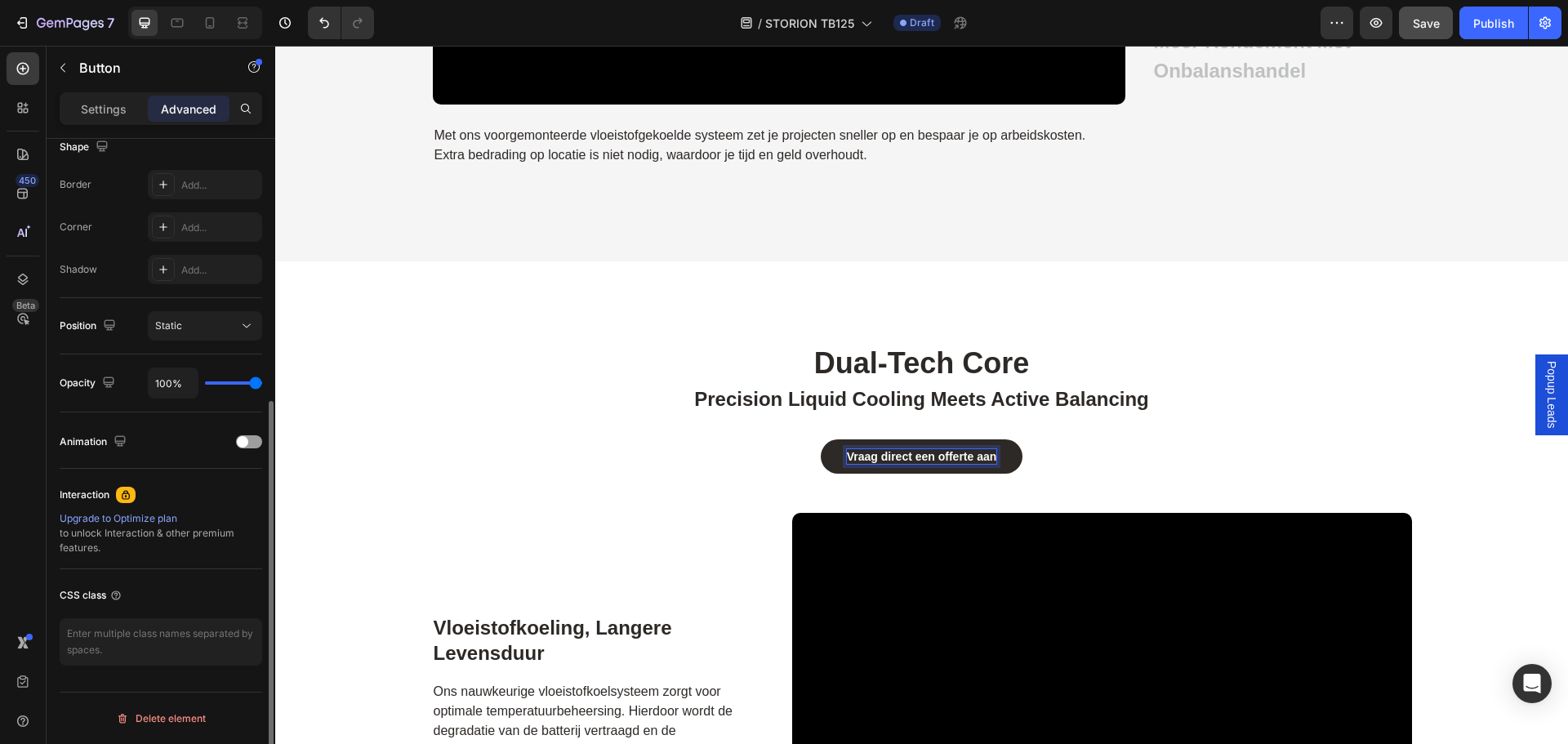
scroll to position [0, 0]
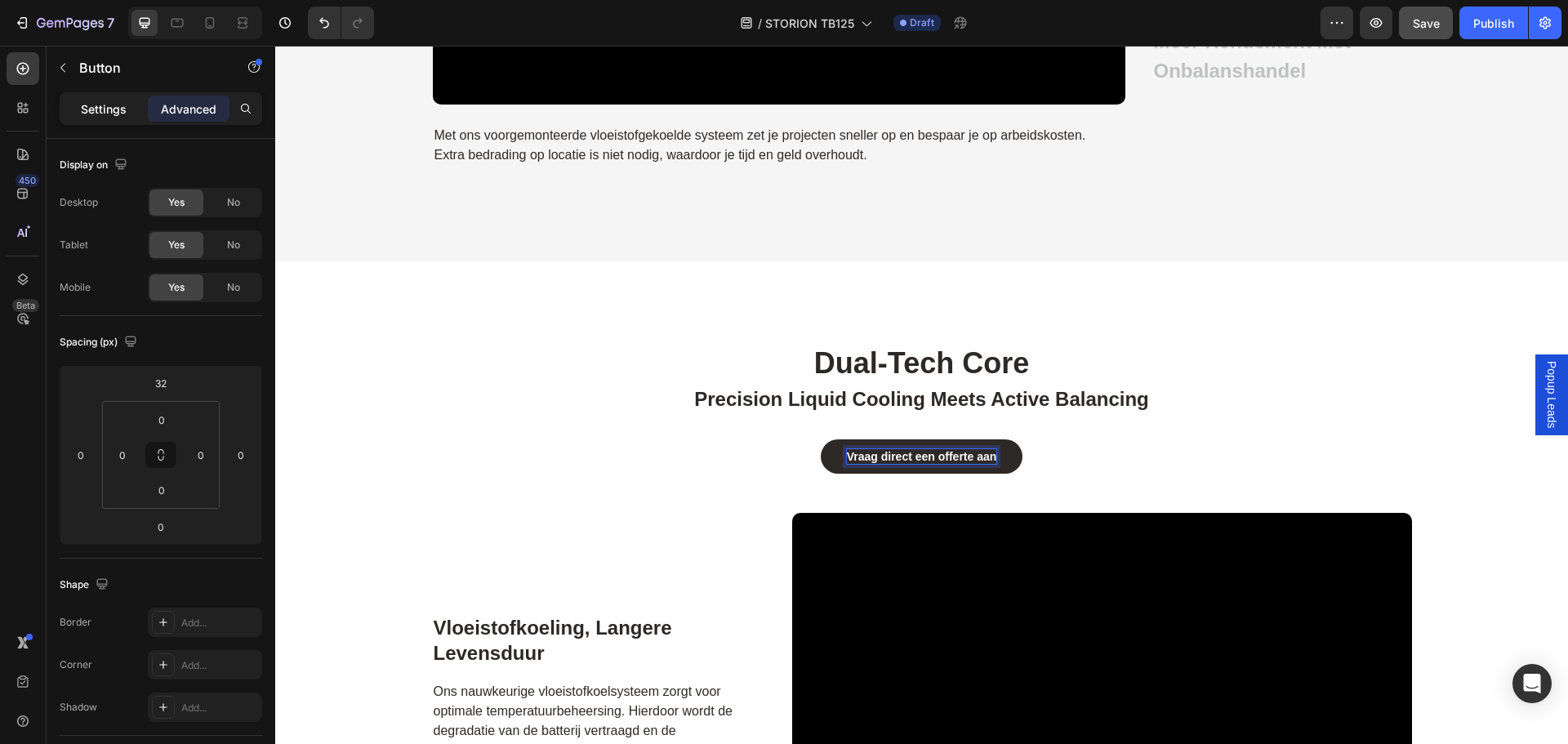
click at [92, 111] on p "Settings" at bounding box center [103, 109] width 45 height 17
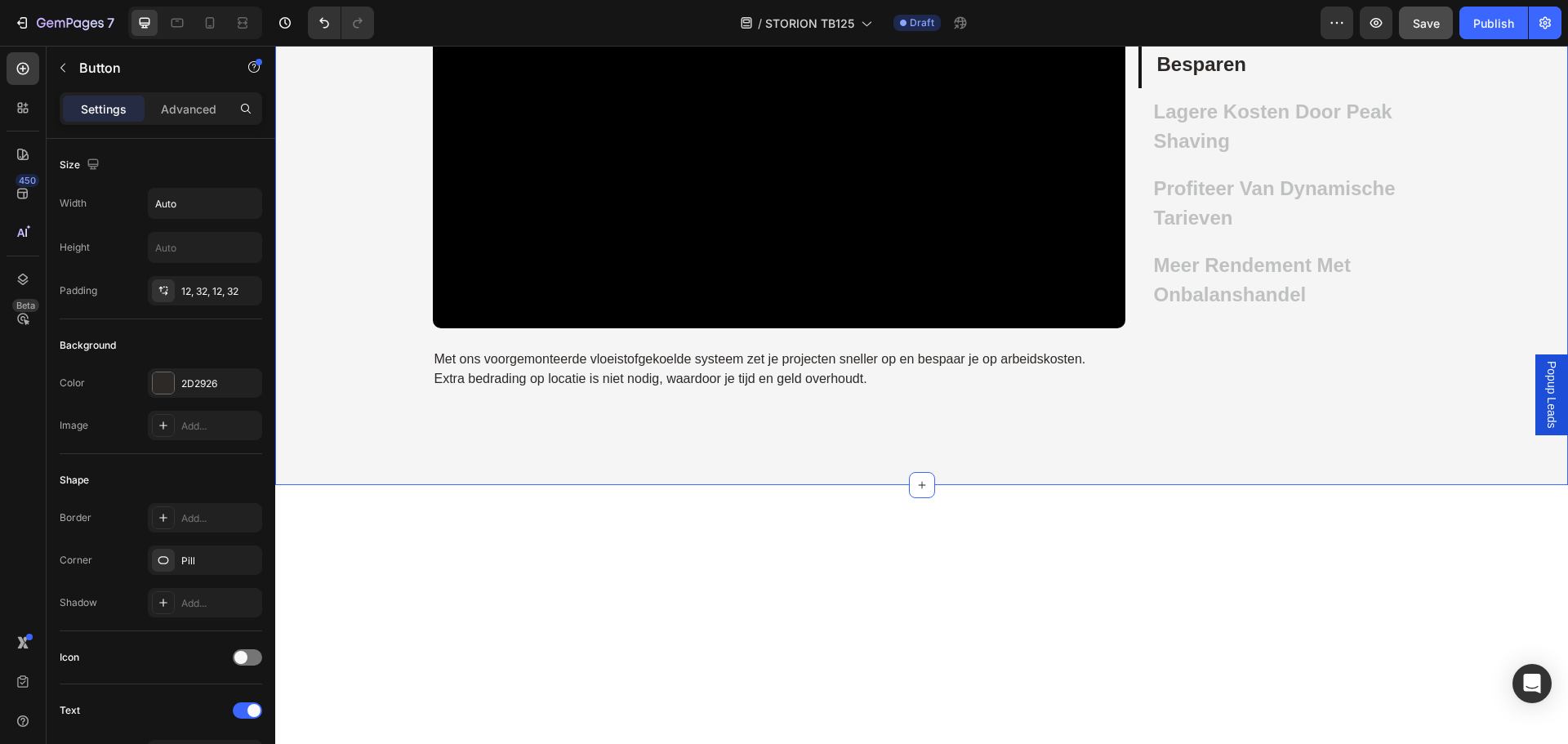
scroll to position [2188, 0]
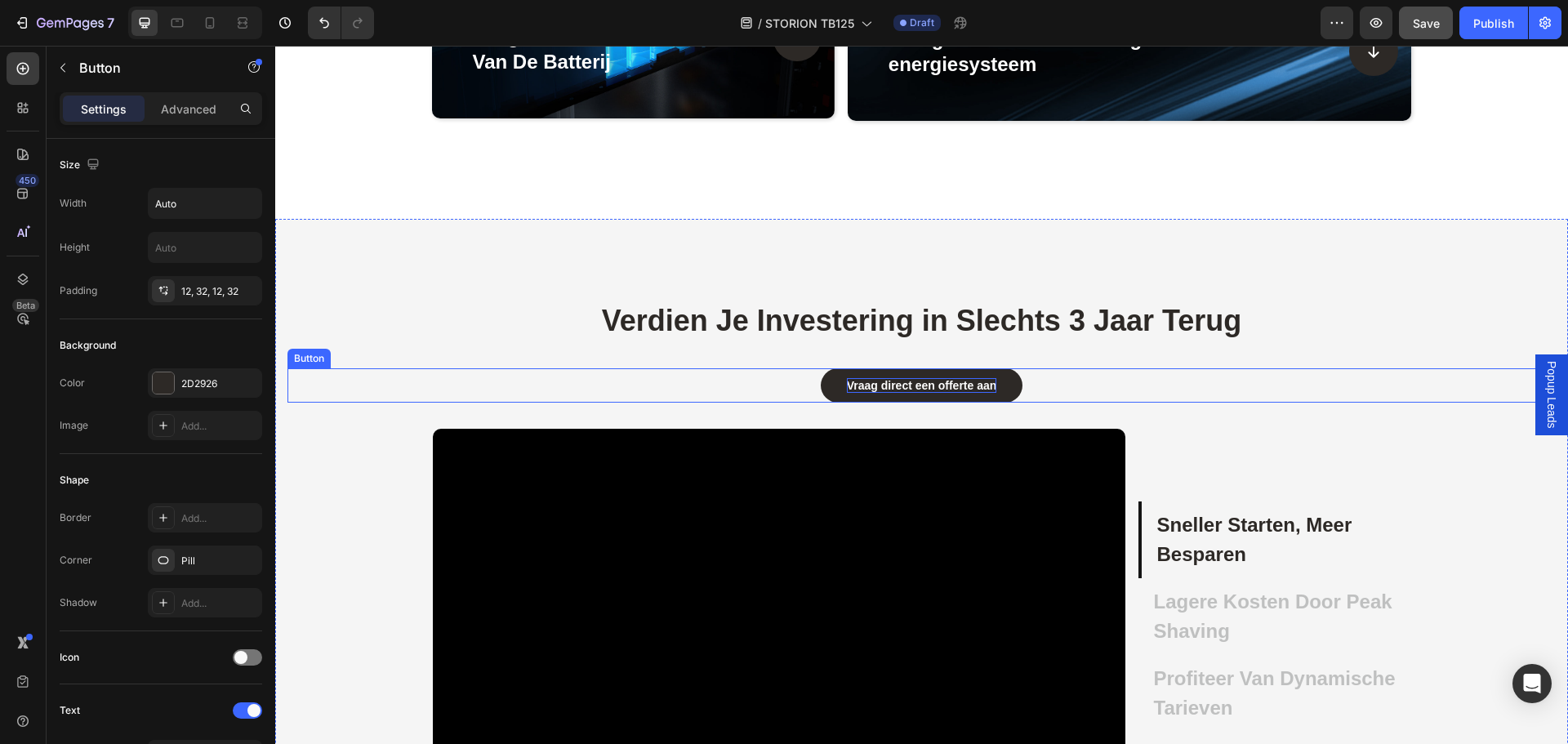
click at [950, 382] on strong "Vraag direct een offerte aan" at bounding box center [922, 386] width 150 height 13
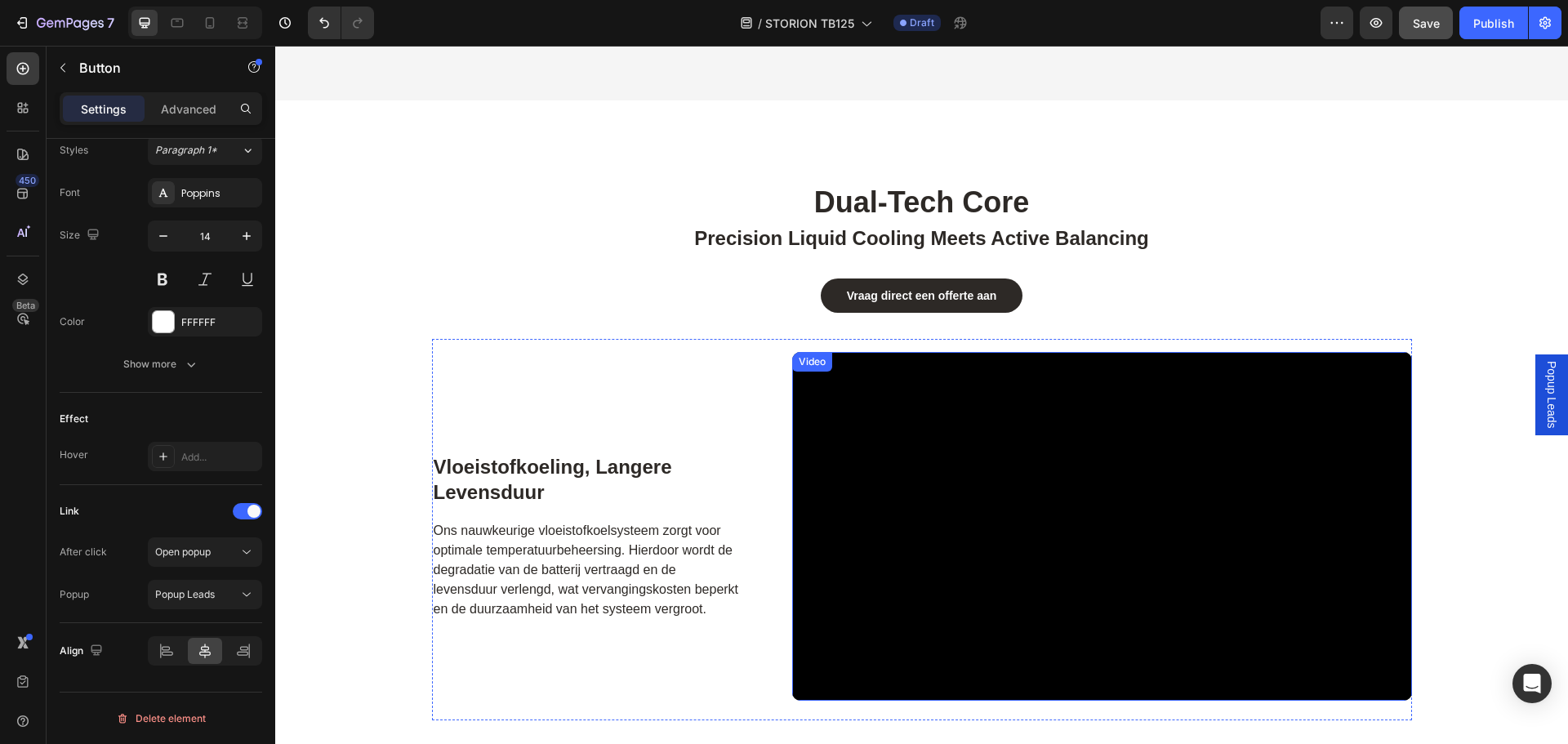
scroll to position [3169, 0]
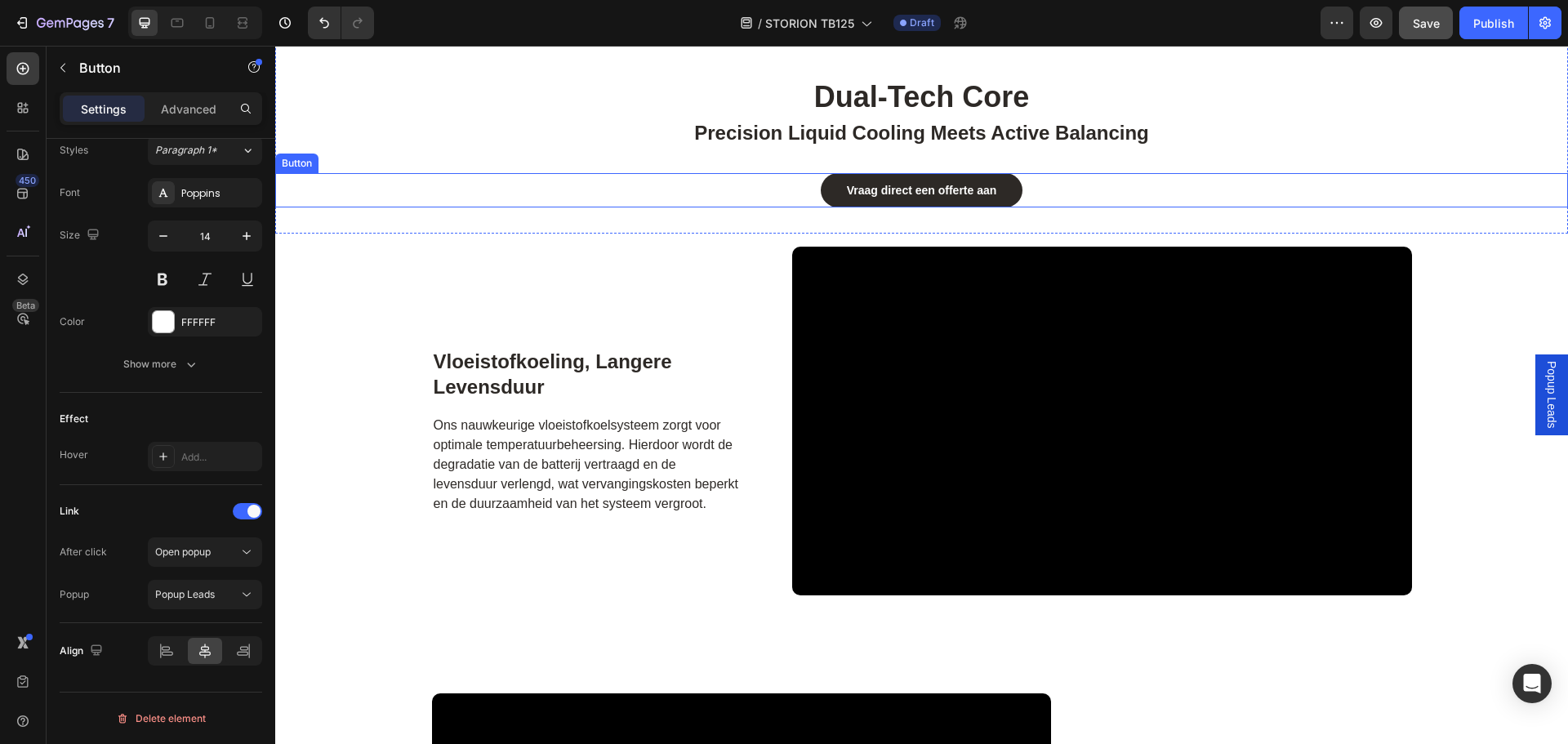
click at [1060, 188] on div "Vraag direct een offerte aan Button" at bounding box center [921, 191] width 1293 height 35
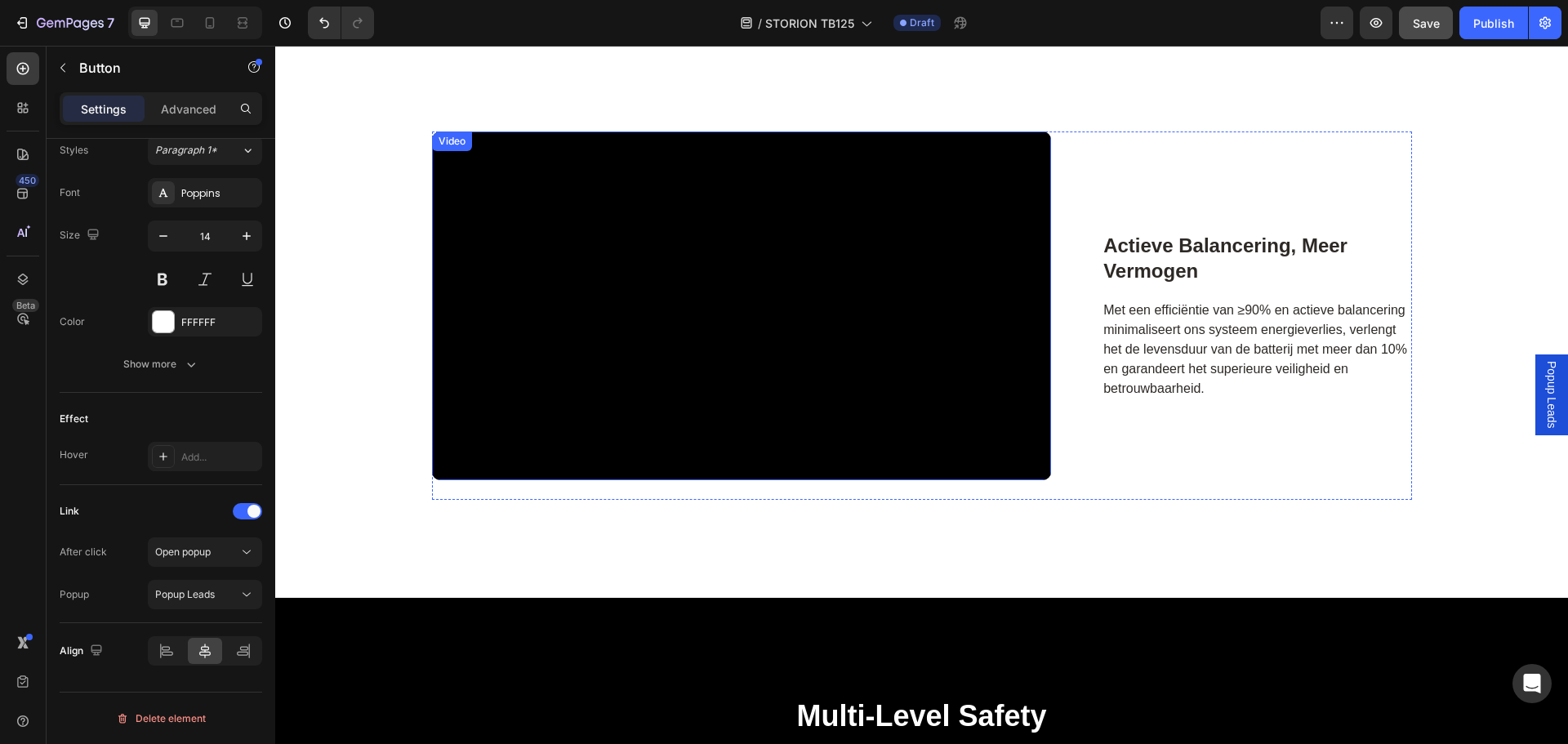
scroll to position [3985, 0]
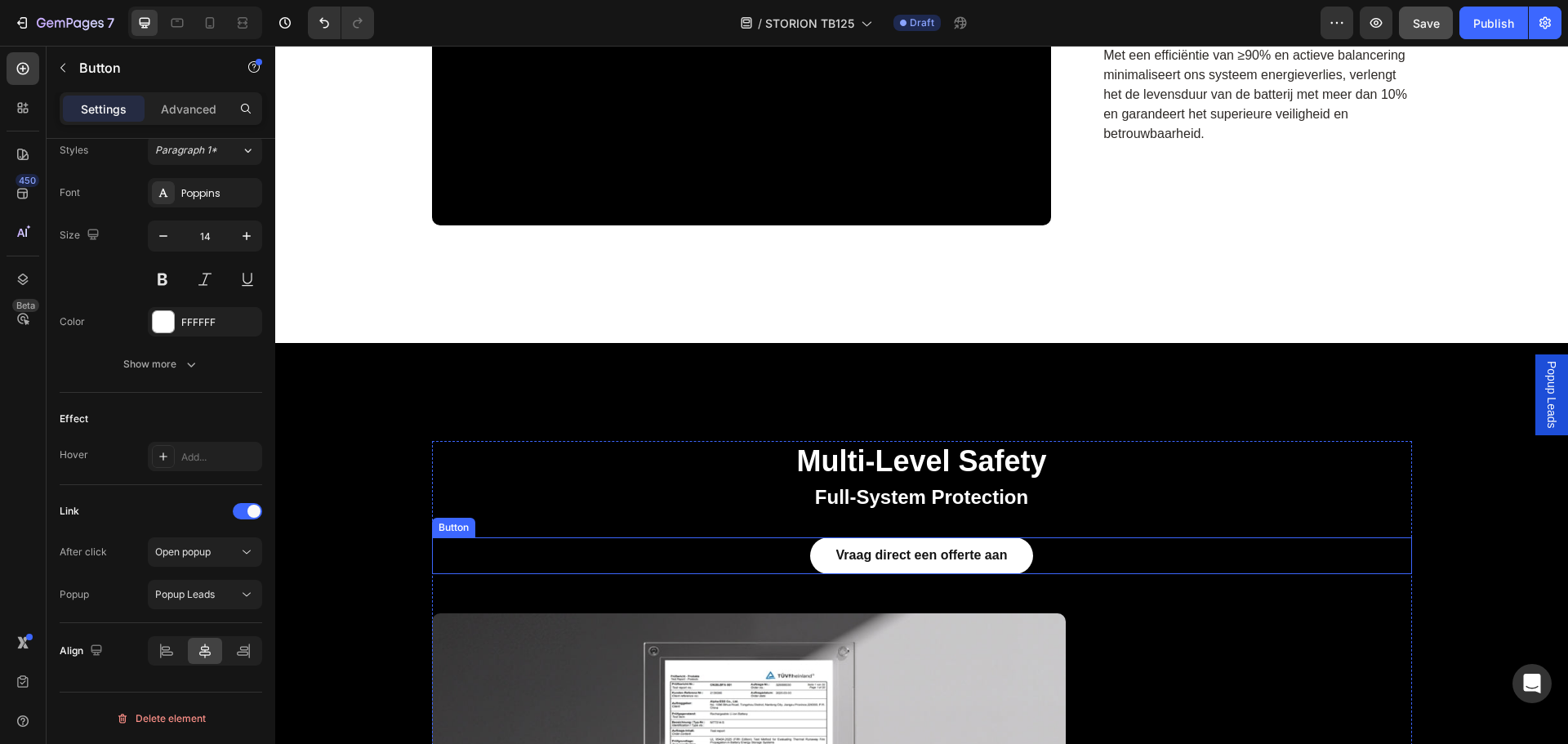
click at [1073, 556] on div "Vraag direct een offerte aan Button" at bounding box center [922, 556] width 980 height 36
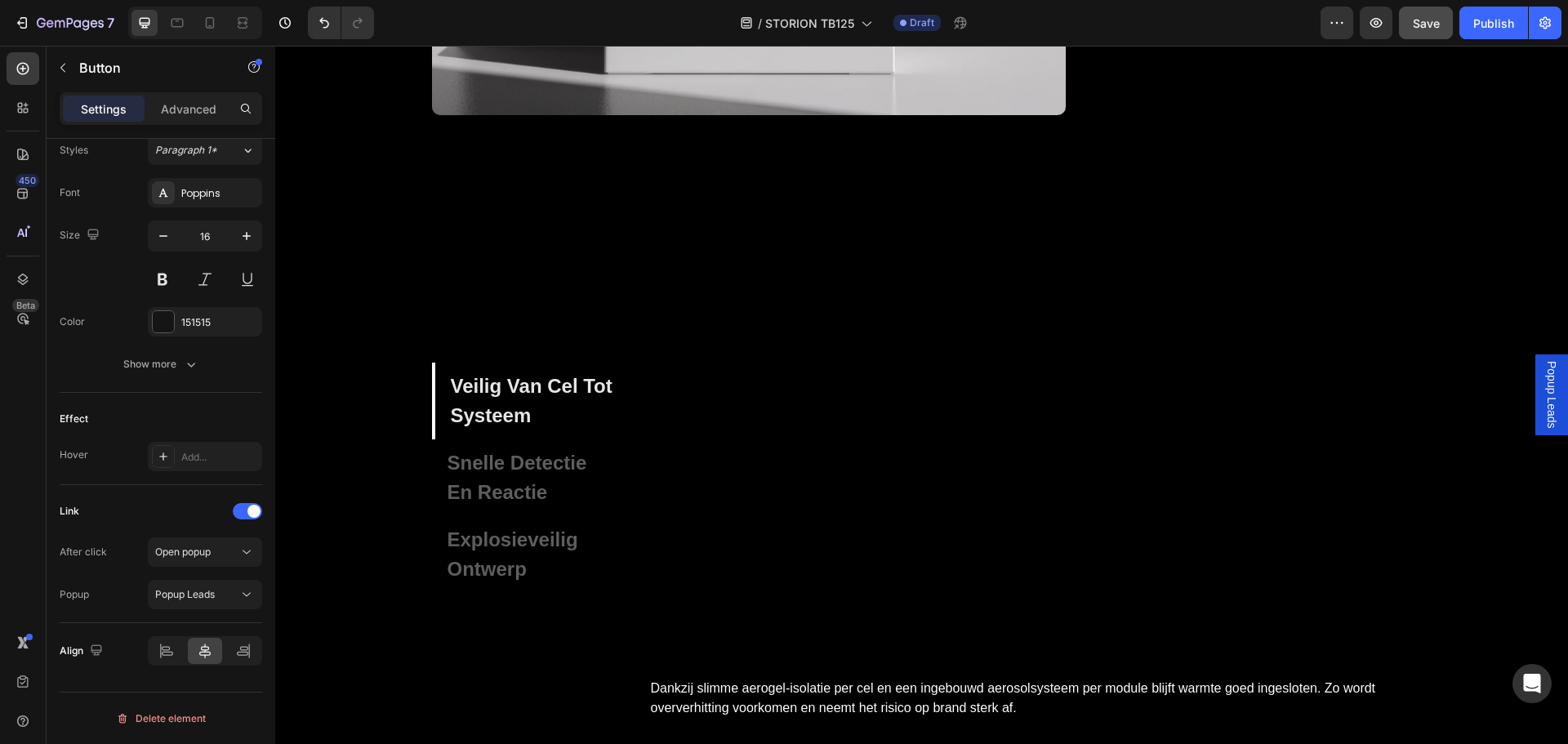
scroll to position [5456, 0]
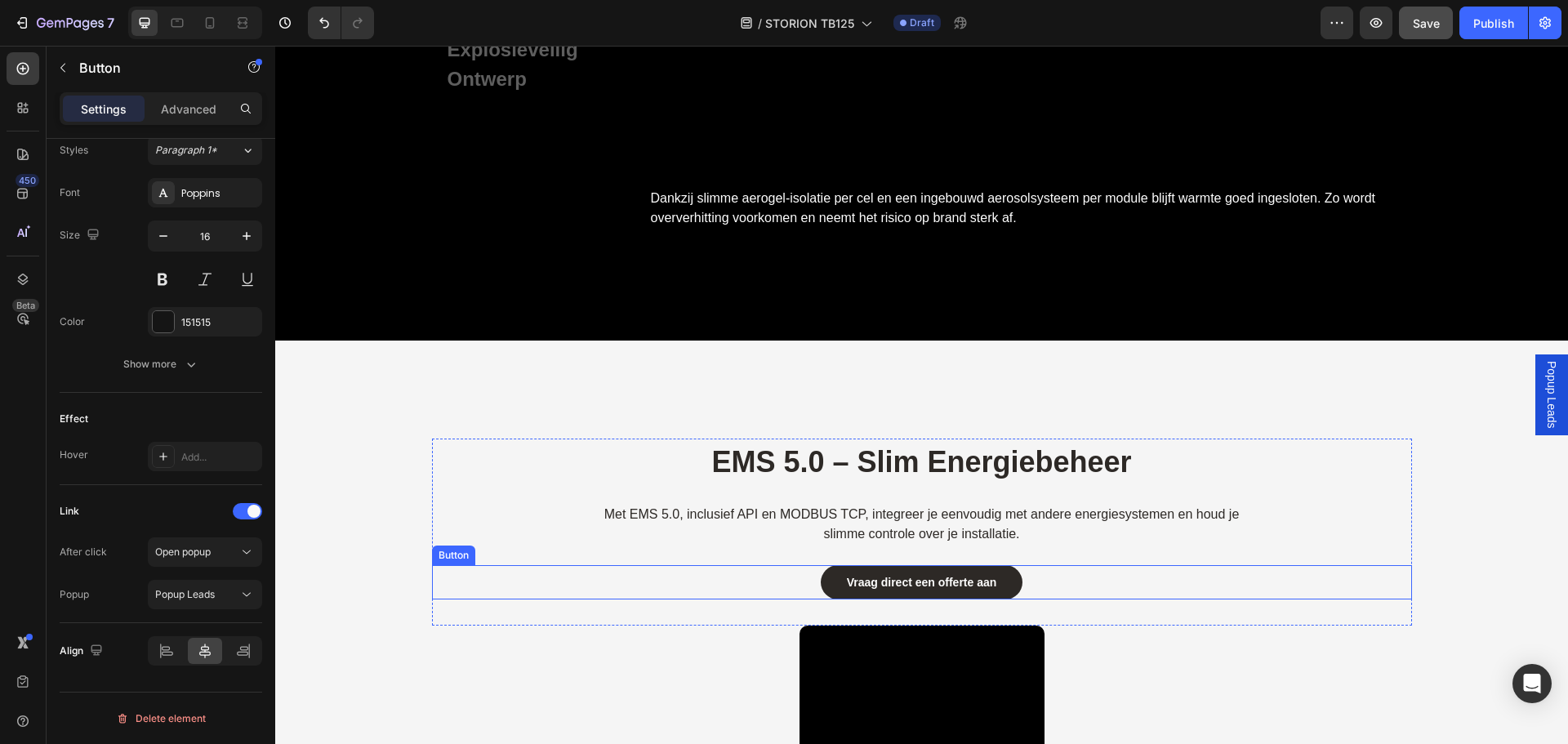
click at [1058, 574] on div "Vraag direct een offerte aan Button" at bounding box center [922, 583] width 980 height 35
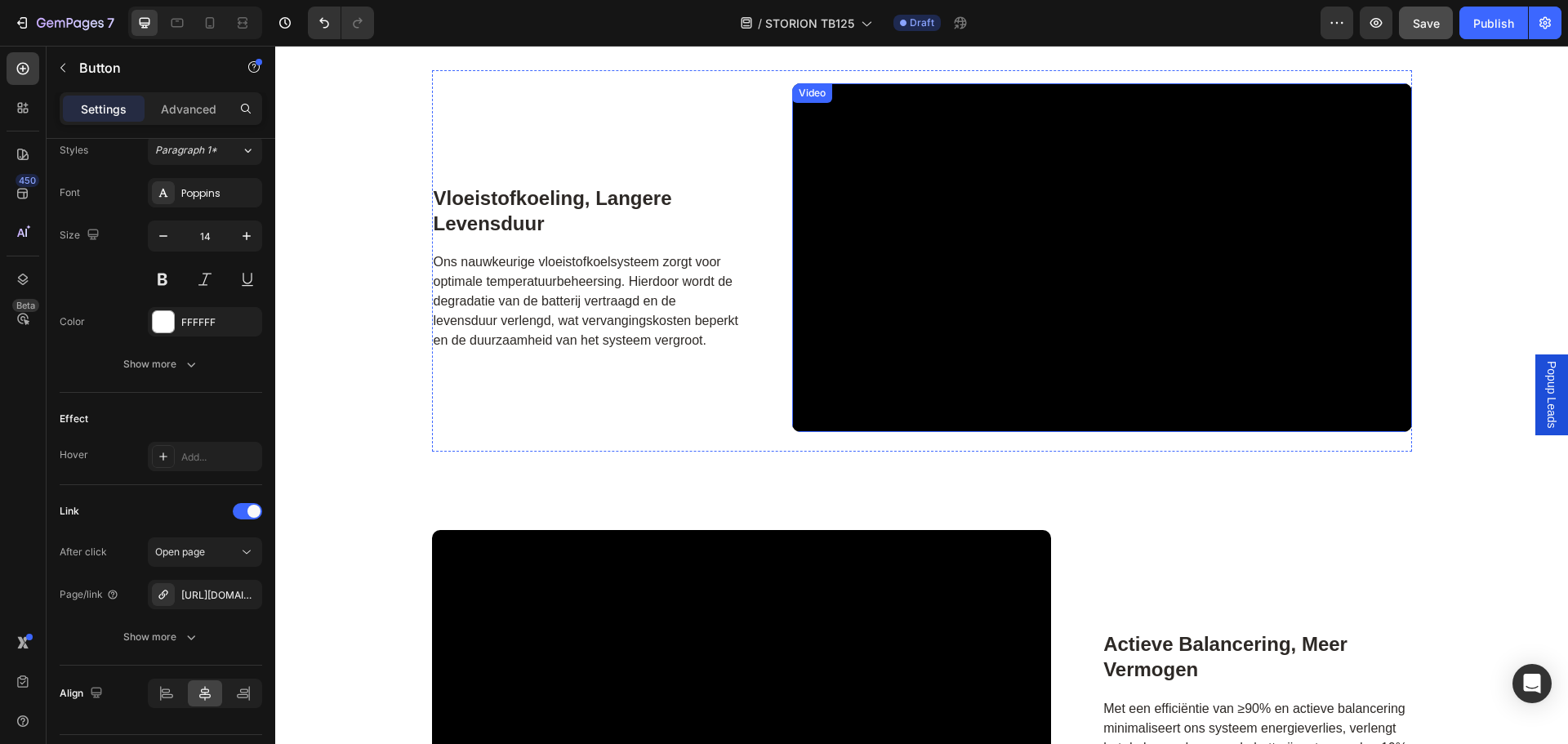
scroll to position [3087, 0]
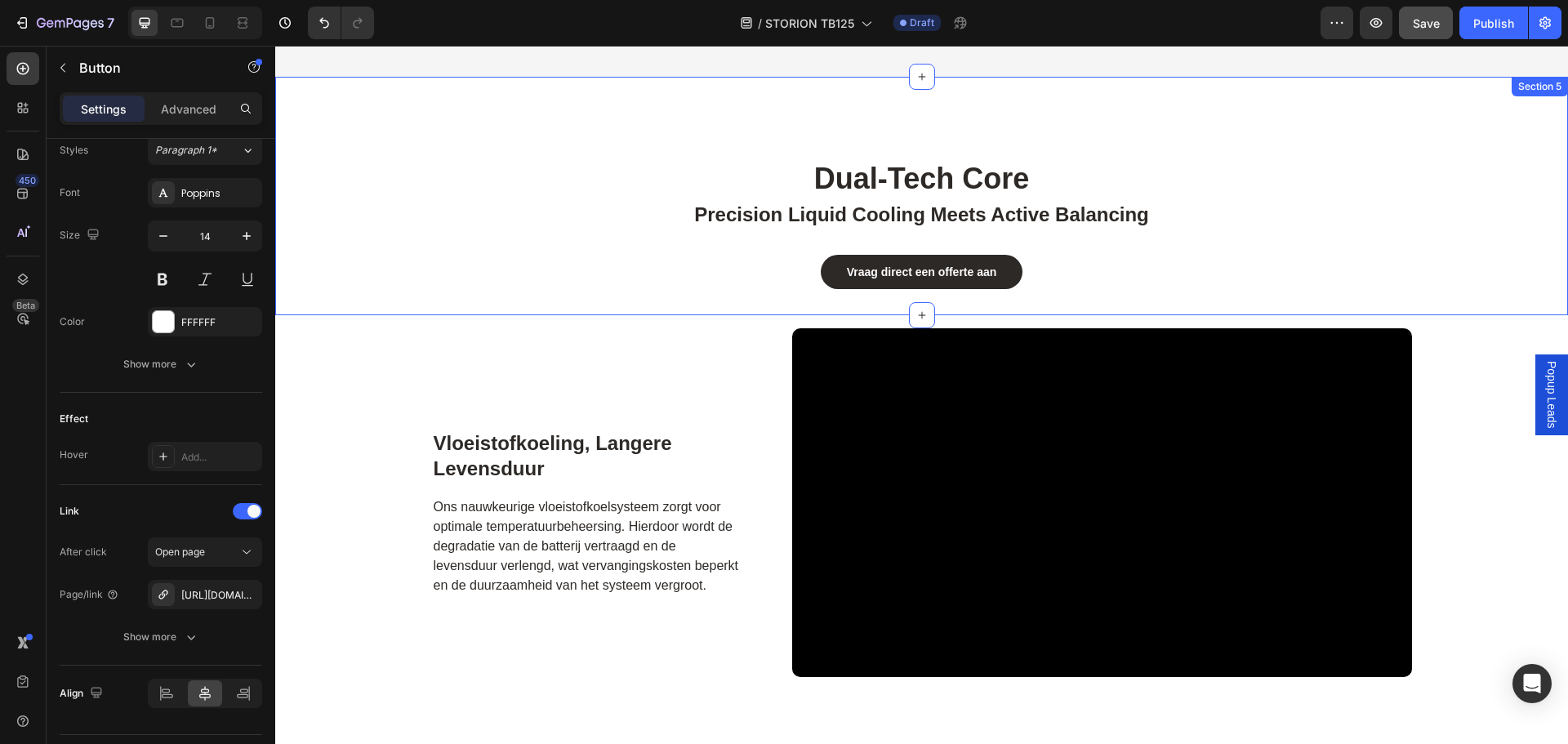
click at [1054, 246] on div "Vraag direct een offerte aan Button" at bounding box center [921, 259] width 1293 height 60
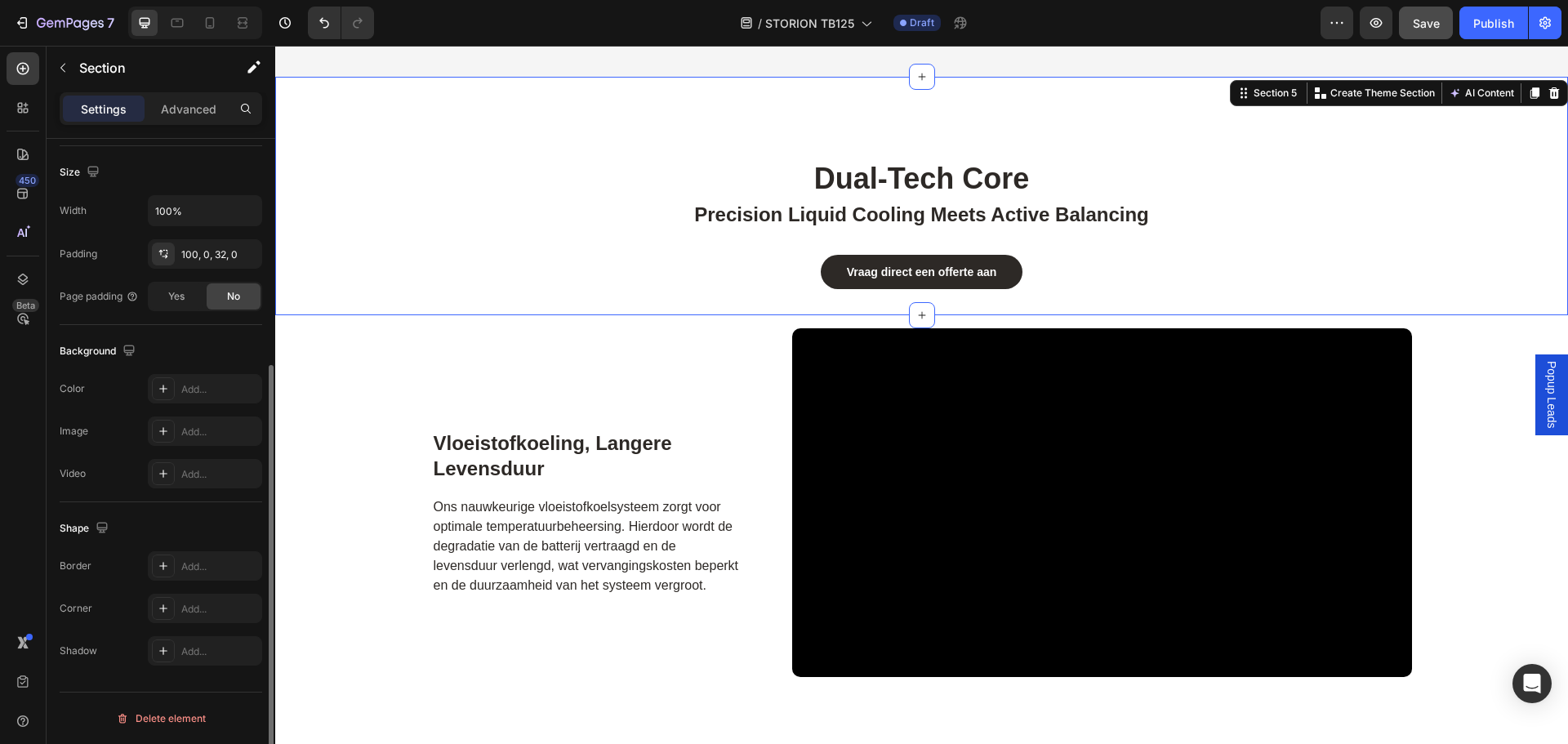
scroll to position [0, 0]
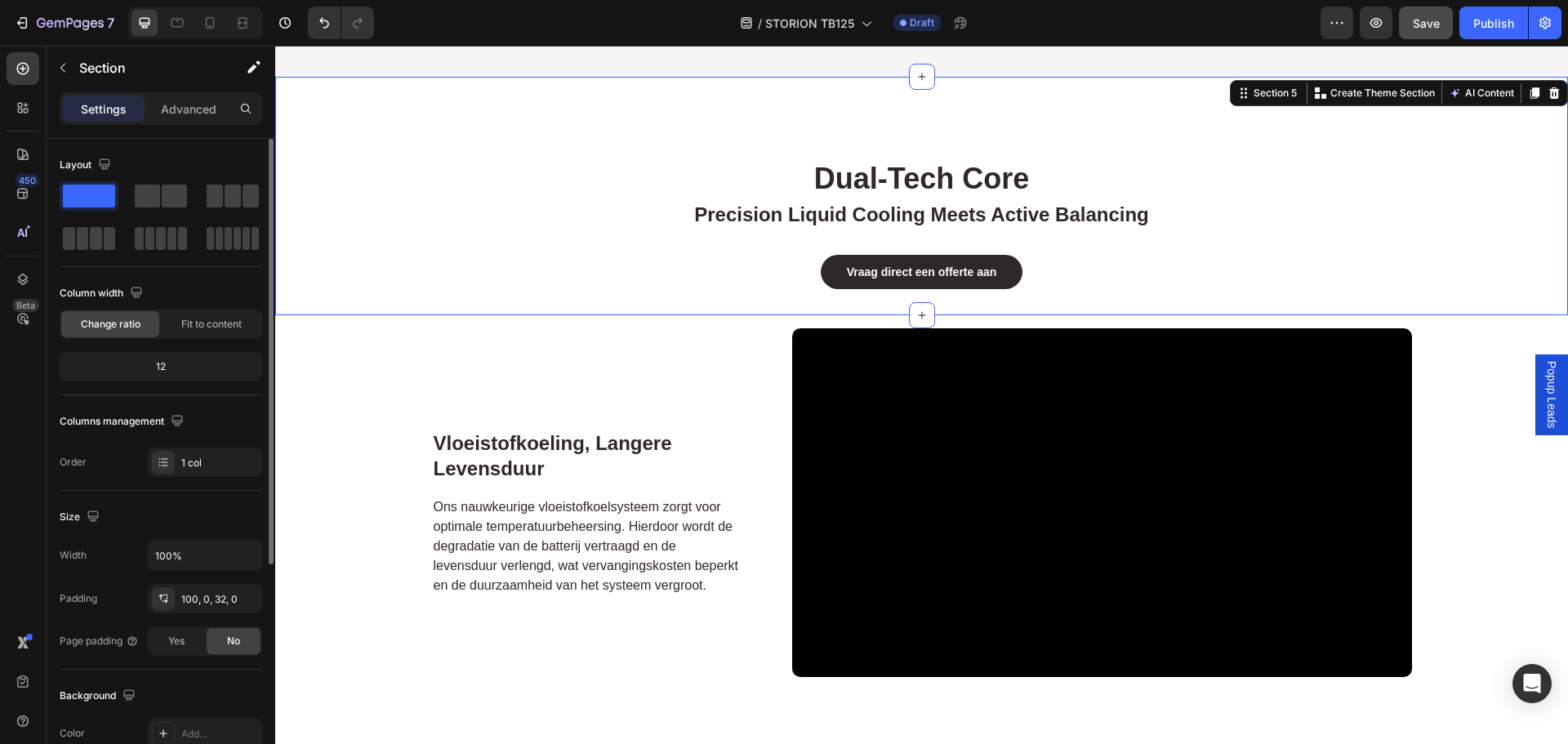
click at [1054, 272] on div "Vraag direct een offerte aan Button" at bounding box center [921, 272] width 1293 height 35
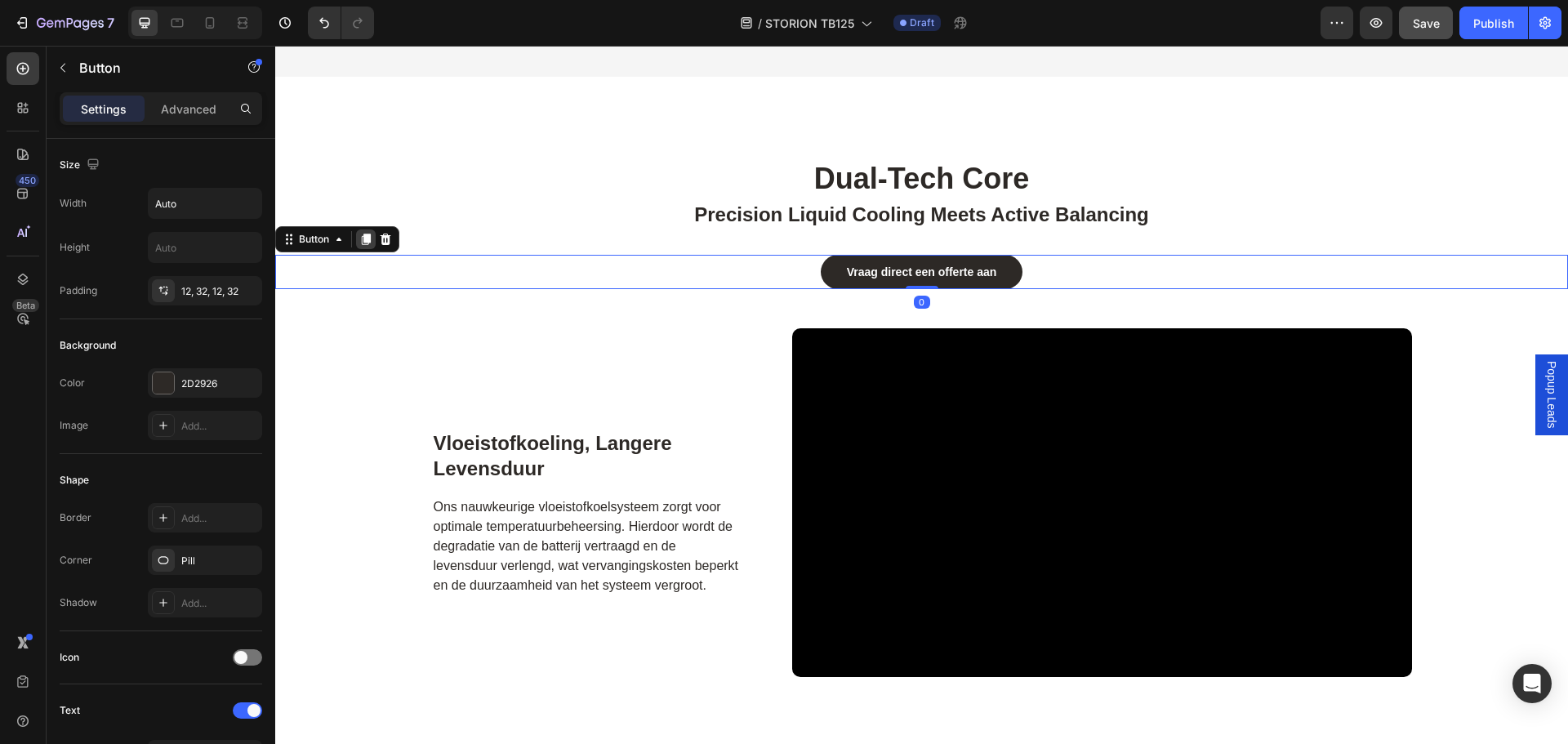
click at [372, 246] on div at bounding box center [366, 240] width 20 height 20
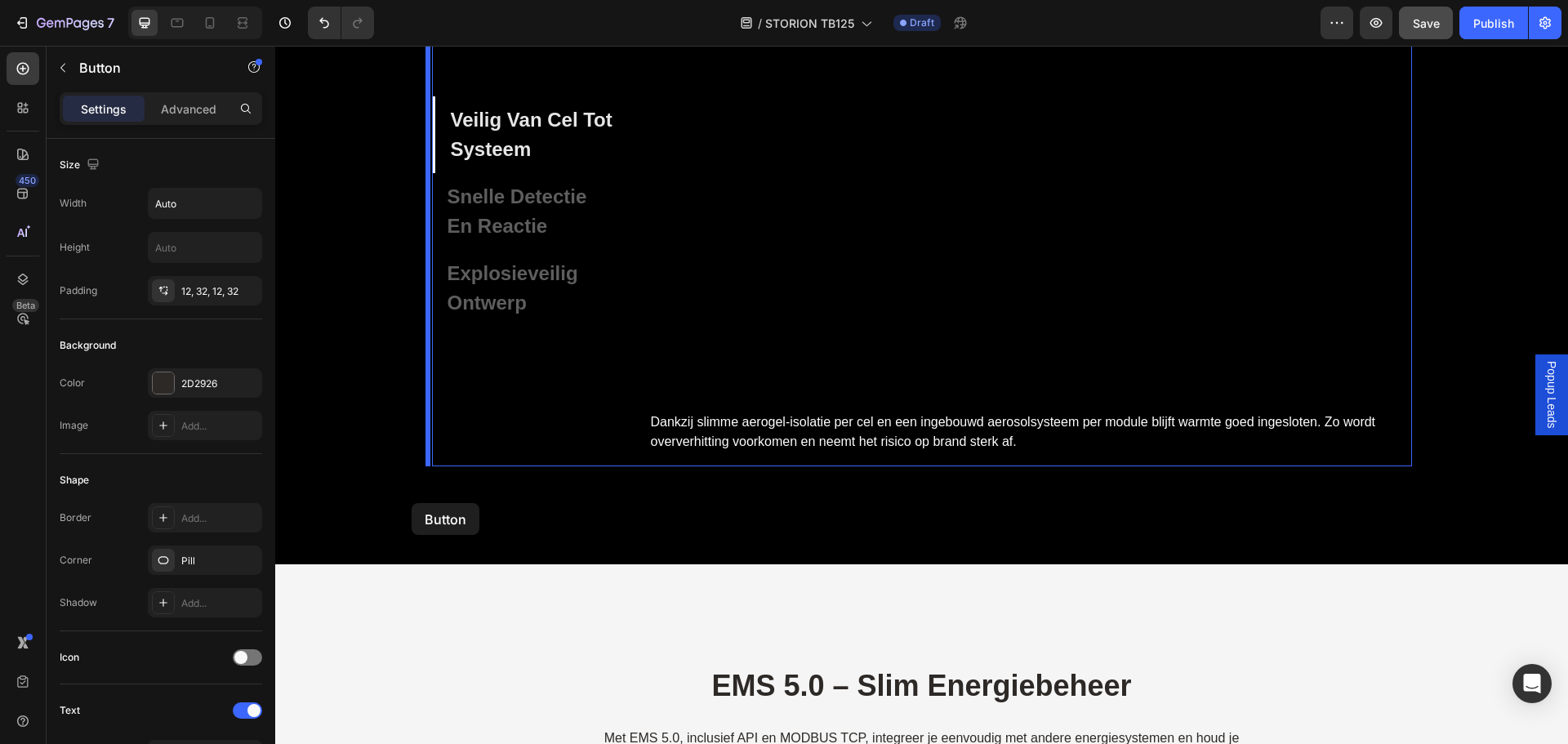
scroll to position [5783, 0]
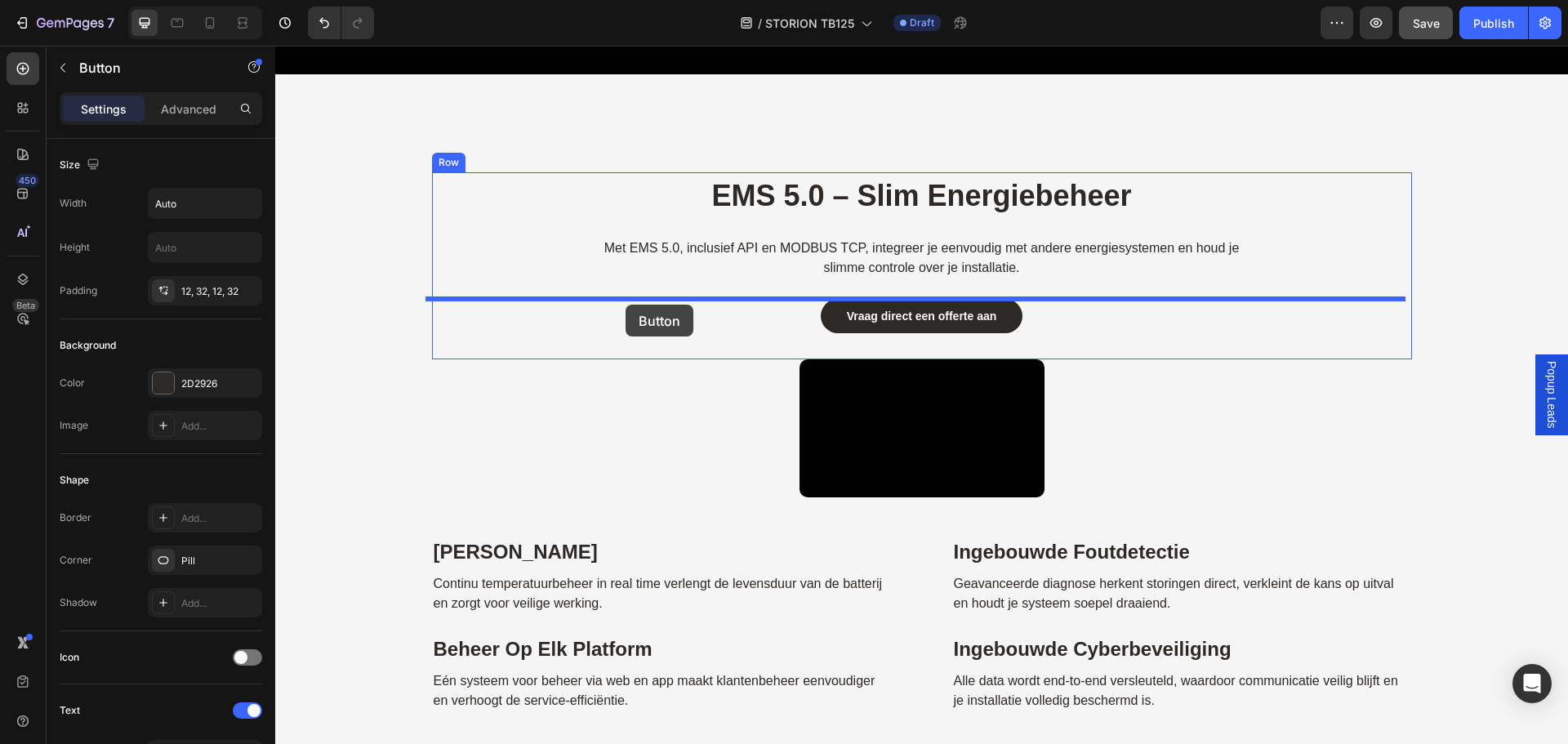
drag, startPoint x: 296, startPoint y: 297, endPoint x: 625, endPoint y: 305, distance: 329.1
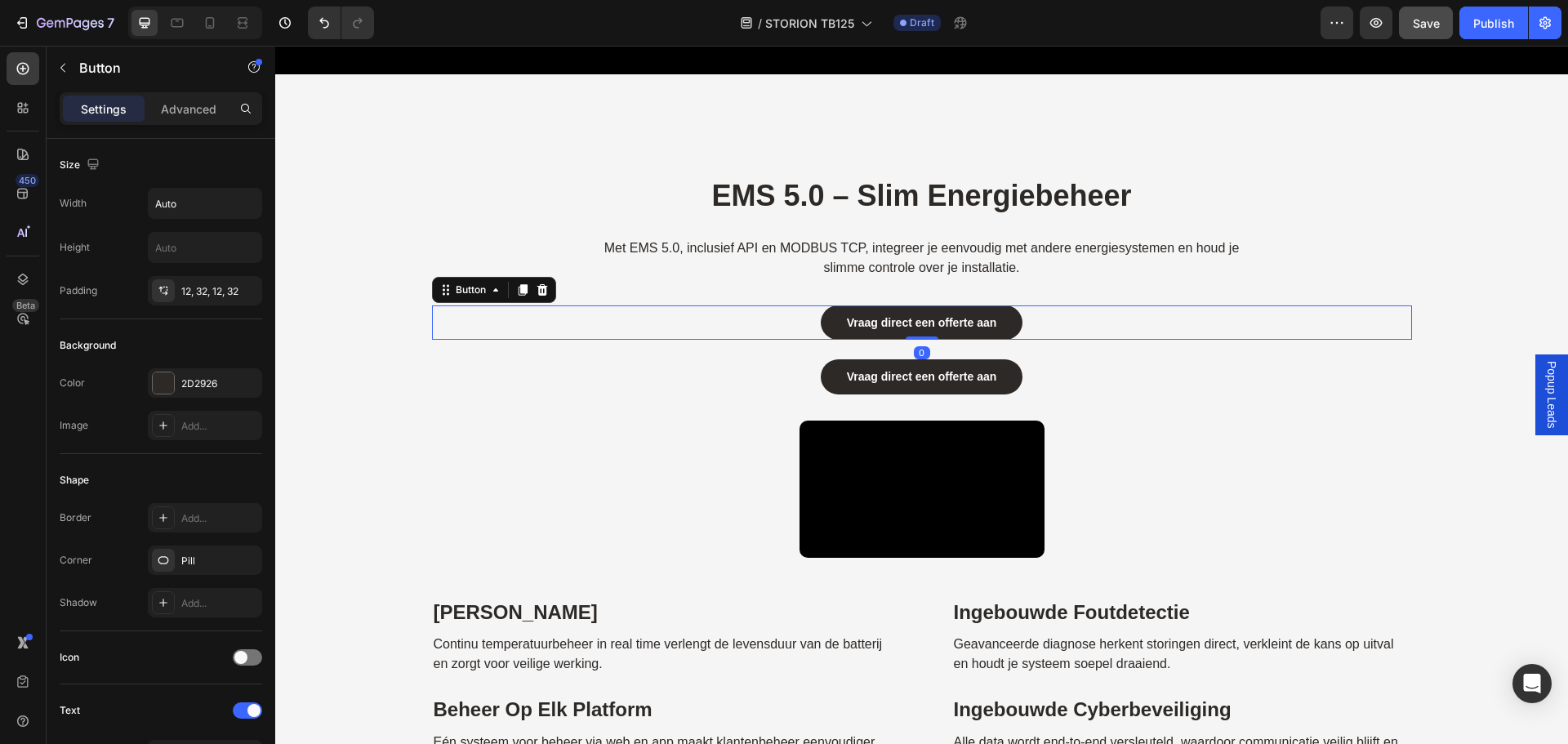
click at [1088, 389] on div "Vraag direct een offerte aan Button" at bounding box center [922, 377] width 980 height 35
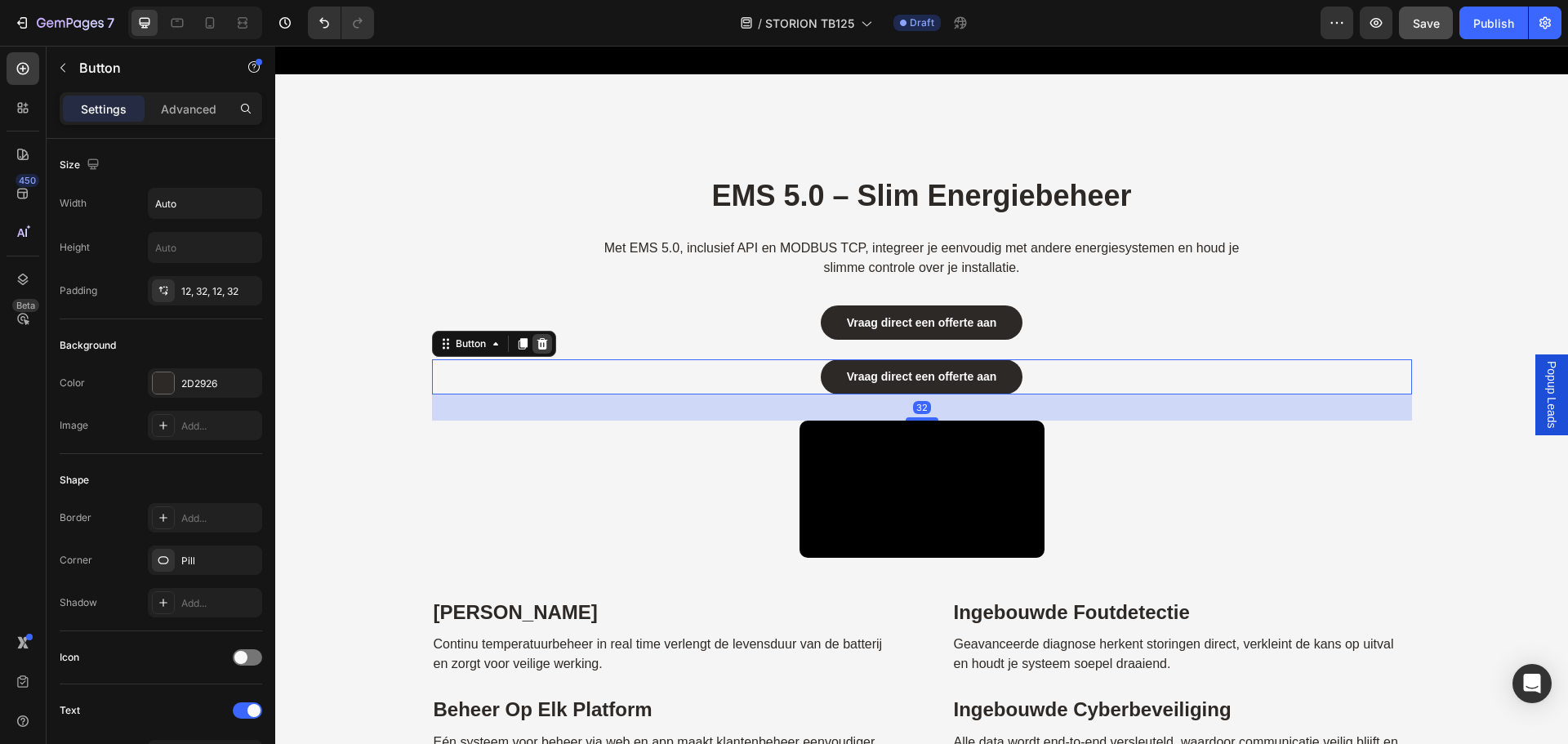
click at [535, 341] on icon at bounding box center [542, 344] width 13 height 13
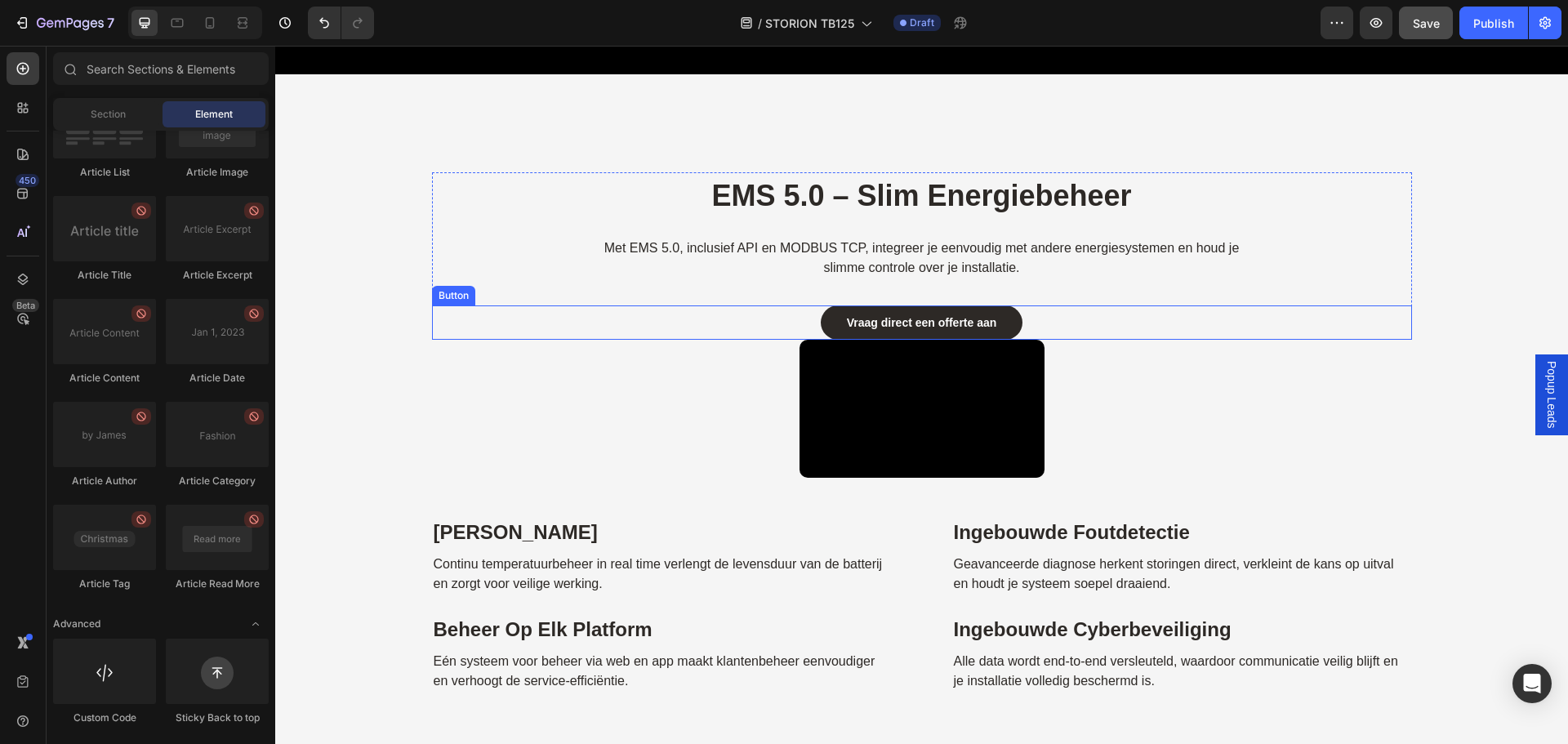
click at [767, 327] on div "Vraag direct een offerte aan Button" at bounding box center [922, 323] width 980 height 35
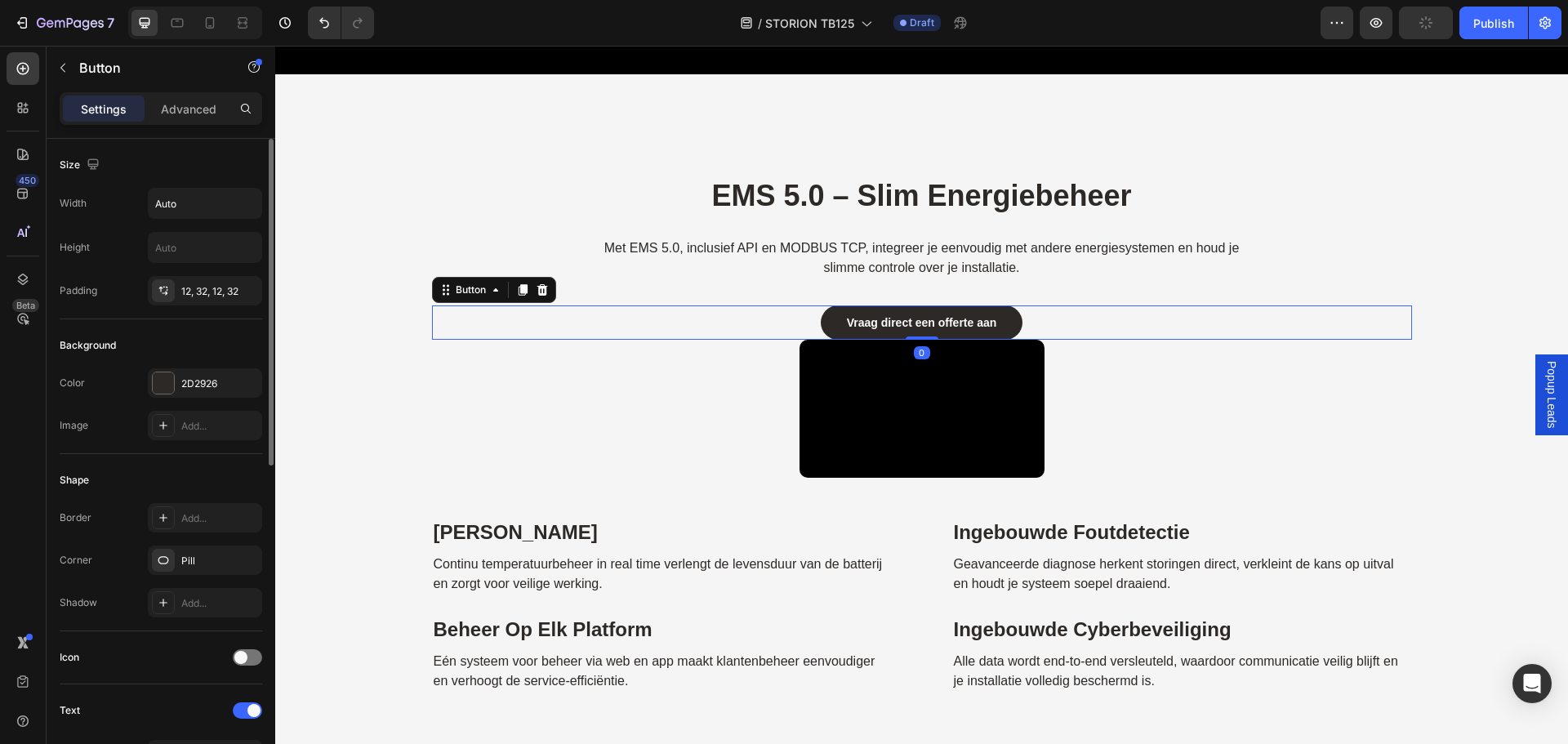
click at [200, 118] on div "Advanced" at bounding box center [188, 109] width 82 height 26
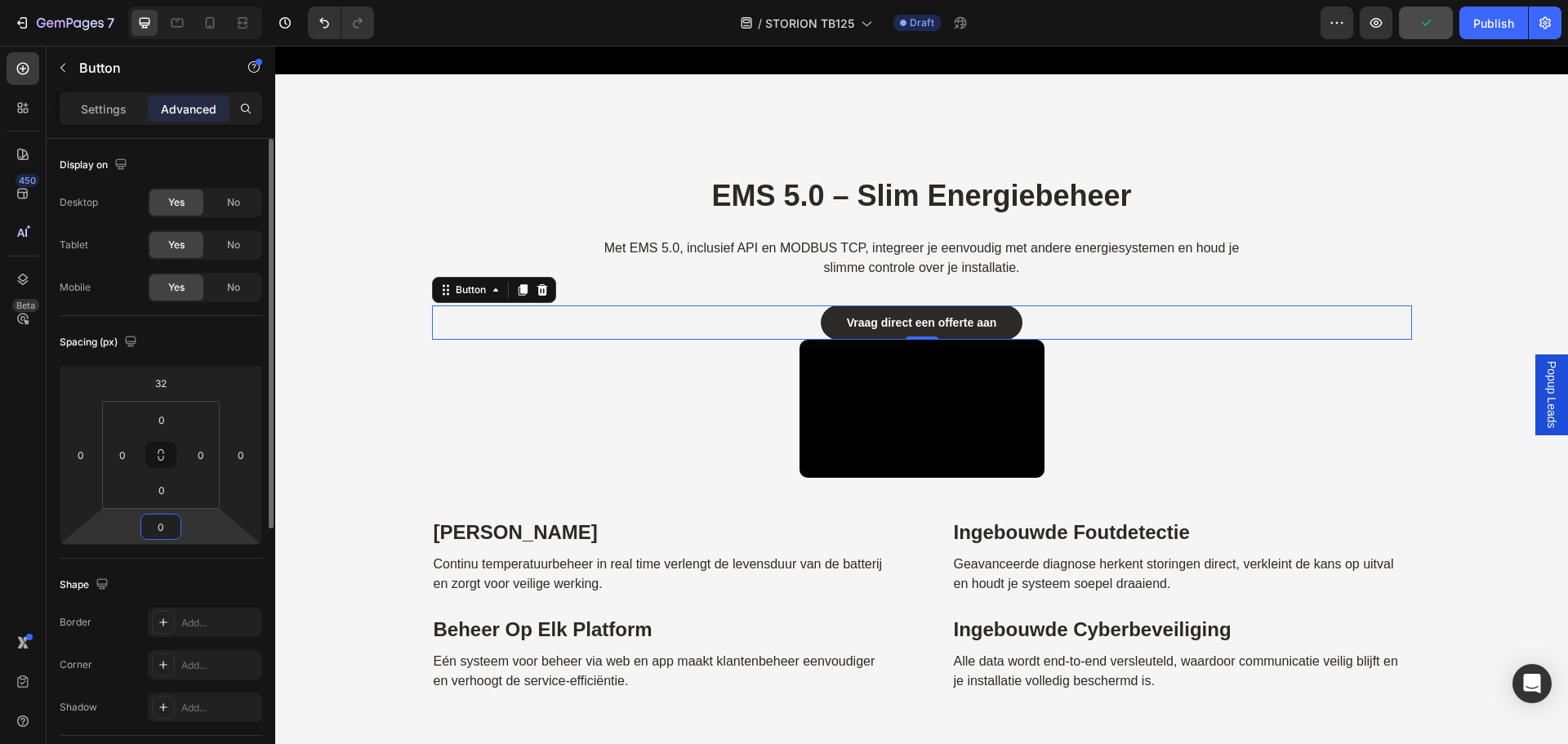
click at [170, 518] on input "0" at bounding box center [161, 527] width 33 height 25
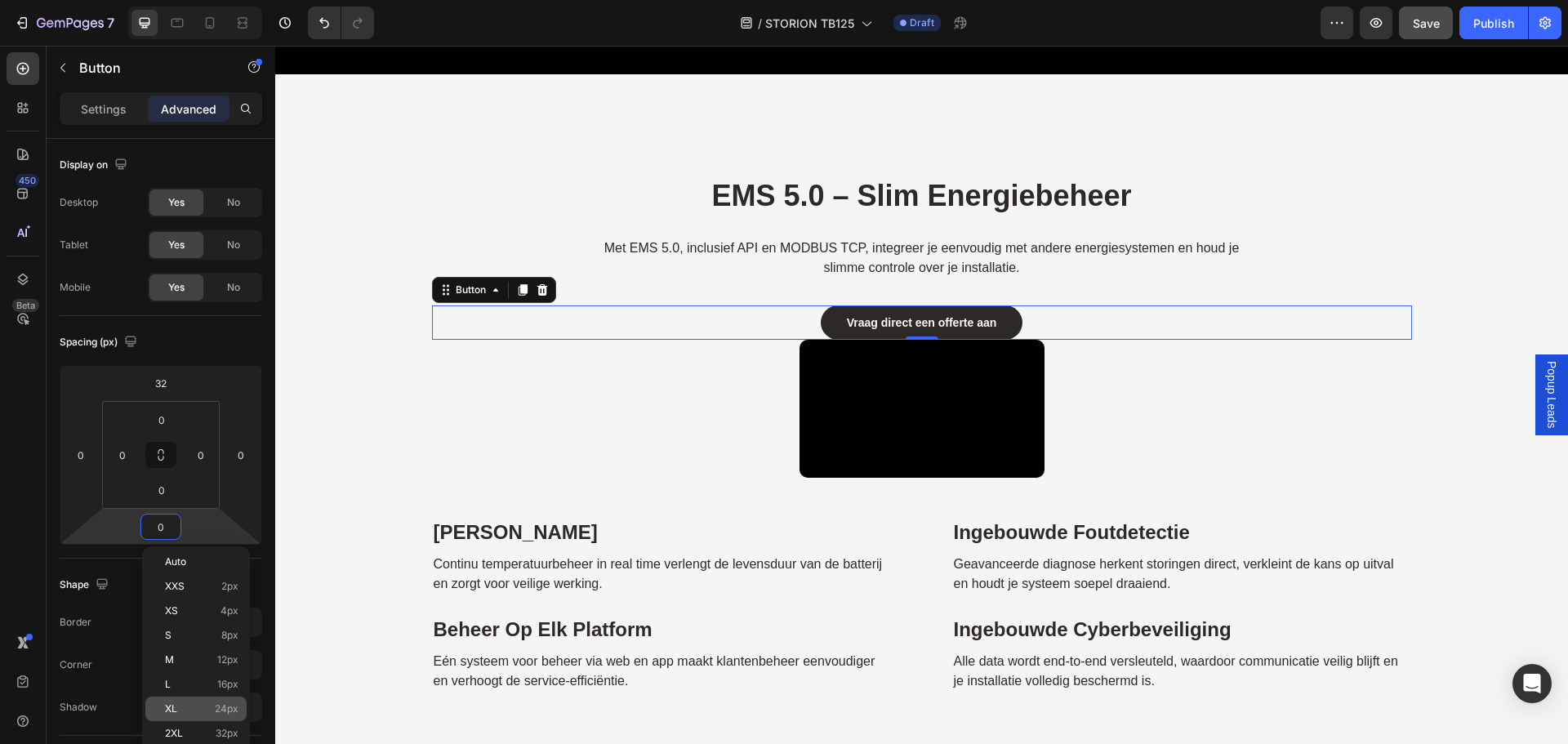
click at [221, 711] on span "24px" at bounding box center [226, 709] width 24 height 12
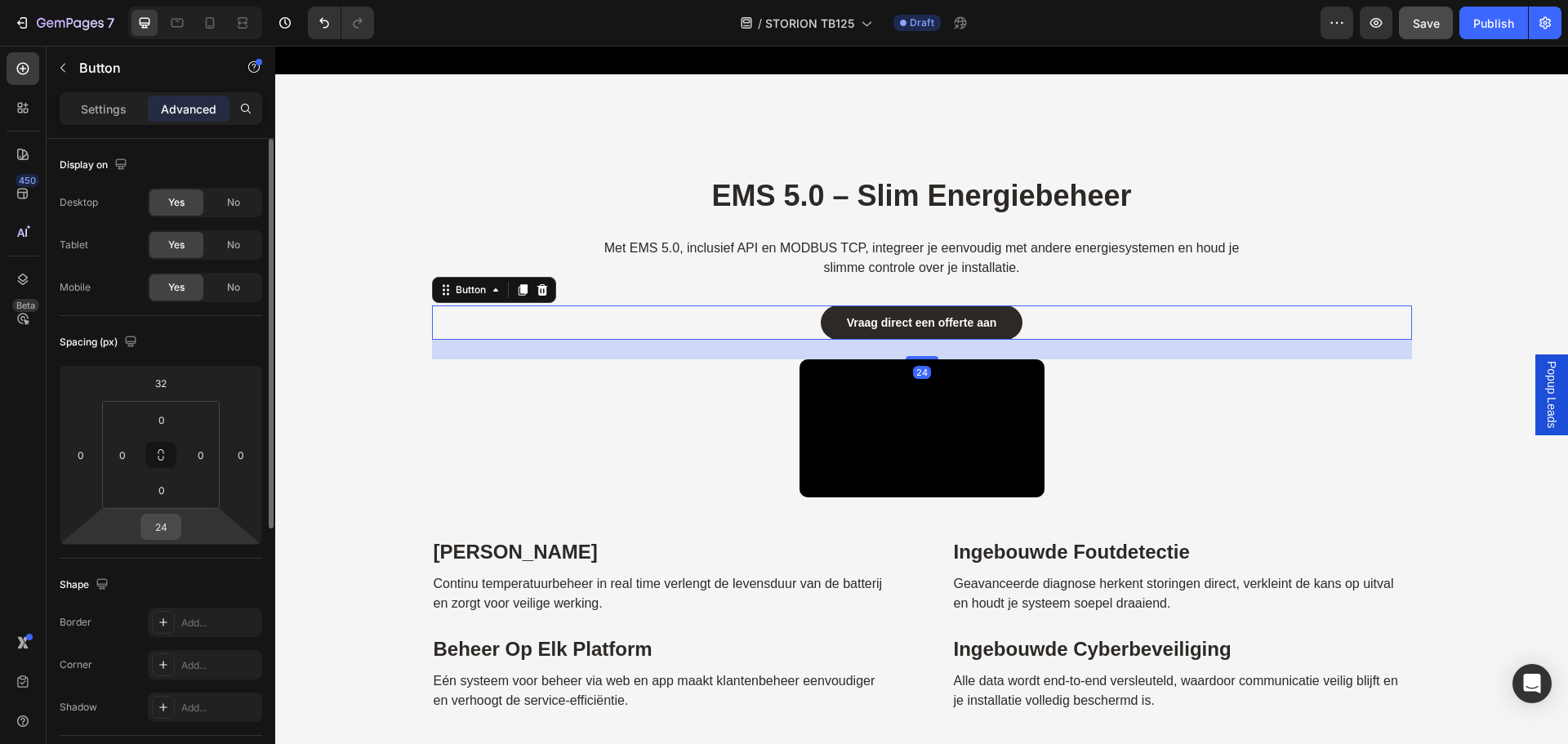
click at [173, 528] on input "24" at bounding box center [161, 527] width 33 height 25
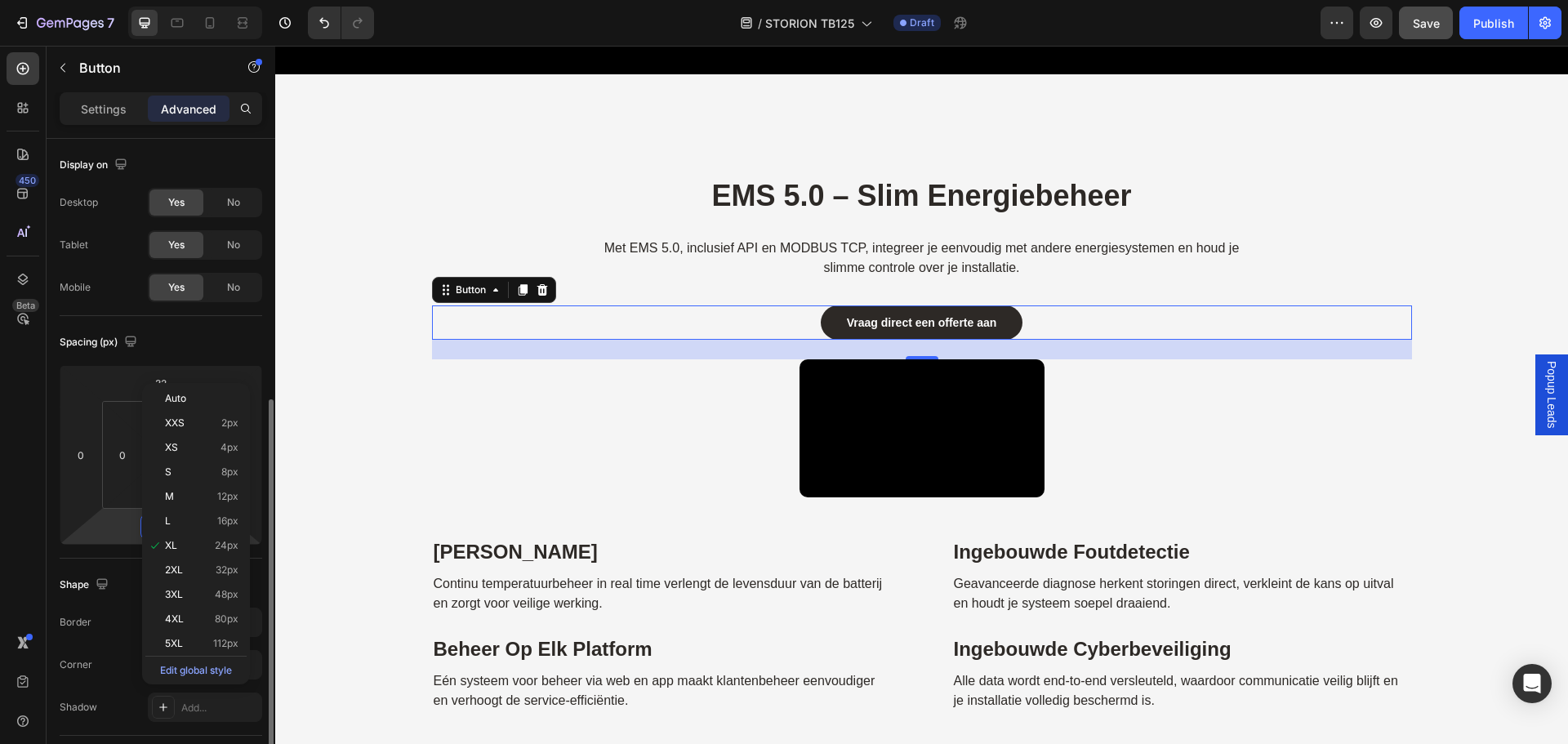
scroll to position [164, 0]
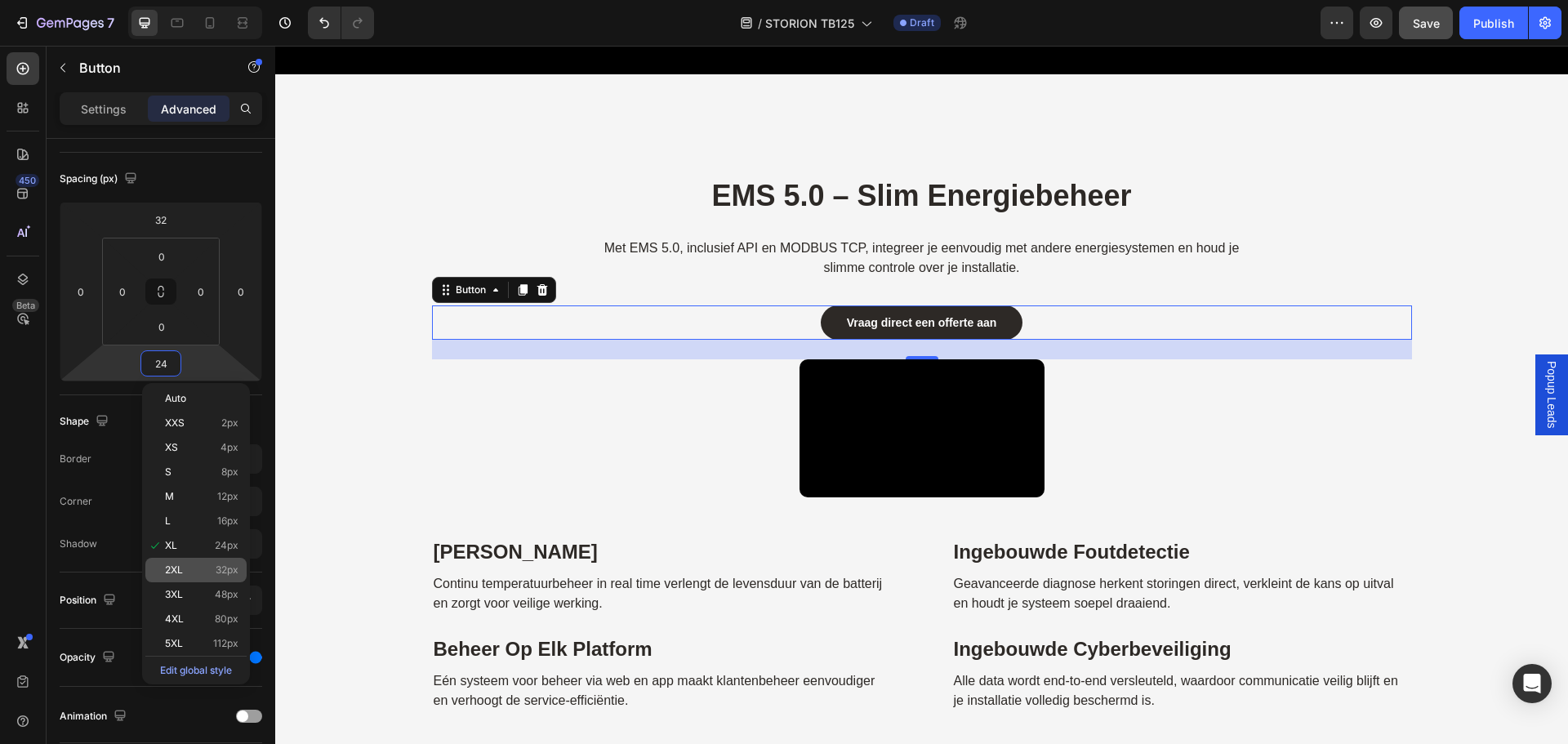
click at [203, 567] on p "2XL 32px" at bounding box center [202, 570] width 74 height 12
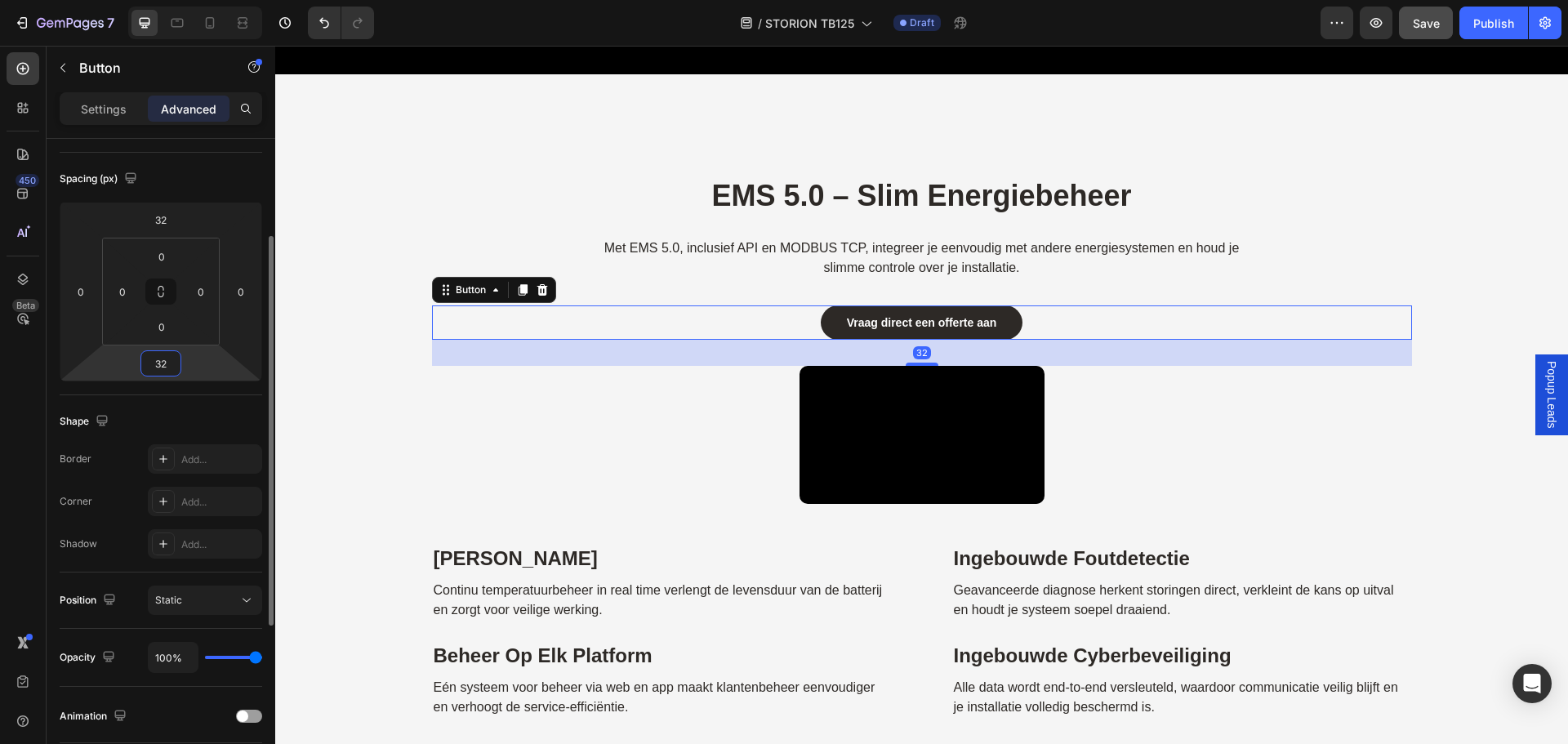
click at [169, 365] on input "32" at bounding box center [161, 364] width 33 height 25
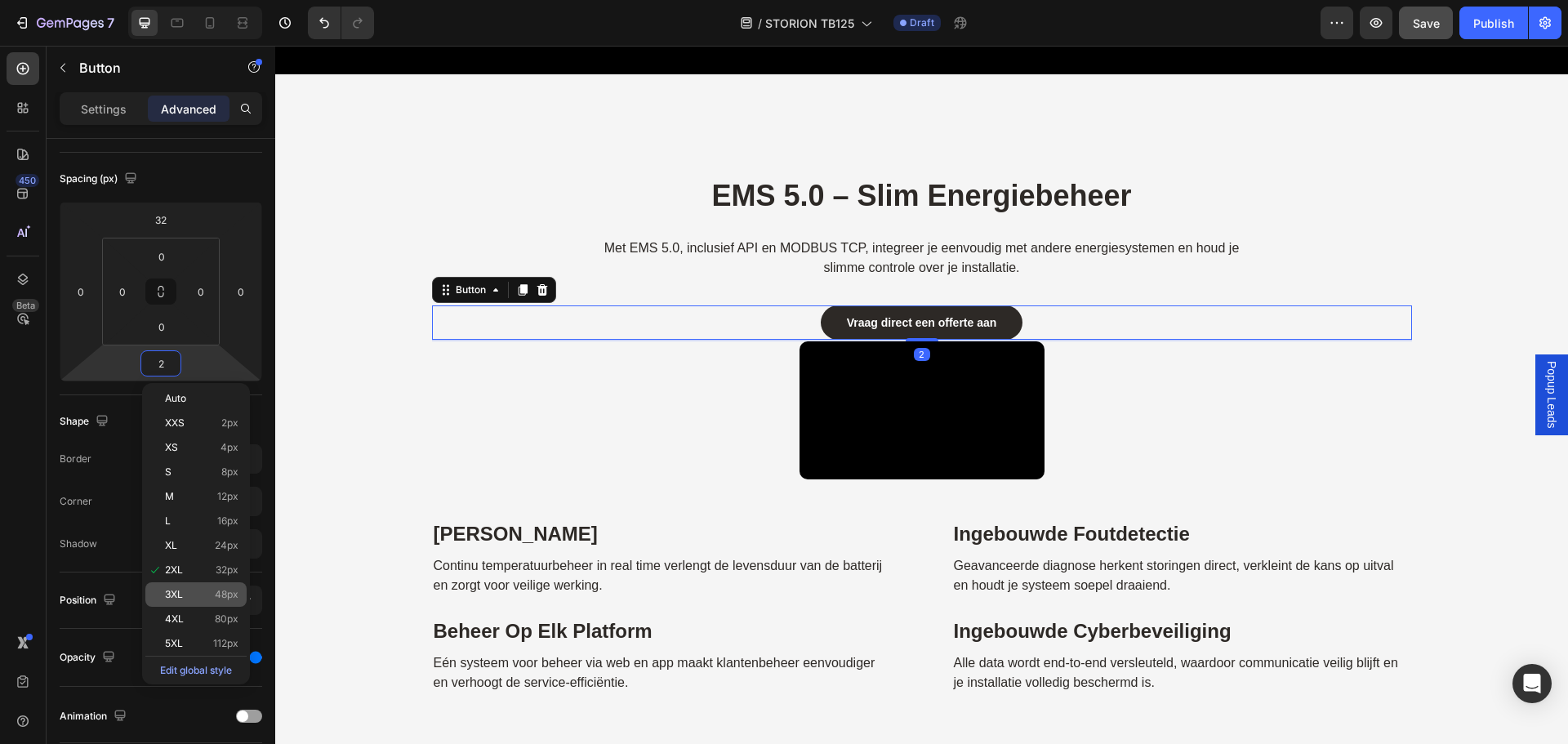
click at [207, 590] on p "3XL 48px" at bounding box center [202, 595] width 74 height 12
type input "48"
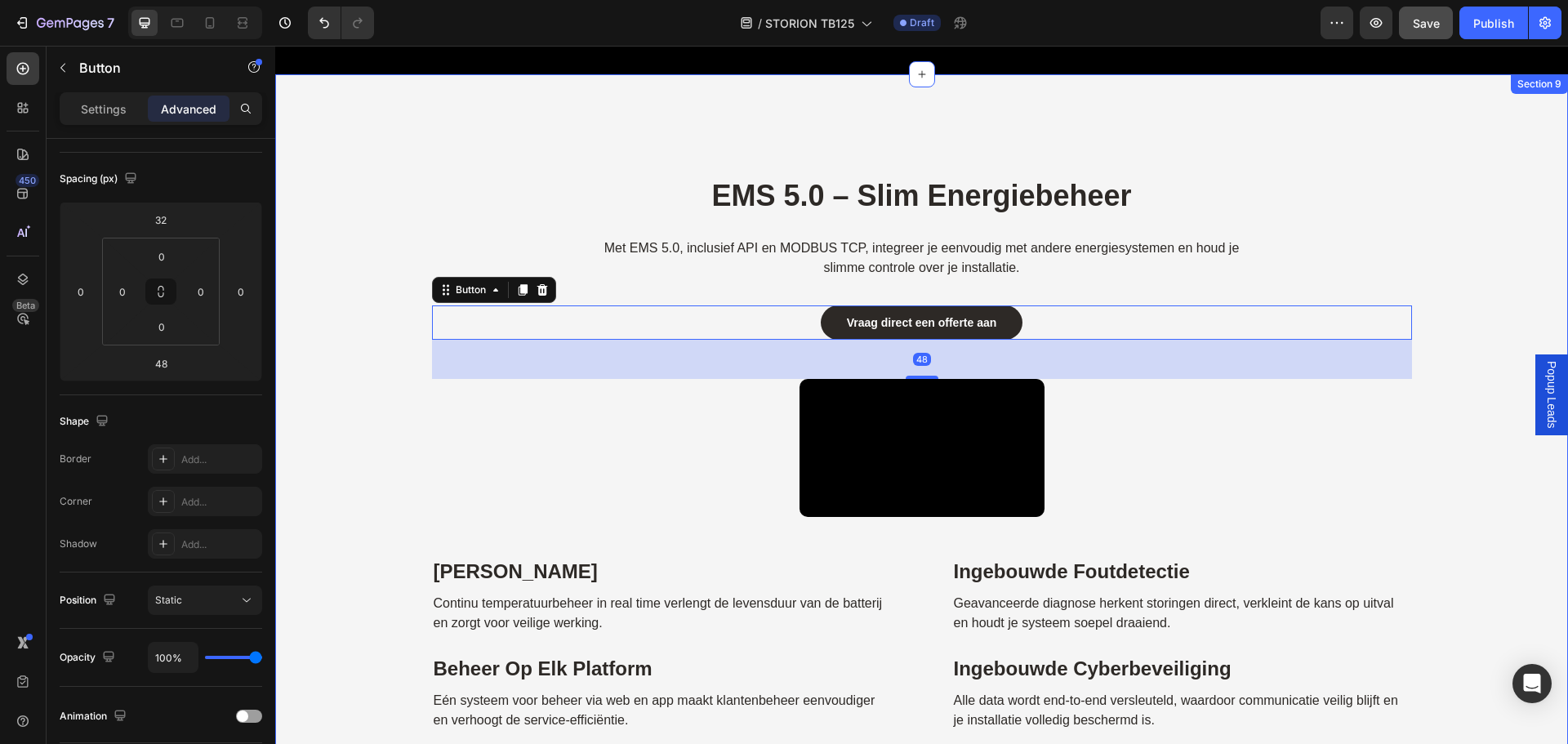
click at [364, 506] on div "EMS 5.0 – Slim Energiebeheer Heading Met EMS 5.0, inclusief API en MODBUS TCP, …" at bounding box center [921, 452] width 1268 height 560
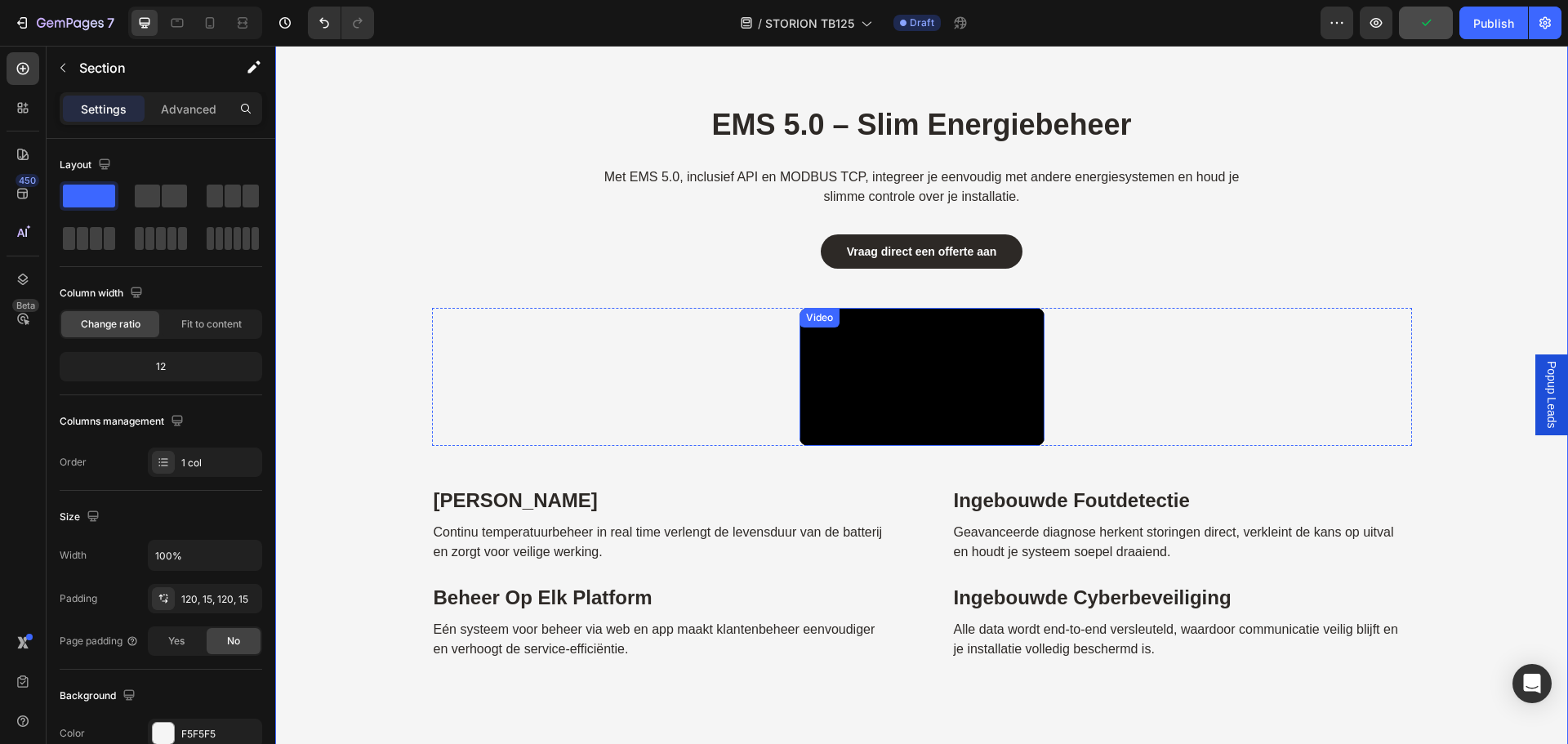
scroll to position [5946, 0]
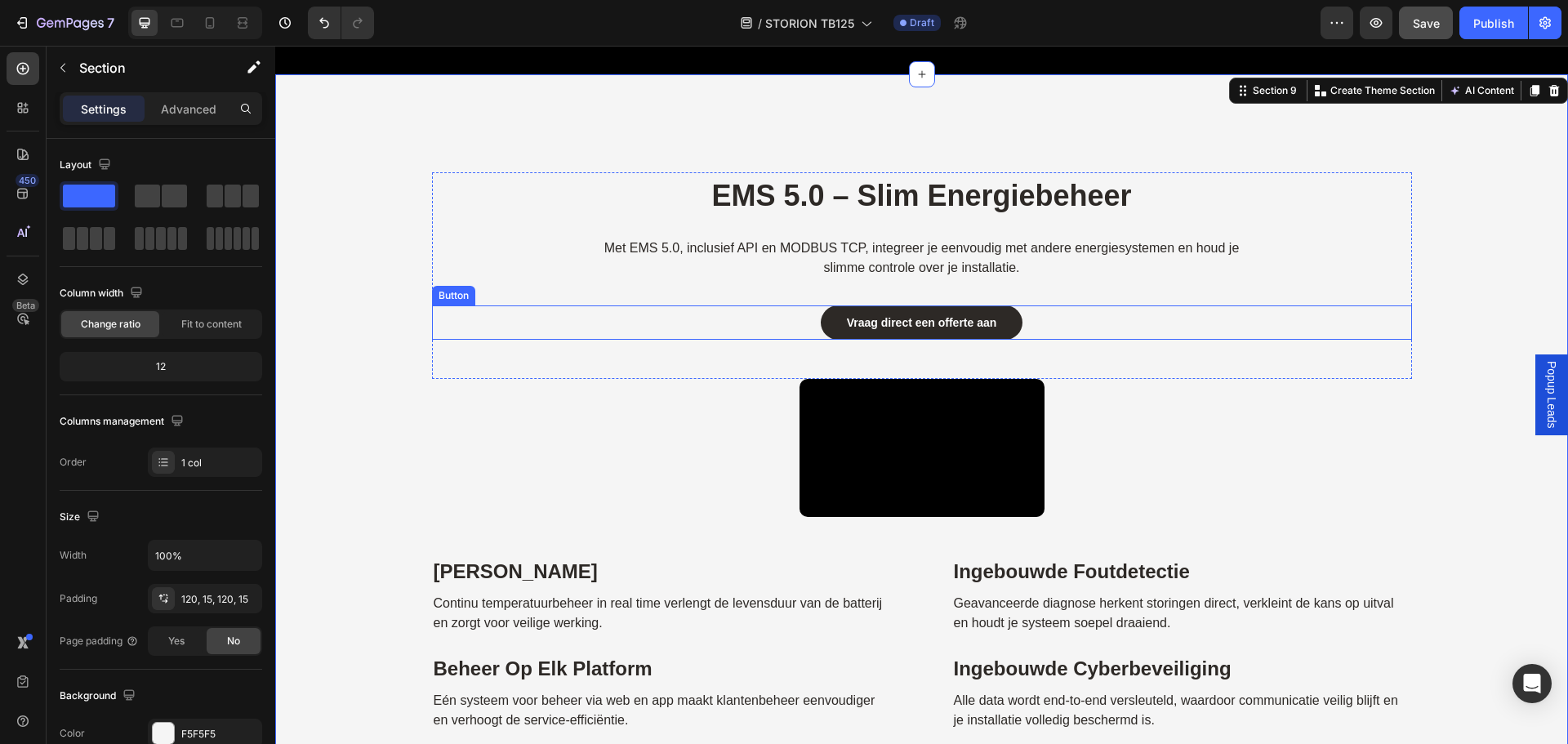
click at [1046, 326] on div "Vraag direct een offerte aan Button" at bounding box center [922, 323] width 980 height 35
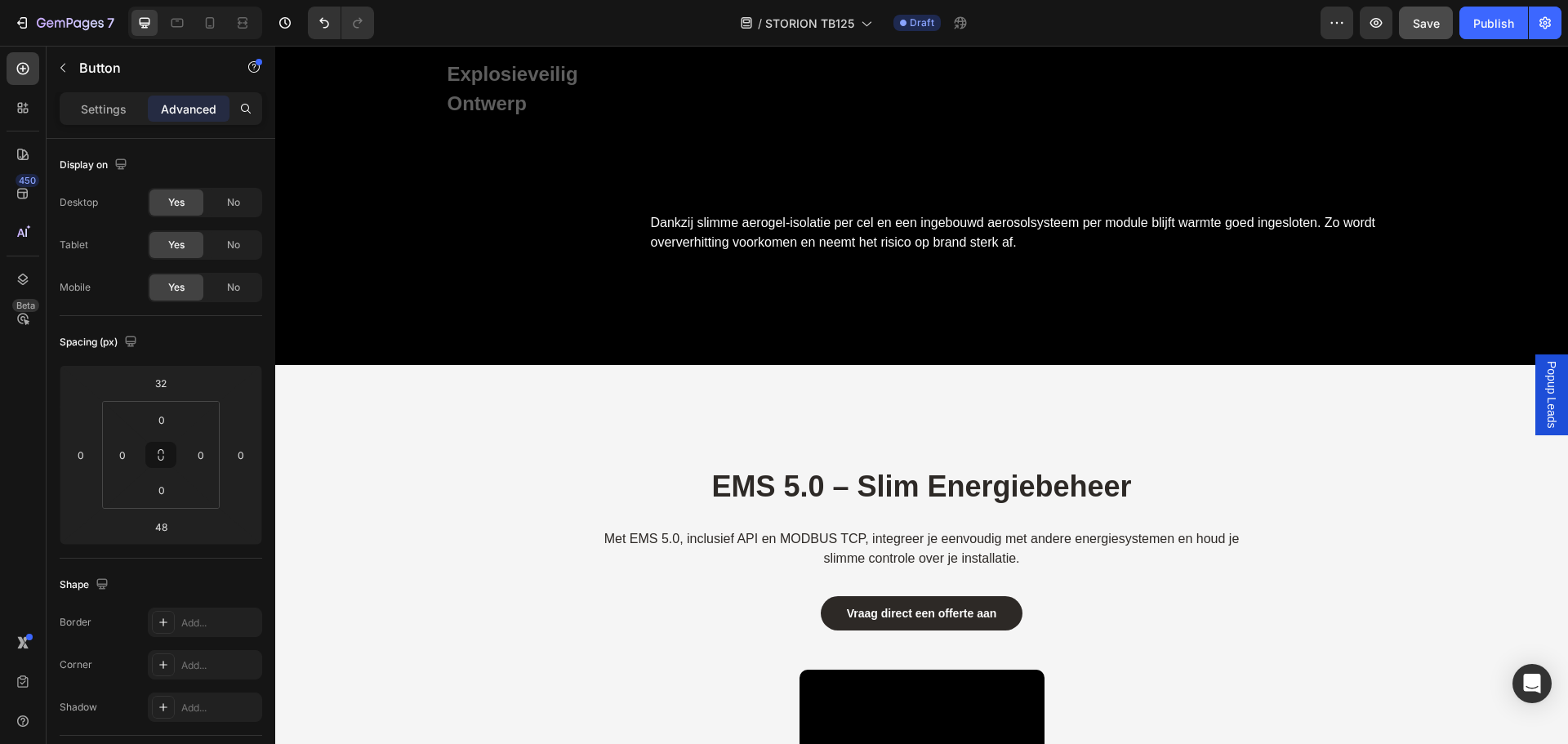
scroll to position [5610, 0]
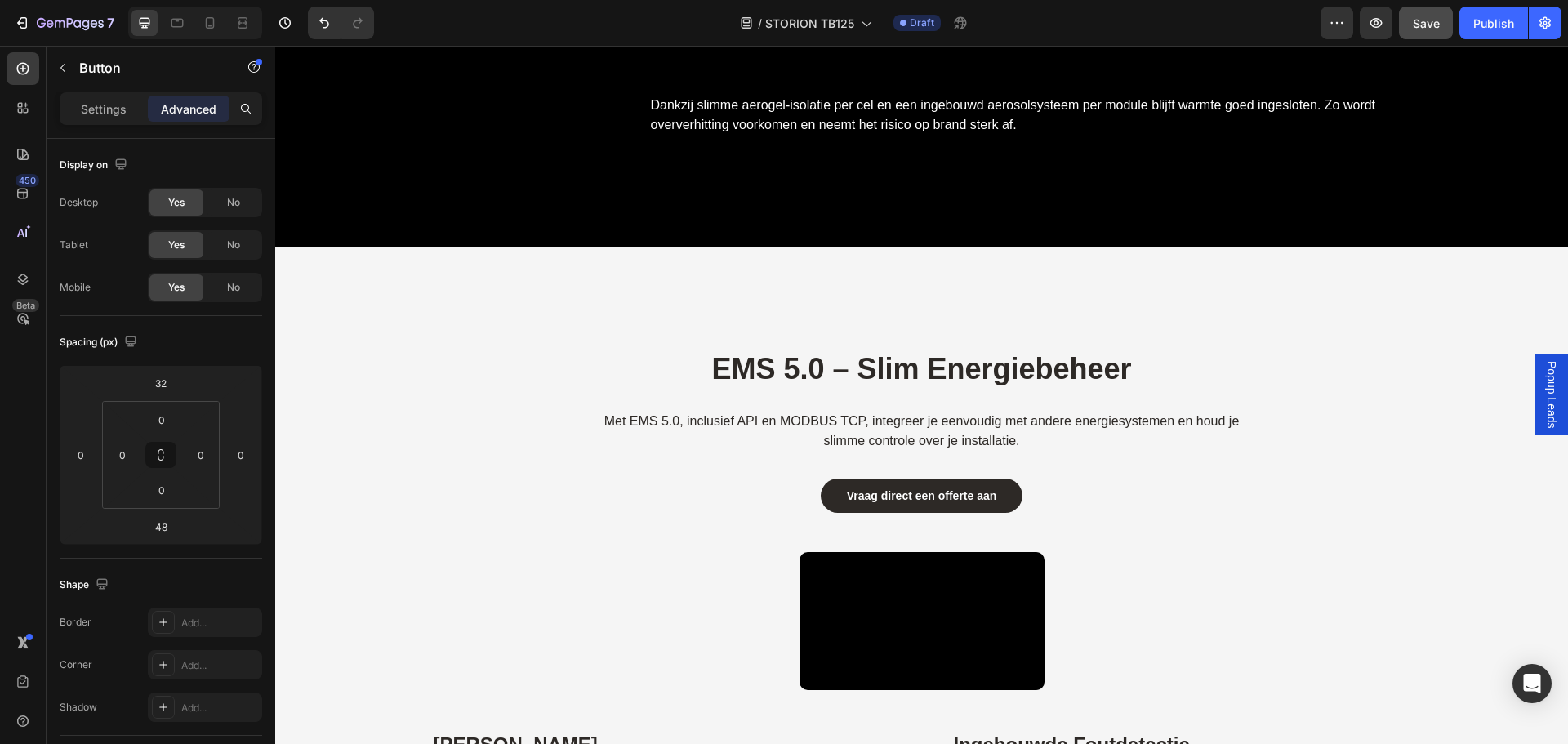
click at [1029, 493] on div "Vraag direct een offerte aan Button" at bounding box center [922, 496] width 980 height 35
click at [652, 498] on div "Vraag direct een offerte aan Button" at bounding box center [922, 496] width 980 height 35
click at [820, 498] on link "Vraag direct een offerte aan" at bounding box center [921, 496] width 202 height 35
click at [768, 378] on strong "EMS 5.0 – Slim Energiebeheer" at bounding box center [921, 369] width 420 height 34
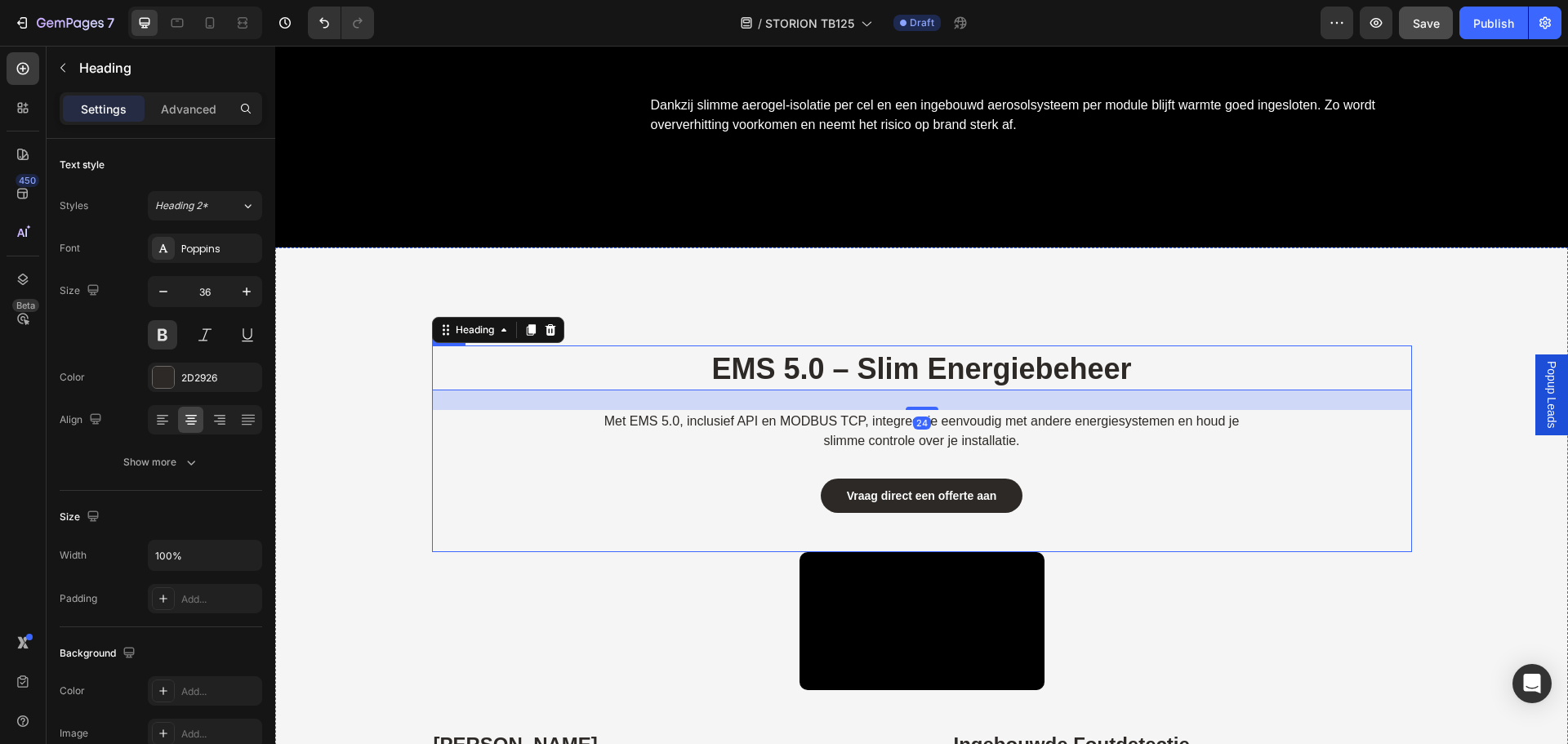
click at [758, 473] on div "Vraag direct een offerte aan Button" at bounding box center [922, 503] width 980 height 100
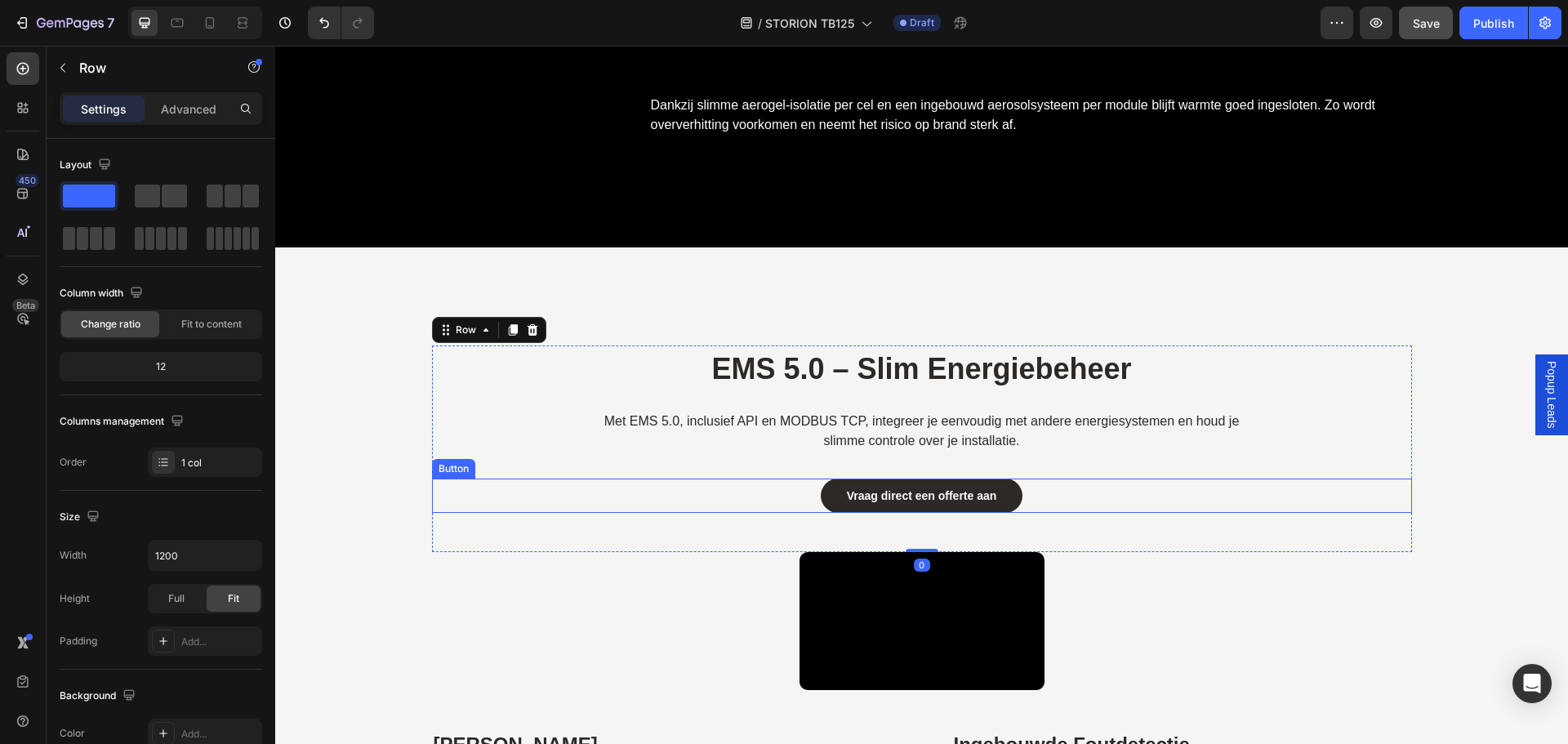
click at [768, 496] on div "Vraag direct een offerte aan Button" at bounding box center [922, 496] width 980 height 35
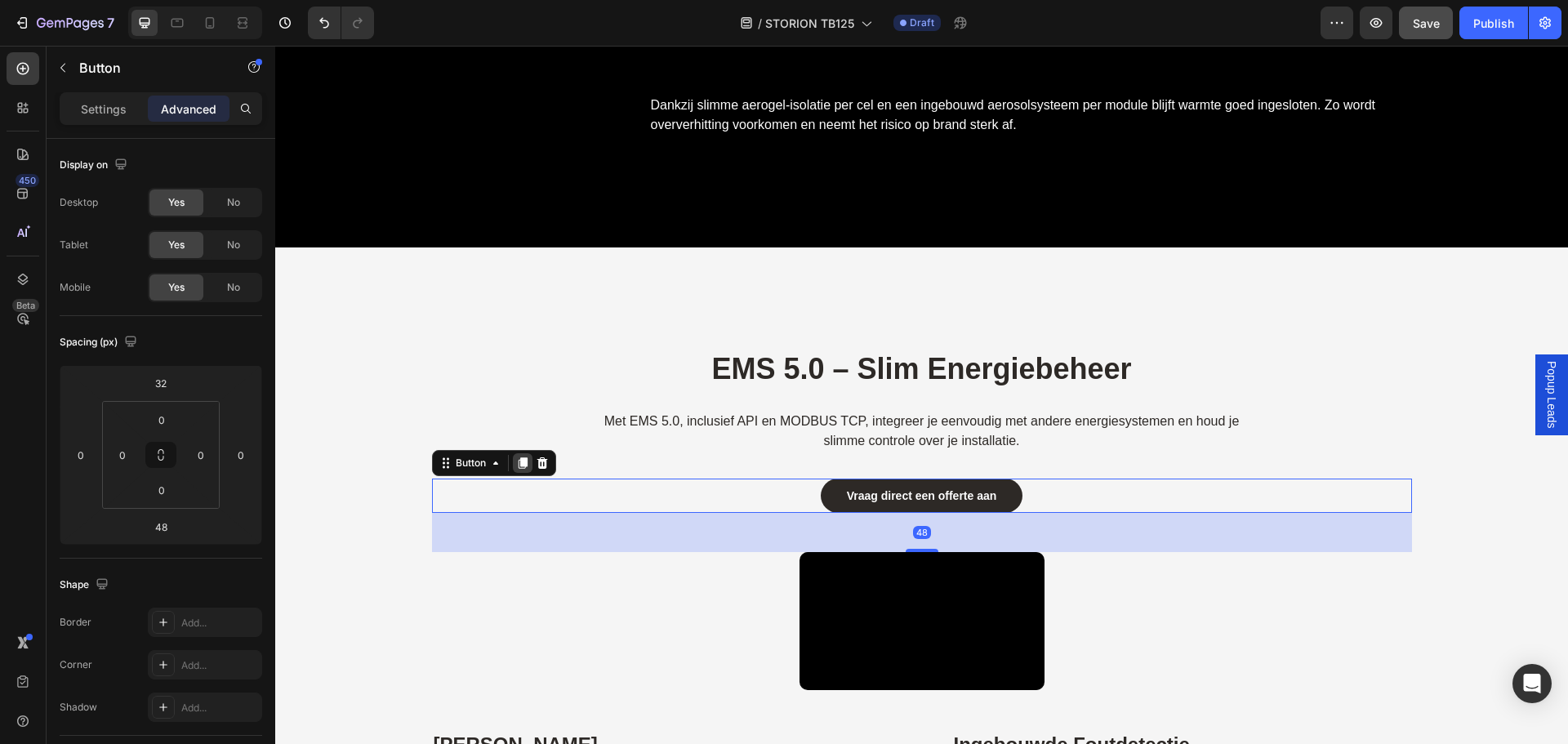
click at [518, 465] on icon at bounding box center [522, 463] width 9 height 12
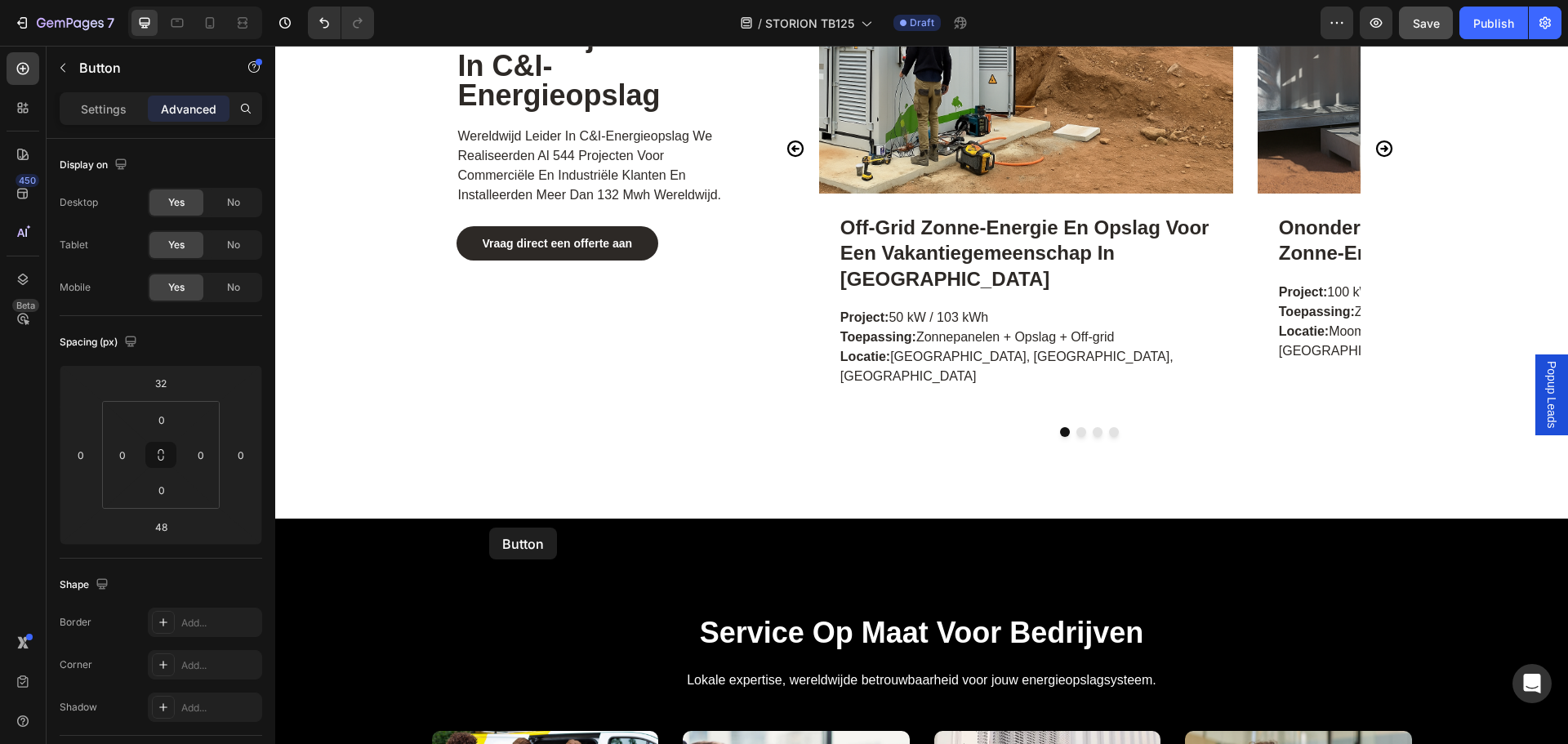
scroll to position [7816, 0]
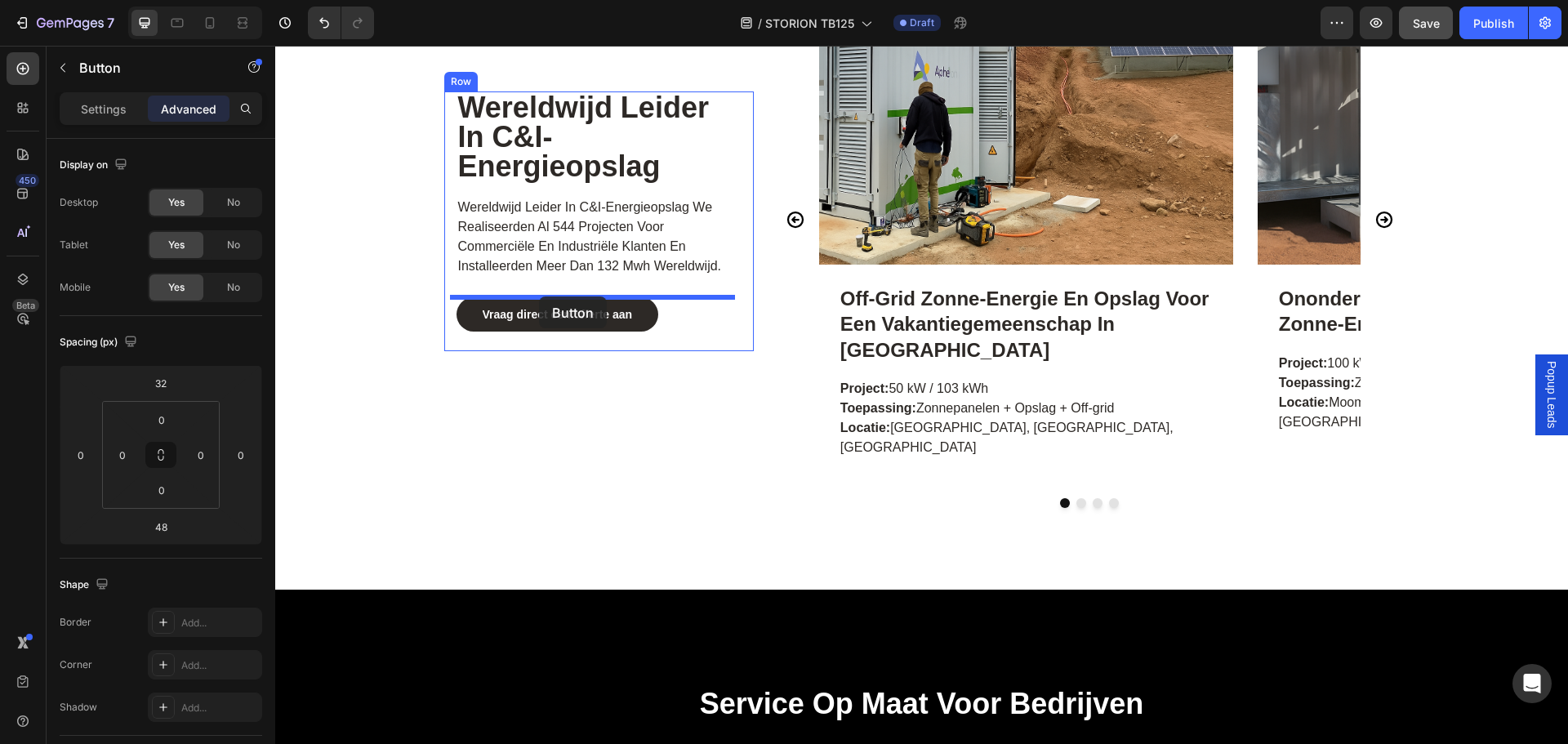
drag, startPoint x: 440, startPoint y: 566, endPoint x: 539, endPoint y: 297, distance: 286.6
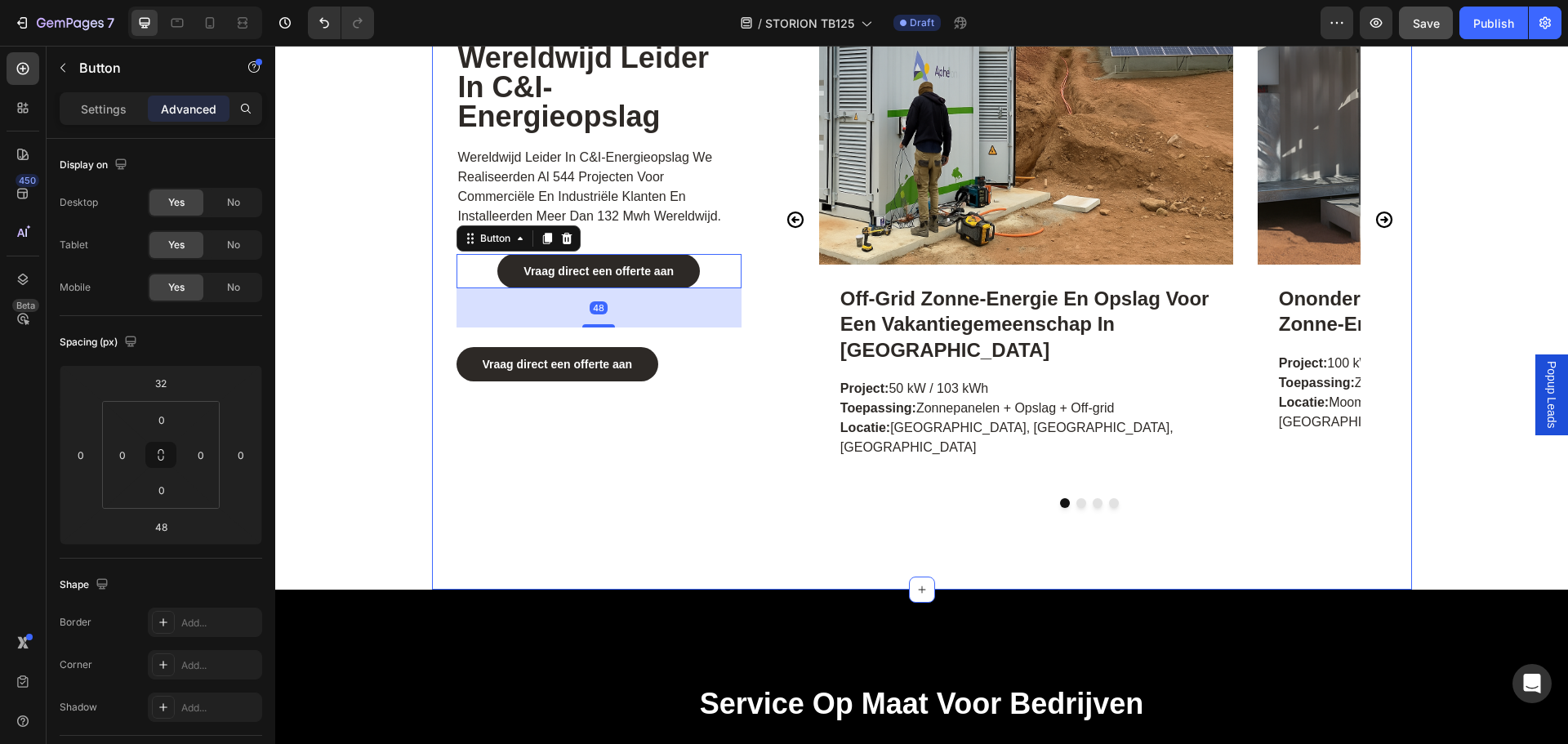
scroll to position [7767, 0]
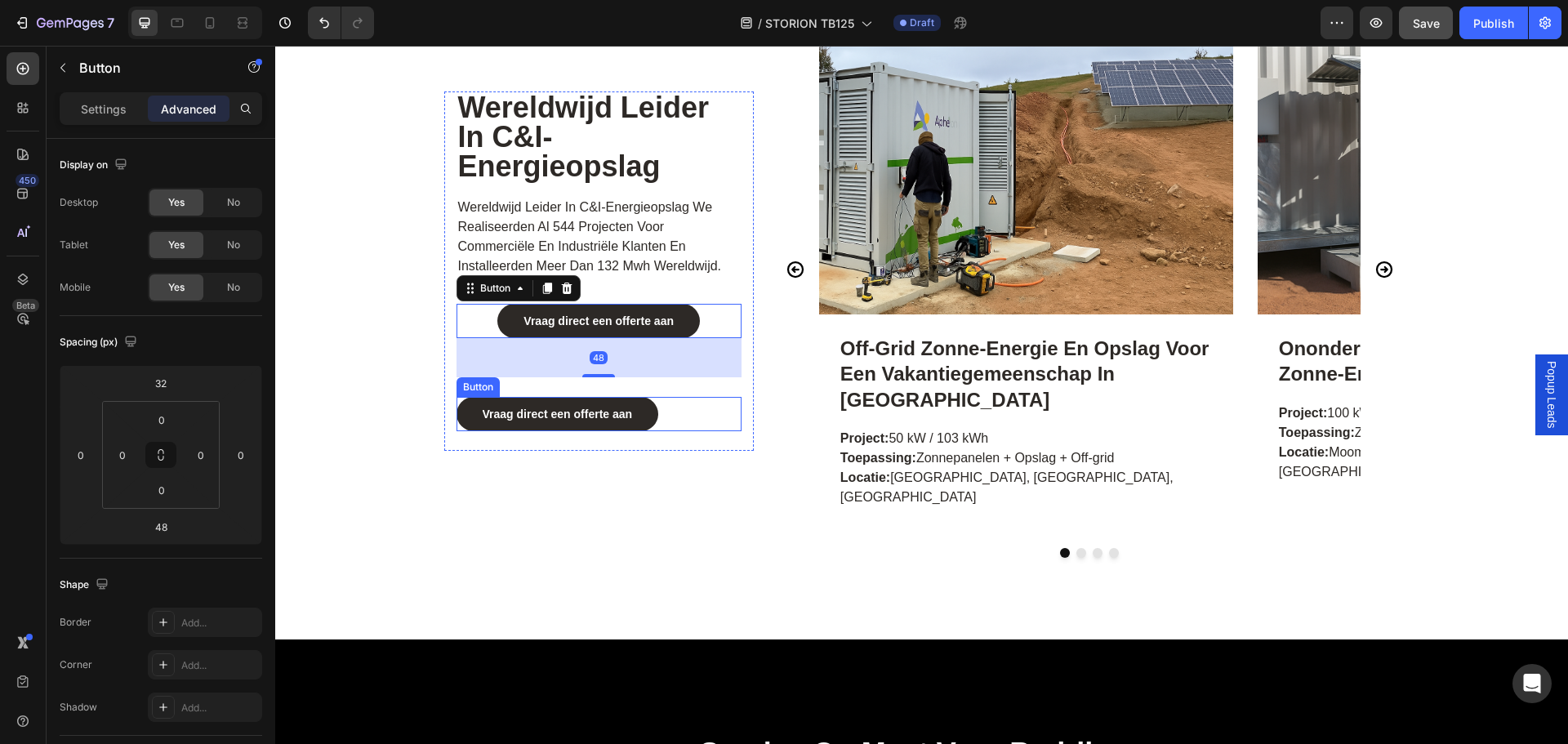
click at [687, 414] on div "Vraag direct een offerte aan Button" at bounding box center [599, 414] width 285 height 35
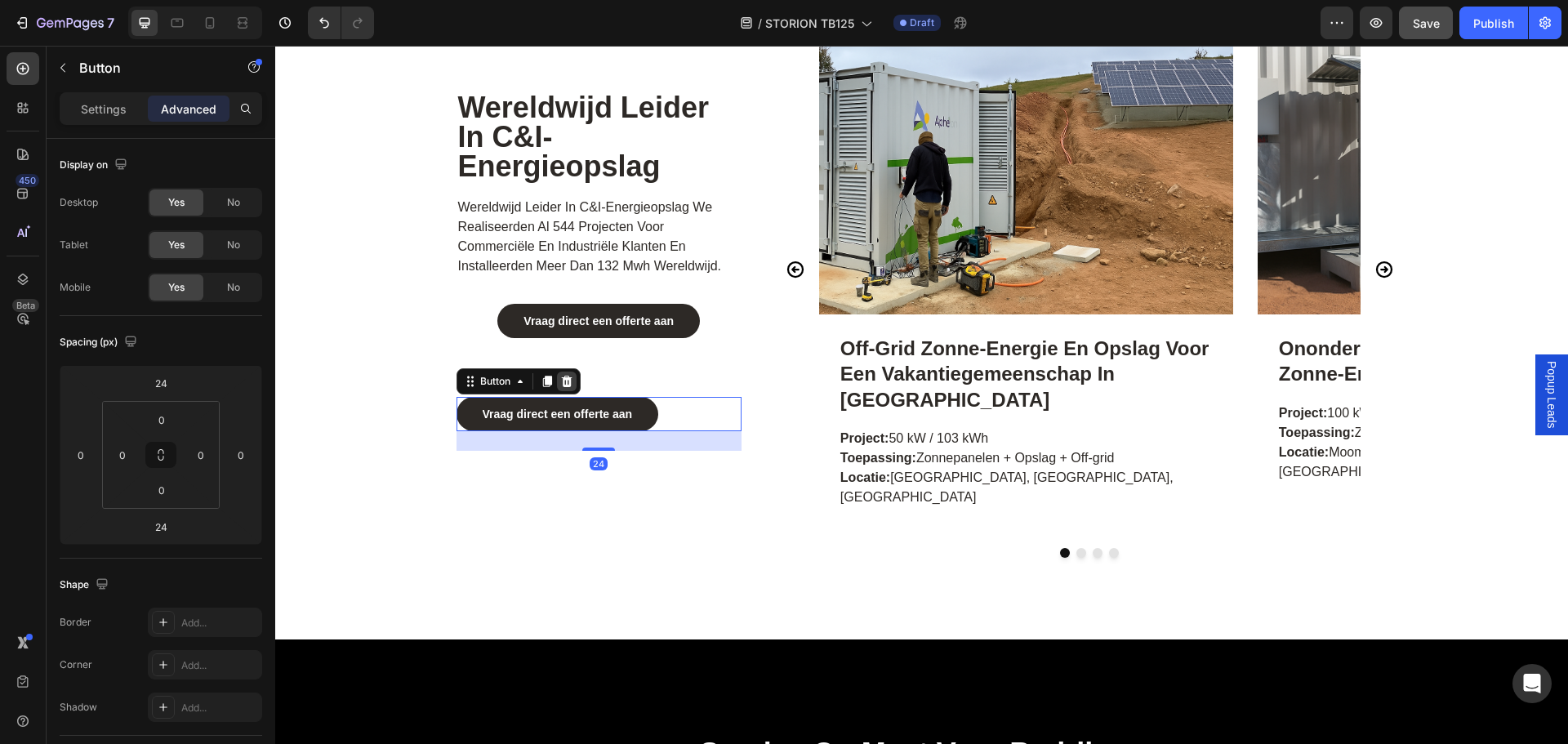
click at [563, 382] on icon at bounding box center [566, 382] width 11 height 12
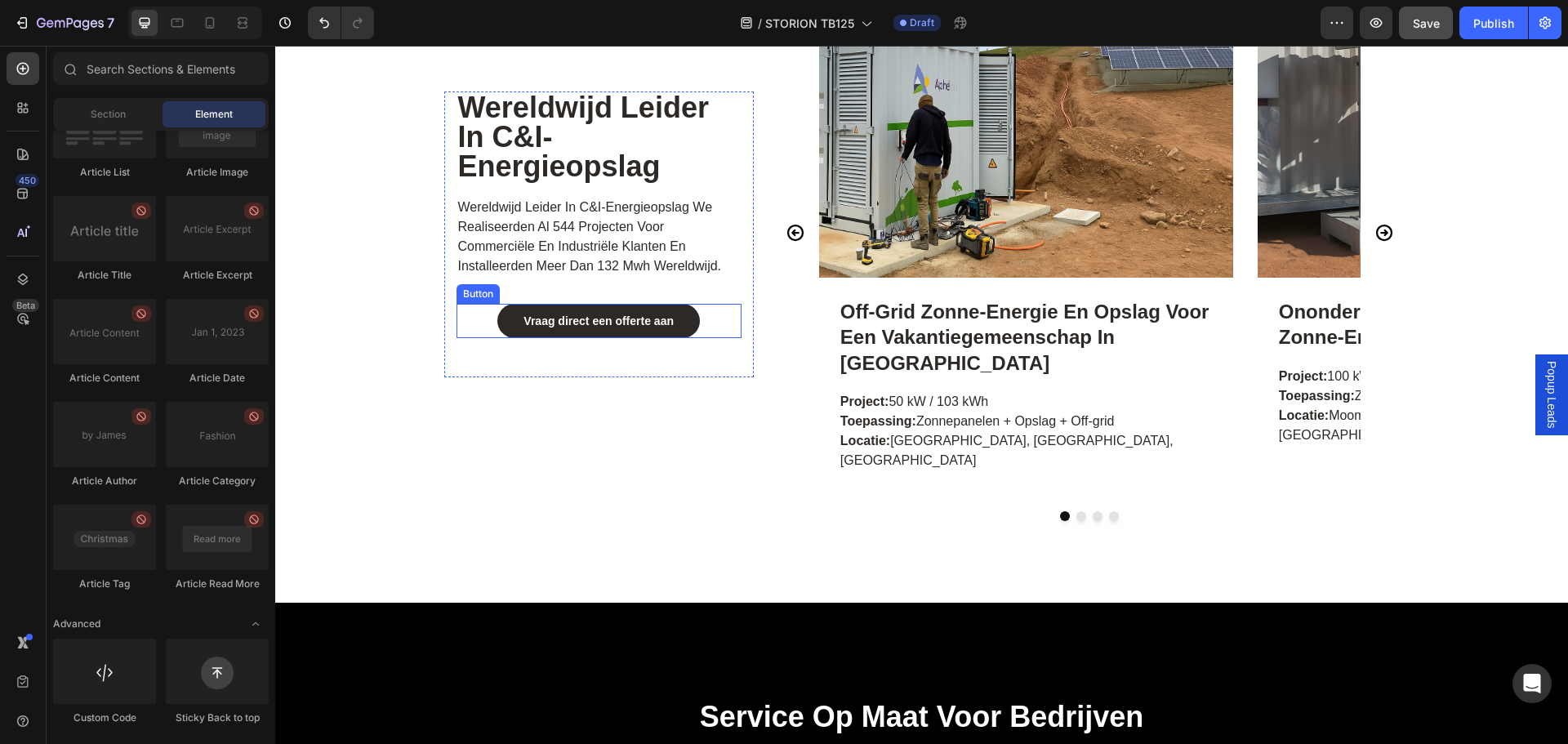
click at [714, 320] on div "Vraag direct een offerte aan Button" at bounding box center [599, 322] width 285 height 35
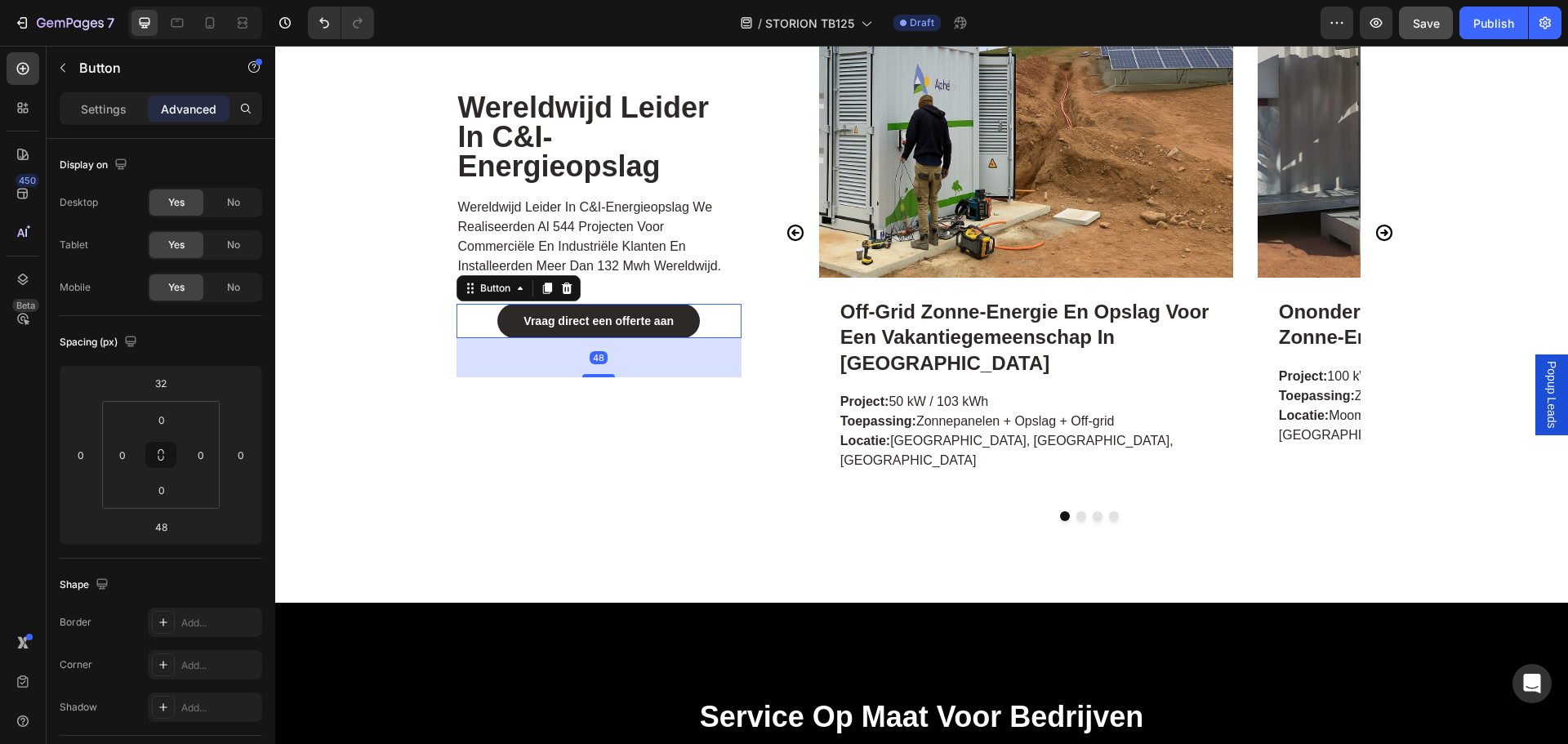
scroll to position [438, 0]
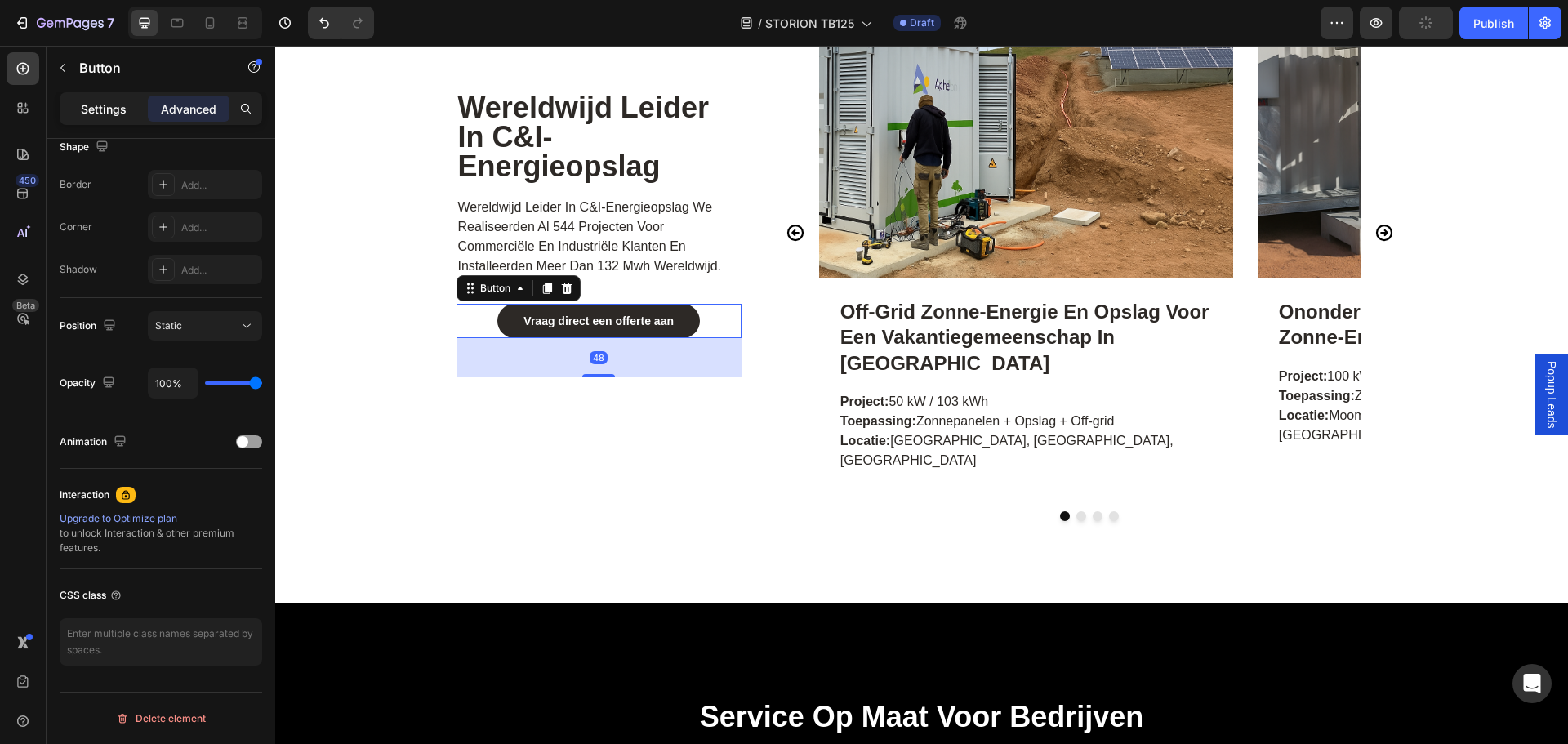
click at [87, 106] on p "Settings" at bounding box center [103, 109] width 45 height 17
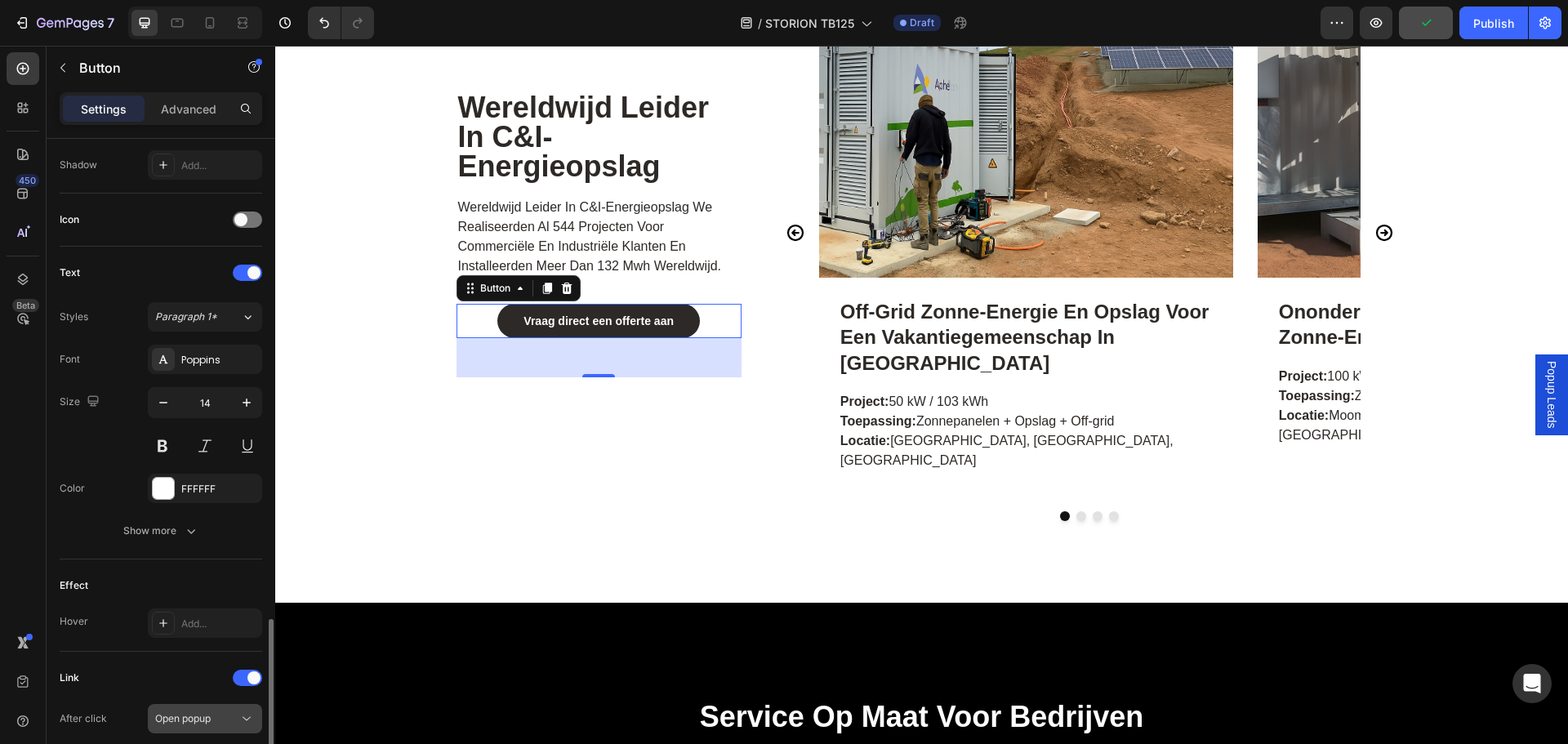
scroll to position [604, 0]
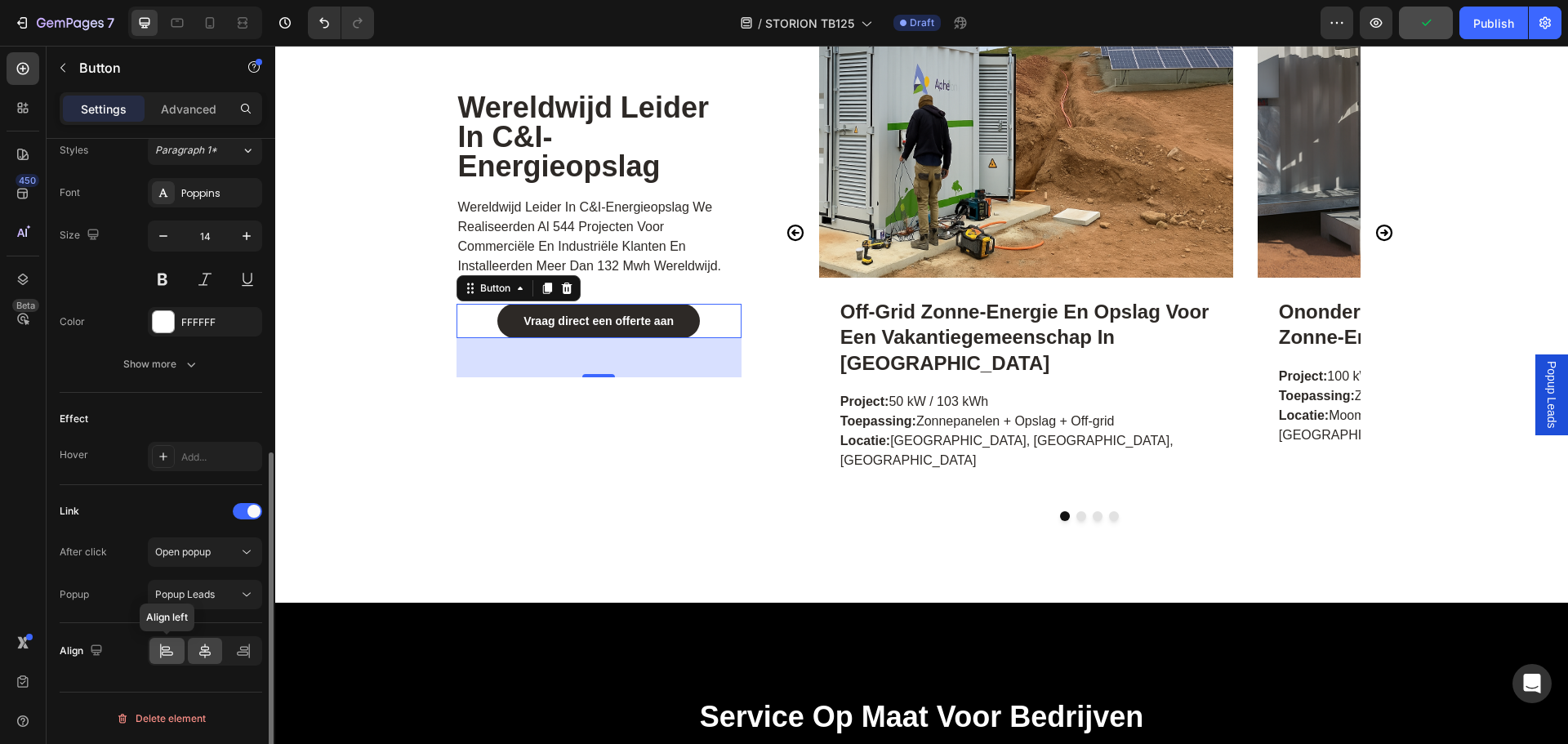
click at [160, 641] on div at bounding box center [167, 651] width 36 height 26
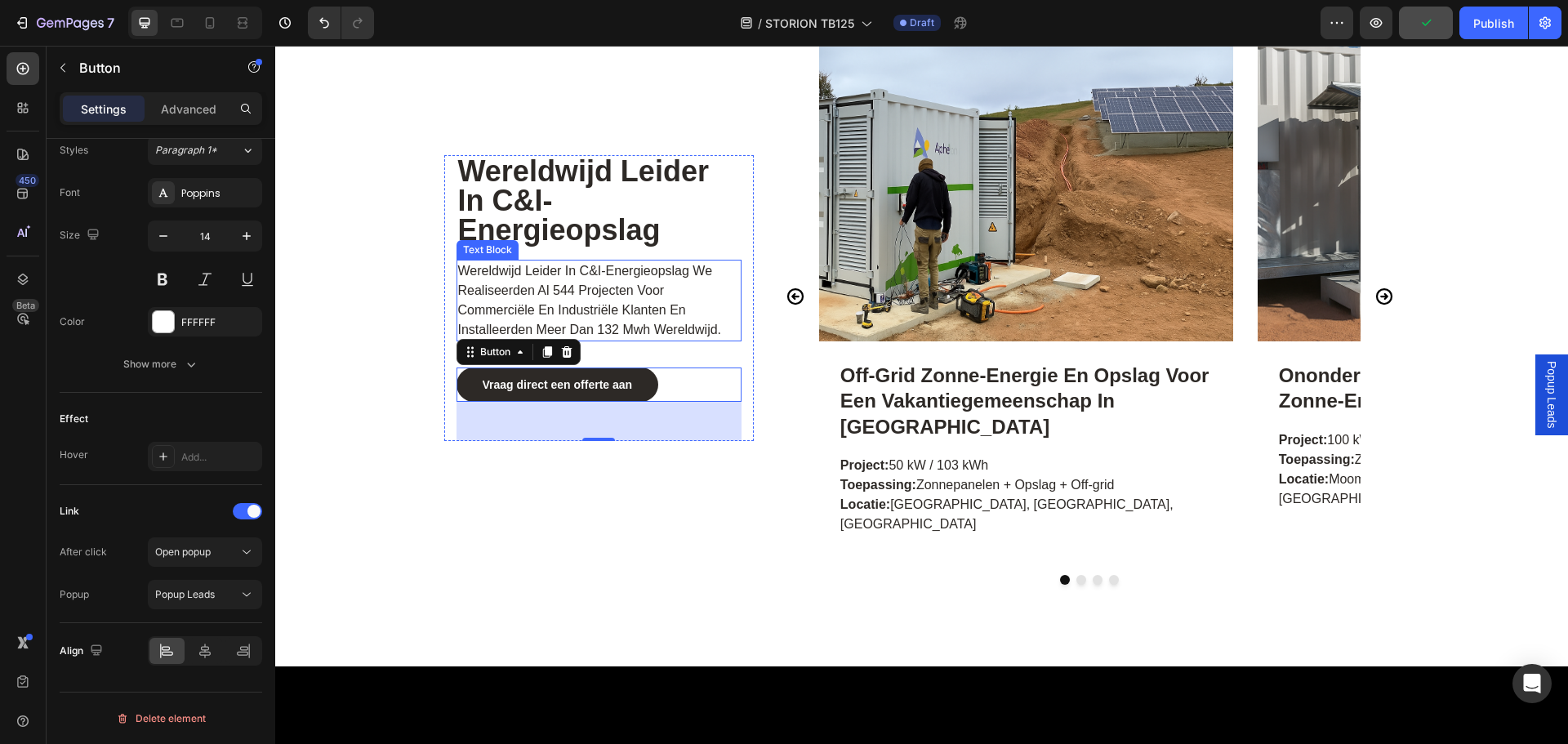
scroll to position [7639, 0]
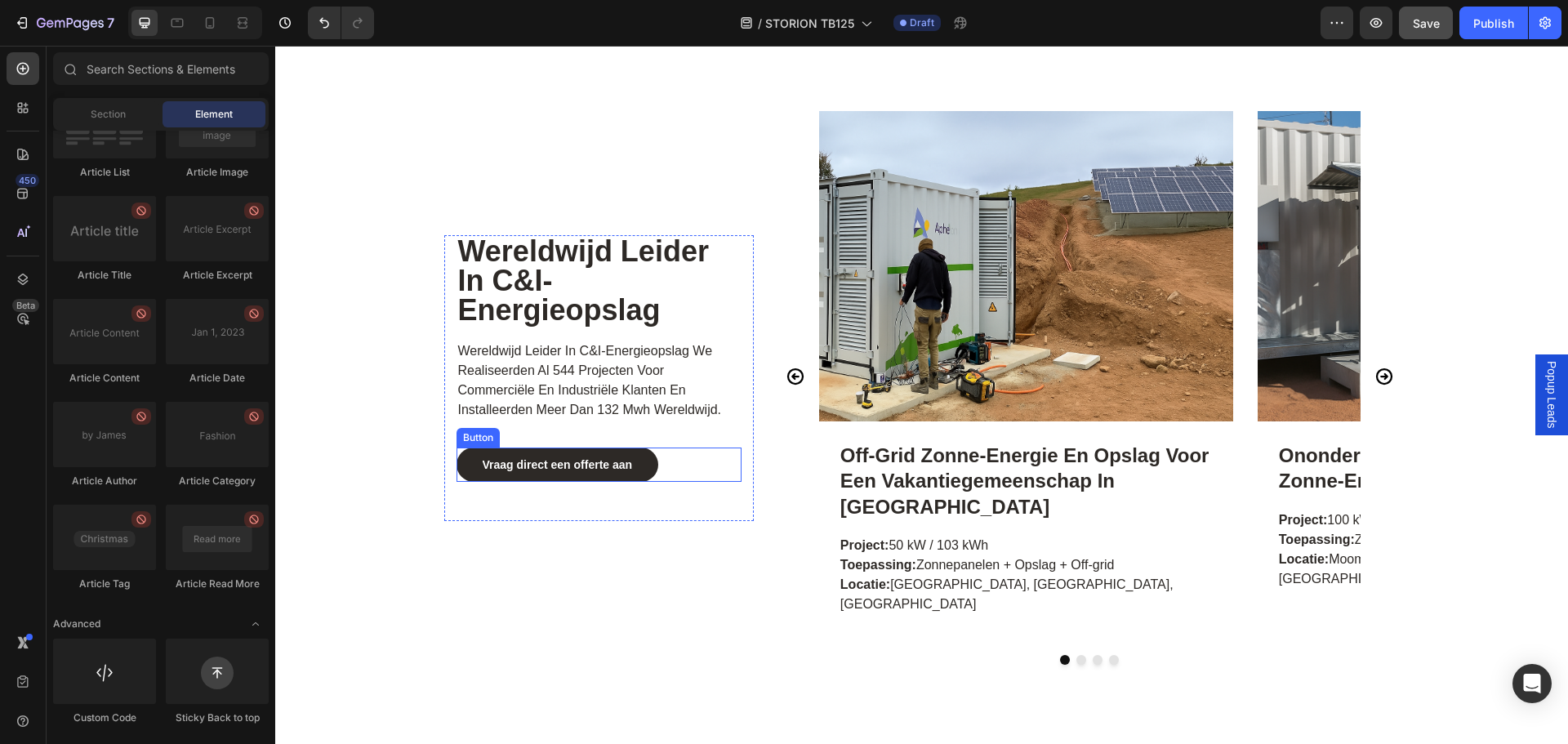
click at [702, 482] on div "Vraag direct een offerte aan Button" at bounding box center [599, 465] width 285 height 35
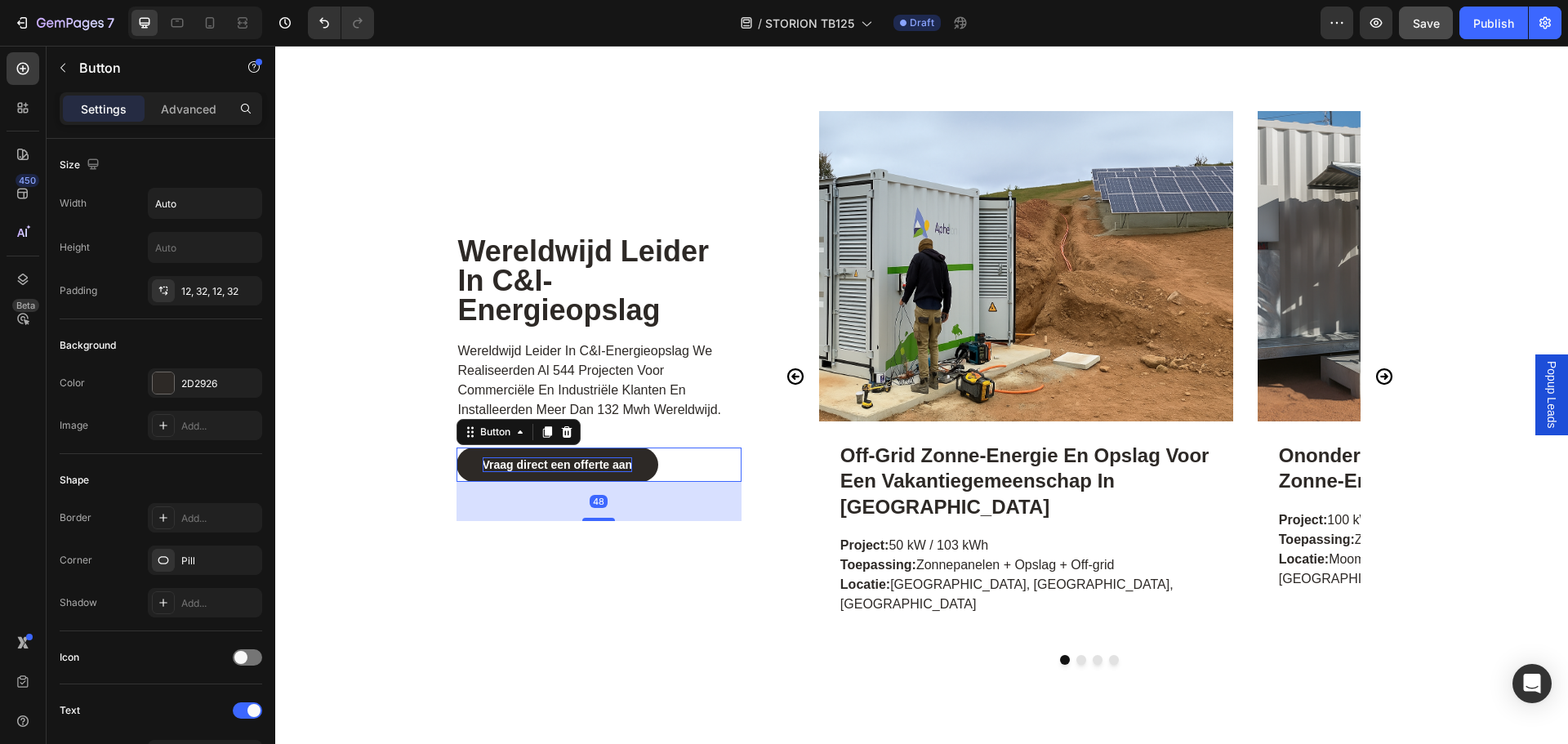
click at [633, 471] on strong "Vraag direct een offerte aan" at bounding box center [558, 465] width 150 height 13
